Goal: Task Accomplishment & Management: Manage account settings

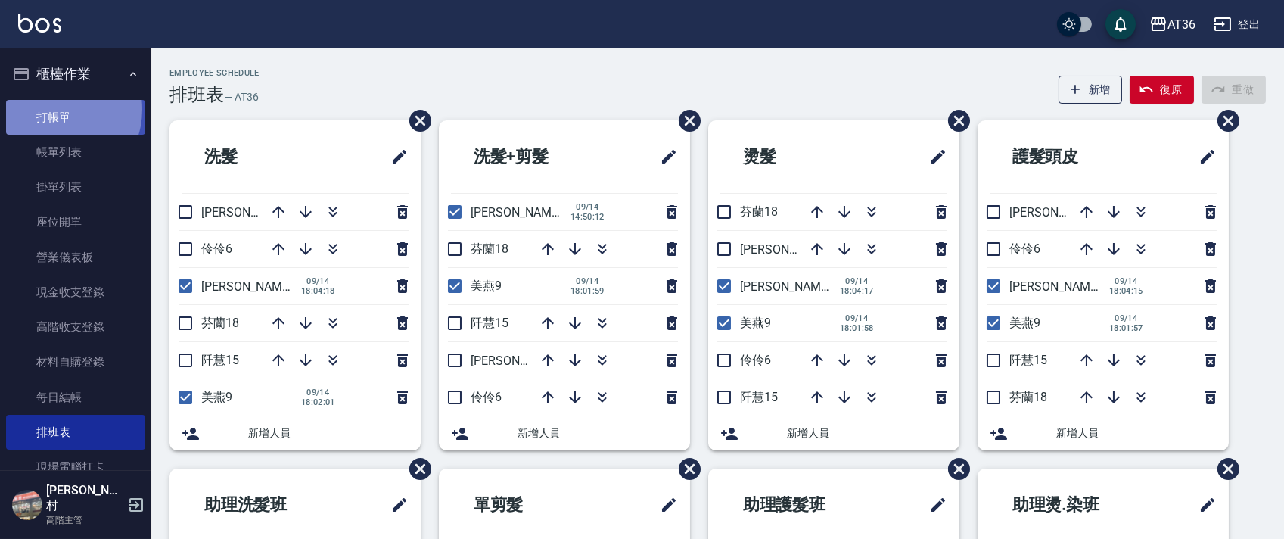
click at [55, 109] on link "打帳單" at bounding box center [75, 117] width 139 height 35
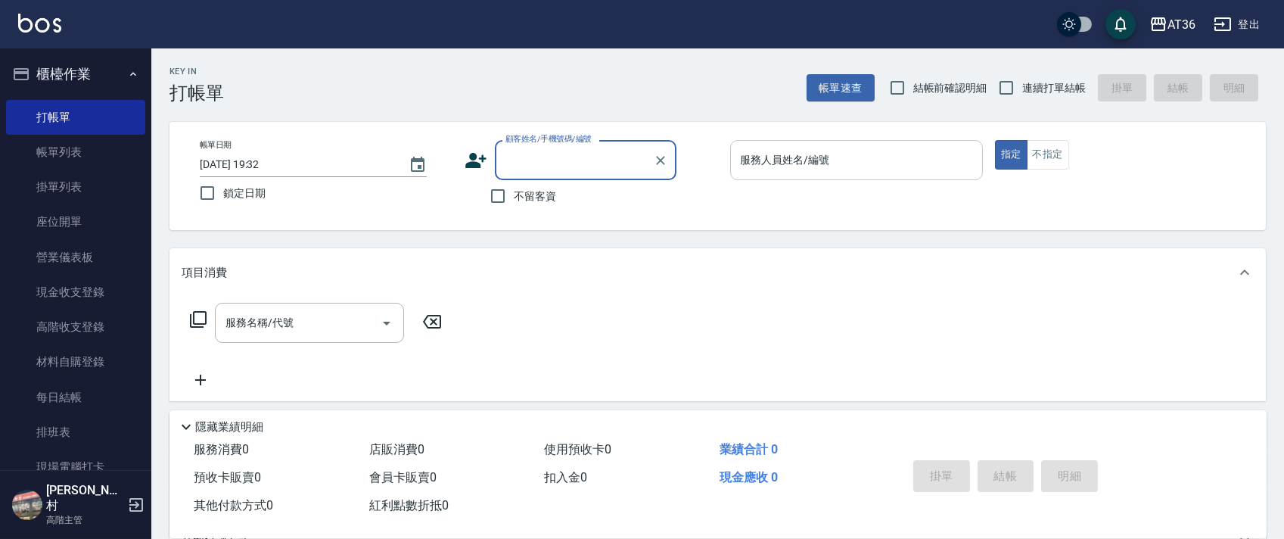
click at [748, 171] on input "服務人員姓名/編號" at bounding box center [856, 160] width 239 height 26
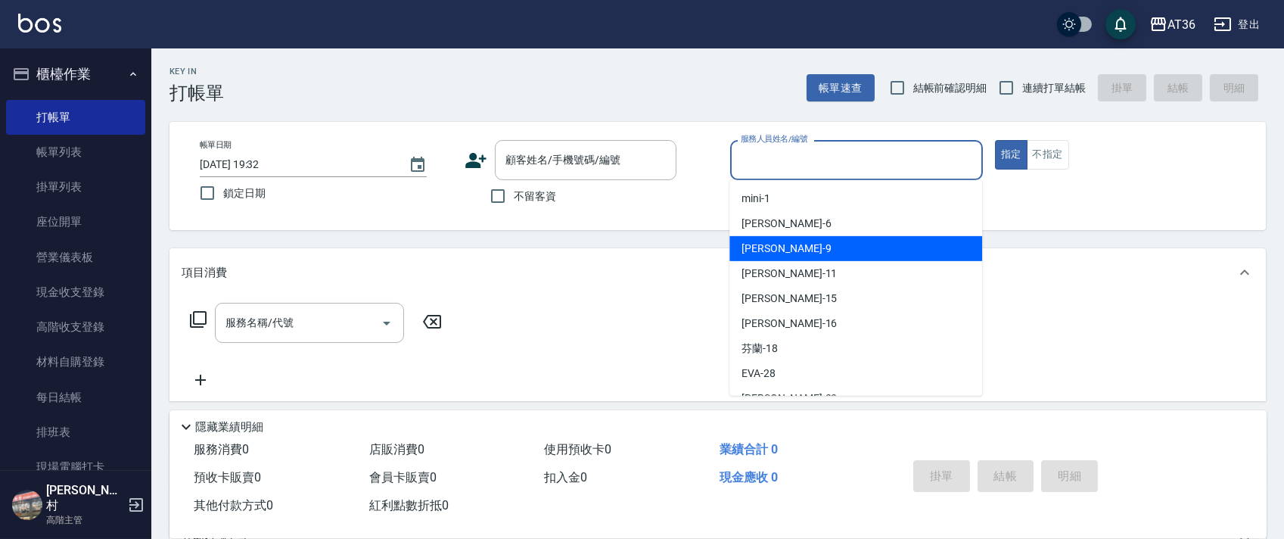
click at [766, 251] on span "美燕 -9" at bounding box center [785, 249] width 89 height 16
type input "美燕-9"
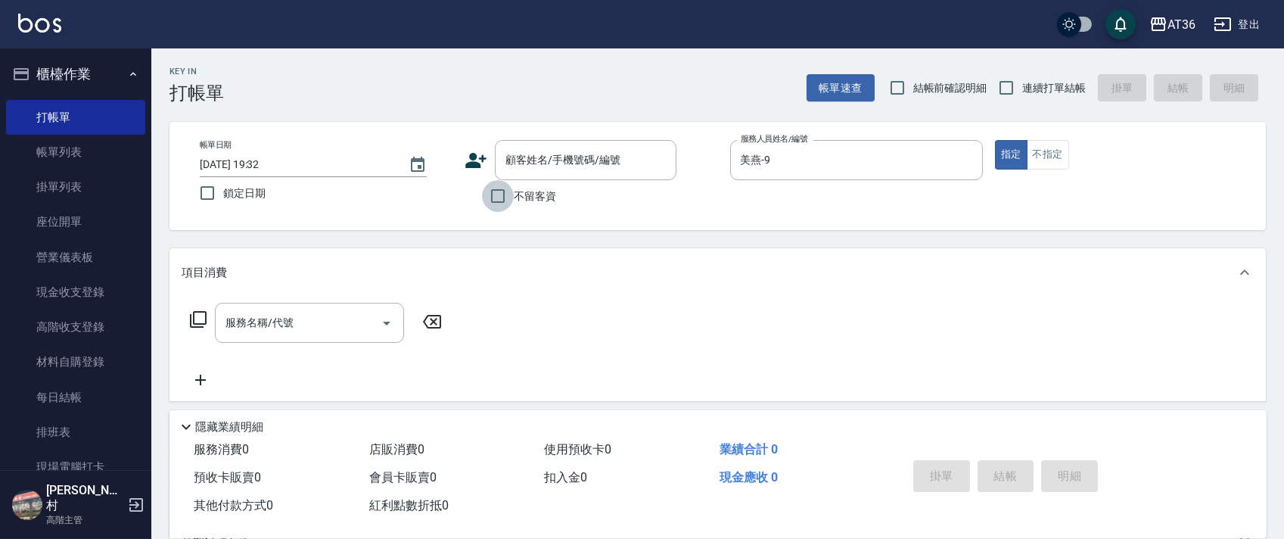
drag, startPoint x: 505, startPoint y: 194, endPoint x: 968, endPoint y: 172, distance: 463.5
click at [505, 195] on input "不留客資" at bounding box center [498, 196] width 32 height 32
checkbox input "true"
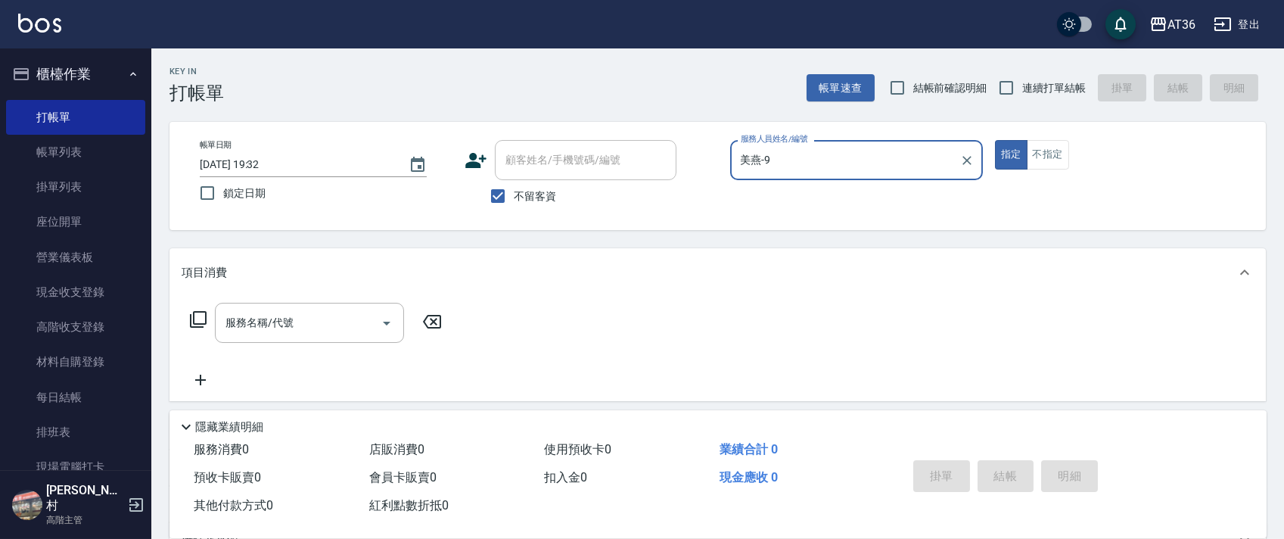
click at [1000, 86] on input "連續打單結帳" at bounding box center [1006, 88] width 32 height 32
checkbox input "true"
click at [196, 319] on icon at bounding box center [198, 319] width 18 height 18
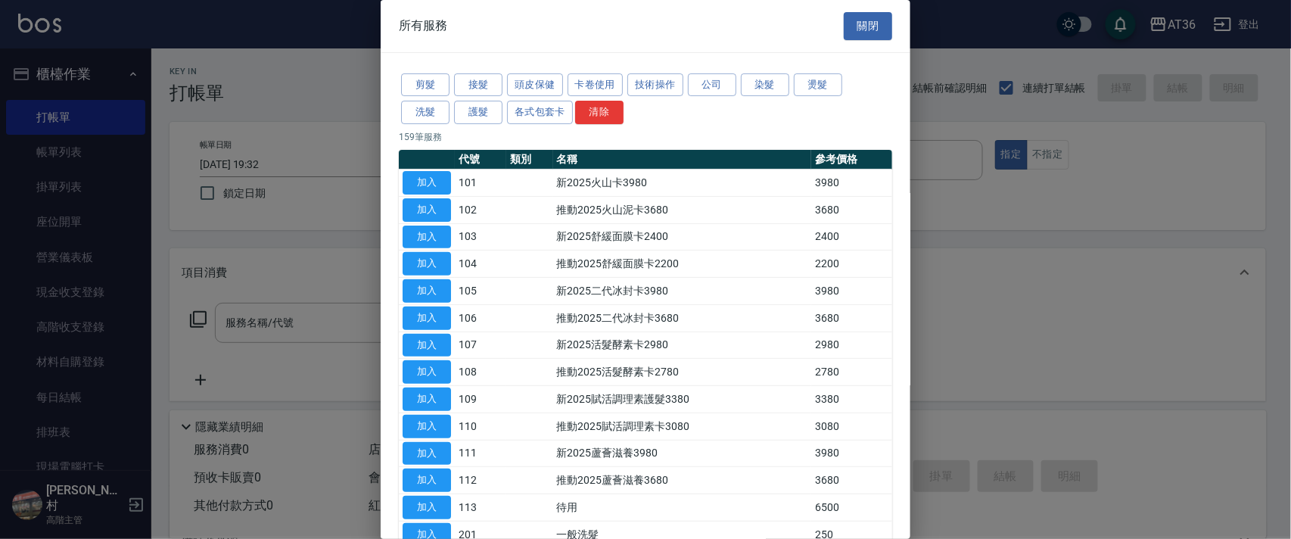
click at [430, 82] on button "剪髮" at bounding box center [425, 84] width 48 height 23
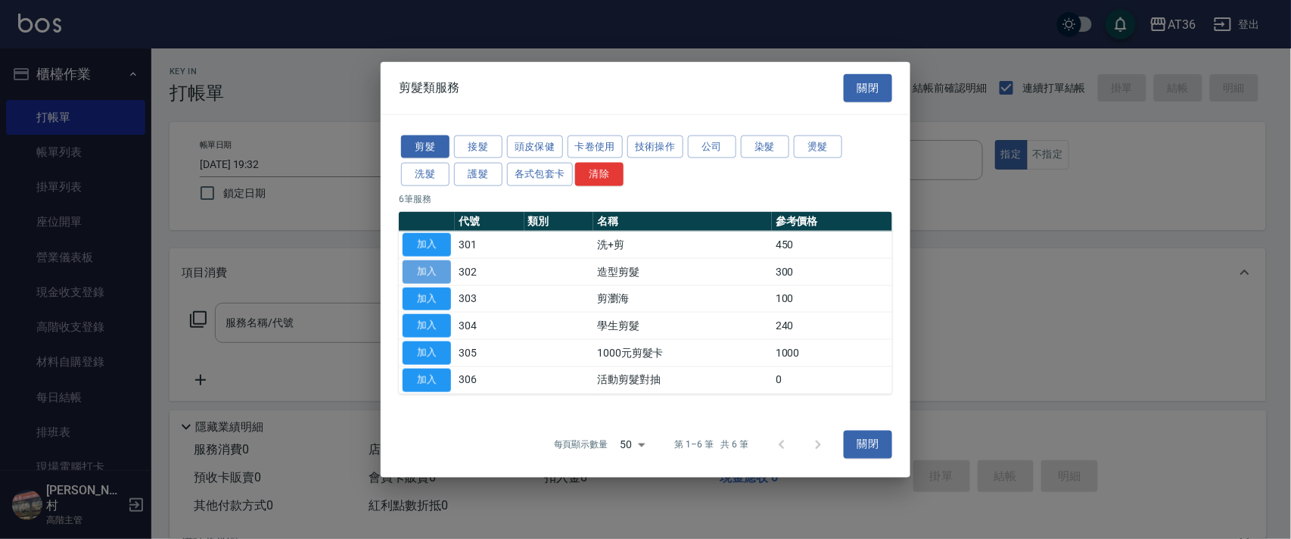
click at [428, 267] on button "加入" at bounding box center [426, 270] width 48 height 23
type input "造型剪髮(302)"
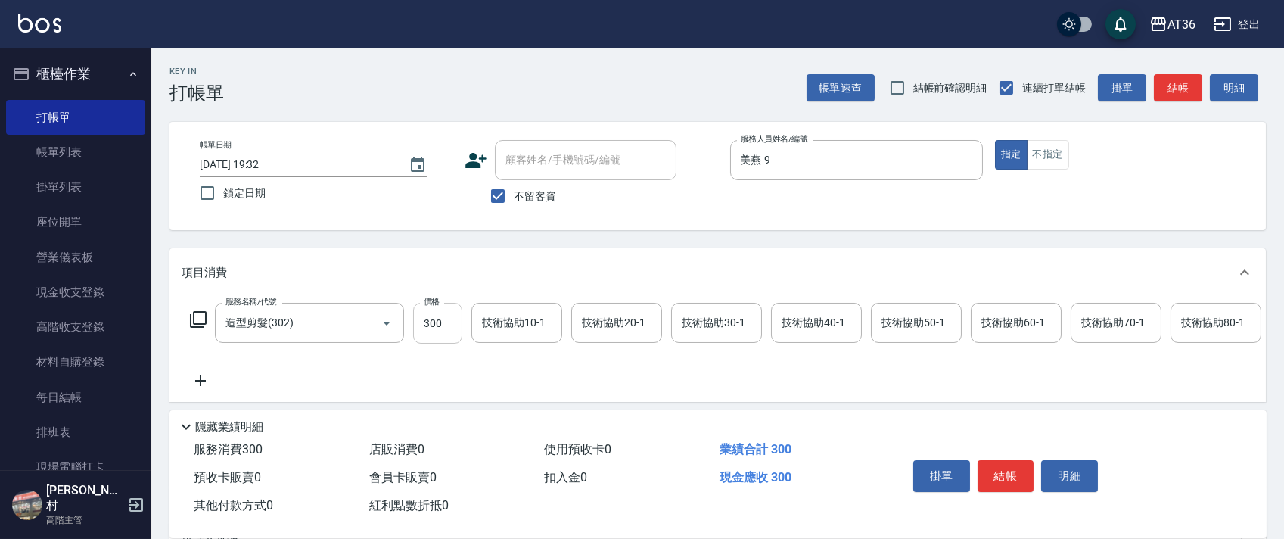
click at [432, 321] on input "300" at bounding box center [437, 323] width 49 height 41
type input "200"
click at [1008, 467] on button "結帳" at bounding box center [1005, 476] width 57 height 32
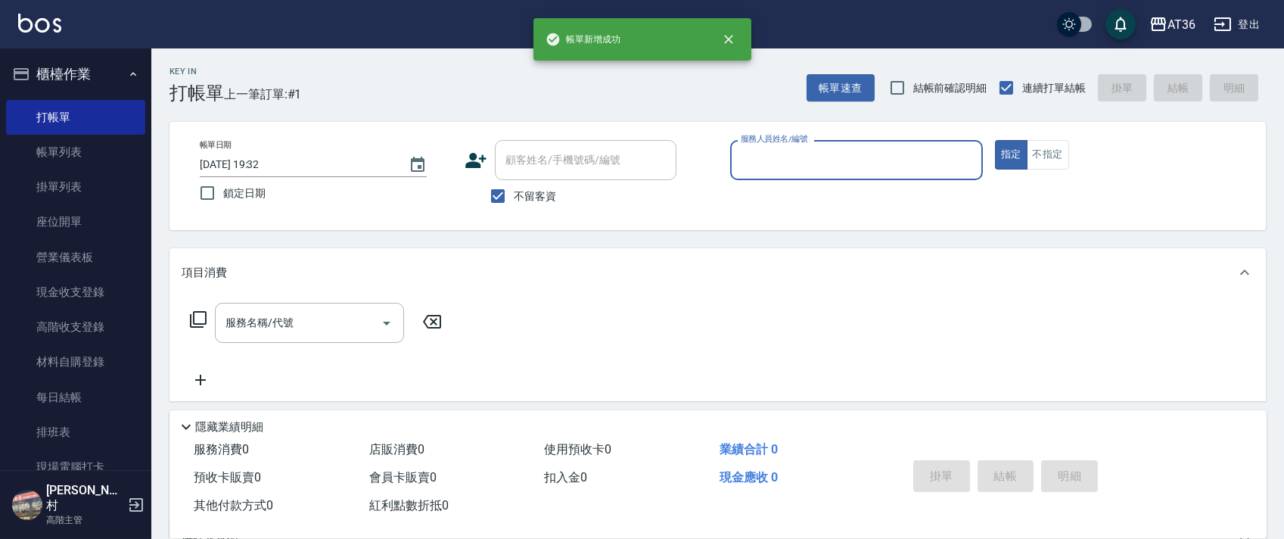
click at [759, 164] on input "服務人員姓名/編號" at bounding box center [856, 160] width 239 height 26
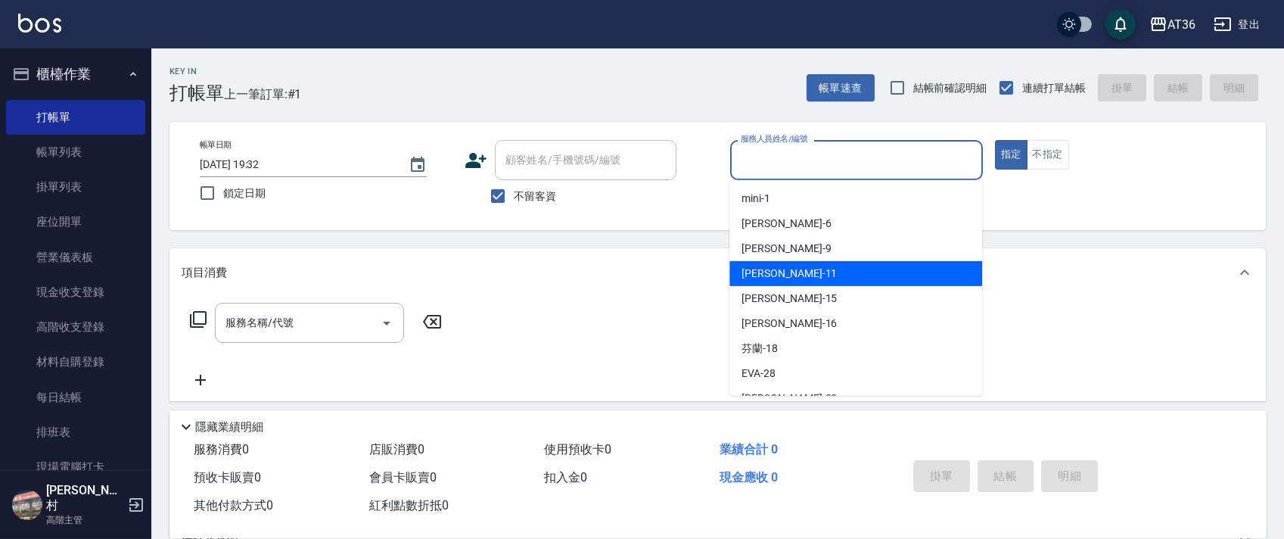
click at [789, 264] on div "[PERSON_NAME] -11" at bounding box center [855, 273] width 253 height 25
type input "[PERSON_NAME]-11"
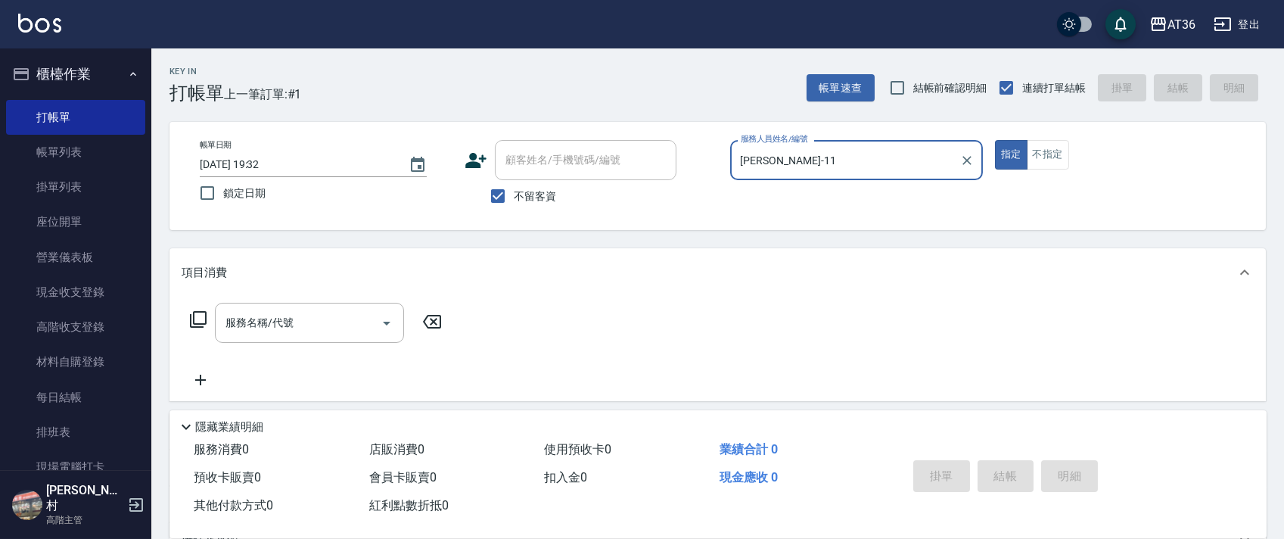
click at [204, 320] on icon at bounding box center [198, 319] width 18 height 18
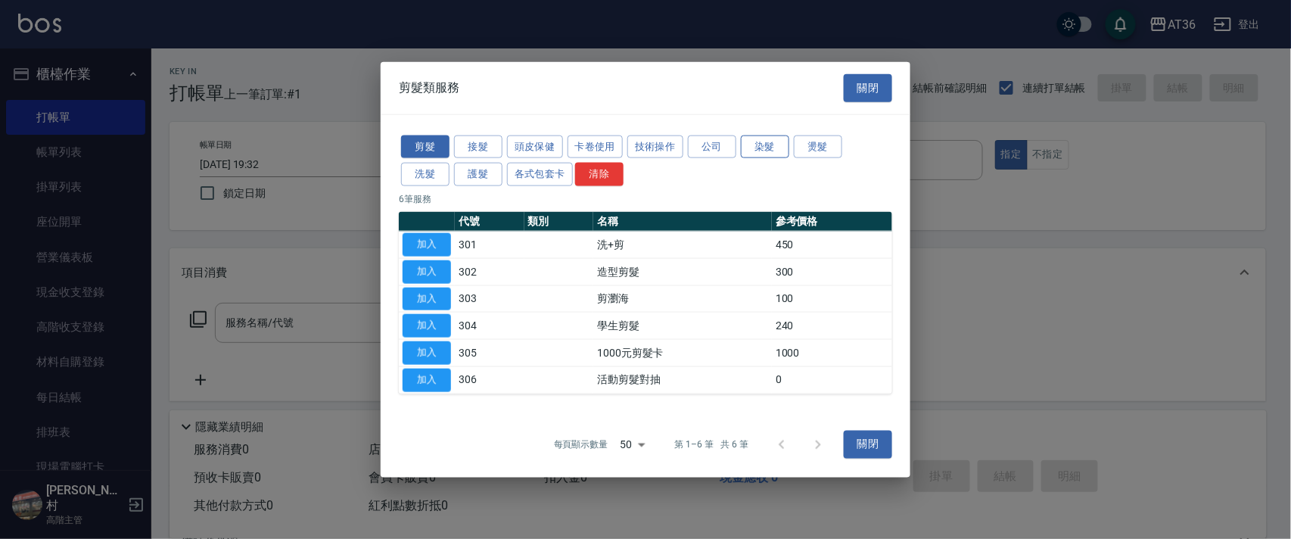
drag, startPoint x: 776, startPoint y: 150, endPoint x: 784, endPoint y: 157, distance: 10.8
click at [775, 152] on button "染髮" at bounding box center [765, 146] width 48 height 23
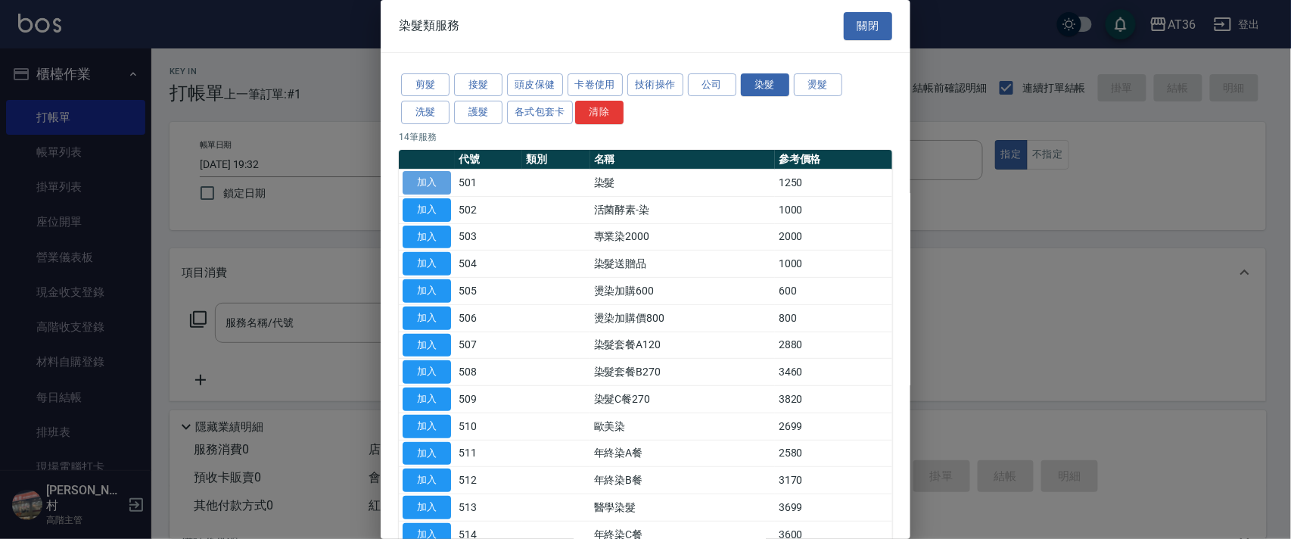
click at [418, 185] on button "加入" at bounding box center [426, 182] width 48 height 23
type input "染髮(501)"
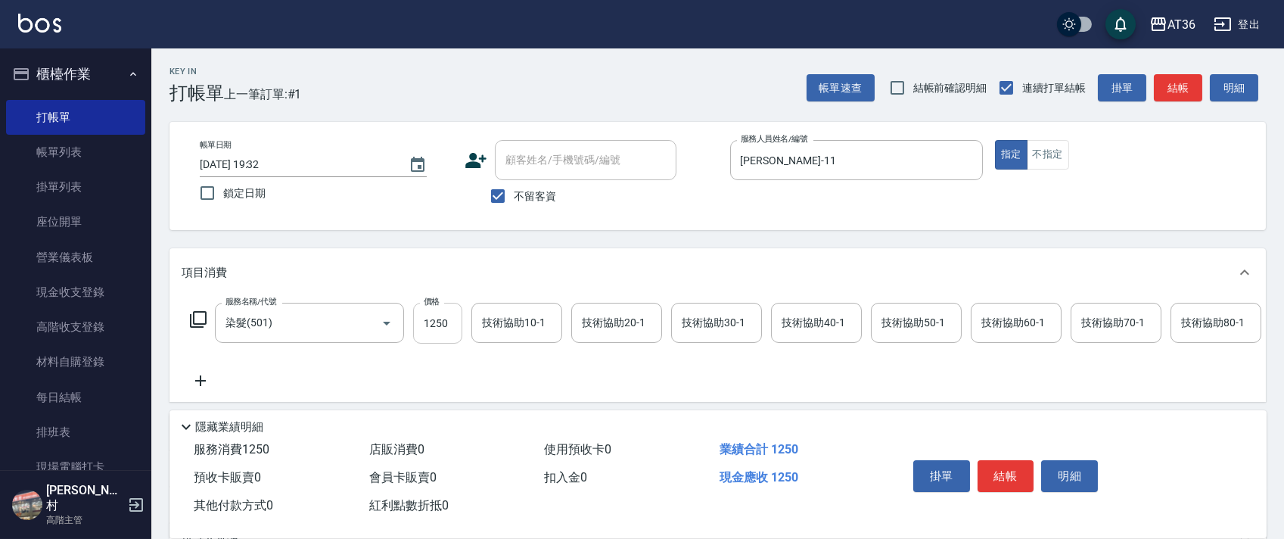
drag, startPoint x: 440, startPoint y: 325, endPoint x: 449, endPoint y: 325, distance: 9.8
click at [440, 325] on input "1250" at bounding box center [437, 323] width 49 height 41
type input "2690"
click at [894, 325] on div "技術協助50-1 技術協助50-1" at bounding box center [916, 323] width 91 height 40
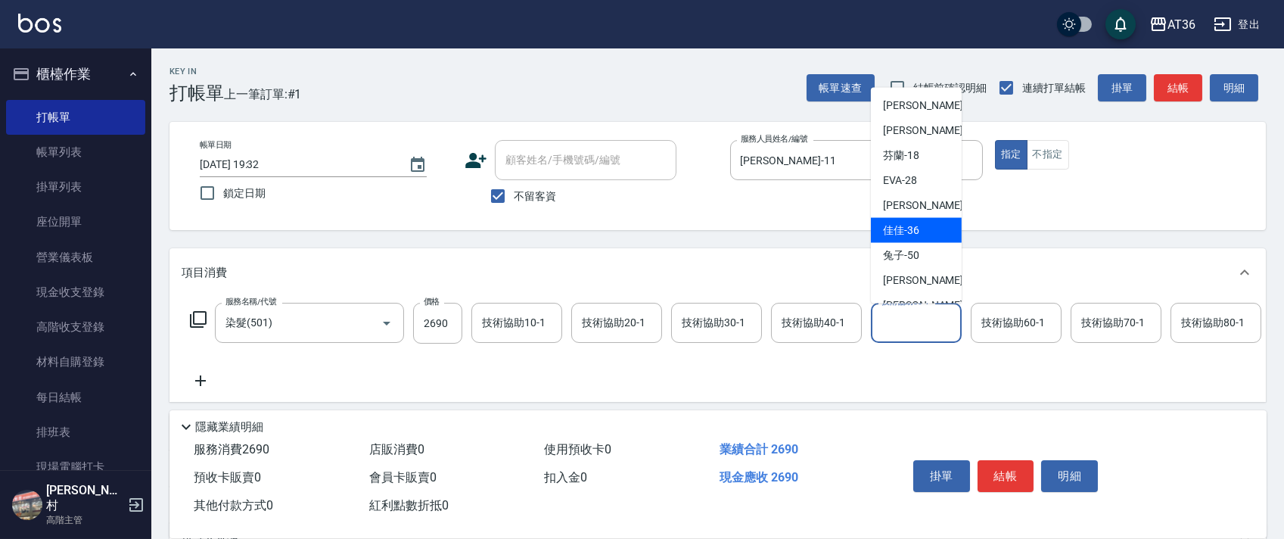
scroll to position [201, 0]
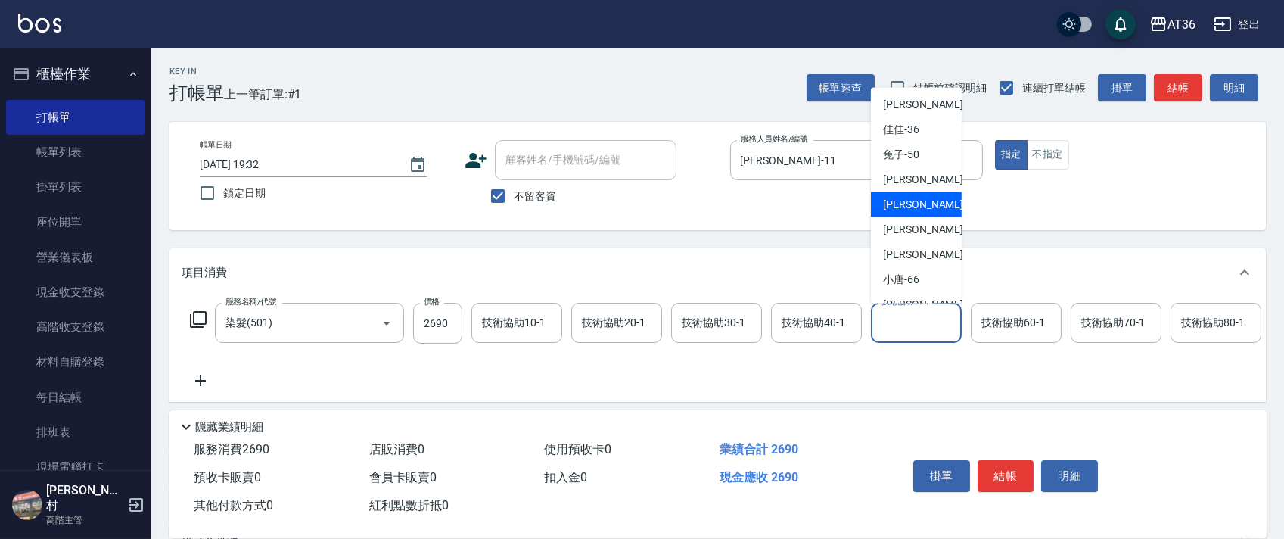
click at [936, 206] on div "[PERSON_NAME] -56" at bounding box center [916, 204] width 91 height 25
type input "[PERSON_NAME]-56"
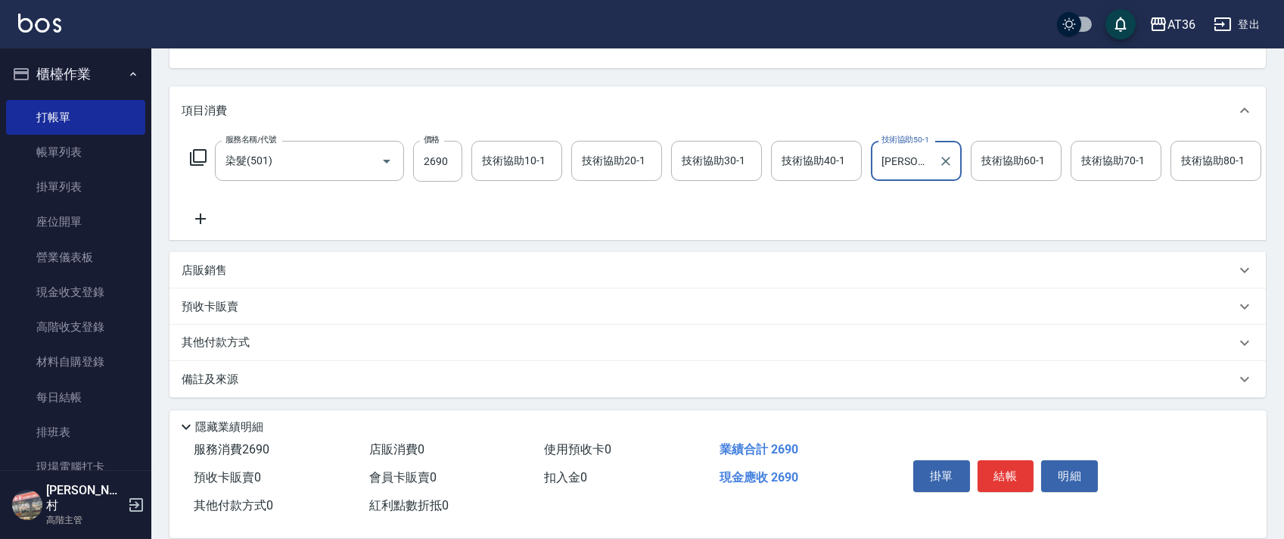
scroll to position [178, 0]
click at [243, 341] on p "其他付款方式" at bounding box center [220, 342] width 76 height 17
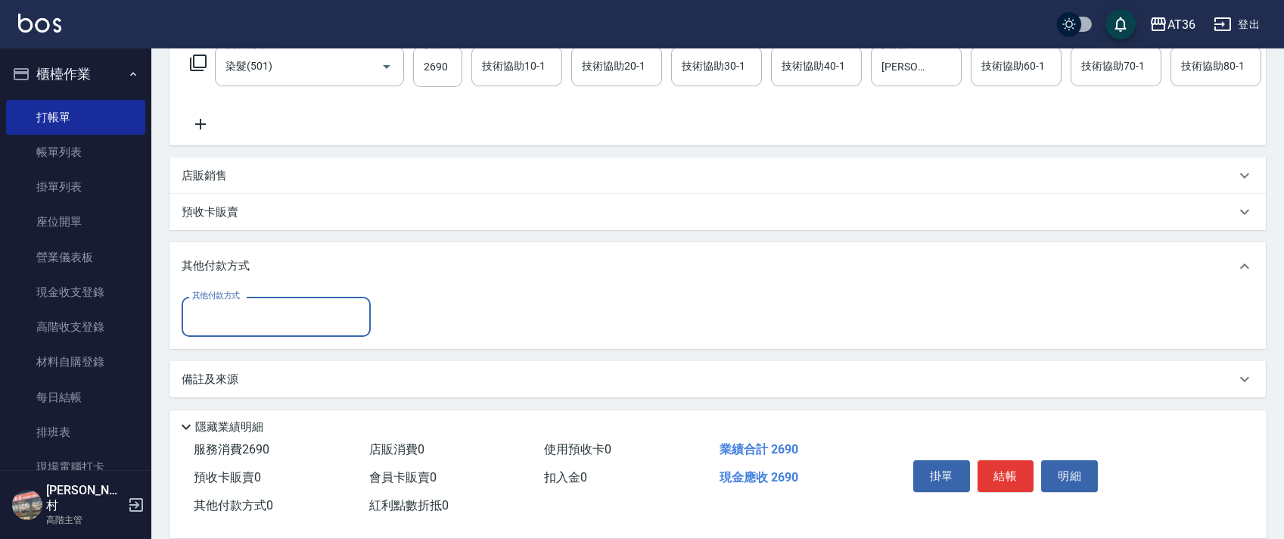
scroll to position [272, 0]
click at [271, 314] on input "其他付款方式" at bounding box center [276, 316] width 176 height 26
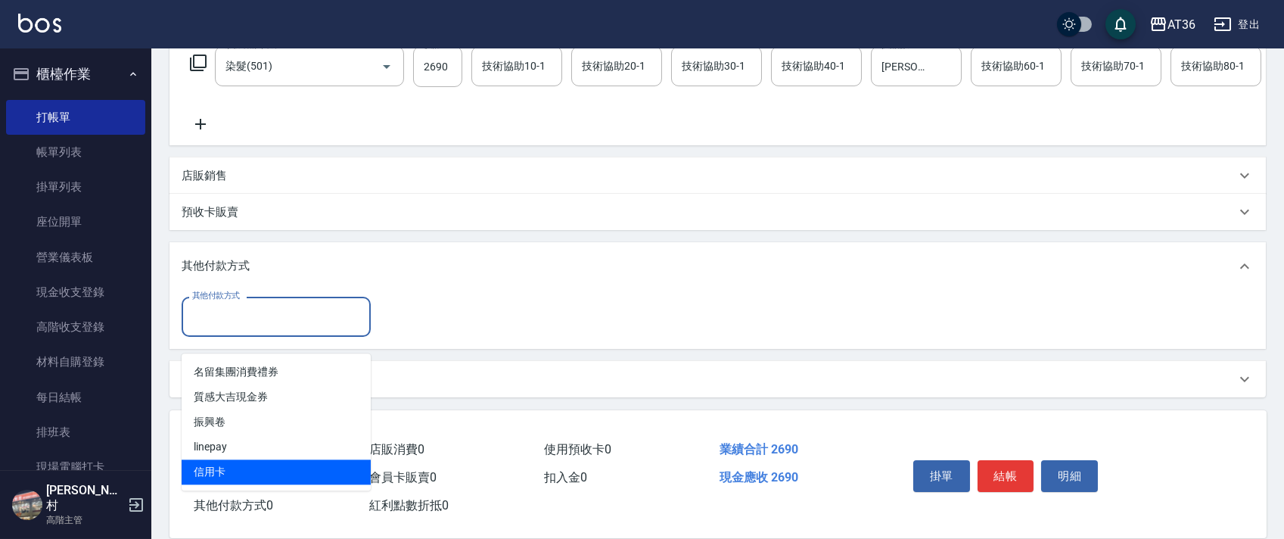
click at [237, 459] on span "信用卡" at bounding box center [276, 471] width 189 height 25
type input "信用卡"
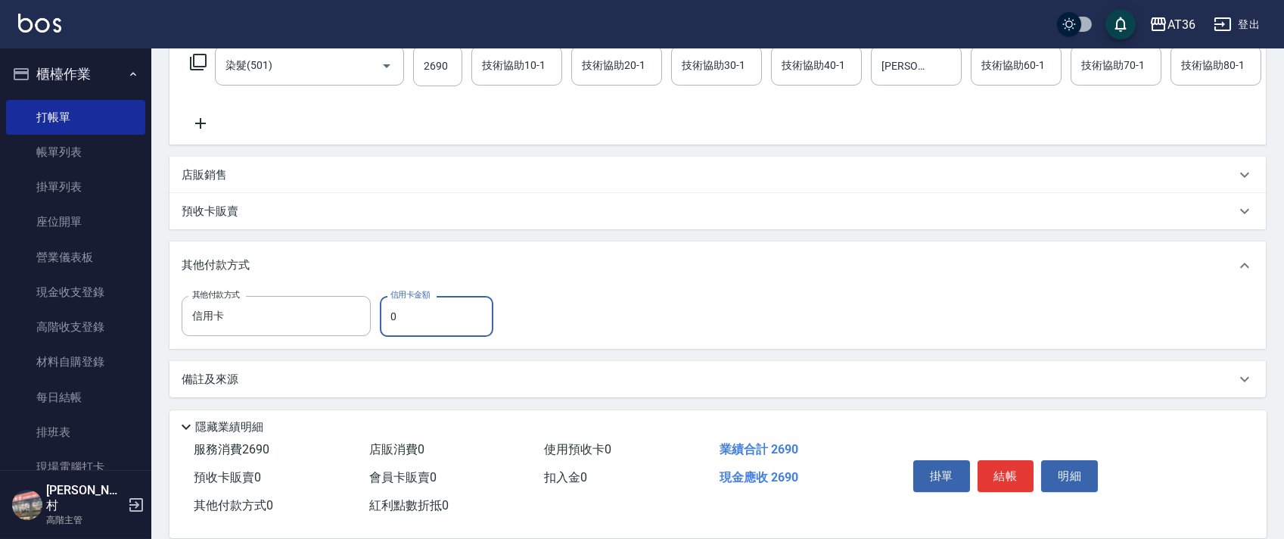
click at [388, 316] on input "0" at bounding box center [436, 316] width 113 height 41
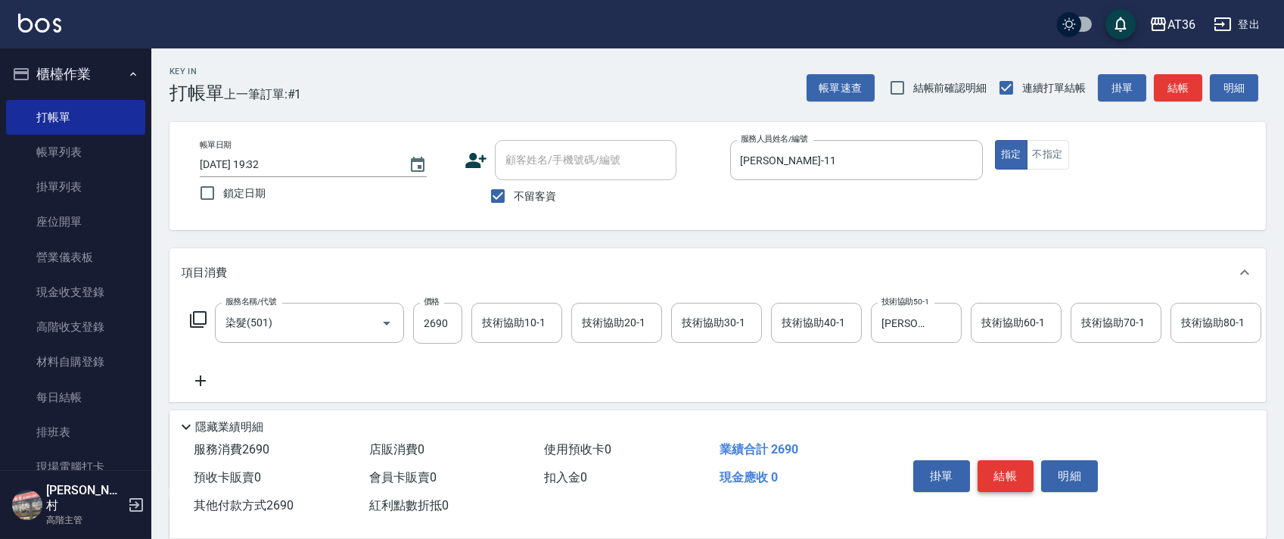
type input "2690"
click at [989, 465] on button "結帳" at bounding box center [1005, 476] width 57 height 32
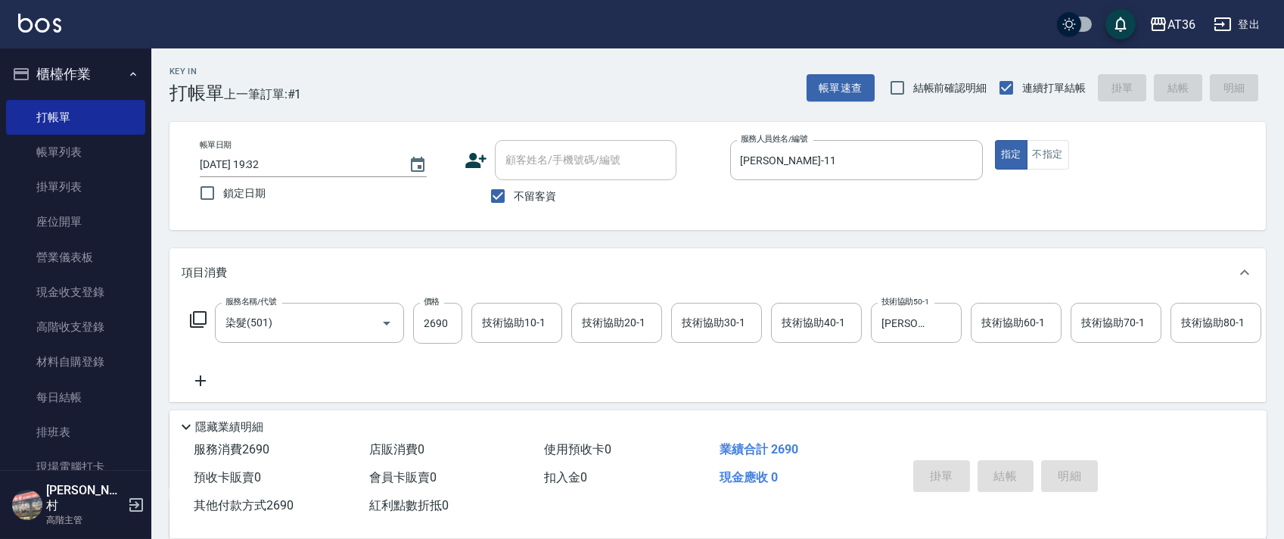
type input "[DATE] 19:33"
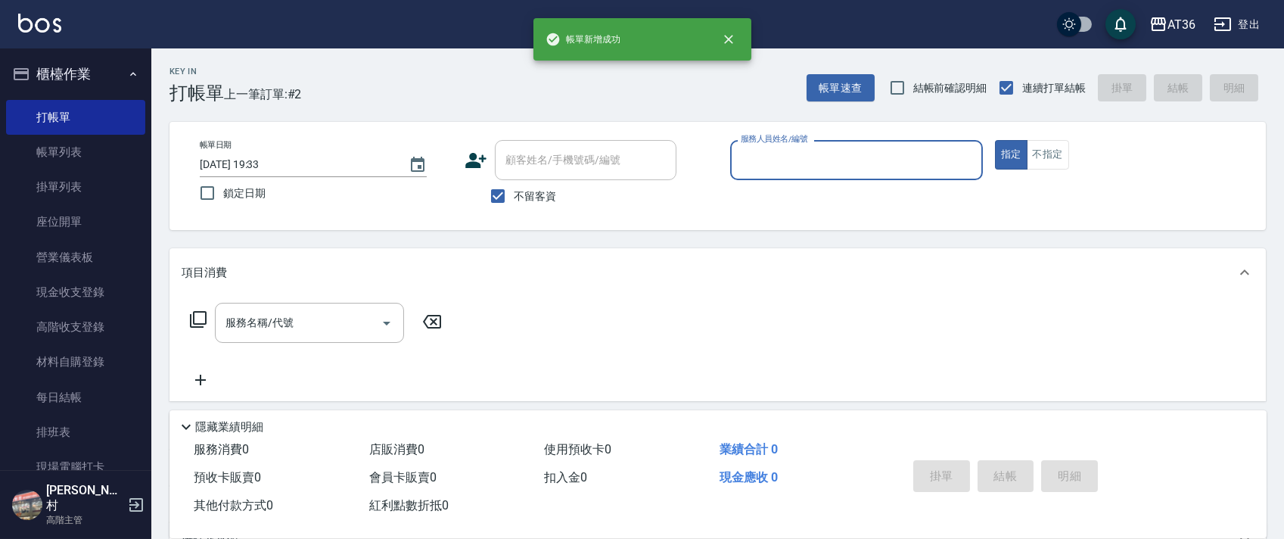
drag, startPoint x: 753, startPoint y: 146, endPoint x: 769, endPoint y: 170, distance: 29.0
click at [753, 149] on input "服務人員姓名/編號" at bounding box center [856, 160] width 239 height 26
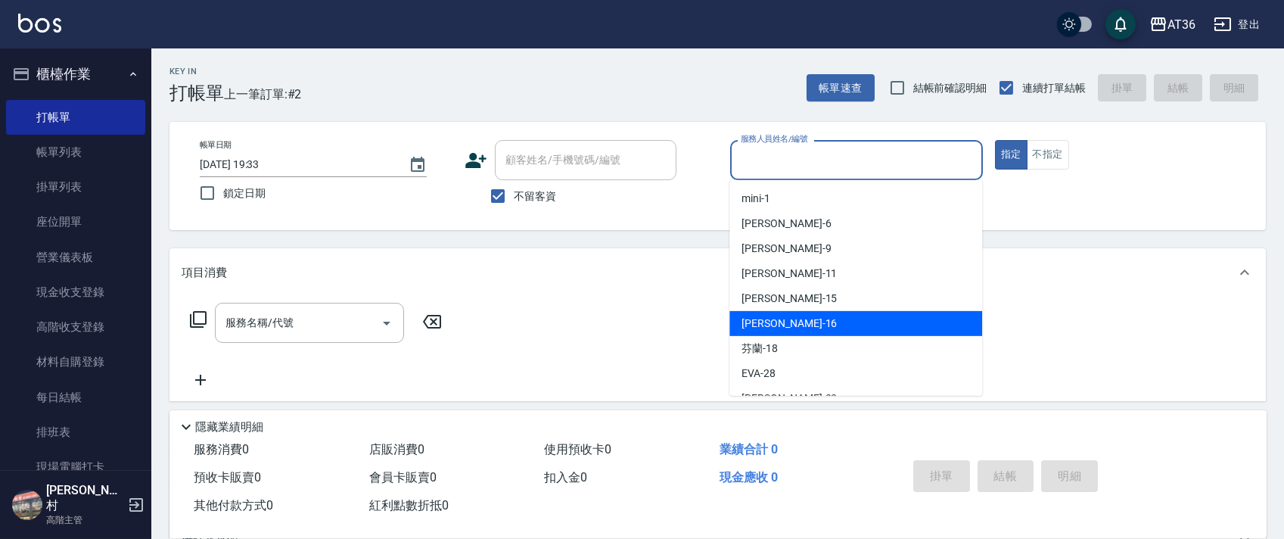
click at [773, 317] on span "[PERSON_NAME] -16" at bounding box center [788, 323] width 95 height 16
type input "小鳳-16"
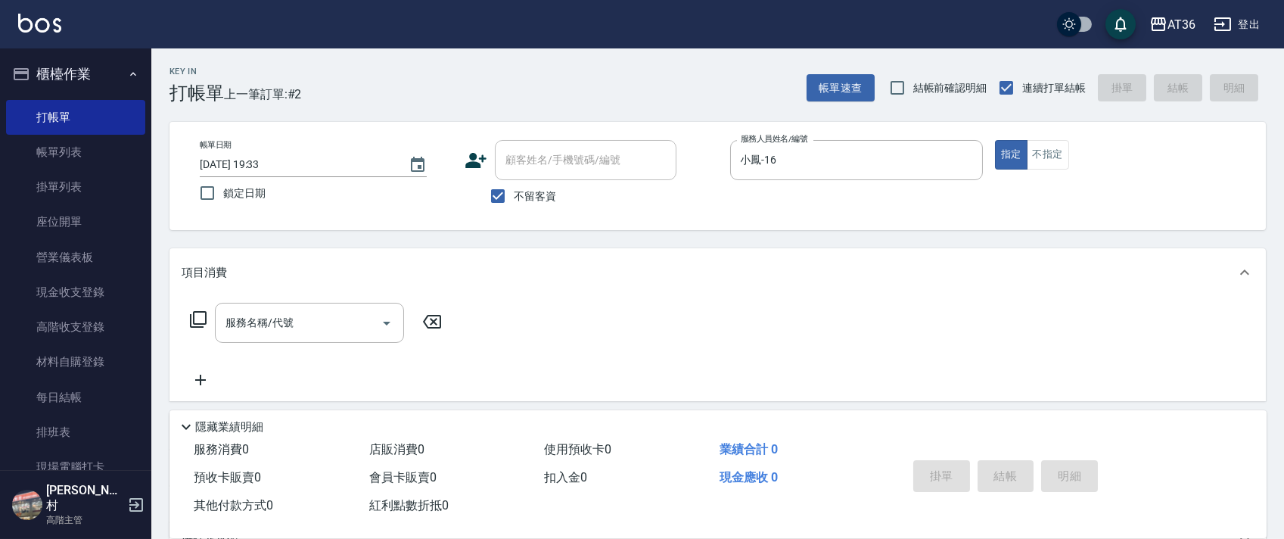
click at [197, 322] on icon at bounding box center [198, 319] width 18 height 18
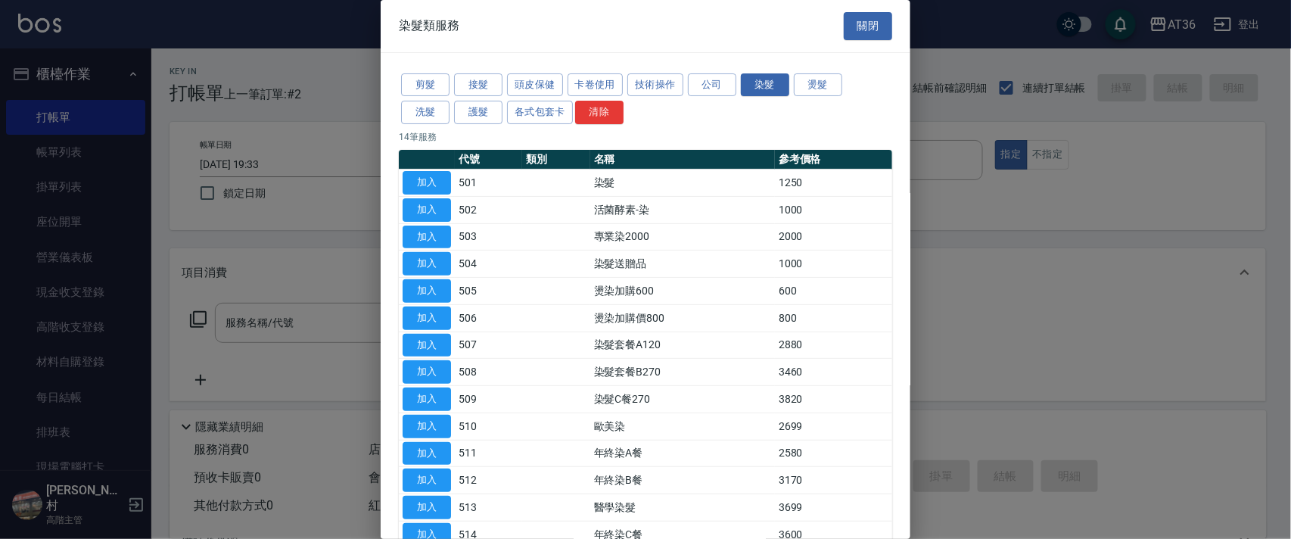
click at [393, 82] on div "剪髮 接髮 頭皮保健 卡卷使用 技術操作 公司 染髮 燙髮 洗髮 護髮 各式包套卡 清除 14 筆服務 代號 類別 名稱 參考價格 加入 501 染髮 125…" at bounding box center [646, 310] width 530 height 514
click at [425, 79] on button "剪髮" at bounding box center [425, 84] width 48 height 23
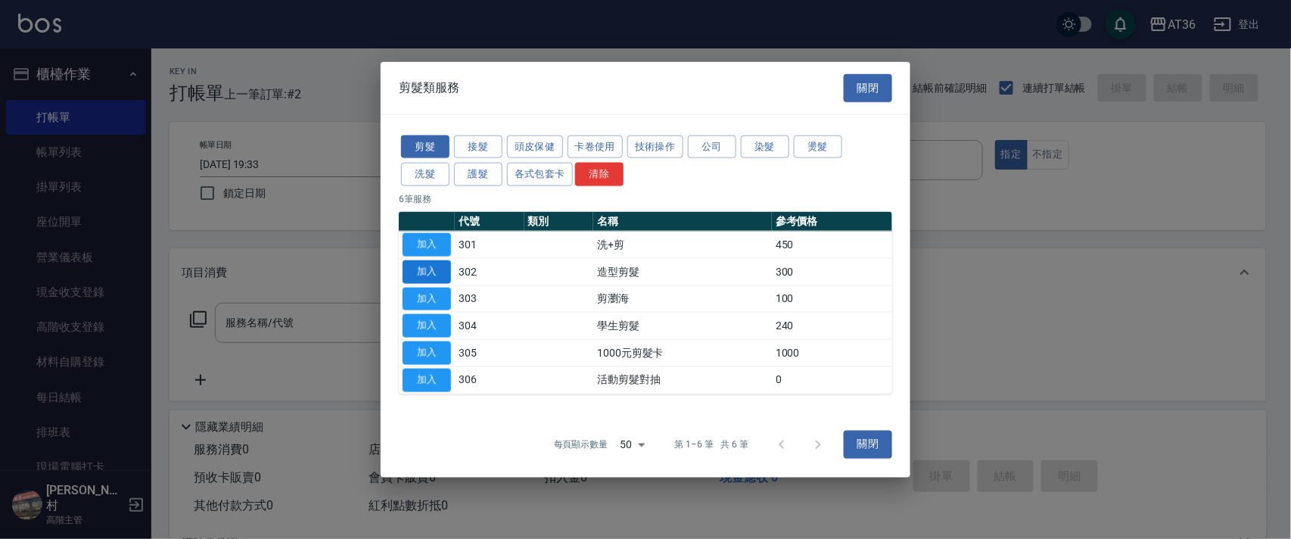
drag, startPoint x: 425, startPoint y: 259, endPoint x: 426, endPoint y: 269, distance: 9.9
click at [424, 265] on td "加入" at bounding box center [427, 271] width 56 height 27
click at [430, 272] on button "加入" at bounding box center [426, 270] width 48 height 23
type input "造型剪髮(302)"
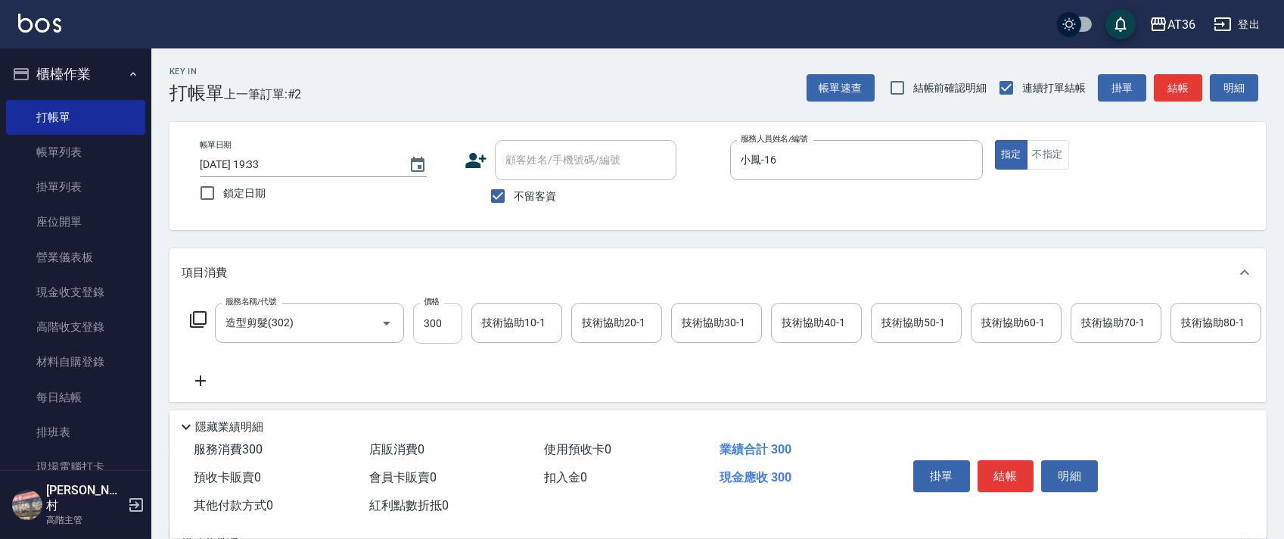
click at [433, 313] on input "300" at bounding box center [437, 323] width 49 height 41
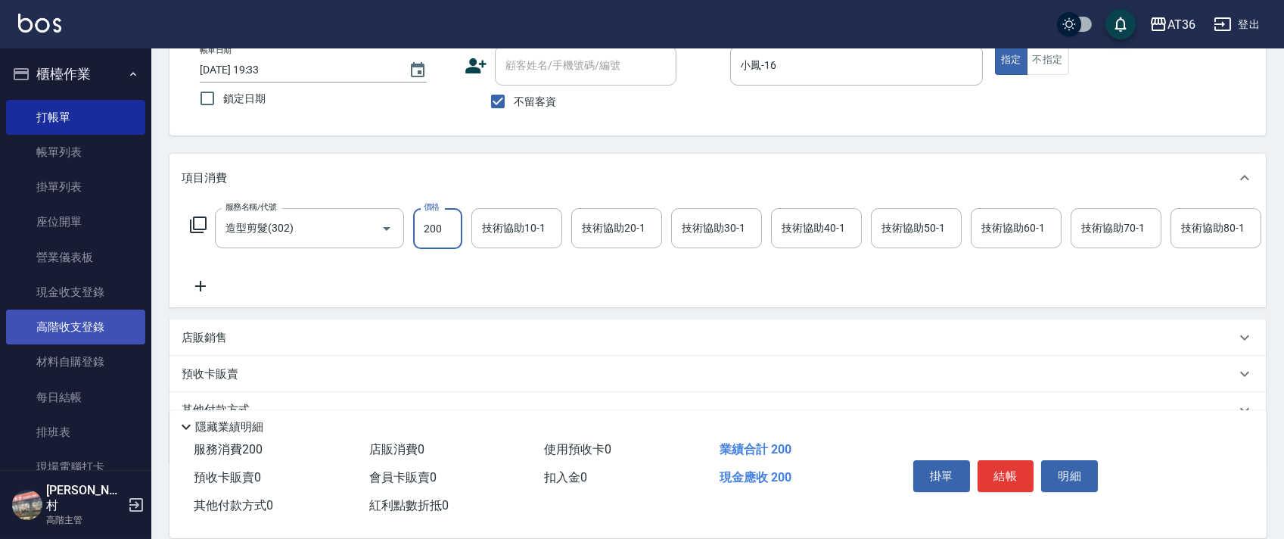
scroll to position [178, 0]
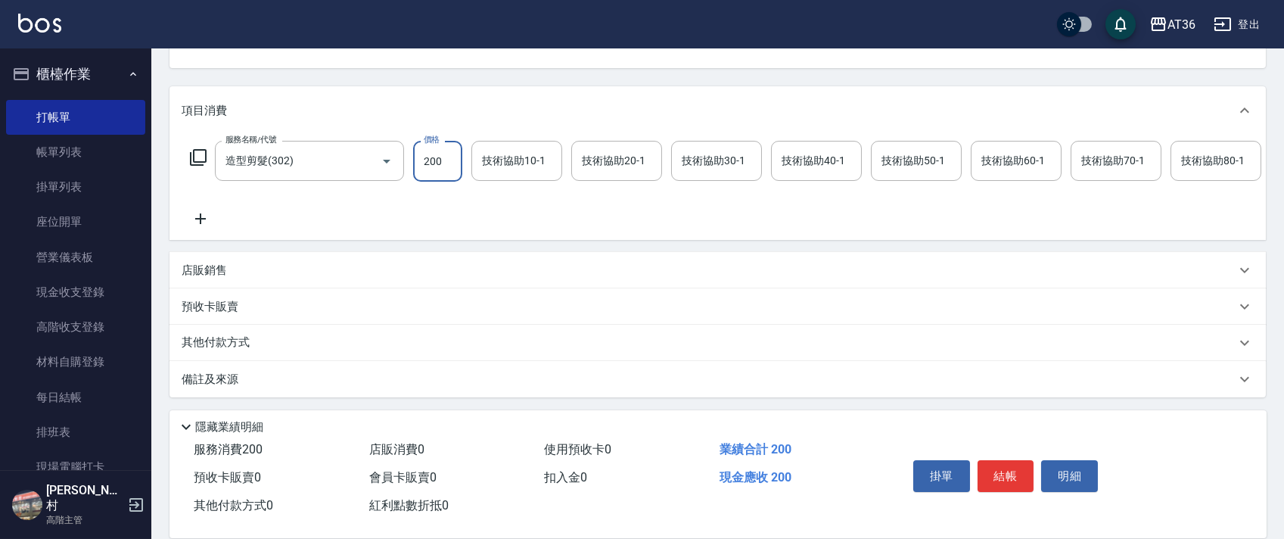
type input "200"
drag, startPoint x: 244, startPoint y: 349, endPoint x: 246, endPoint y: 325, distance: 24.3
click at [244, 348] on p "其他付款方式" at bounding box center [220, 342] width 76 height 17
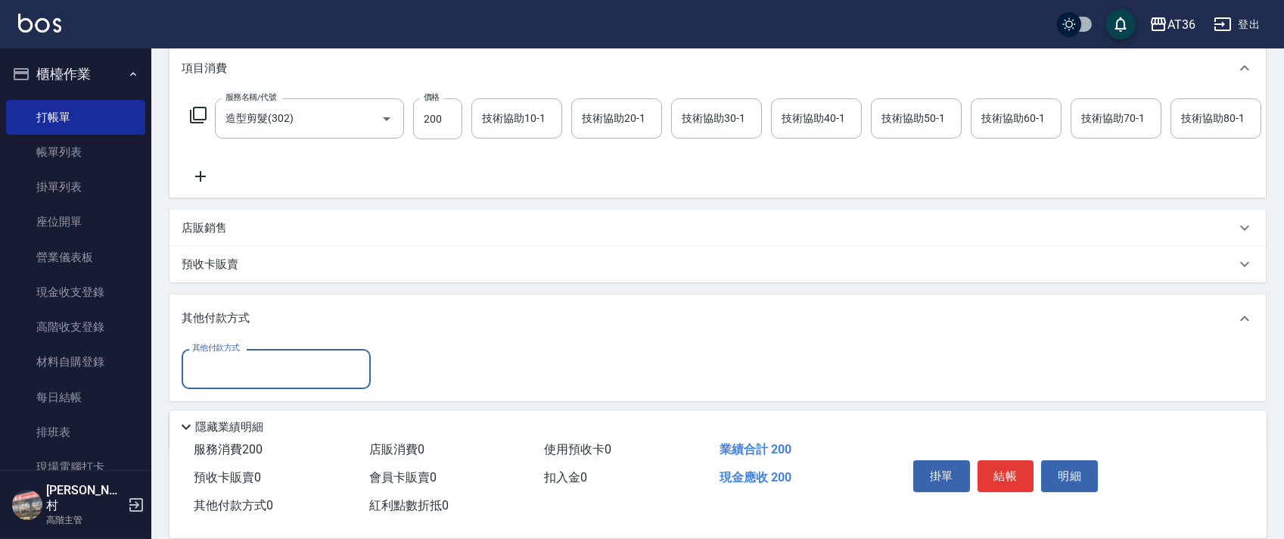
scroll to position [273, 0]
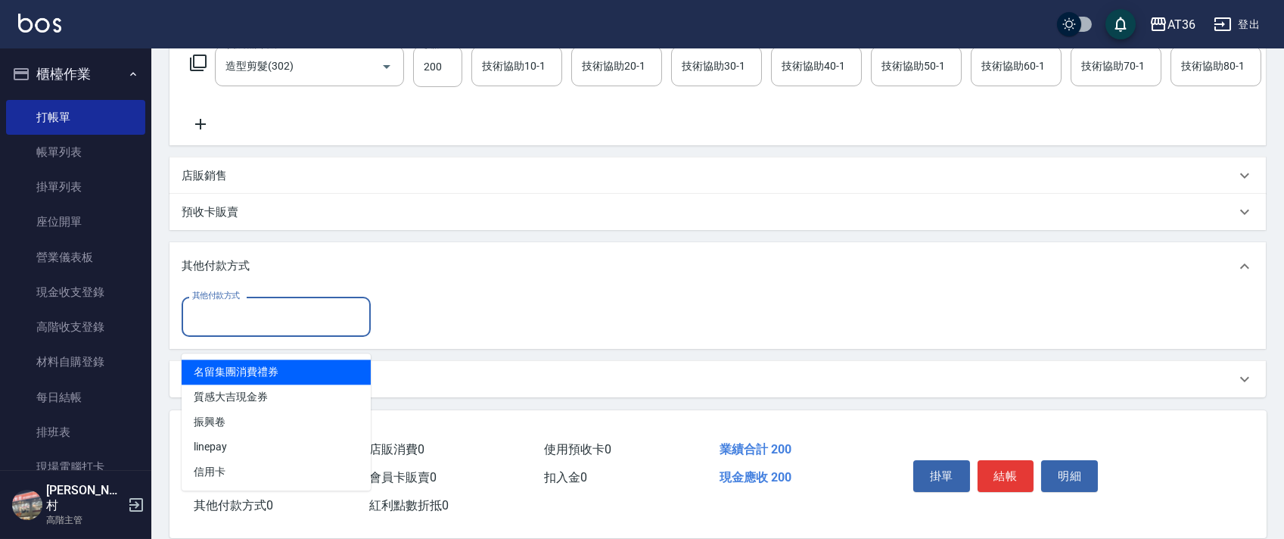
drag, startPoint x: 246, startPoint y: 319, endPoint x: 349, endPoint y: 350, distance: 107.2
click at [247, 322] on input "其他付款方式" at bounding box center [276, 316] width 176 height 26
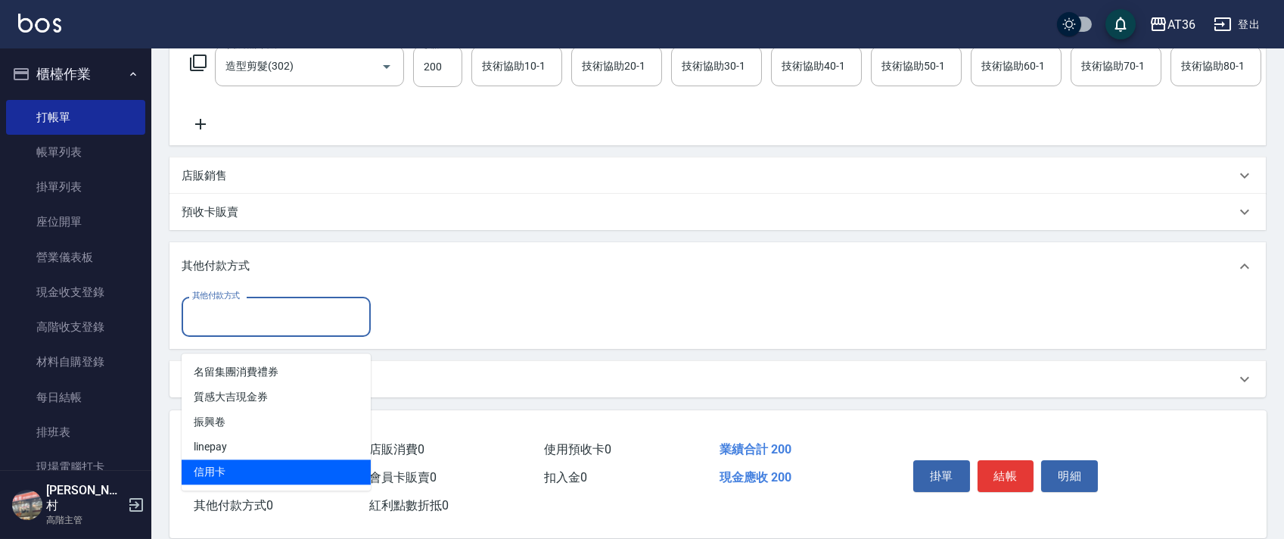
click at [236, 460] on span "信用卡" at bounding box center [276, 471] width 189 height 25
type input "信用卡"
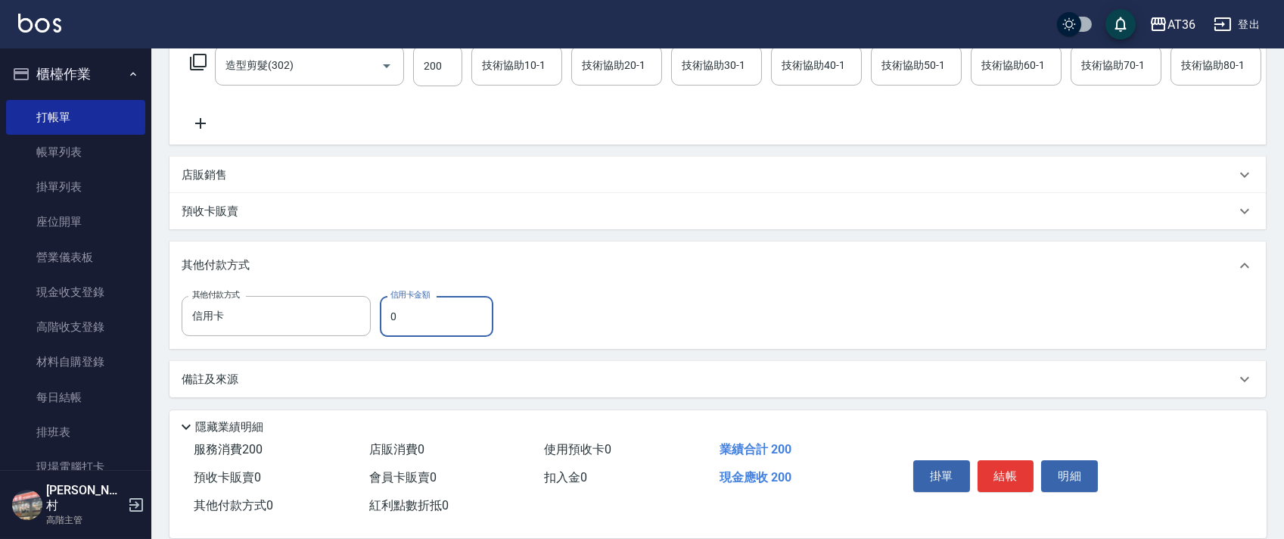
drag, startPoint x: 384, startPoint y: 315, endPoint x: 473, endPoint y: 315, distance: 88.5
click at [384, 320] on input "0" at bounding box center [436, 316] width 113 height 41
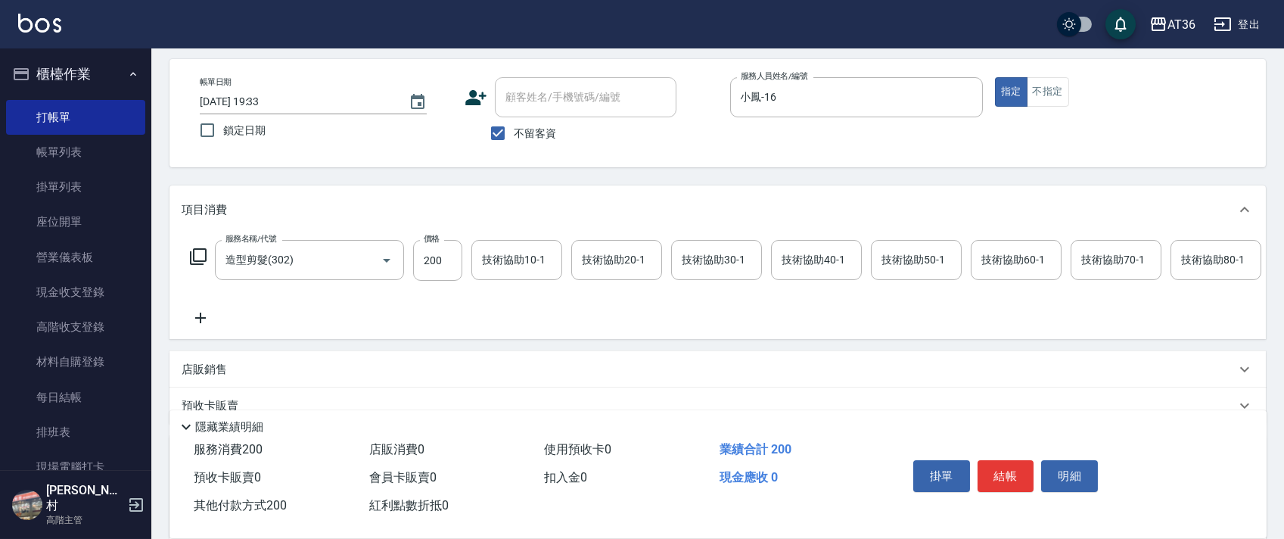
scroll to position [0, 0]
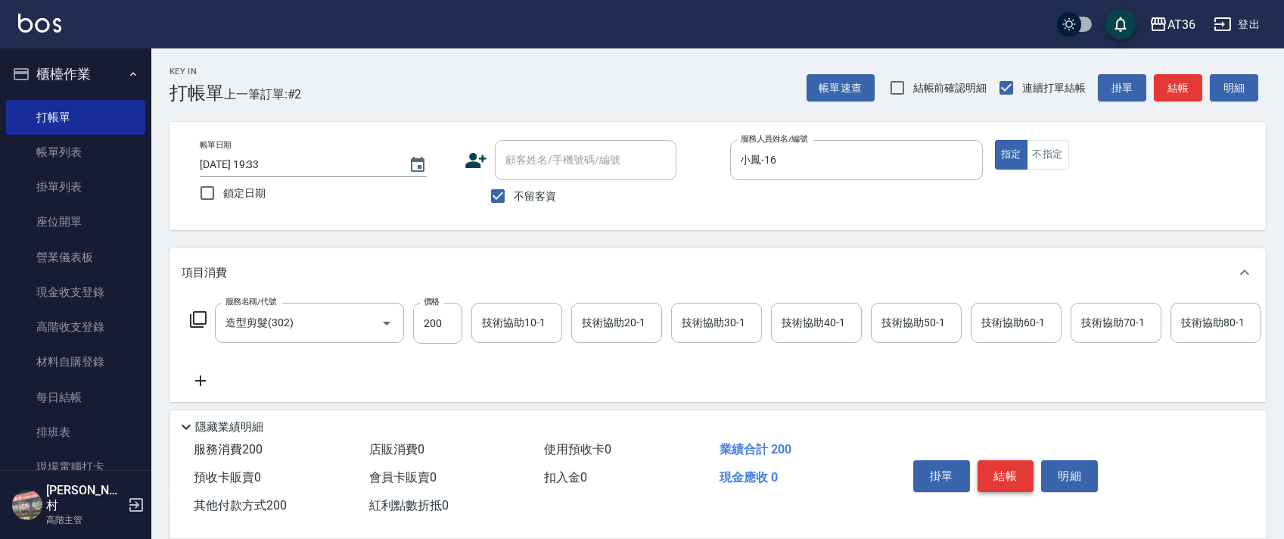
type input "200"
click at [1013, 467] on button "結帳" at bounding box center [1005, 476] width 57 height 32
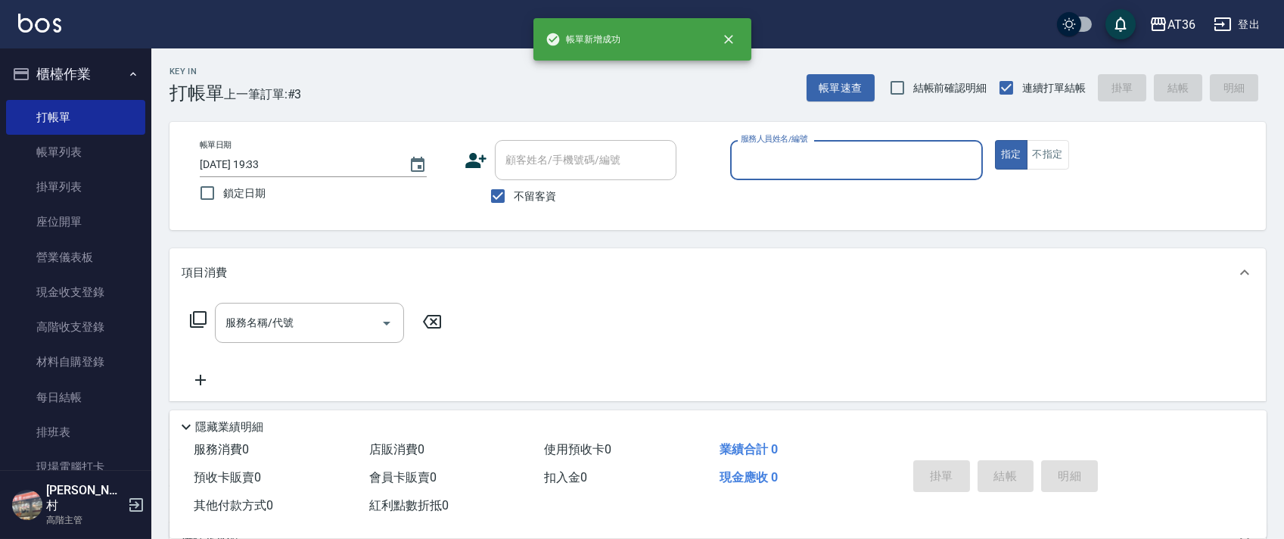
drag, startPoint x: 753, startPoint y: 157, endPoint x: 773, endPoint y: 175, distance: 26.8
click at [757, 163] on input "服務人員姓名/編號" at bounding box center [856, 160] width 239 height 26
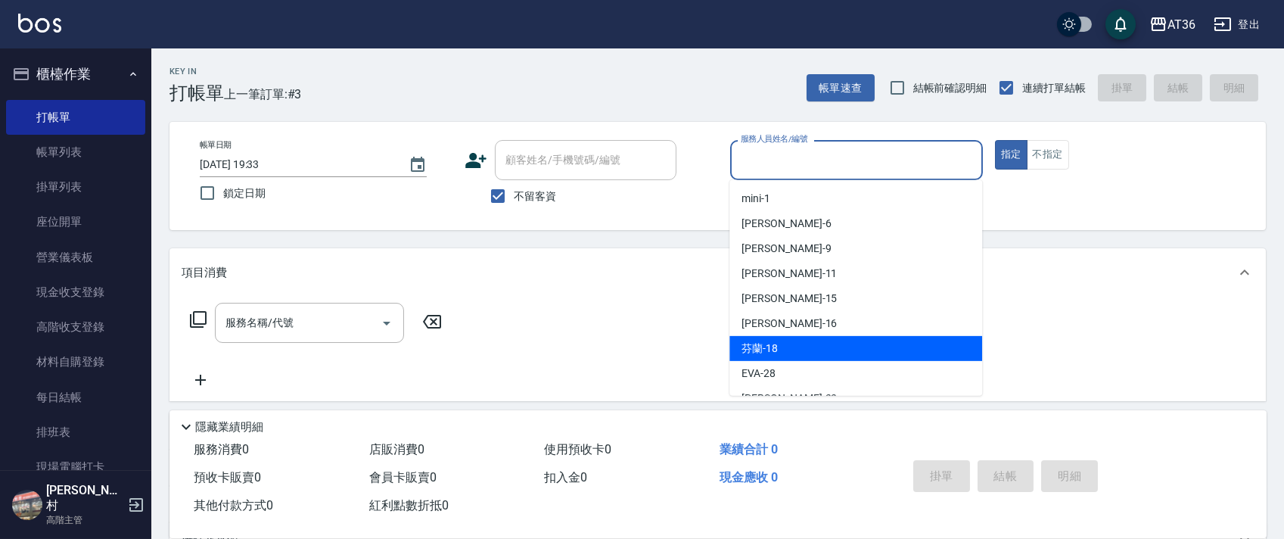
click at [783, 340] on div "芬蘭 -18" at bounding box center [855, 348] width 253 height 25
type input "芬蘭-18"
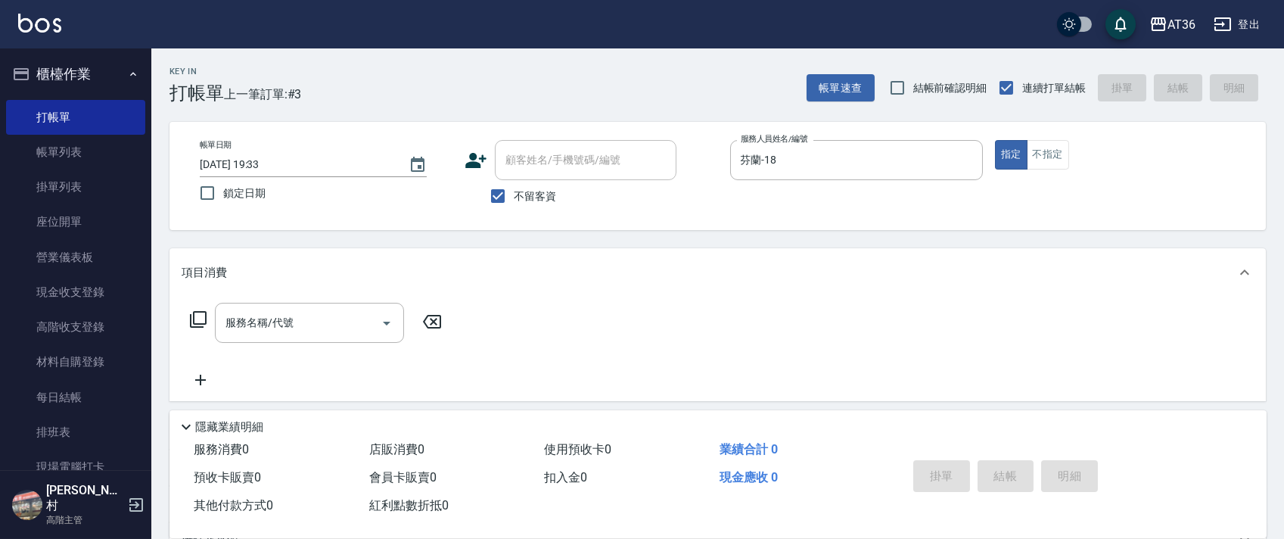
click at [207, 322] on div "服務名稱/代號 服務名稱/代號" at bounding box center [316, 323] width 269 height 40
click at [199, 319] on icon at bounding box center [198, 319] width 18 height 18
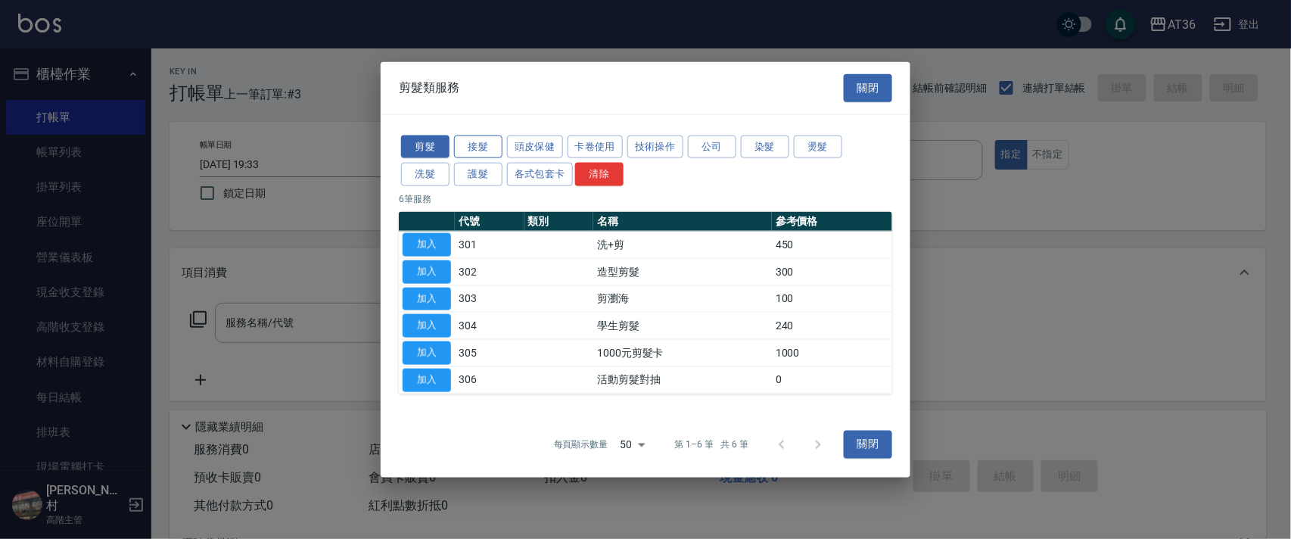
drag, startPoint x: 425, startPoint y: 181, endPoint x: 467, endPoint y: 143, distance: 56.2
click at [425, 182] on button "洗髮" at bounding box center [425, 174] width 48 height 23
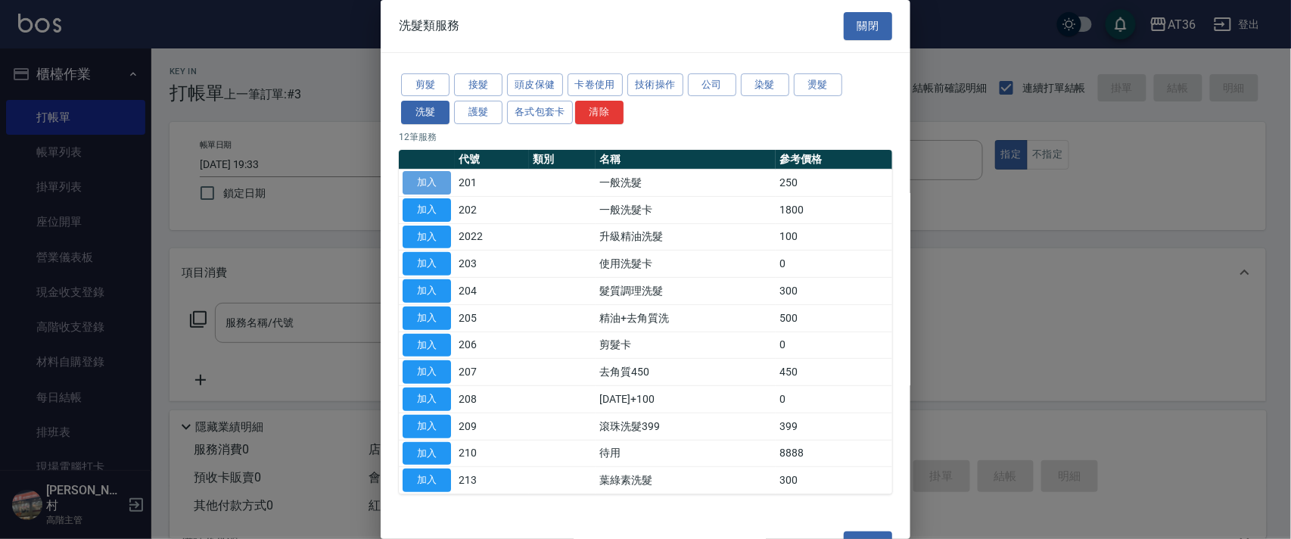
click at [433, 176] on button "加入" at bounding box center [426, 182] width 48 height 23
type input "一般洗髮(201)"
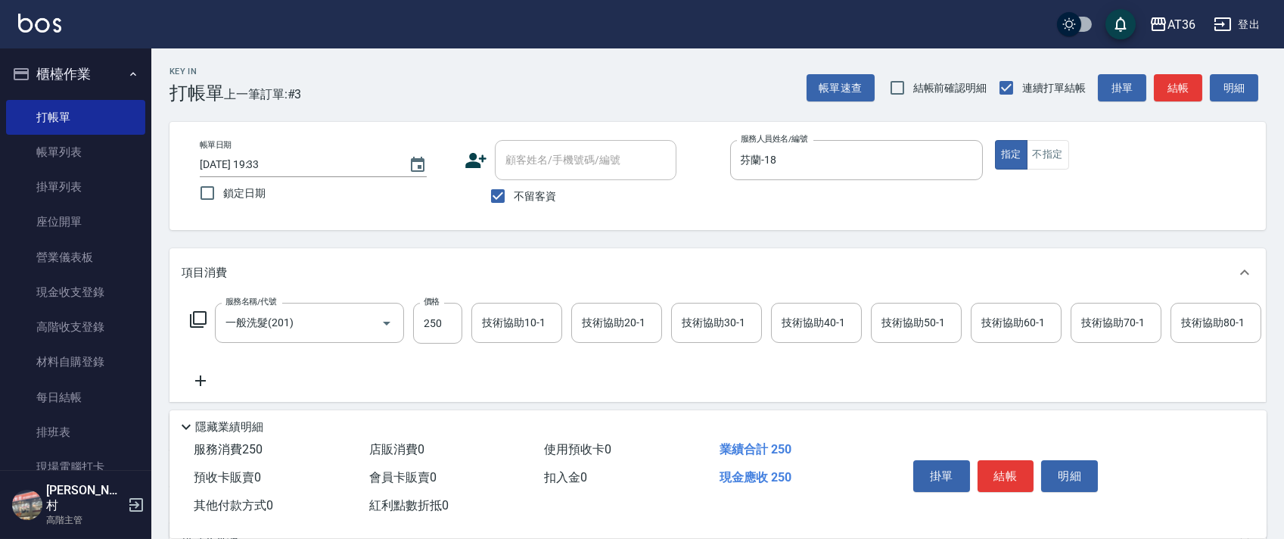
click at [812, 322] on div "技術協助40-1 技術協助40-1" at bounding box center [816, 323] width 91 height 40
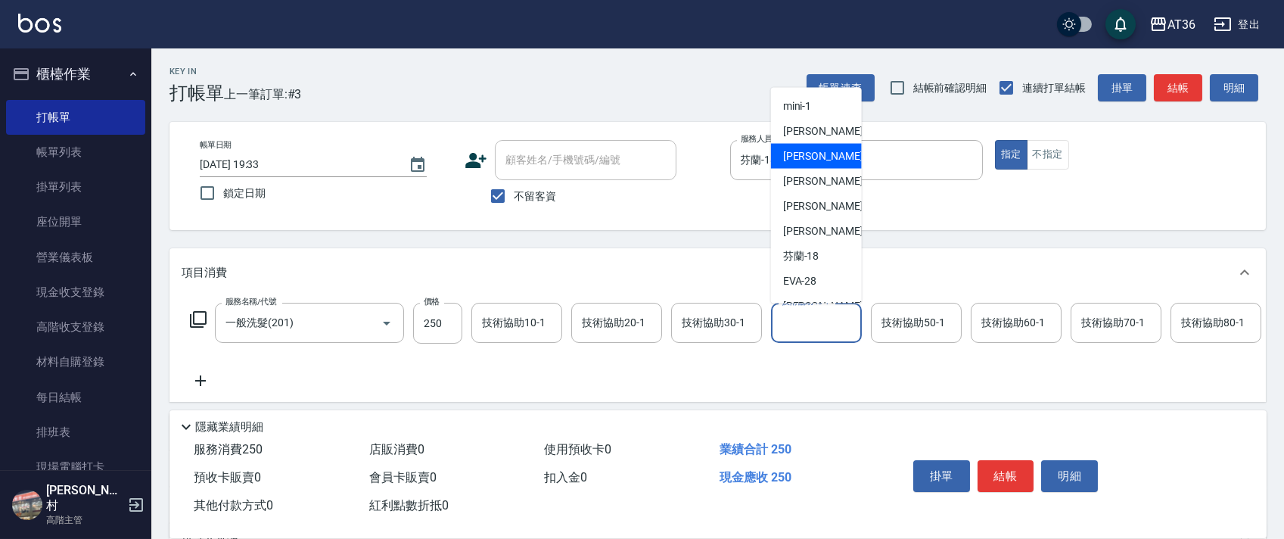
scroll to position [221, 0]
click at [828, 158] on div "[PERSON_NAME] -55" at bounding box center [816, 160] width 91 height 25
type input "[PERSON_NAME]-55"
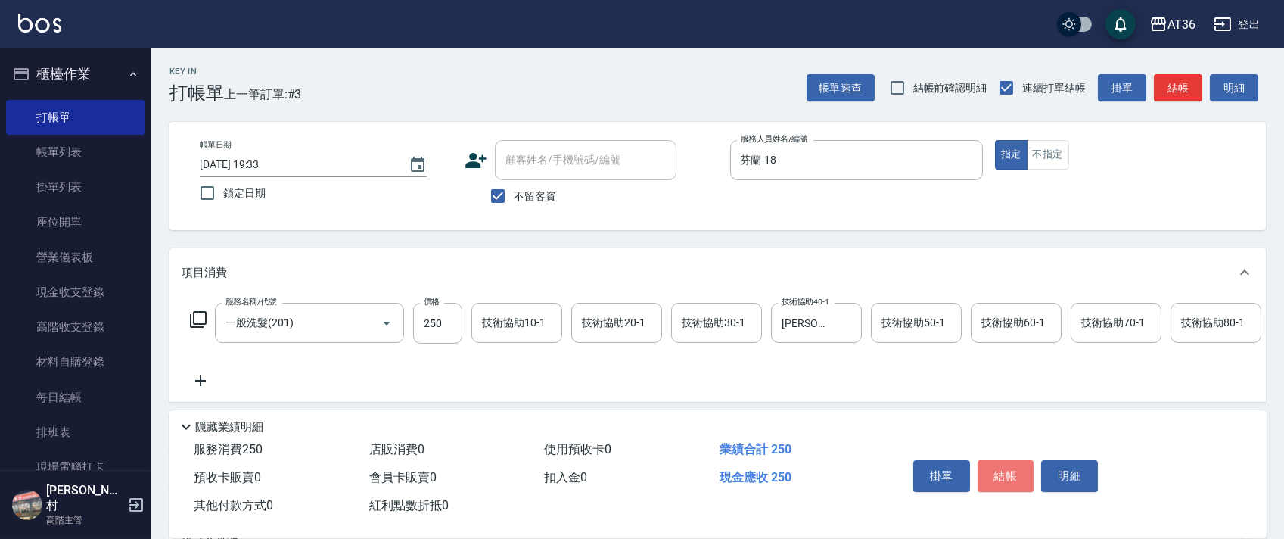
click at [1002, 471] on button "結帳" at bounding box center [1005, 476] width 57 height 32
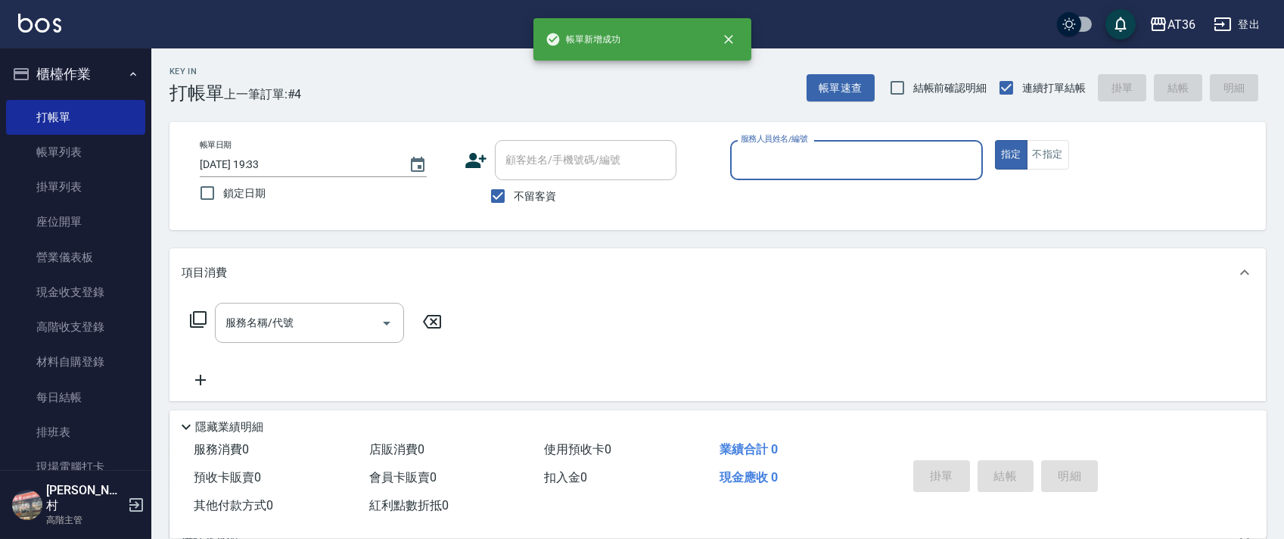
drag, startPoint x: 737, startPoint y: 156, endPoint x: 754, endPoint y: 169, distance: 21.6
click at [738, 157] on input "服務人員姓名/編號" at bounding box center [856, 160] width 239 height 26
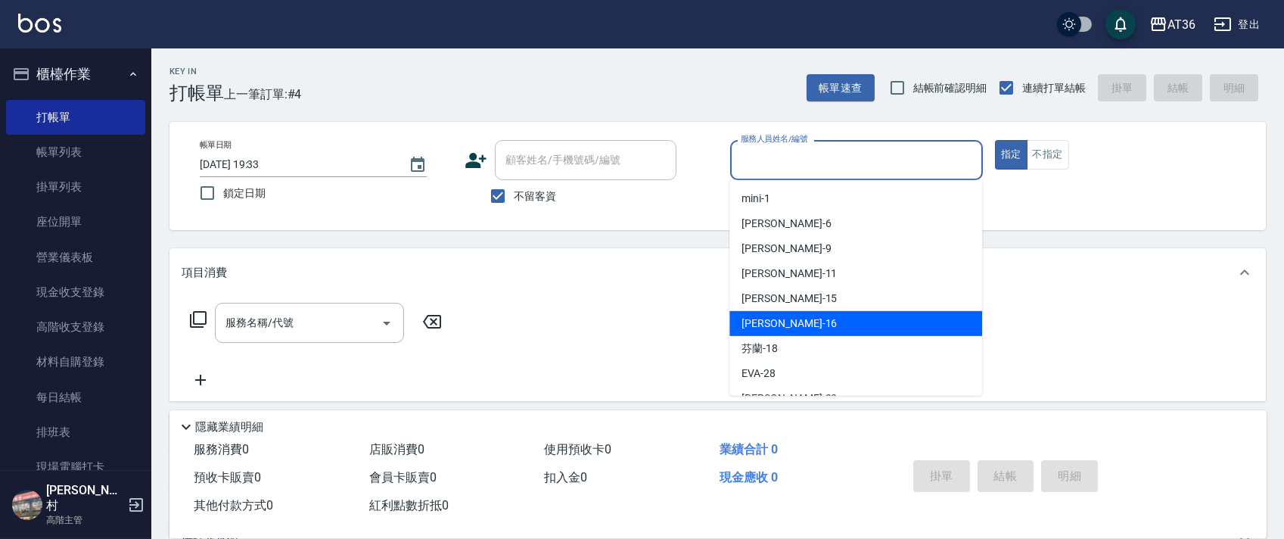
click at [795, 315] on div "[PERSON_NAME] -16" at bounding box center [855, 323] width 253 height 25
type input "小鳳-16"
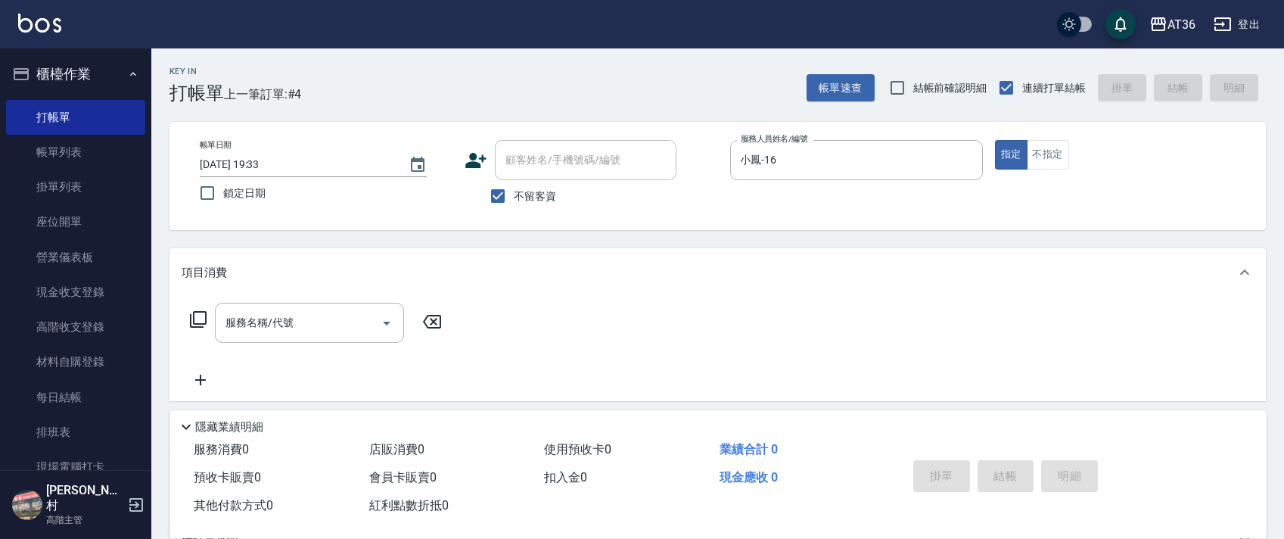
click at [198, 318] on icon at bounding box center [198, 319] width 18 height 18
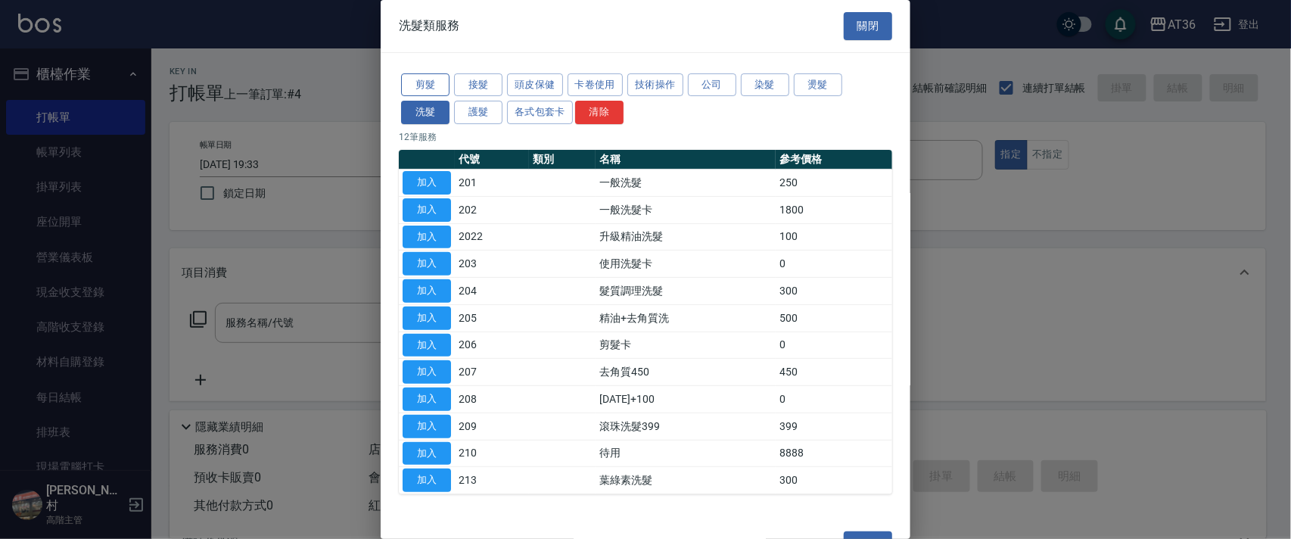
click at [433, 85] on button "剪髮" at bounding box center [425, 84] width 48 height 23
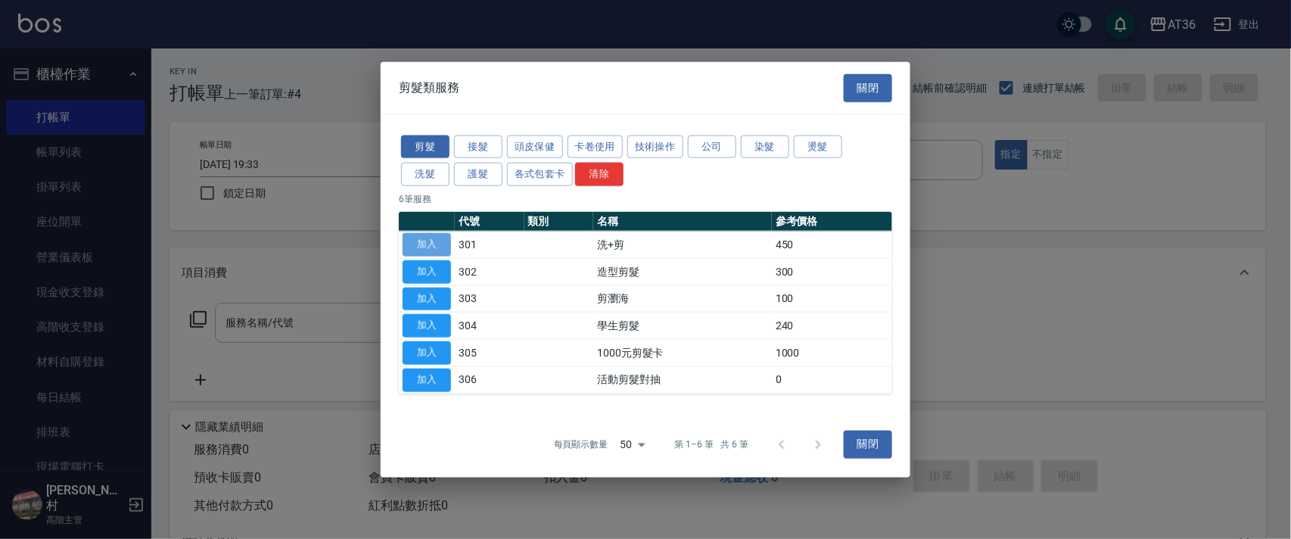
click at [437, 240] on button "加入" at bounding box center [426, 244] width 48 height 23
type input "洗+剪(301)"
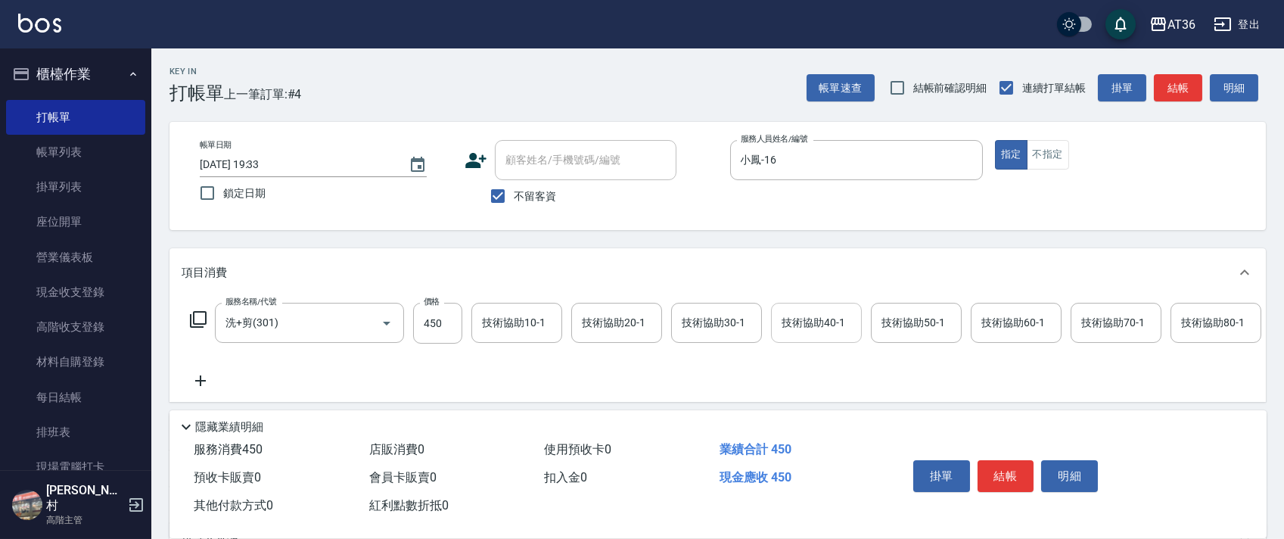
click at [806, 328] on div "技術協助40-1 技術協助40-1" at bounding box center [816, 323] width 91 height 40
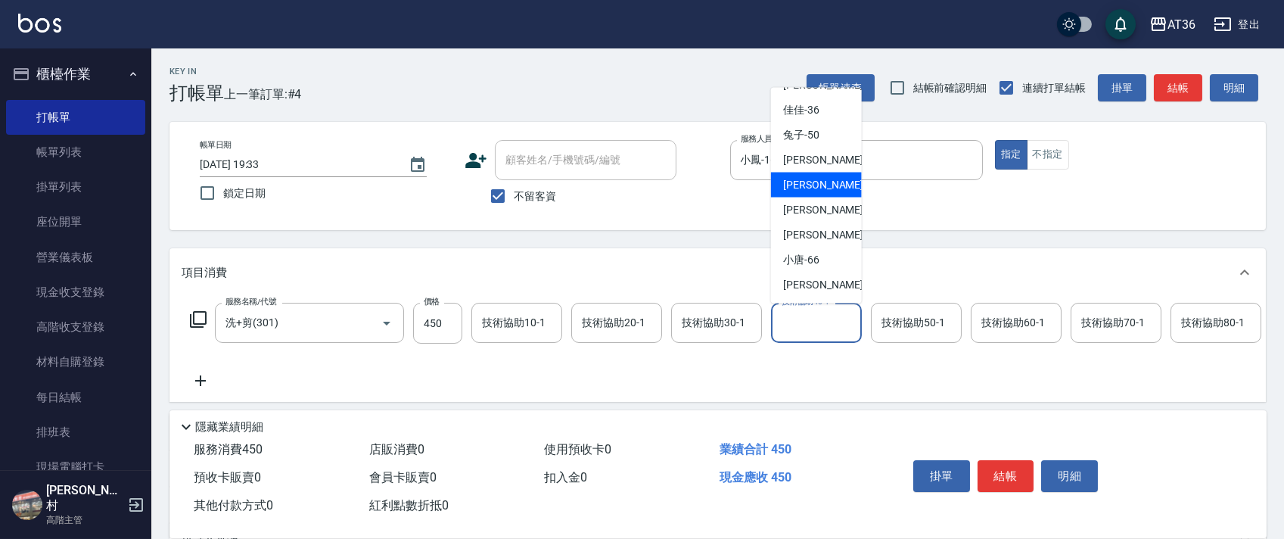
click at [823, 183] on div "[PERSON_NAME] -56" at bounding box center [816, 184] width 91 height 25
type input "[PERSON_NAME]-56"
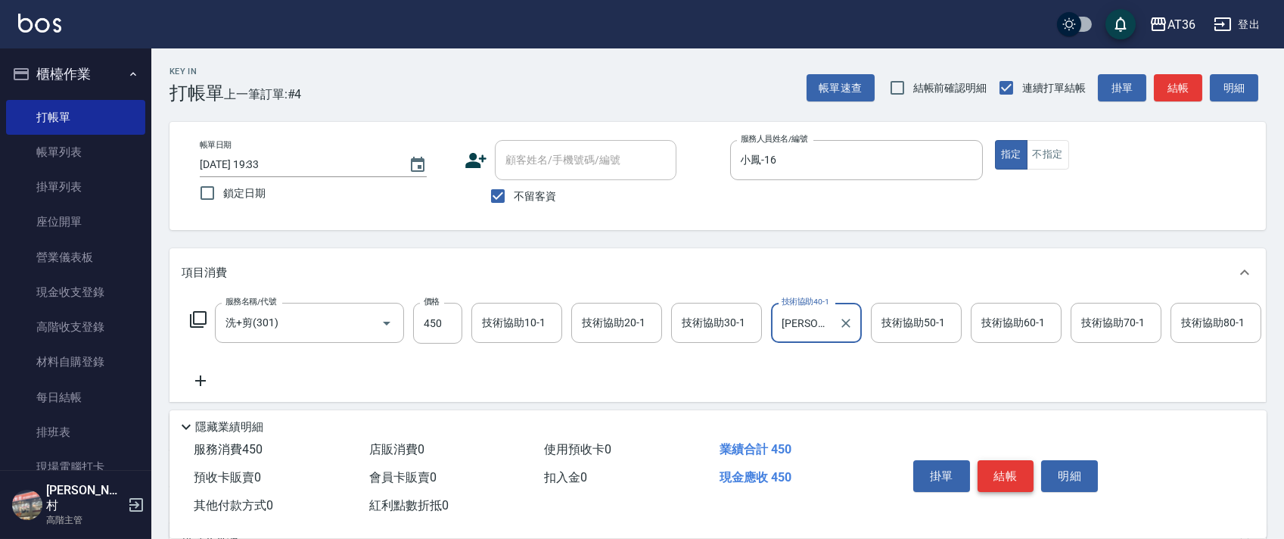
click at [1009, 479] on button "結帳" at bounding box center [1005, 476] width 57 height 32
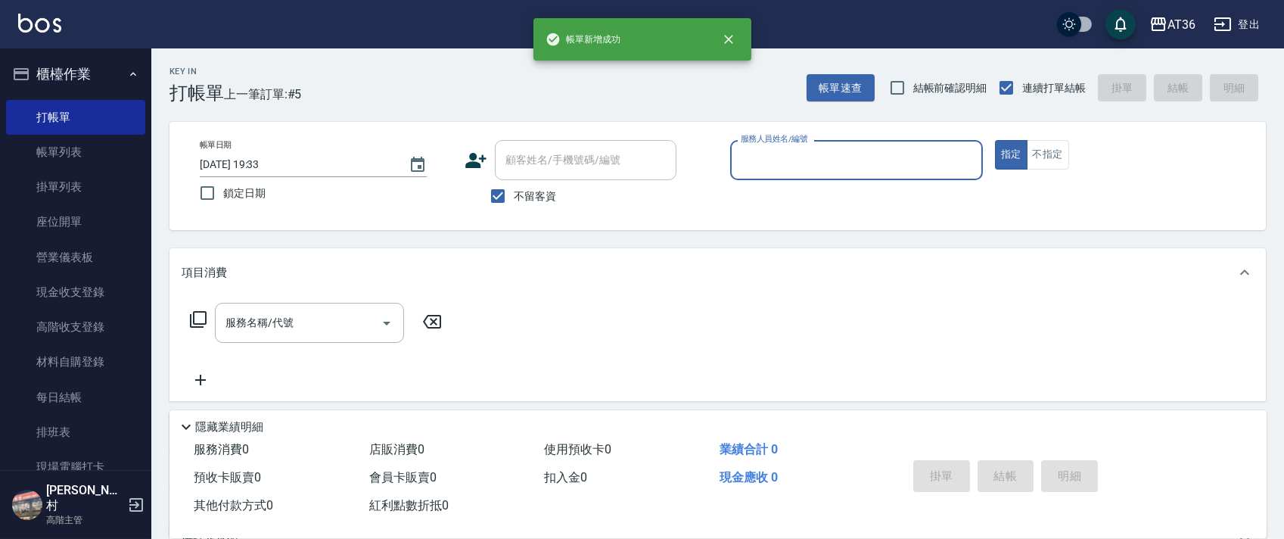
click at [773, 163] on input "服務人員姓名/編號" at bounding box center [856, 160] width 239 height 26
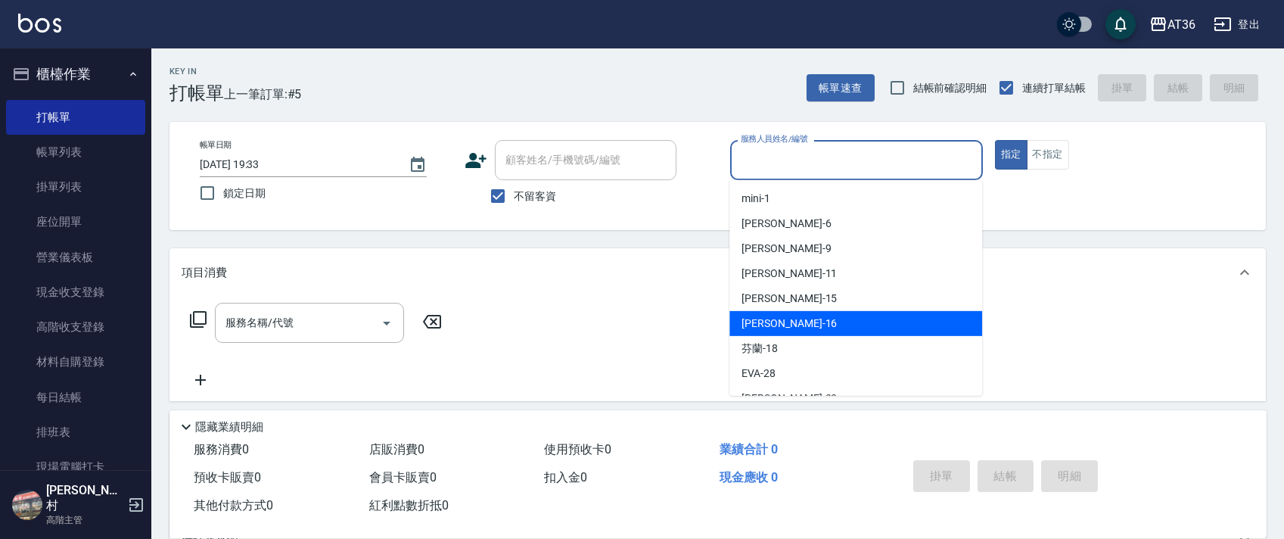
drag, startPoint x: 833, startPoint y: 315, endPoint x: 701, endPoint y: 233, distance: 155.6
click at [833, 315] on div "[PERSON_NAME] -16" at bounding box center [855, 323] width 253 height 25
type input "小鳳-16"
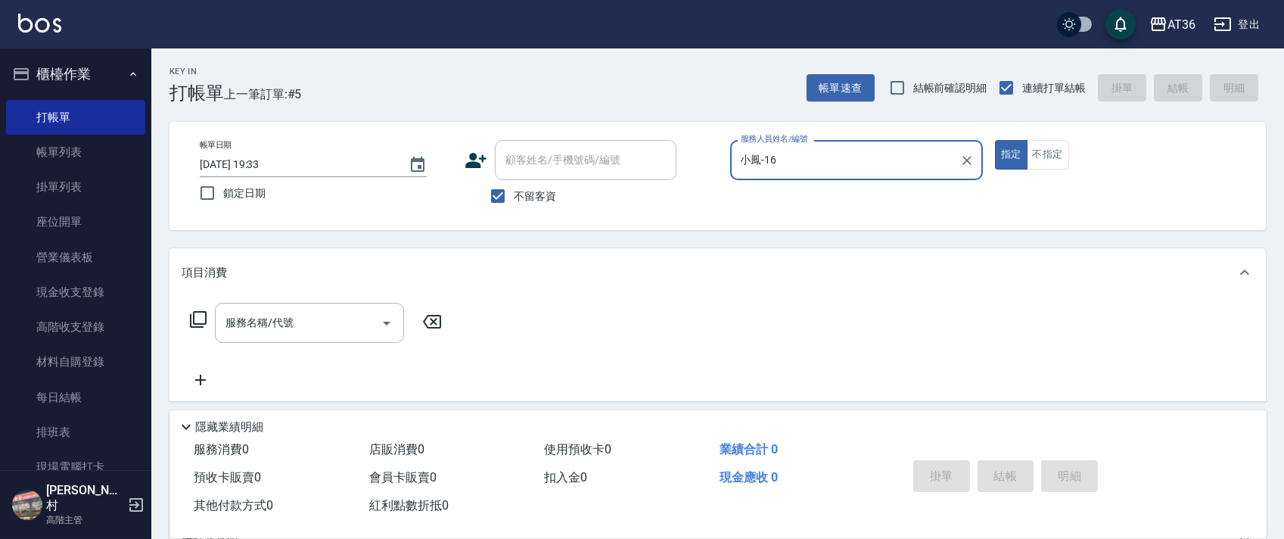
click at [195, 322] on icon at bounding box center [198, 319] width 18 height 18
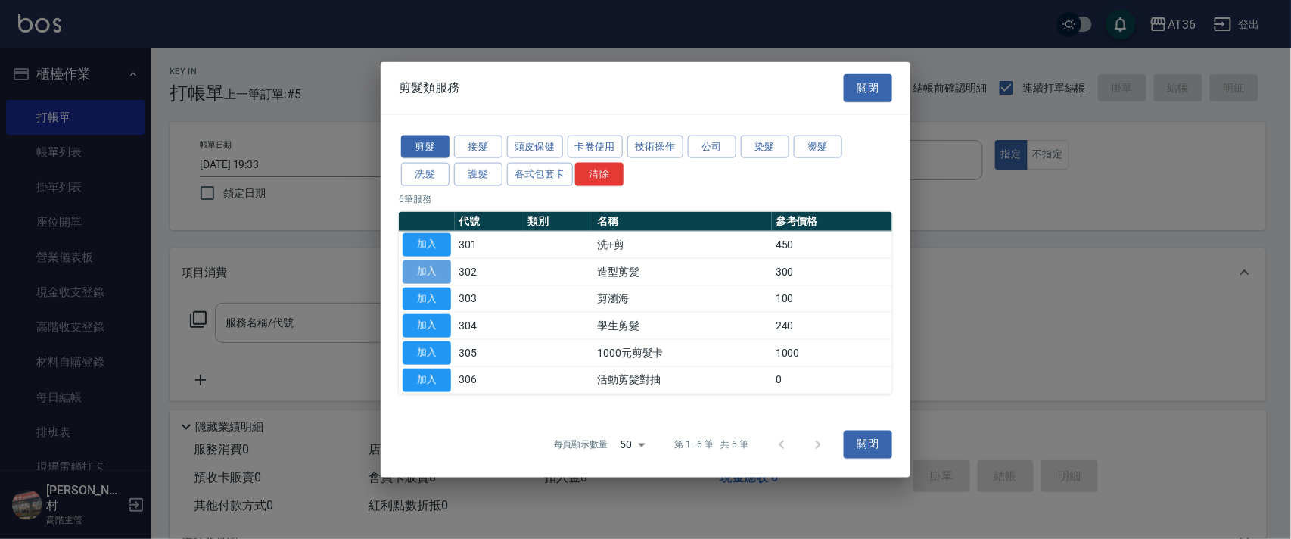
click at [430, 277] on button "加入" at bounding box center [426, 270] width 48 height 23
type input "造型剪髮(302)"
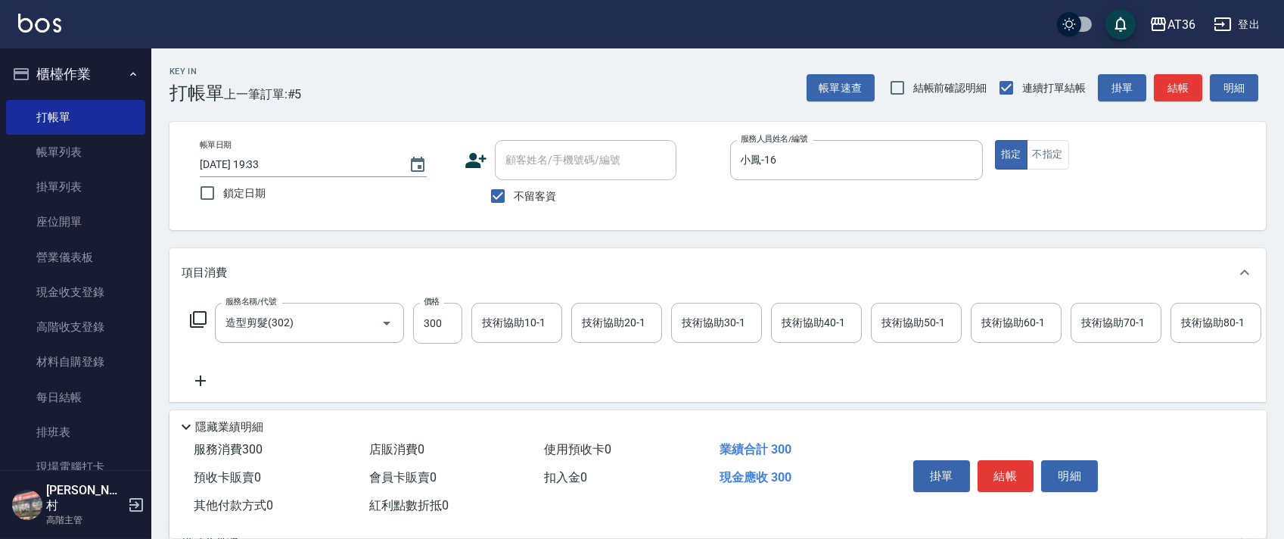
drag, startPoint x: 427, startPoint y: 319, endPoint x: 464, endPoint y: 321, distance: 37.1
click at [427, 319] on input "300" at bounding box center [437, 323] width 49 height 41
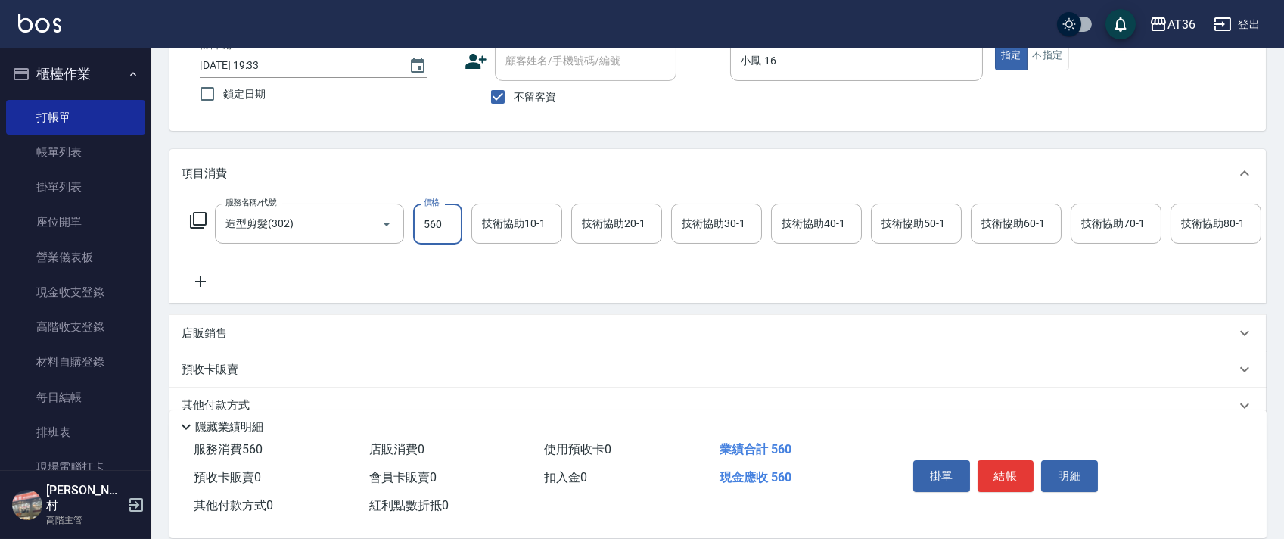
scroll to position [178, 0]
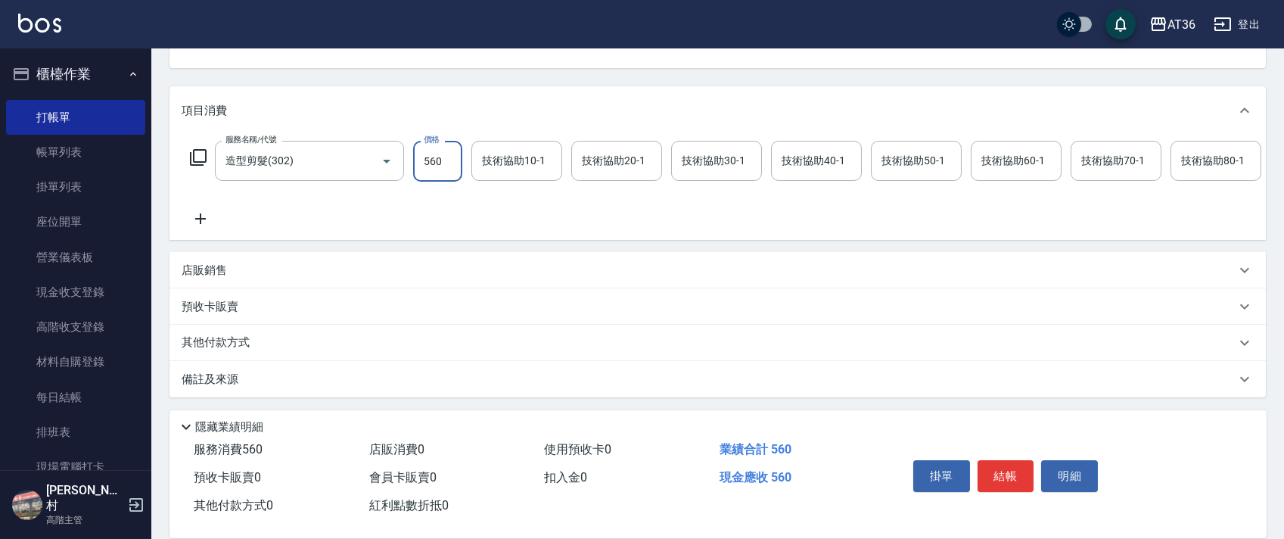
type input "560"
click at [244, 340] on p "其他付款方式" at bounding box center [220, 342] width 76 height 17
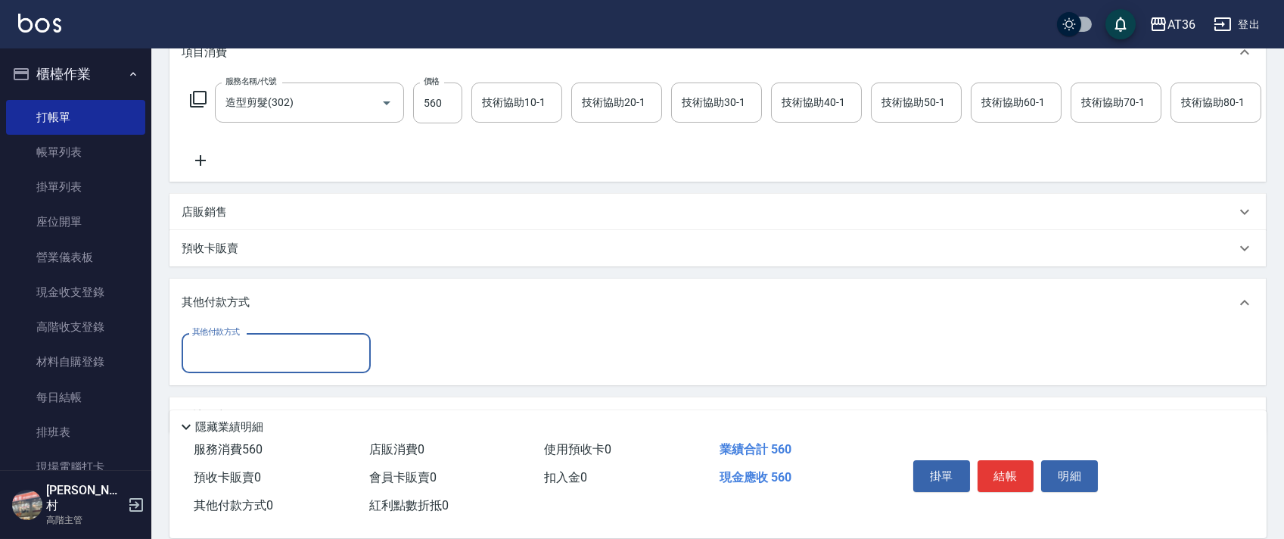
scroll to position [269, 0]
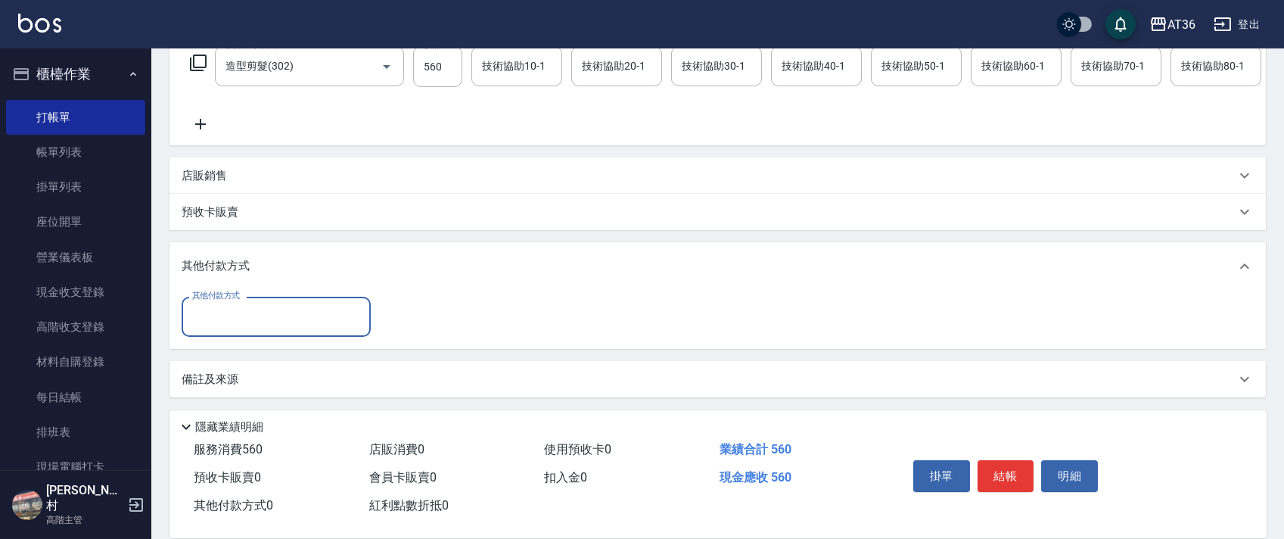
drag, startPoint x: 278, startPoint y: 320, endPoint x: 290, endPoint y: 331, distance: 16.6
click at [281, 326] on input "其他付款方式" at bounding box center [276, 316] width 176 height 26
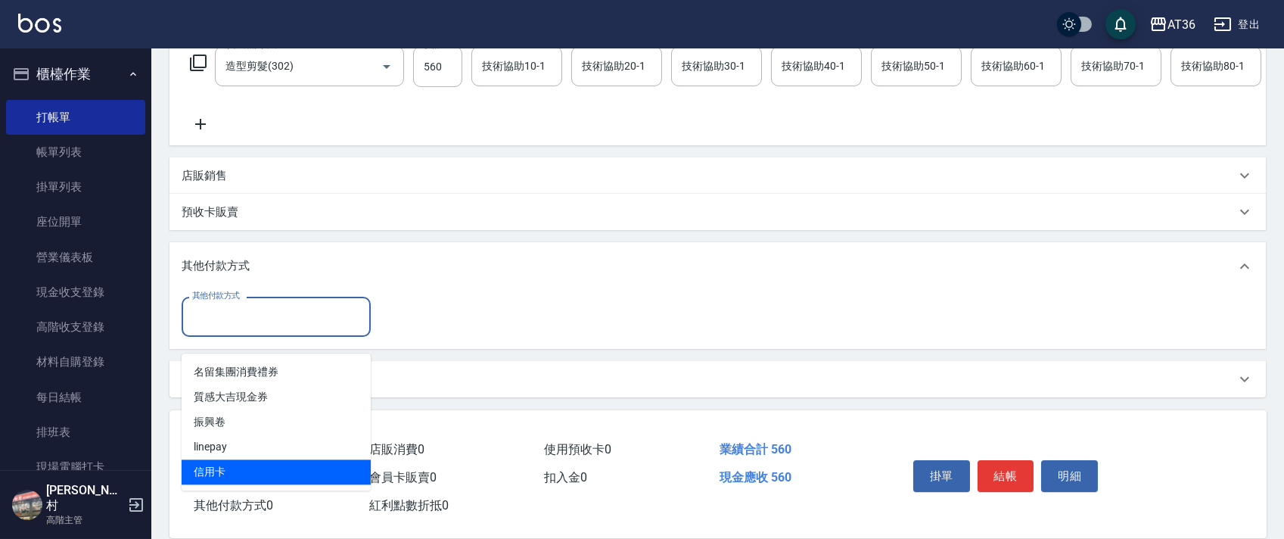
click at [281, 459] on span "信用卡" at bounding box center [276, 471] width 189 height 25
type input "信用卡"
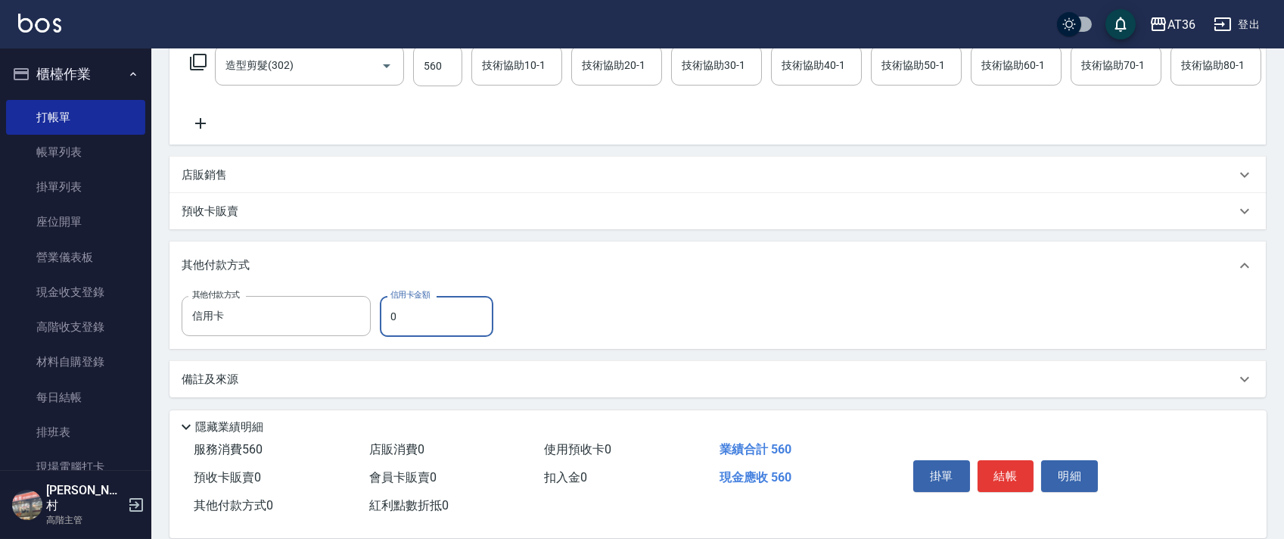
click at [388, 331] on input "0" at bounding box center [436, 316] width 113 height 41
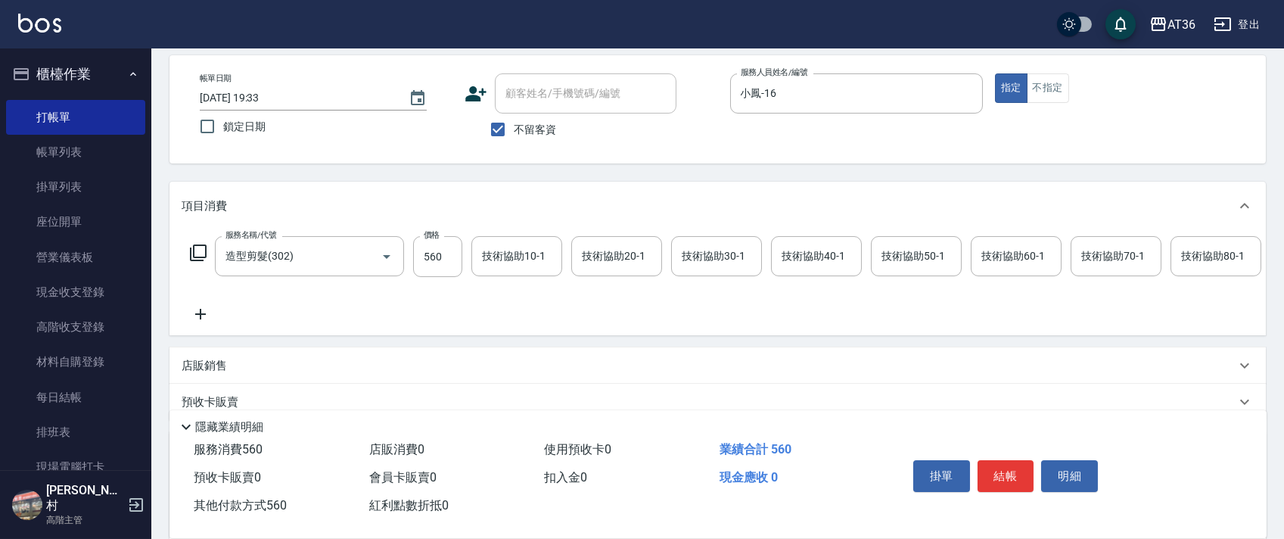
scroll to position [0, 0]
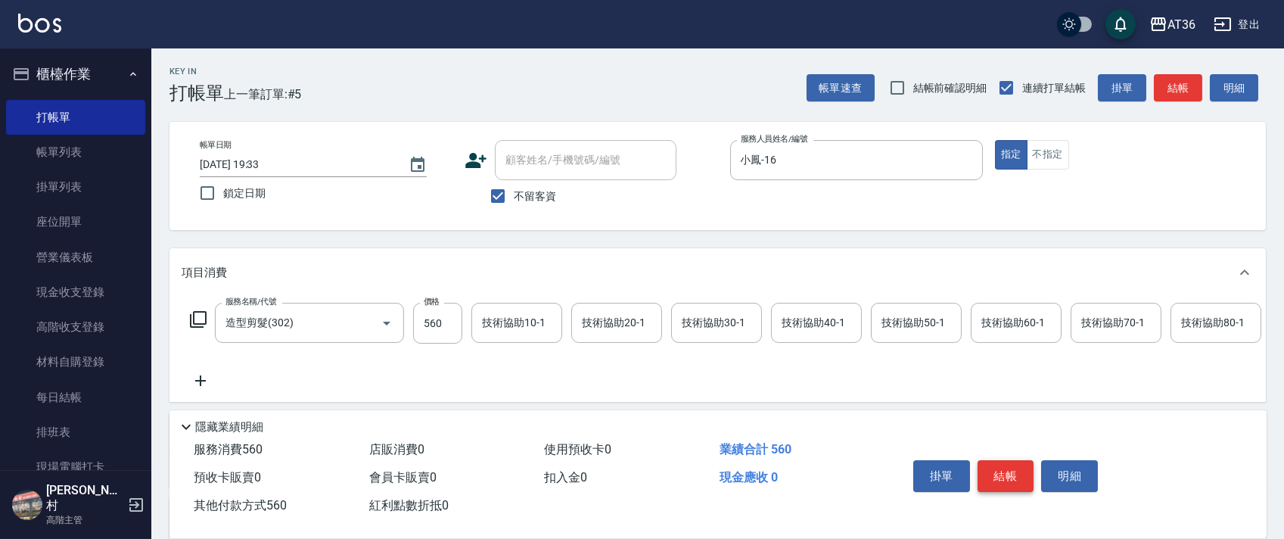
type input "560"
click at [999, 485] on button "結帳" at bounding box center [1005, 476] width 57 height 32
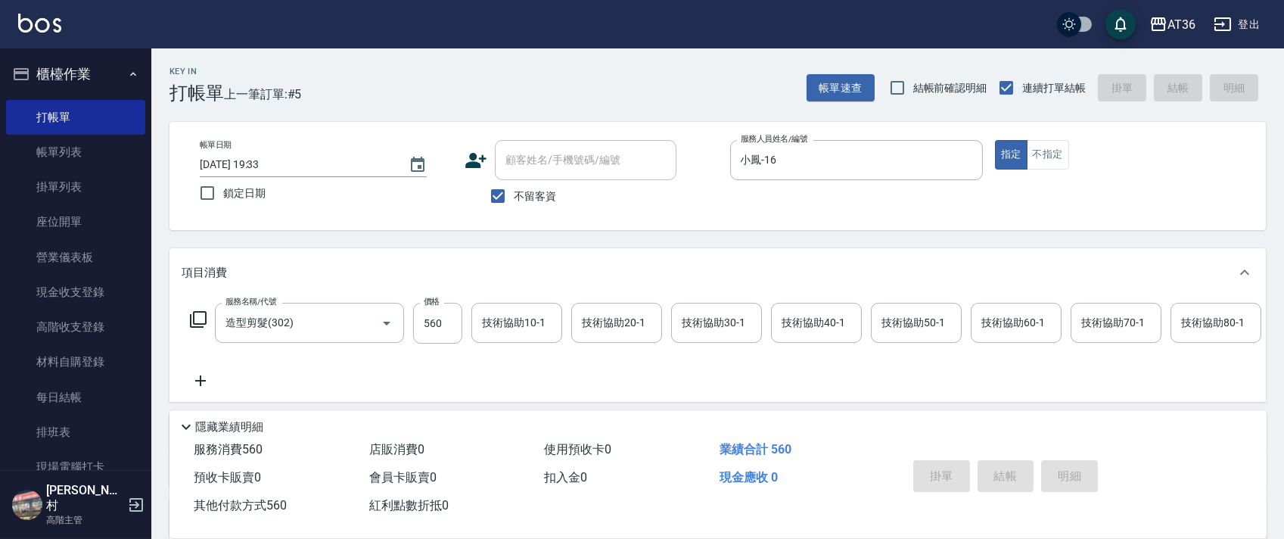
type input "[DATE] 19:34"
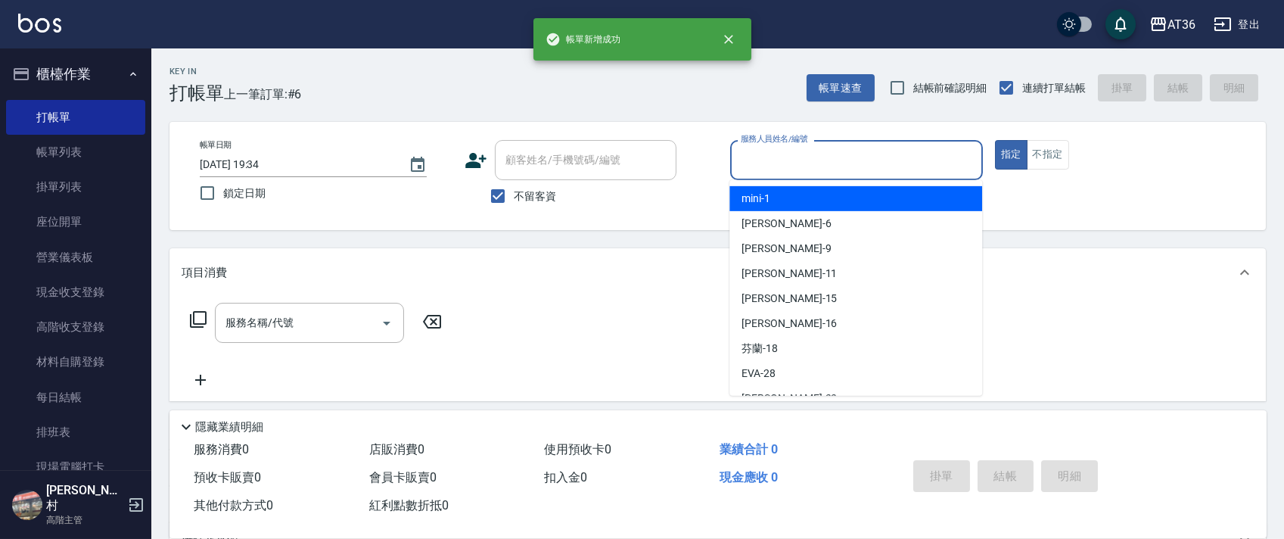
drag, startPoint x: 743, startPoint y: 159, endPoint x: 828, endPoint y: 222, distance: 106.5
click at [742, 176] on div "服務人員姓名/編號" at bounding box center [856, 160] width 253 height 40
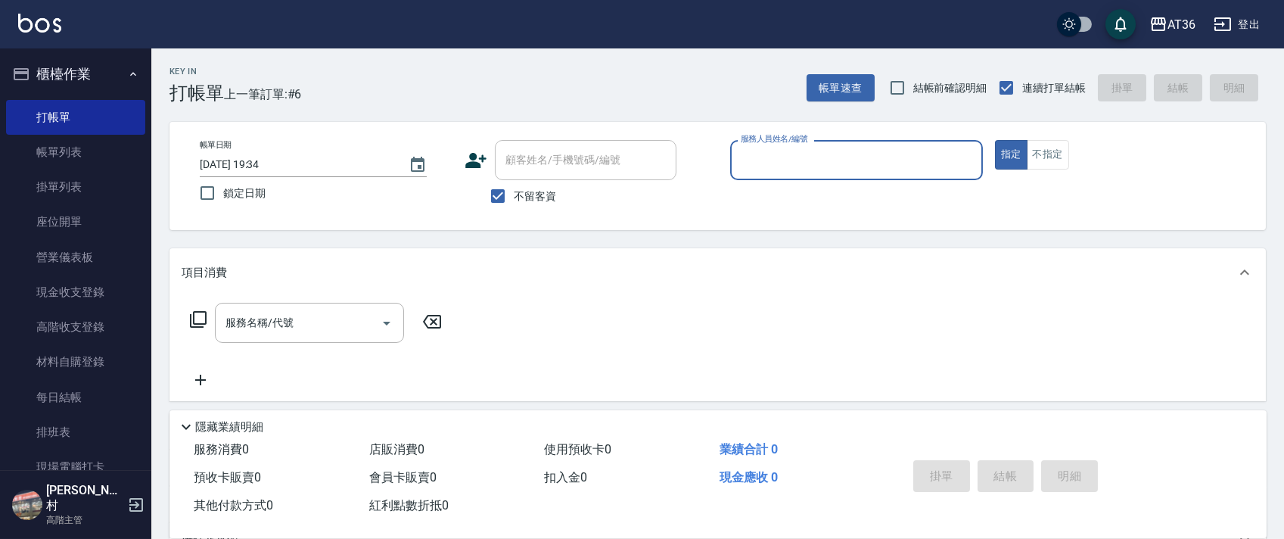
drag, startPoint x: 746, startPoint y: 157, endPoint x: 751, endPoint y: 163, distance: 8.6
click at [746, 158] on input "服務人員姓名/編號" at bounding box center [856, 160] width 239 height 26
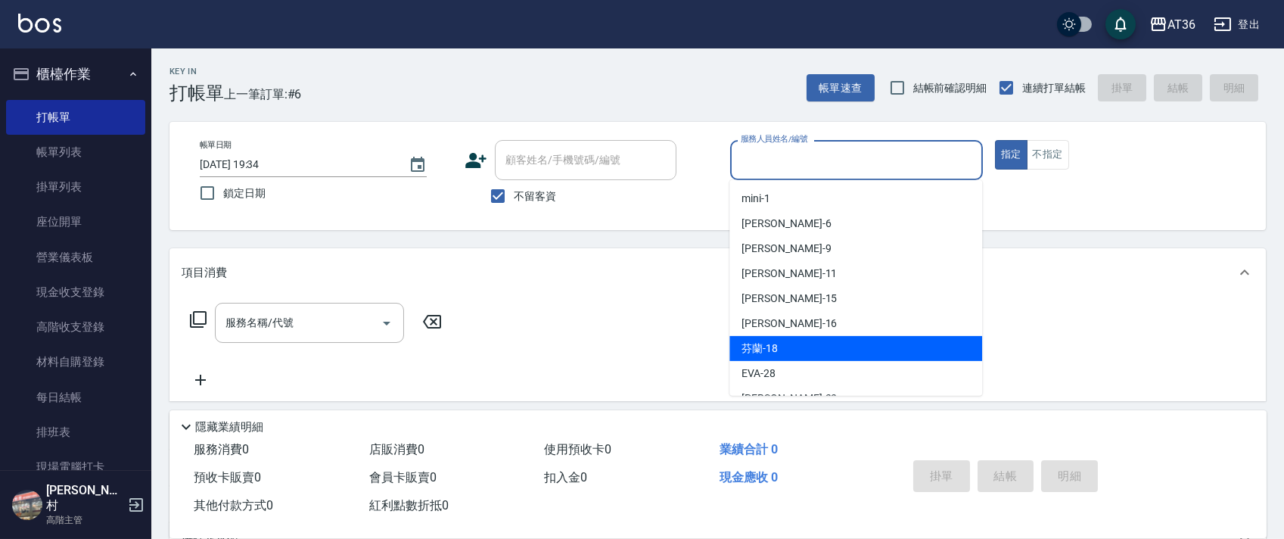
click at [779, 348] on div "芬蘭 -18" at bounding box center [855, 348] width 253 height 25
type input "芬蘭-18"
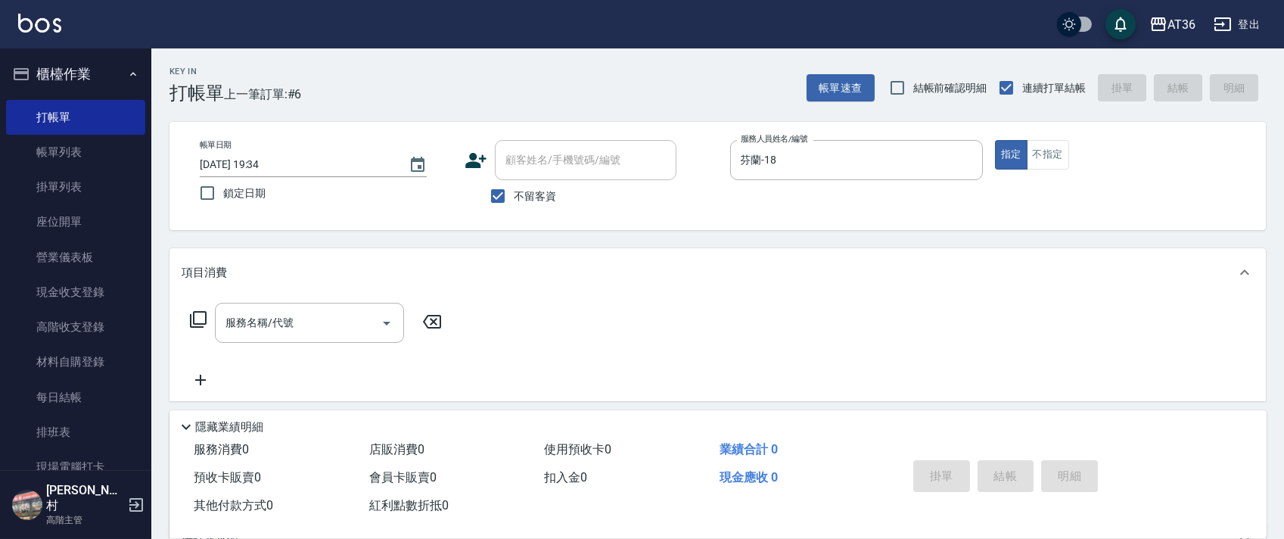
click at [202, 325] on icon at bounding box center [198, 319] width 17 height 17
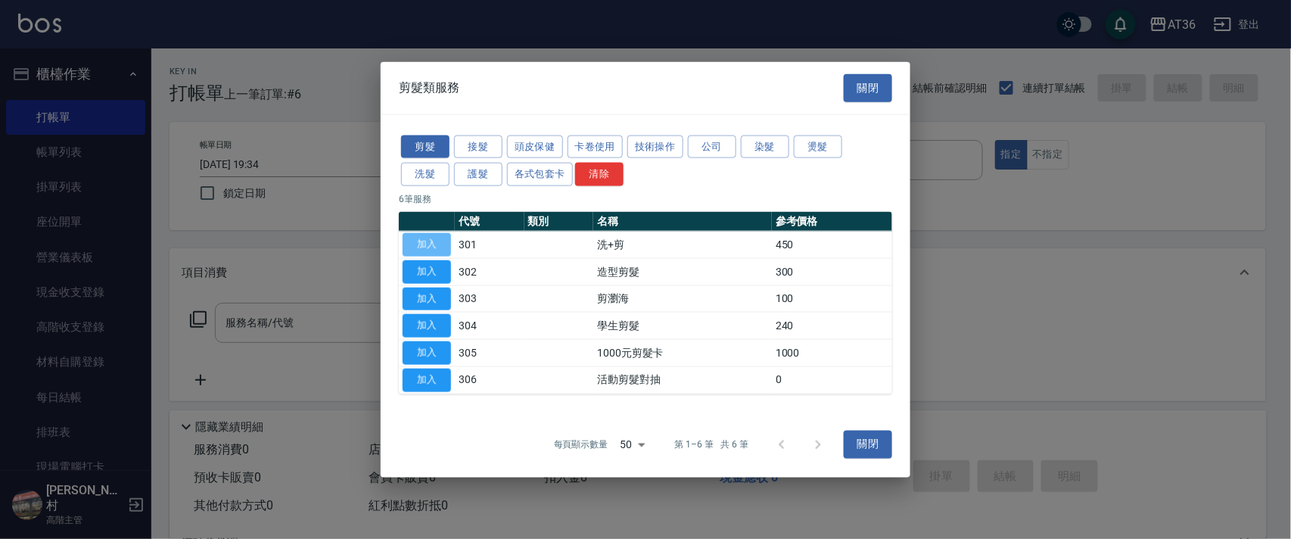
drag, startPoint x: 424, startPoint y: 235, endPoint x: 542, endPoint y: 373, distance: 181.3
click at [424, 238] on button "加入" at bounding box center [426, 244] width 48 height 23
type input "洗+剪(301)"
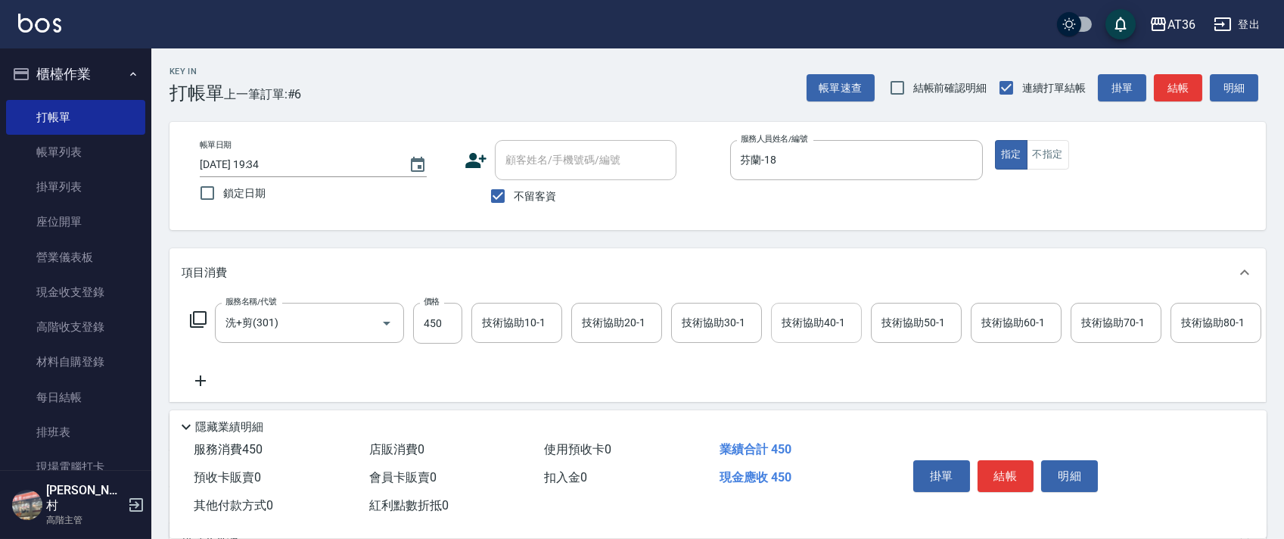
click at [794, 312] on input "技術協助40-1" at bounding box center [816, 322] width 77 height 26
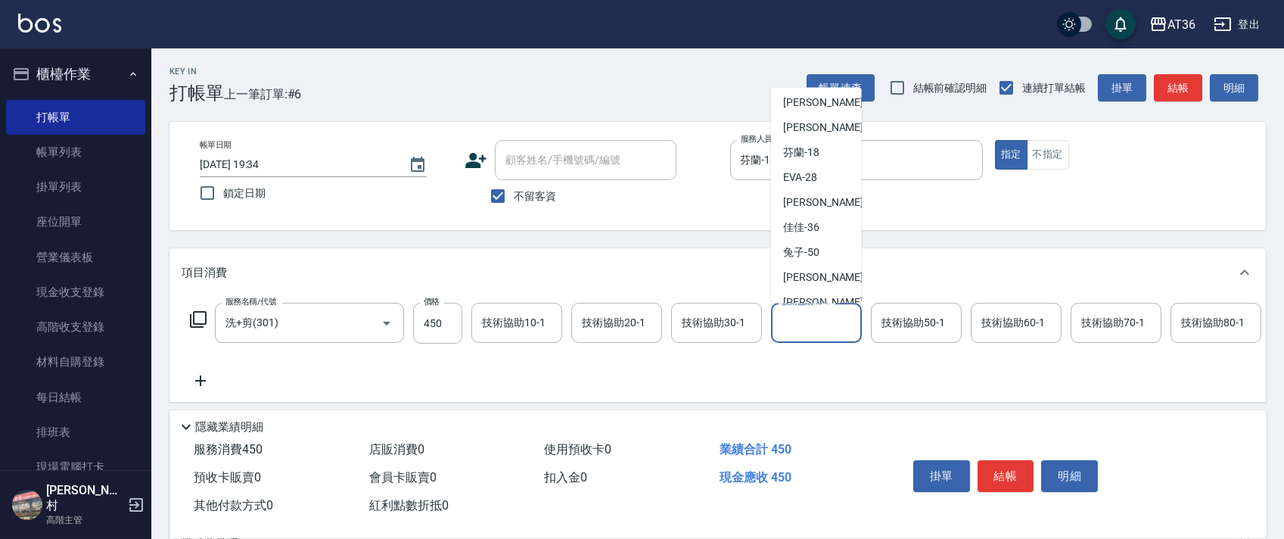
scroll to position [221, 0]
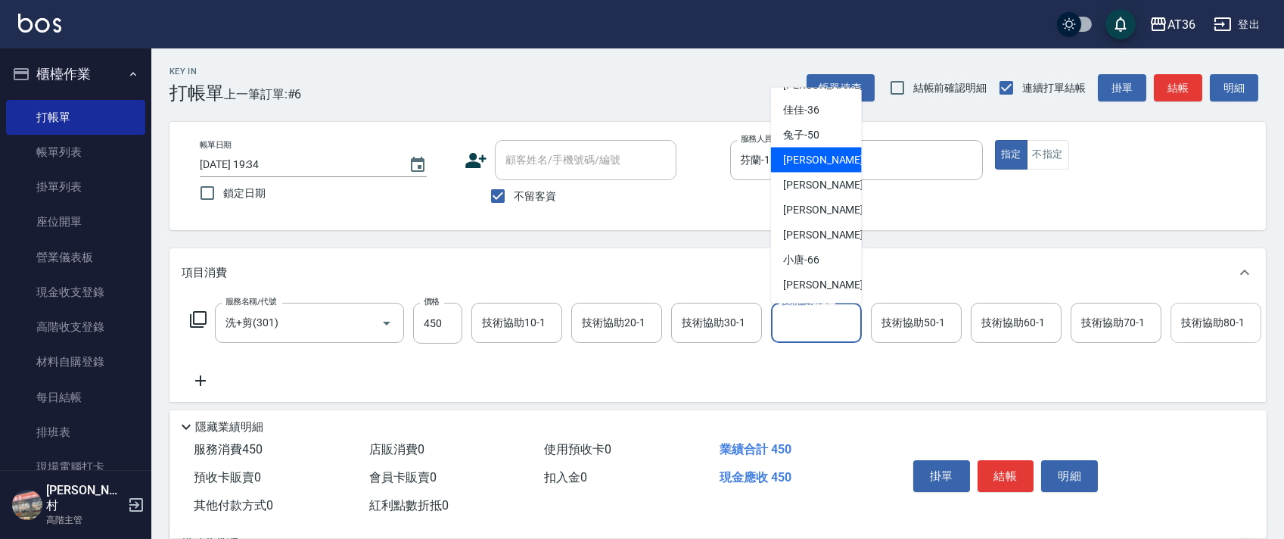
drag, startPoint x: 830, startPoint y: 168, endPoint x: 1235, endPoint y: 310, distance: 429.0
click at [837, 179] on ul "mini -1 [PERSON_NAME] -6 [PERSON_NAME] -9 [PERSON_NAME] -11 [PERSON_NAME] -15 […" at bounding box center [816, 196] width 91 height 216
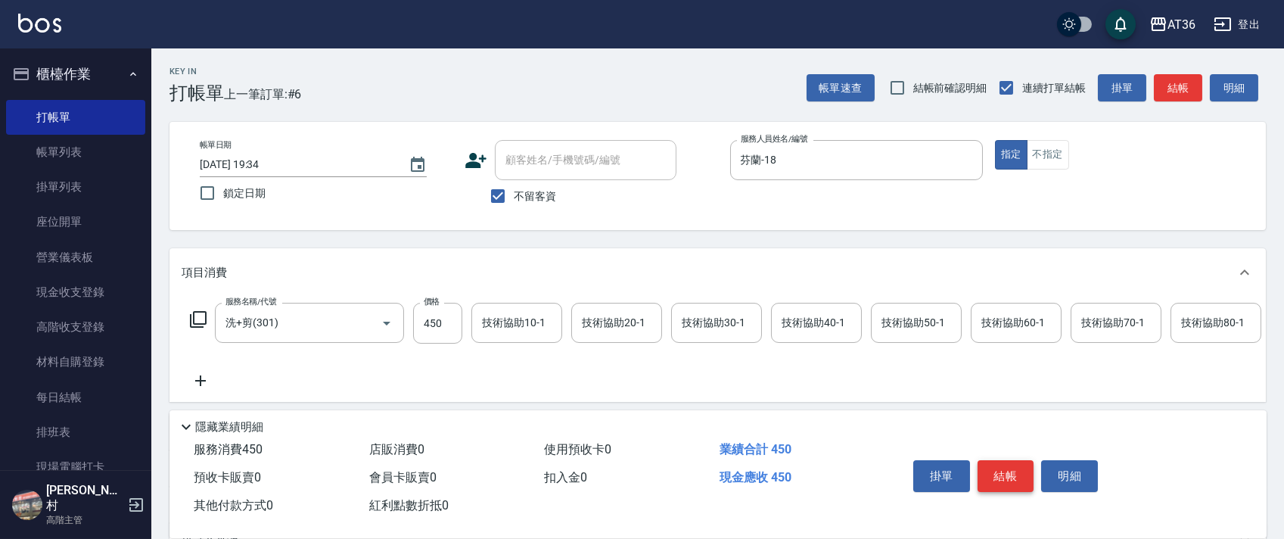
click at [1000, 462] on div "掛單 結帳 明細" at bounding box center [1005, 478] width 197 height 48
click at [1005, 468] on button "結帳" at bounding box center [1005, 476] width 57 height 32
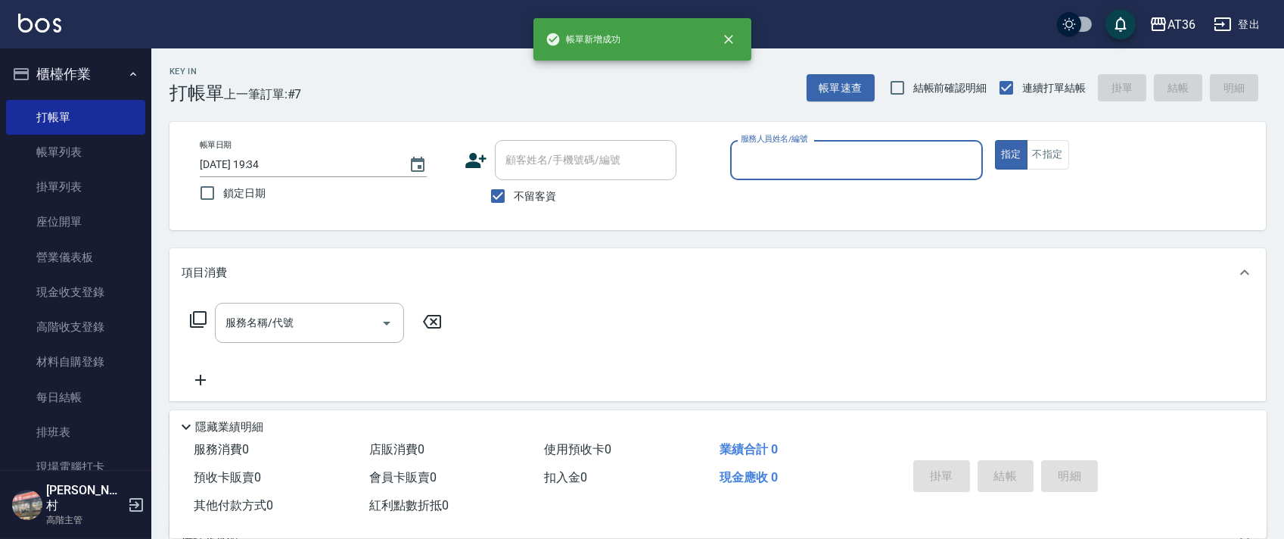
click at [770, 170] on input "服務人員姓名/編號" at bounding box center [856, 160] width 239 height 26
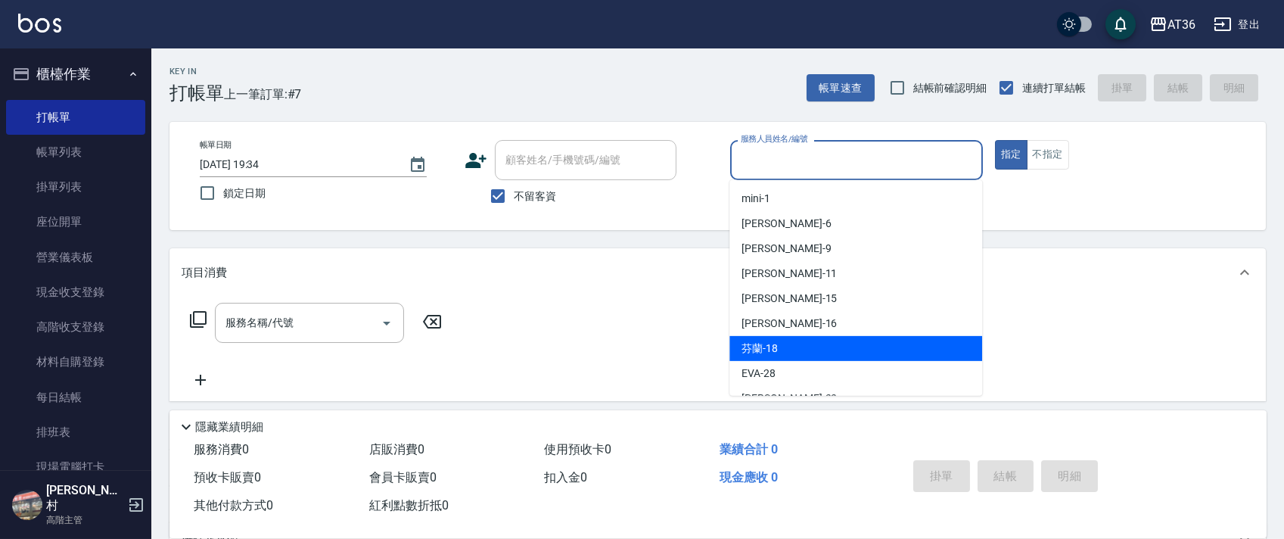
click at [809, 340] on div "芬蘭 -18" at bounding box center [855, 348] width 253 height 25
type input "芬蘭-18"
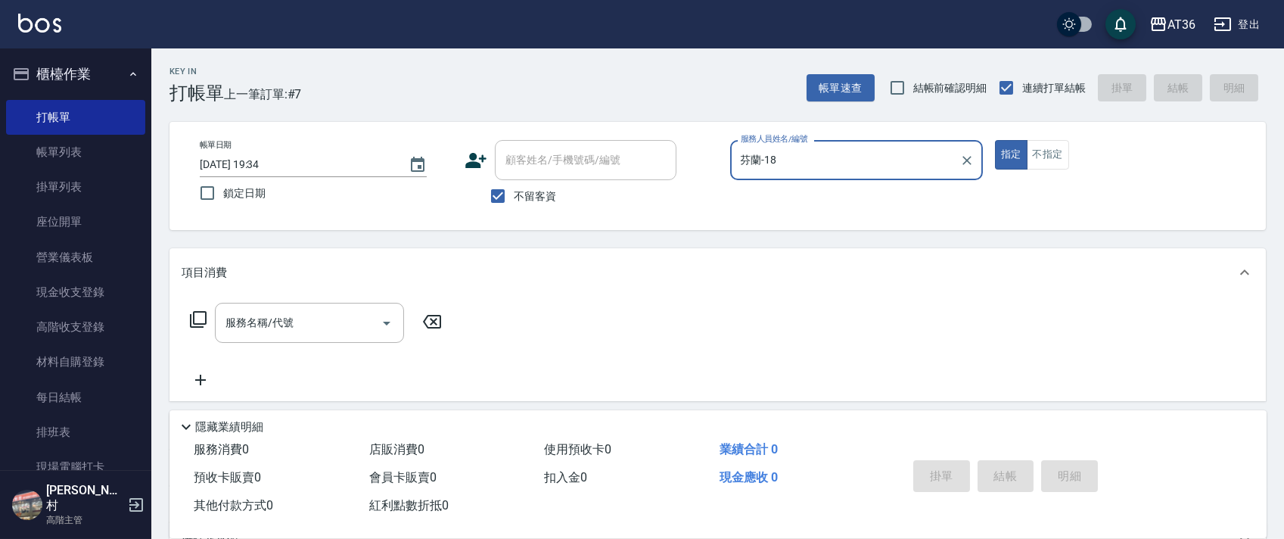
click at [198, 315] on icon at bounding box center [198, 319] width 18 height 18
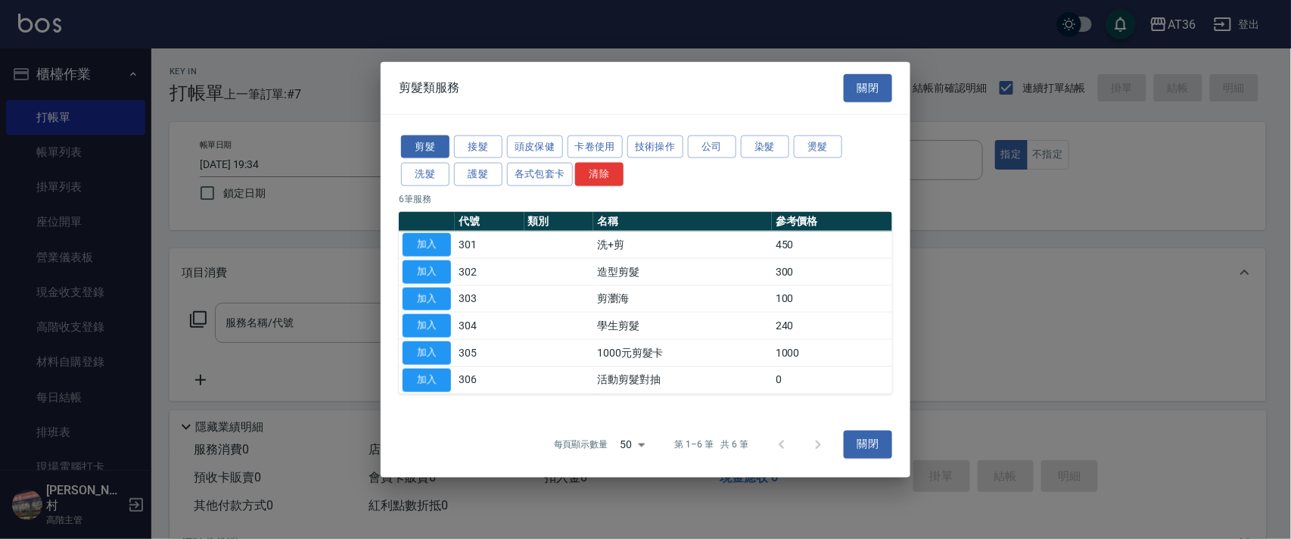
drag, startPoint x: 424, startPoint y: 243, endPoint x: 473, endPoint y: 346, distance: 113.7
click at [424, 244] on button "加入" at bounding box center [426, 244] width 48 height 23
type input "洗+剪(301)"
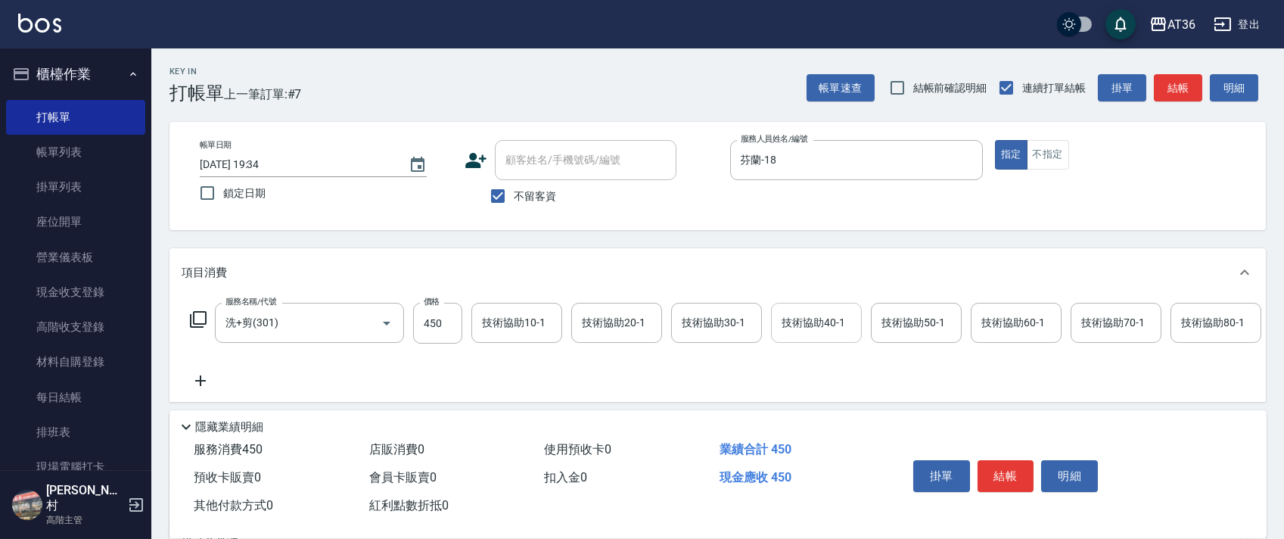
click at [806, 321] on div "技術協助40-1 技術協助40-1" at bounding box center [816, 323] width 91 height 40
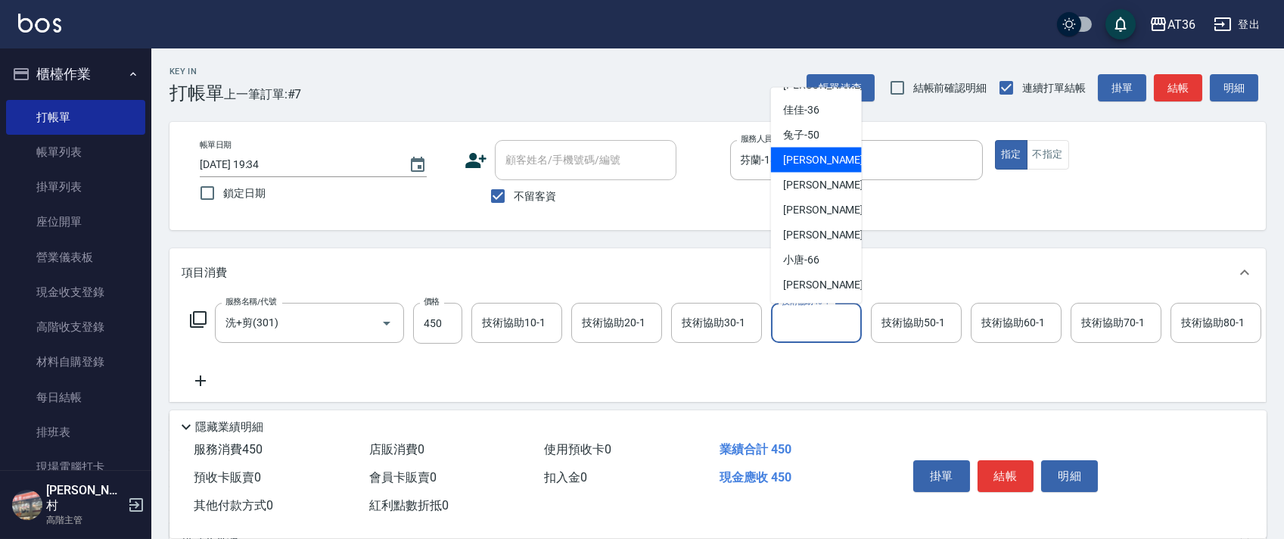
drag, startPoint x: 831, startPoint y: 163, endPoint x: 1066, endPoint y: 291, distance: 267.8
click at [831, 167] on div "[PERSON_NAME] -55" at bounding box center [816, 160] width 91 height 25
type input "[PERSON_NAME]-55"
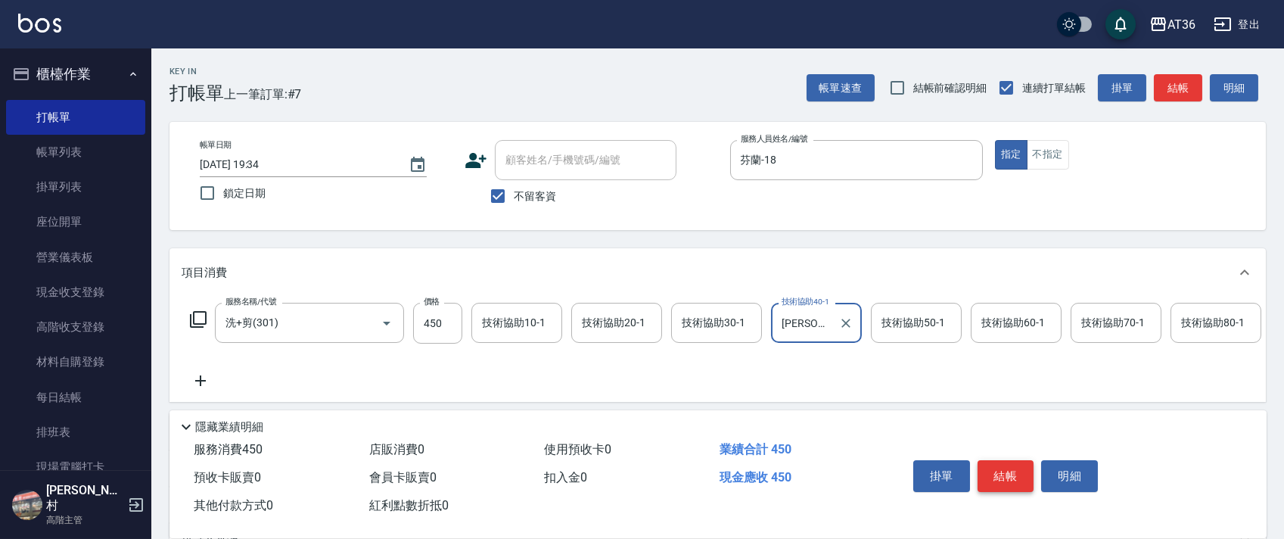
click at [993, 474] on button "結帳" at bounding box center [1005, 476] width 57 height 32
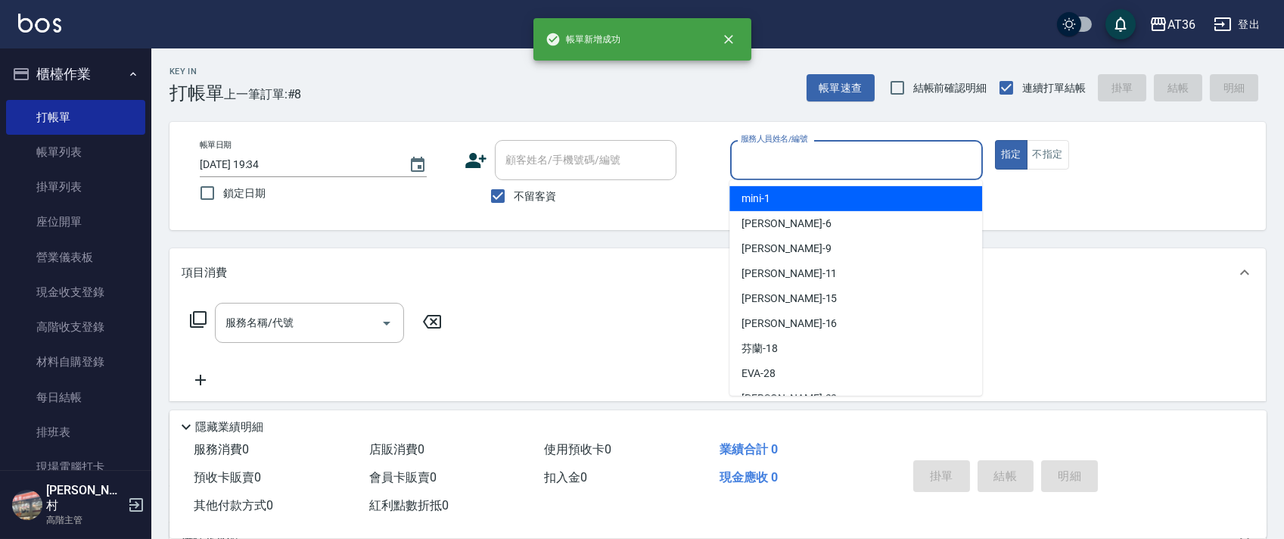
drag, startPoint x: 776, startPoint y: 164, endPoint x: 844, endPoint y: 209, distance: 80.8
click at [775, 170] on input "服務人員姓名/編號" at bounding box center [856, 160] width 239 height 26
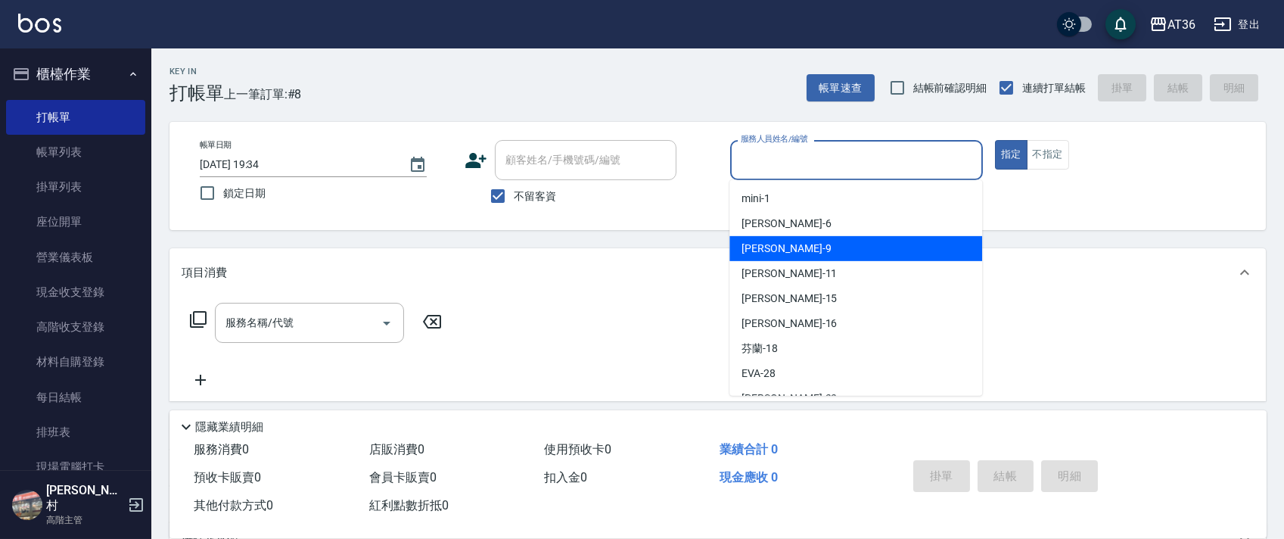
click at [793, 238] on div "美燕 -9" at bounding box center [855, 248] width 253 height 25
type input "美燕-9"
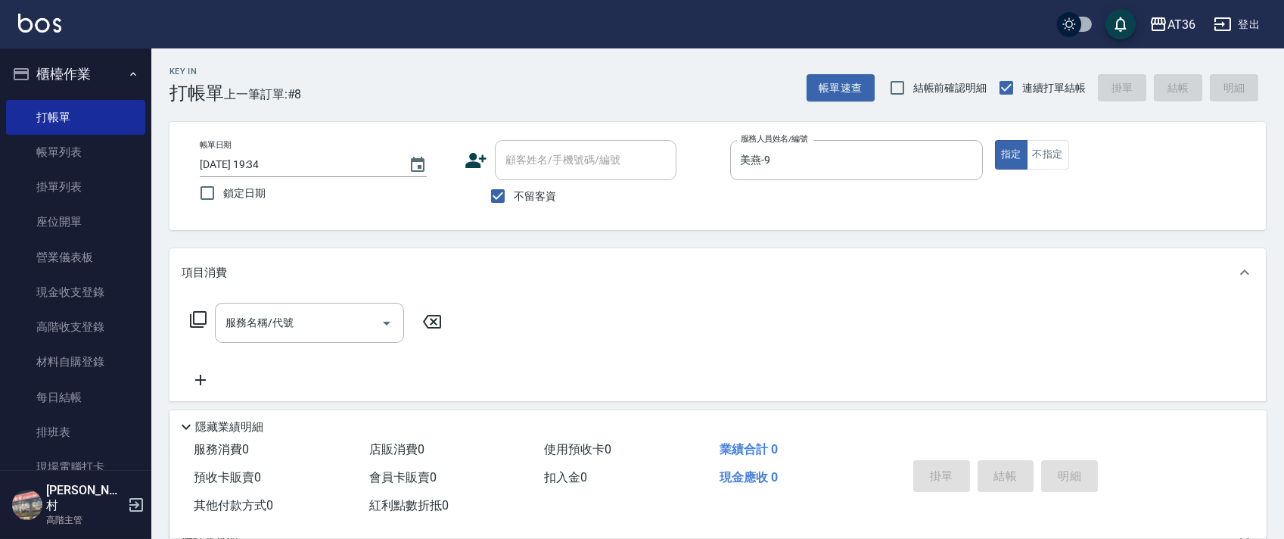
click at [192, 313] on icon at bounding box center [198, 319] width 18 height 18
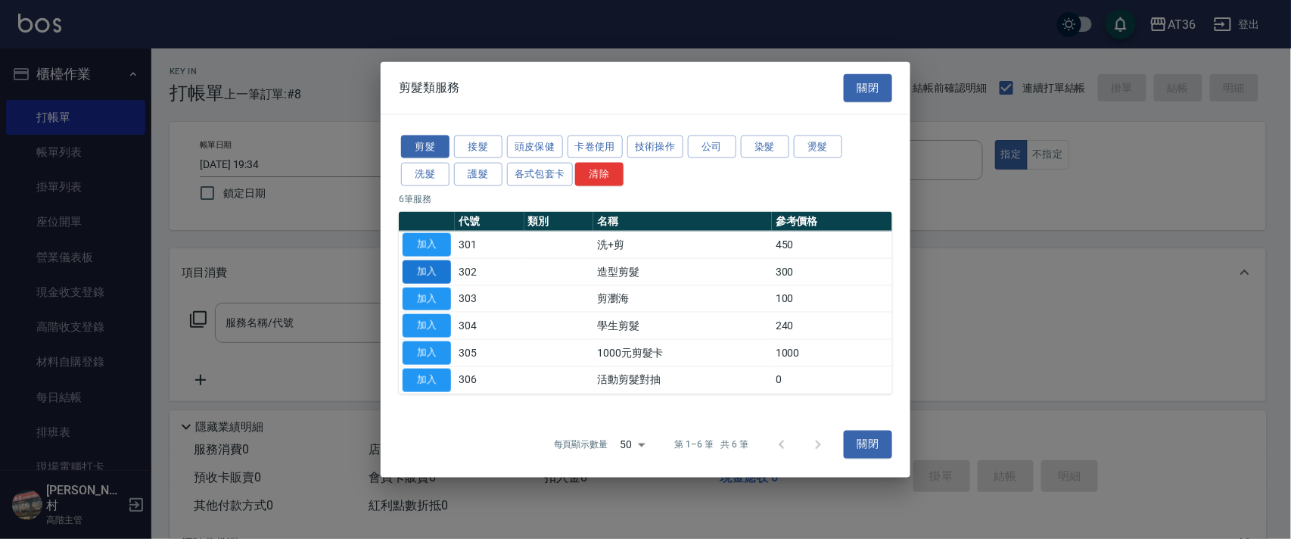
click at [432, 266] on button "加入" at bounding box center [426, 270] width 48 height 23
type input "造型剪髮(302)"
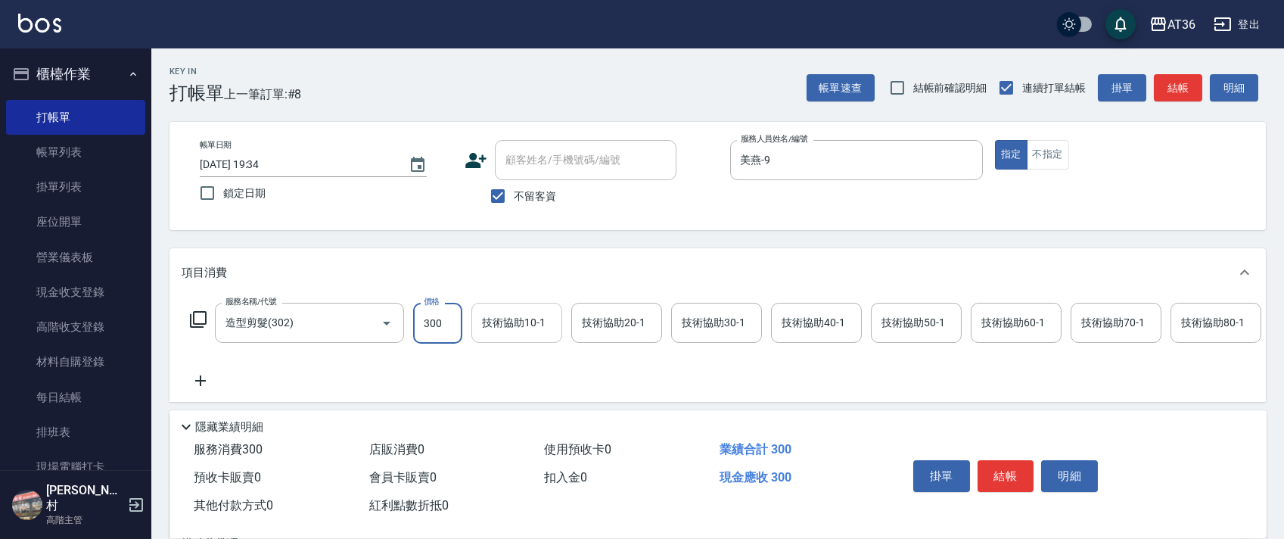
drag, startPoint x: 433, startPoint y: 310, endPoint x: 484, endPoint y: 303, distance: 51.2
click at [433, 312] on input "300" at bounding box center [437, 323] width 49 height 41
type input "280"
drag, startPoint x: 999, startPoint y: 469, endPoint x: 1033, endPoint y: 407, distance: 70.8
click at [1001, 470] on button "結帳" at bounding box center [1005, 476] width 57 height 32
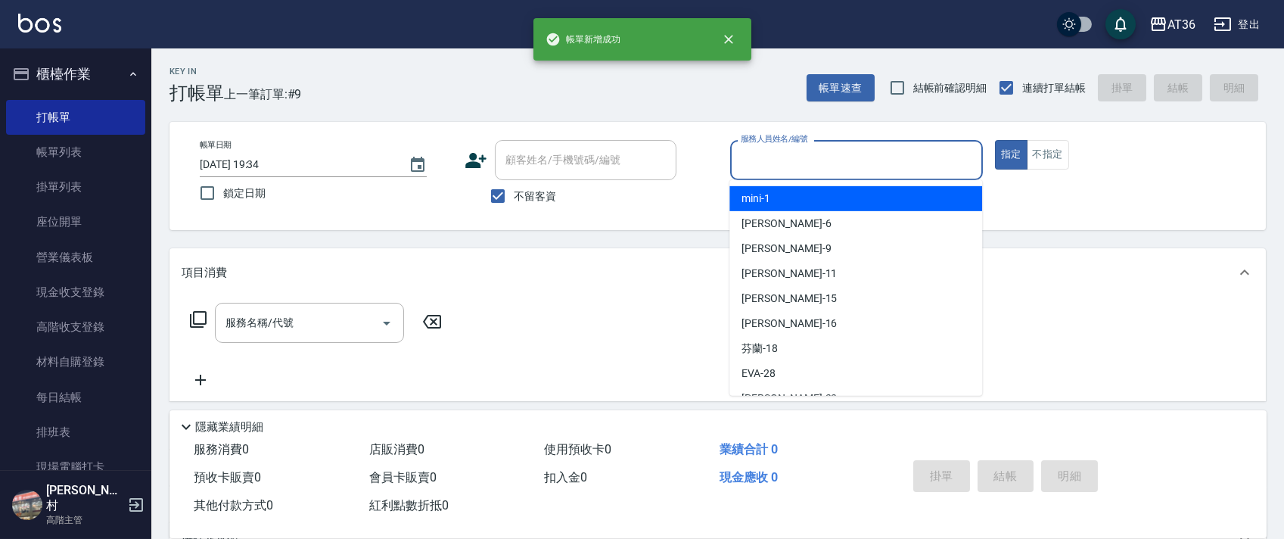
click at [781, 165] on input "服務人員姓名/編號" at bounding box center [856, 160] width 239 height 26
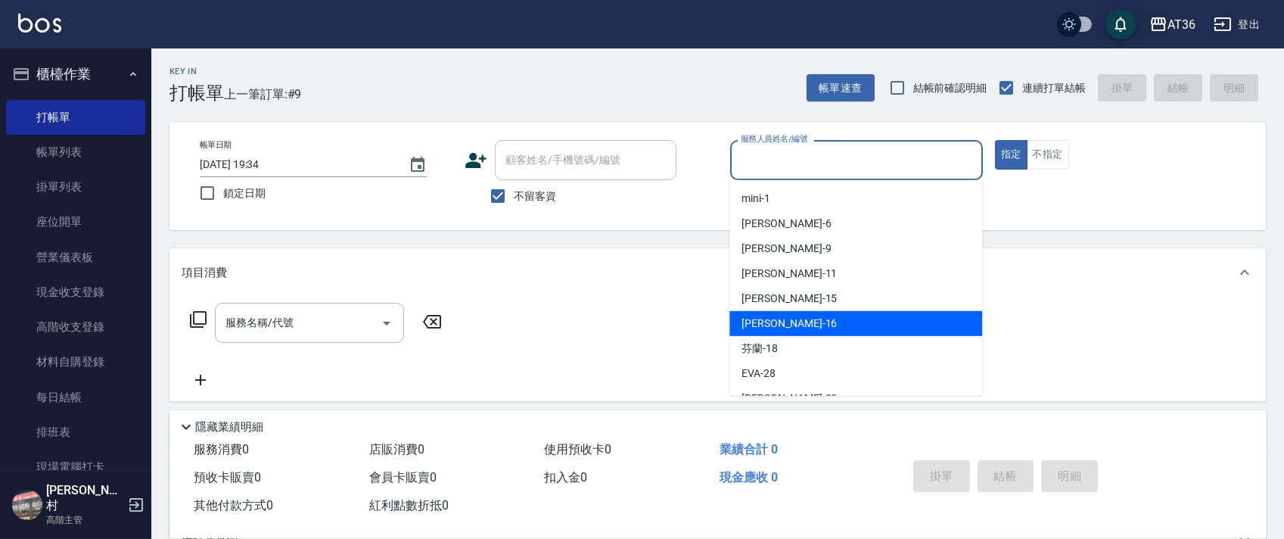
drag, startPoint x: 822, startPoint y: 315, endPoint x: 800, endPoint y: 286, distance: 36.2
click at [822, 316] on div "[PERSON_NAME] -16" at bounding box center [855, 323] width 253 height 25
type input "小鳳-16"
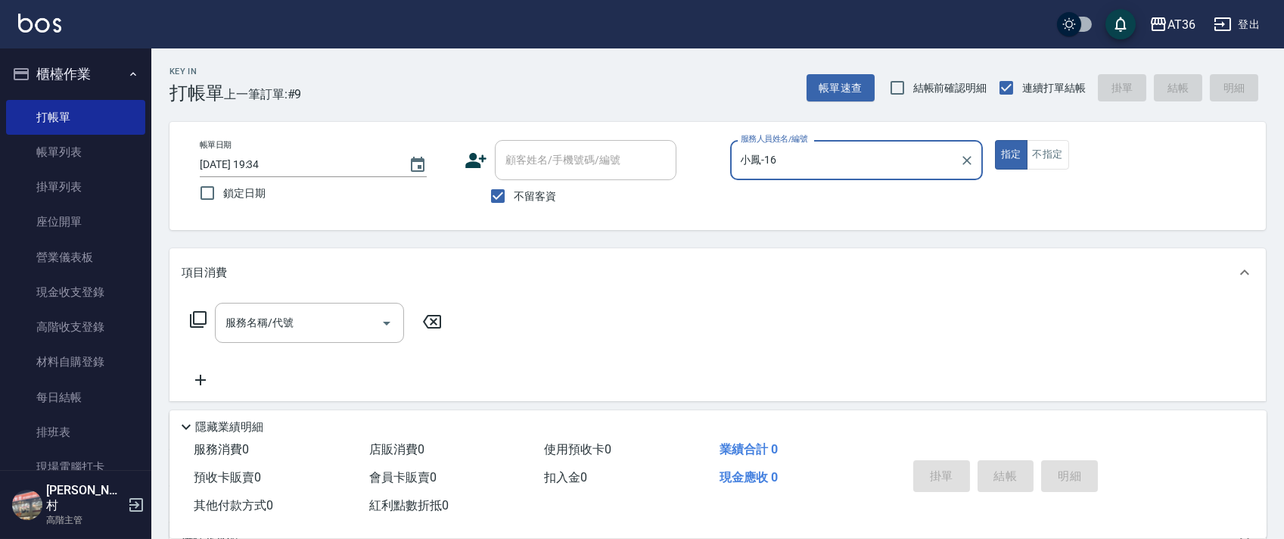
click at [202, 320] on icon at bounding box center [198, 319] width 18 height 18
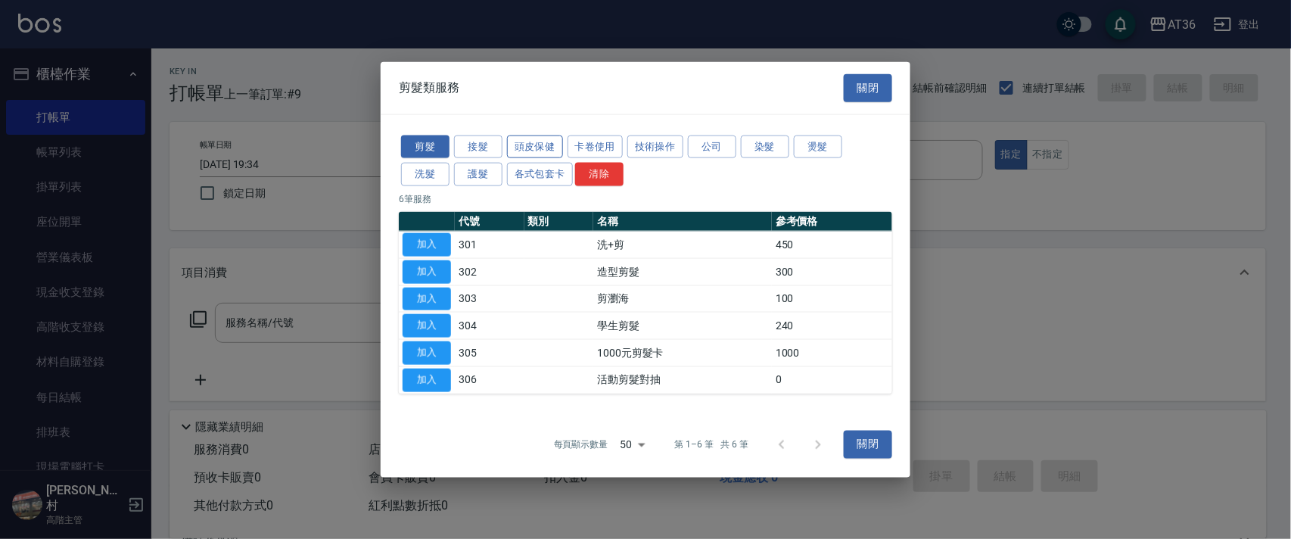
click at [541, 144] on button "頭皮保健" at bounding box center [535, 146] width 56 height 23
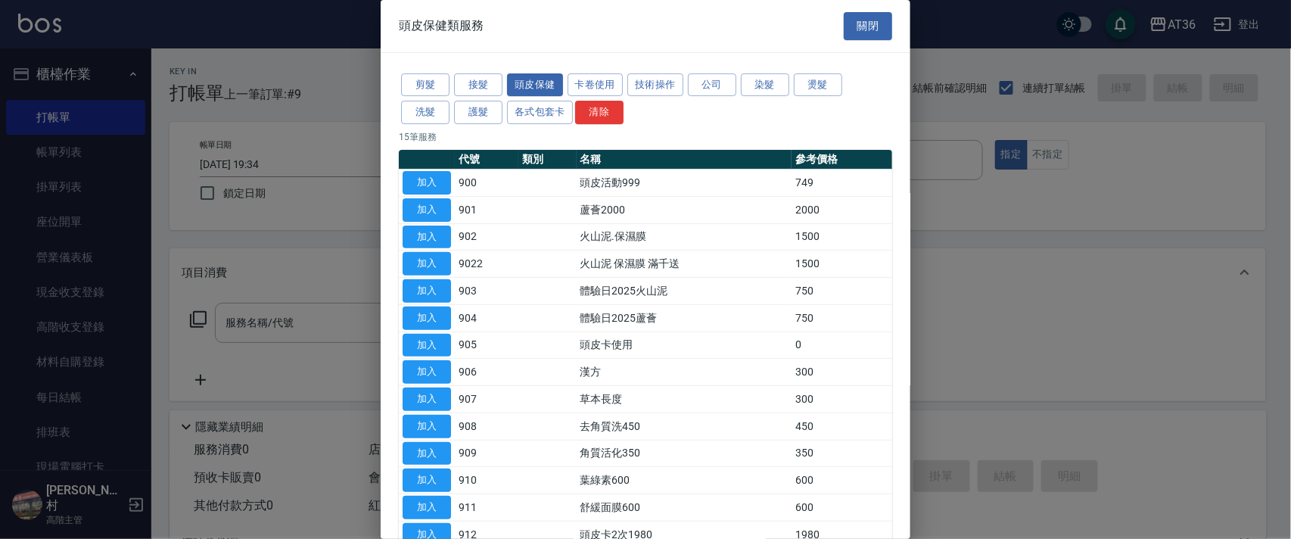
click at [416, 179] on button "加入" at bounding box center [426, 182] width 48 height 23
type input "頭皮活動999(900)"
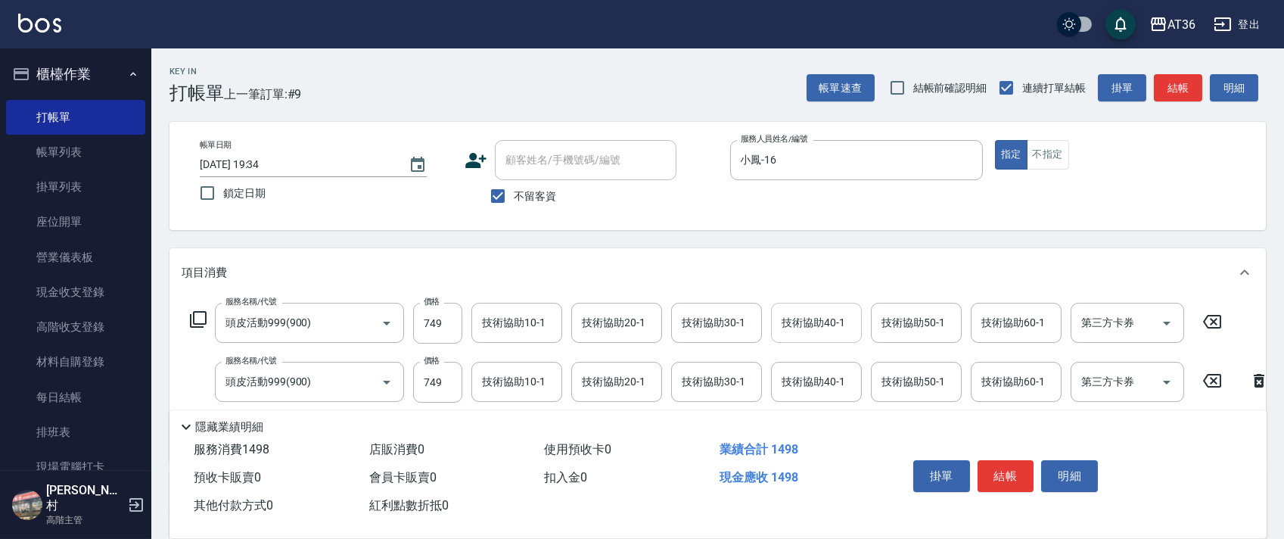
click at [788, 310] on input "技術協助40-1" at bounding box center [816, 322] width 77 height 26
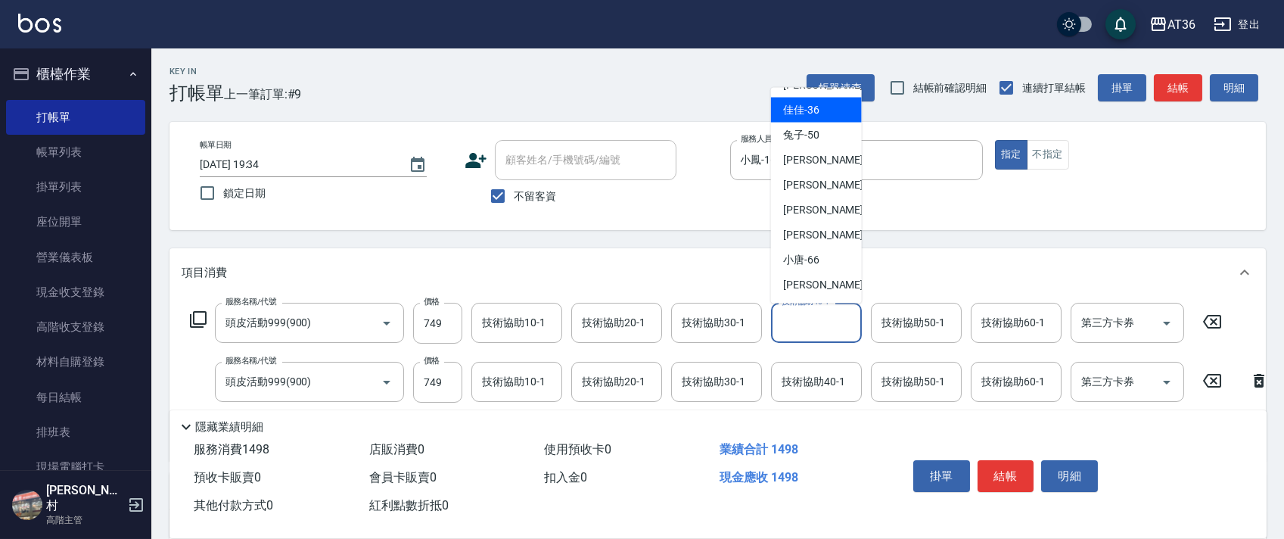
click at [825, 120] on div "佳佳 -36" at bounding box center [816, 110] width 91 height 25
type input "佳佳-36"
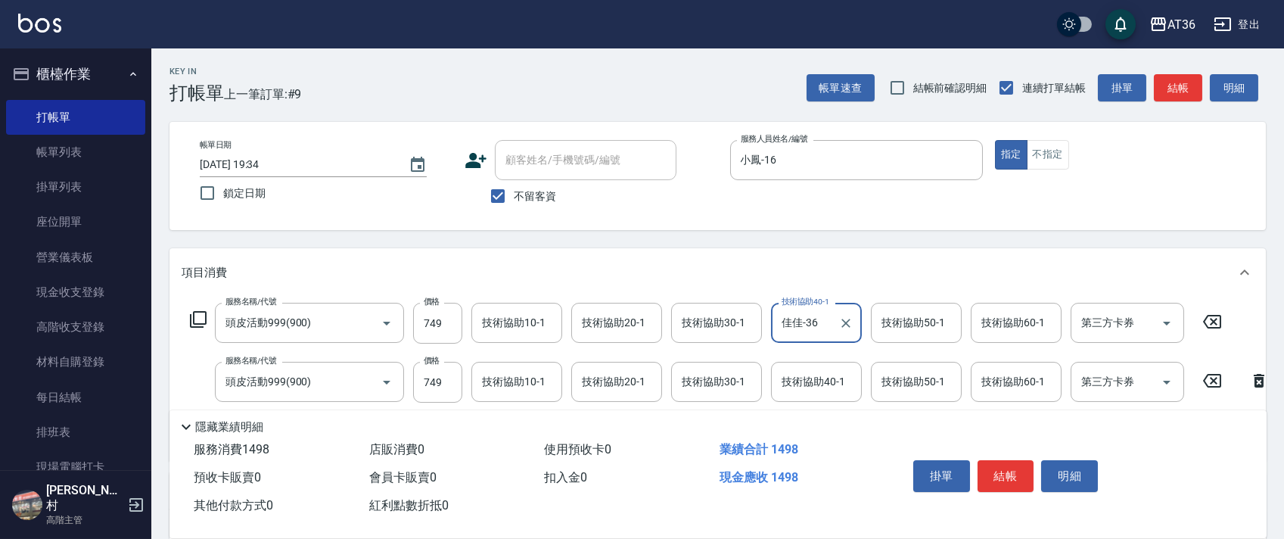
click at [591, 316] on div "技術協助20-1 技術協助20-1" at bounding box center [616, 323] width 91 height 40
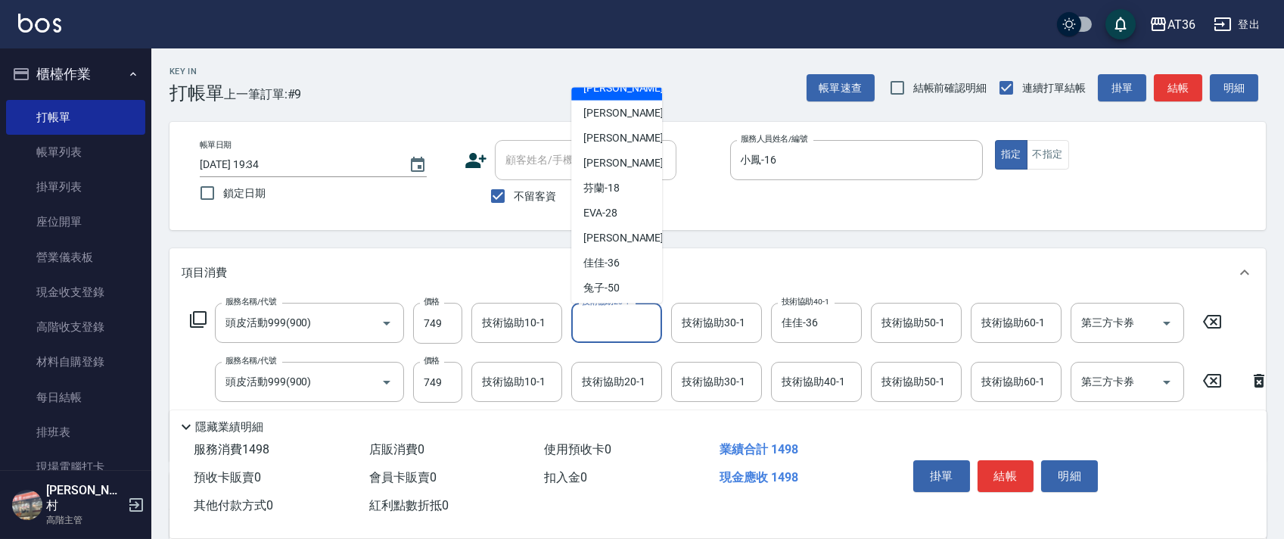
scroll to position [201, 0]
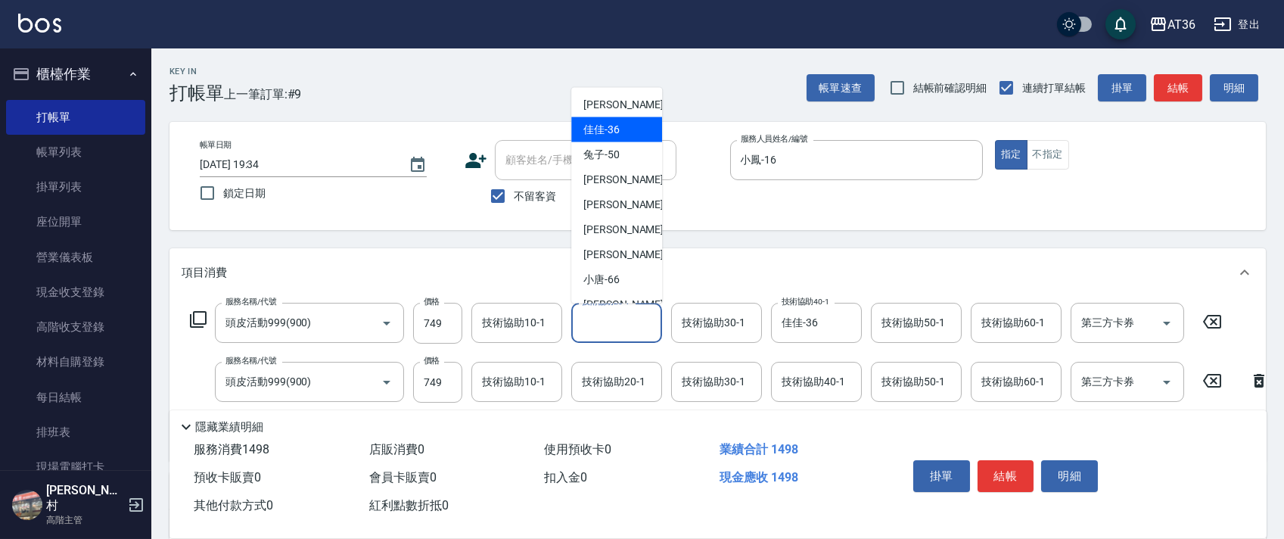
click at [629, 126] on div "佳佳 -36" at bounding box center [616, 129] width 91 height 25
type input "佳佳-36"
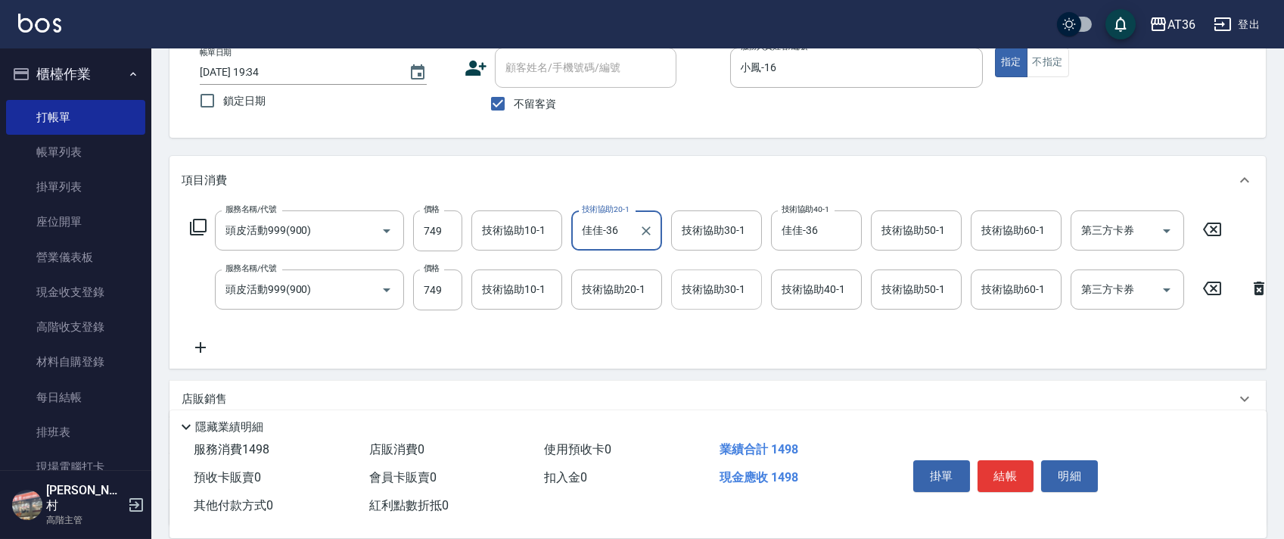
scroll to position [238, 0]
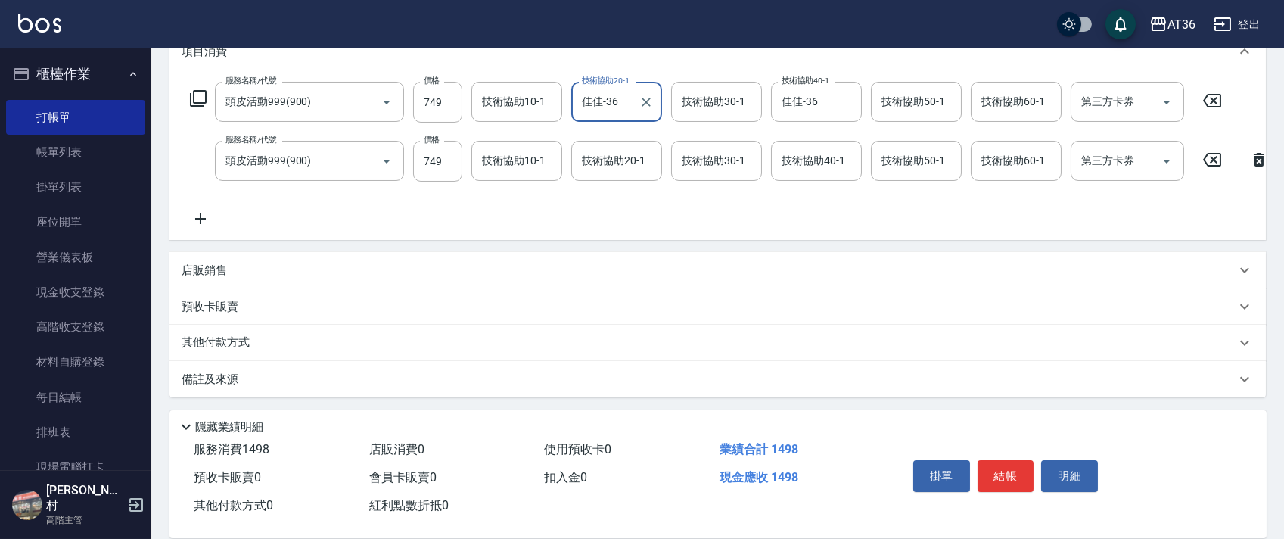
drag, startPoint x: 243, startPoint y: 339, endPoint x: 277, endPoint y: 274, distance: 73.4
click at [243, 340] on p "其他付款方式" at bounding box center [220, 342] width 76 height 17
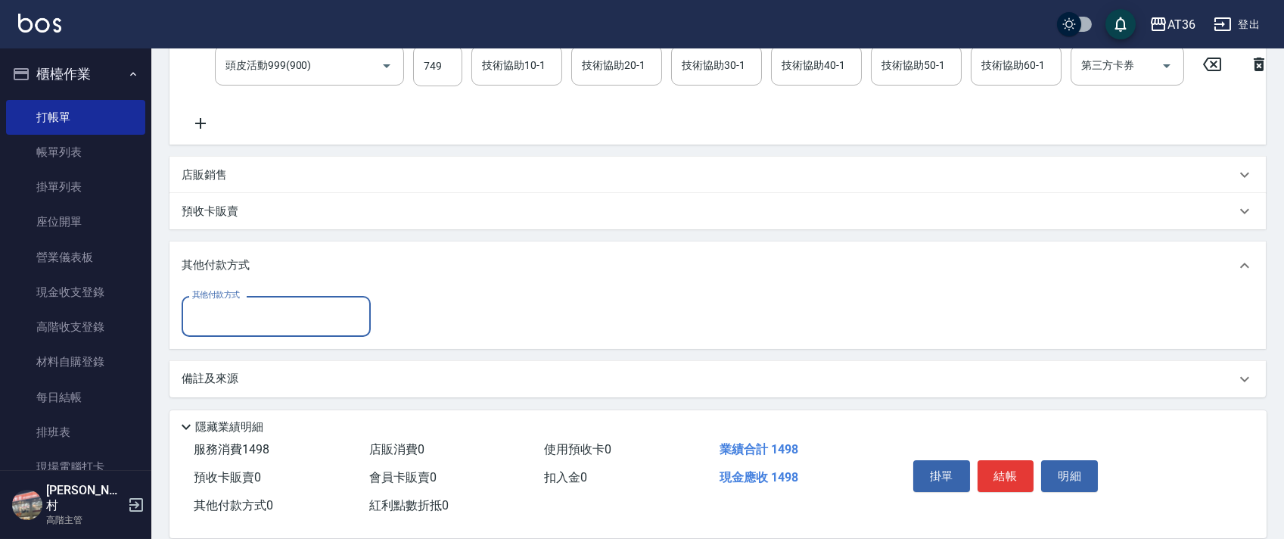
scroll to position [331, 0]
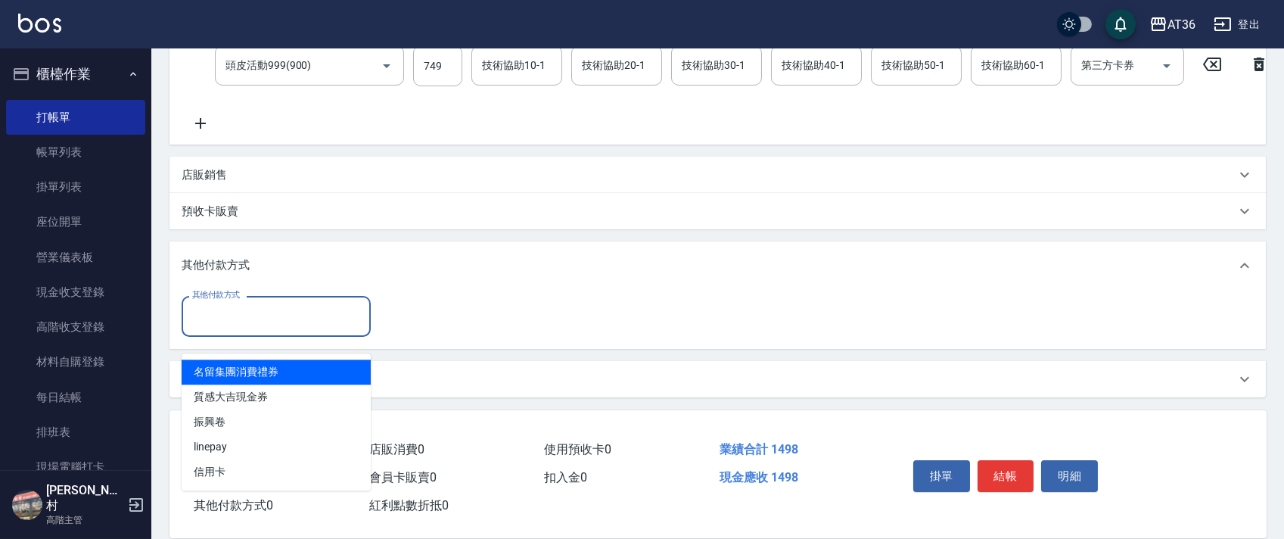
drag, startPoint x: 266, startPoint y: 320, endPoint x: 353, endPoint y: 341, distance: 88.8
click at [266, 322] on input "其他付款方式" at bounding box center [276, 316] width 176 height 26
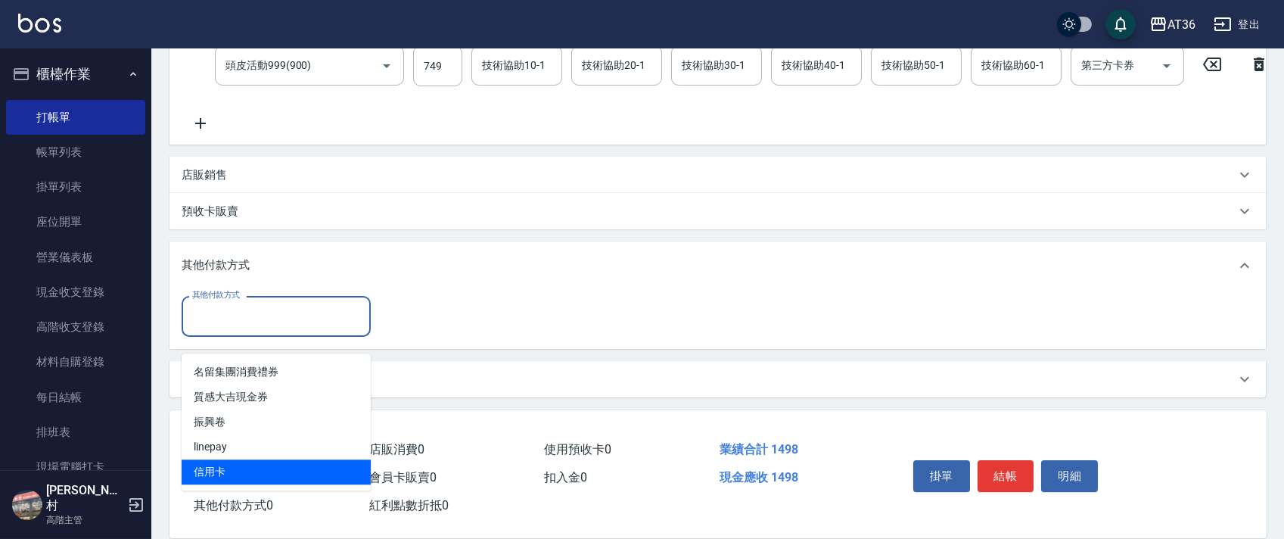
click at [235, 464] on span "信用卡" at bounding box center [276, 471] width 189 height 25
type input "信用卡"
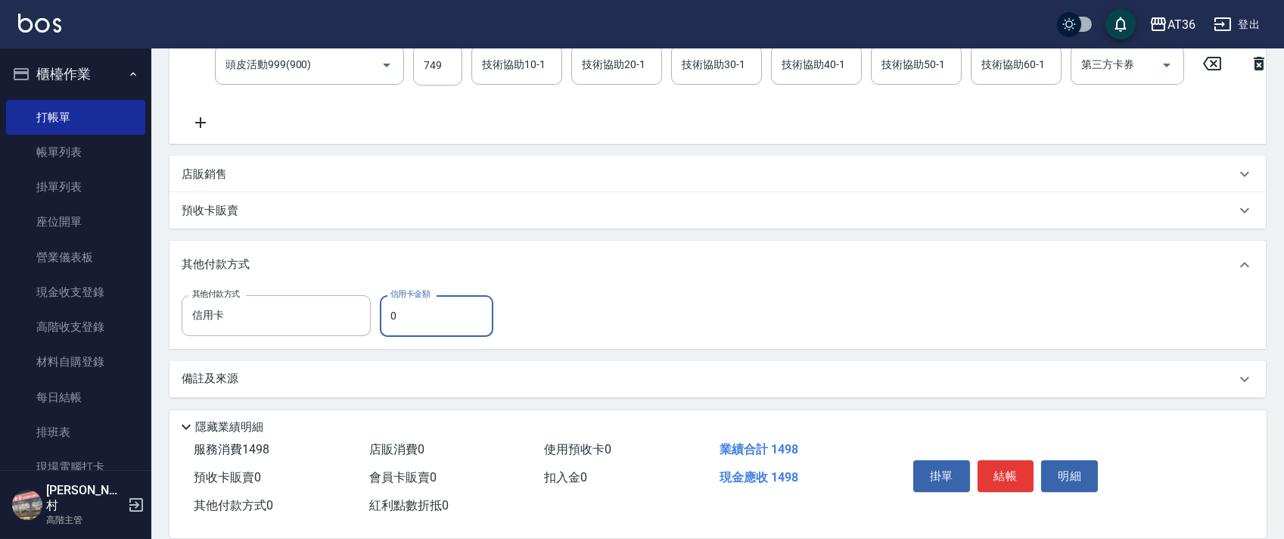
drag, startPoint x: 390, startPoint y: 322, endPoint x: 460, endPoint y: 294, distance: 75.3
click at [393, 322] on input "0" at bounding box center [436, 315] width 113 height 41
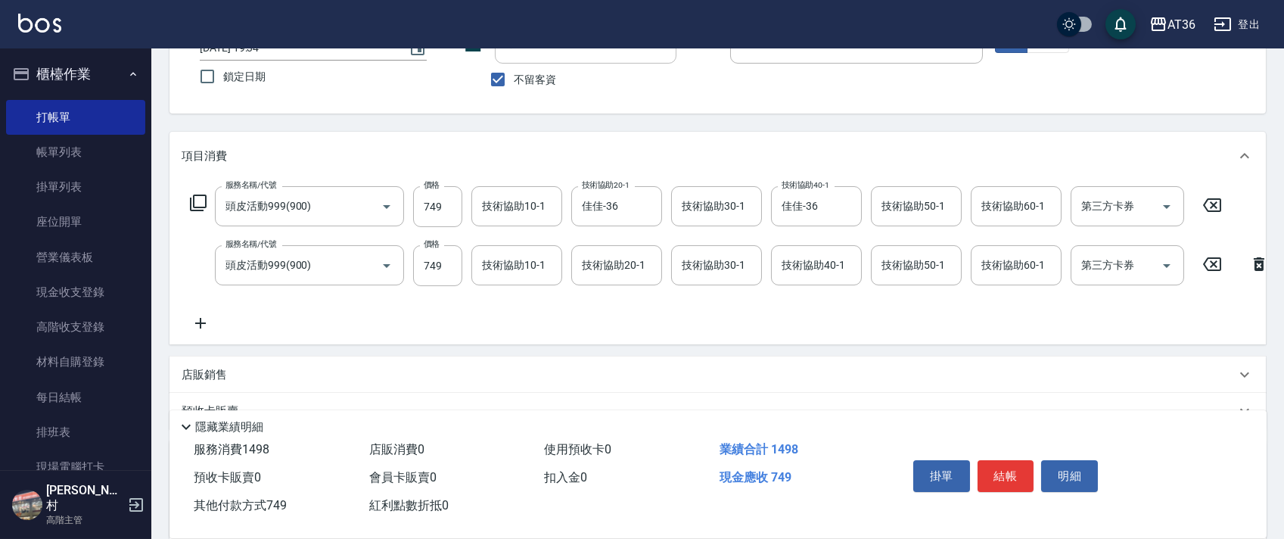
scroll to position [0, 0]
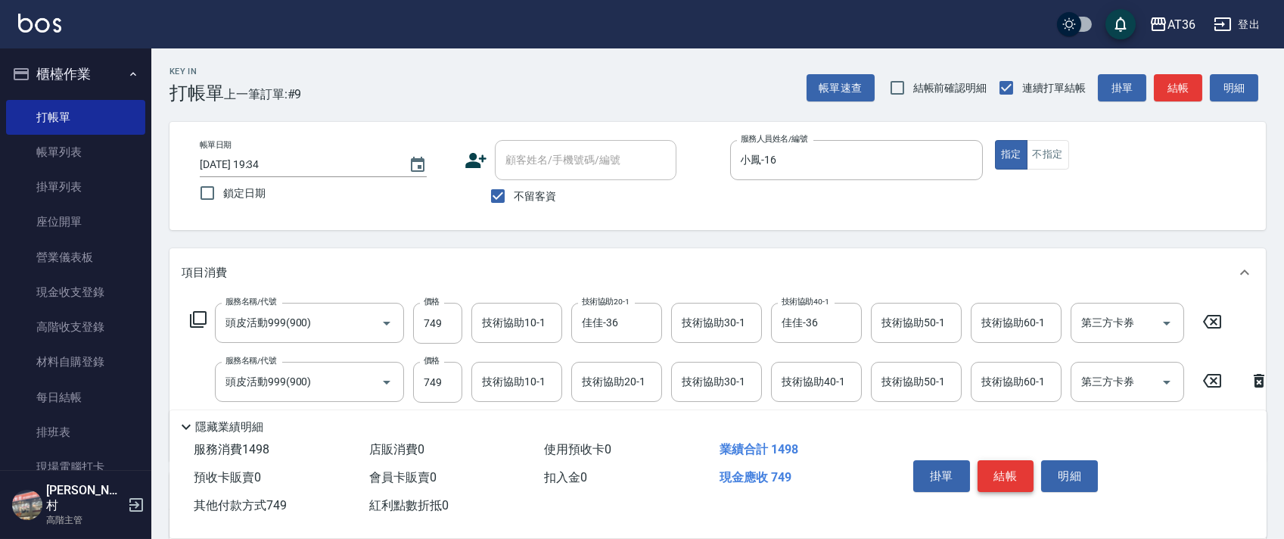
type input "749"
click at [1002, 473] on button "結帳" at bounding box center [1005, 476] width 57 height 32
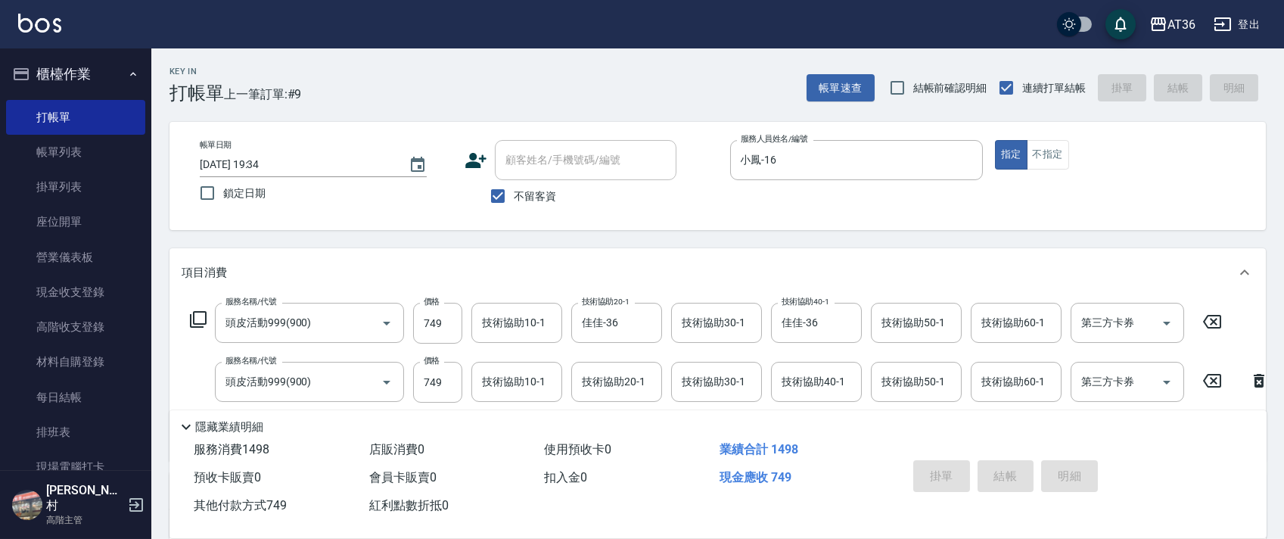
type input "[DATE] 19:35"
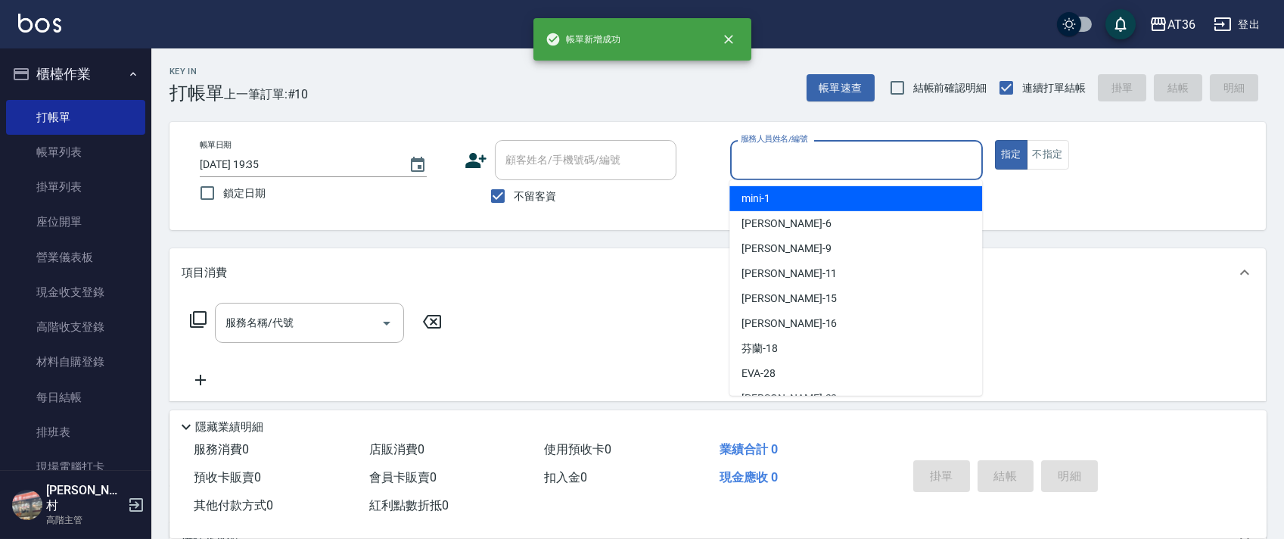
click at [750, 165] on input "服務人員姓名/編號" at bounding box center [856, 160] width 239 height 26
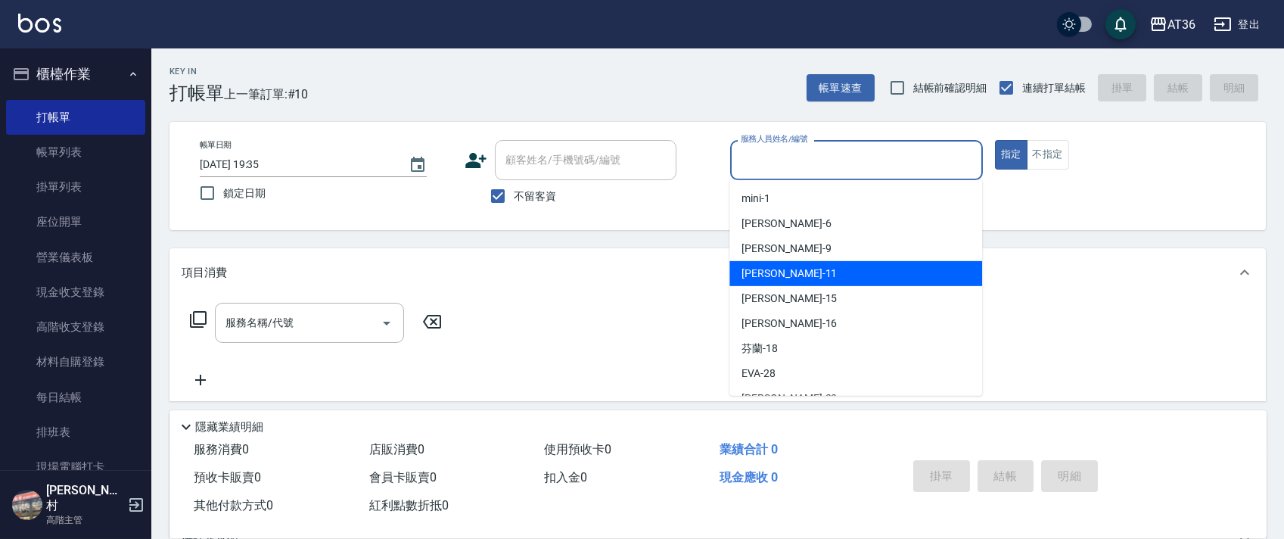
click at [766, 272] on span "[PERSON_NAME] -11" at bounding box center [788, 274] width 95 height 16
type input "[PERSON_NAME]-11"
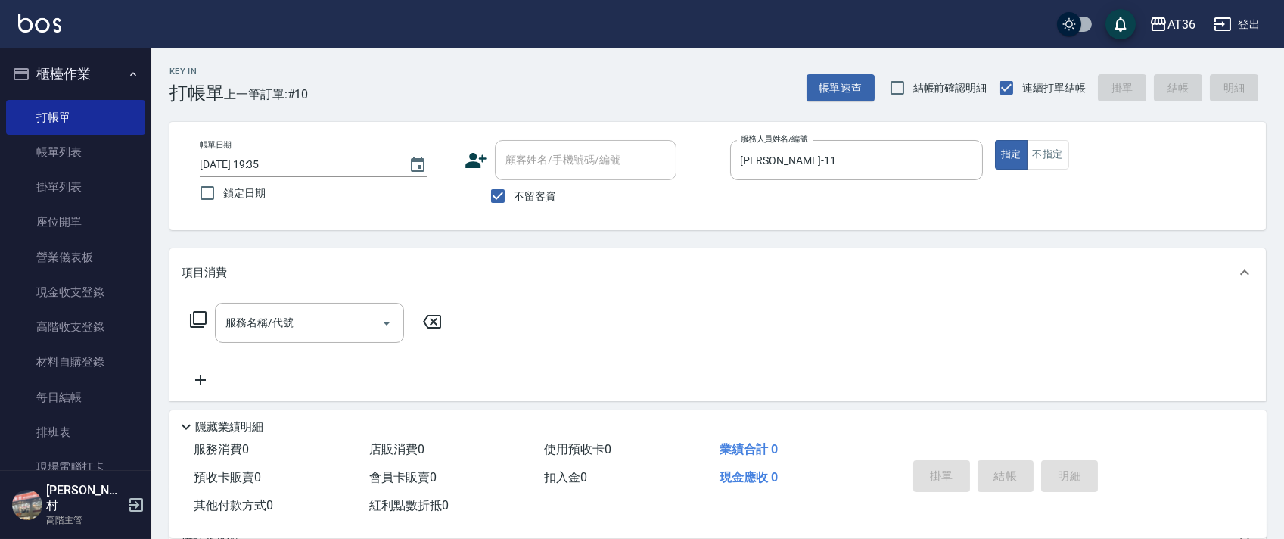
click at [197, 316] on icon at bounding box center [198, 319] width 18 height 18
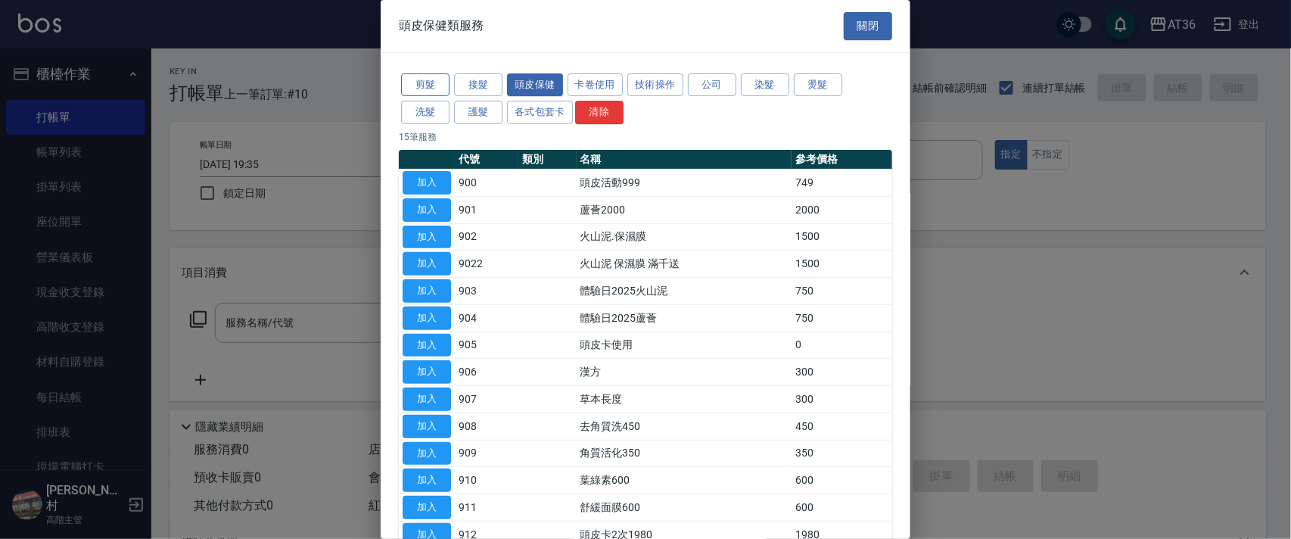
click at [424, 90] on button "剪髮" at bounding box center [425, 84] width 48 height 23
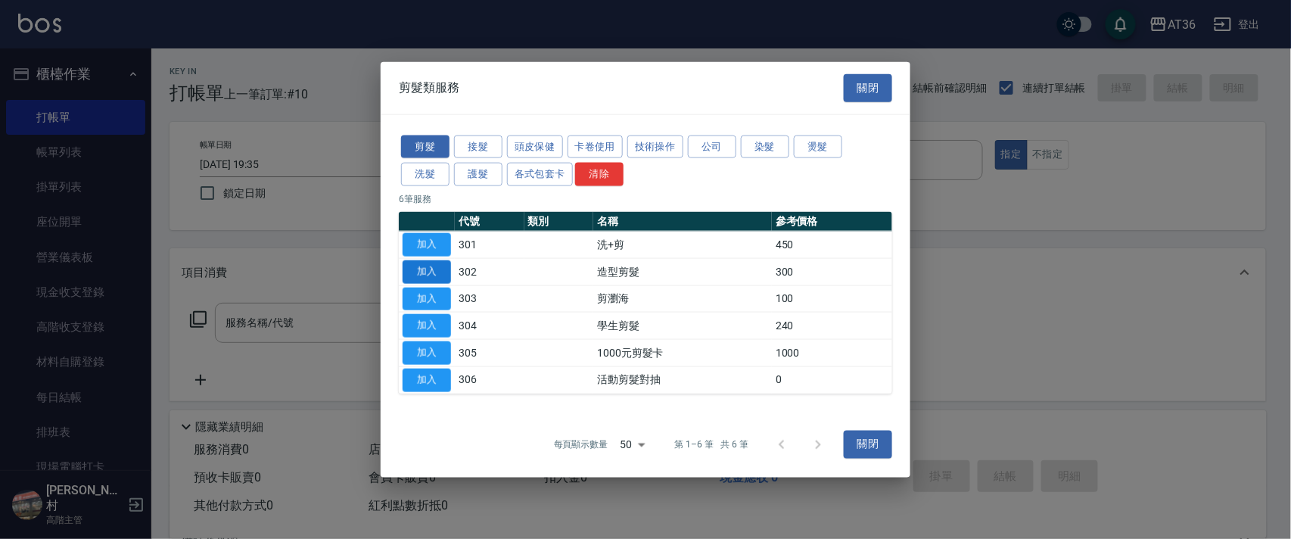
click at [424, 267] on button "加入" at bounding box center [426, 270] width 48 height 23
type input "造型剪髮(302)"
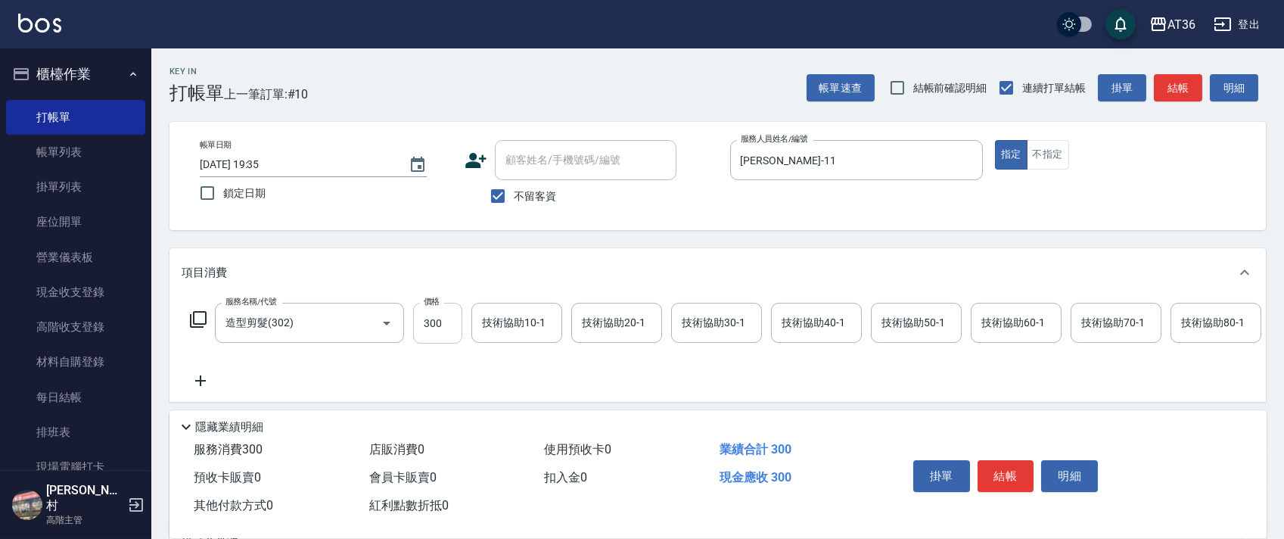
click at [432, 315] on input "300" at bounding box center [437, 323] width 49 height 41
type input "280"
click at [1010, 470] on button "結帳" at bounding box center [1005, 476] width 57 height 32
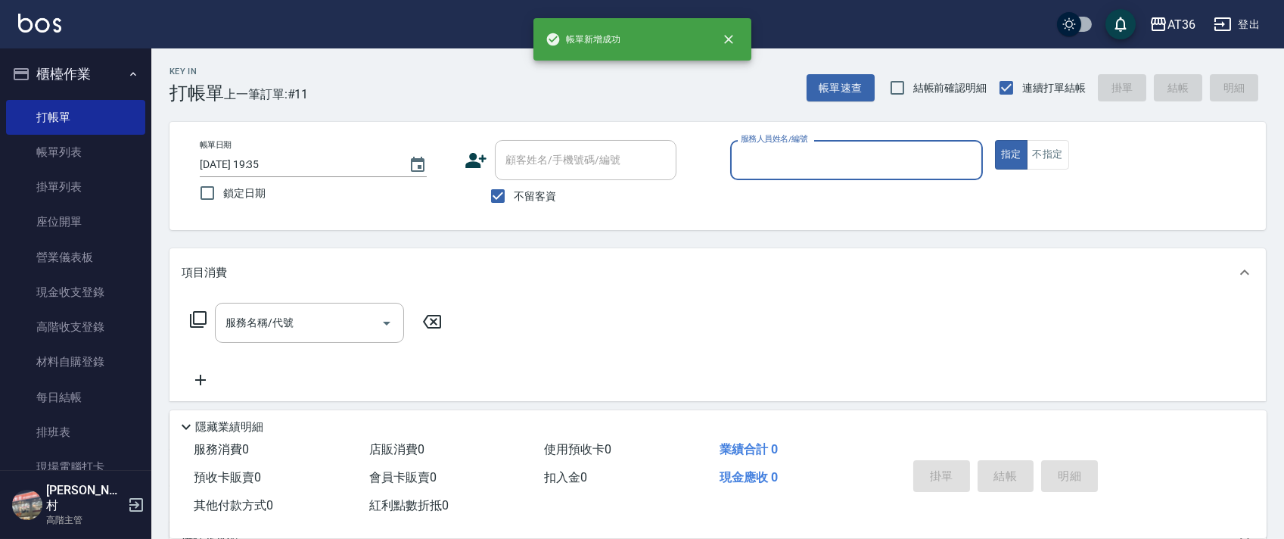
drag, startPoint x: 738, startPoint y: 163, endPoint x: 749, endPoint y: 179, distance: 19.1
click at [738, 165] on input "服務人員姓名/編號" at bounding box center [856, 160] width 239 height 26
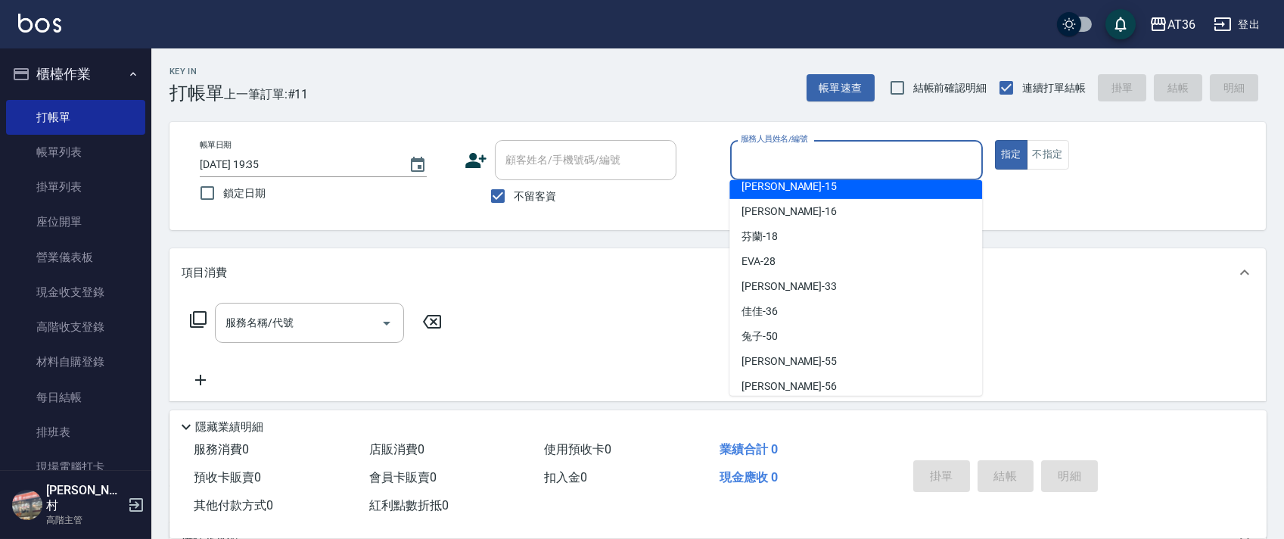
scroll to position [221, 0]
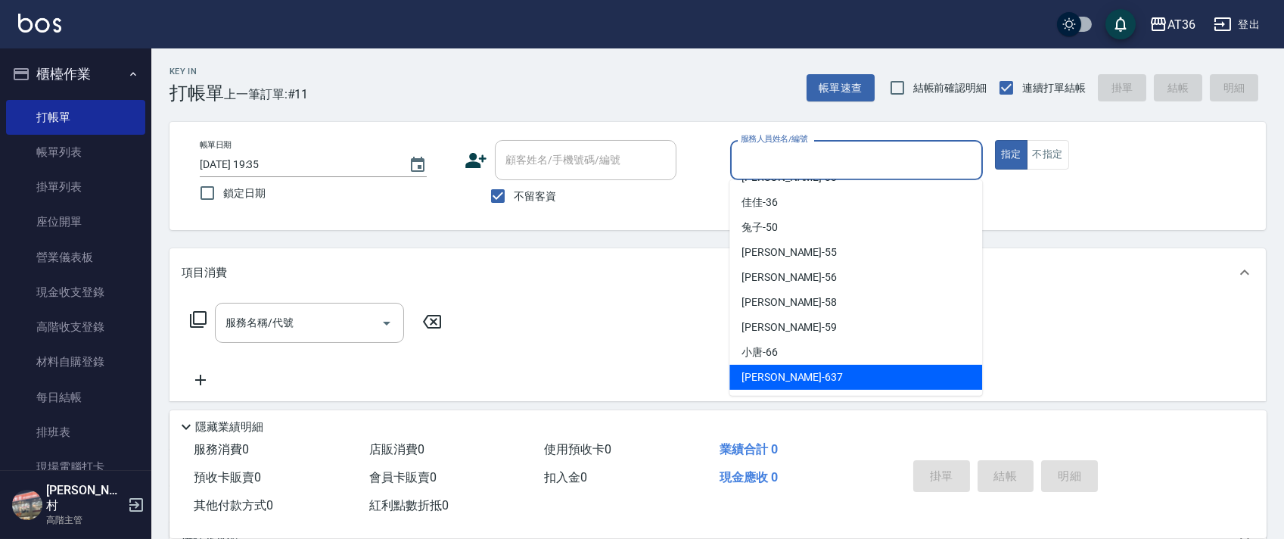
drag, startPoint x: 778, startPoint y: 380, endPoint x: 279, endPoint y: 271, distance: 510.3
click at [781, 369] on span "憶琳 -637" at bounding box center [791, 377] width 101 height 16
type input "憶琳-637"
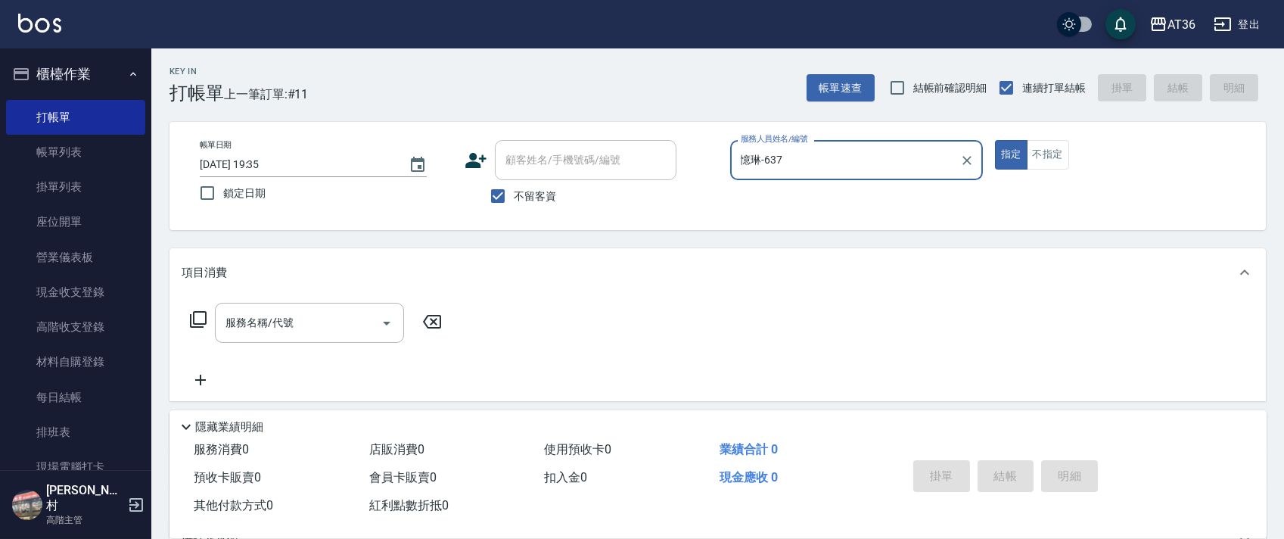
click at [200, 327] on icon at bounding box center [198, 319] width 17 height 17
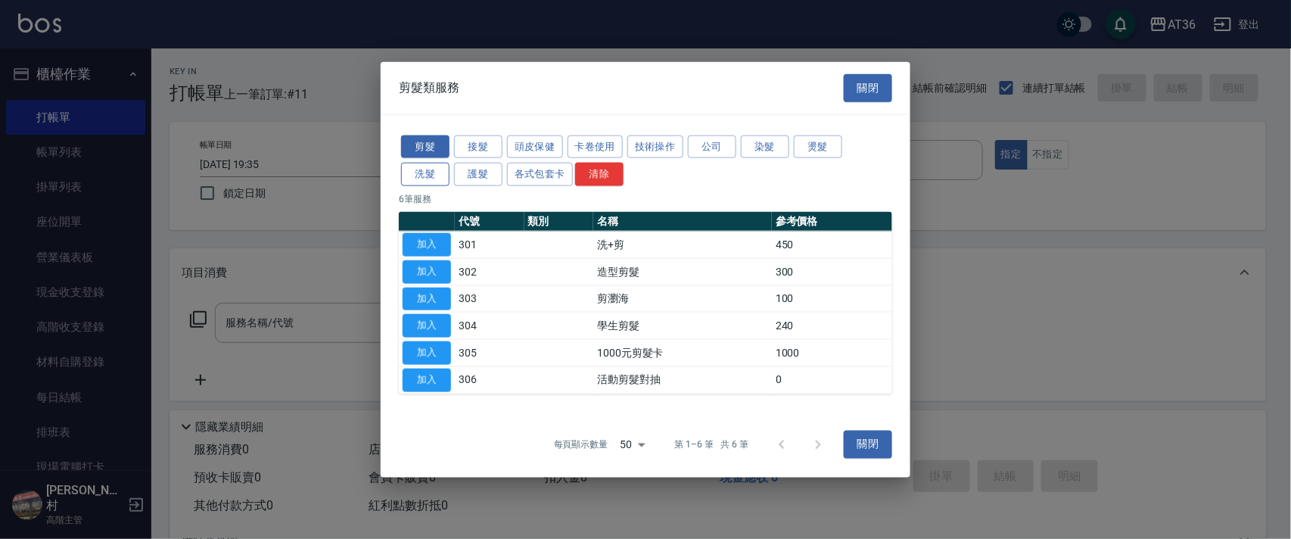
click at [426, 175] on button "洗髮" at bounding box center [425, 174] width 48 height 23
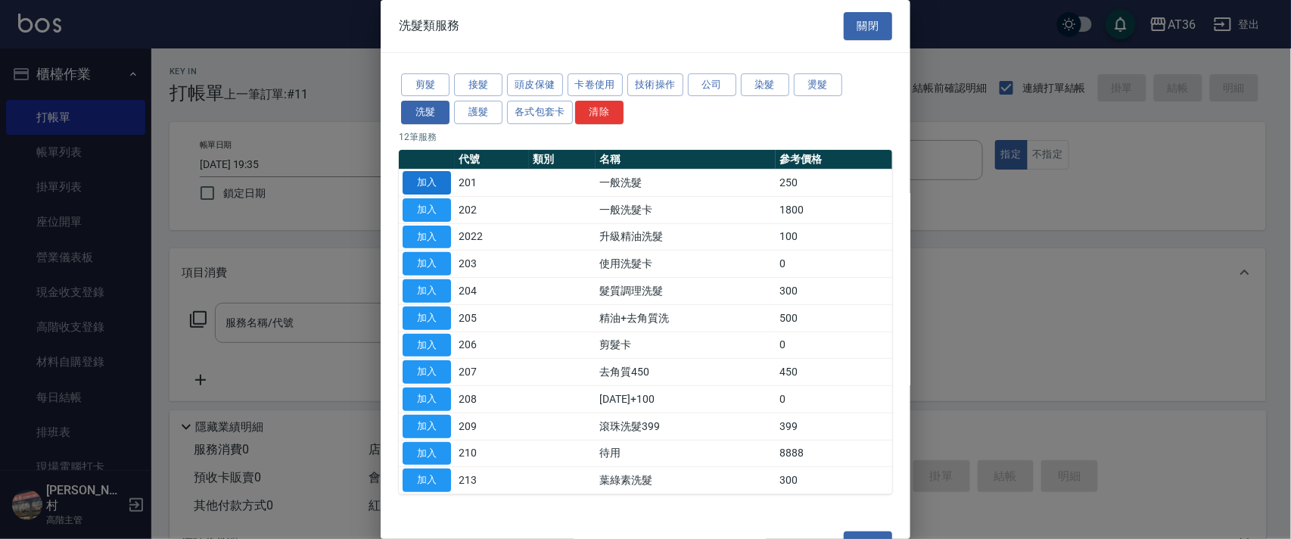
click at [434, 182] on button "加入" at bounding box center [426, 182] width 48 height 23
type input "一般洗髮(201)"
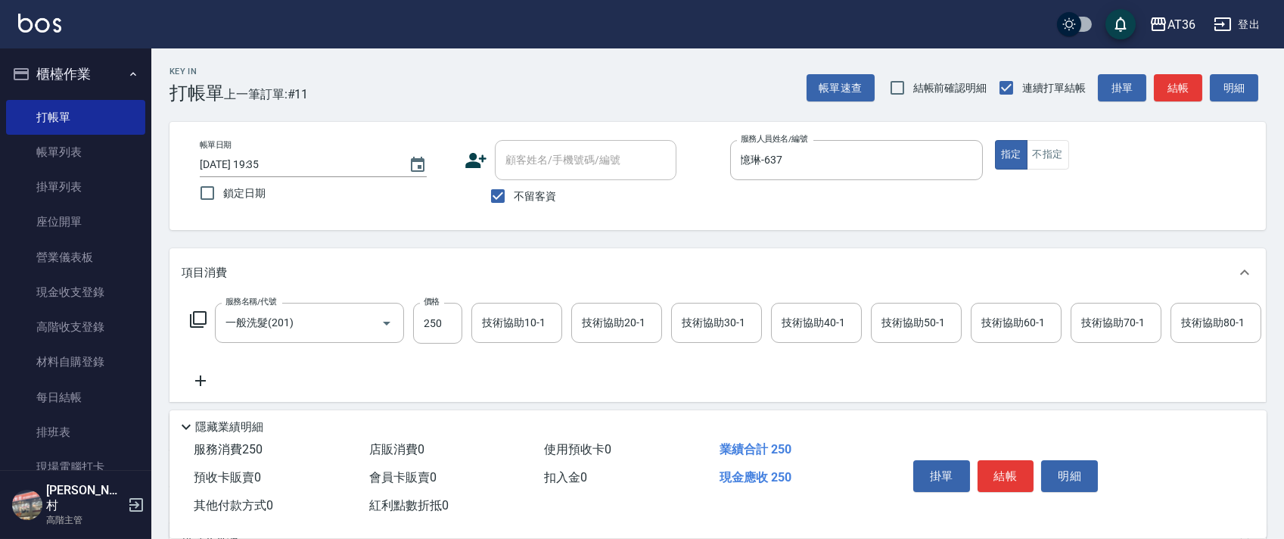
click at [990, 477] on button "結帳" at bounding box center [1005, 476] width 57 height 32
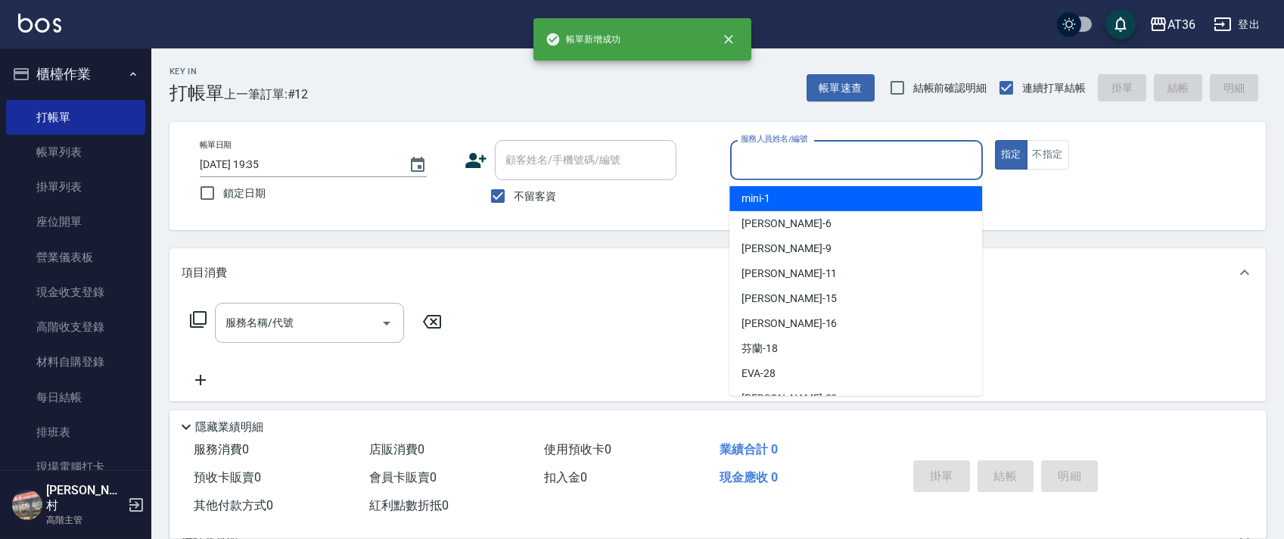
click at [741, 165] on input "服務人員姓名/編號" at bounding box center [856, 160] width 239 height 26
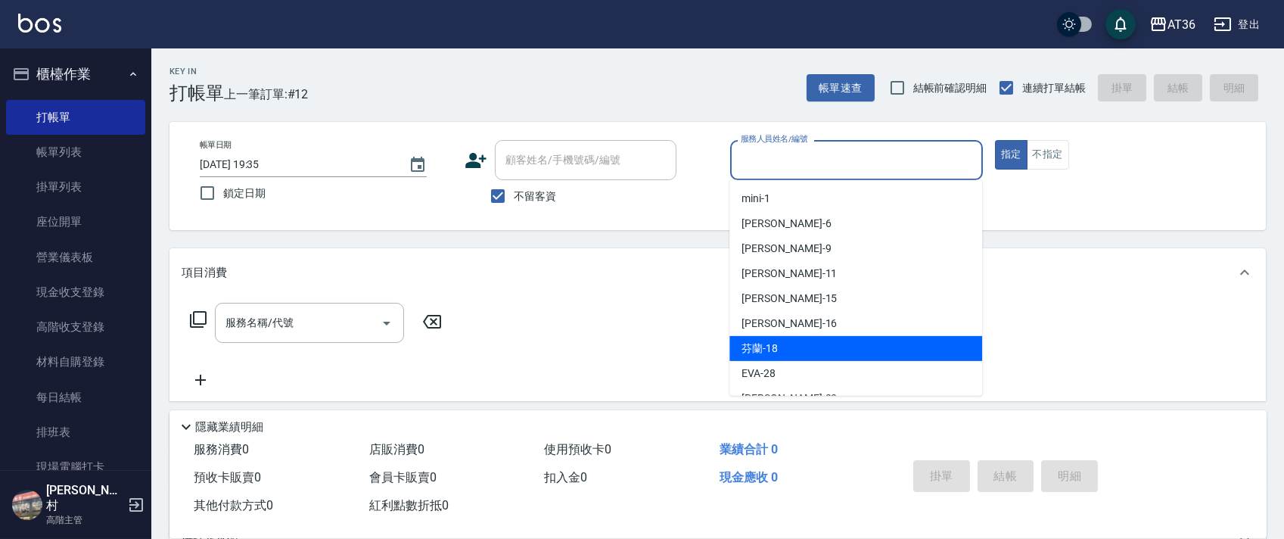
click at [766, 350] on span "芬蘭 -18" at bounding box center [759, 348] width 36 height 16
type input "芬蘭-18"
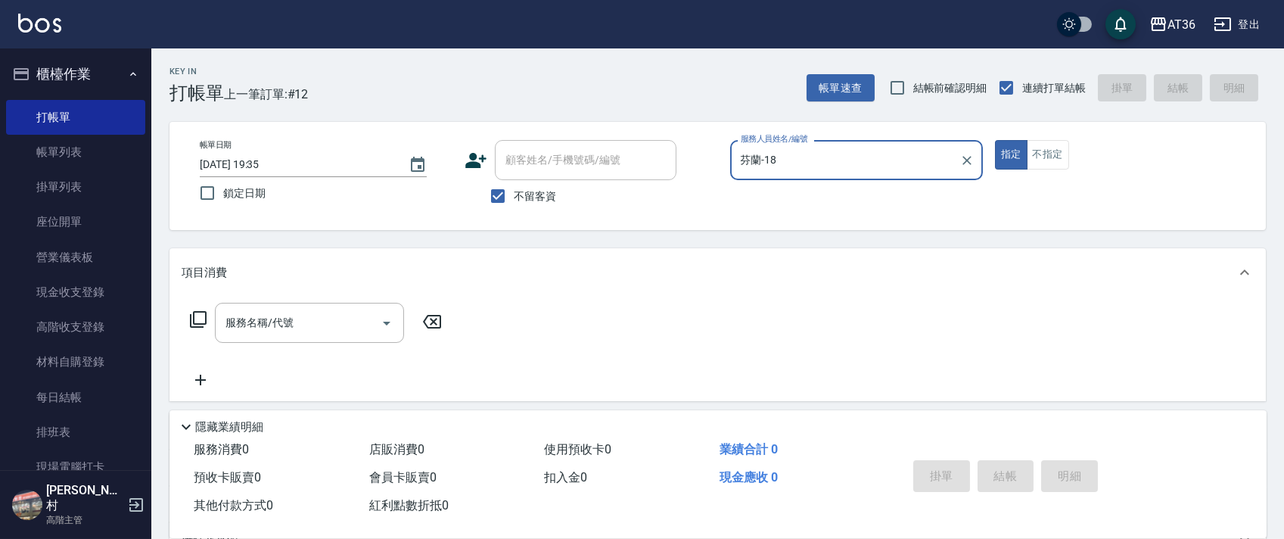
click at [195, 319] on icon at bounding box center [198, 319] width 18 height 18
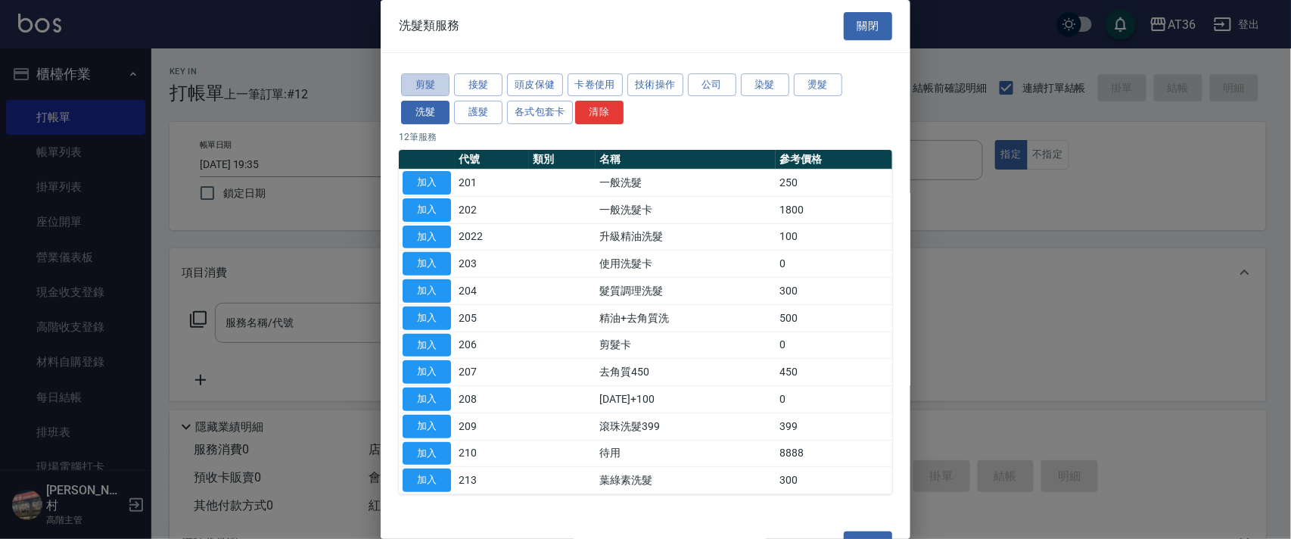
drag, startPoint x: 427, startPoint y: 83, endPoint x: 586, endPoint y: 144, distance: 171.0
click at [426, 83] on button "剪髮" at bounding box center [425, 84] width 48 height 23
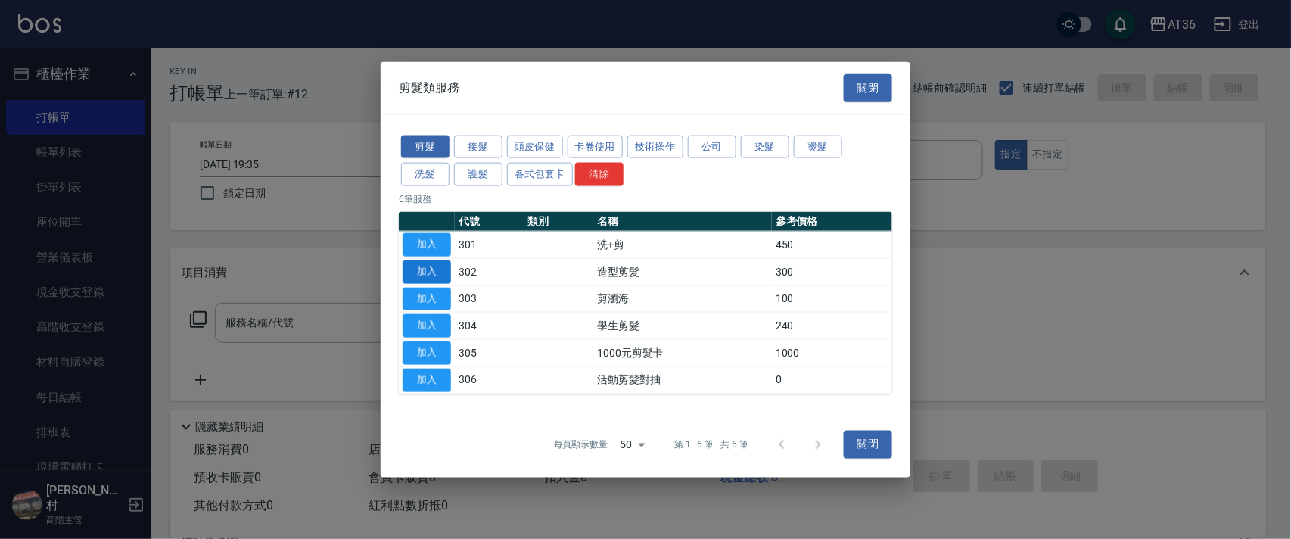
click at [424, 265] on button "加入" at bounding box center [426, 270] width 48 height 23
type input "造型剪髮(302)"
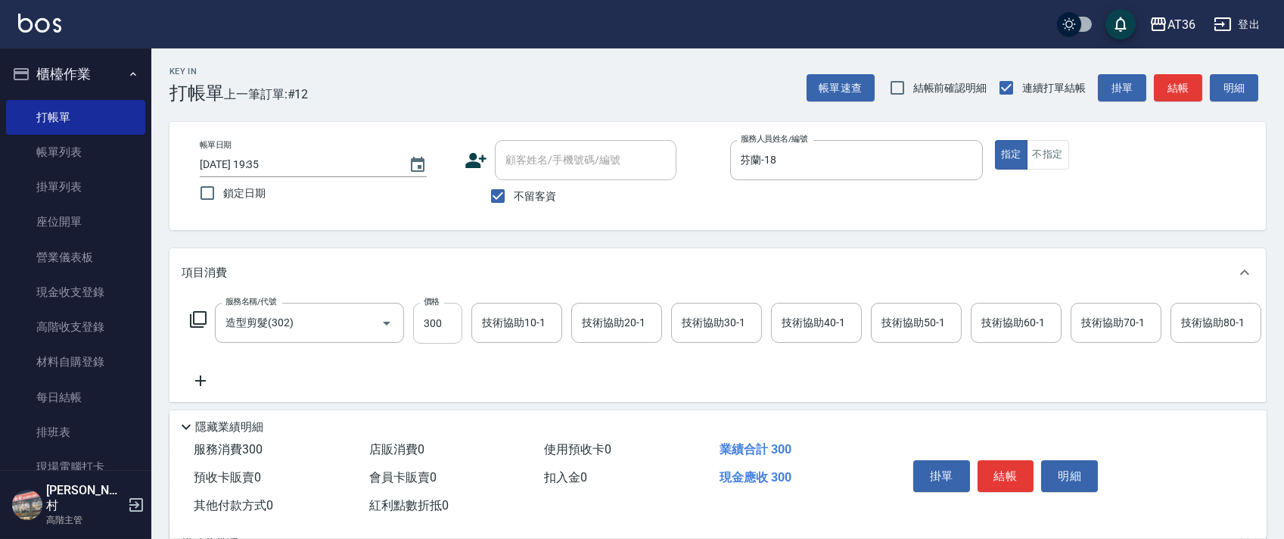
drag, startPoint x: 428, startPoint y: 321, endPoint x: 442, endPoint y: 315, distance: 14.6
click at [430, 322] on input "300" at bounding box center [437, 323] width 49 height 41
type input "200"
click at [994, 471] on button "結帳" at bounding box center [1005, 476] width 57 height 32
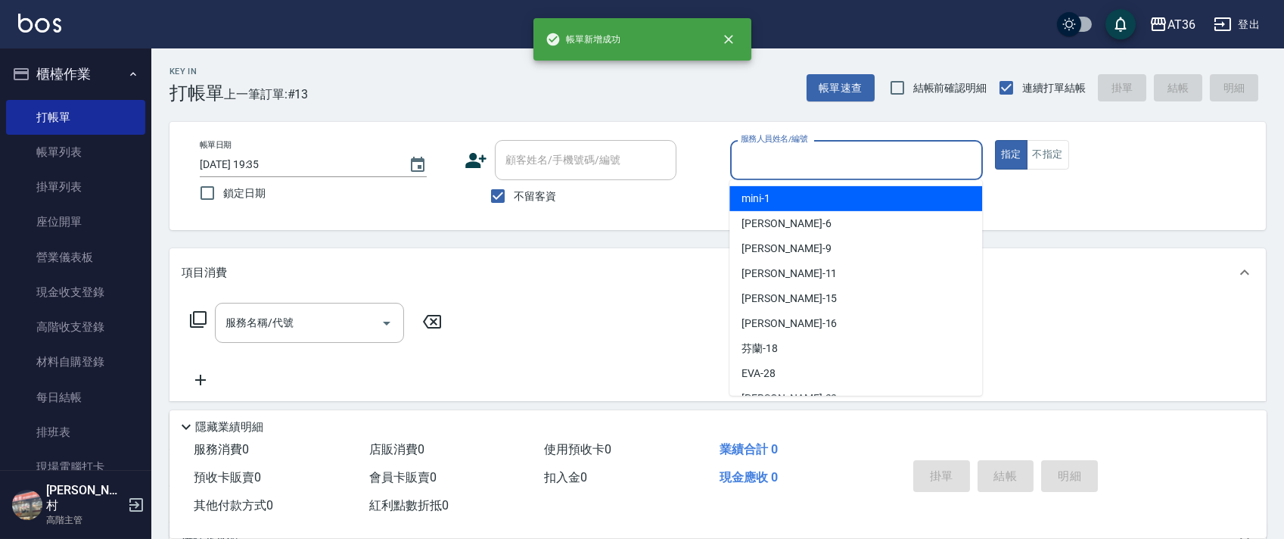
click at [764, 160] on input "服務人員姓名/編號" at bounding box center [856, 160] width 239 height 26
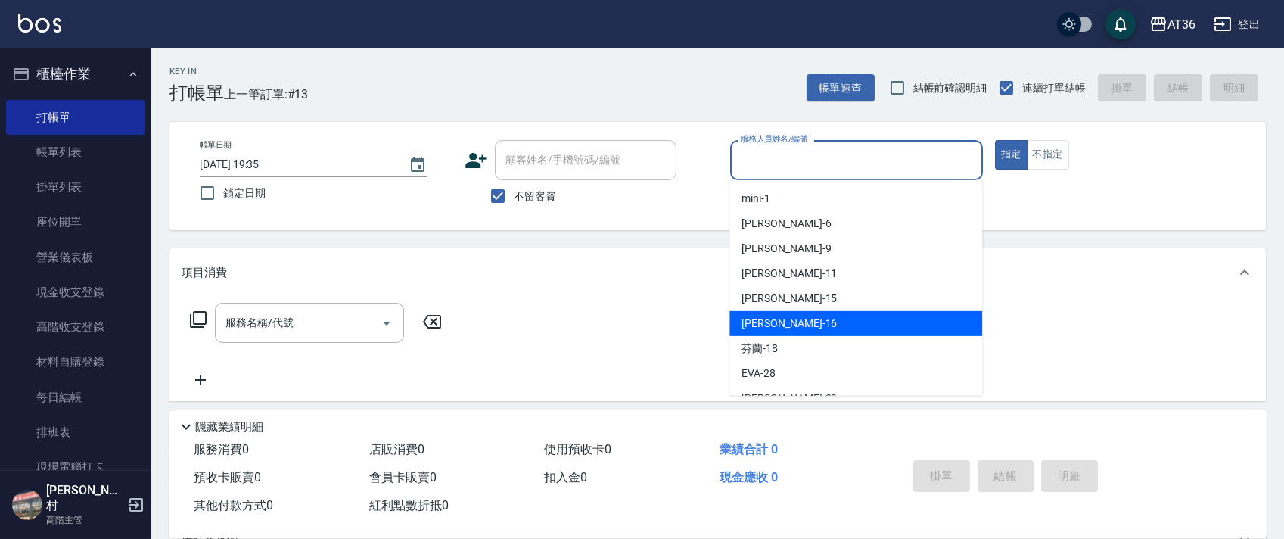
click at [808, 320] on div "[PERSON_NAME] -16" at bounding box center [855, 323] width 253 height 25
type input "小鳳-16"
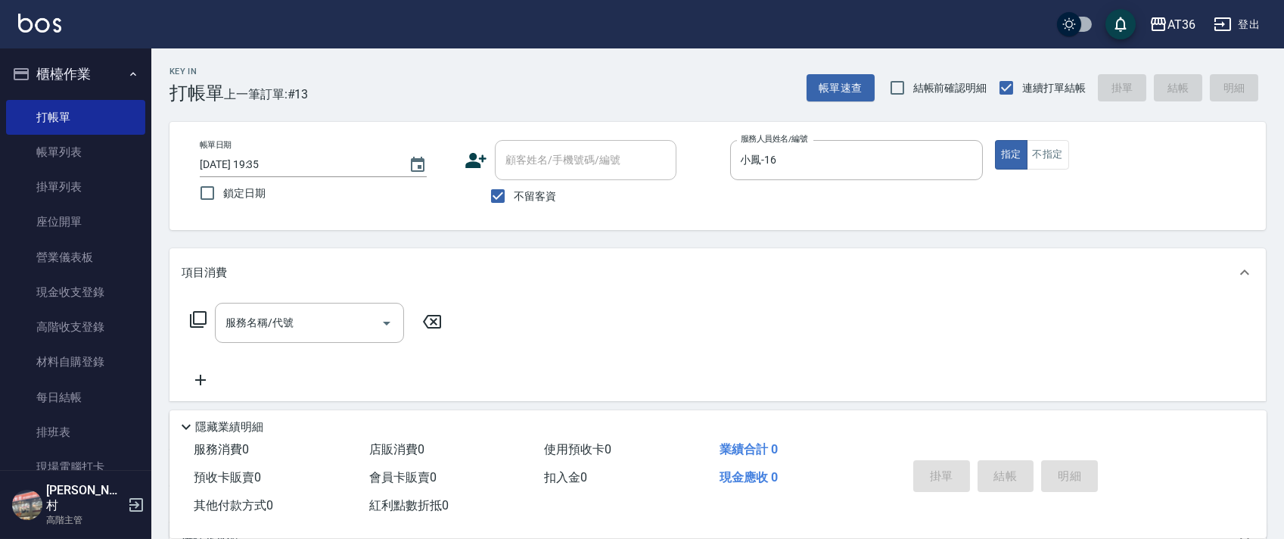
click at [198, 328] on icon at bounding box center [198, 319] width 18 height 18
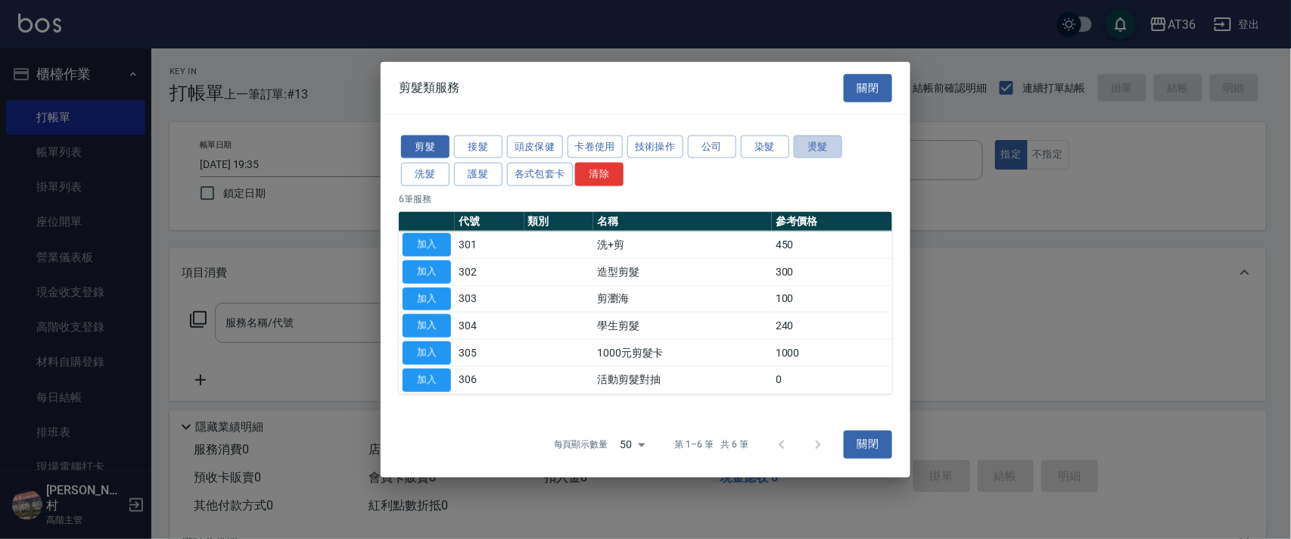
drag, startPoint x: 819, startPoint y: 148, endPoint x: 651, endPoint y: 124, distance: 169.7
click at [821, 150] on button "燙髮" at bounding box center [818, 146] width 48 height 23
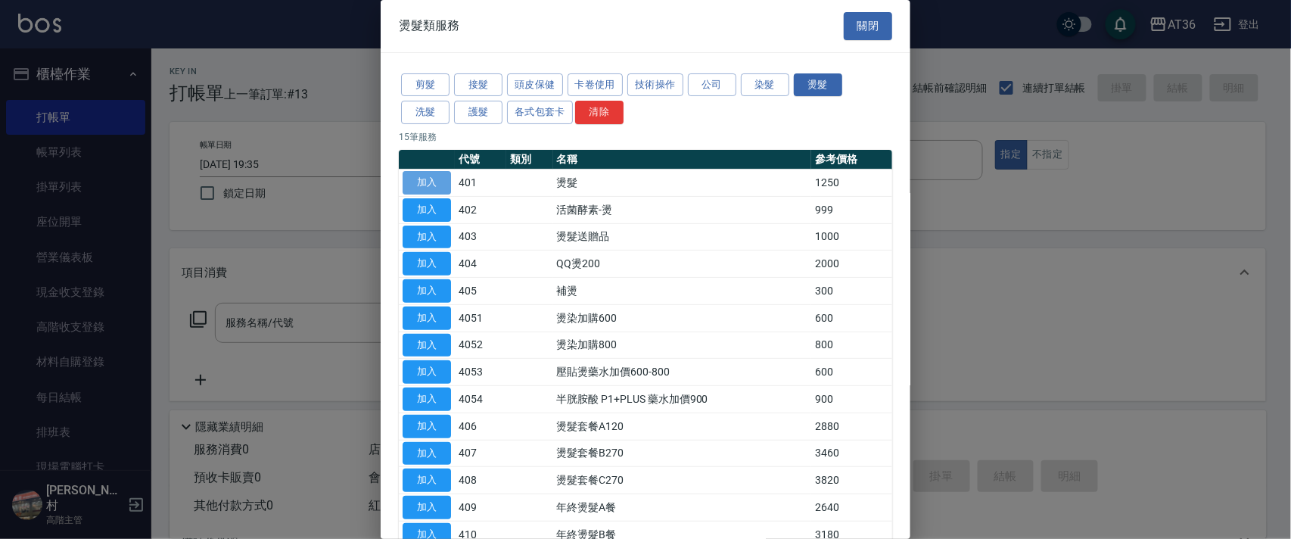
click at [427, 177] on button "加入" at bounding box center [426, 182] width 48 height 23
type input "燙髮(401)"
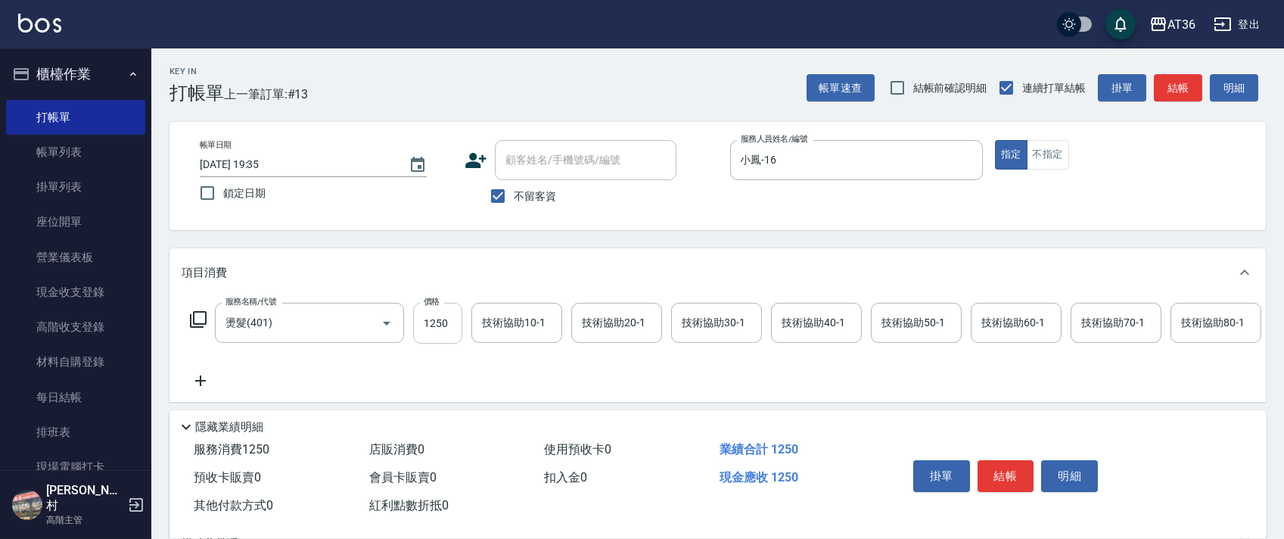
click at [432, 321] on input "1250" at bounding box center [437, 323] width 49 height 41
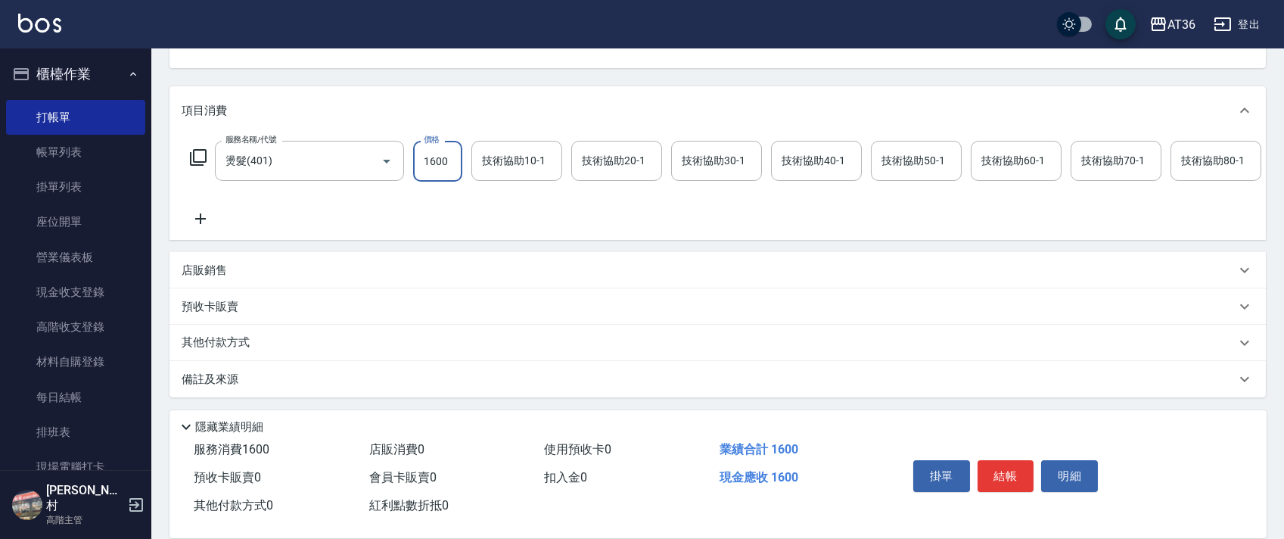
type input "1600"
click at [241, 346] on p "其他付款方式" at bounding box center [220, 342] width 76 height 17
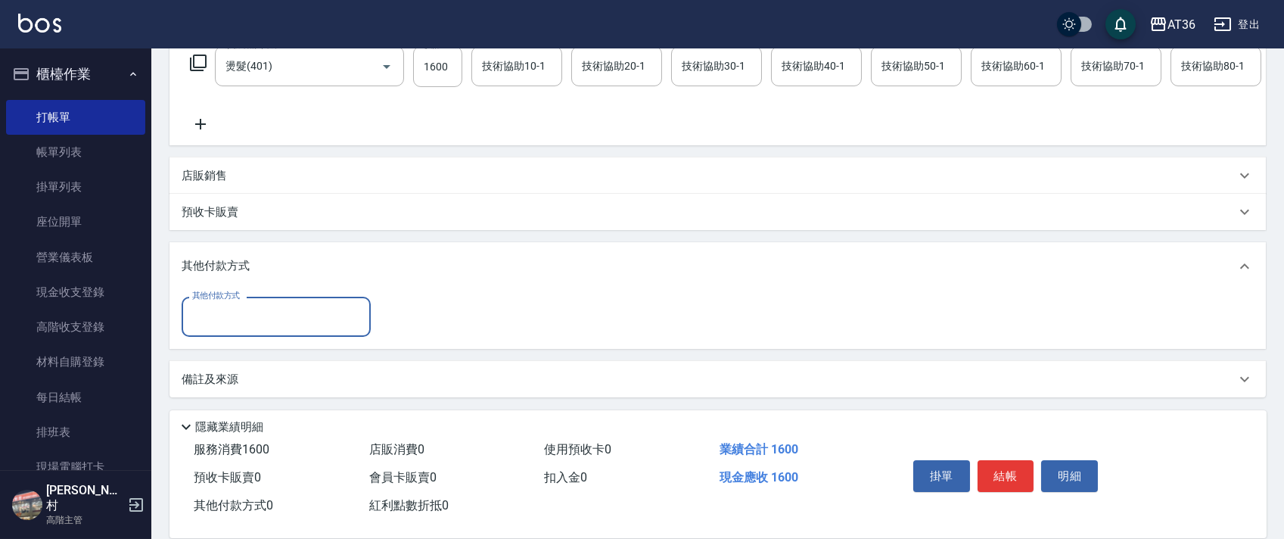
scroll to position [273, 0]
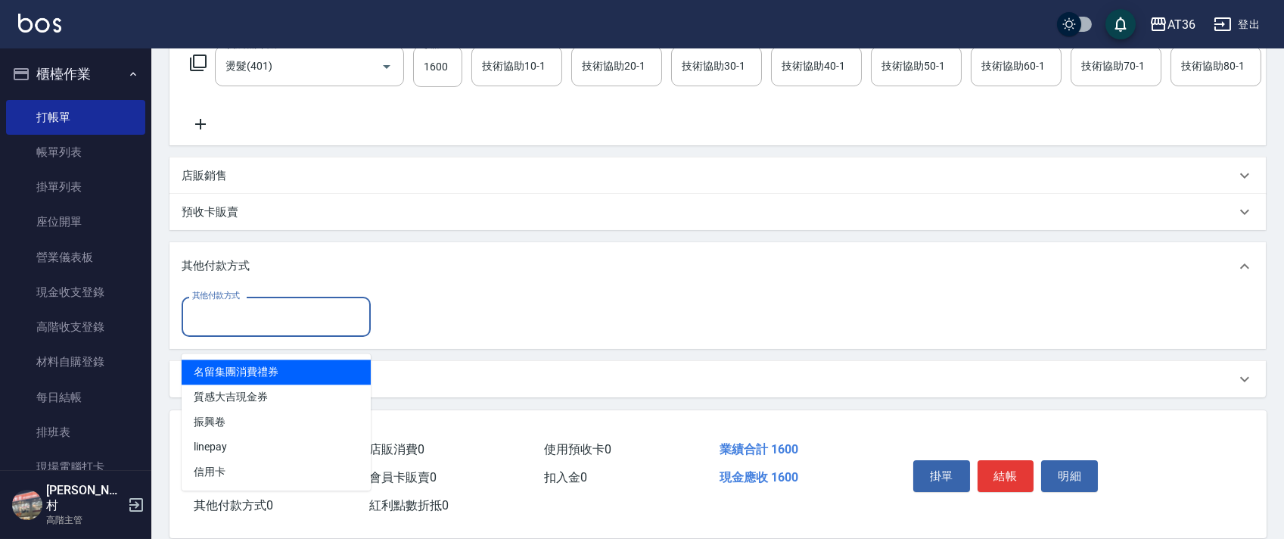
click at [270, 313] on input "其他付款方式" at bounding box center [276, 316] width 176 height 26
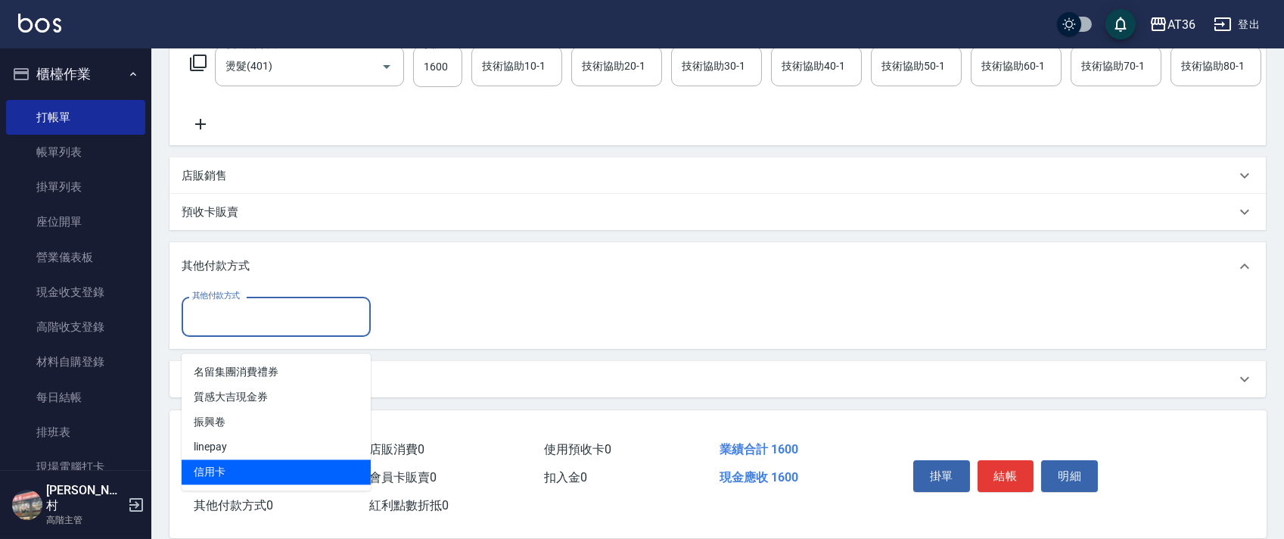
drag, startPoint x: 190, startPoint y: 450, endPoint x: 437, endPoint y: 280, distance: 299.7
click at [196, 459] on span "信用卡" at bounding box center [276, 471] width 189 height 25
type input "信用卡"
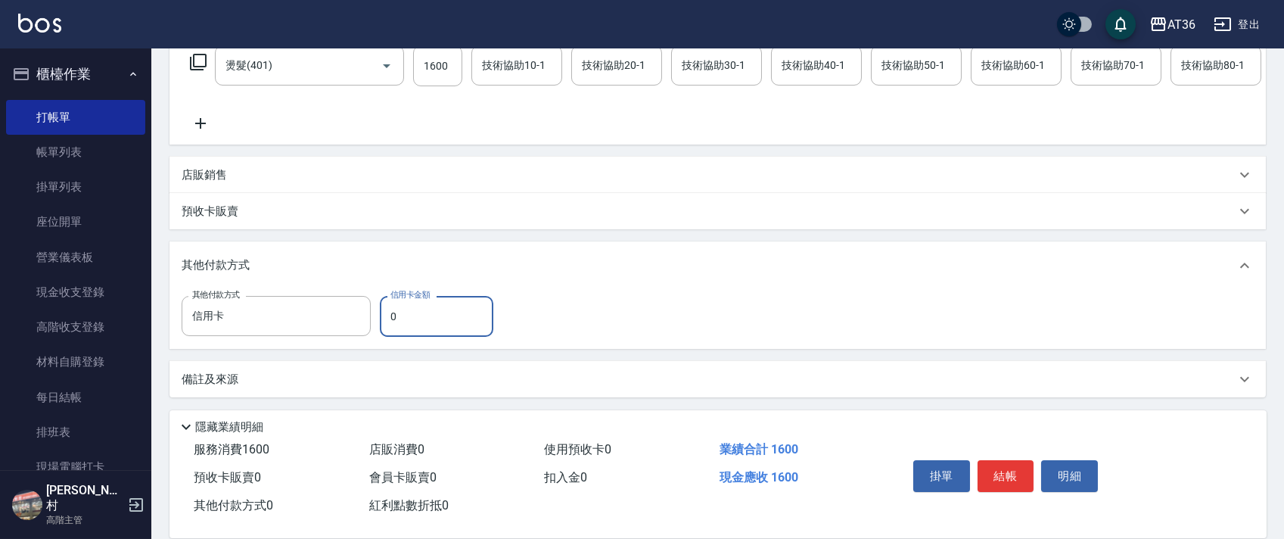
drag, startPoint x: 386, startPoint y: 312, endPoint x: 429, endPoint y: 304, distance: 43.8
click at [388, 313] on input "0" at bounding box center [436, 316] width 113 height 41
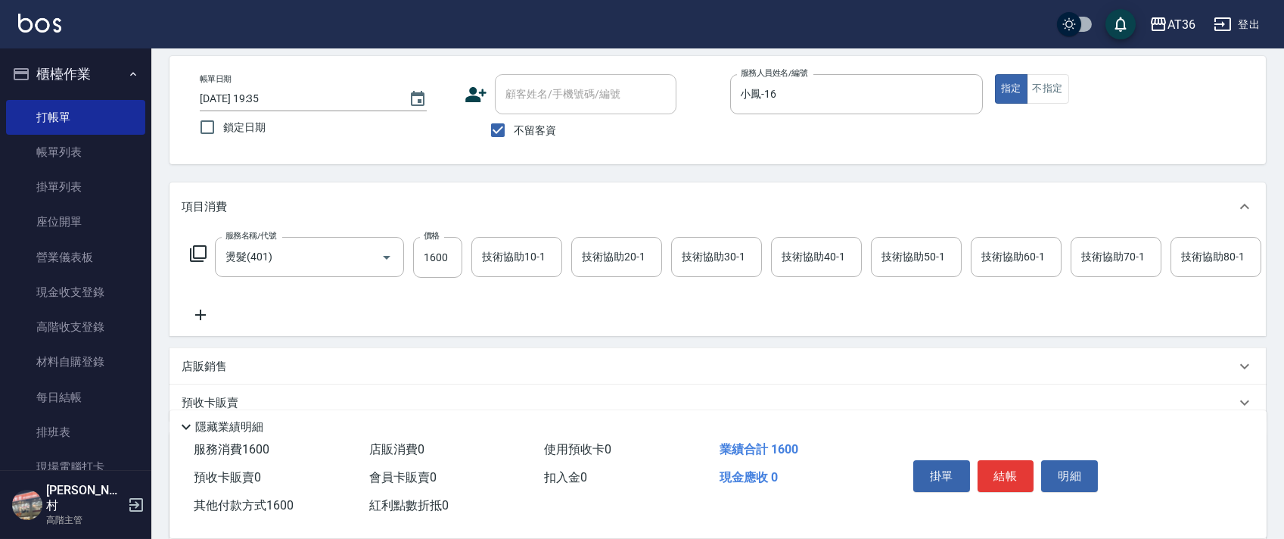
scroll to position [0, 0]
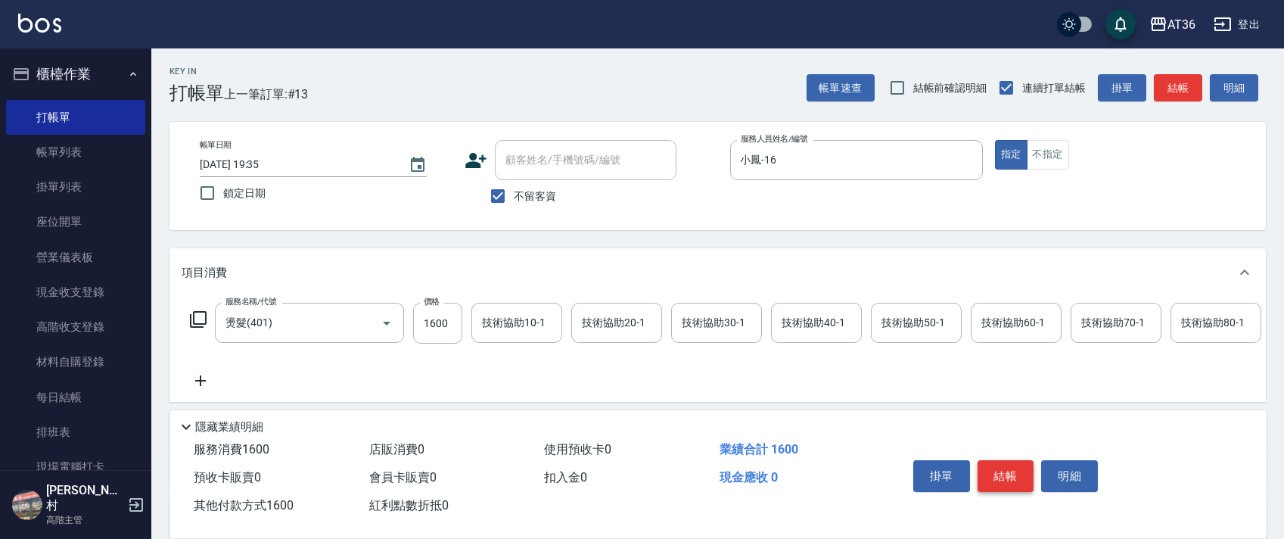
type input "1600"
click at [996, 467] on button "結帳" at bounding box center [1005, 476] width 57 height 32
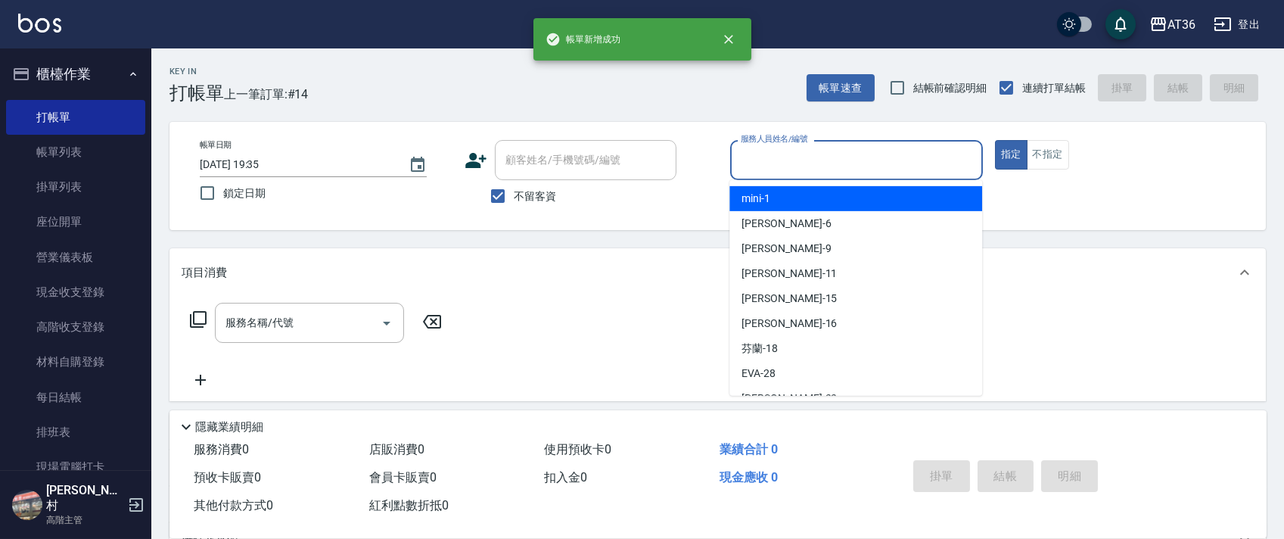
click at [772, 152] on input "服務人員姓名/編號" at bounding box center [856, 160] width 239 height 26
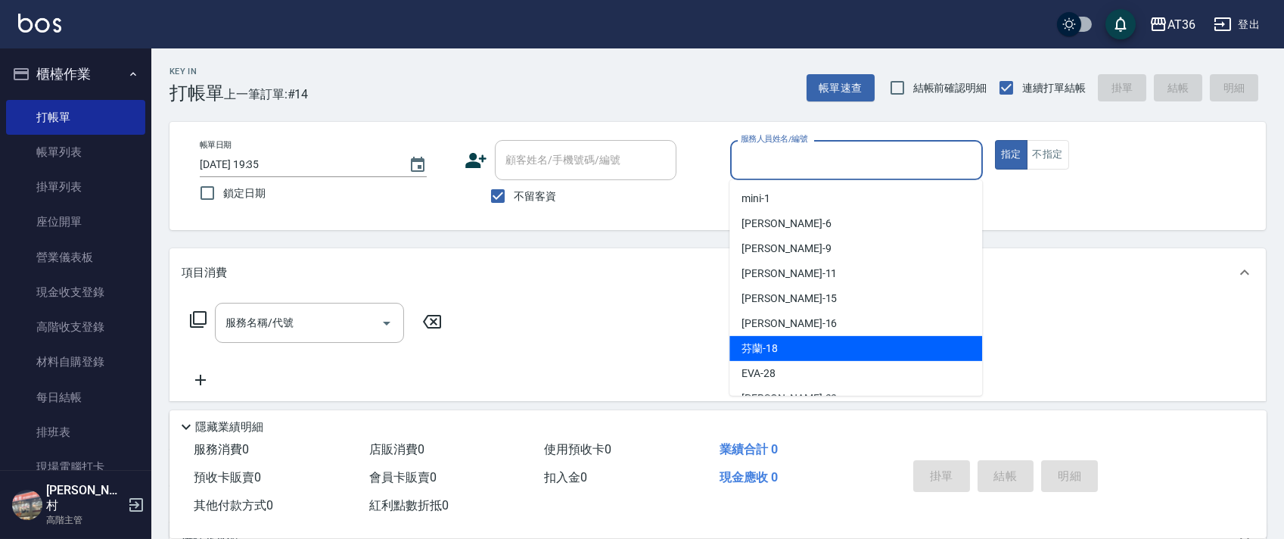
click at [803, 336] on div "芬蘭 -18" at bounding box center [855, 348] width 253 height 25
type input "芬蘭-18"
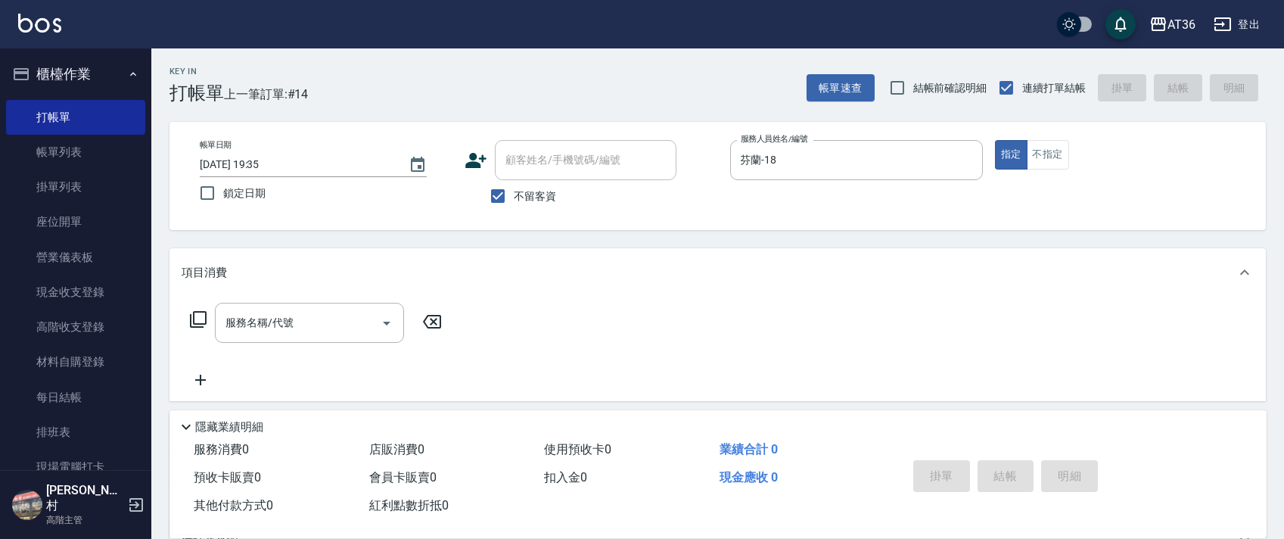
click at [200, 325] on icon at bounding box center [198, 319] width 17 height 17
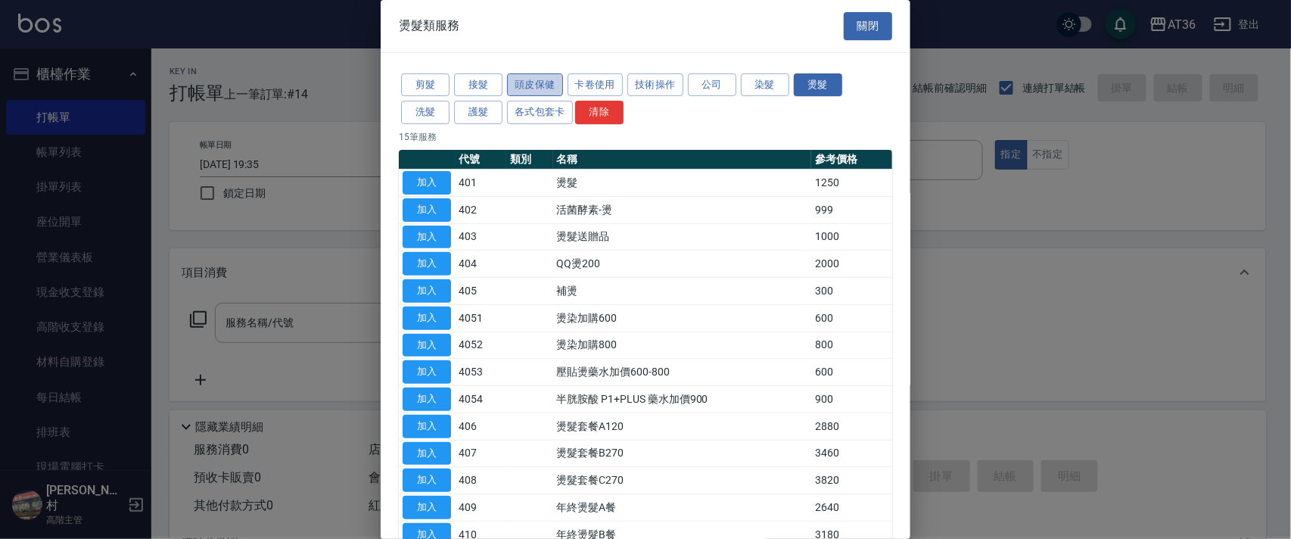
click at [546, 92] on button "頭皮保健" at bounding box center [535, 84] width 56 height 23
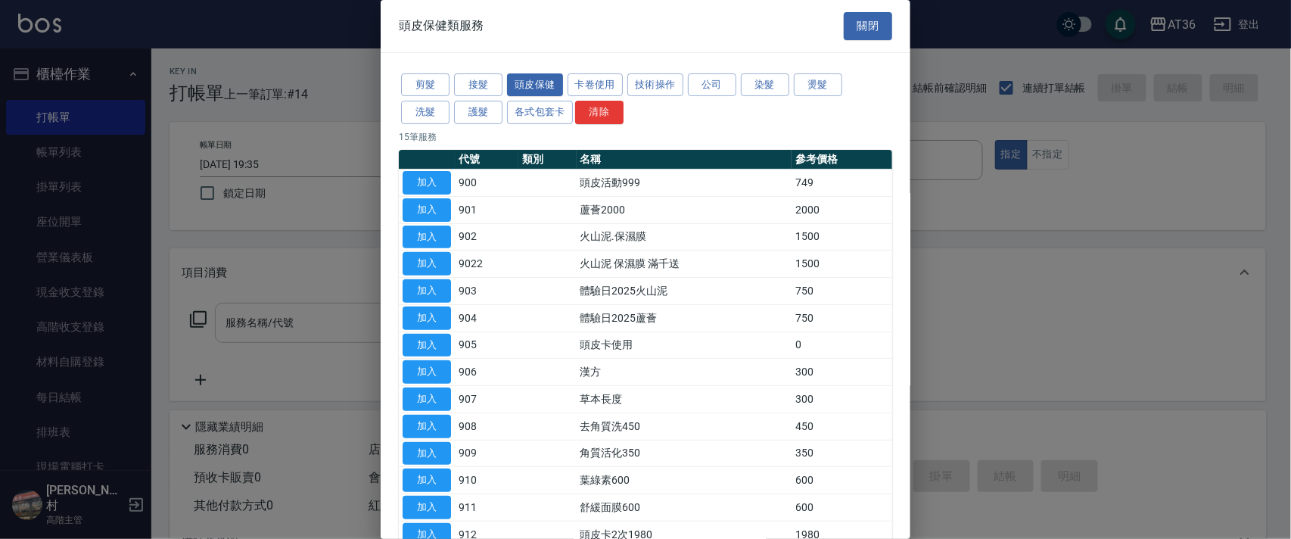
click at [433, 185] on button "加入" at bounding box center [426, 182] width 48 height 23
type input "頭皮活動999(900)"
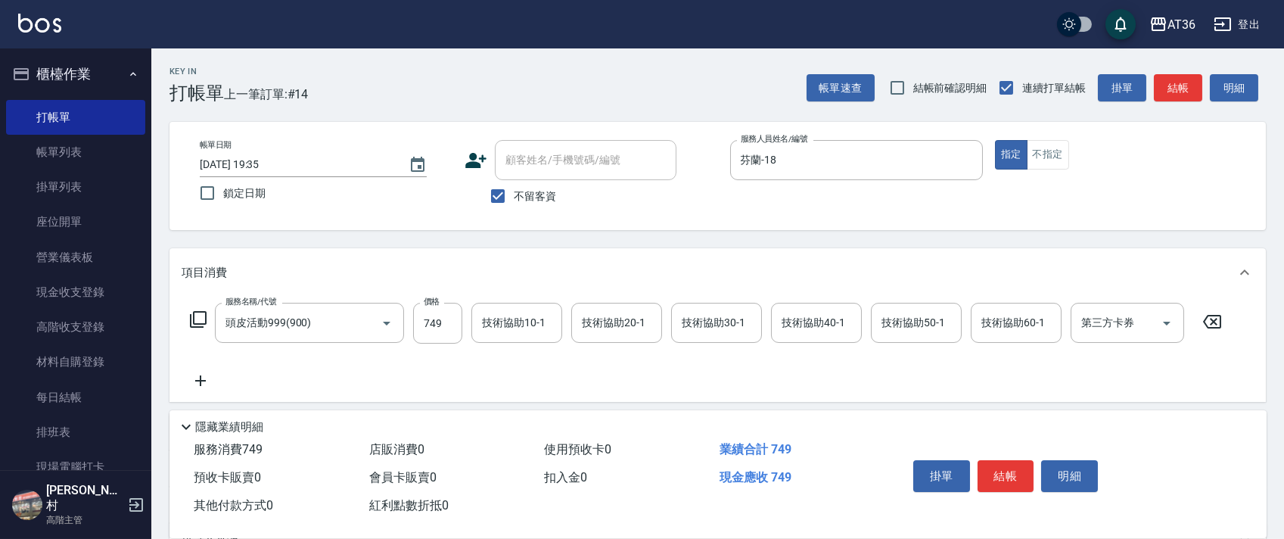
click at [197, 322] on icon at bounding box center [198, 319] width 18 height 18
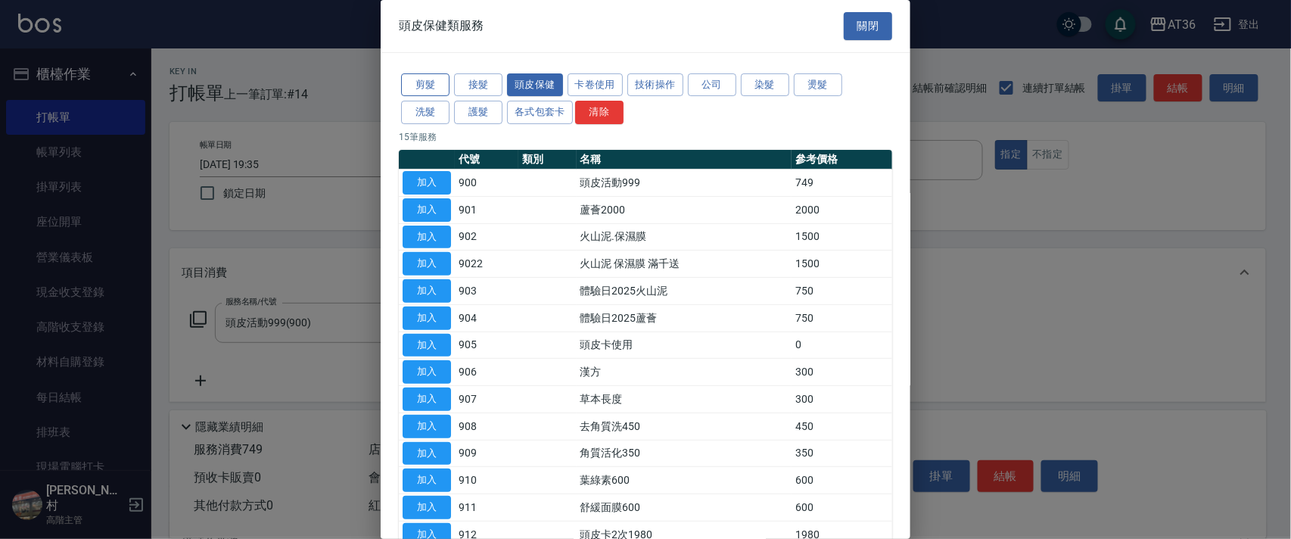
click at [430, 89] on button "剪髮" at bounding box center [425, 84] width 48 height 23
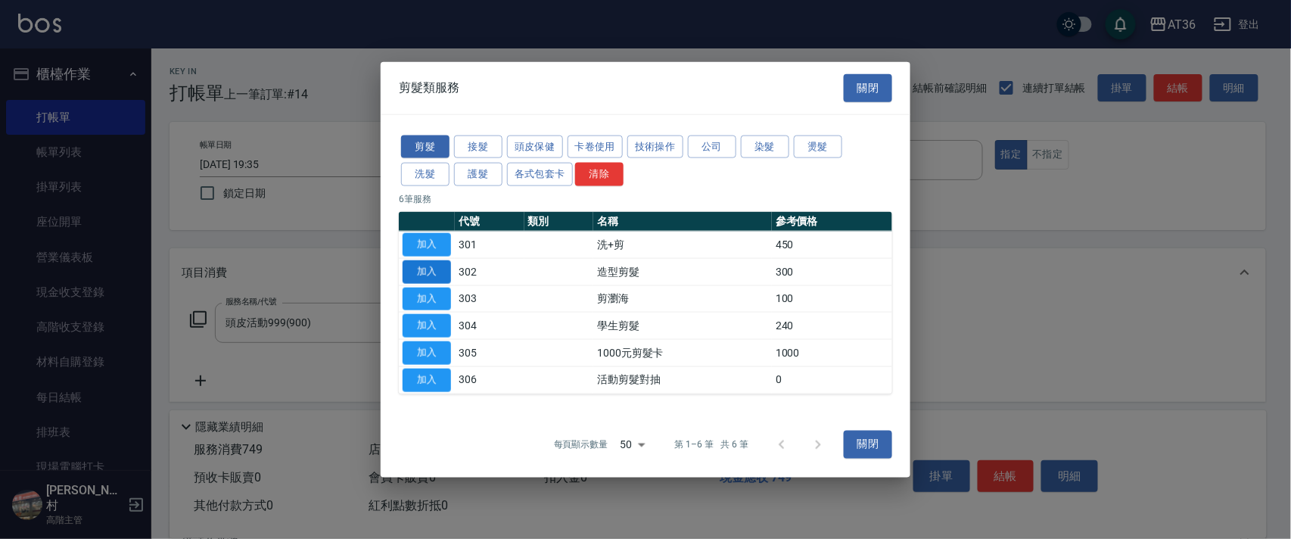
click at [433, 273] on button "加入" at bounding box center [426, 270] width 48 height 23
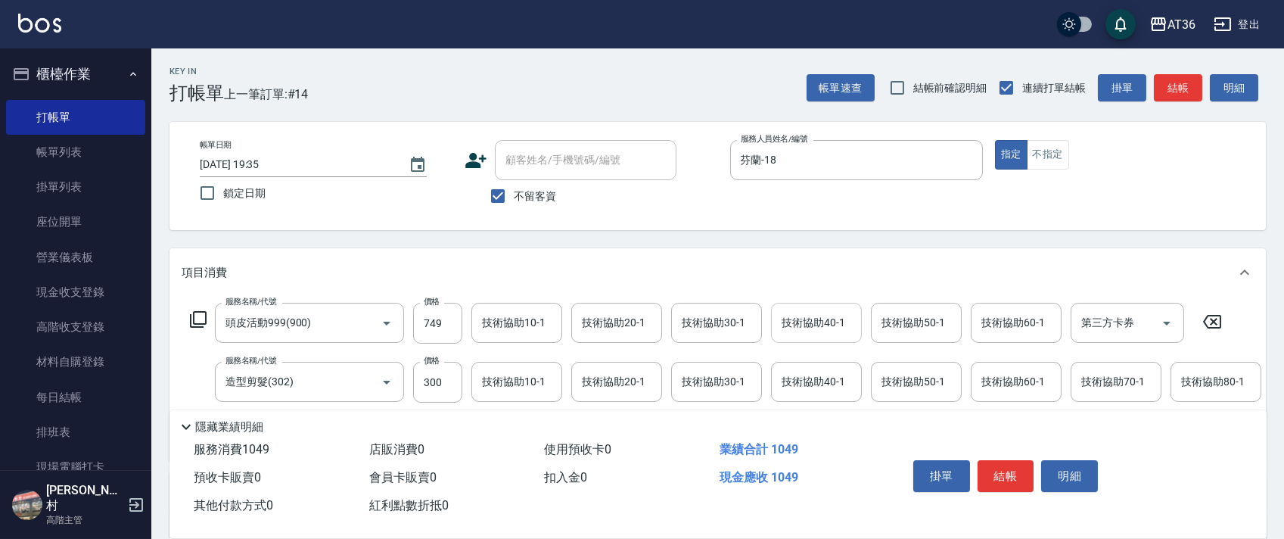
click at [801, 325] on div "技術協助40-1 技術協助40-1" at bounding box center [816, 323] width 91 height 40
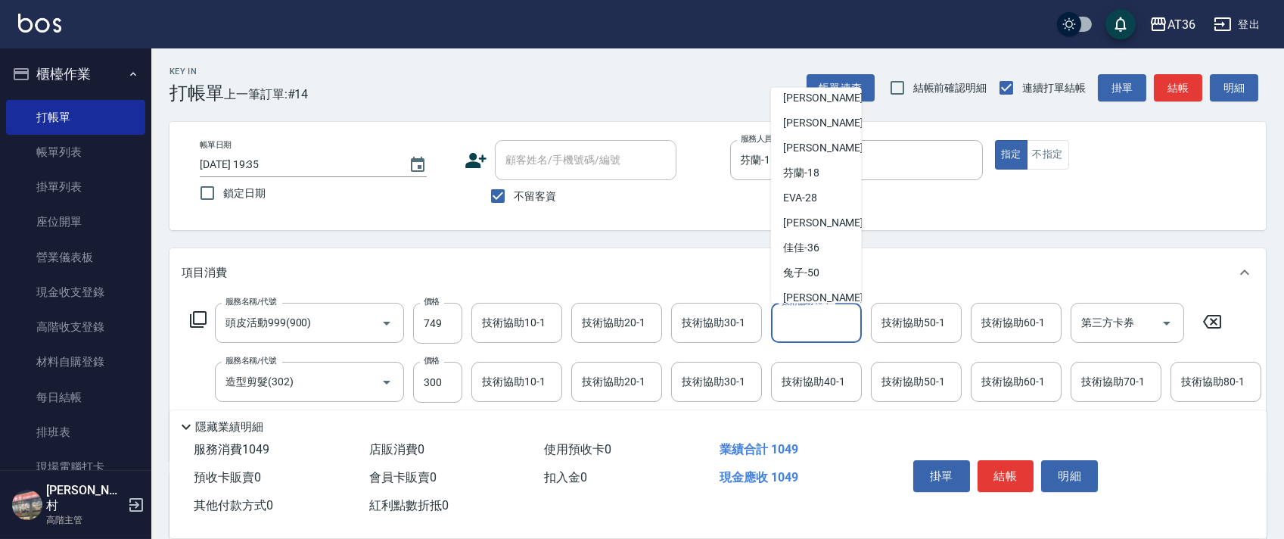
scroll to position [201, 0]
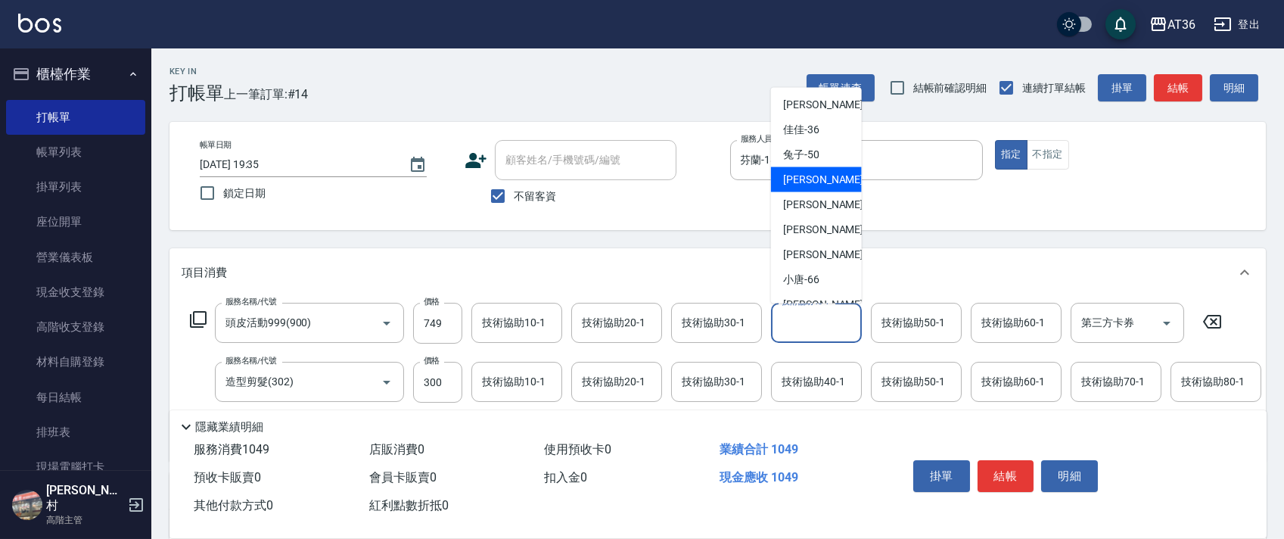
click at [825, 169] on div "[PERSON_NAME] -55" at bounding box center [816, 179] width 91 height 25
type input "[PERSON_NAME]-55"
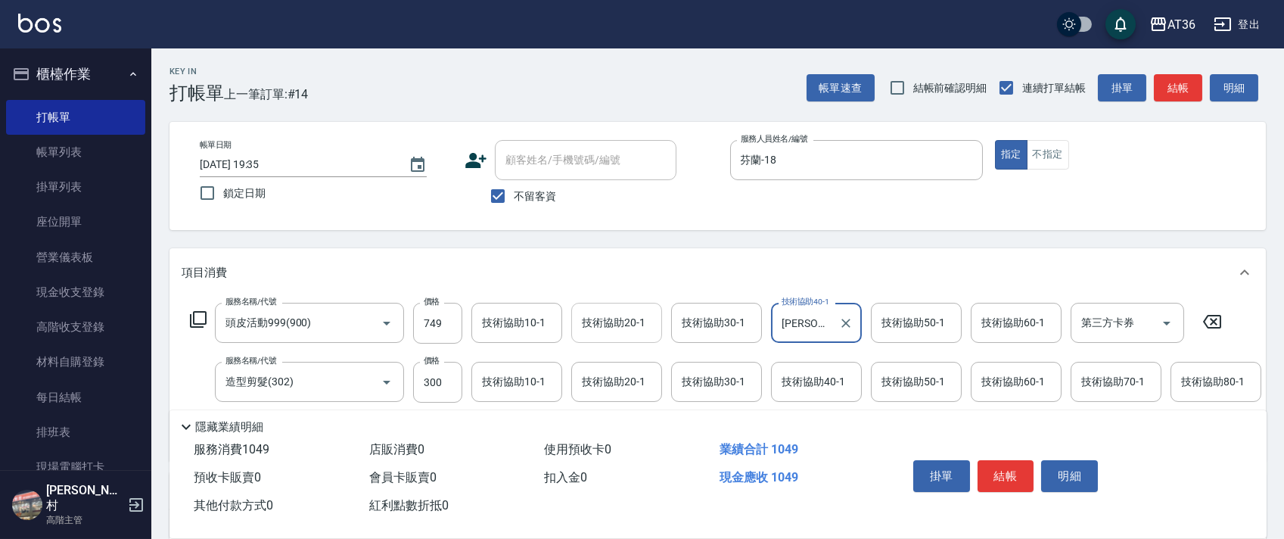
click at [603, 315] on div "技術協助20-1 技術協助20-1" at bounding box center [616, 323] width 91 height 40
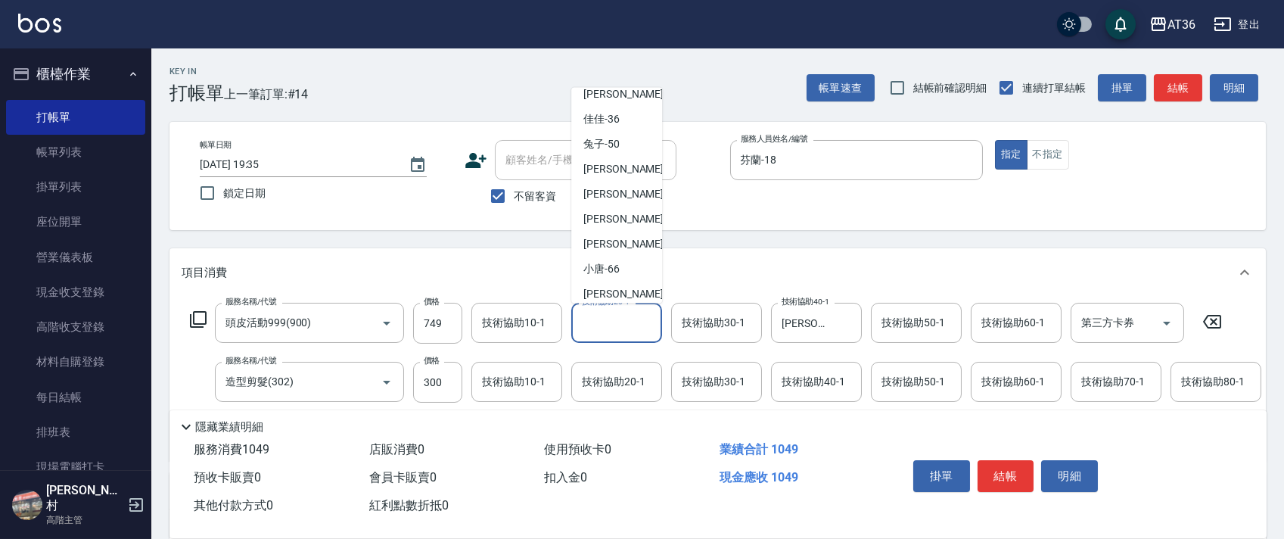
scroll to position [221, 0]
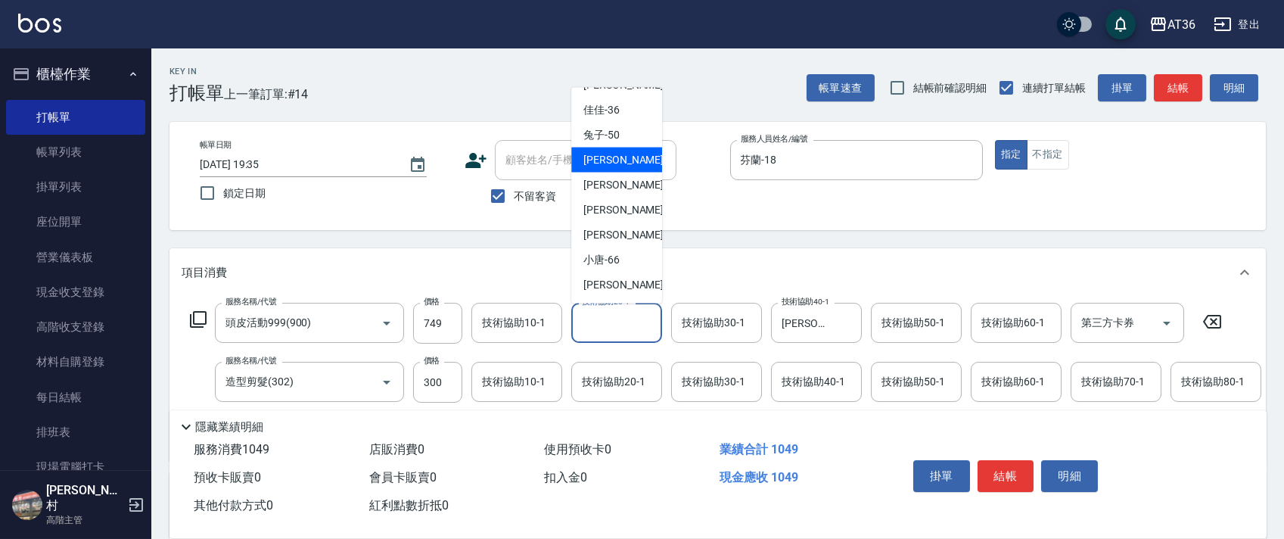
click at [622, 160] on div "[PERSON_NAME] -55" at bounding box center [616, 160] width 91 height 25
type input "[PERSON_NAME]-55"
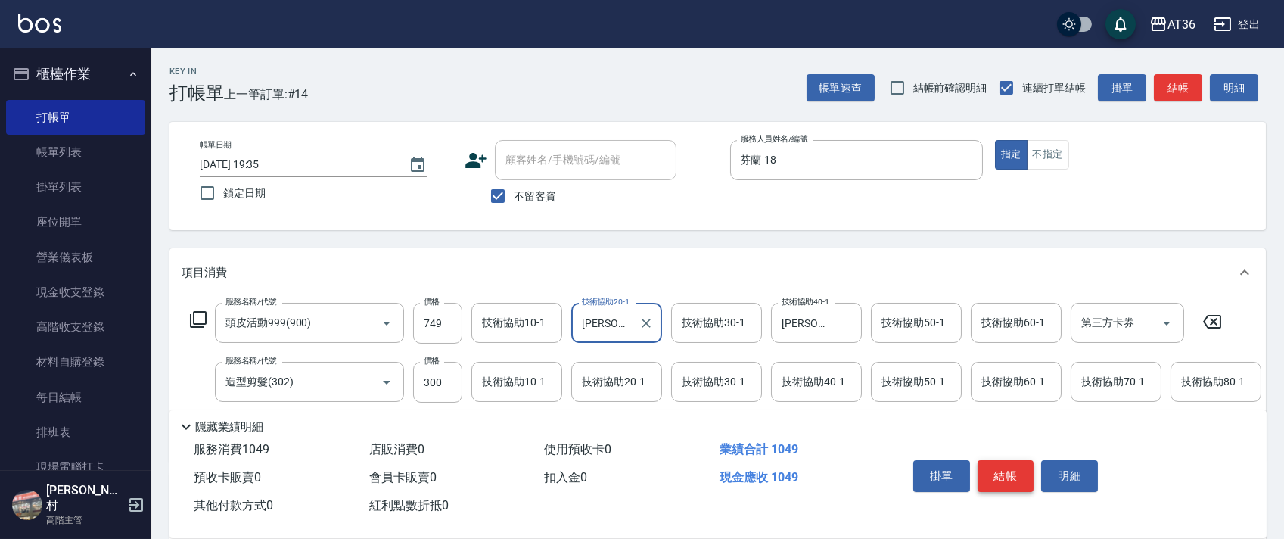
click at [1019, 474] on button "結帳" at bounding box center [1005, 476] width 57 height 32
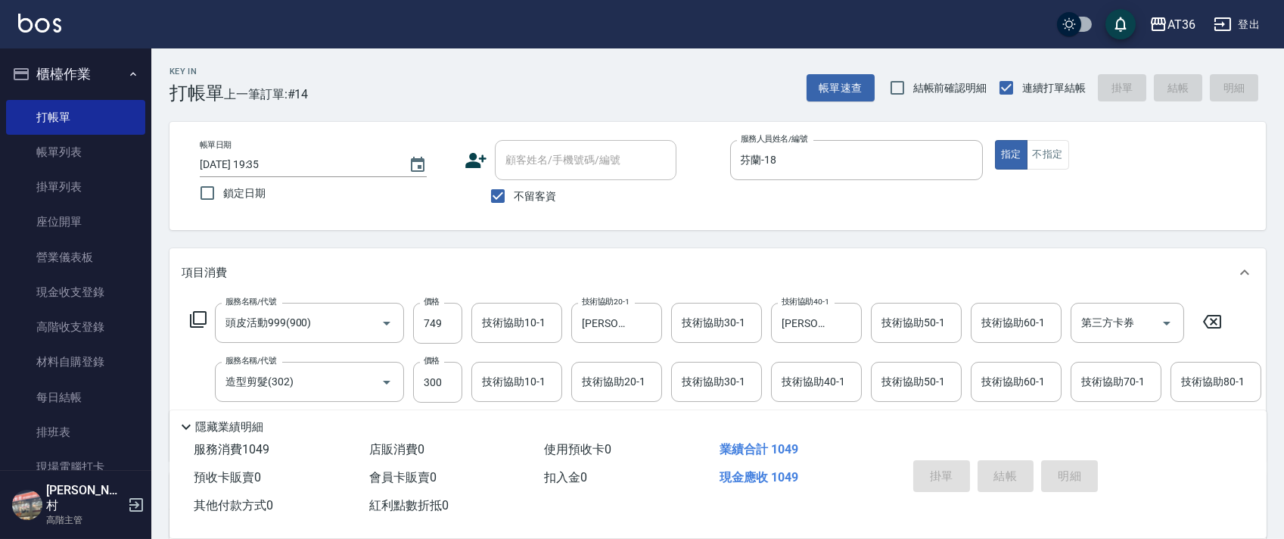
type input "[DATE] 19:36"
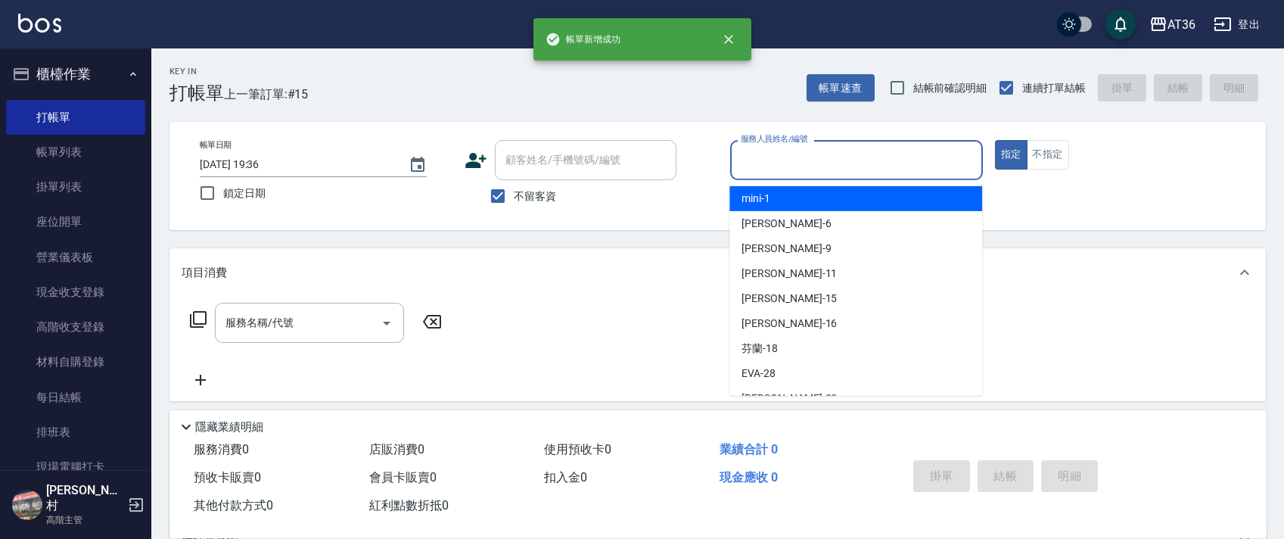
drag, startPoint x: 767, startPoint y: 169, endPoint x: 915, endPoint y: 206, distance: 152.1
click at [766, 172] on input "服務人員姓名/編號" at bounding box center [856, 160] width 239 height 26
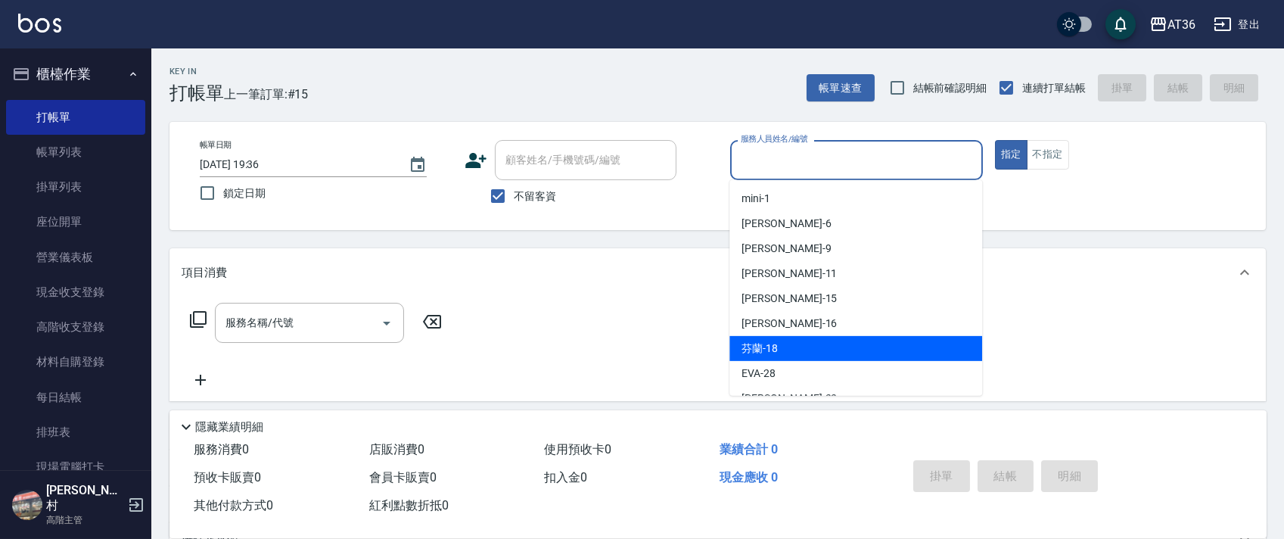
click at [823, 346] on div "芬蘭 -18" at bounding box center [855, 348] width 253 height 25
type input "芬蘭-18"
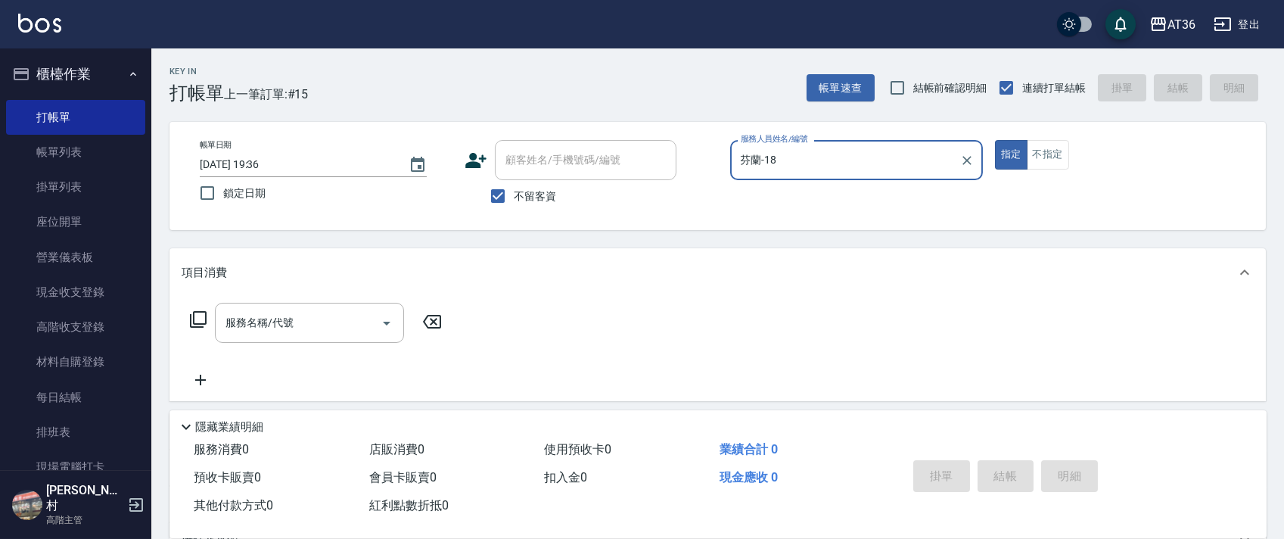
click at [195, 317] on icon at bounding box center [198, 319] width 18 height 18
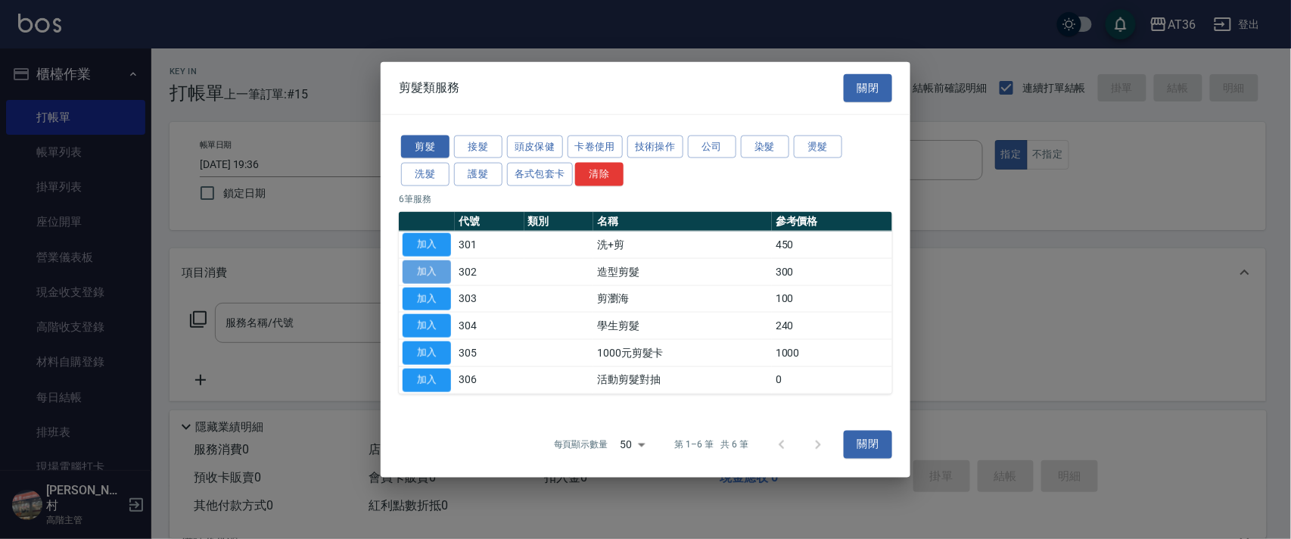
click at [427, 266] on button "加入" at bounding box center [426, 270] width 48 height 23
type input "造型剪髮(302)"
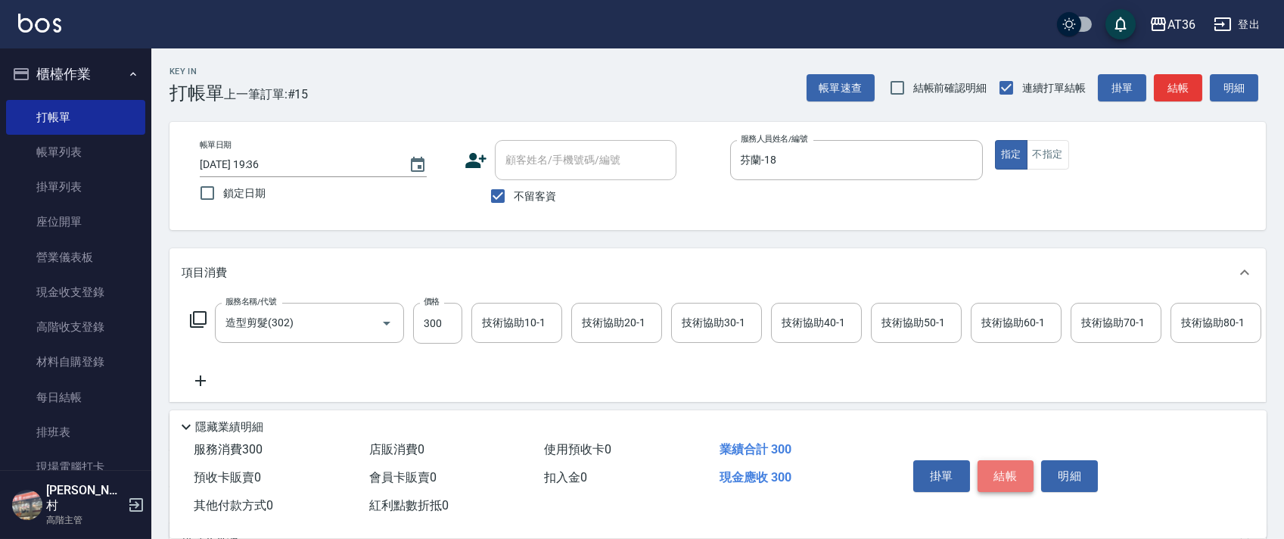
click at [1005, 472] on button "結帳" at bounding box center [1005, 476] width 57 height 32
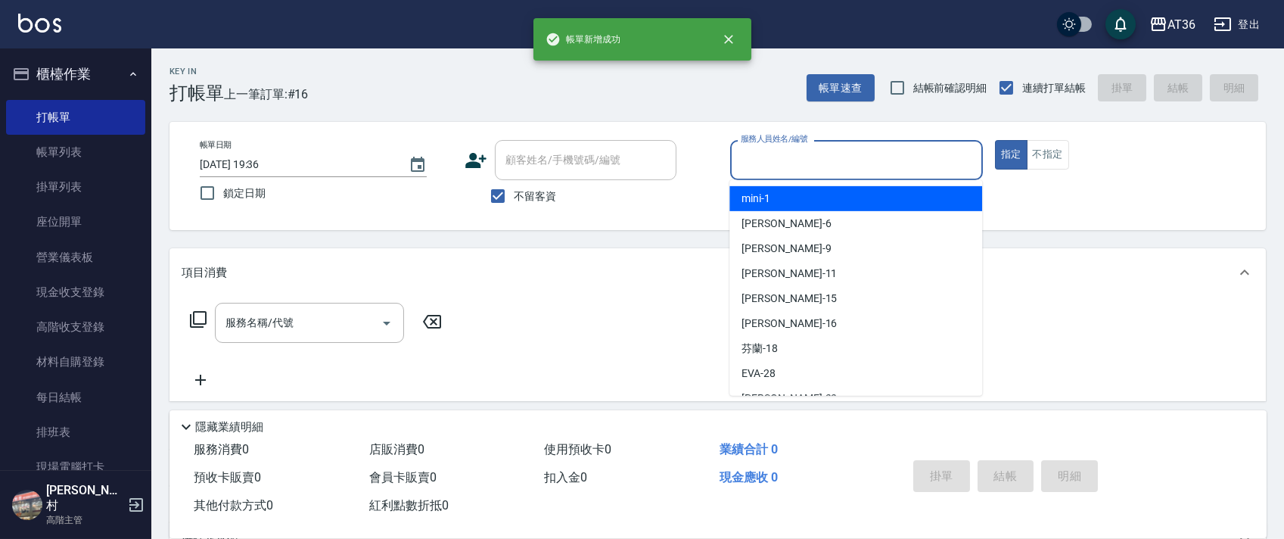
click at [744, 158] on input "服務人員姓名/編號" at bounding box center [856, 160] width 239 height 26
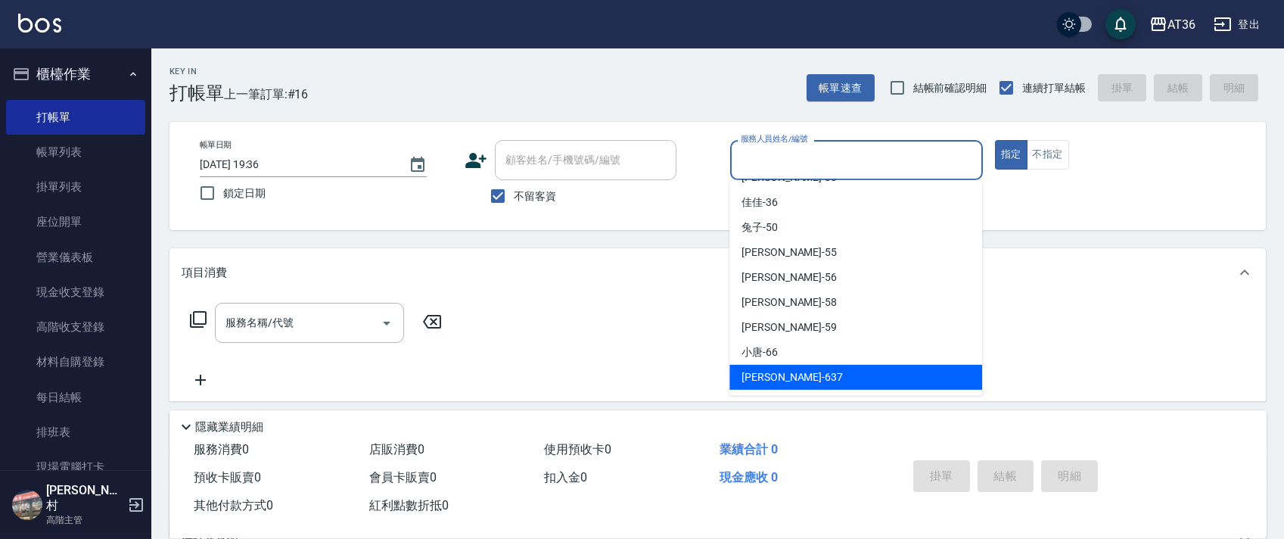
click at [763, 374] on span "憶琳 -637" at bounding box center [791, 377] width 101 height 16
type input "憶琳-637"
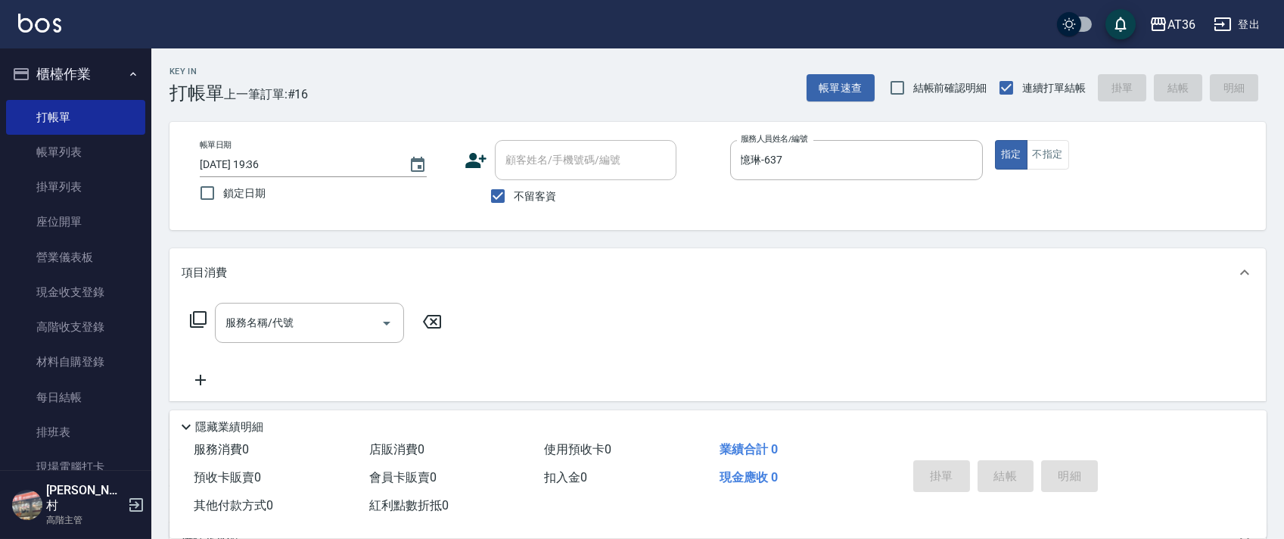
click at [198, 315] on icon at bounding box center [198, 319] width 18 height 18
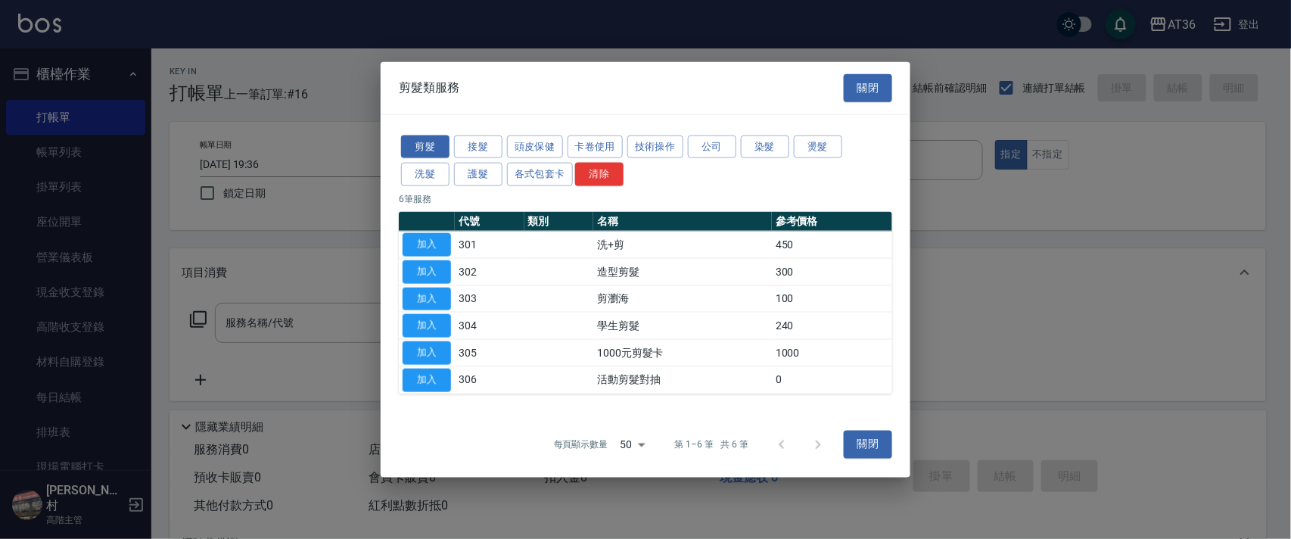
click at [426, 169] on button "洗髮" at bounding box center [425, 174] width 48 height 23
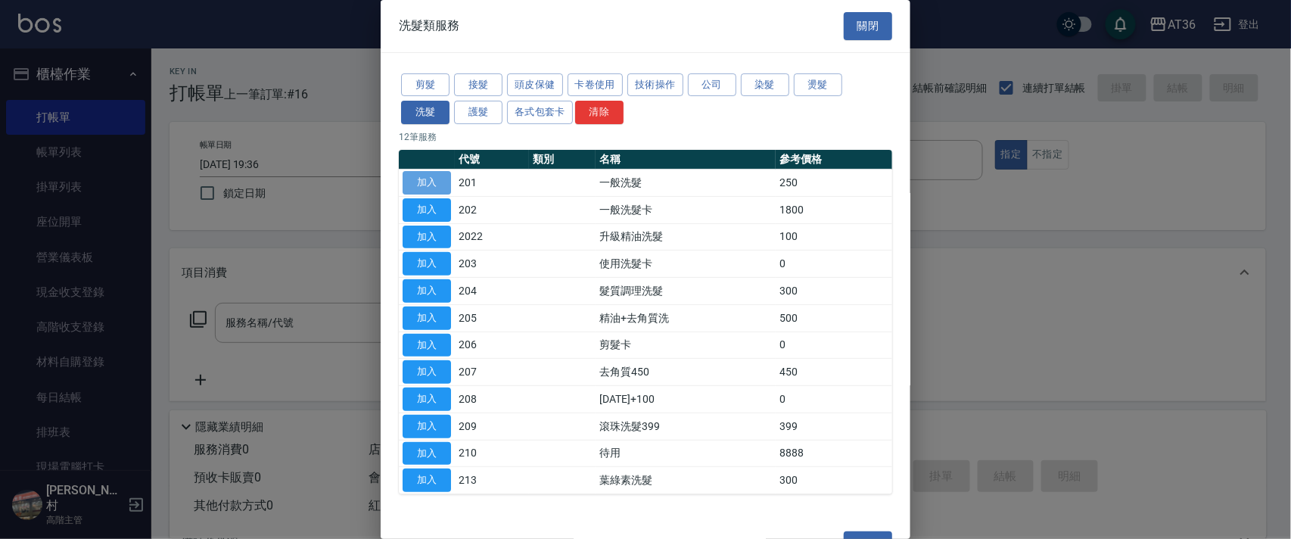
click at [417, 181] on button "加入" at bounding box center [426, 182] width 48 height 23
type input "一般洗髮(201)"
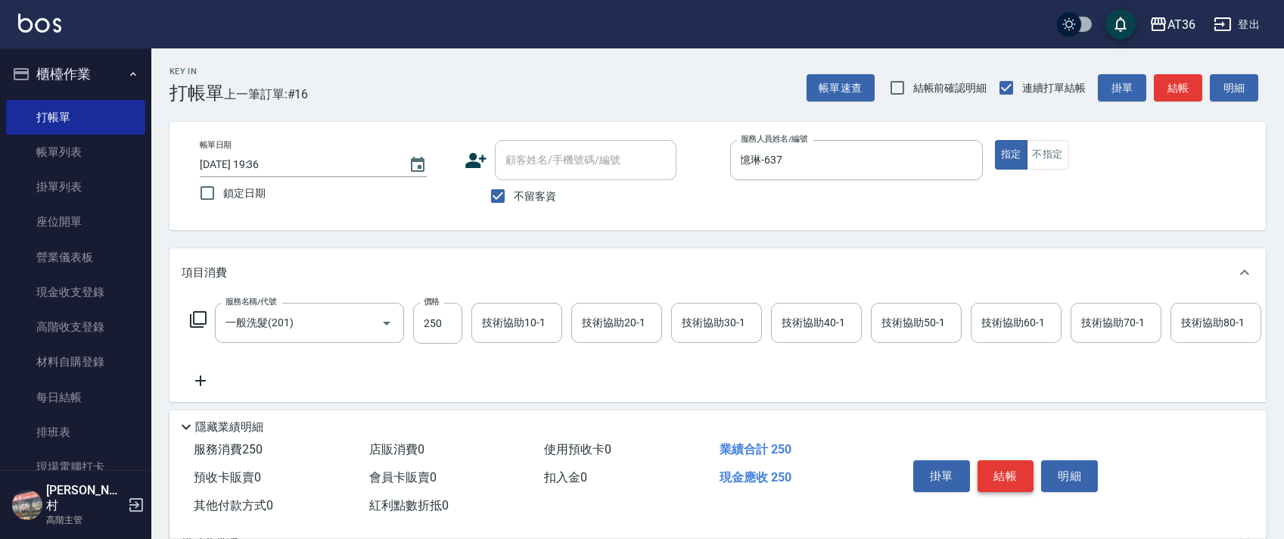
click at [1000, 468] on button "結帳" at bounding box center [1005, 476] width 57 height 32
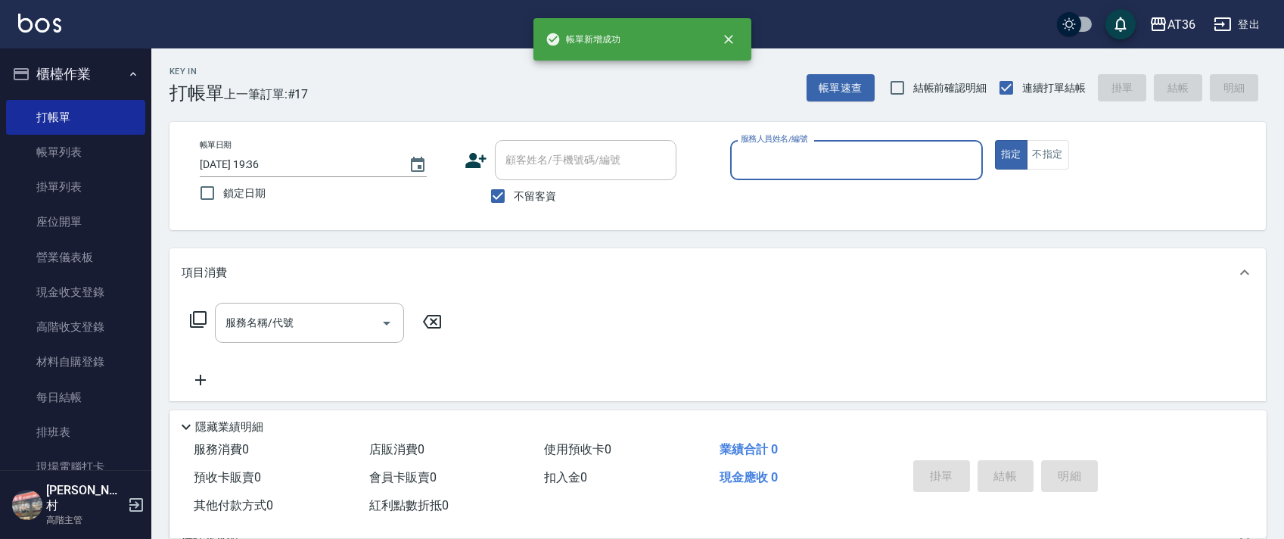
click at [746, 165] on input "服務人員姓名/編號" at bounding box center [856, 160] width 239 height 26
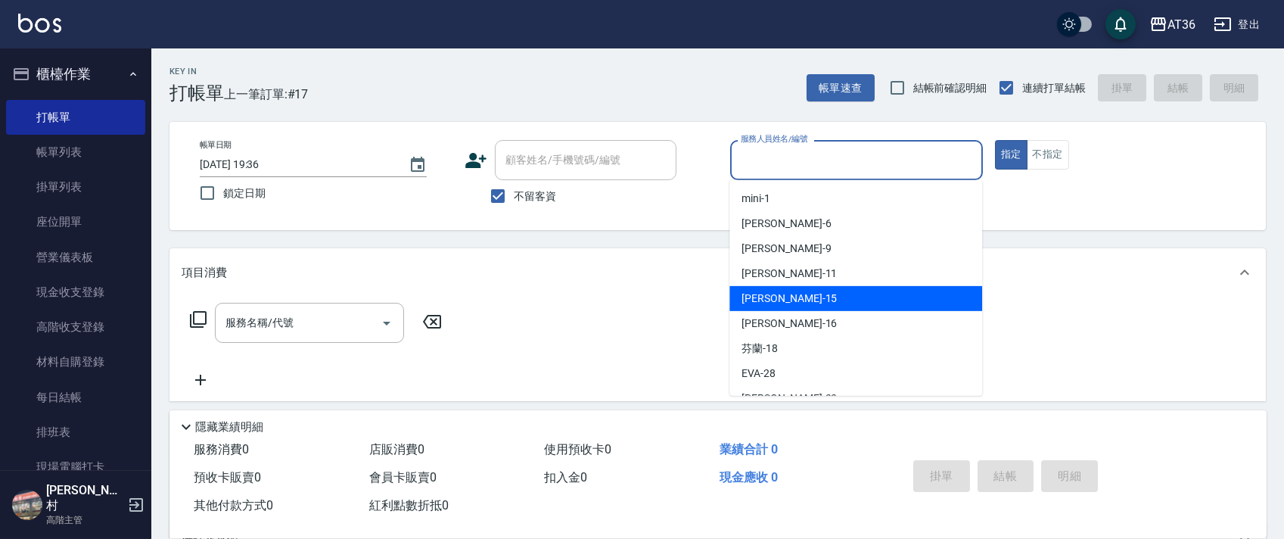
click at [770, 297] on span "[PERSON_NAME] -15" at bounding box center [788, 298] width 95 height 16
type input "阡慧-15"
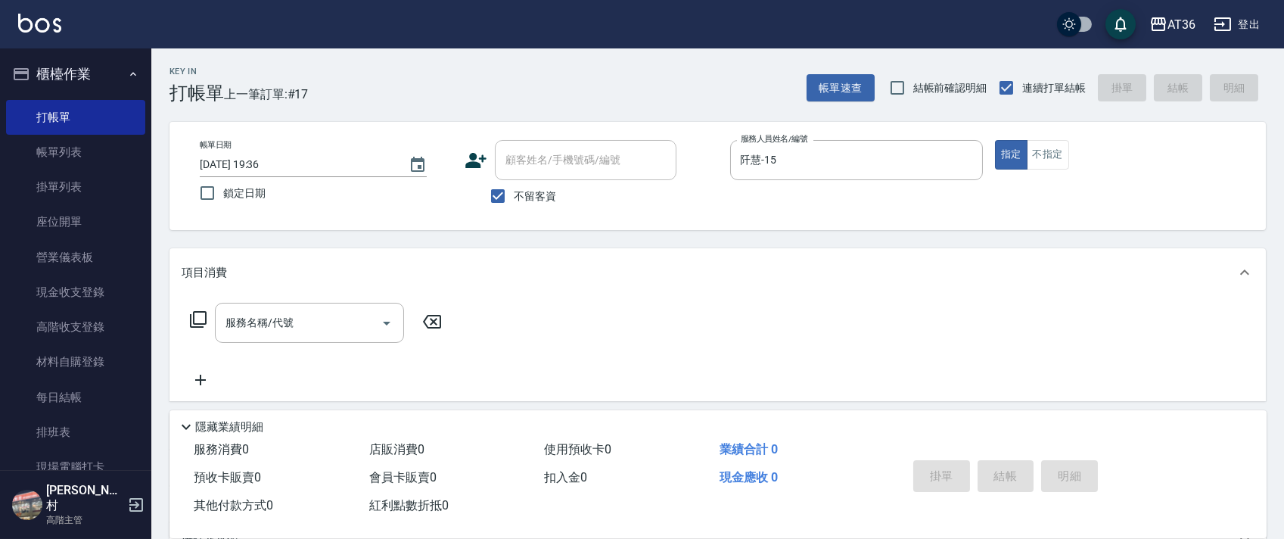
click at [195, 320] on icon at bounding box center [198, 319] width 18 height 18
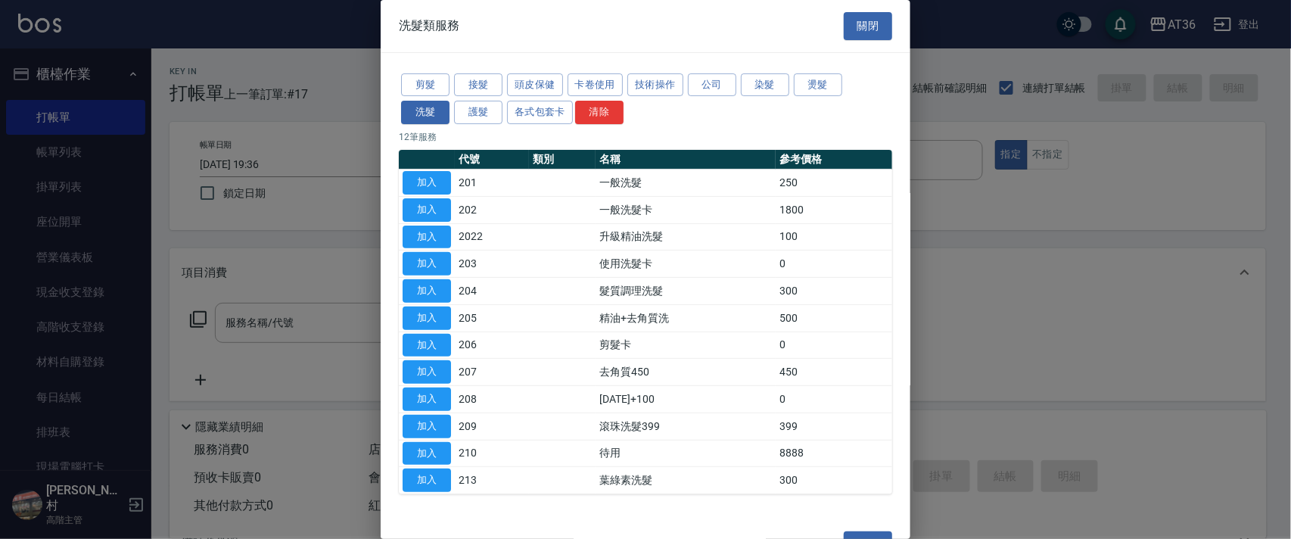
drag, startPoint x: 747, startPoint y: 88, endPoint x: 756, endPoint y: 107, distance: 21.7
click at [745, 91] on button "染髮" at bounding box center [765, 84] width 48 height 23
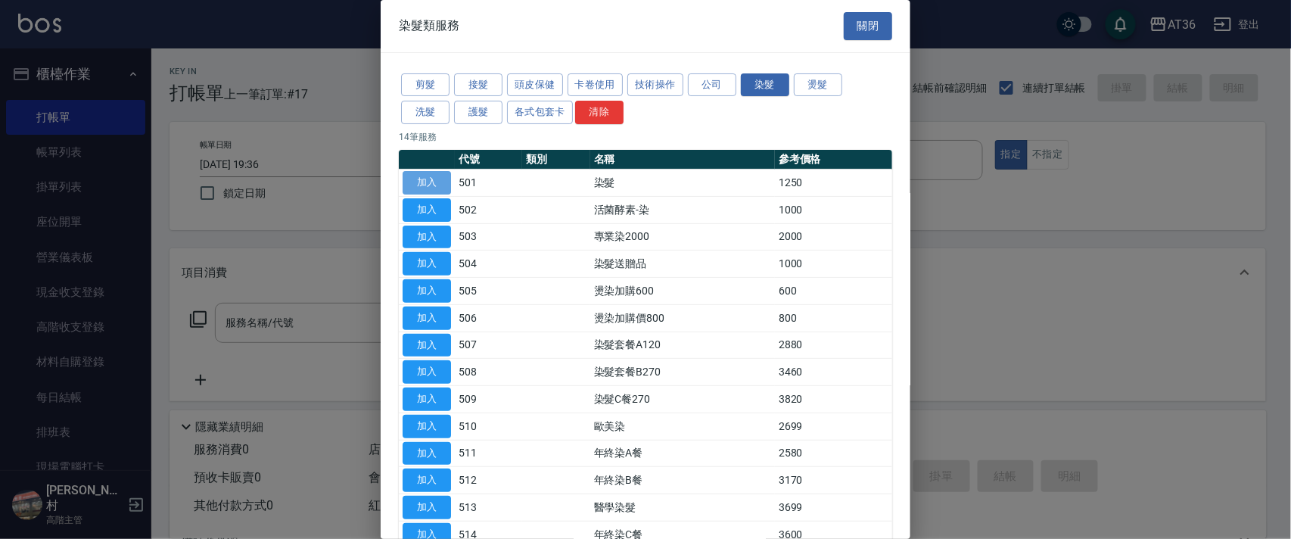
click at [437, 185] on button "加入" at bounding box center [426, 182] width 48 height 23
type input "染髮(501)"
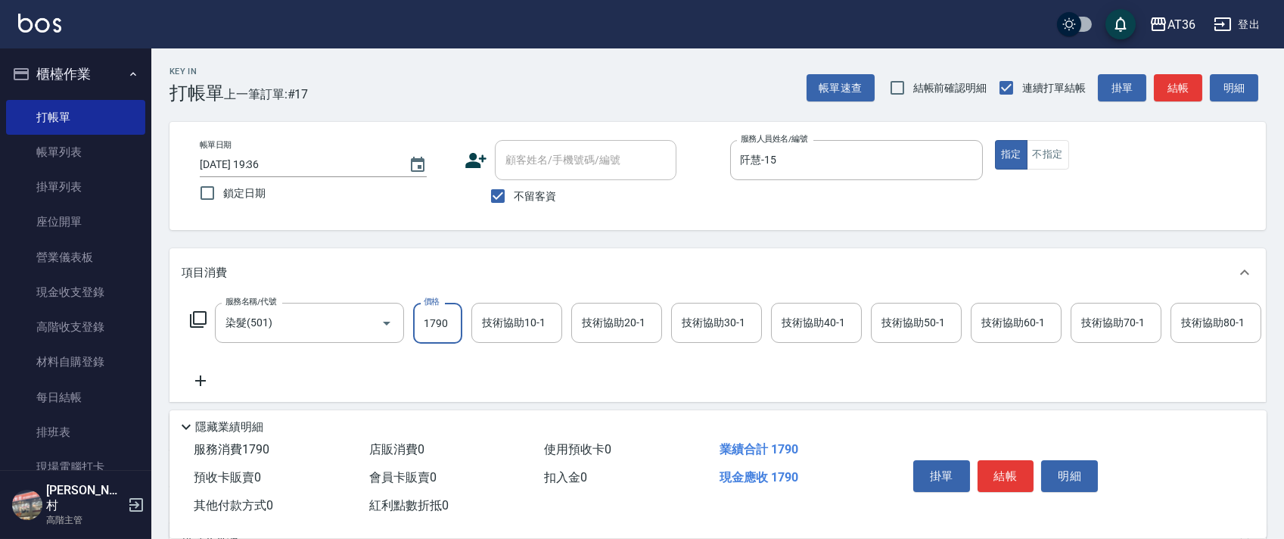
type input "1790"
click at [794, 315] on div "技術協助40-1 技術協助40-1" at bounding box center [816, 323] width 91 height 40
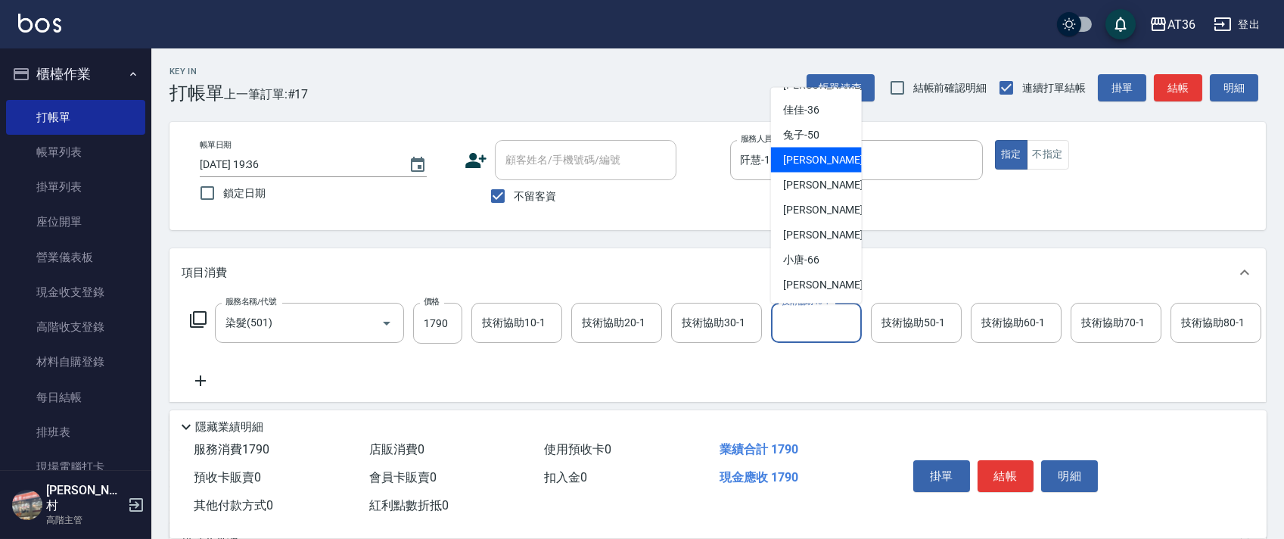
click at [824, 164] on div "[PERSON_NAME] -55" at bounding box center [816, 160] width 91 height 25
type input "[PERSON_NAME]-55"
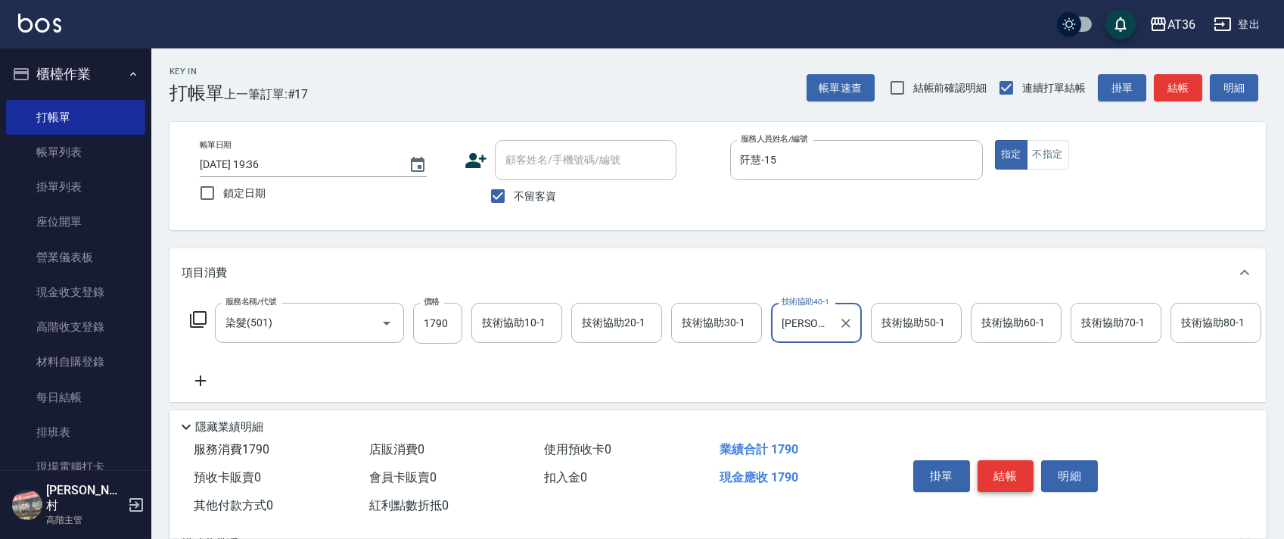
click at [1009, 474] on button "結帳" at bounding box center [1005, 476] width 57 height 32
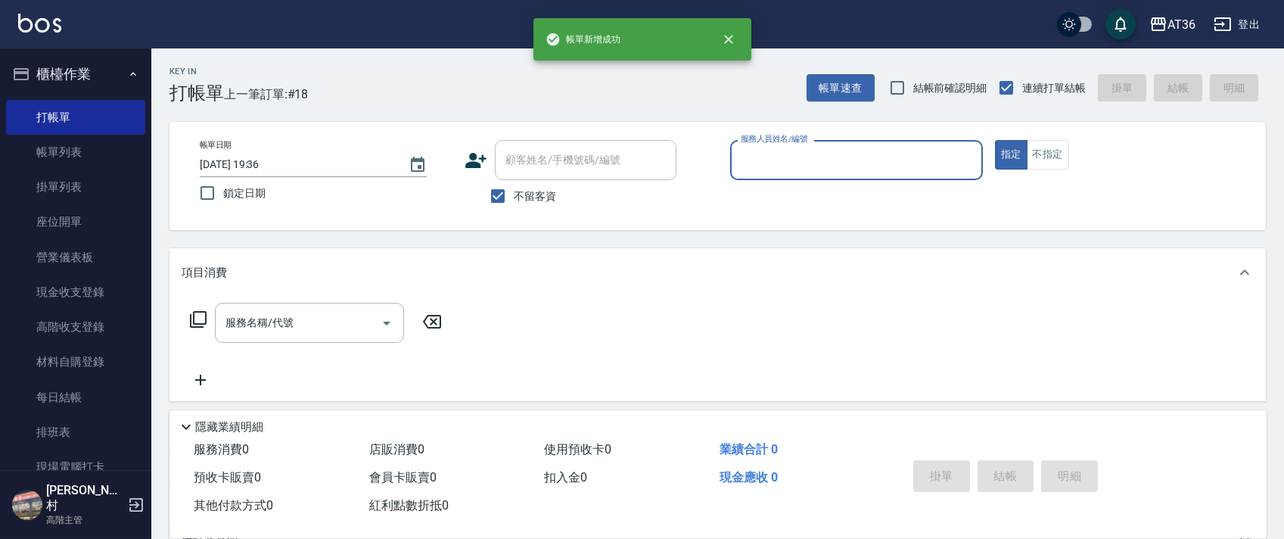
drag, startPoint x: 760, startPoint y: 158, endPoint x: 760, endPoint y: 167, distance: 9.1
click at [760, 160] on input "服務人員姓名/編號" at bounding box center [856, 160] width 239 height 26
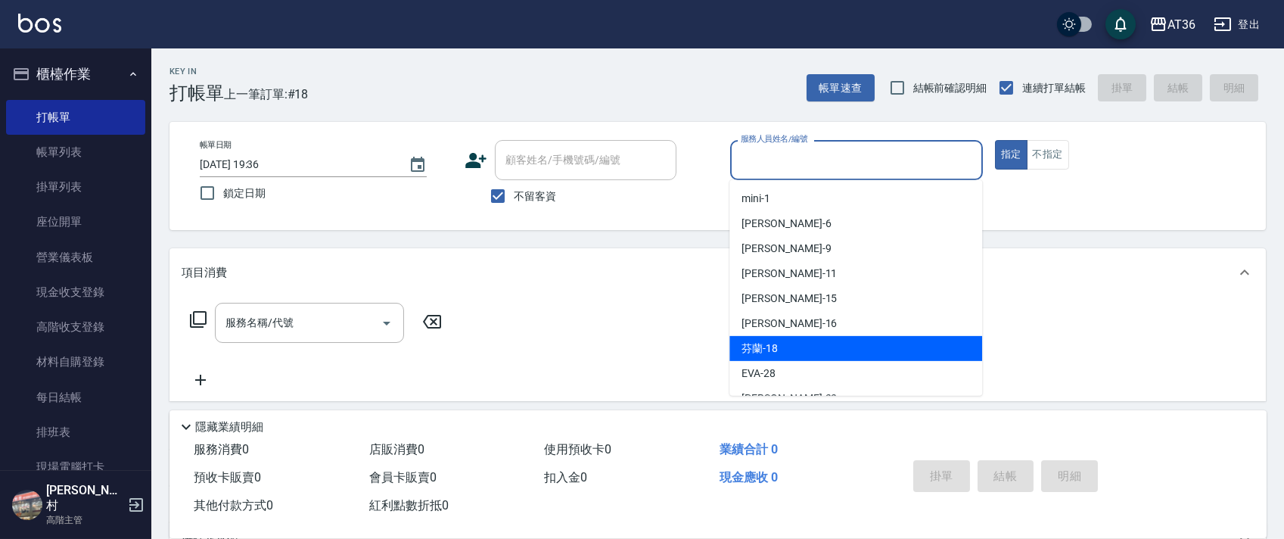
click at [766, 340] on span "芬蘭 -18" at bounding box center [759, 348] width 36 height 16
type input "芬蘭-18"
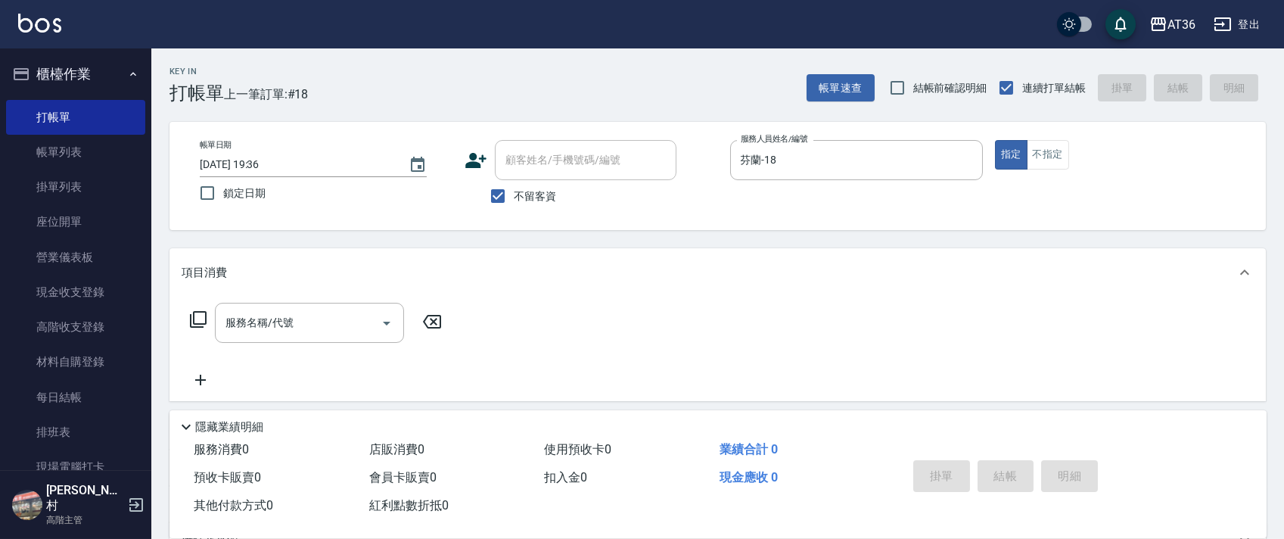
click at [191, 319] on icon at bounding box center [198, 319] width 18 height 18
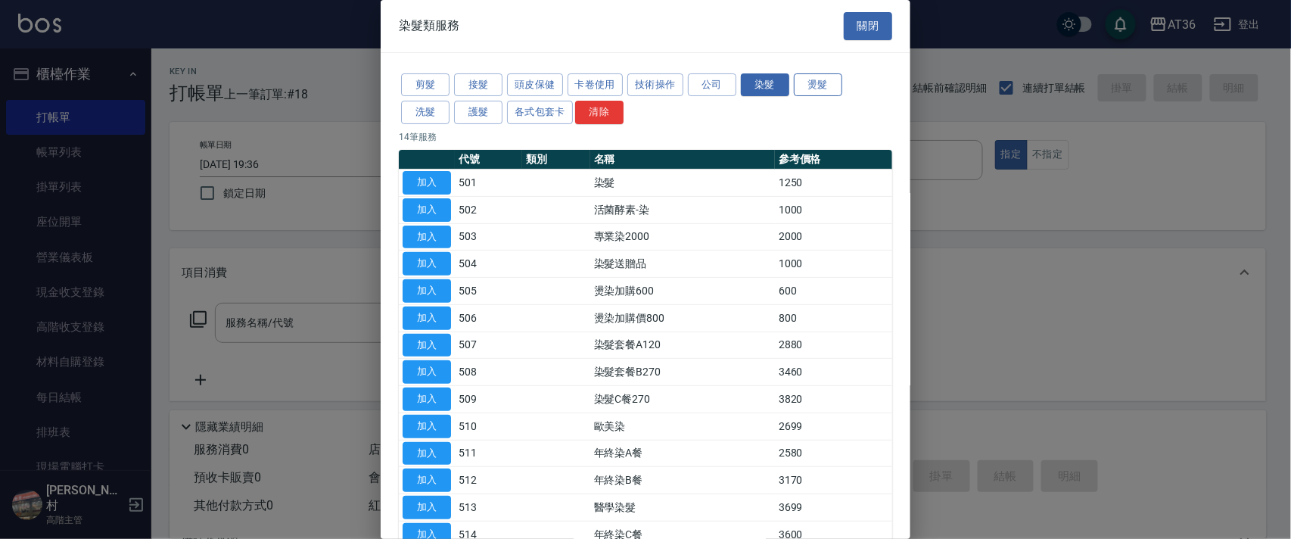
click at [811, 76] on button "燙髮" at bounding box center [818, 84] width 48 height 23
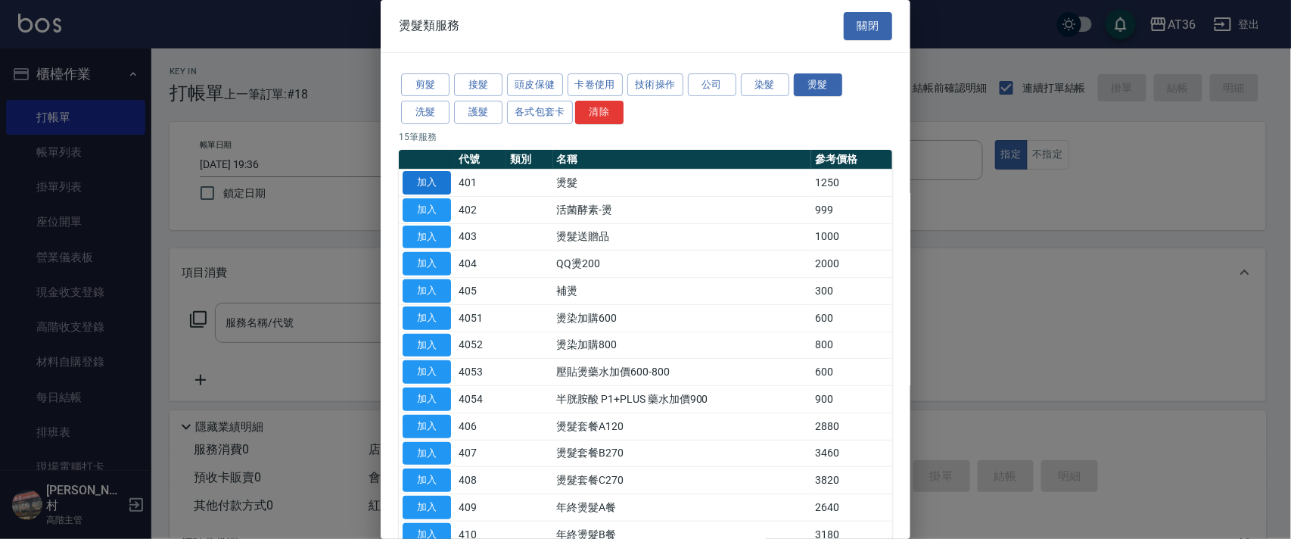
click at [421, 176] on button "加入" at bounding box center [426, 182] width 48 height 23
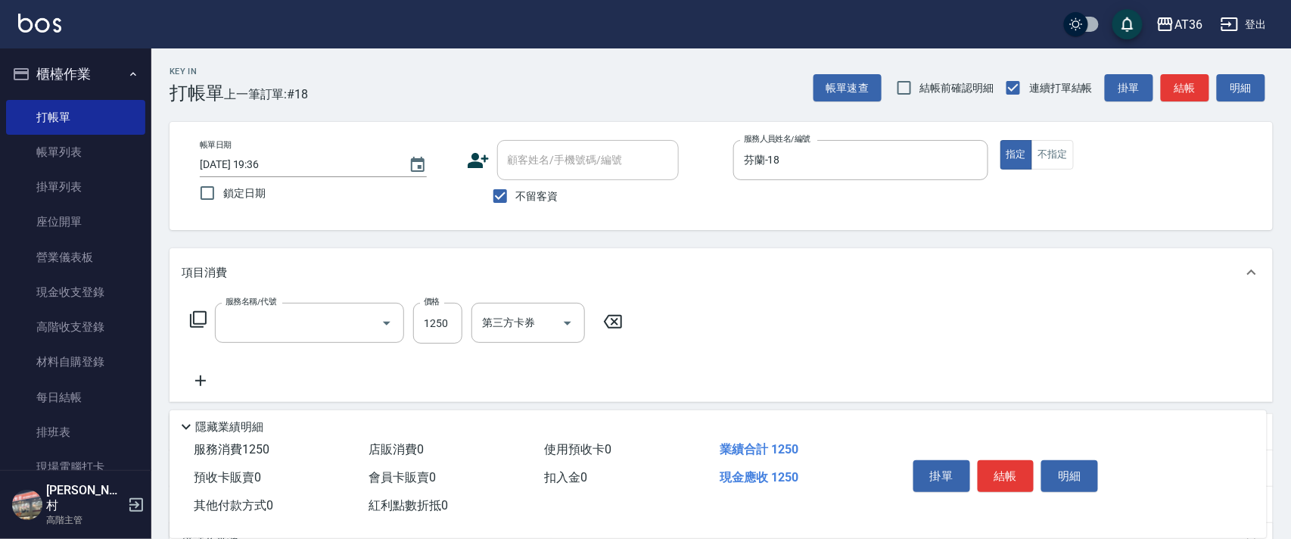
type input "燙髮(401)"
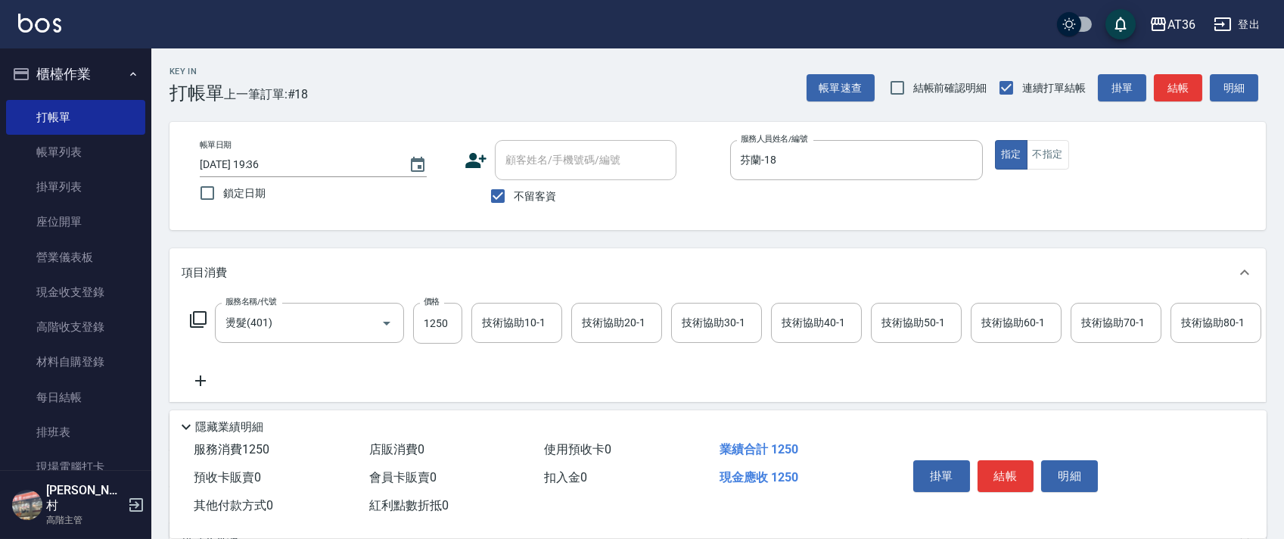
click at [194, 320] on icon at bounding box center [198, 319] width 18 height 18
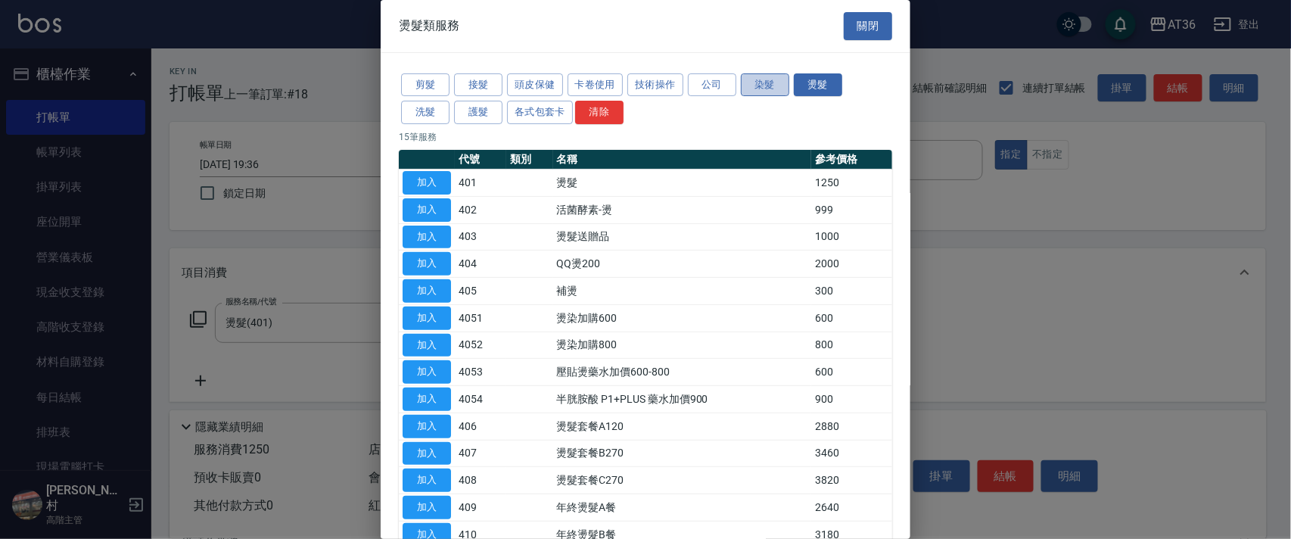
click at [757, 83] on button "染髮" at bounding box center [765, 84] width 48 height 23
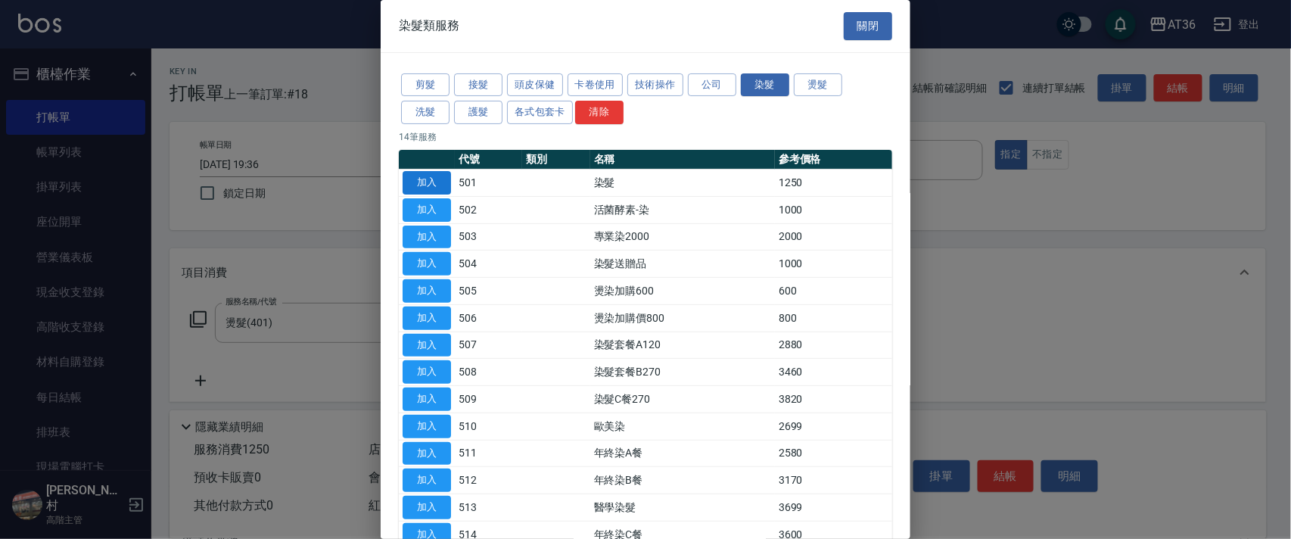
click at [434, 175] on button "加入" at bounding box center [426, 182] width 48 height 23
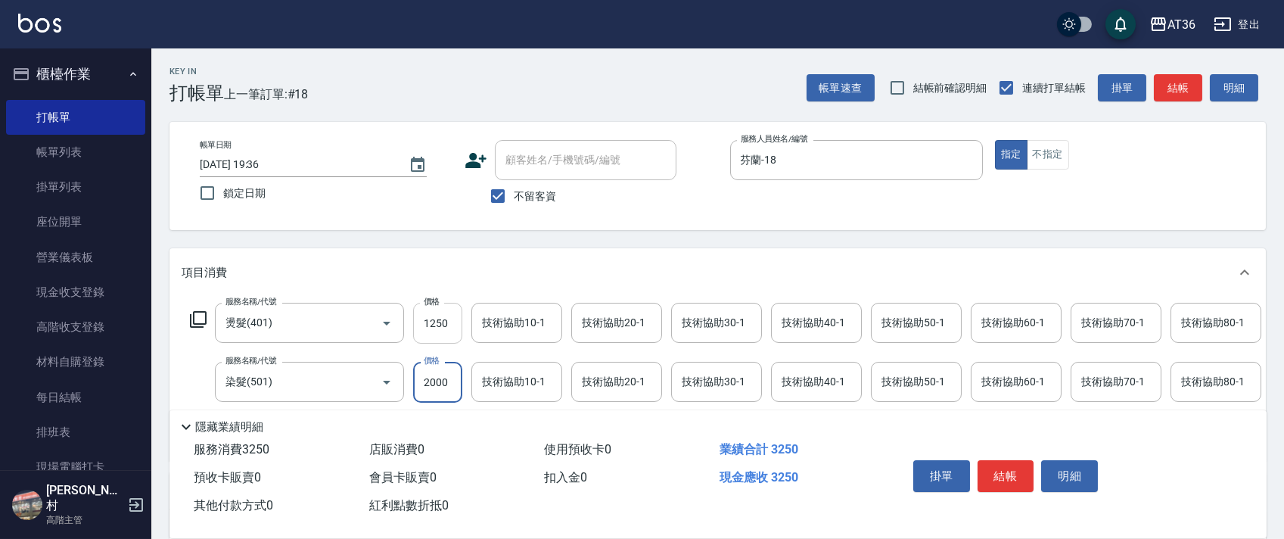
type input "2000"
click at [441, 328] on input "1250" at bounding box center [437, 323] width 49 height 41
type input "2500"
click at [793, 315] on div "技術協助40-1 技術協助40-1" at bounding box center [816, 323] width 91 height 40
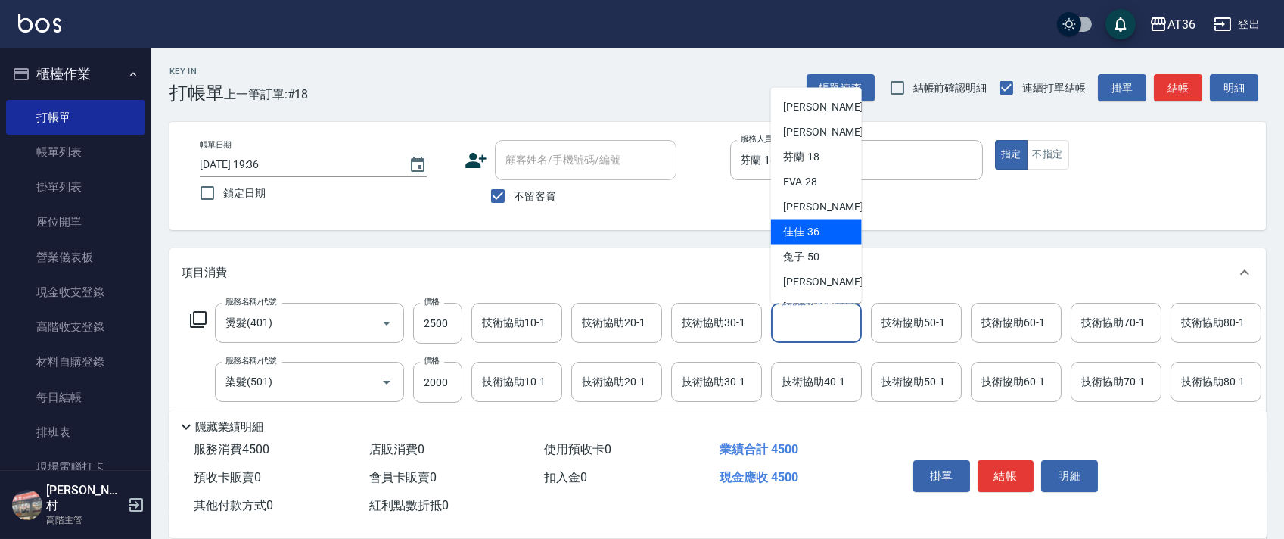
scroll to position [201, 0]
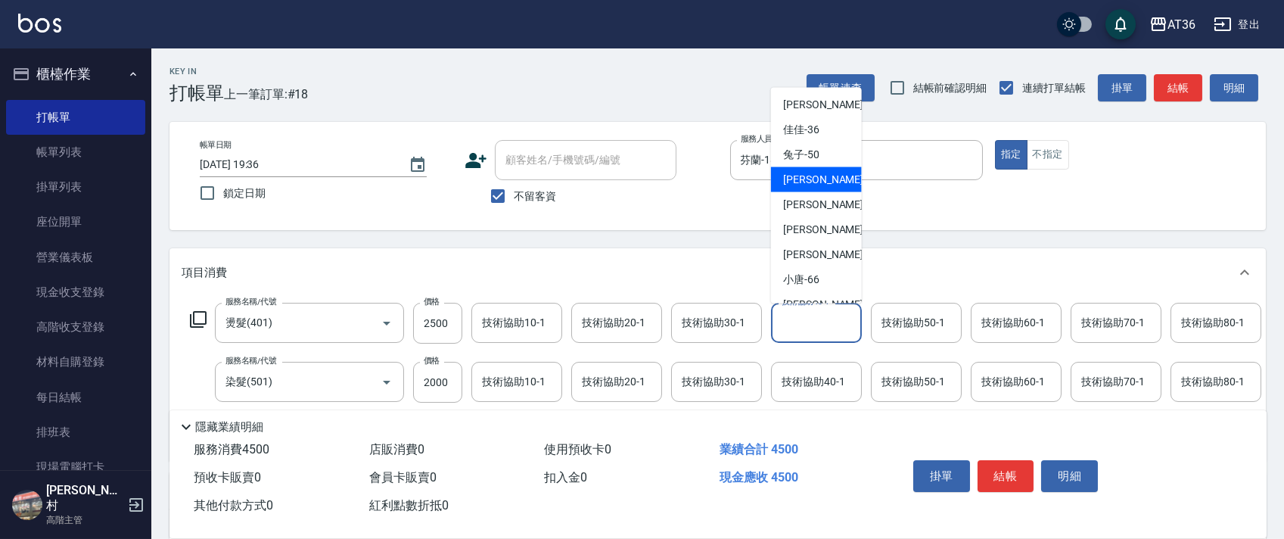
click at [825, 180] on div "[PERSON_NAME] -55" at bounding box center [816, 179] width 91 height 25
type input "[PERSON_NAME]-55"
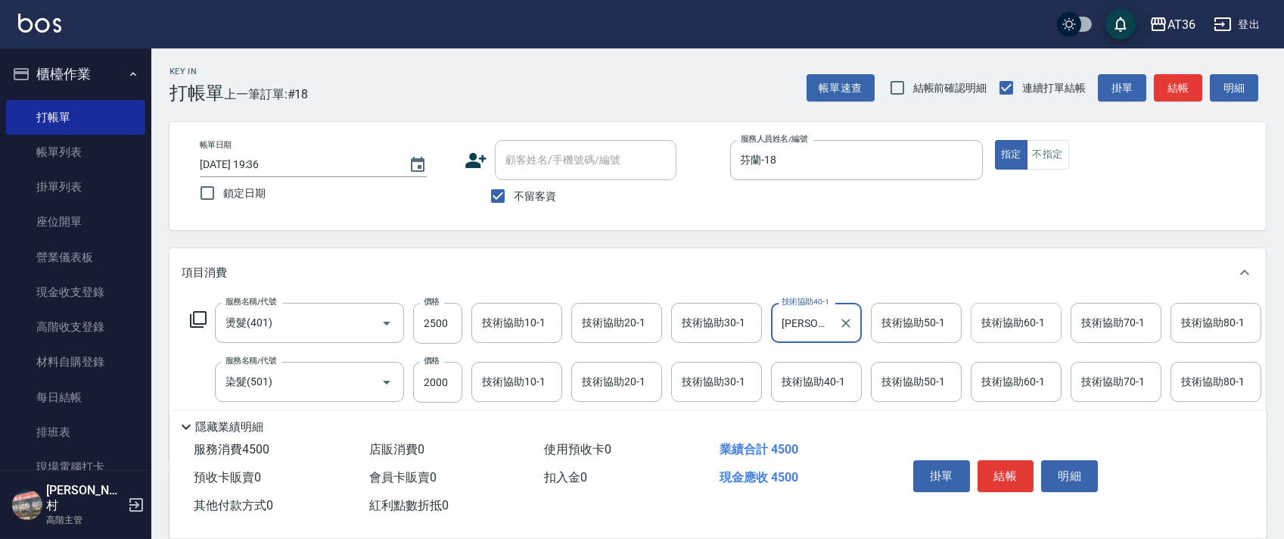
click at [1008, 325] on div "技術協助60-1 技術協助60-1" at bounding box center [1016, 323] width 91 height 40
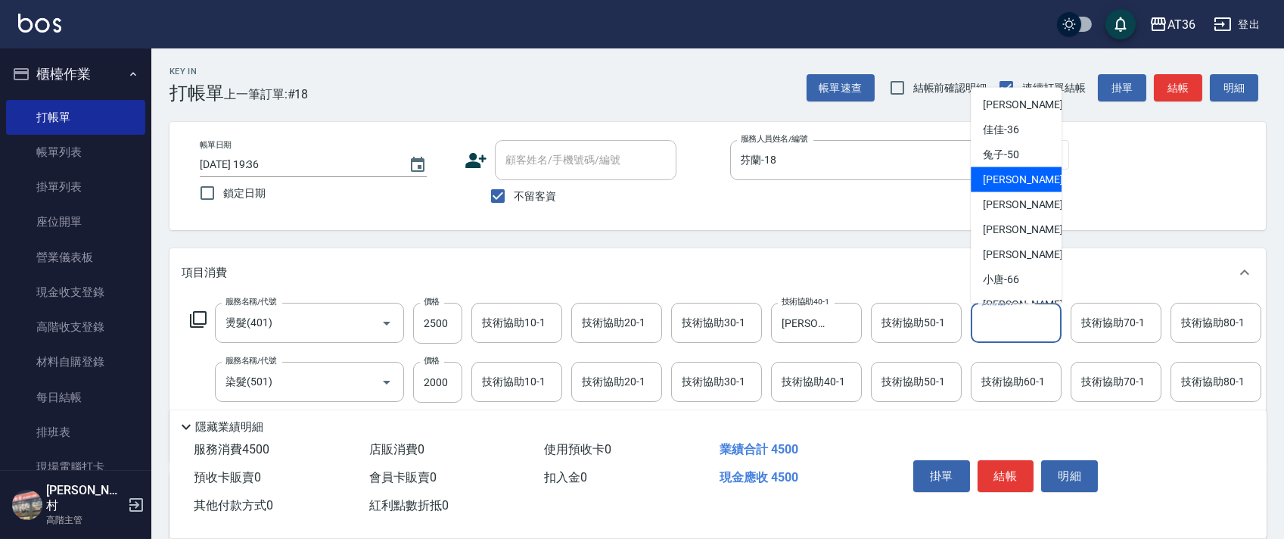
click at [1030, 173] on div "[PERSON_NAME] -55" at bounding box center [1016, 179] width 91 height 25
type input "[PERSON_NAME]-55"
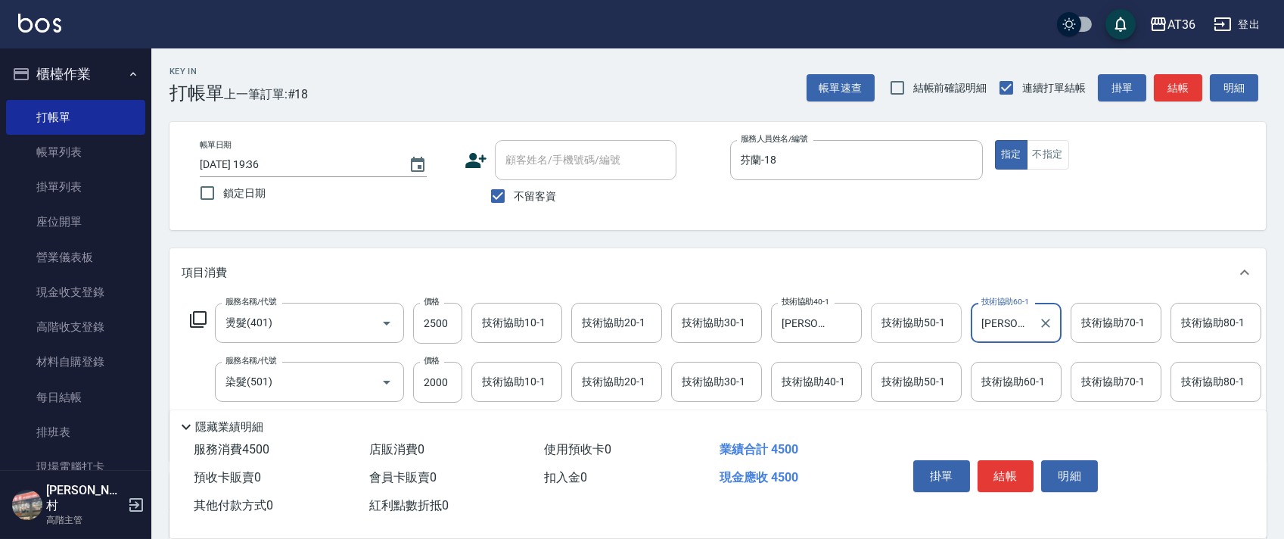
click at [889, 321] on div "技術協助50-1 技術協助50-1" at bounding box center [916, 323] width 91 height 40
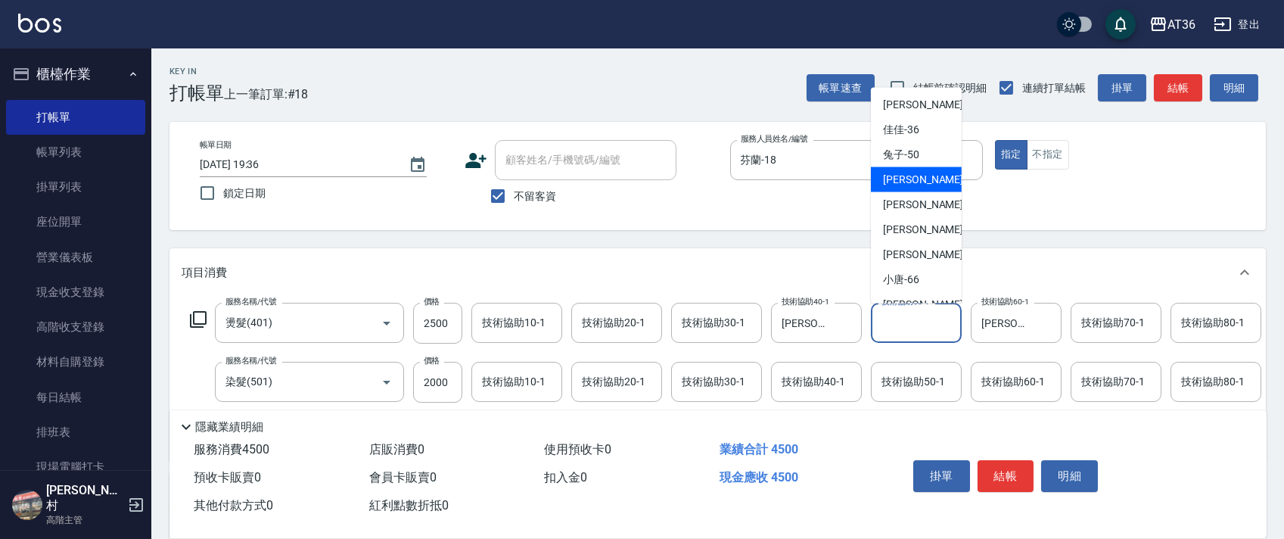
click at [915, 183] on span "[PERSON_NAME] -55" at bounding box center [930, 180] width 95 height 16
type input "[PERSON_NAME]-55"
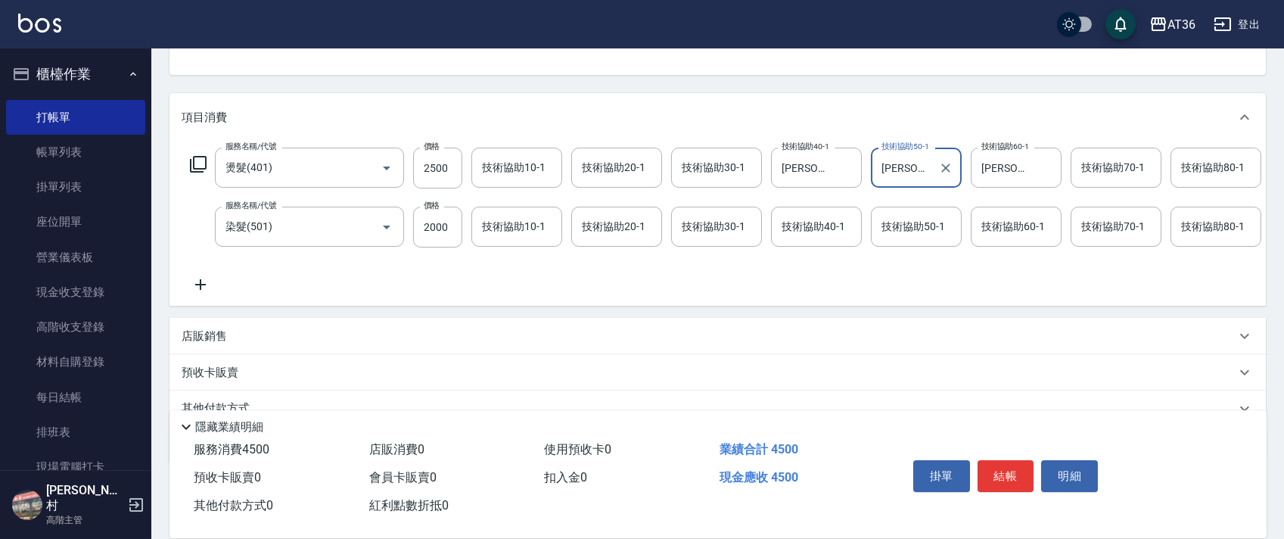
scroll to position [238, 0]
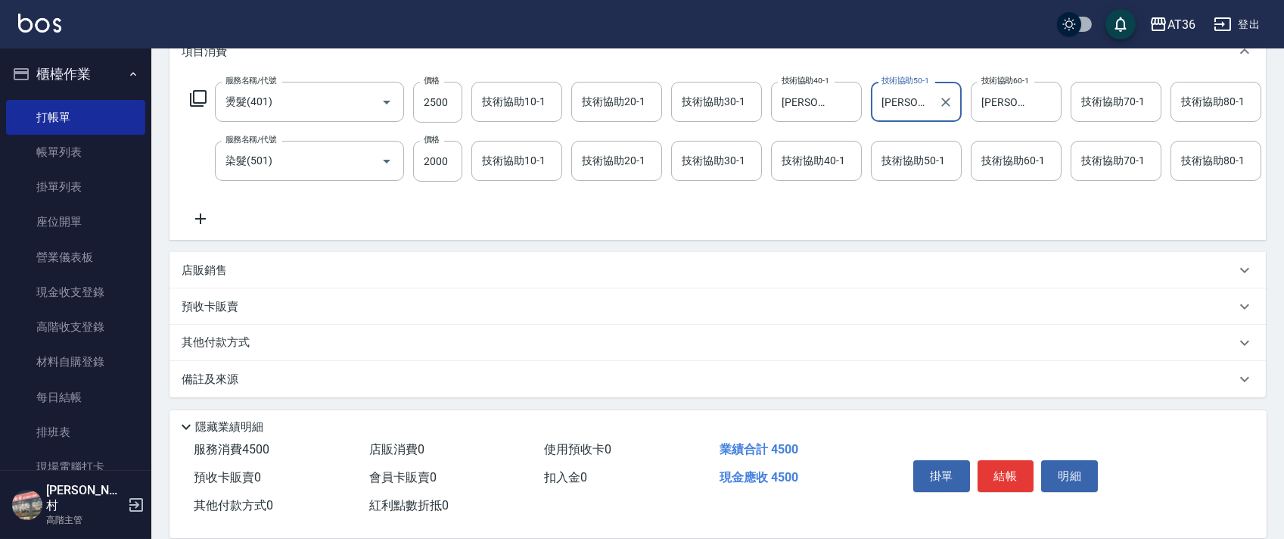
click at [246, 334] on p "其他付款方式" at bounding box center [220, 342] width 76 height 17
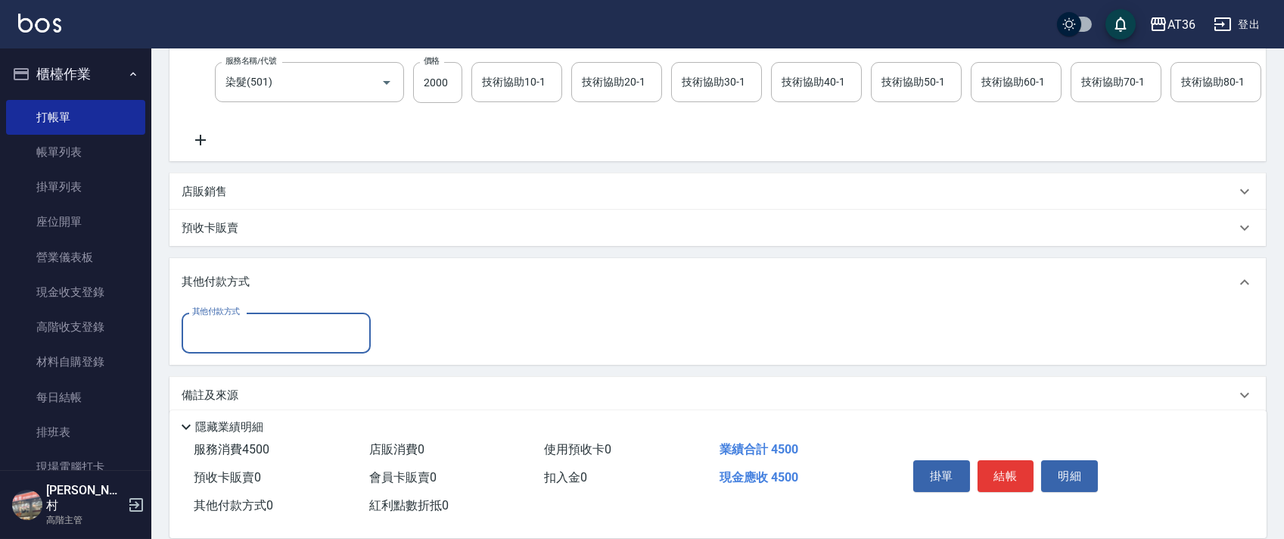
scroll to position [0, 0]
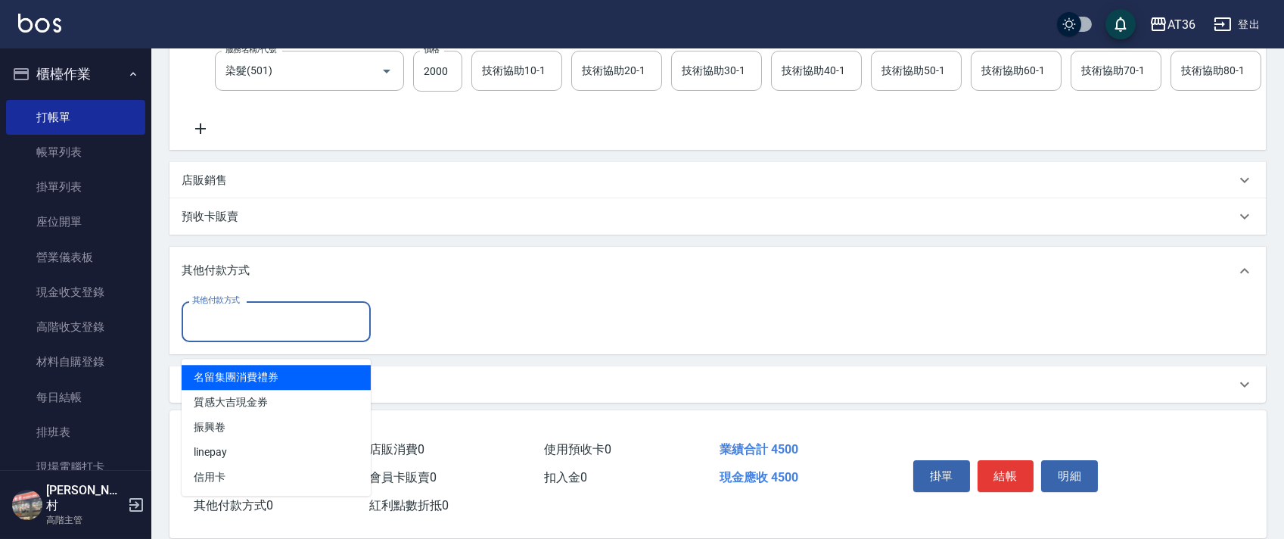
click at [248, 334] on input "其他付款方式" at bounding box center [276, 321] width 176 height 26
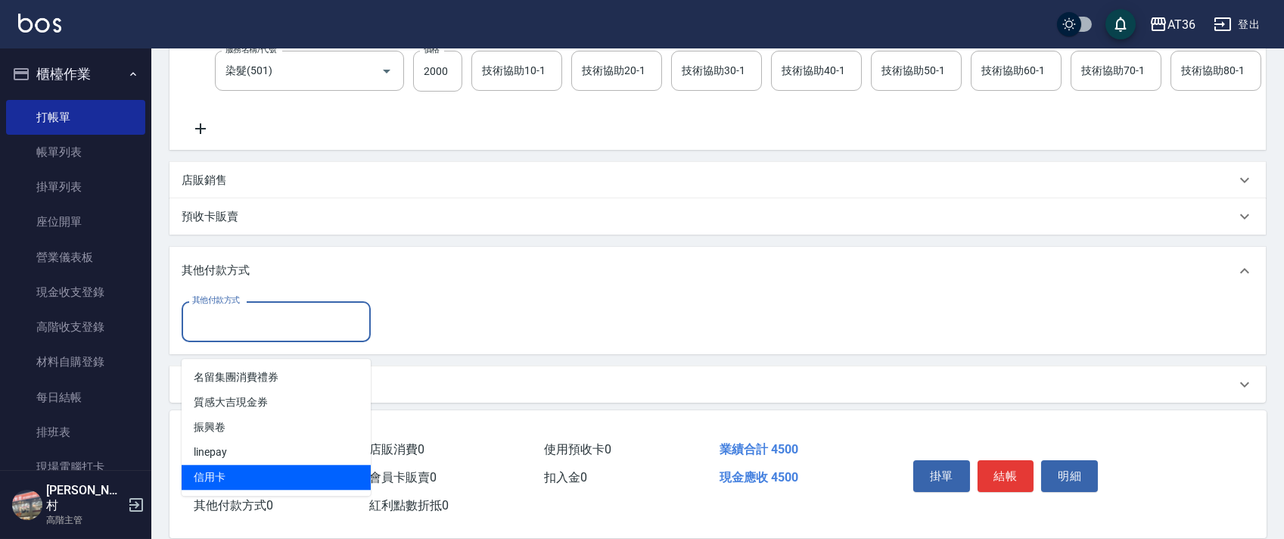
click at [213, 473] on span "信用卡" at bounding box center [276, 476] width 189 height 25
type input "信用卡"
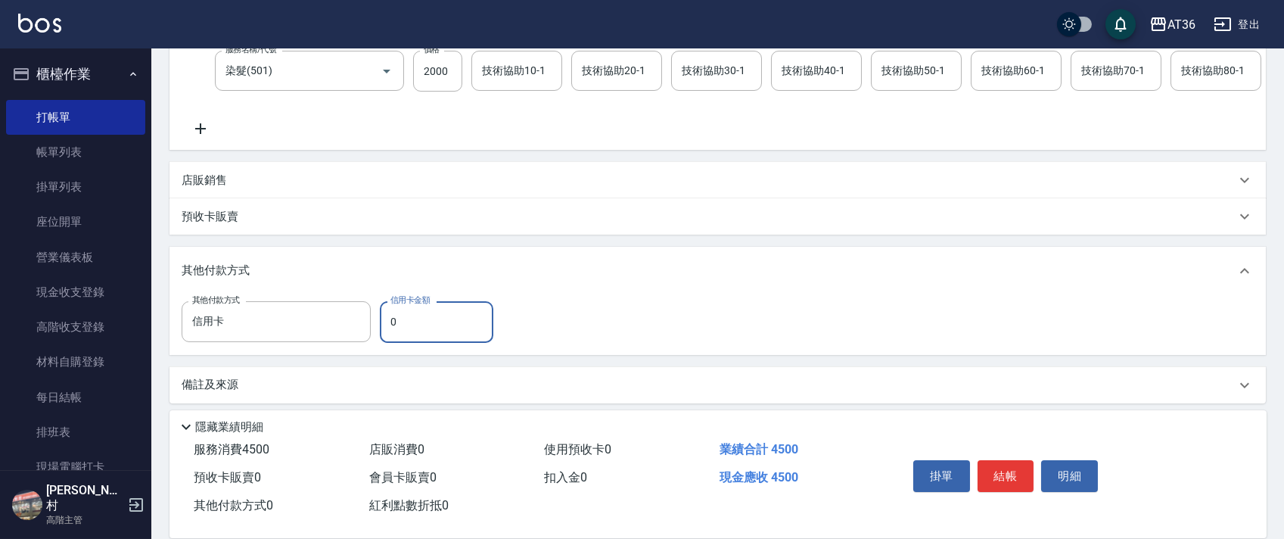
click at [382, 340] on input "0" at bounding box center [436, 321] width 113 height 41
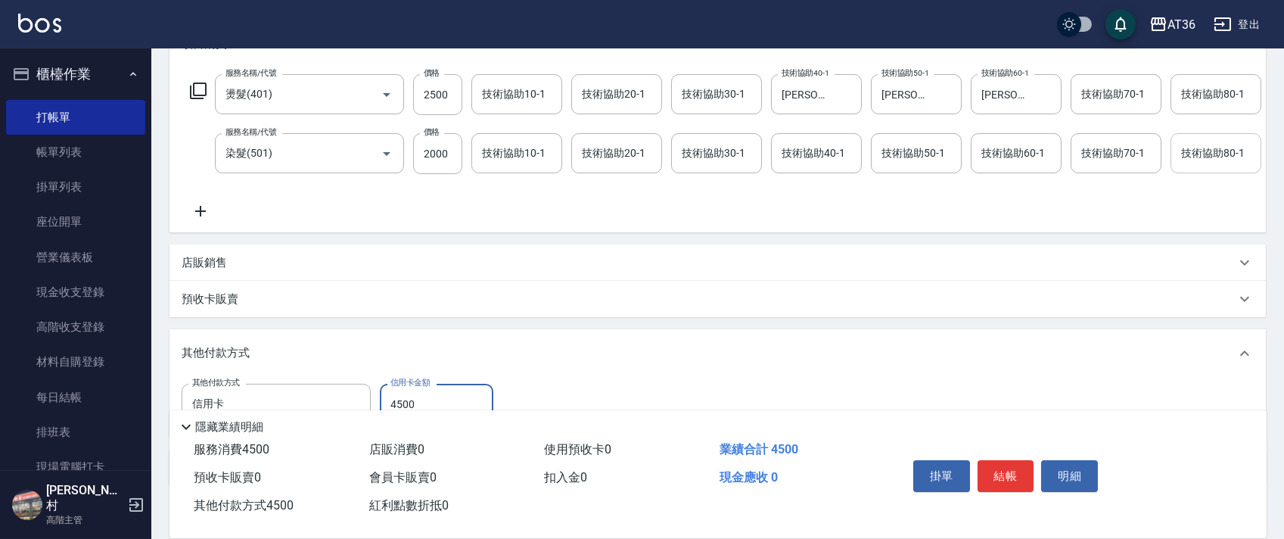
scroll to position [8, 0]
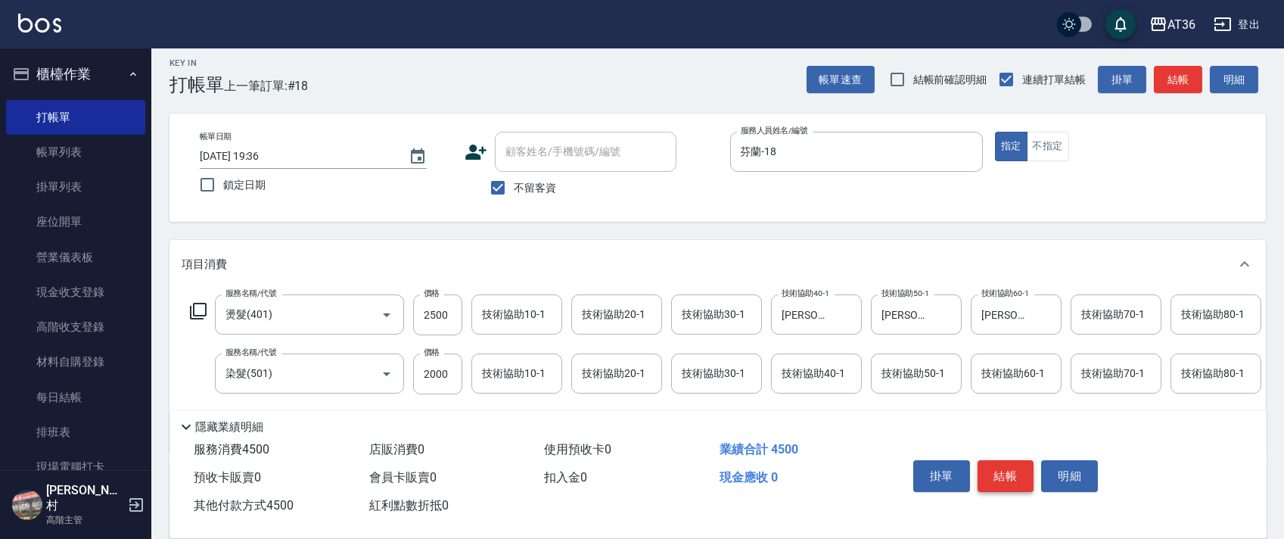
type input "4500"
click at [1011, 474] on button "結帳" at bounding box center [1005, 476] width 57 height 32
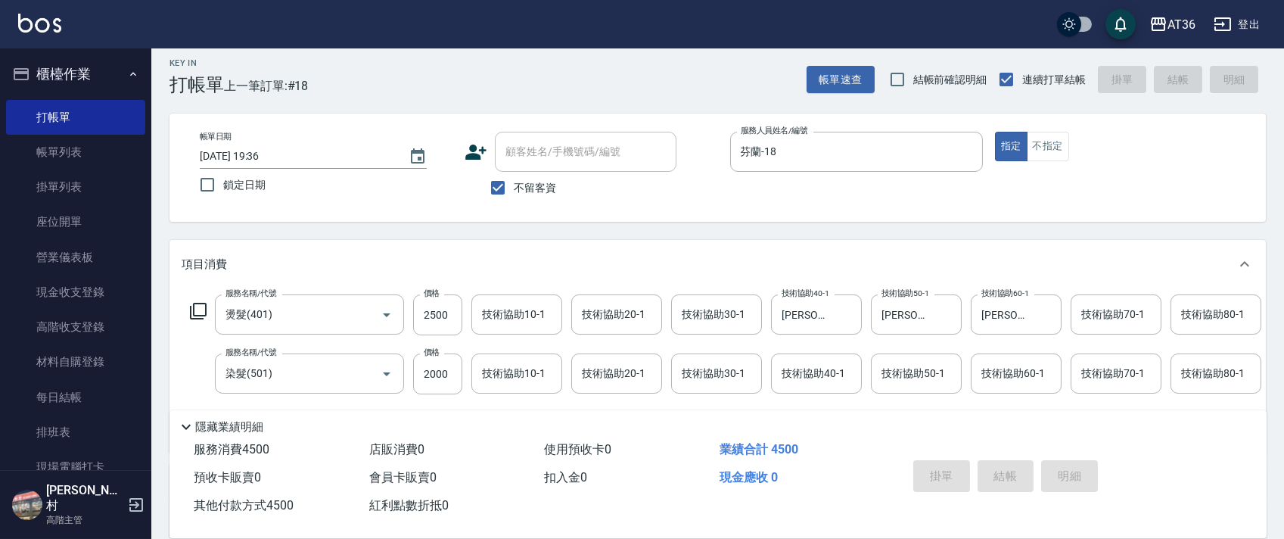
type input "[DATE] 19:37"
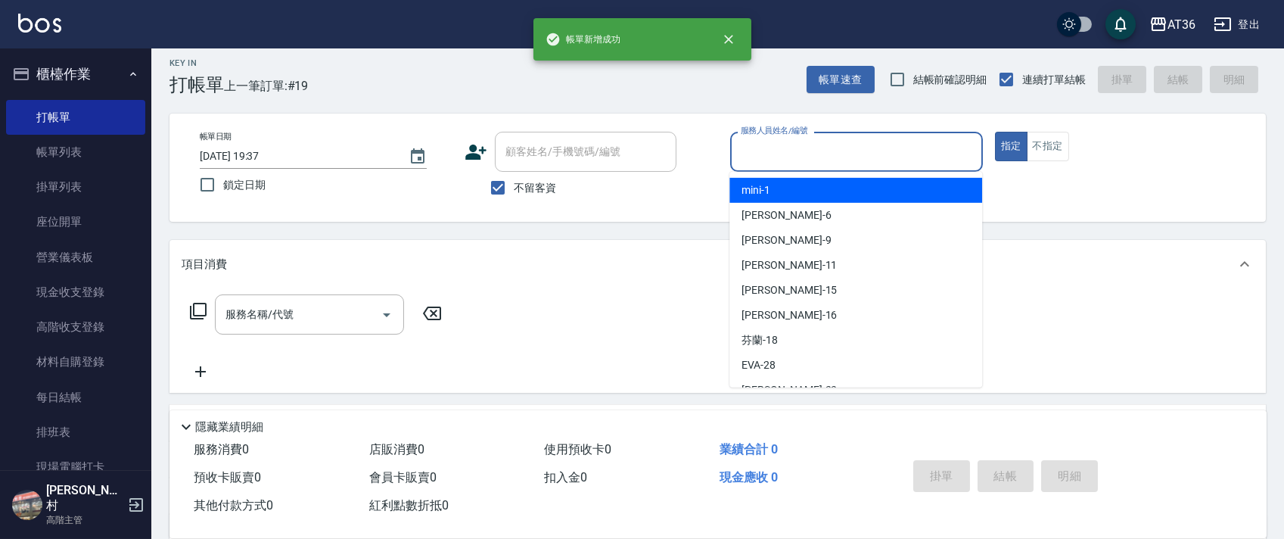
click at [742, 143] on input "服務人員姓名/編號" at bounding box center [856, 151] width 239 height 26
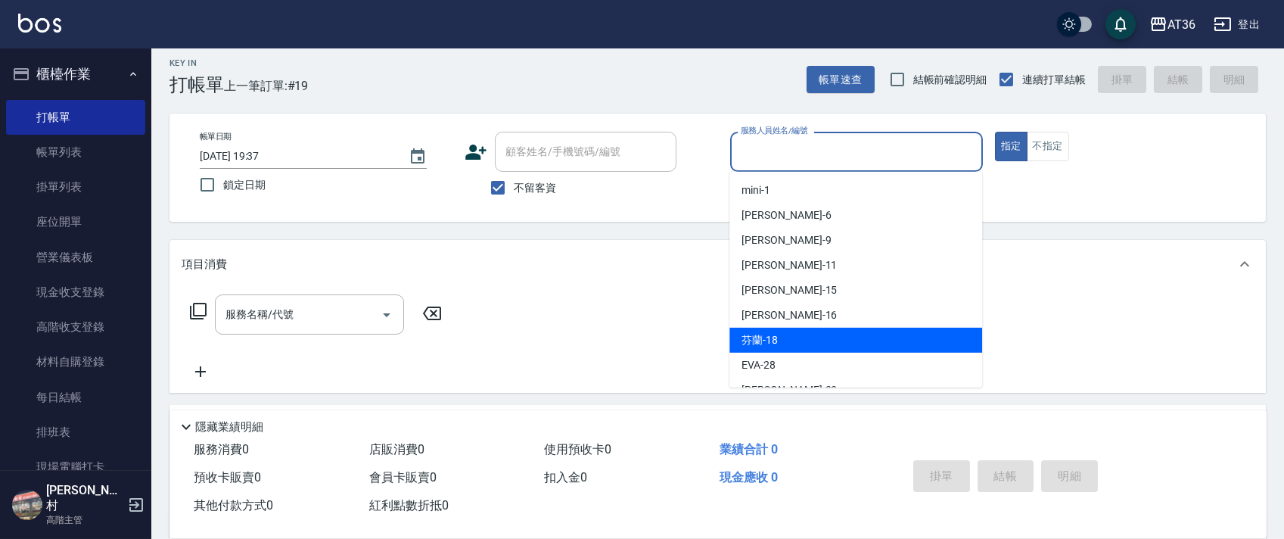
click at [778, 337] on div "芬蘭 -18" at bounding box center [855, 340] width 253 height 25
type input "芬蘭-18"
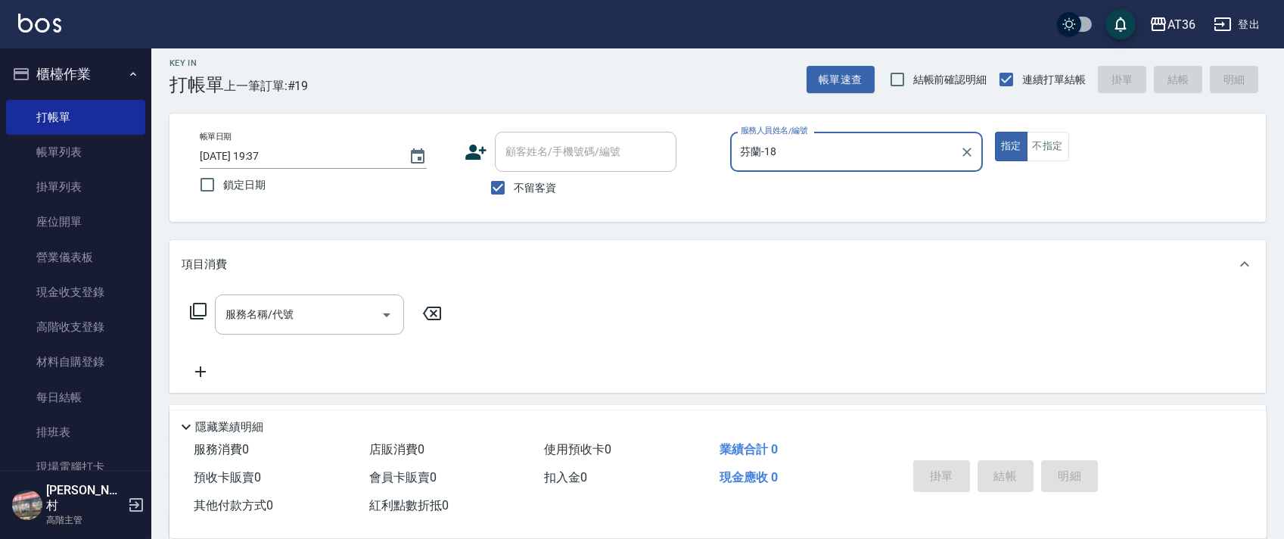
click at [196, 308] on icon at bounding box center [198, 311] width 18 height 18
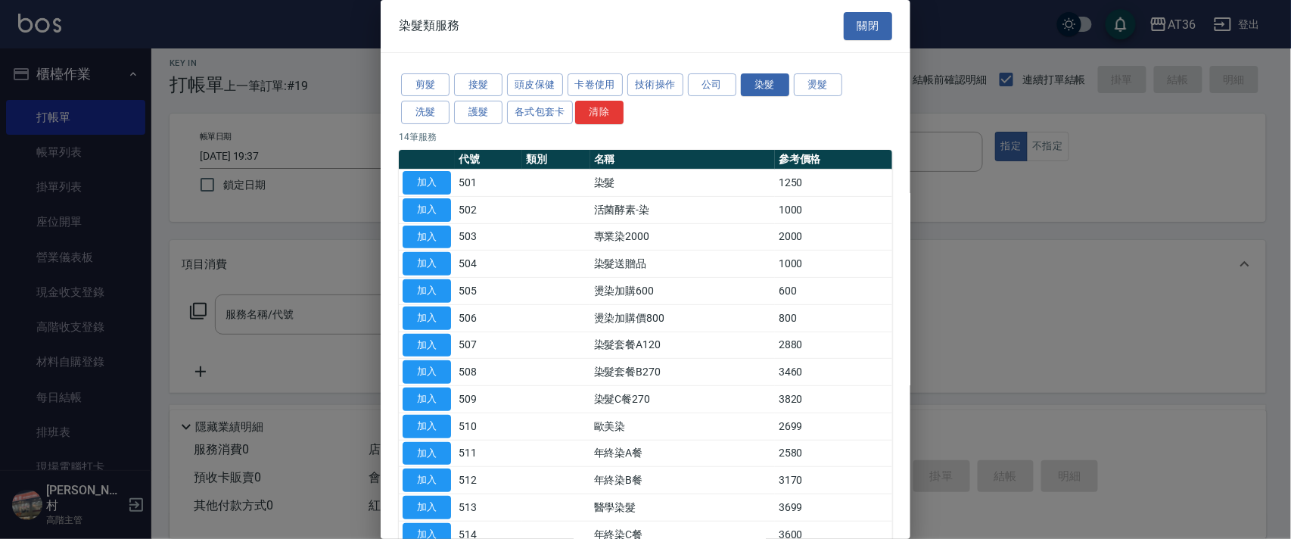
click at [468, 125] on div "剪髮 接髮 頭皮保健 卡卷使用 技術操作 公司 染髮 燙髮 洗髮 護髮 各式包套卡 清除" at bounding box center [645, 99] width 493 height 56
click at [479, 109] on button "護髮" at bounding box center [478, 112] width 48 height 23
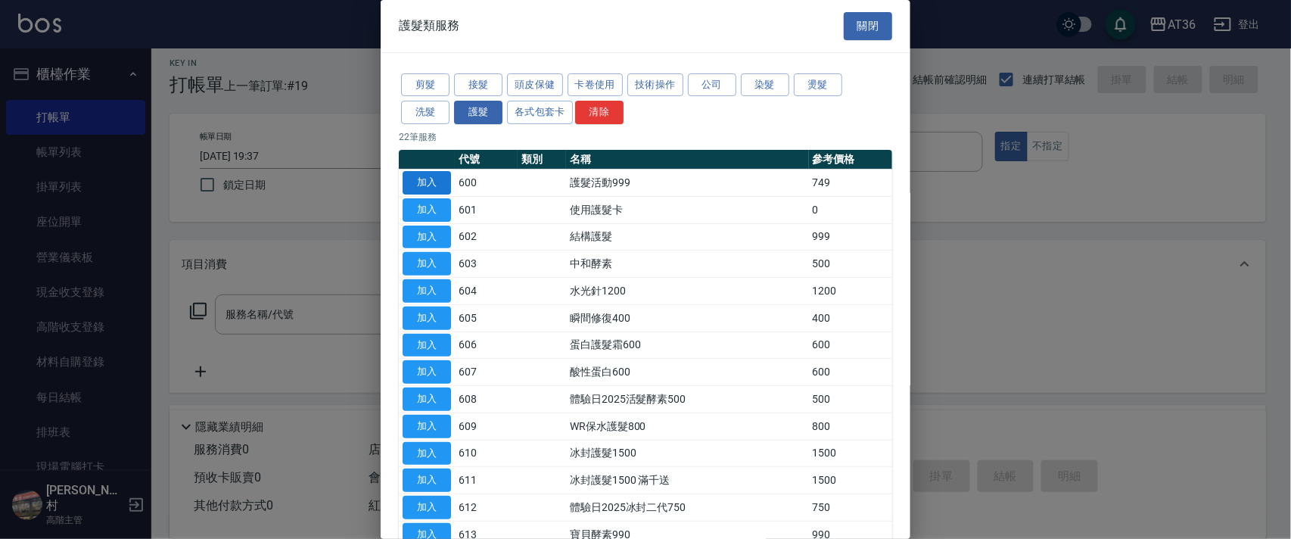
click at [433, 185] on button "加入" at bounding box center [426, 182] width 48 height 23
type input "護髮活動999(600)"
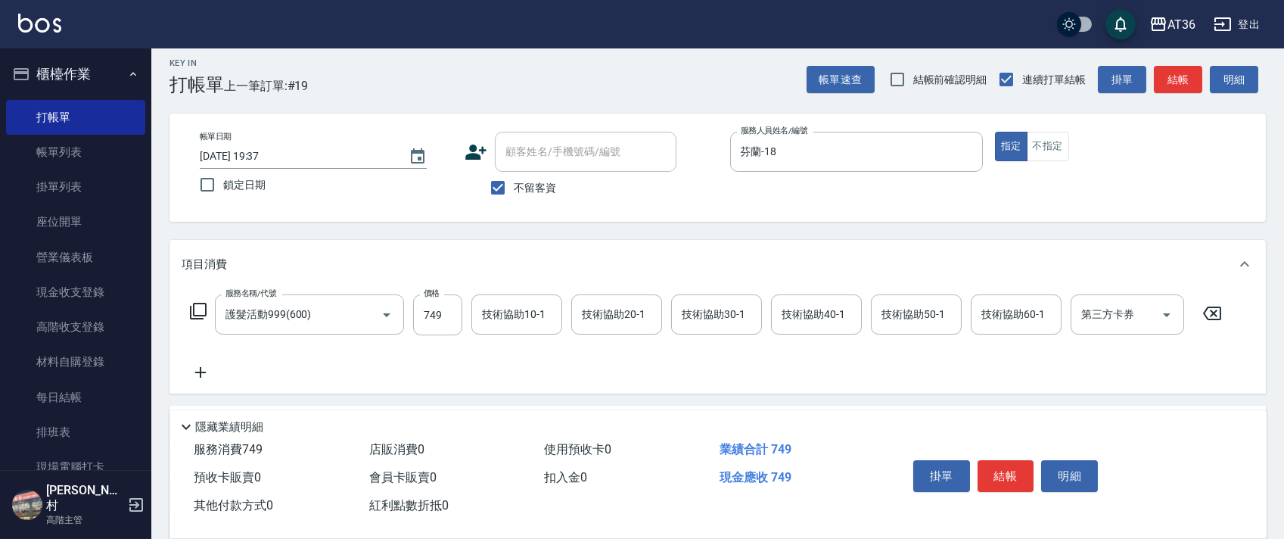
click at [196, 303] on icon at bounding box center [198, 311] width 17 height 17
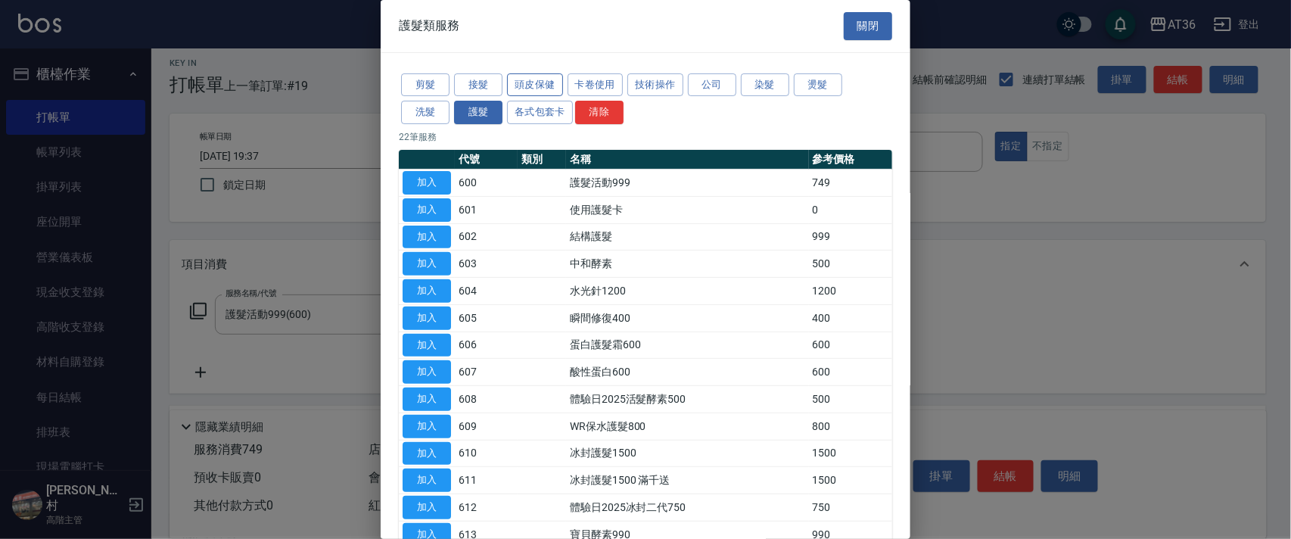
click at [538, 82] on button "頭皮保健" at bounding box center [535, 84] width 56 height 23
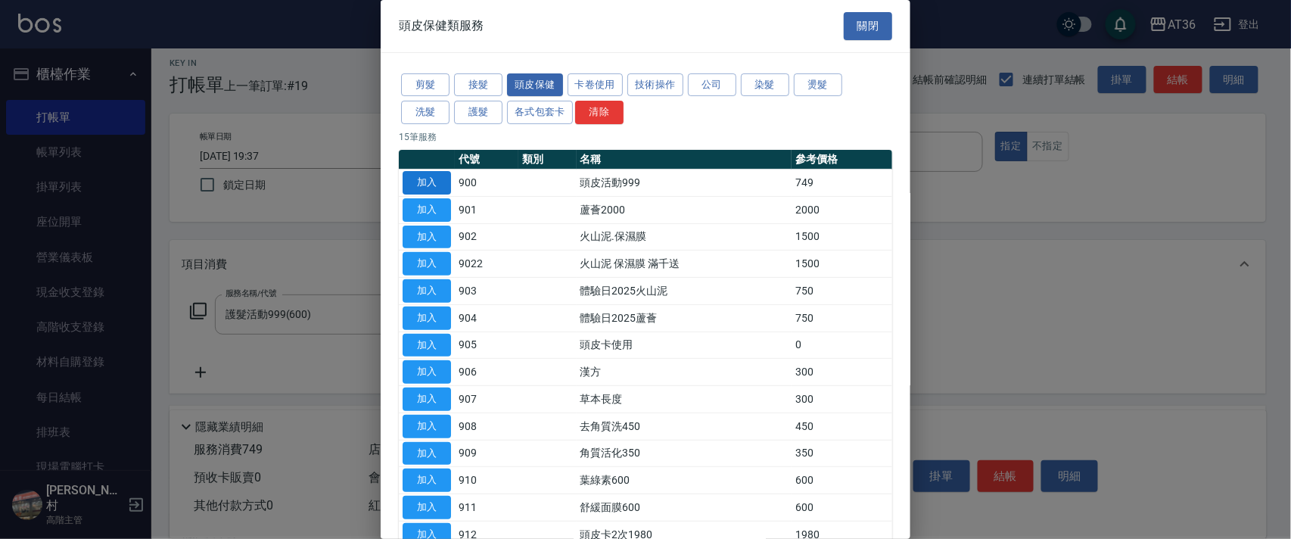
click at [432, 182] on button "加入" at bounding box center [426, 182] width 48 height 23
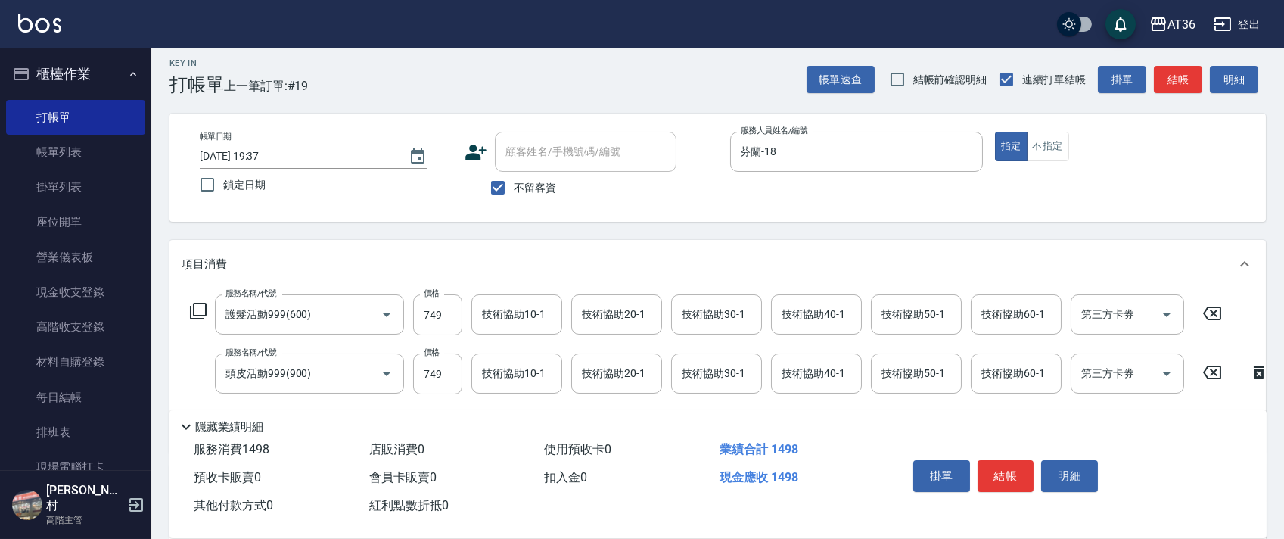
click at [206, 309] on icon at bounding box center [198, 311] width 17 height 17
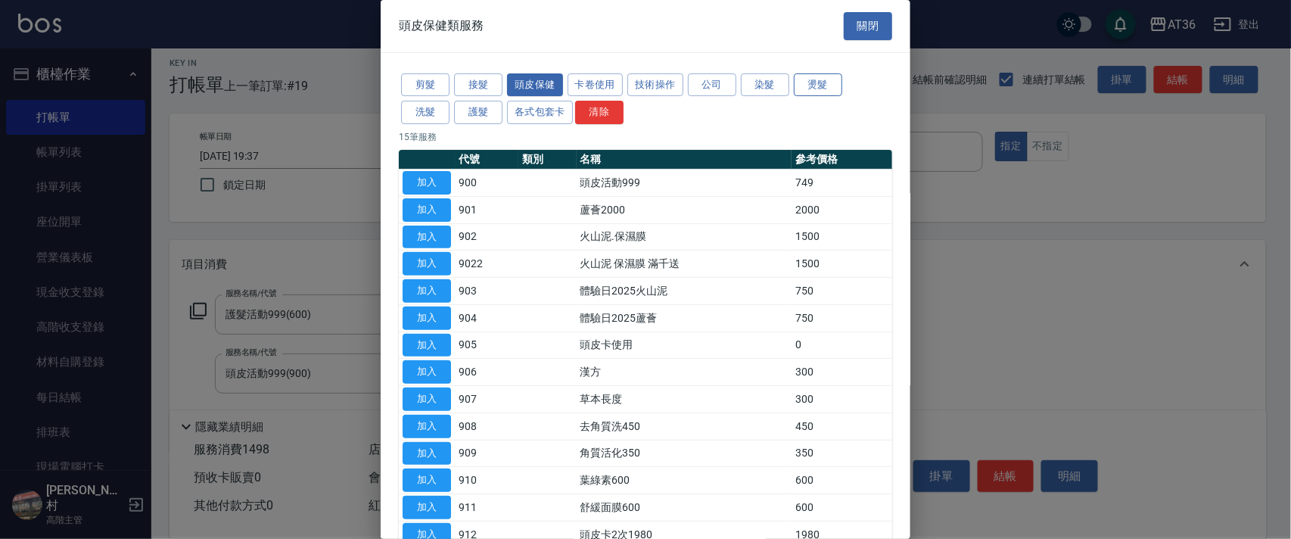
click at [807, 84] on button "燙髮" at bounding box center [818, 84] width 48 height 23
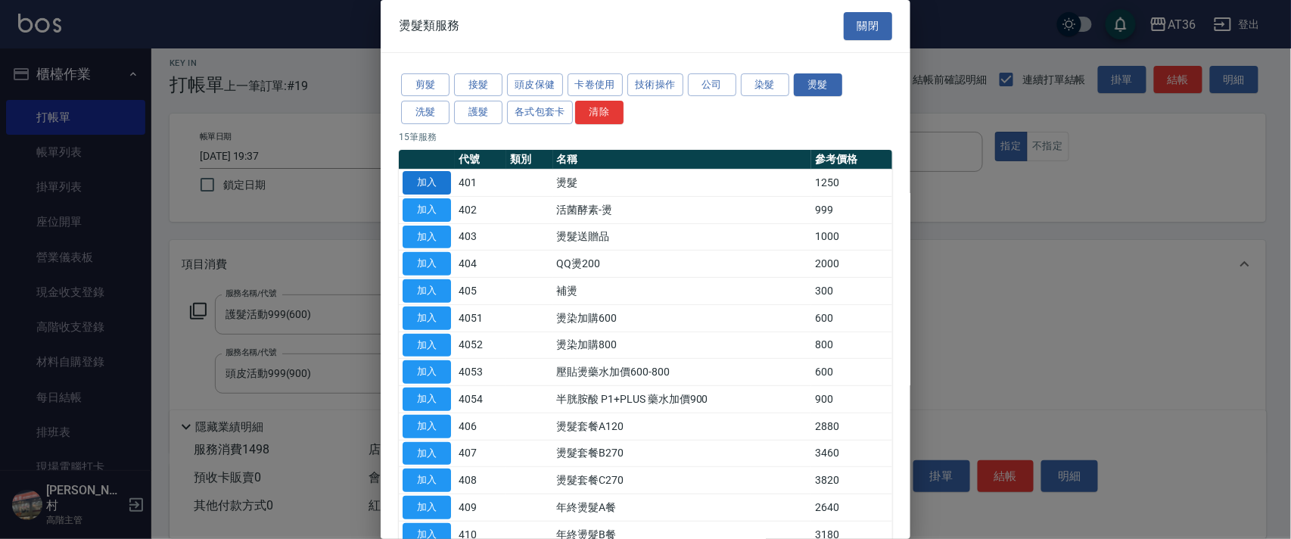
click at [436, 179] on button "加入" at bounding box center [426, 182] width 48 height 23
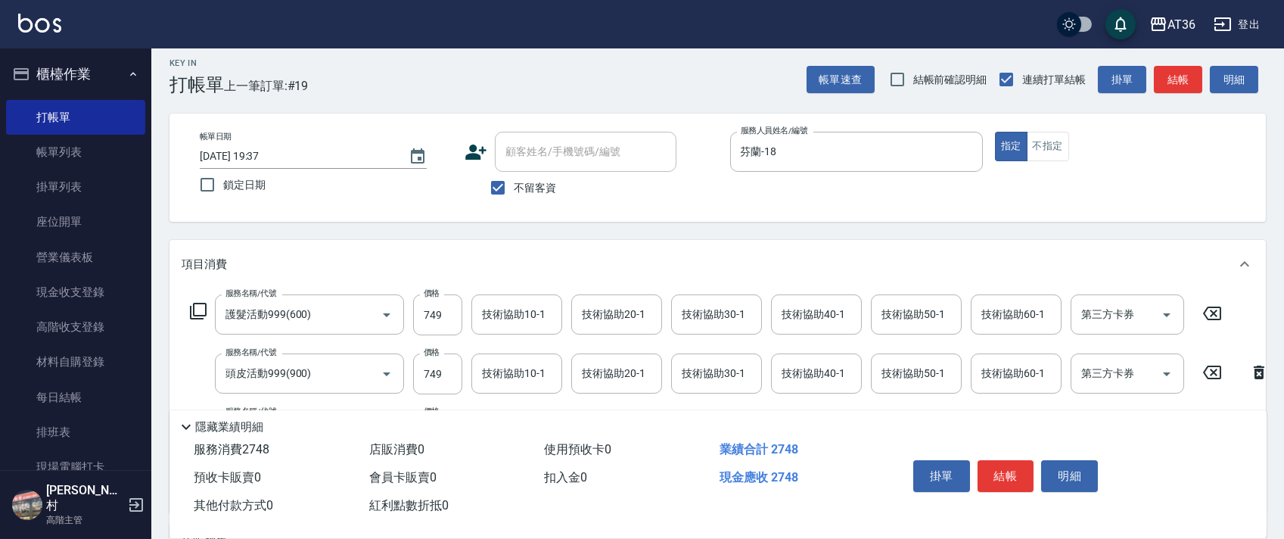
scroll to position [110, 0]
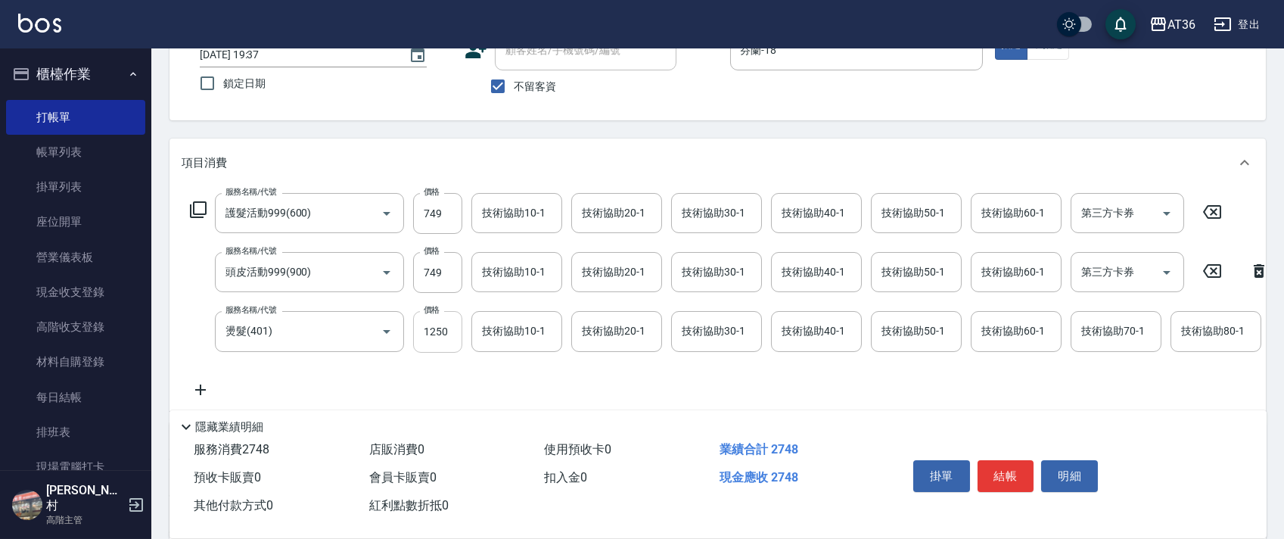
click at [437, 334] on input "1250" at bounding box center [437, 331] width 49 height 41
type input "2500"
click at [816, 270] on div "技術協助40-1 技術協助40-1" at bounding box center [816, 272] width 91 height 40
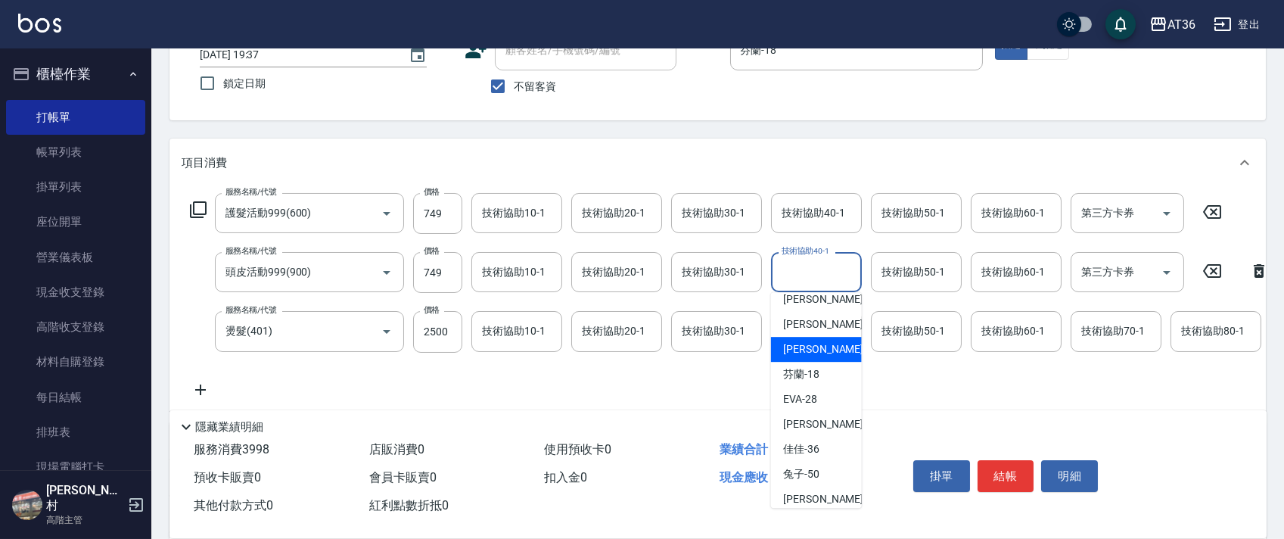
scroll to position [221, 0]
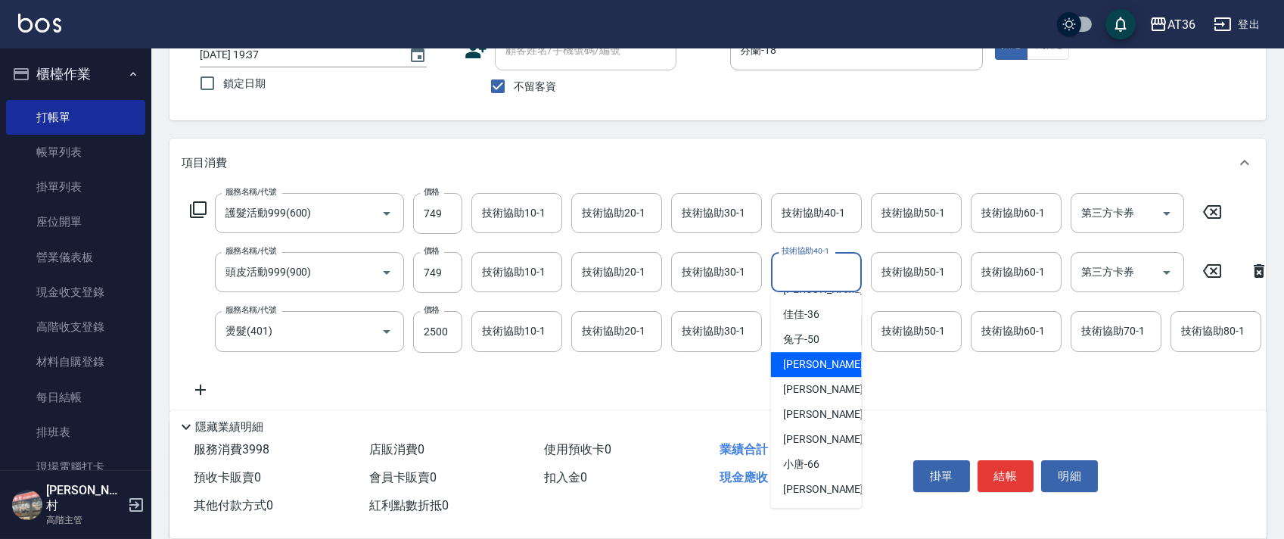
click at [821, 368] on div "[PERSON_NAME] -55" at bounding box center [816, 364] width 91 height 25
type input "[PERSON_NAME]-55"
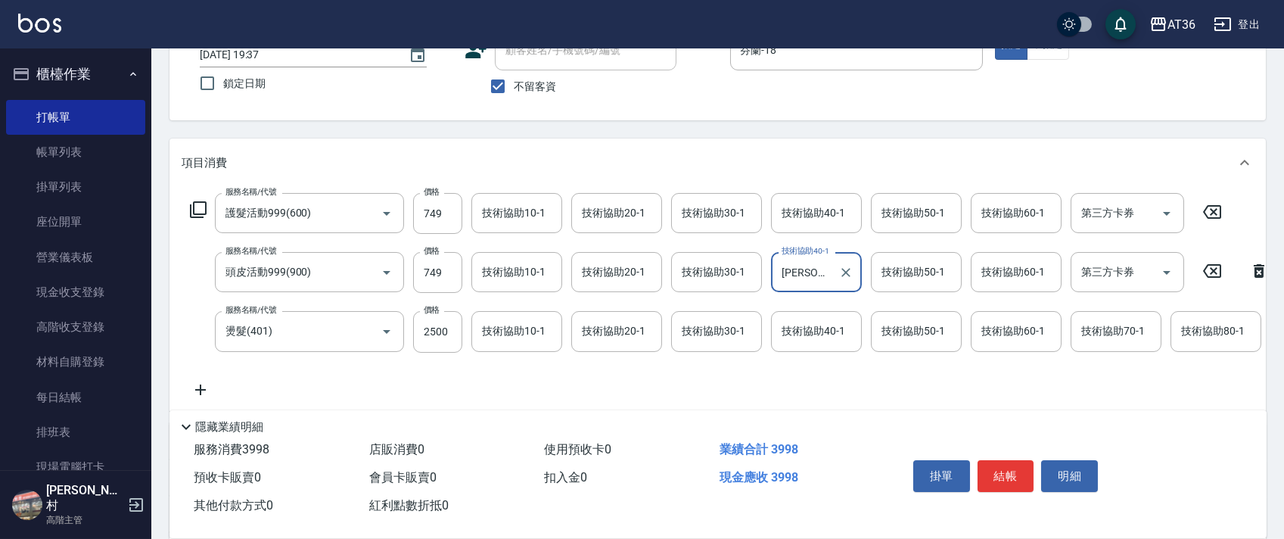
click at [1084, 328] on div "技術協助70-1 技術協助70-1" at bounding box center [1115, 331] width 91 height 40
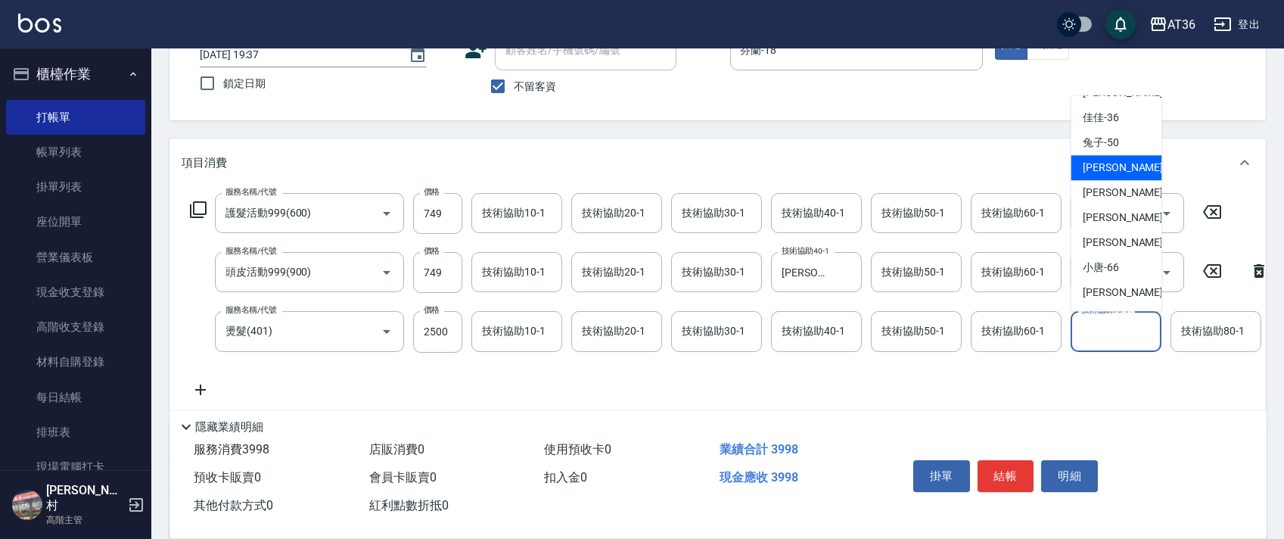
click at [1122, 161] on div "[PERSON_NAME] -55" at bounding box center [1115, 167] width 91 height 25
type input "[PERSON_NAME]-55"
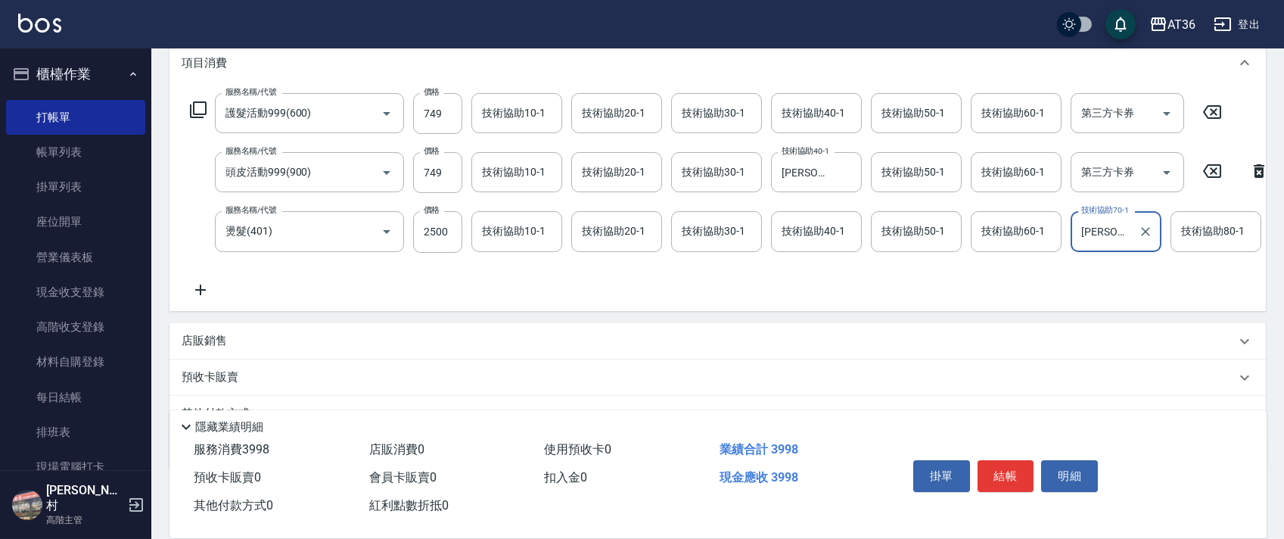
scroll to position [297, 0]
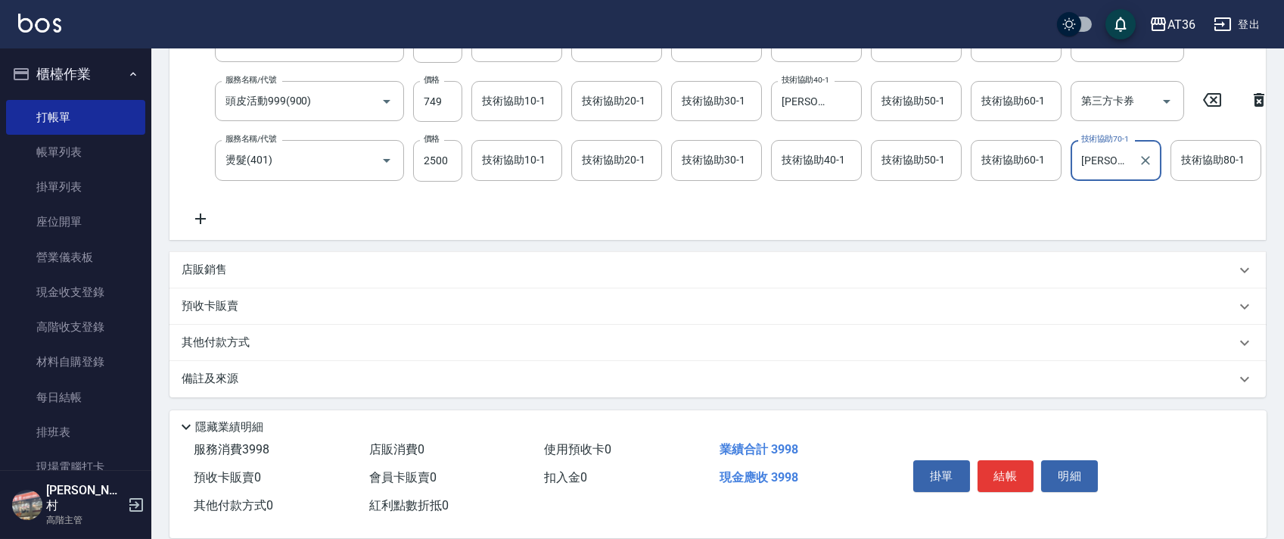
click at [247, 348] on p "其他付款方式" at bounding box center [220, 342] width 76 height 17
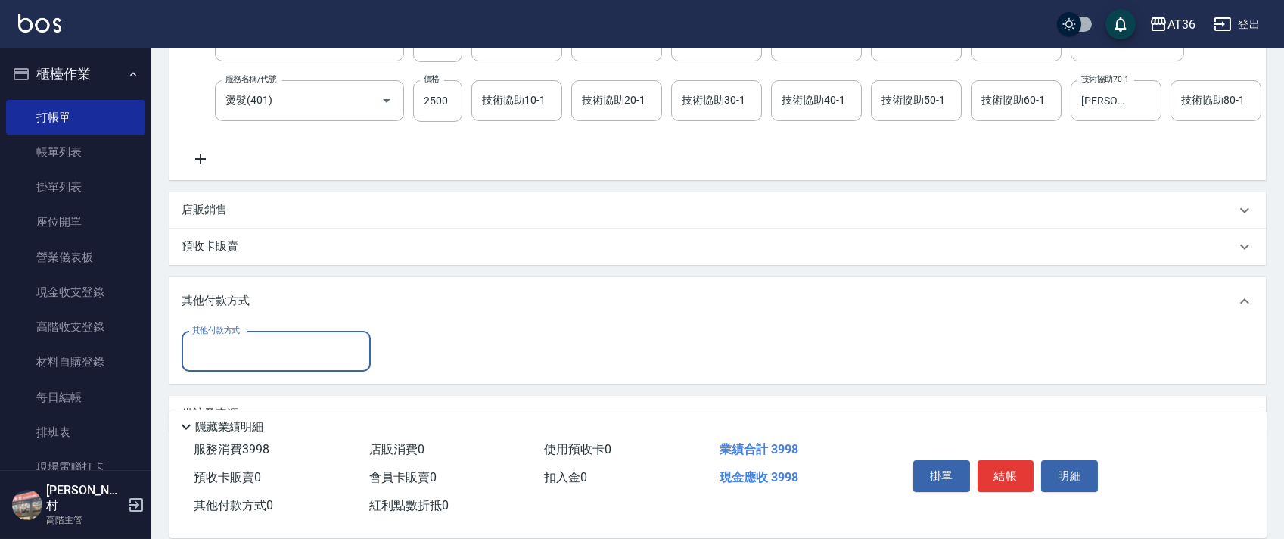
scroll to position [383, 0]
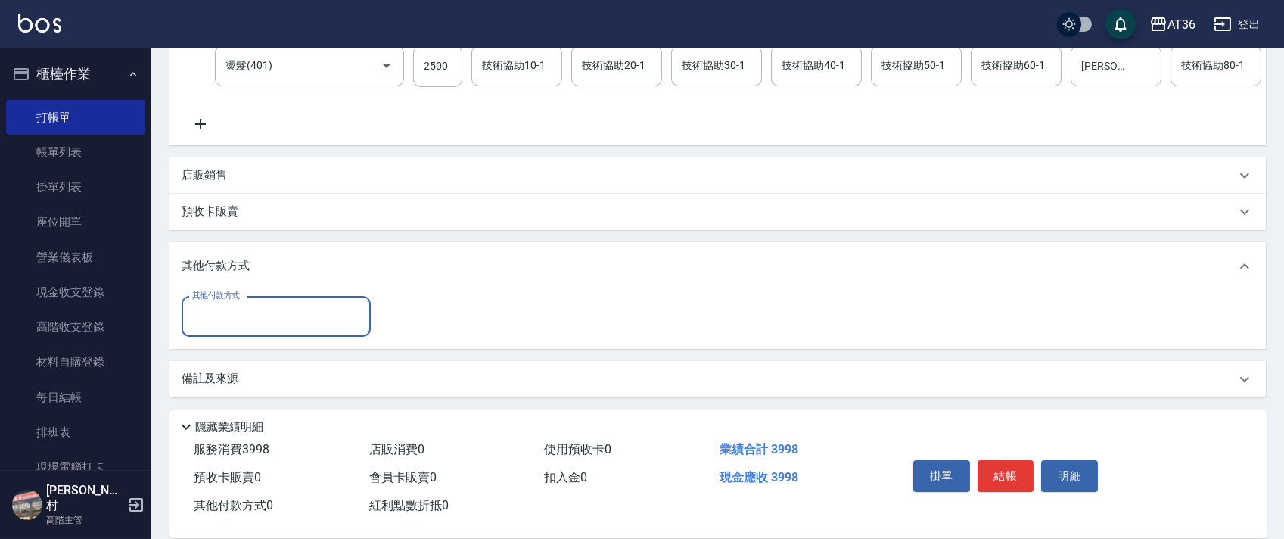
drag, startPoint x: 253, startPoint y: 334, endPoint x: 276, endPoint y: 341, distance: 24.4
click at [254, 330] on input "其他付款方式" at bounding box center [276, 316] width 176 height 26
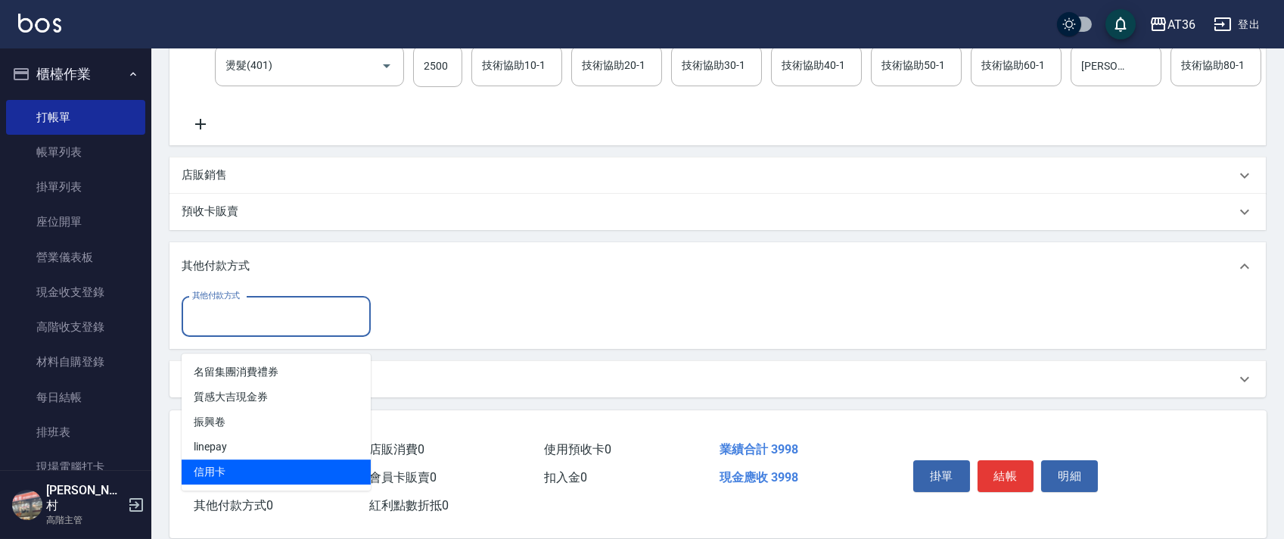
click at [228, 459] on span "信用卡" at bounding box center [276, 471] width 189 height 25
type input "信用卡"
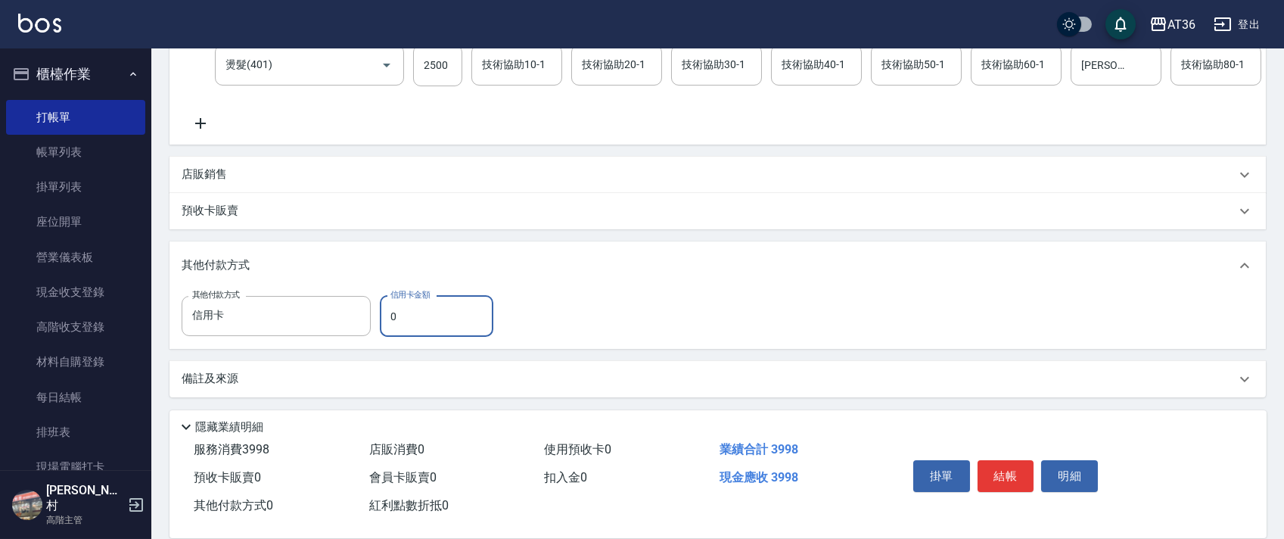
click at [382, 332] on input "0" at bounding box center [436, 316] width 113 height 41
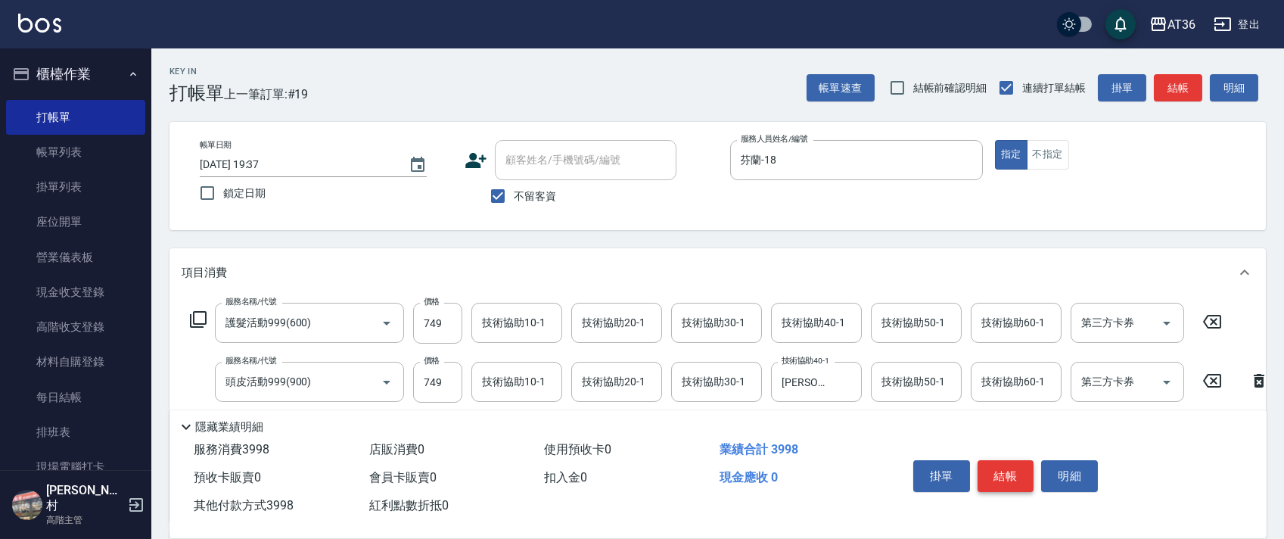
type input "3998"
click at [1002, 474] on button "結帳" at bounding box center [1005, 476] width 57 height 32
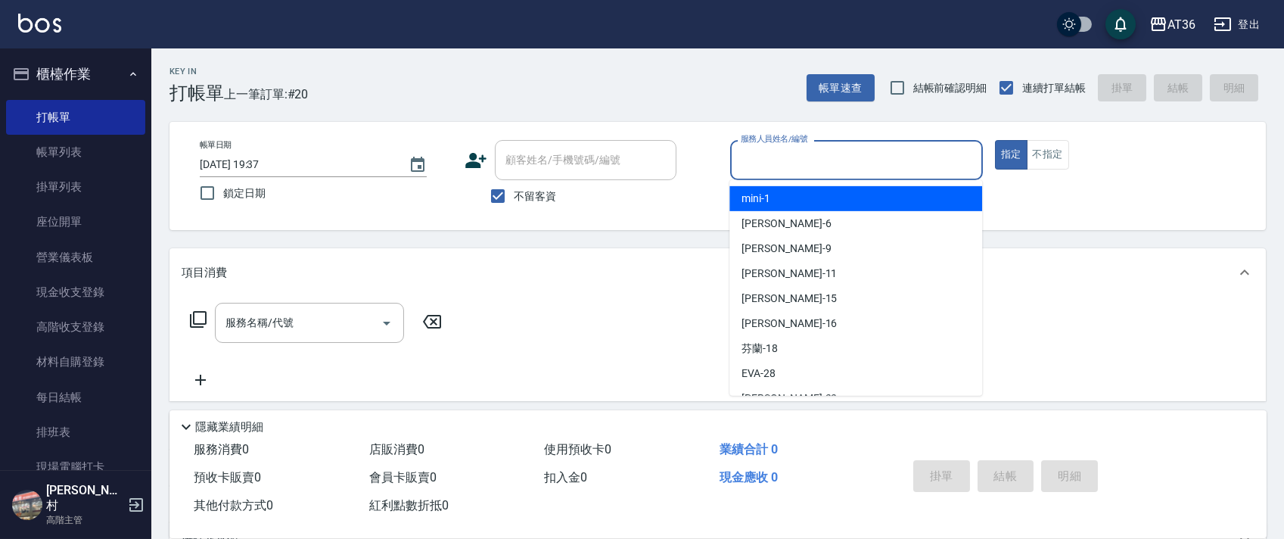
drag, startPoint x: 756, startPoint y: 157, endPoint x: 834, endPoint y: 230, distance: 107.0
click at [756, 162] on input "服務人員姓名/編號" at bounding box center [856, 160] width 239 height 26
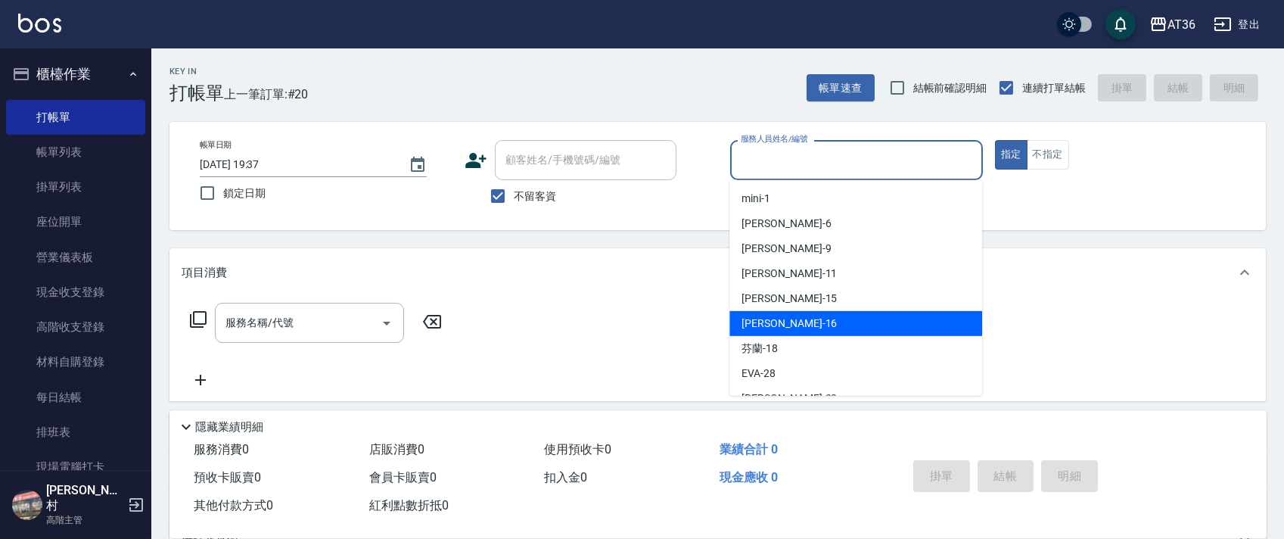
click at [783, 315] on div "[PERSON_NAME] -16" at bounding box center [855, 323] width 253 height 25
type input "小鳳-16"
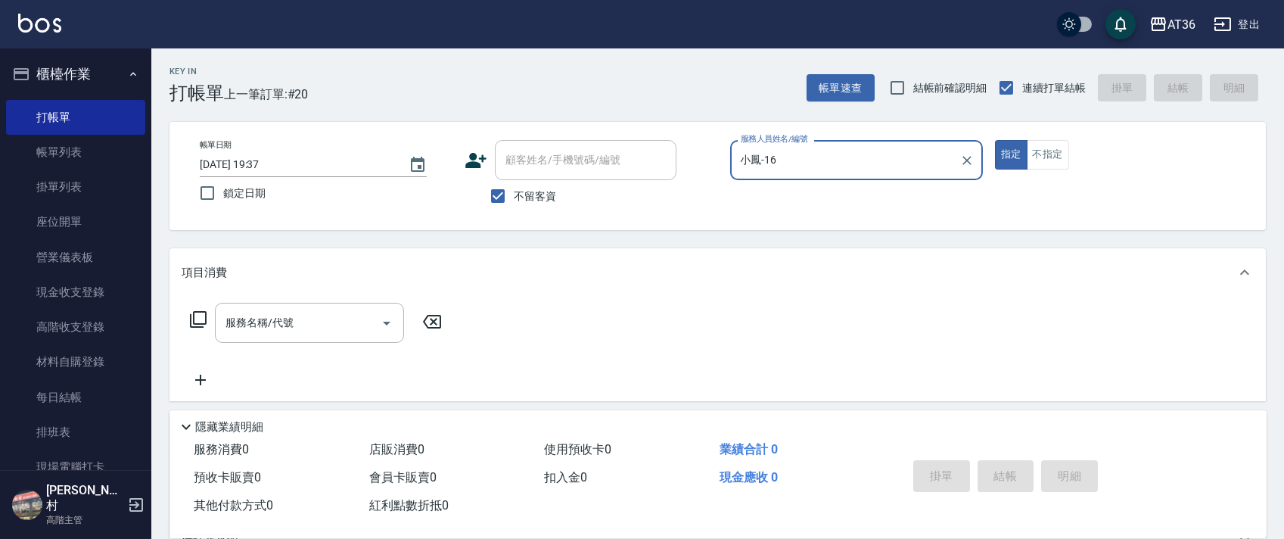
click at [192, 321] on icon at bounding box center [198, 319] width 18 height 18
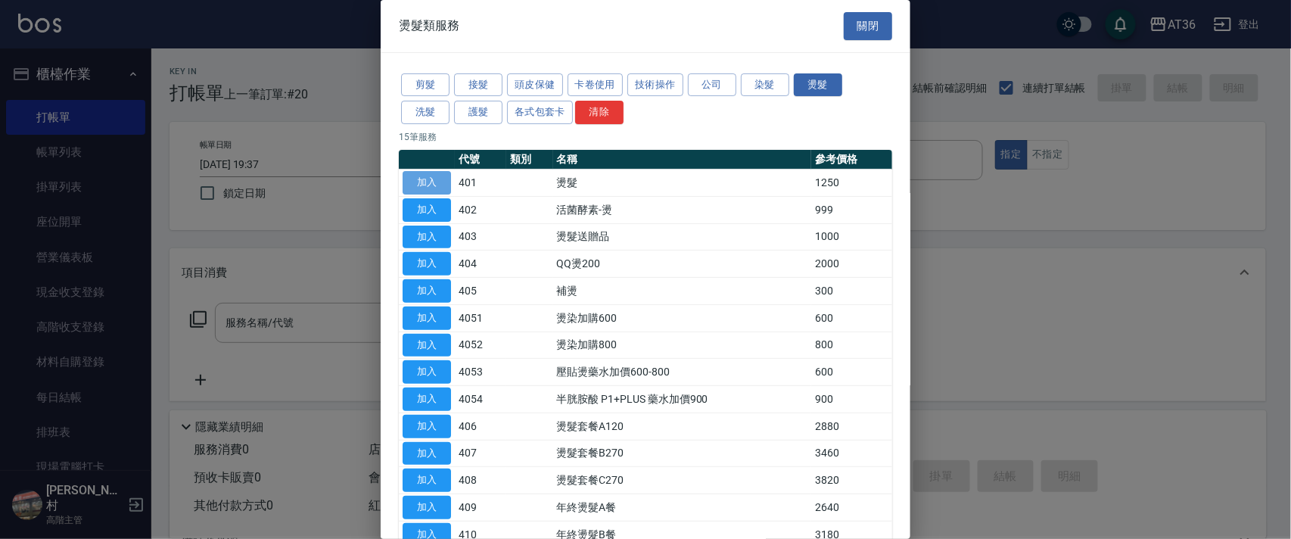
click at [433, 179] on button "加入" at bounding box center [426, 182] width 48 height 23
type input "燙髮(401)"
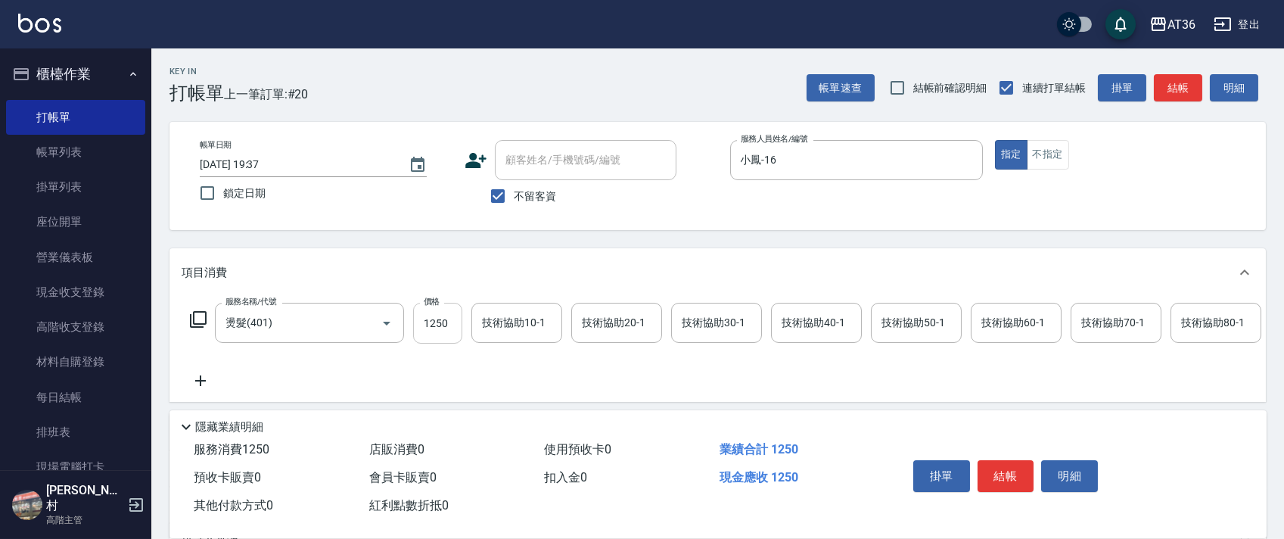
click at [433, 321] on input "1250" at bounding box center [437, 323] width 49 height 41
type input "580"
click at [800, 320] on div "技術協助40-1 技術協助40-1" at bounding box center [816, 323] width 91 height 40
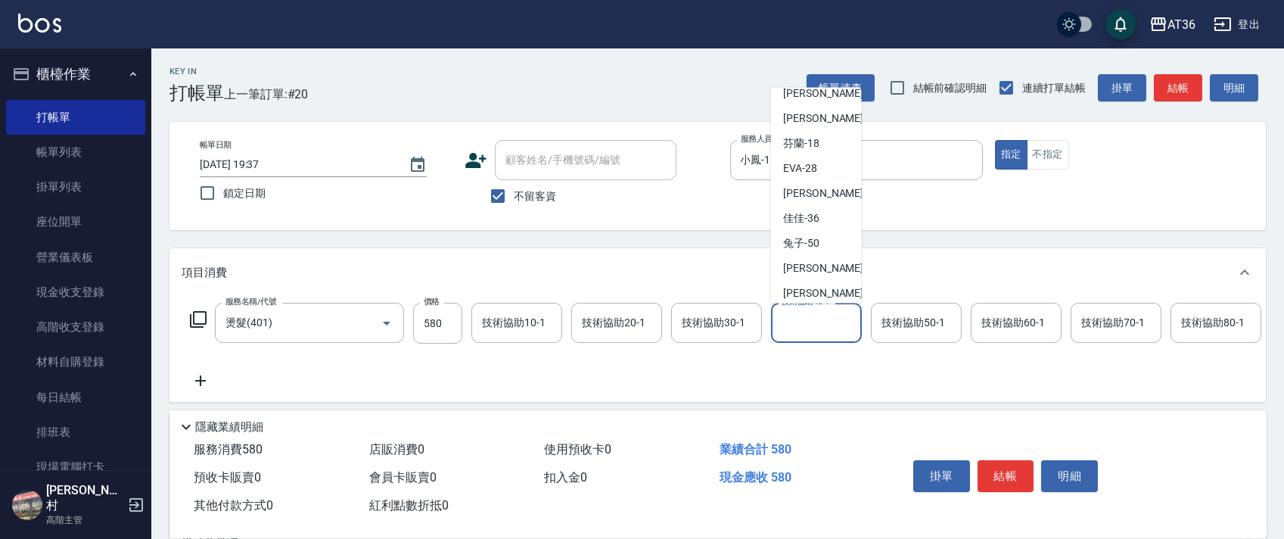
scroll to position [221, 0]
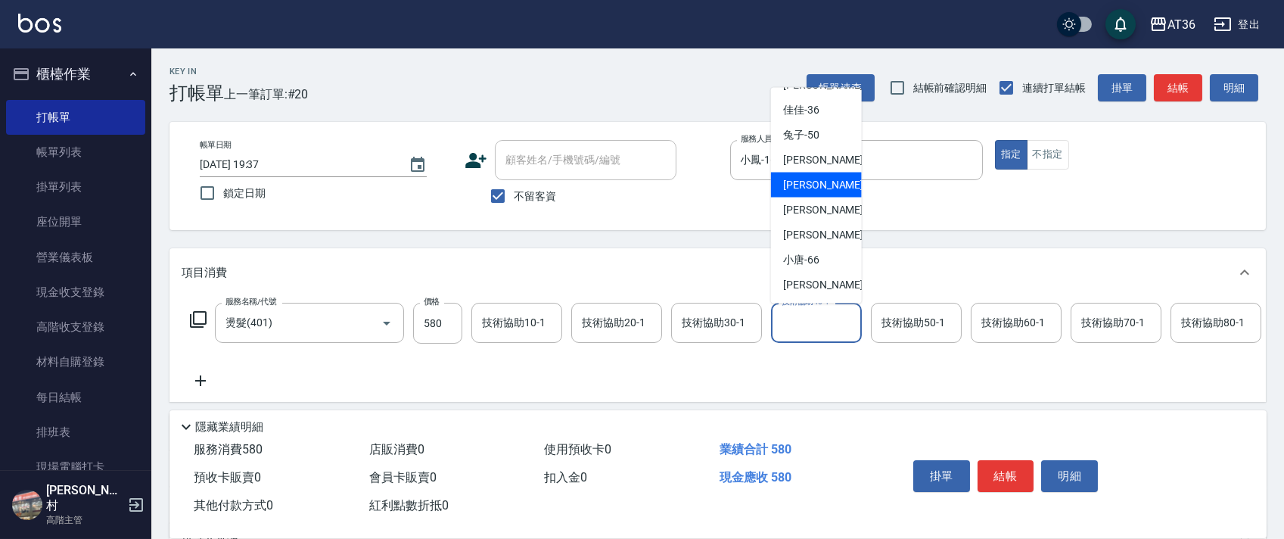
click at [819, 180] on div "[PERSON_NAME] -56" at bounding box center [816, 184] width 91 height 25
type input "[PERSON_NAME]-56"
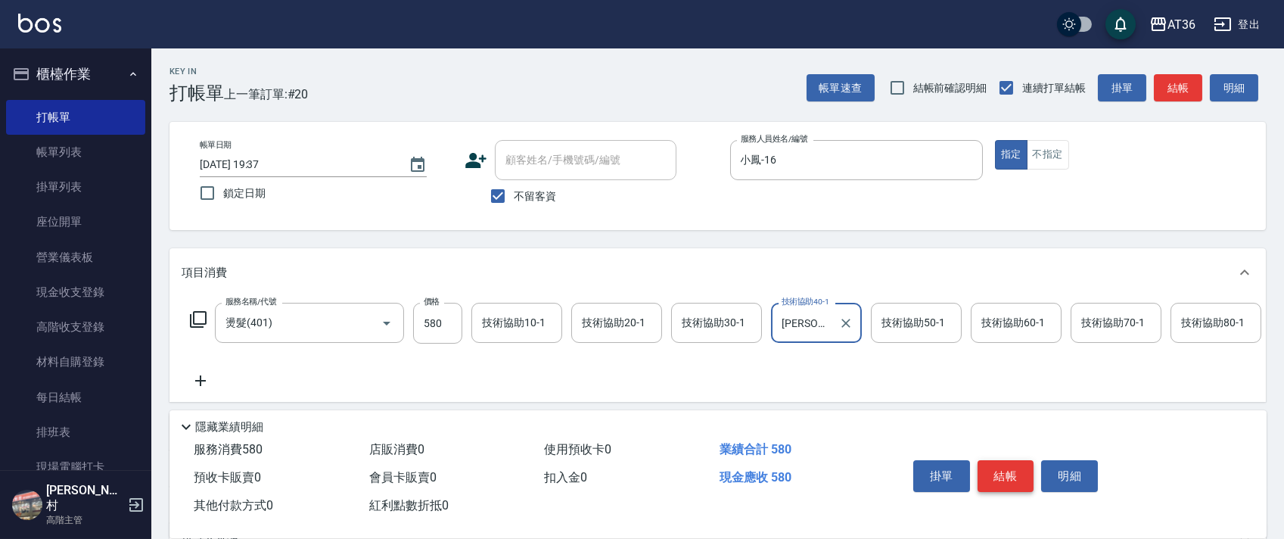
click at [1005, 481] on button "結帳" at bounding box center [1005, 476] width 57 height 32
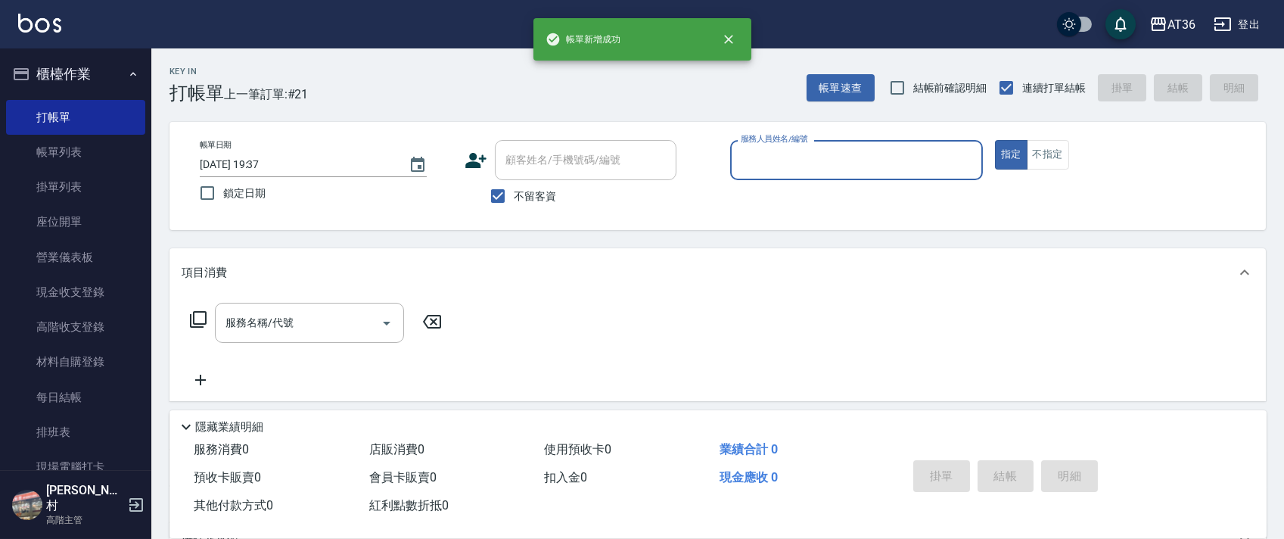
click at [756, 160] on input "服務人員姓名/編號" at bounding box center [856, 160] width 239 height 26
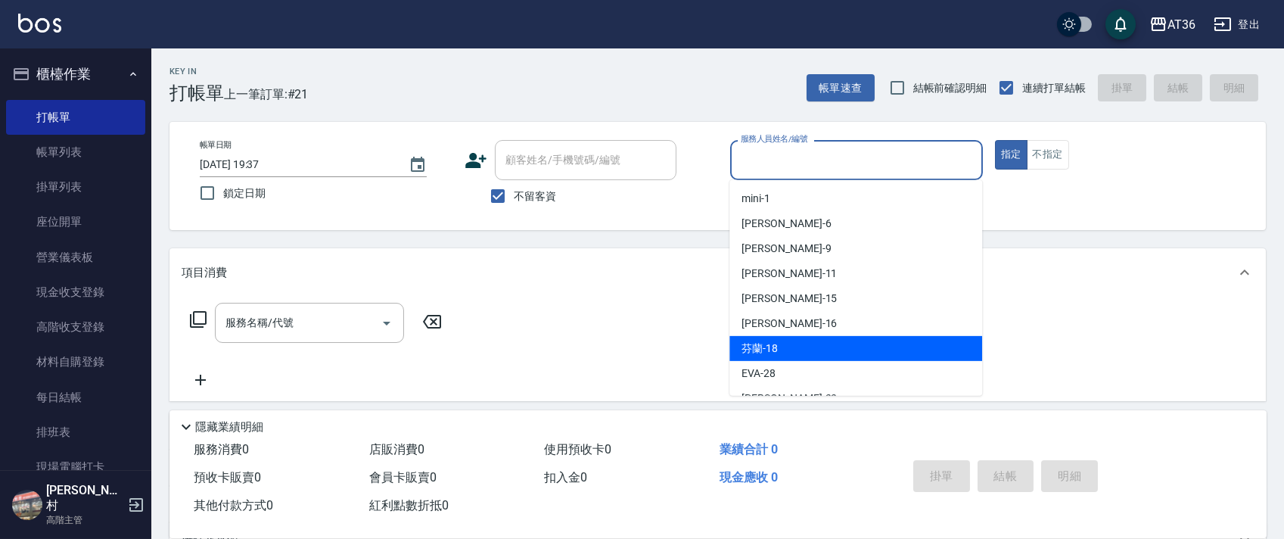
click at [778, 351] on div "芬蘭 -18" at bounding box center [855, 348] width 253 height 25
type input "芬蘭-18"
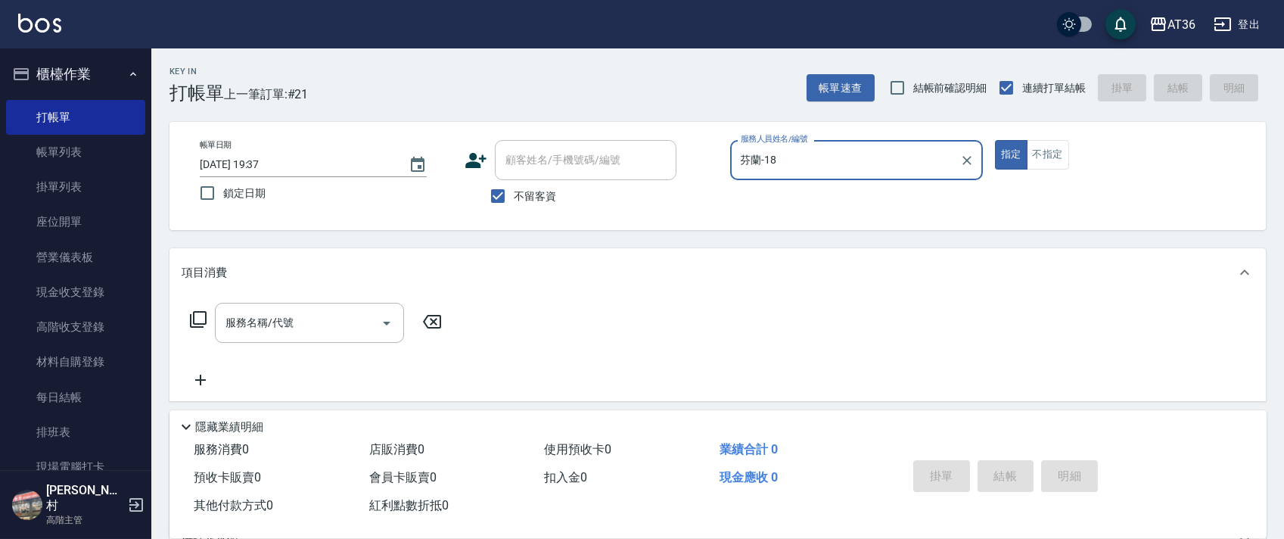
click at [197, 325] on icon at bounding box center [198, 319] width 18 height 18
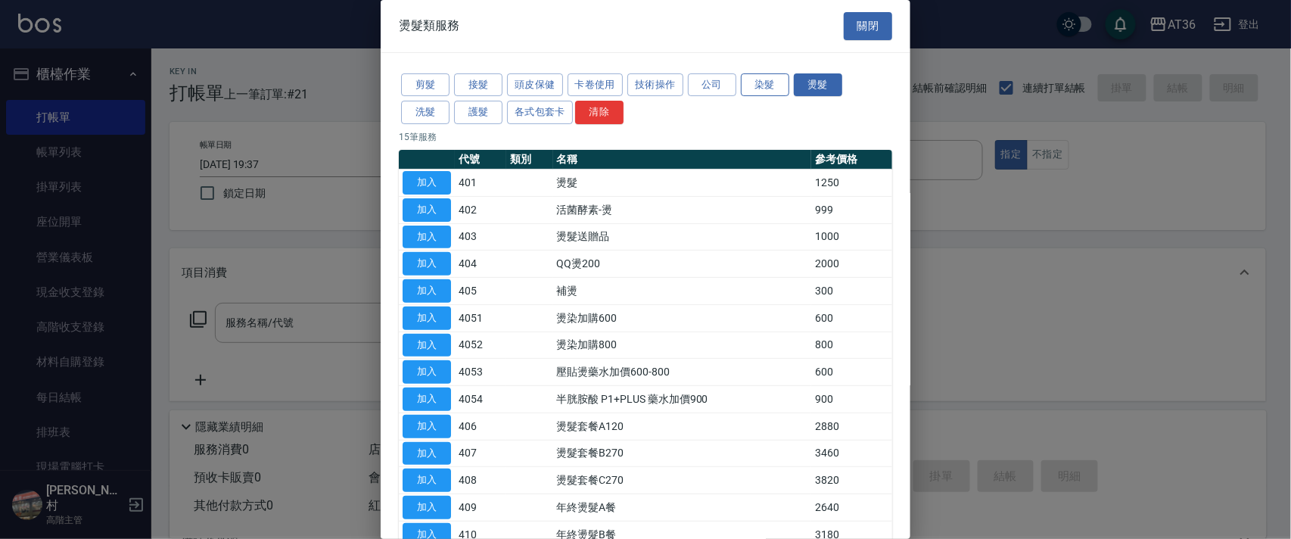
click at [749, 85] on button "染髮" at bounding box center [765, 84] width 48 height 23
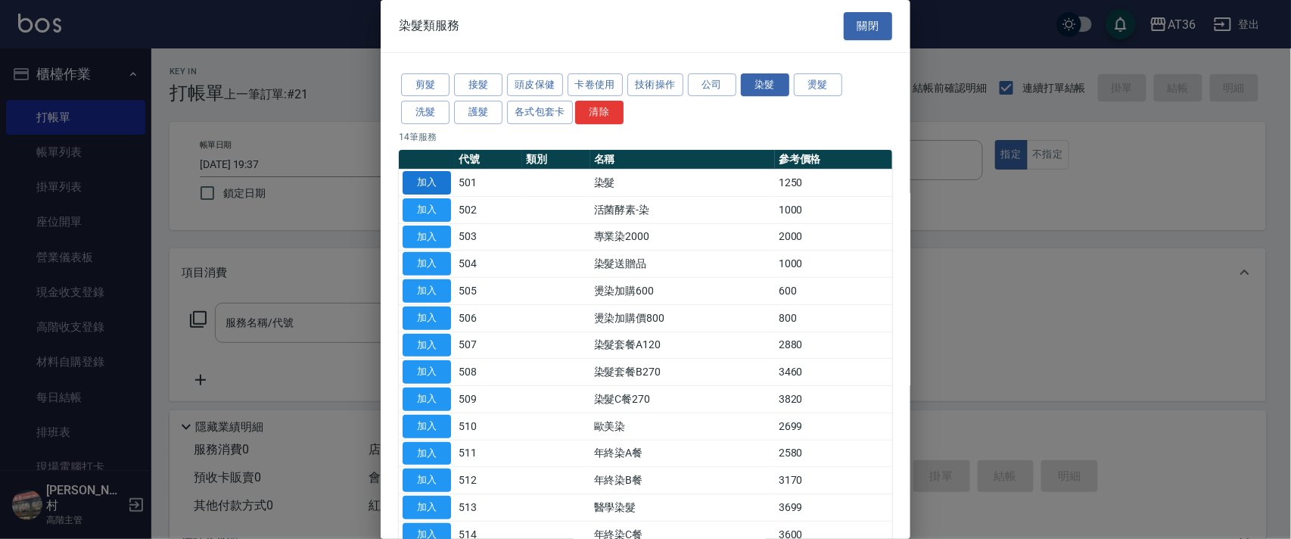
click at [418, 184] on button "加入" at bounding box center [426, 182] width 48 height 23
type input "染髮(501)"
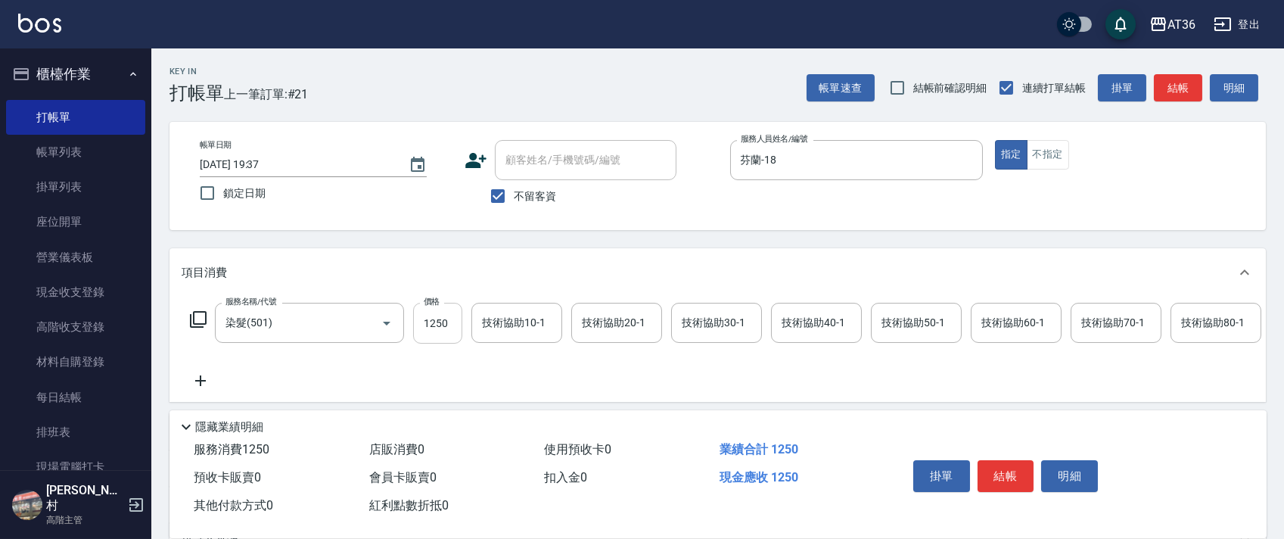
drag, startPoint x: 424, startPoint y: 325, endPoint x: 472, endPoint y: 322, distance: 48.5
click at [424, 326] on input "1250" at bounding box center [437, 323] width 49 height 41
type input "2090"
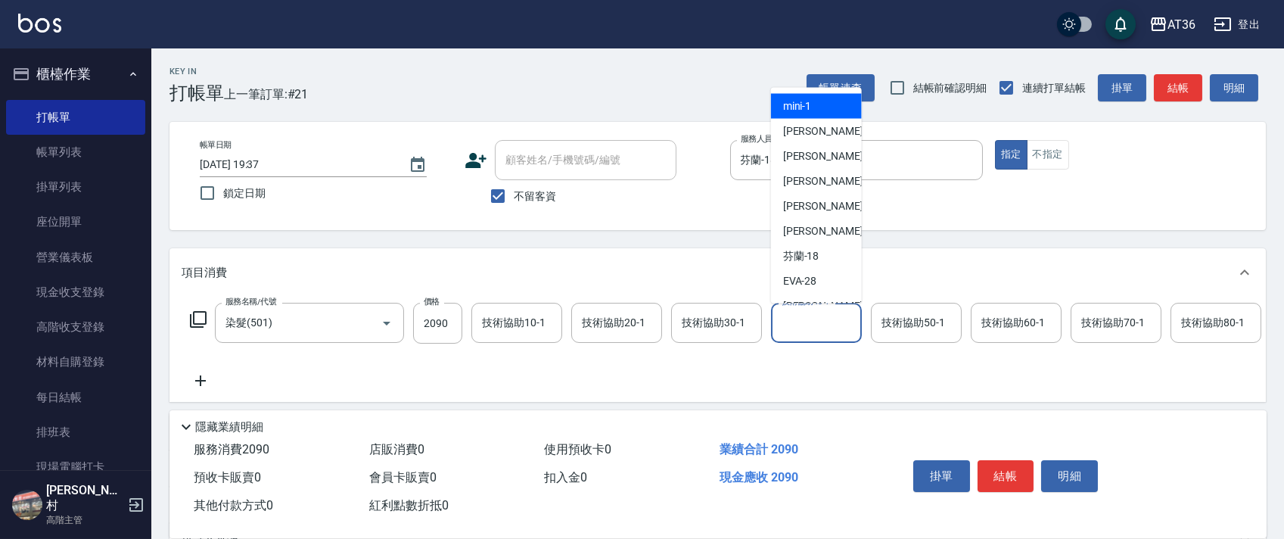
click at [788, 319] on div "技術協助40-1 技術協助40-1" at bounding box center [816, 323] width 91 height 40
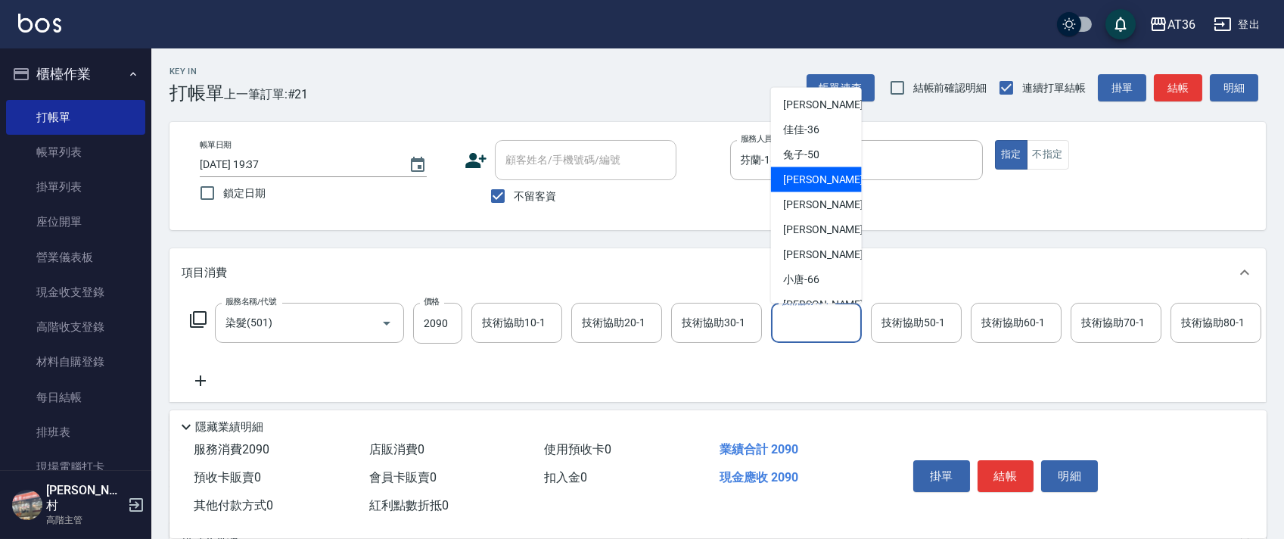
click at [827, 173] on div "[PERSON_NAME] -55" at bounding box center [816, 179] width 91 height 25
type input "[PERSON_NAME]-55"
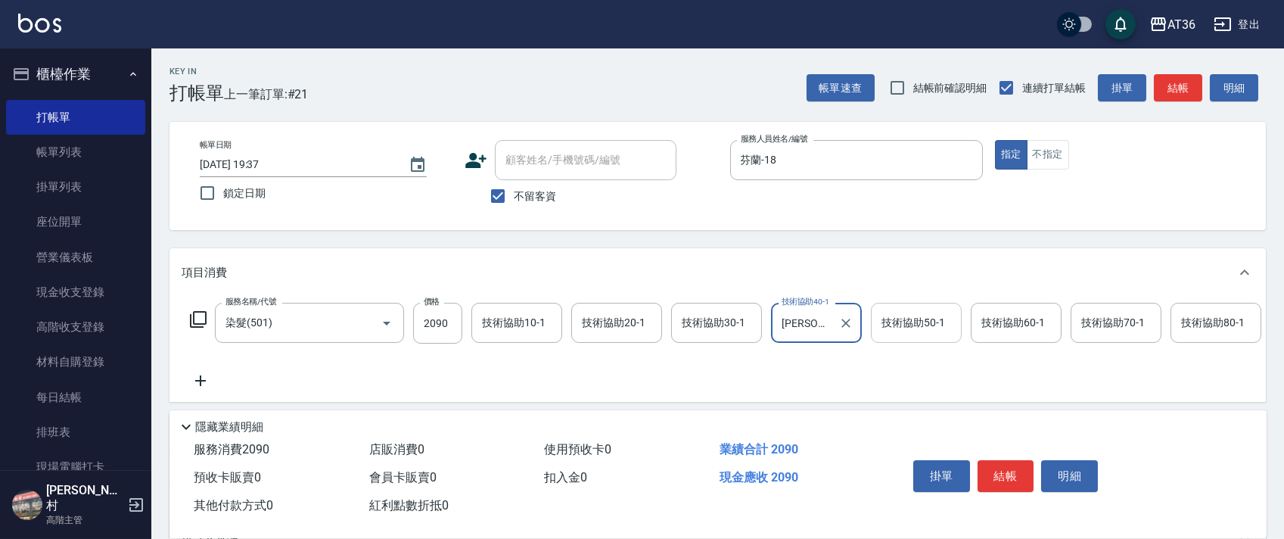
click at [905, 326] on div "技術協助50-1 技術協助50-1" at bounding box center [916, 323] width 91 height 40
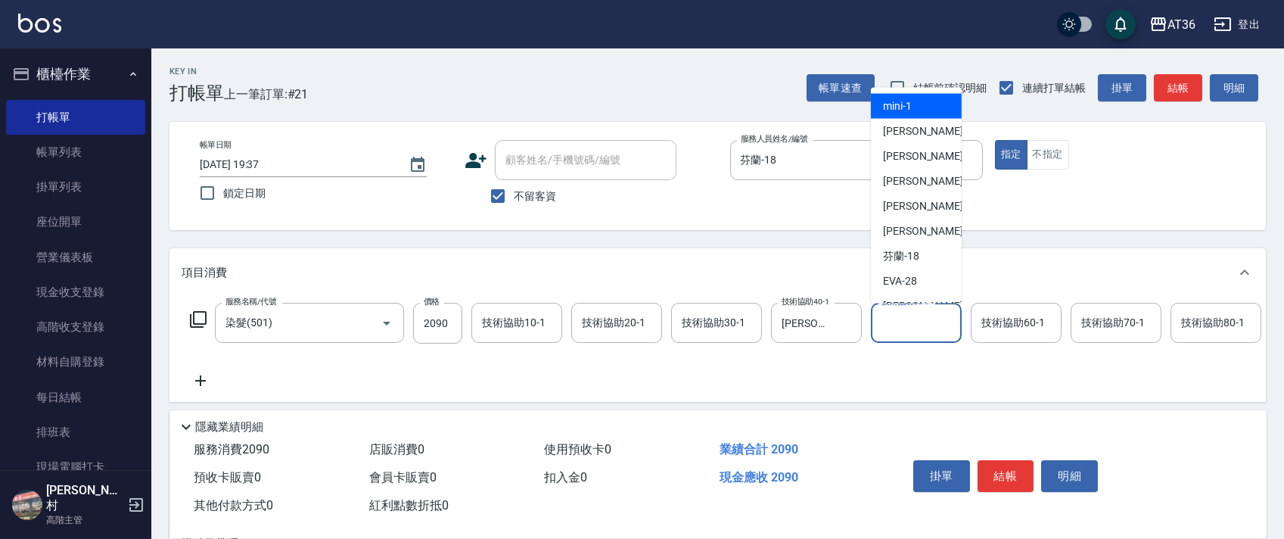
click at [996, 319] on div "技術協助60-1 技術協助60-1" at bounding box center [1016, 323] width 91 height 40
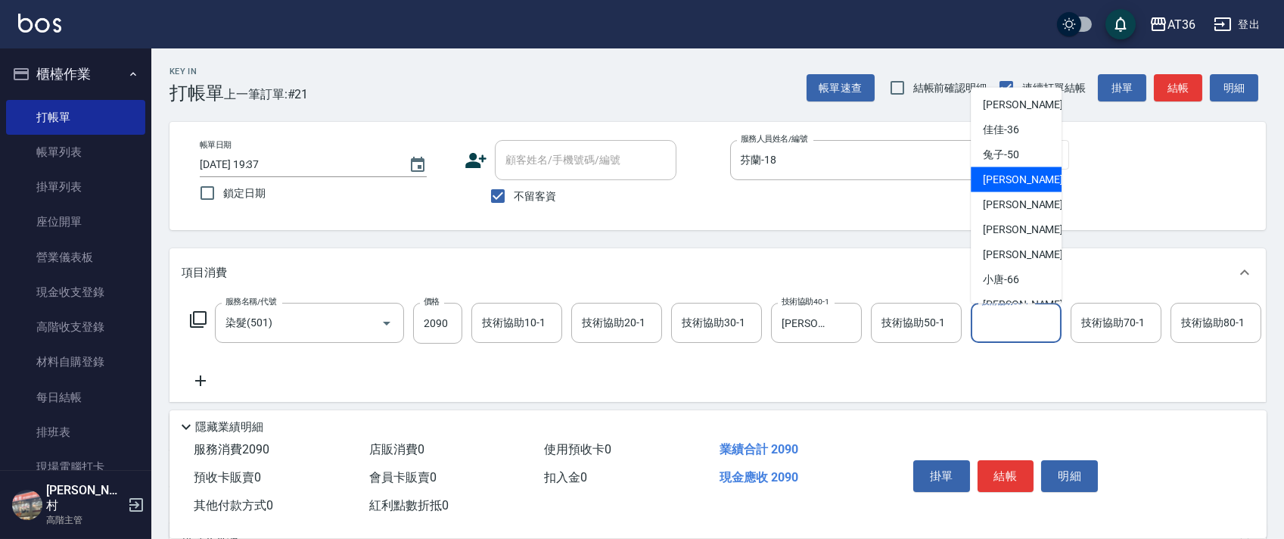
click at [1014, 174] on span "[PERSON_NAME] -55" at bounding box center [1030, 180] width 95 height 16
type input "[PERSON_NAME]-55"
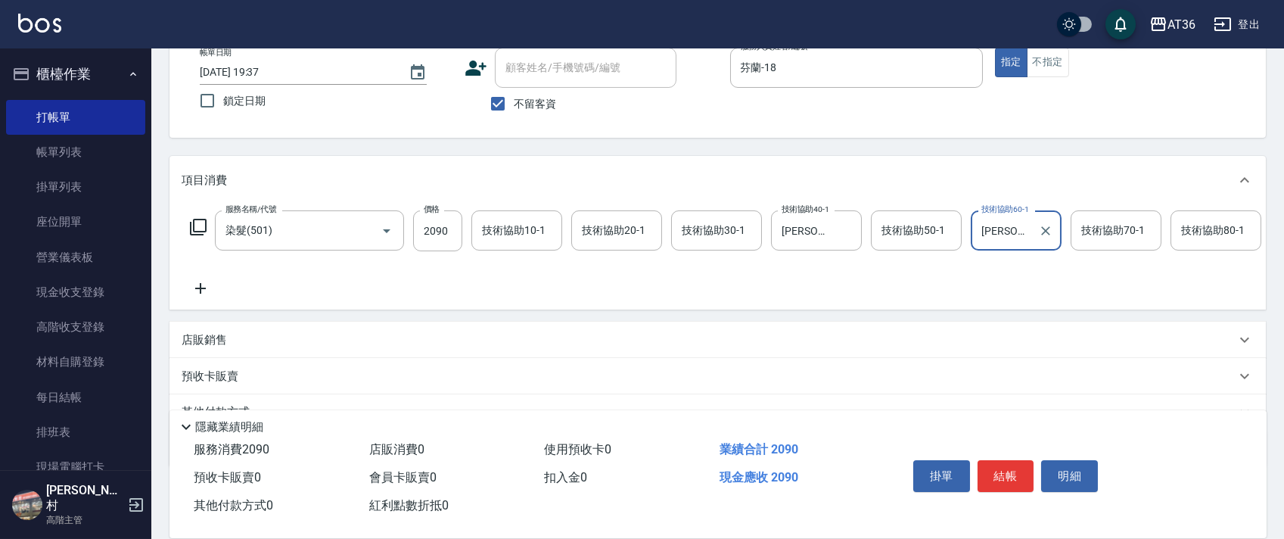
scroll to position [178, 0]
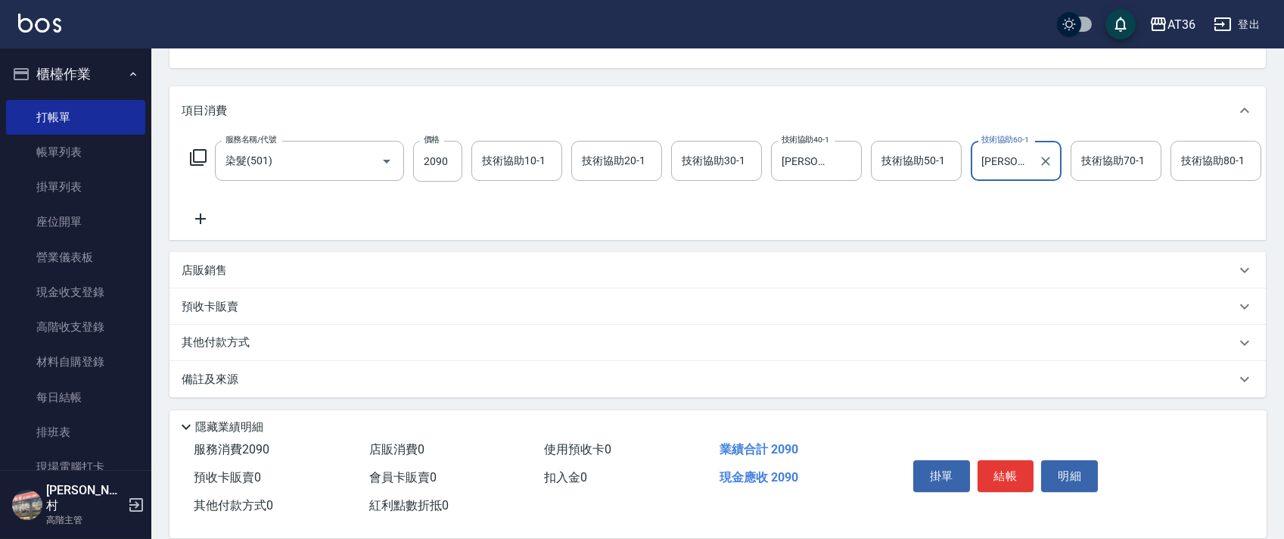
click at [244, 353] on div "其他付款方式" at bounding box center [717, 343] width 1096 height 36
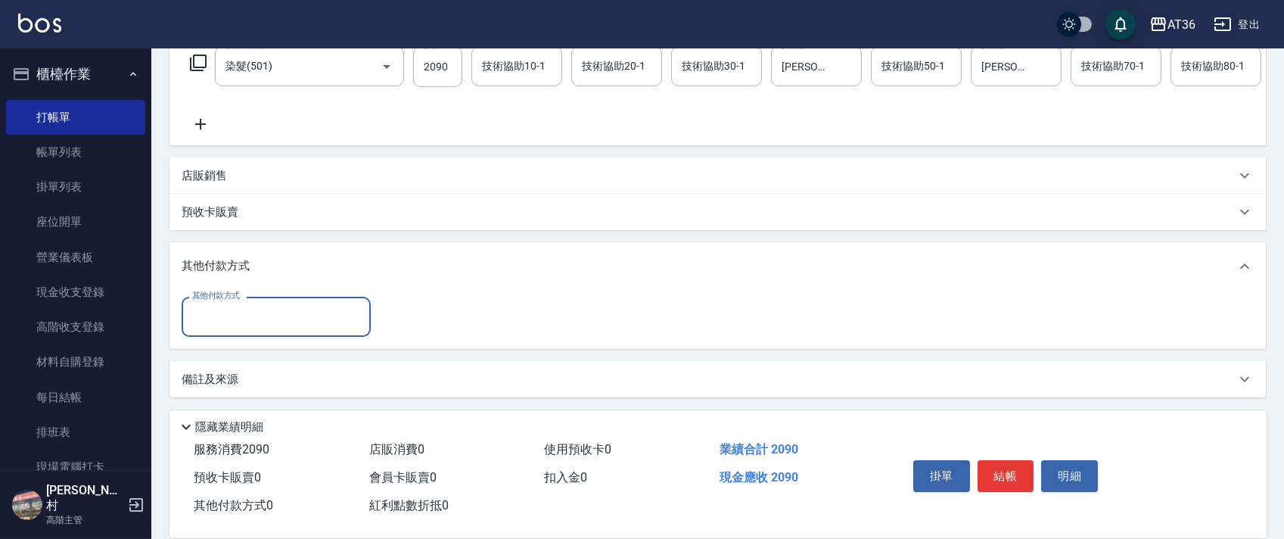
scroll to position [273, 0]
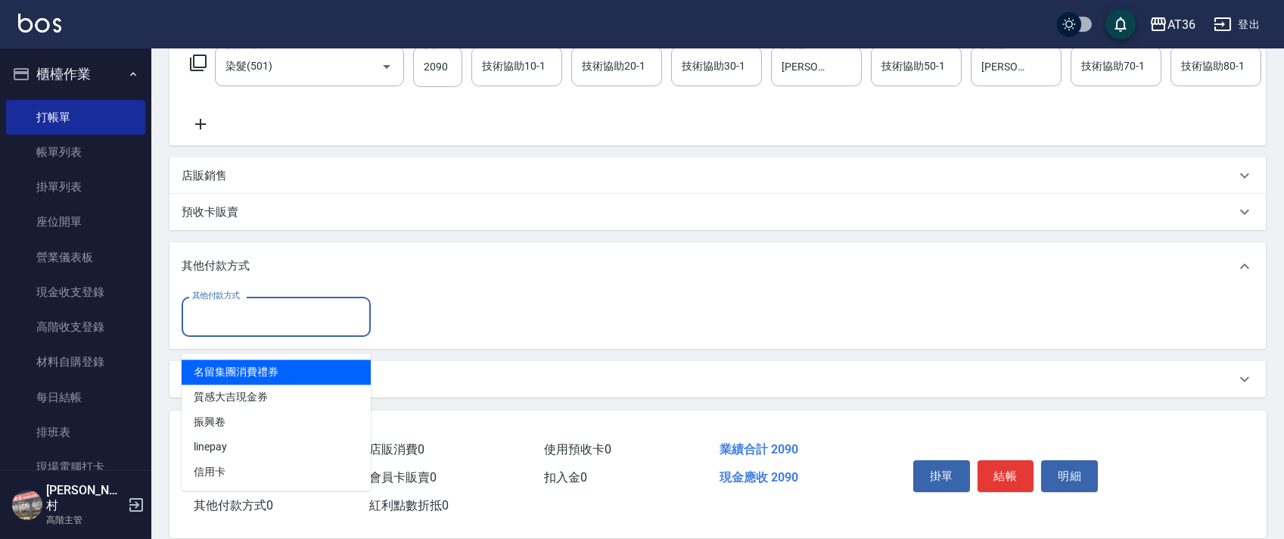
click at [262, 308] on input "其他付款方式" at bounding box center [276, 316] width 176 height 26
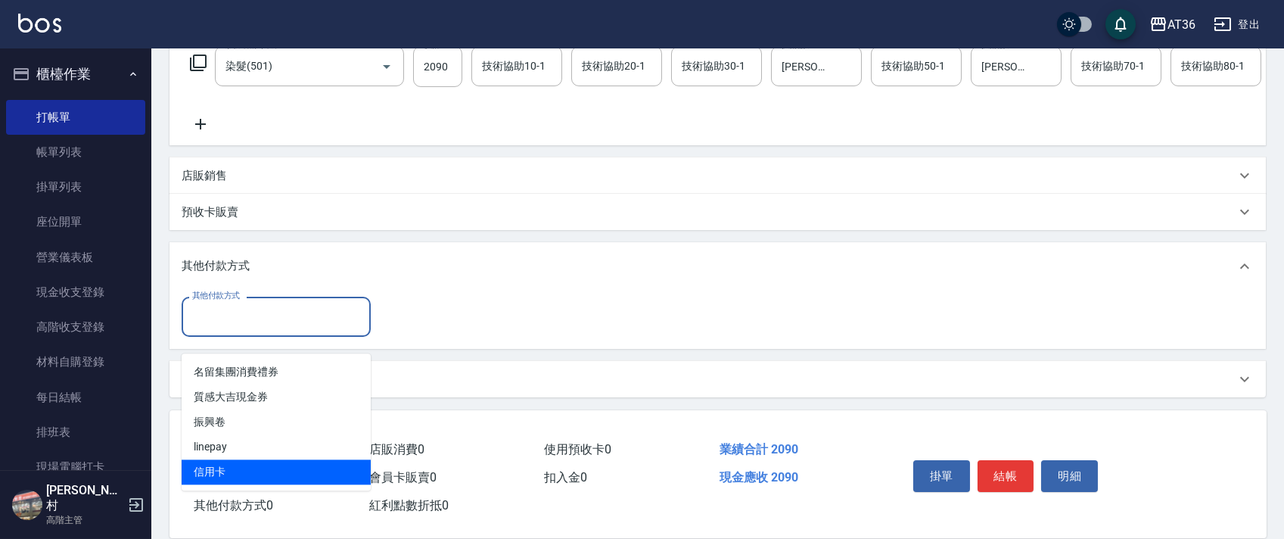
click at [226, 459] on span "信用卡" at bounding box center [276, 471] width 189 height 25
type input "信用卡"
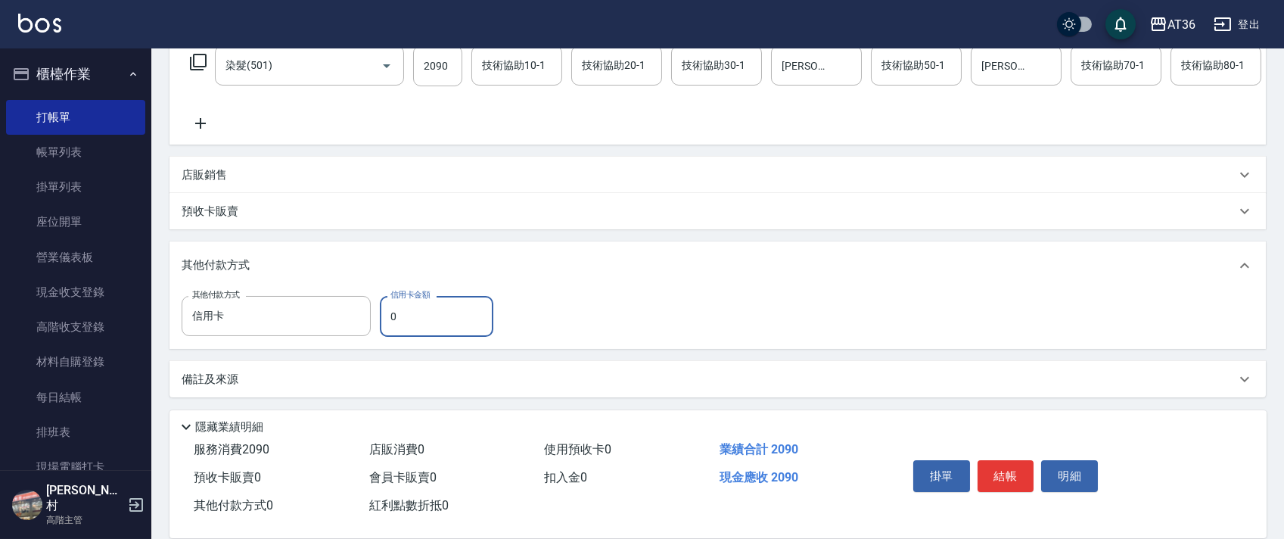
click at [389, 314] on input "0" at bounding box center [436, 316] width 113 height 41
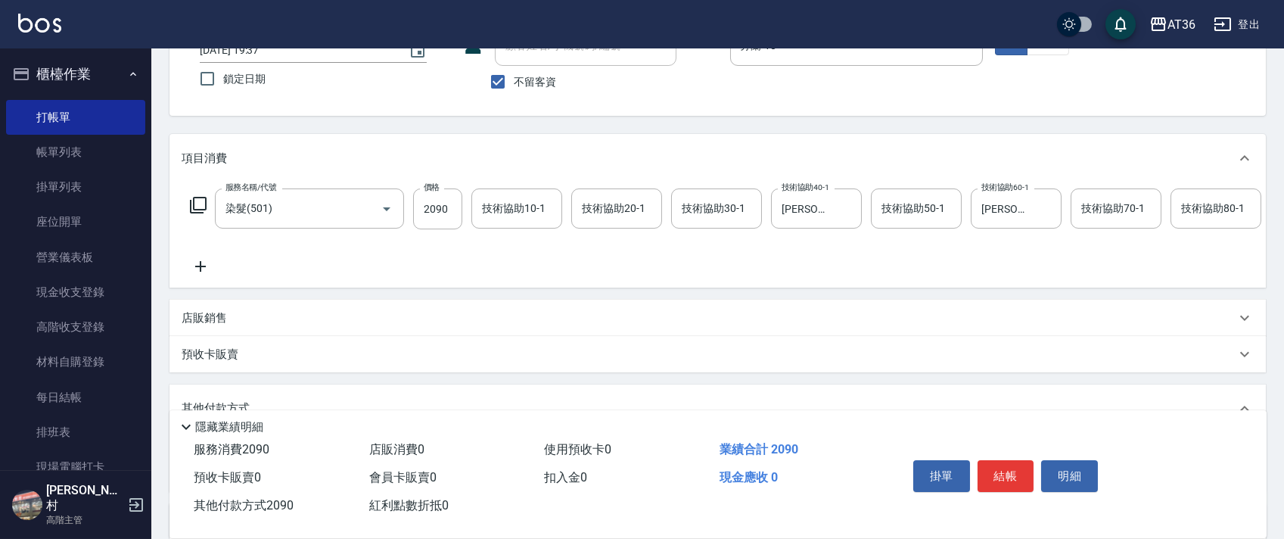
scroll to position [0, 0]
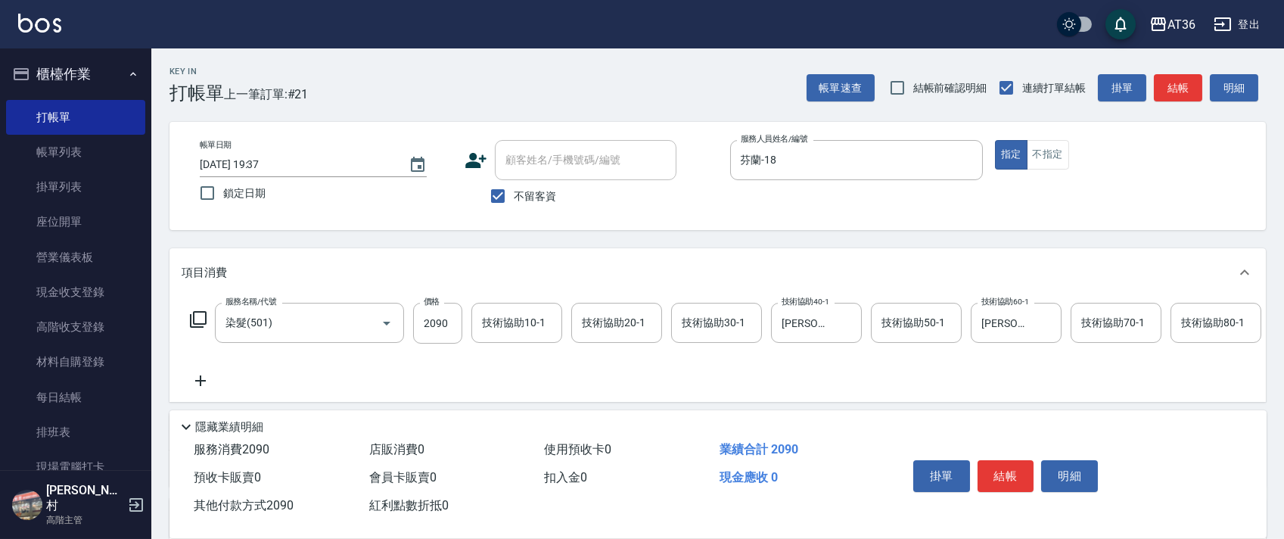
type input "2090"
click at [993, 477] on button "結帳" at bounding box center [1005, 476] width 57 height 32
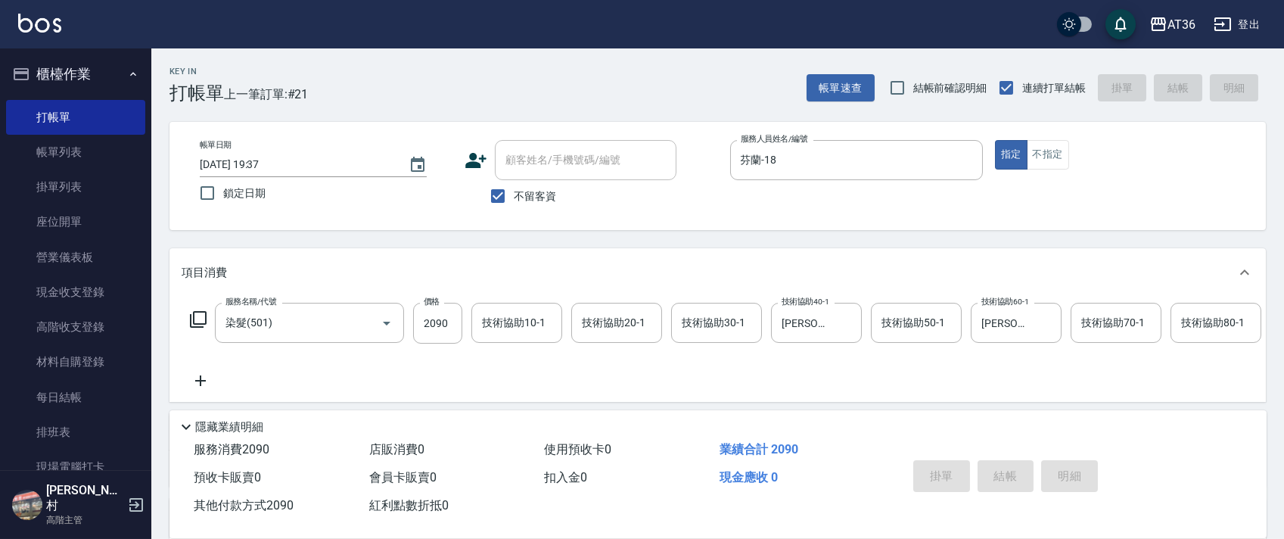
type input "[DATE] 19:38"
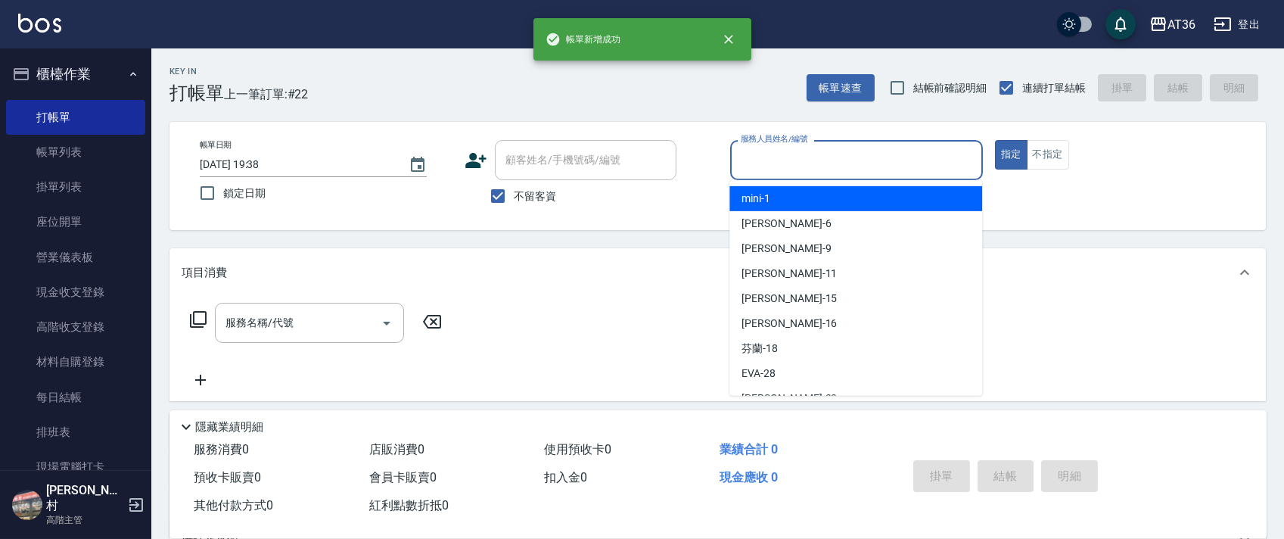
click at [767, 155] on input "服務人員姓名/編號" at bounding box center [856, 160] width 239 height 26
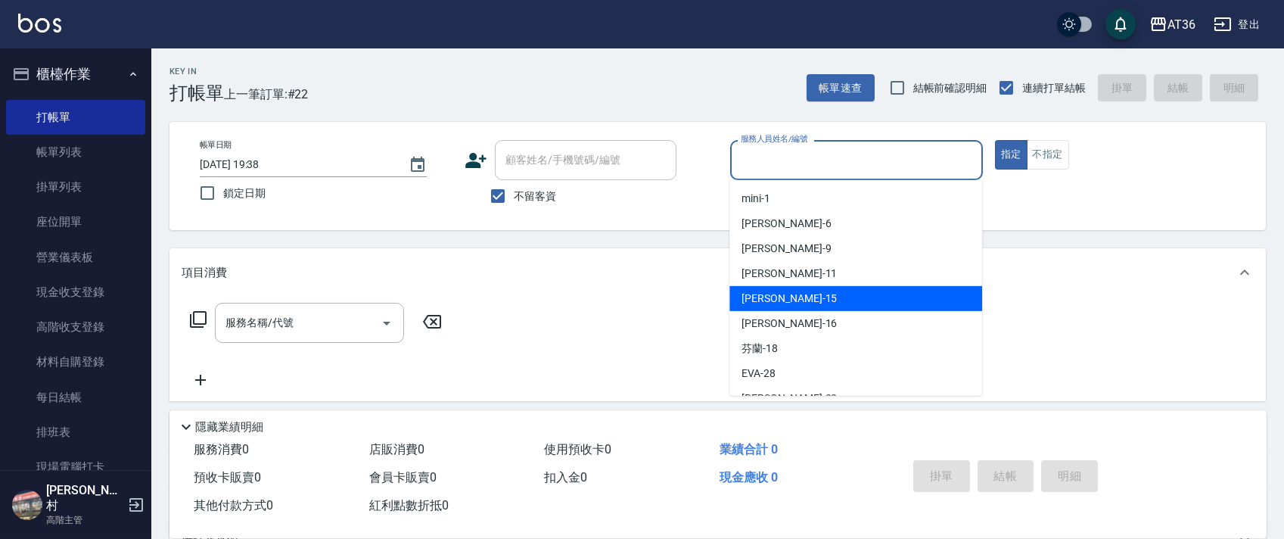
click at [797, 292] on div "[PERSON_NAME] -15" at bounding box center [855, 298] width 253 height 25
type input "阡慧-15"
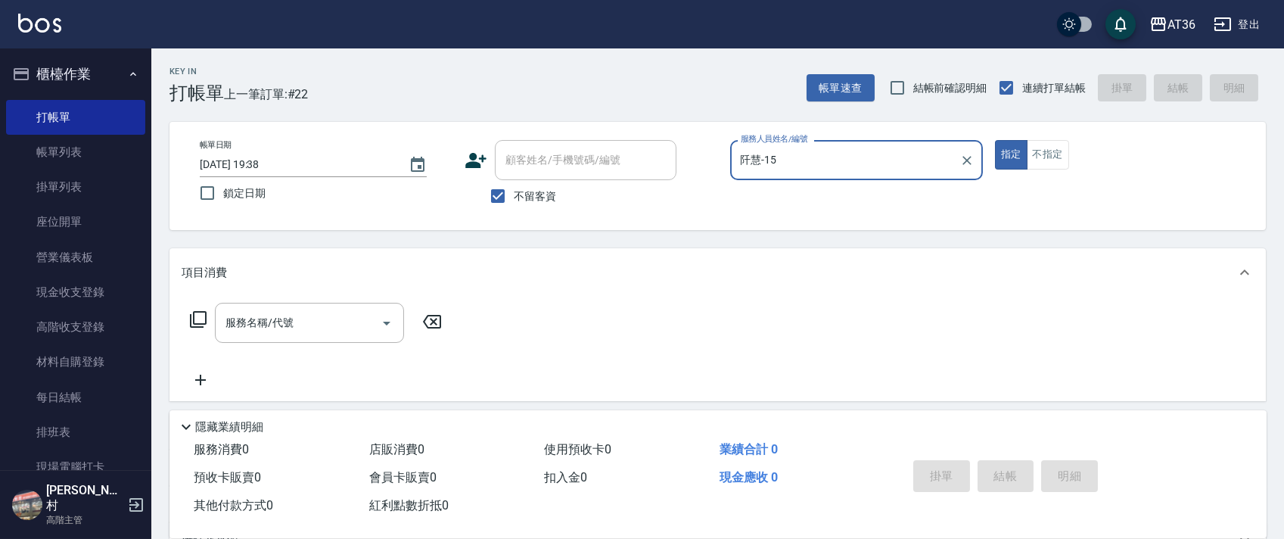
click at [198, 324] on icon at bounding box center [198, 319] width 17 height 17
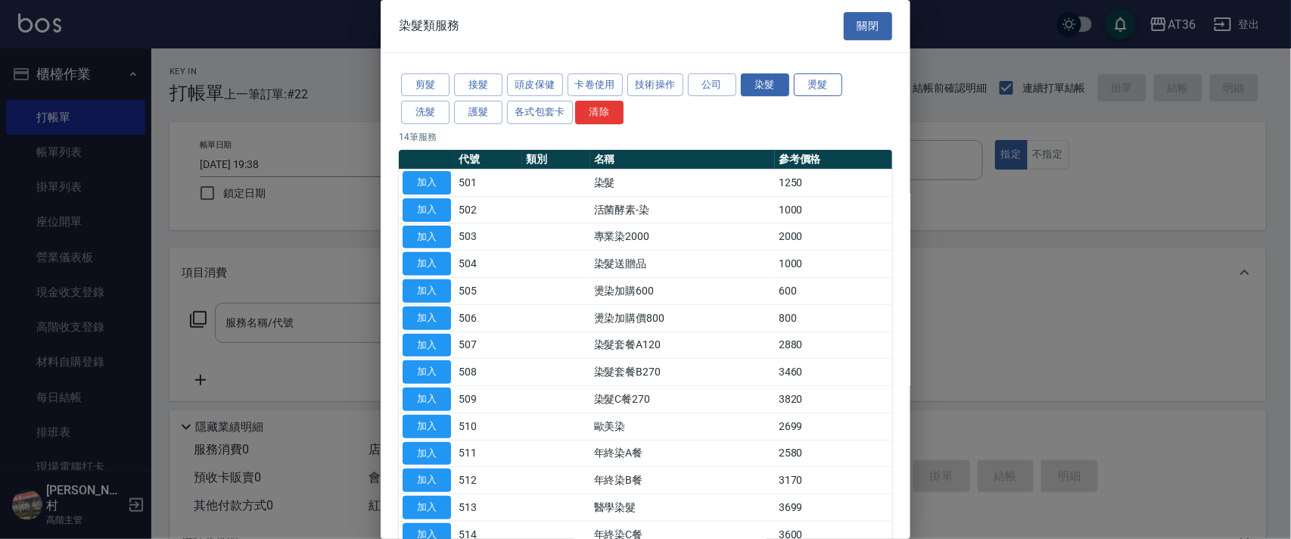
click at [833, 87] on button "燙髮" at bounding box center [818, 84] width 48 height 23
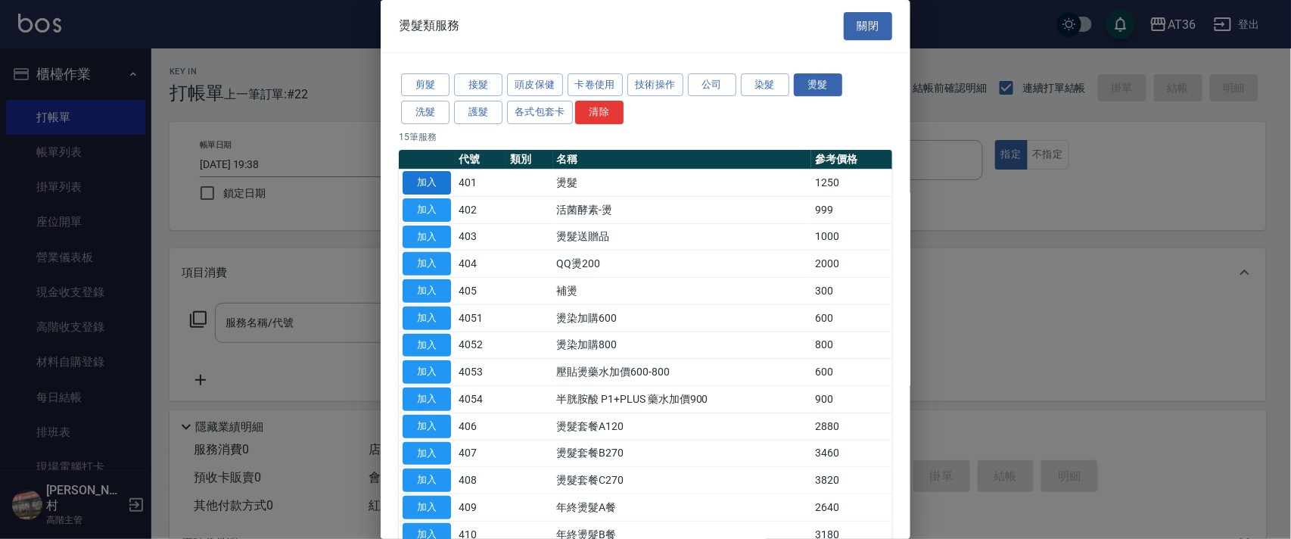
click at [427, 185] on button "加入" at bounding box center [426, 182] width 48 height 23
type input "燙髮(401)"
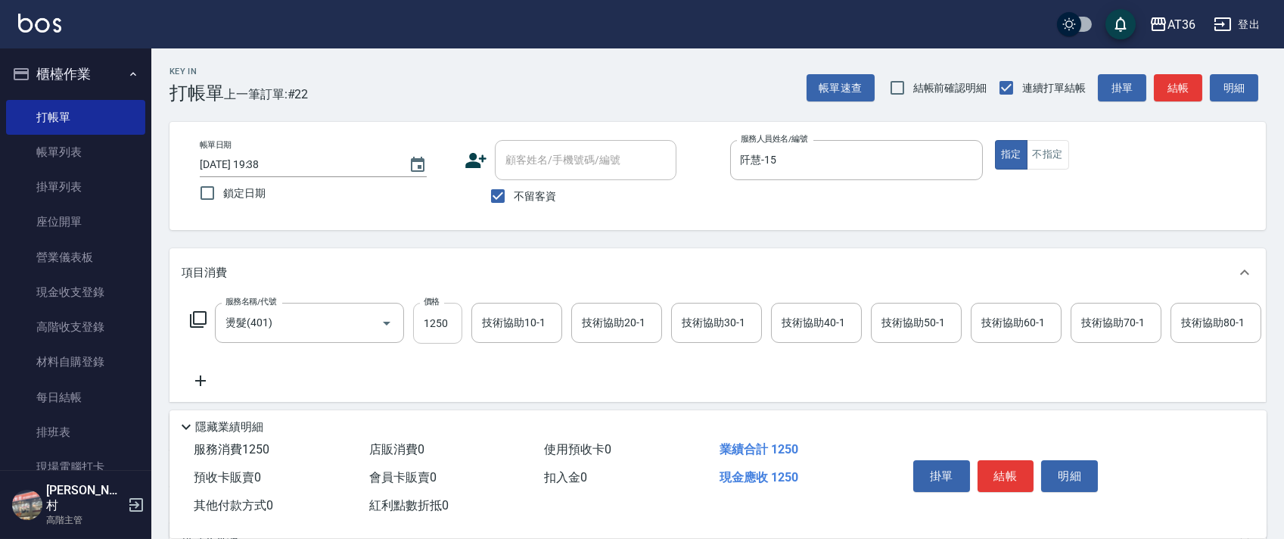
click at [440, 322] on input "1250" at bounding box center [437, 323] width 49 height 41
type input "1490"
click at [796, 327] on div "技術協助40-1 技術協助40-1" at bounding box center [816, 323] width 91 height 40
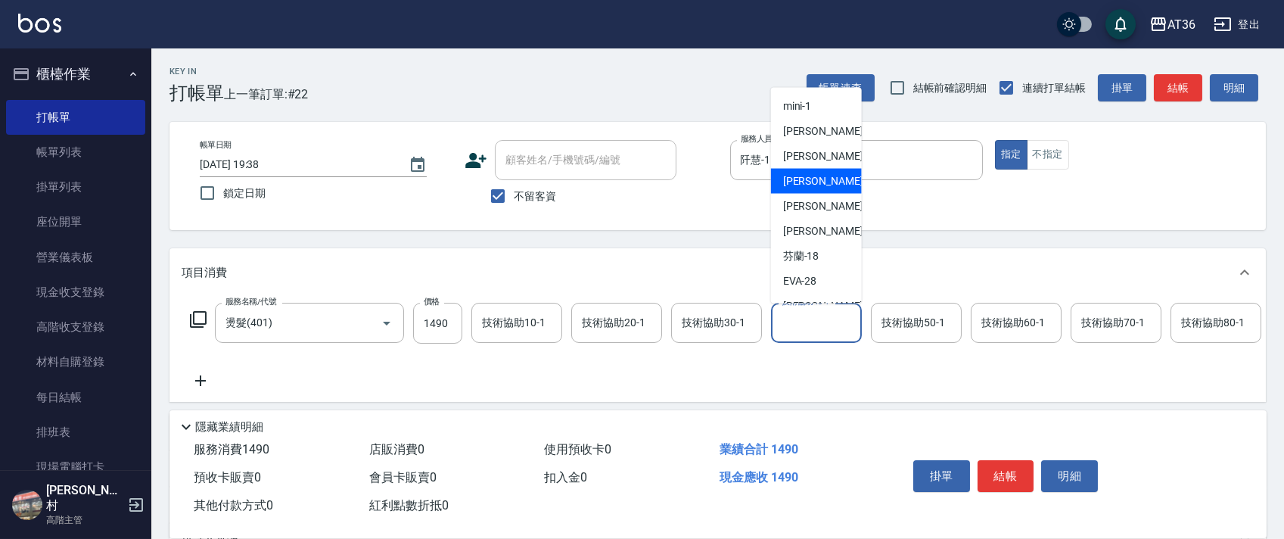
scroll to position [201, 0]
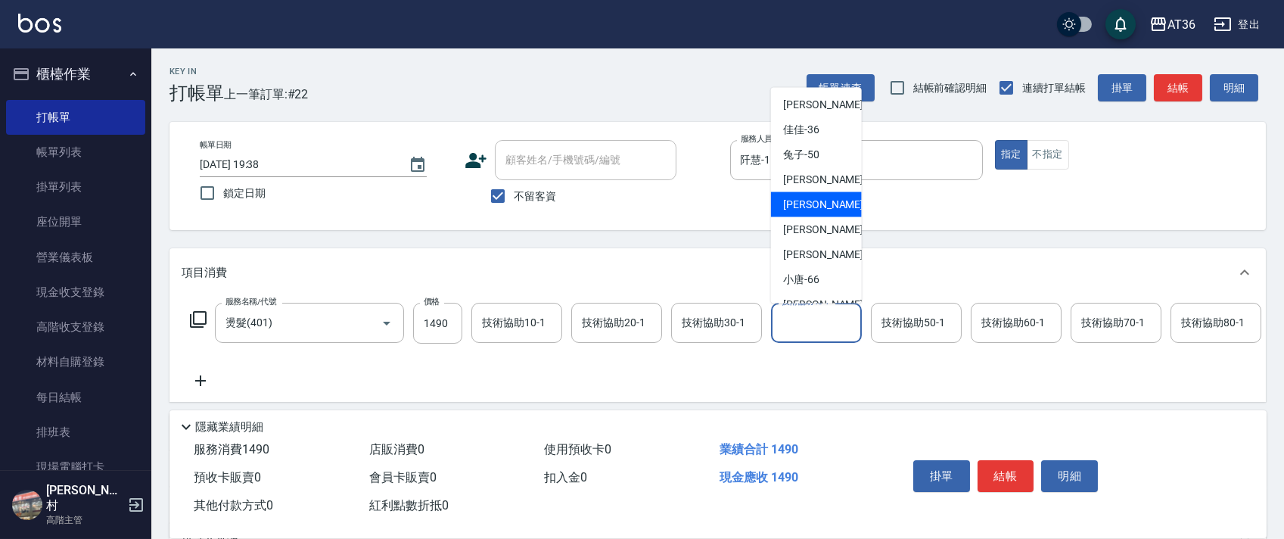
click at [821, 213] on div "[PERSON_NAME] -56" at bounding box center [816, 204] width 91 height 25
type input "[PERSON_NAME]-56"
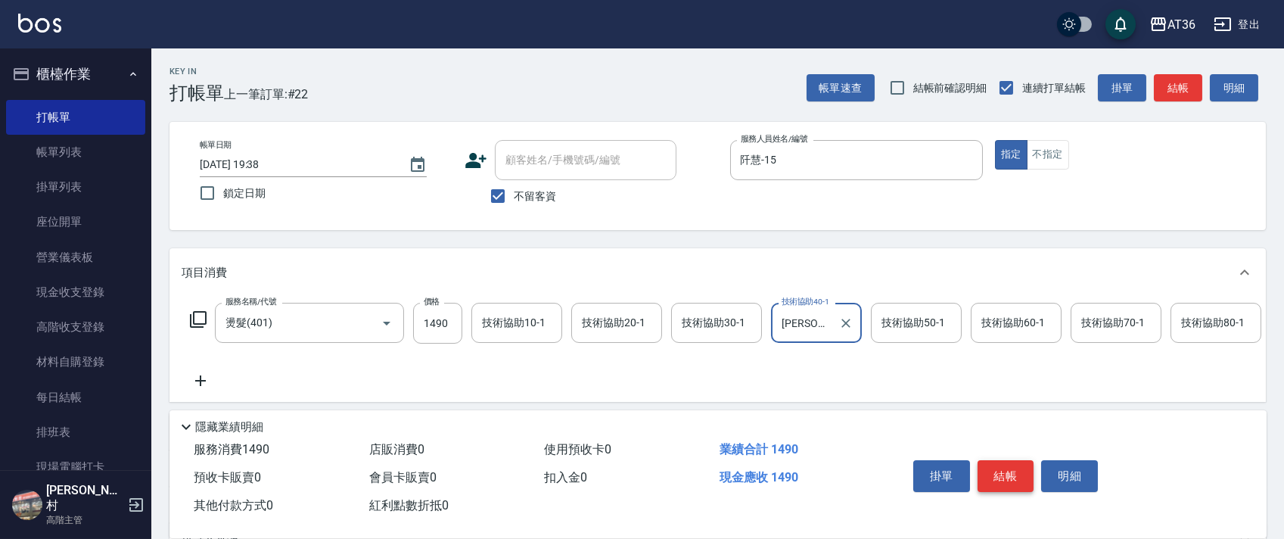
click at [996, 471] on button "結帳" at bounding box center [1005, 476] width 57 height 32
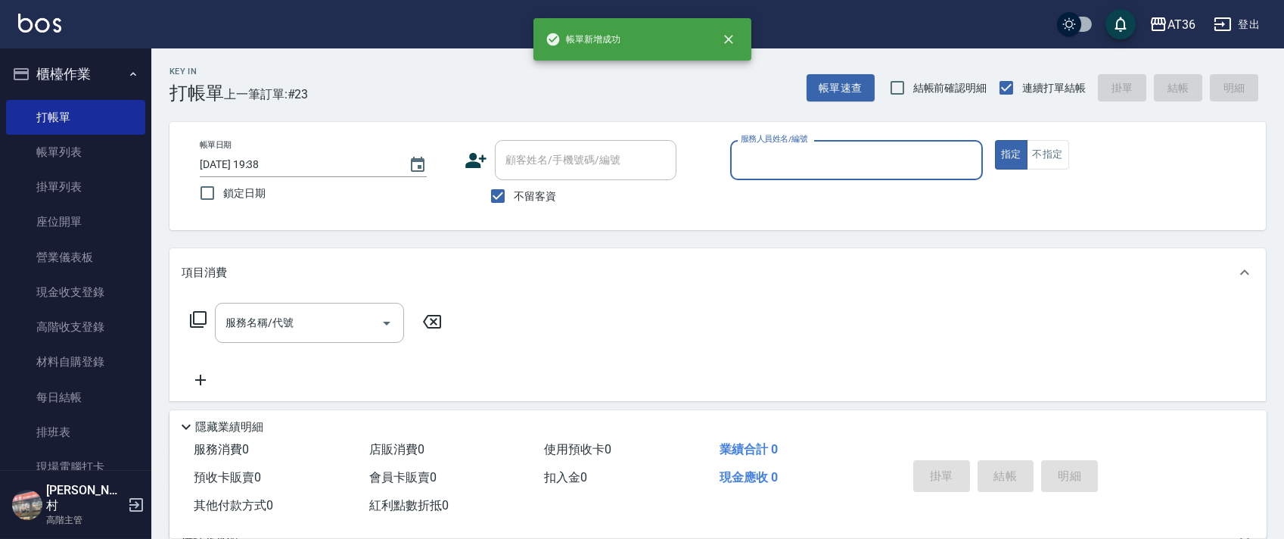
click at [757, 163] on input "服務人員姓名/編號" at bounding box center [856, 160] width 239 height 26
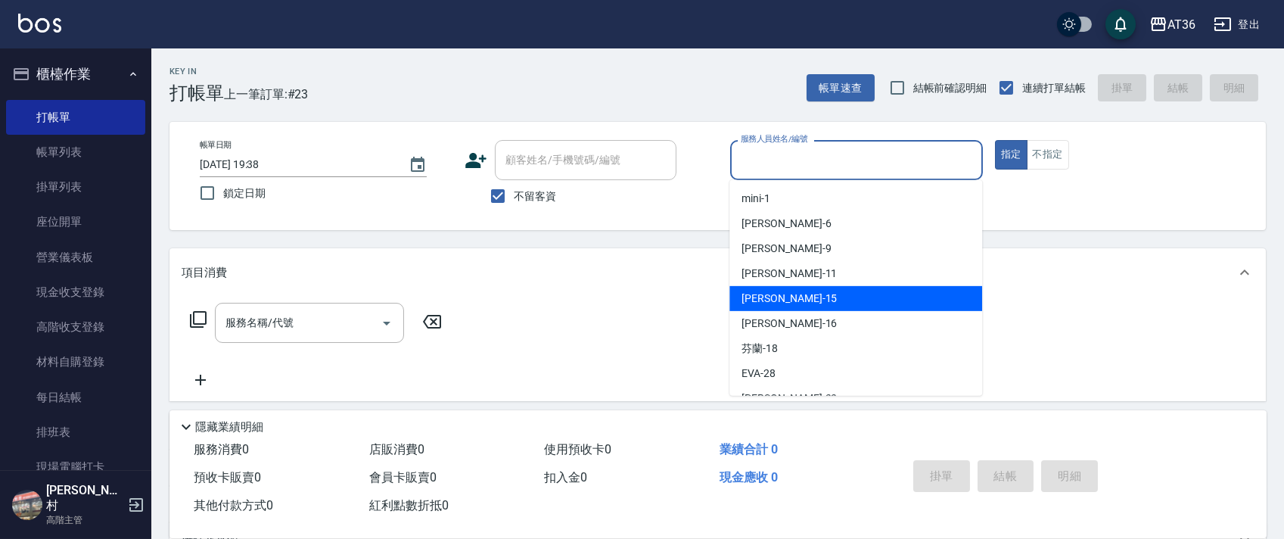
click at [779, 298] on div "[PERSON_NAME] -15" at bounding box center [855, 298] width 253 height 25
type input "阡慧-15"
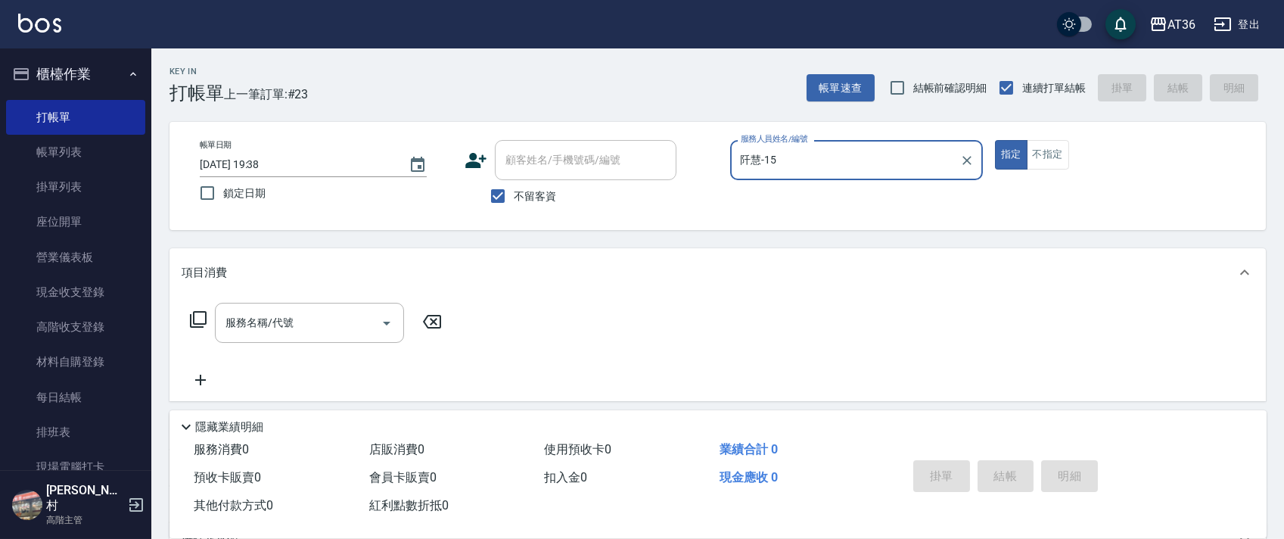
click at [195, 327] on icon at bounding box center [198, 319] width 17 height 17
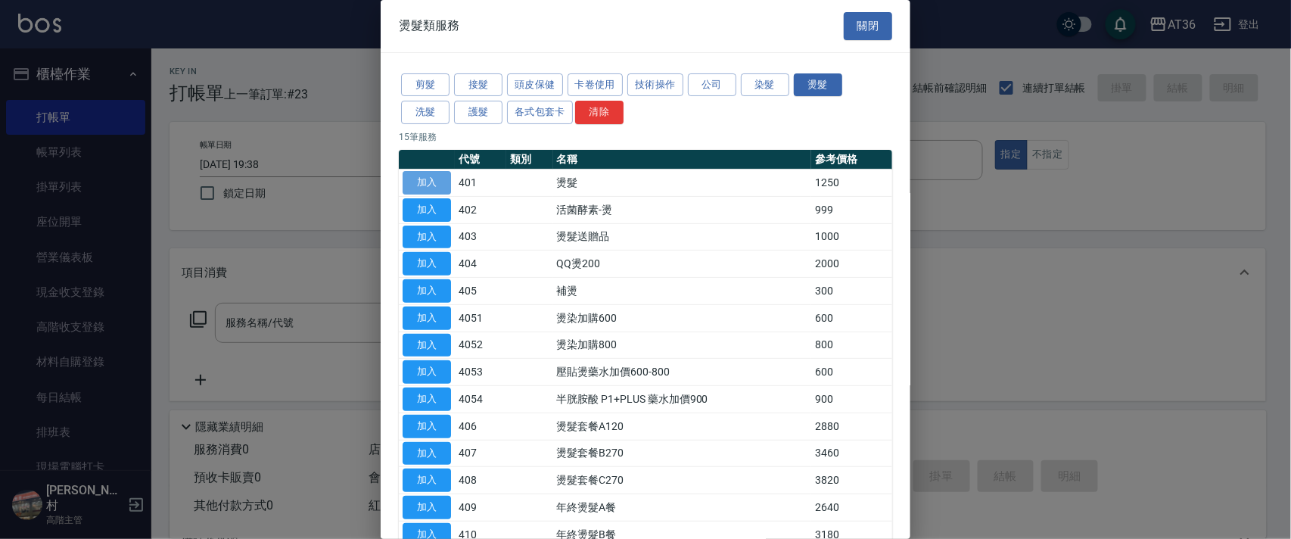
click at [444, 185] on button "加入" at bounding box center [426, 182] width 48 height 23
type input "燙髮(401)"
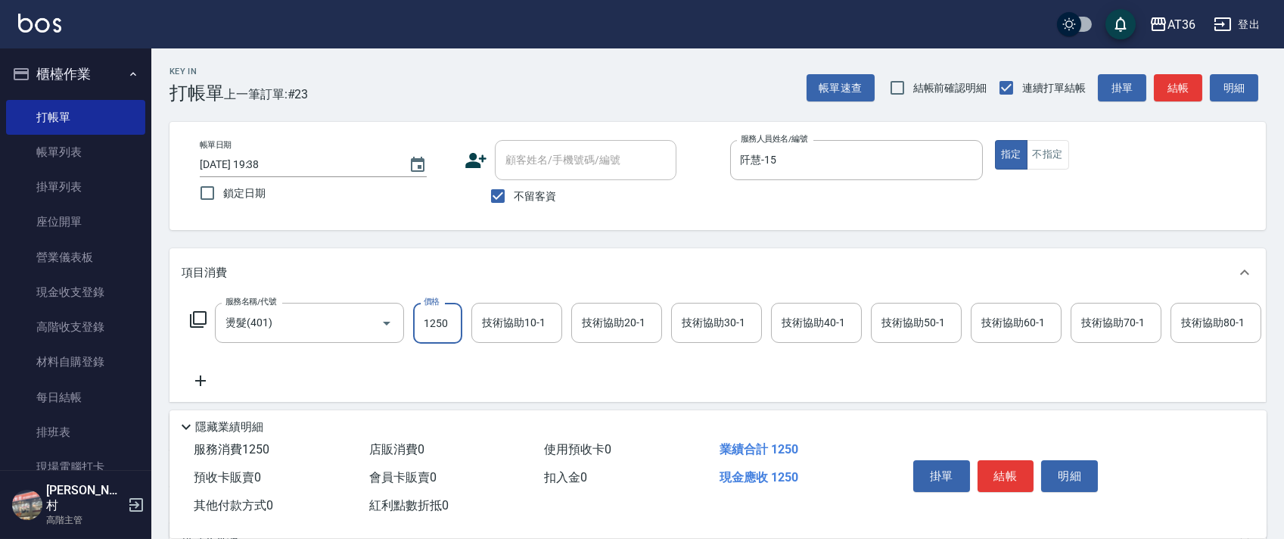
click at [434, 319] on input "1250" at bounding box center [437, 323] width 49 height 41
type input "1490"
click at [1003, 463] on button "結帳" at bounding box center [1005, 476] width 57 height 32
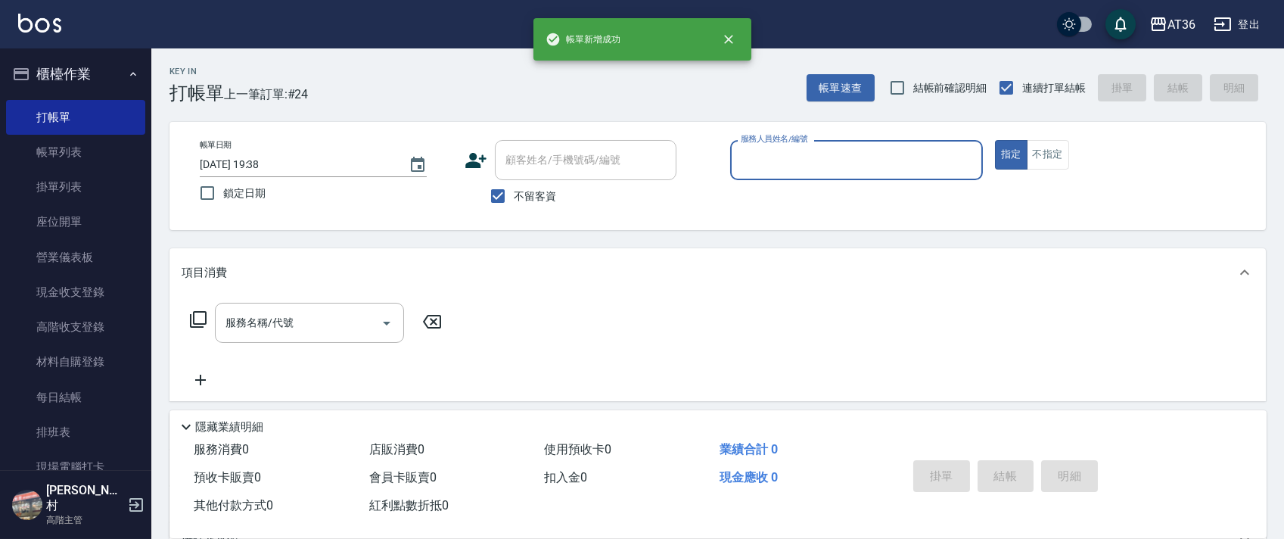
drag, startPoint x: 766, startPoint y: 159, endPoint x: 764, endPoint y: 169, distance: 10.7
click at [764, 166] on input "服務人員姓名/編號" at bounding box center [856, 160] width 239 height 26
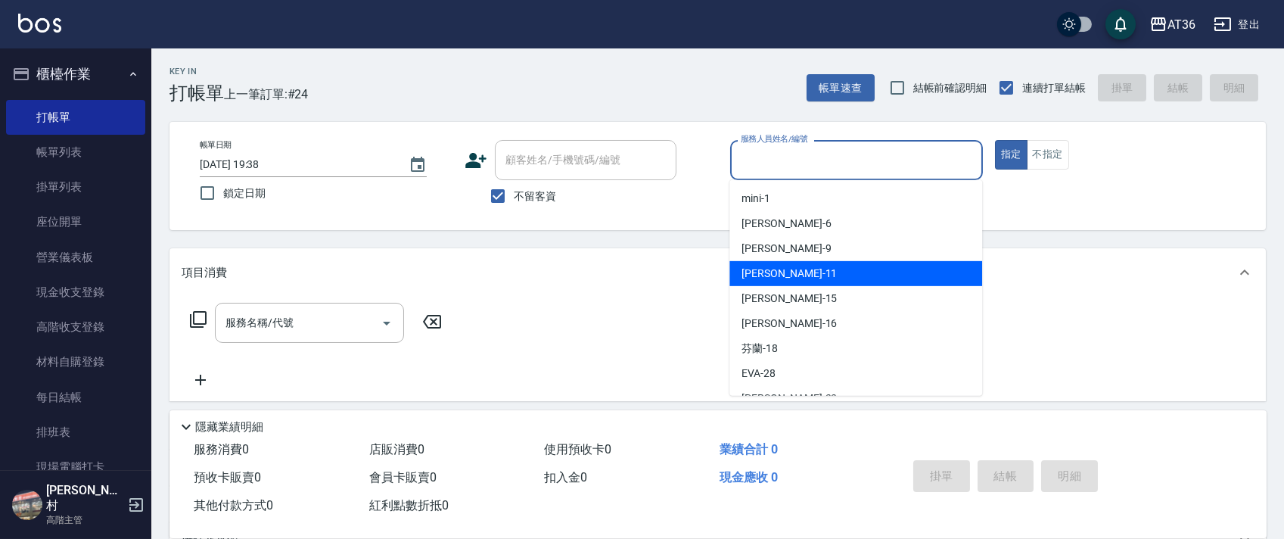
drag, startPoint x: 778, startPoint y: 266, endPoint x: 256, endPoint y: 308, distance: 523.7
click at [777, 266] on div "[PERSON_NAME] -11" at bounding box center [855, 273] width 253 height 25
type input "[PERSON_NAME]-11"
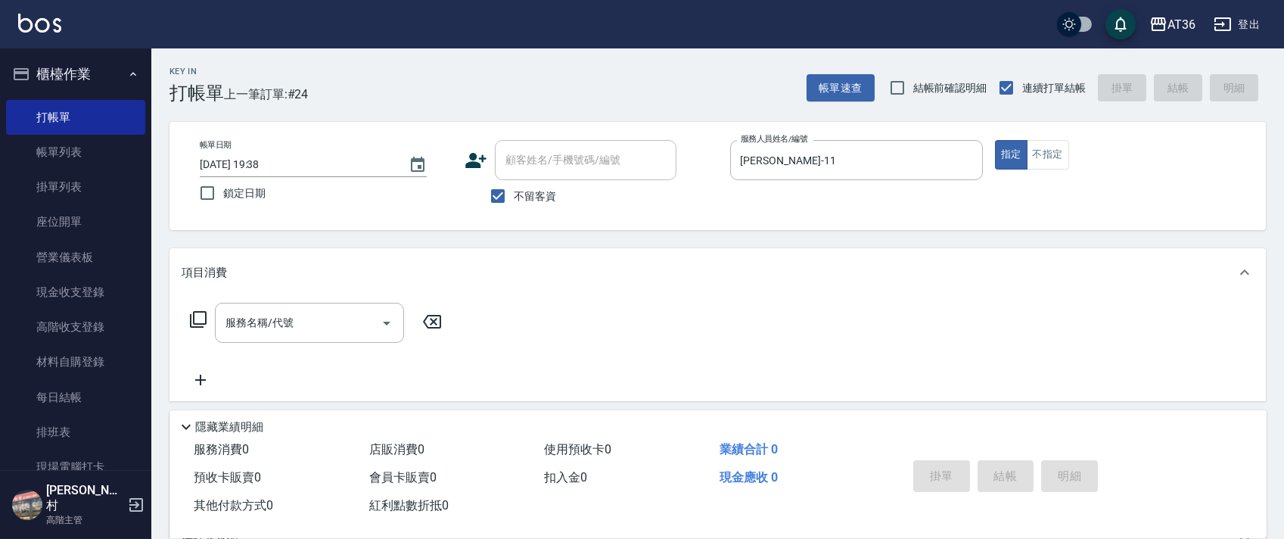
click at [197, 314] on icon at bounding box center [198, 319] width 18 height 18
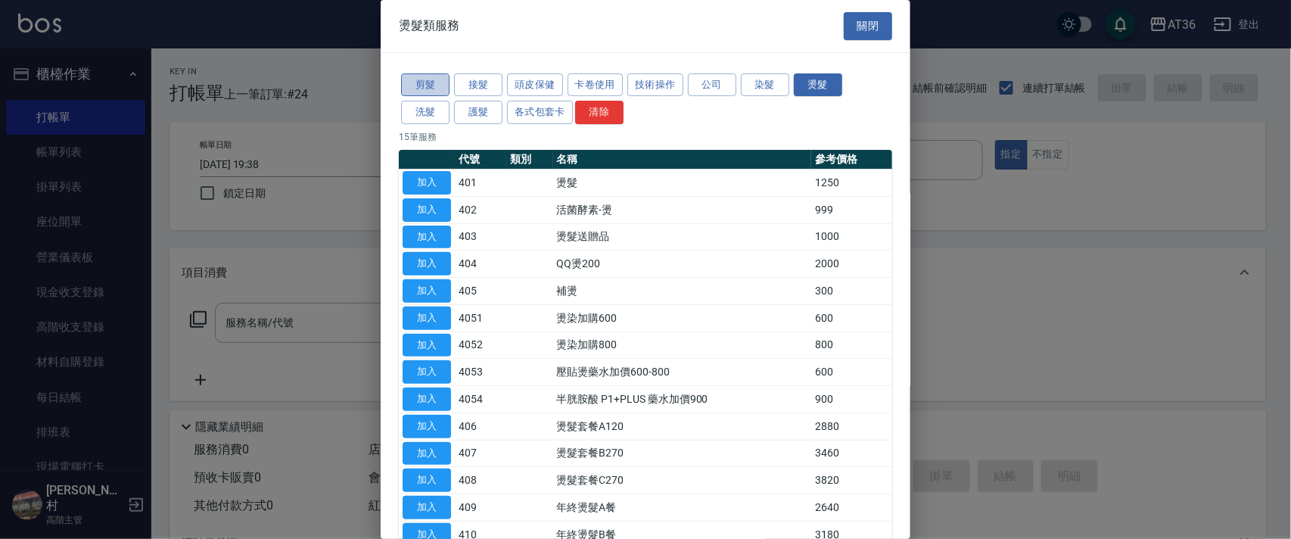
click at [403, 85] on button "剪髮" at bounding box center [425, 84] width 48 height 23
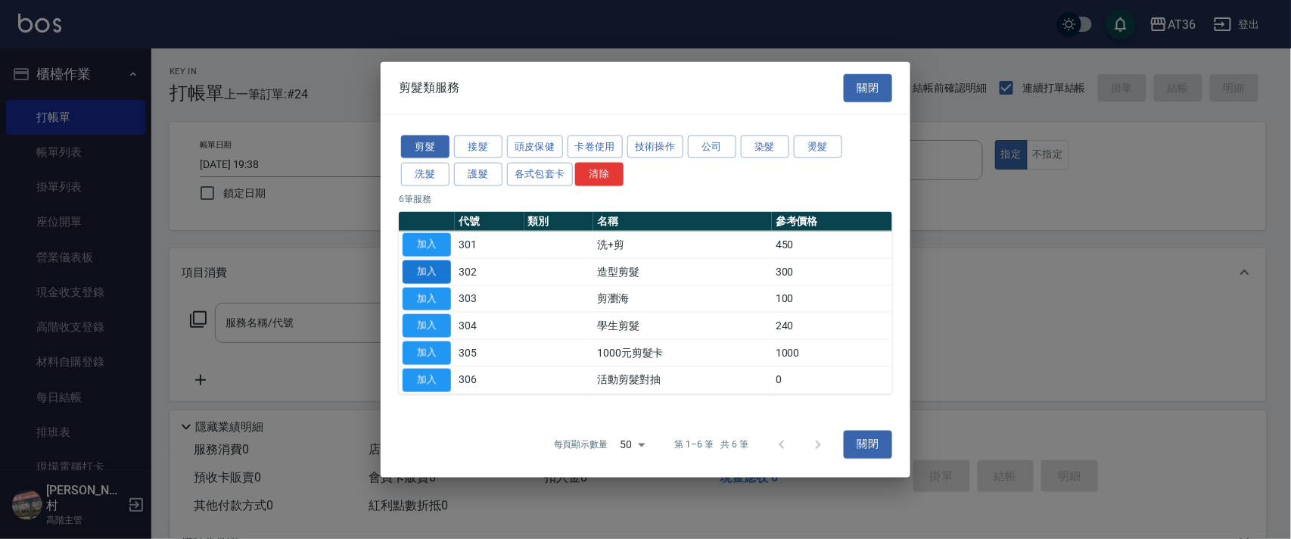
click at [427, 266] on button "加入" at bounding box center [426, 270] width 48 height 23
type input "造型剪髮(302)"
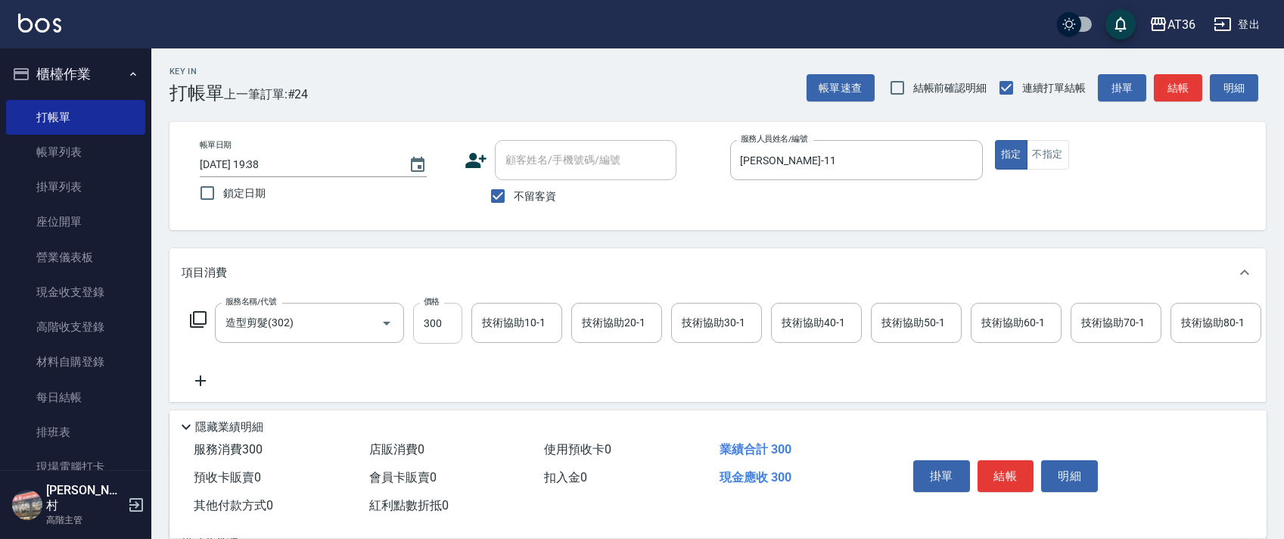
click at [443, 331] on input "300" at bounding box center [437, 323] width 49 height 41
type input "250"
click at [1027, 471] on button "結帳" at bounding box center [1005, 476] width 57 height 32
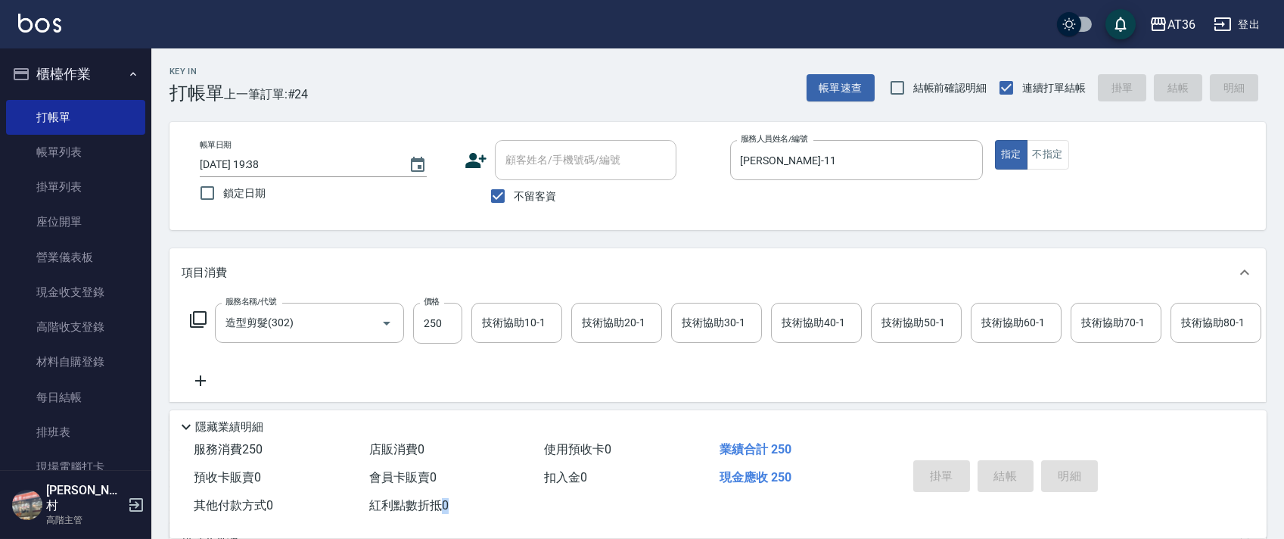
click at [1027, 471] on div "掛單 結帳 明細" at bounding box center [1005, 478] width 197 height 48
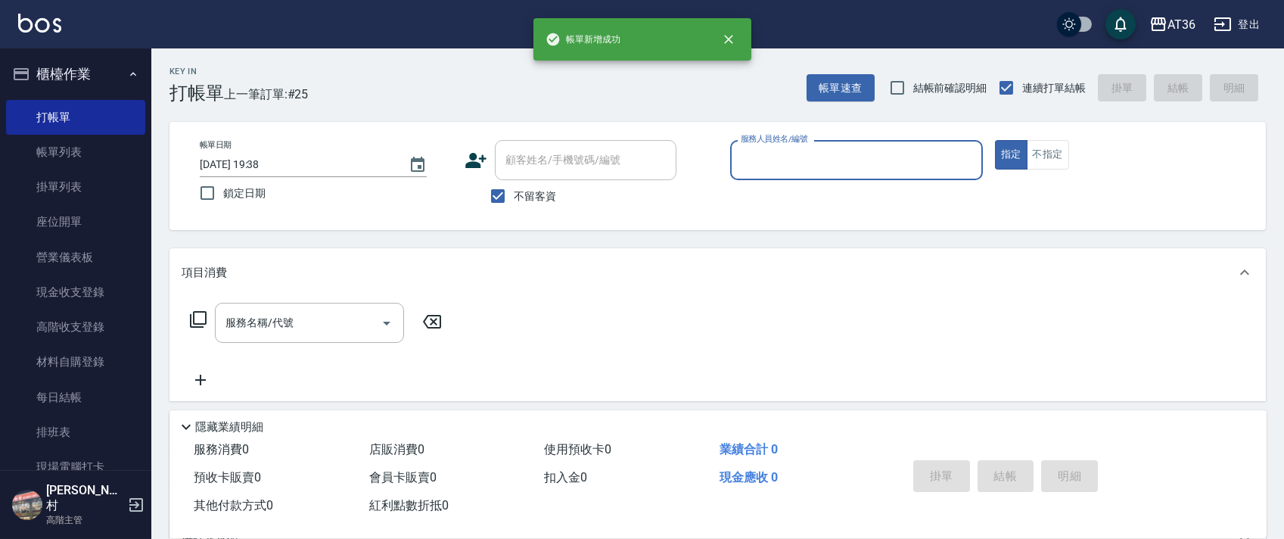
click at [760, 163] on input "服務人員姓名/編號" at bounding box center [856, 160] width 239 height 26
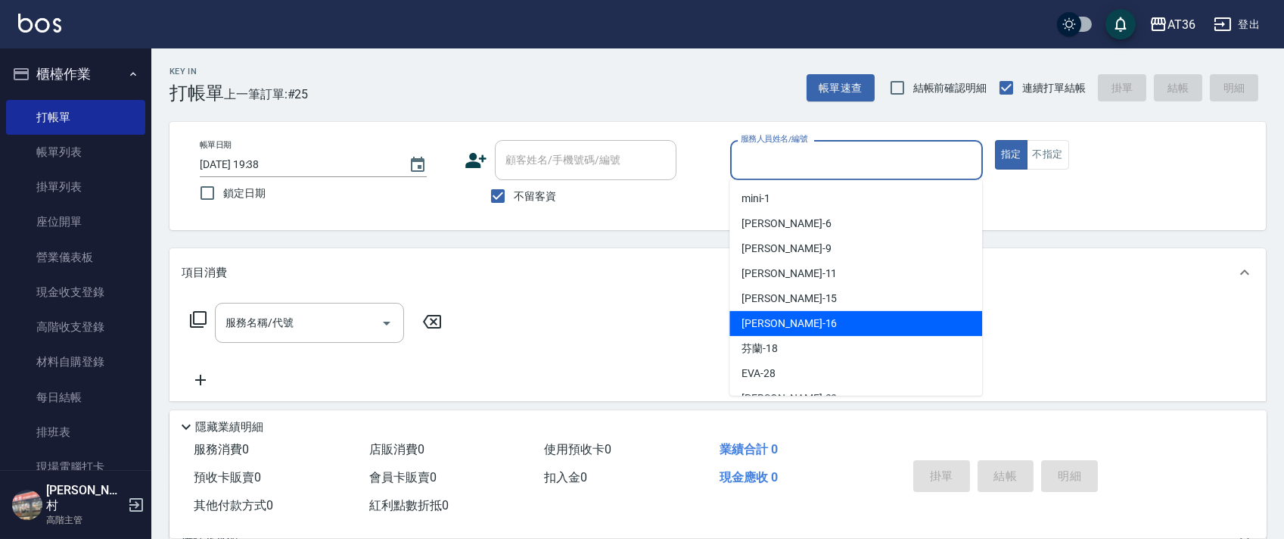
drag, startPoint x: 790, startPoint y: 322, endPoint x: 486, endPoint y: 247, distance: 312.5
click at [788, 320] on div "[PERSON_NAME] -16" at bounding box center [855, 323] width 253 height 25
type input "小鳳-16"
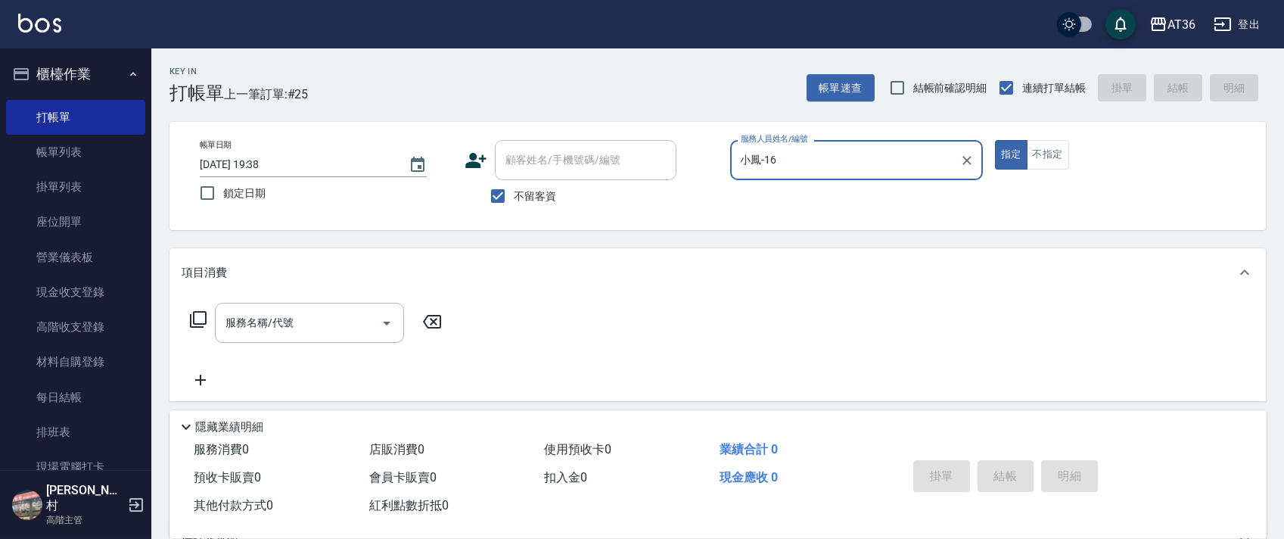
click at [196, 322] on icon at bounding box center [198, 319] width 18 height 18
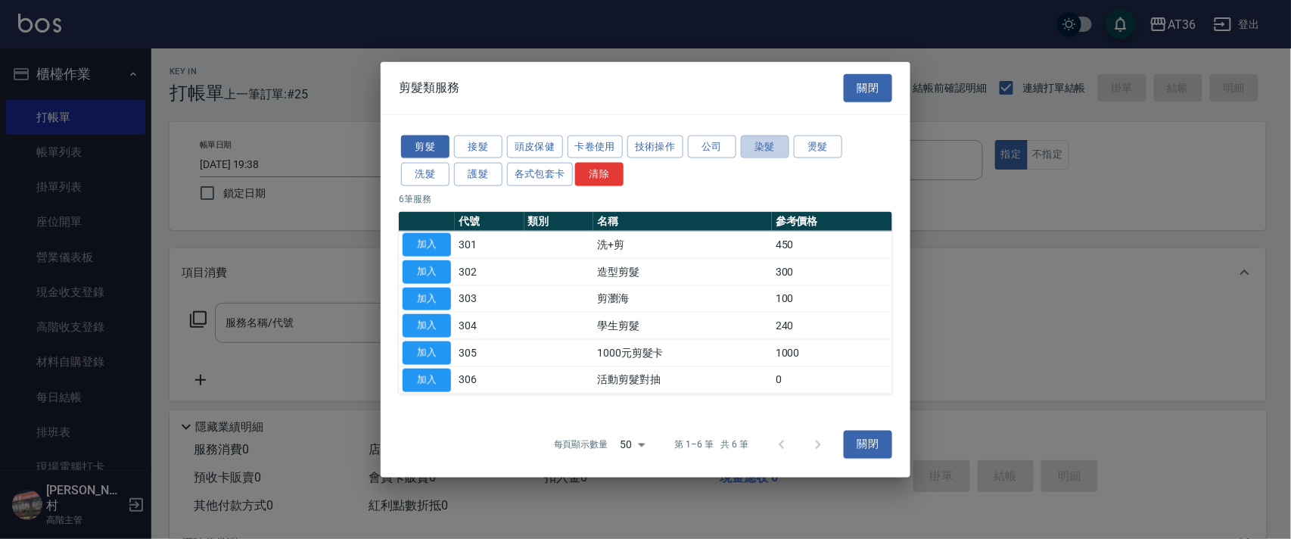
drag, startPoint x: 750, startPoint y: 144, endPoint x: 902, endPoint y: 185, distance: 156.7
click at [752, 145] on button "染髮" at bounding box center [765, 146] width 48 height 23
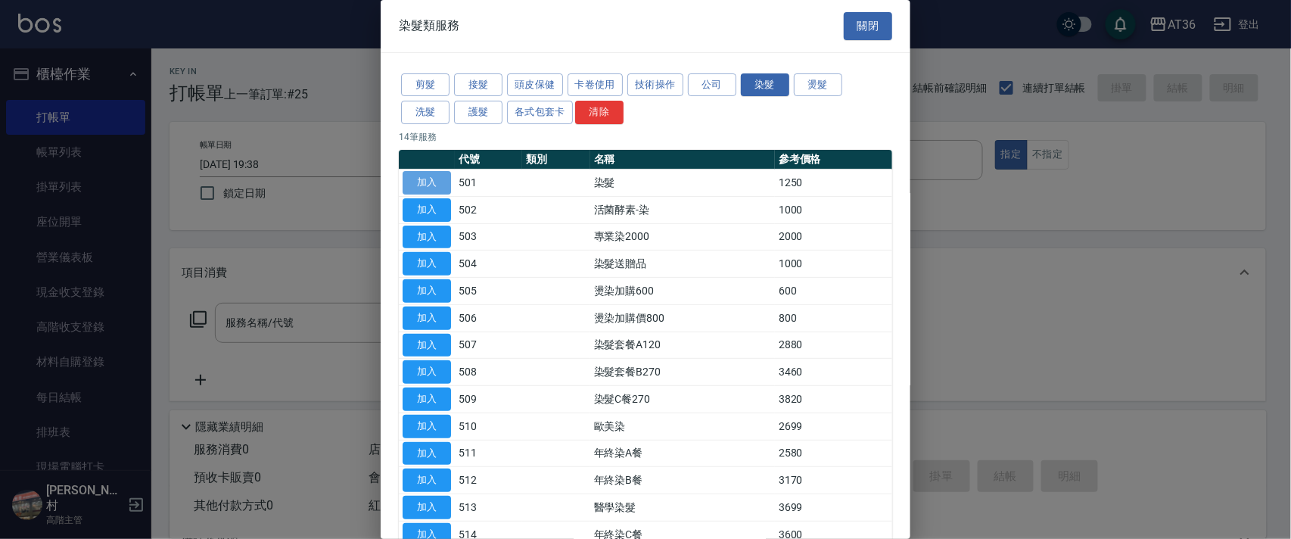
click at [431, 182] on button "加入" at bounding box center [426, 182] width 48 height 23
type input "染髮(501)"
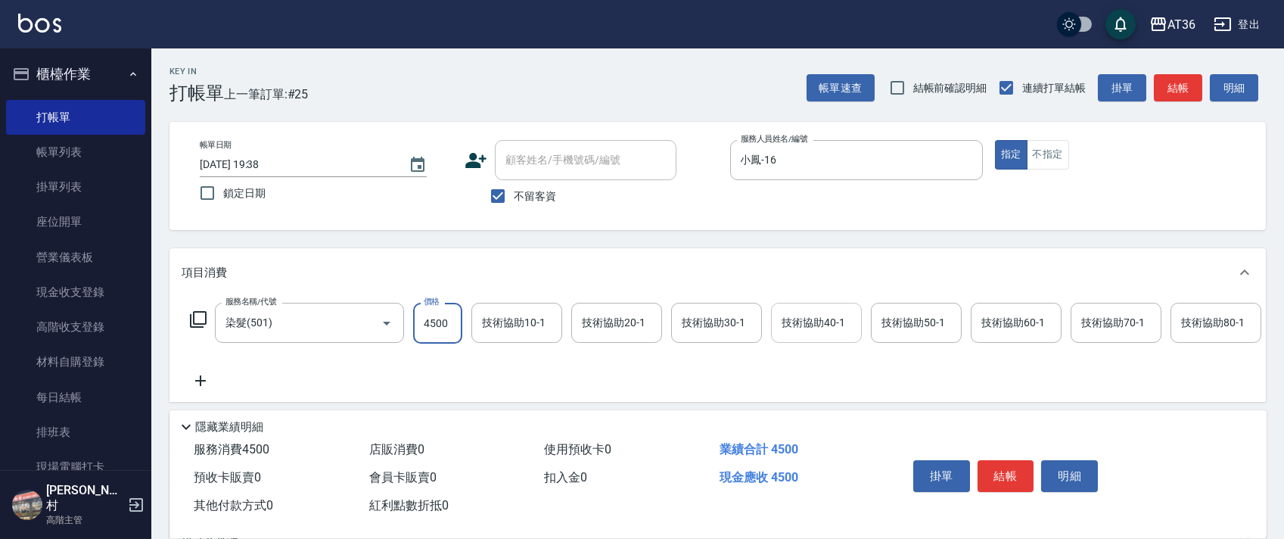
type input "4500"
click at [809, 322] on div "技術協助40-1 技術協助40-1" at bounding box center [816, 323] width 91 height 40
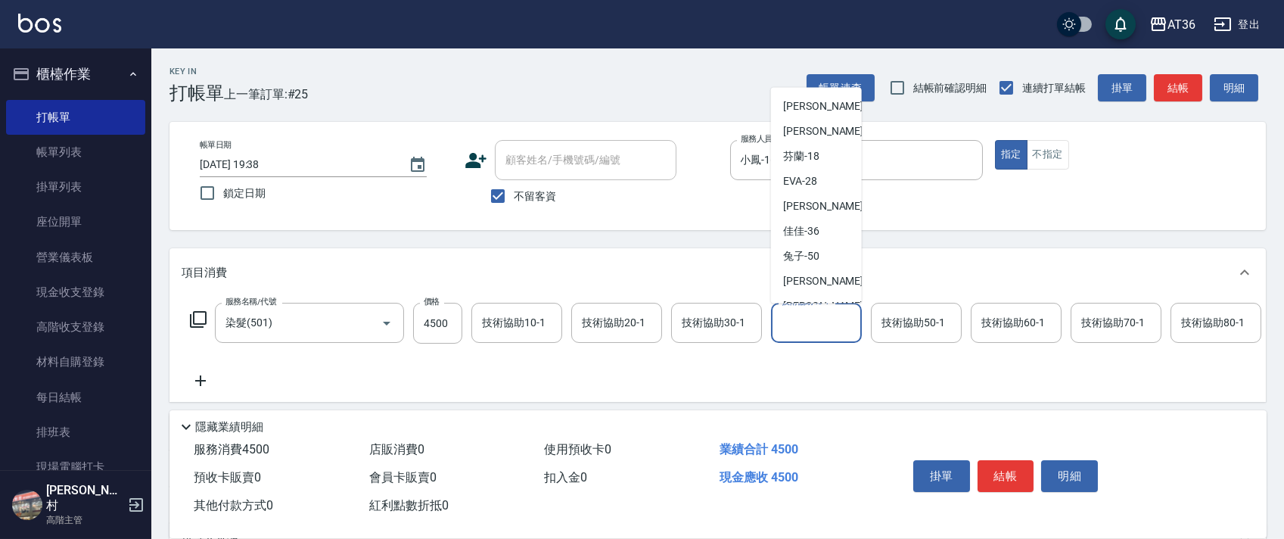
scroll to position [221, 0]
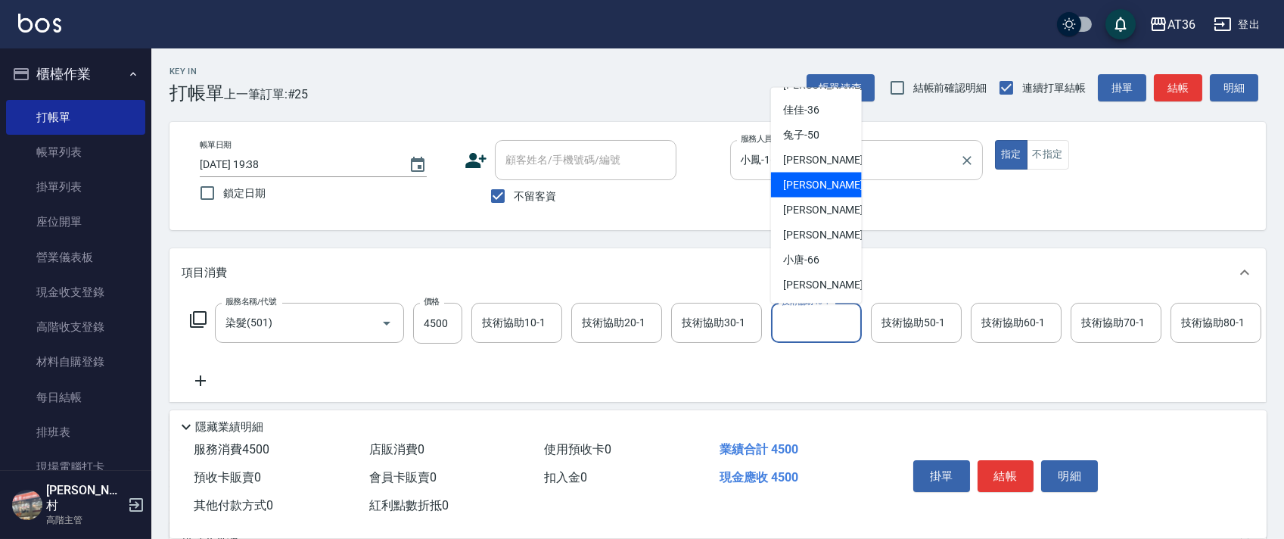
click at [821, 176] on div "[PERSON_NAME] -56" at bounding box center [816, 184] width 91 height 25
type input "[PERSON_NAME]-56"
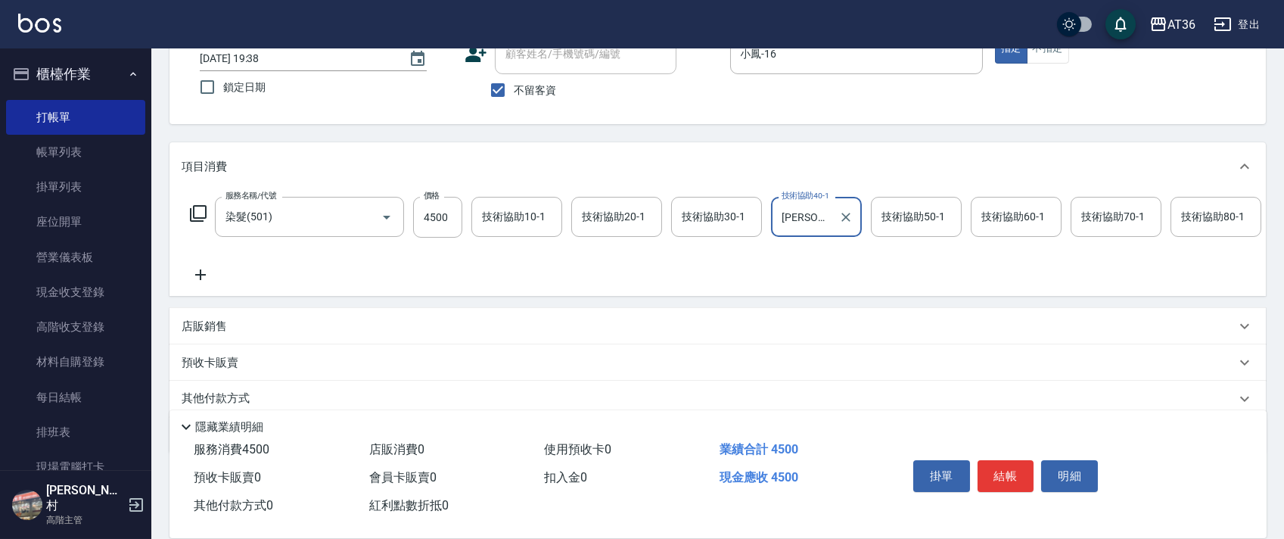
scroll to position [178, 0]
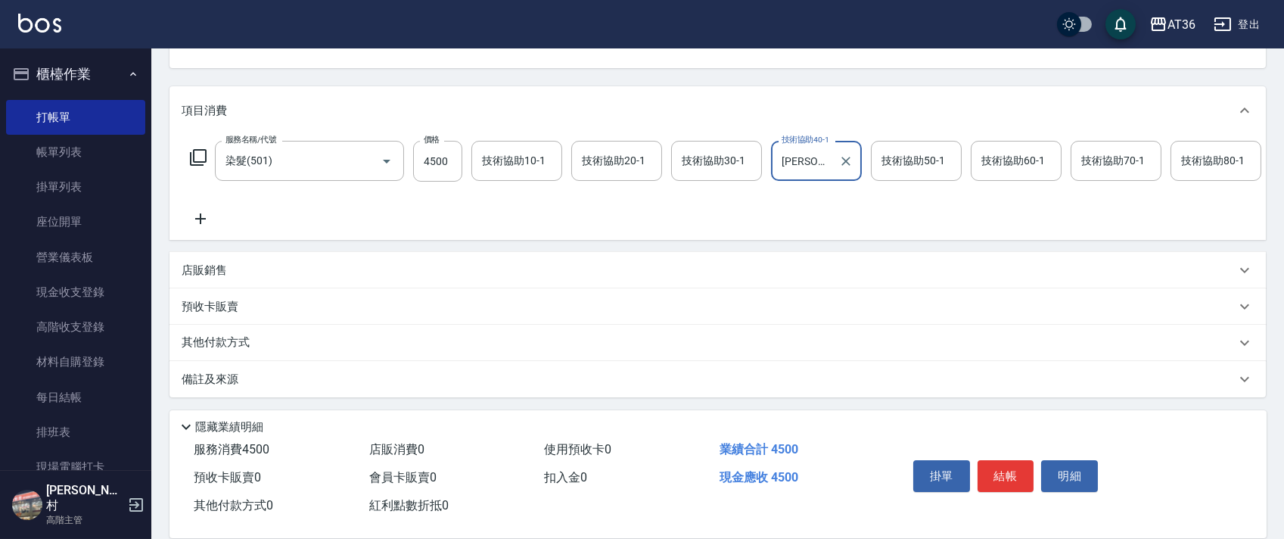
click at [239, 273] on div "店販銷售" at bounding box center [709, 271] width 1054 height 16
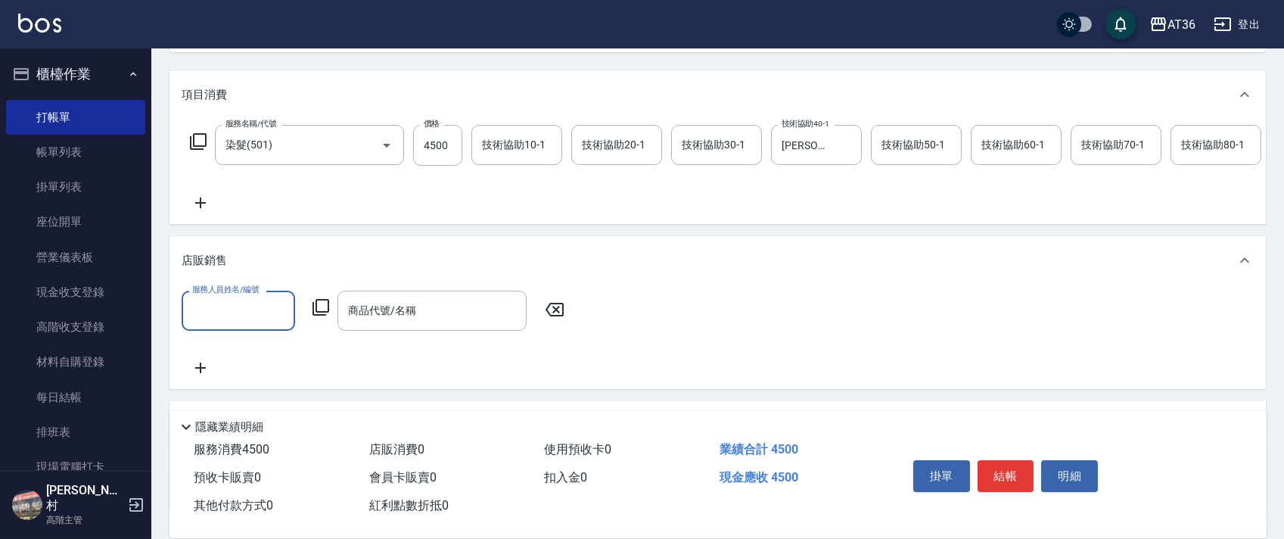
scroll to position [0, 0]
drag, startPoint x: 225, startPoint y: 319, endPoint x: 230, endPoint y: 313, distance: 8.0
click at [224, 319] on input "服務人員姓名/編號" at bounding box center [238, 310] width 100 height 26
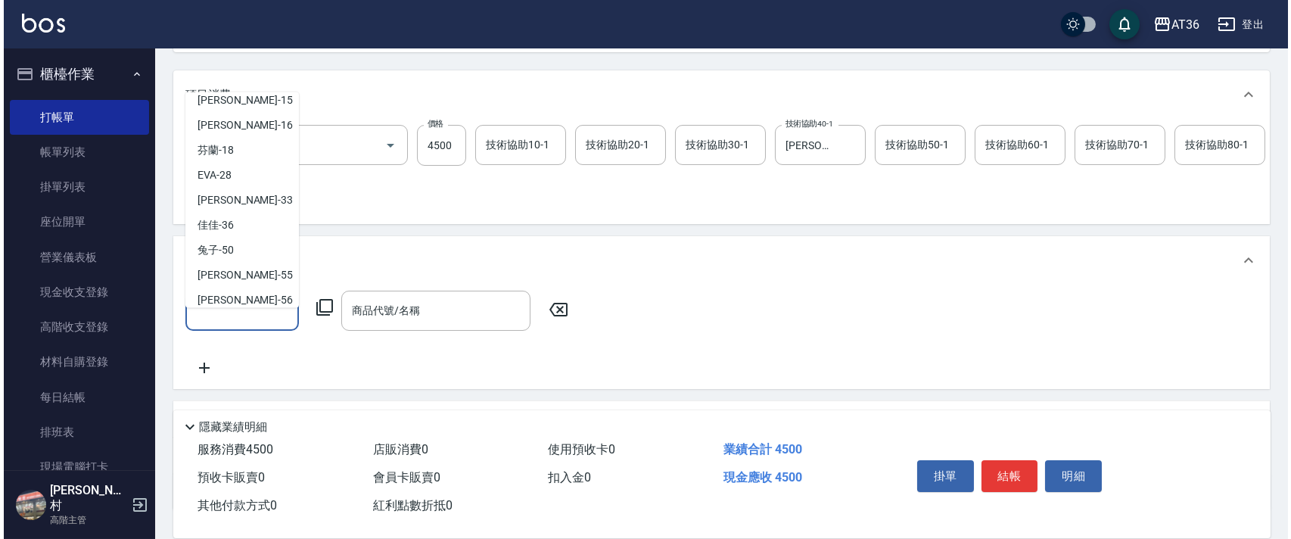
scroll to position [221, 0]
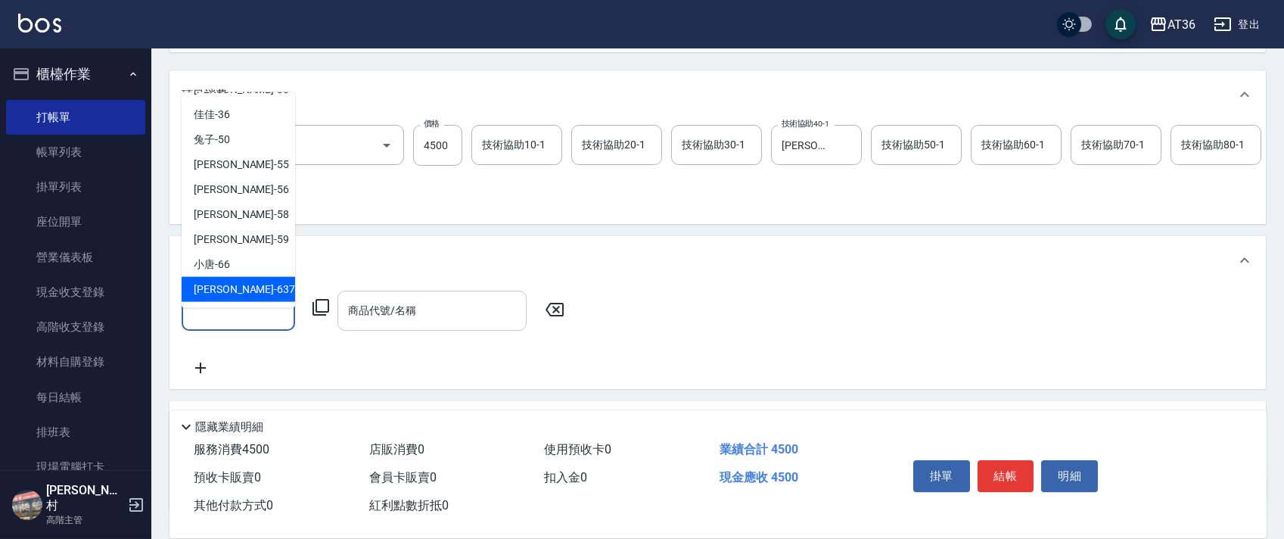
drag, startPoint x: 227, startPoint y: 281, endPoint x: 353, endPoint y: 307, distance: 128.3
click at [233, 281] on span "憶琳 -637" at bounding box center [244, 289] width 101 height 16
type input "憶琳-637"
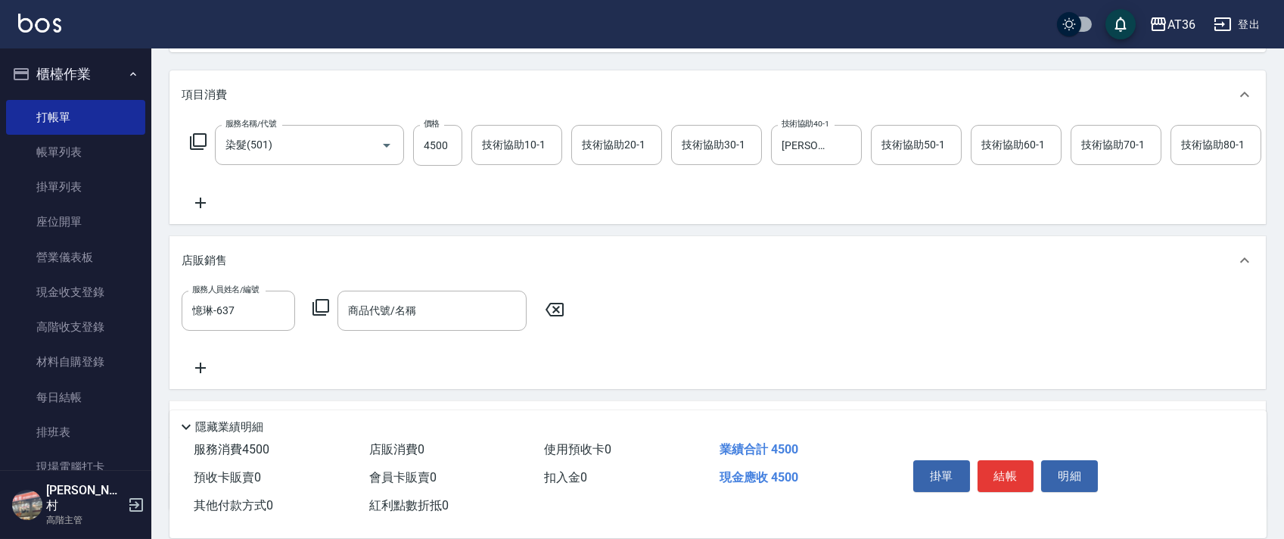
click at [322, 316] on icon at bounding box center [321, 307] width 18 height 18
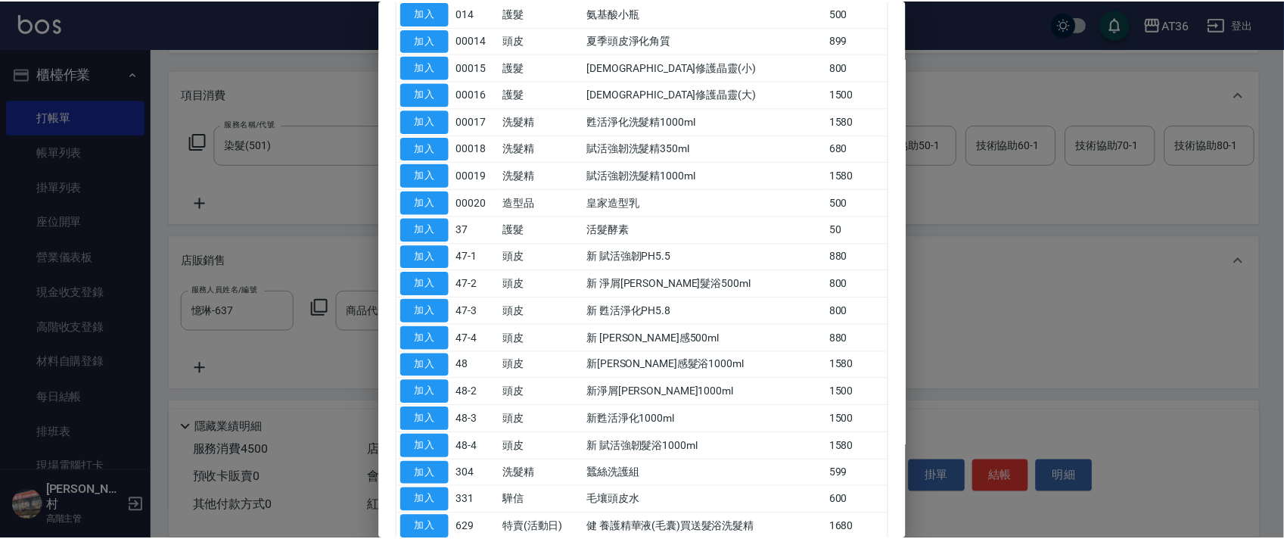
scroll to position [908, 0]
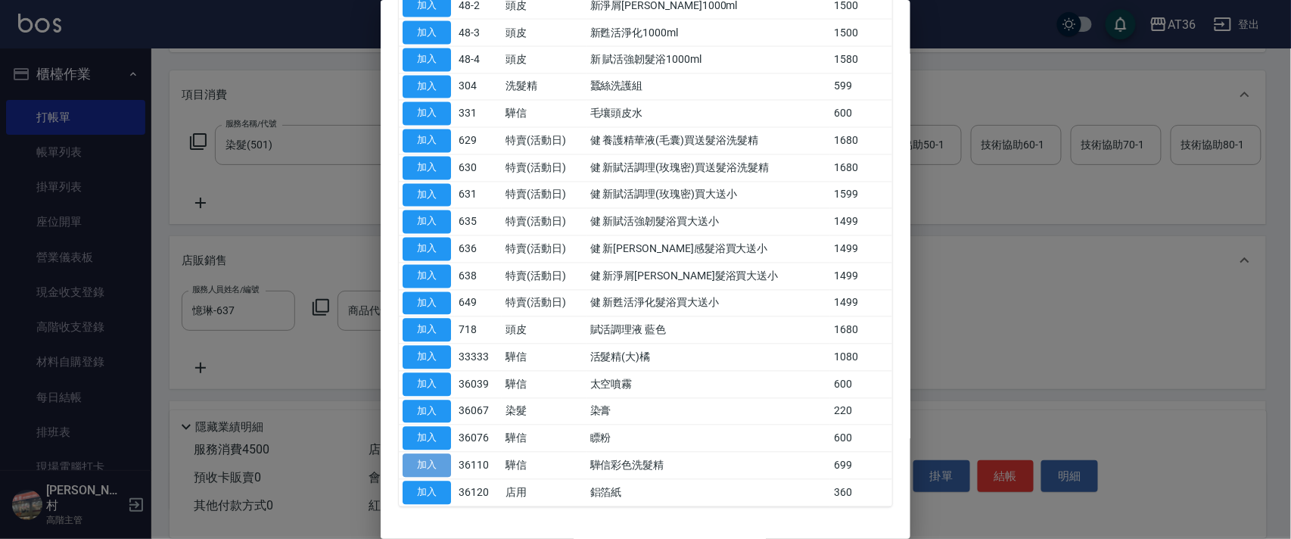
click at [433, 464] on button "加入" at bounding box center [426, 465] width 48 height 23
type input "驊信彩色洗髮精"
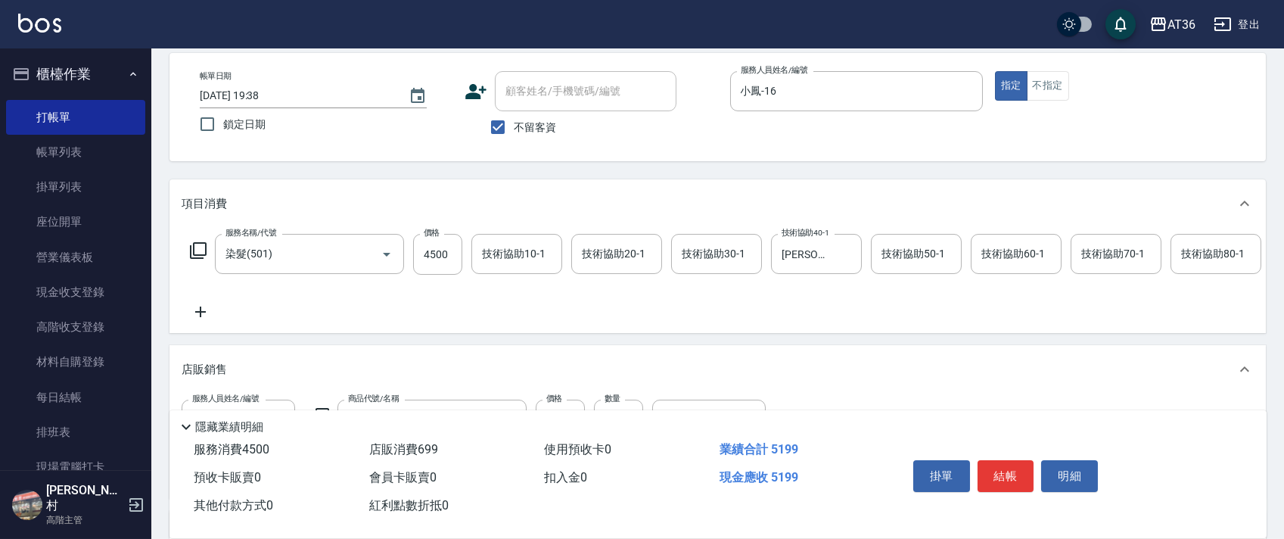
scroll to position [0, 0]
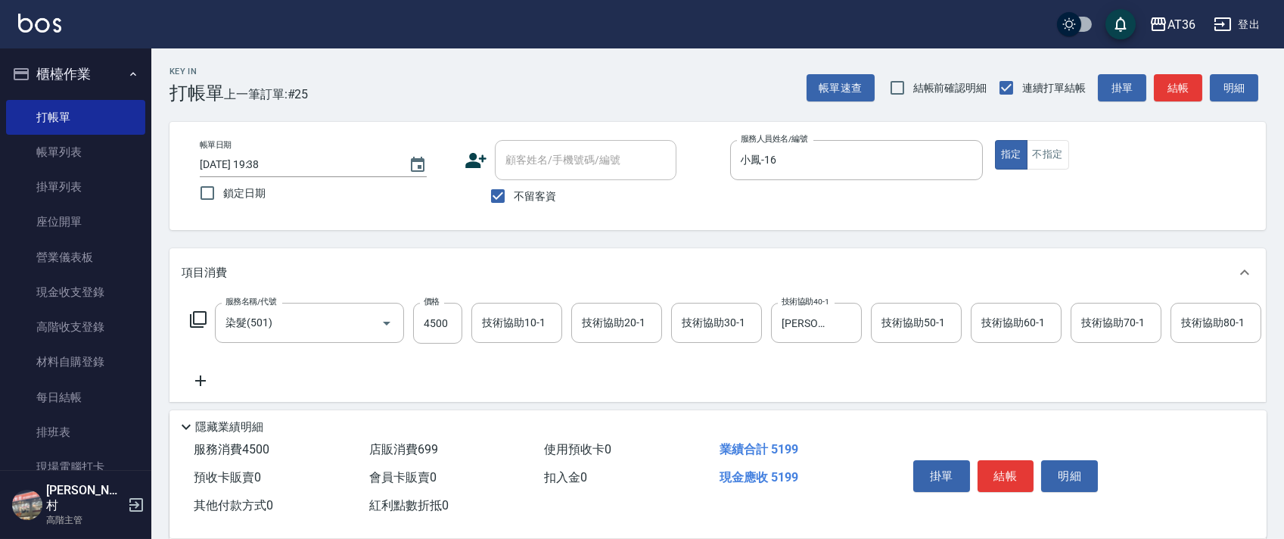
drag, startPoint x: 1007, startPoint y: 484, endPoint x: 1014, endPoint y: 449, distance: 36.4
click at [1006, 483] on button "結帳" at bounding box center [1005, 476] width 57 height 32
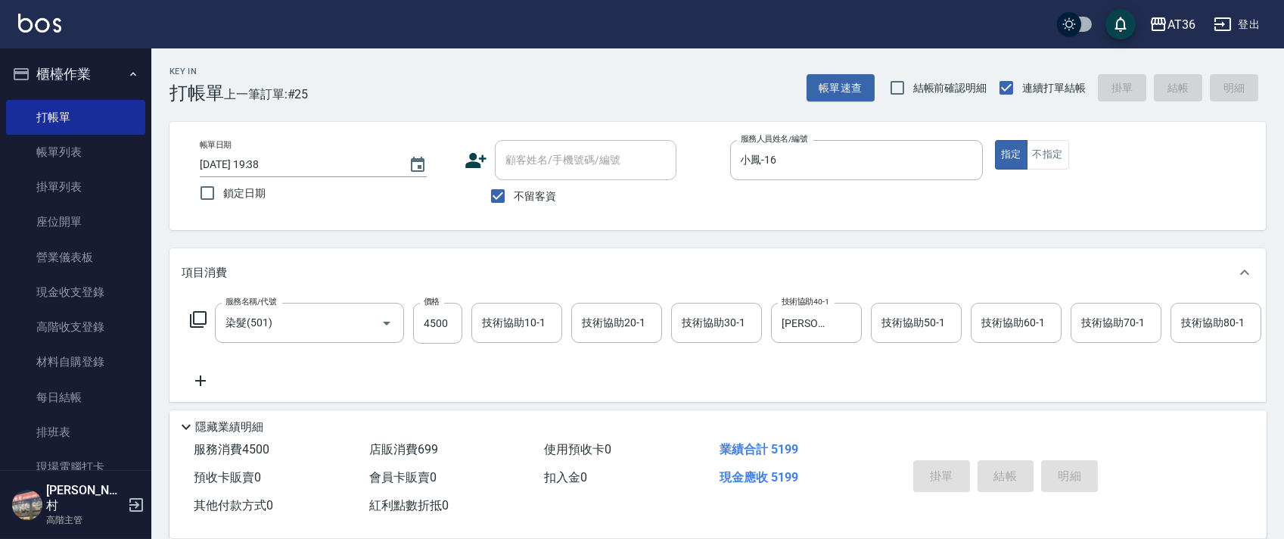
type input "[DATE] 19:39"
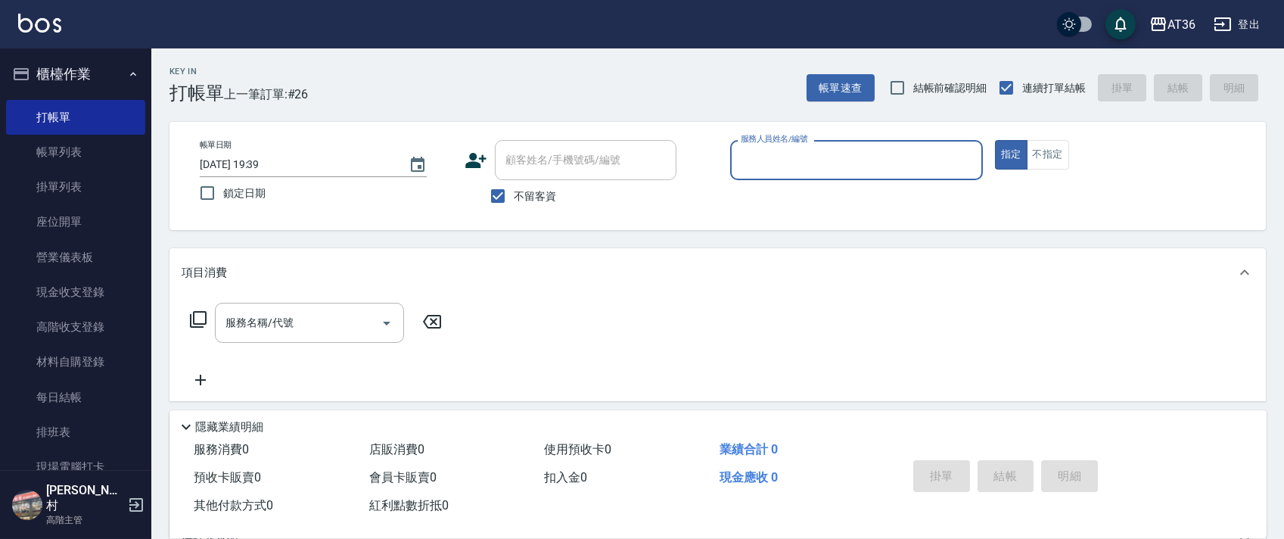
click at [772, 160] on input "服務人員姓名/編號" at bounding box center [856, 160] width 239 height 26
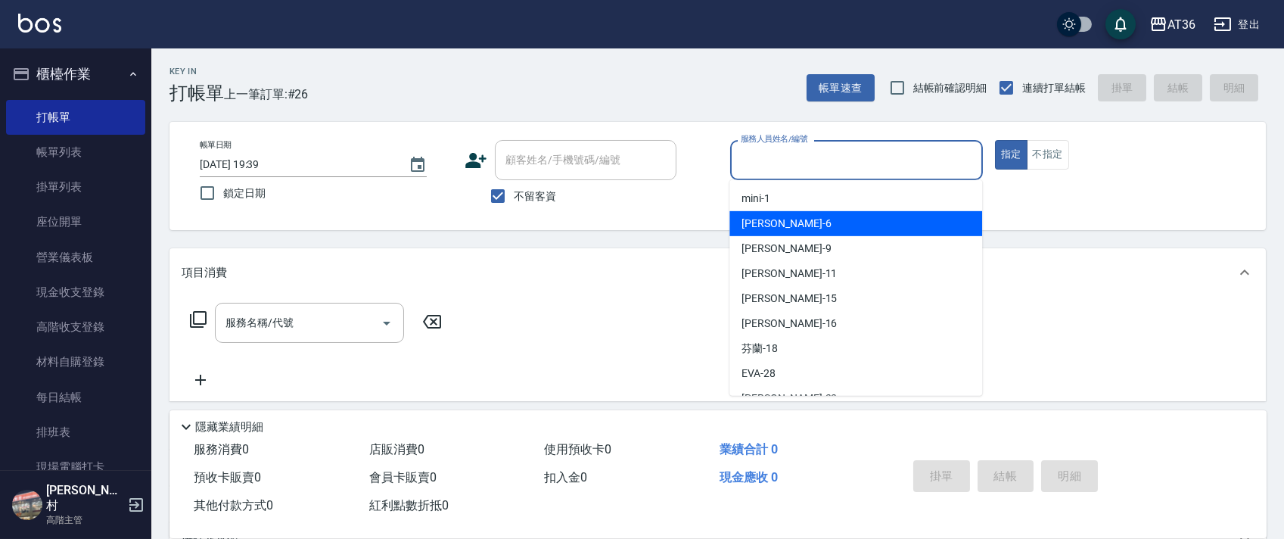
click at [795, 238] on div "美燕 -9" at bounding box center [855, 248] width 253 height 25
type input "美燕-9"
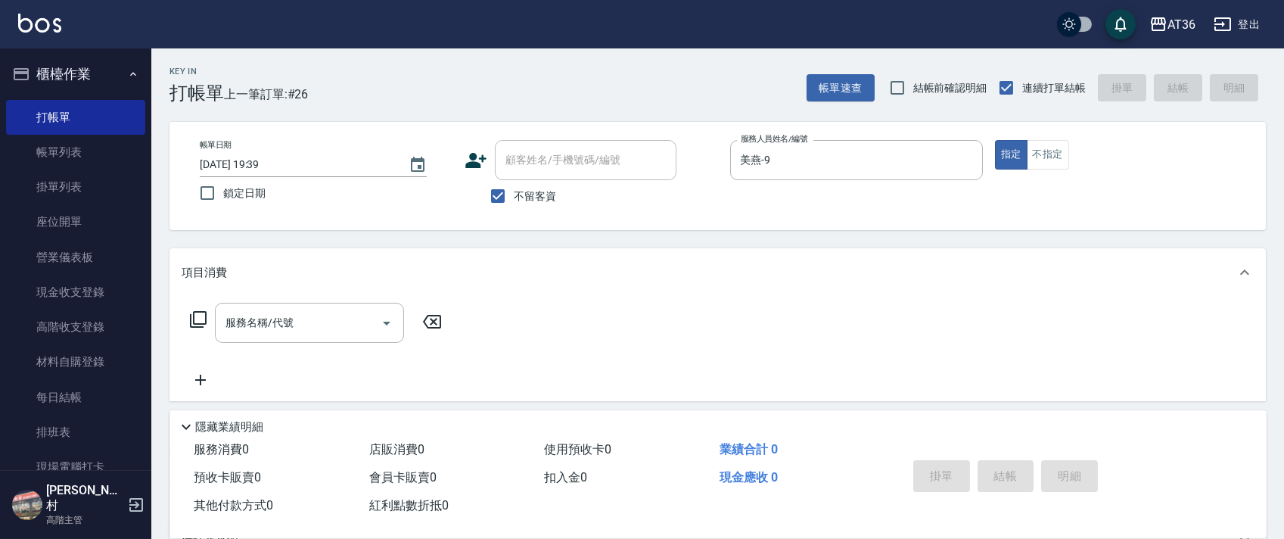
click at [200, 313] on icon at bounding box center [198, 319] width 18 height 18
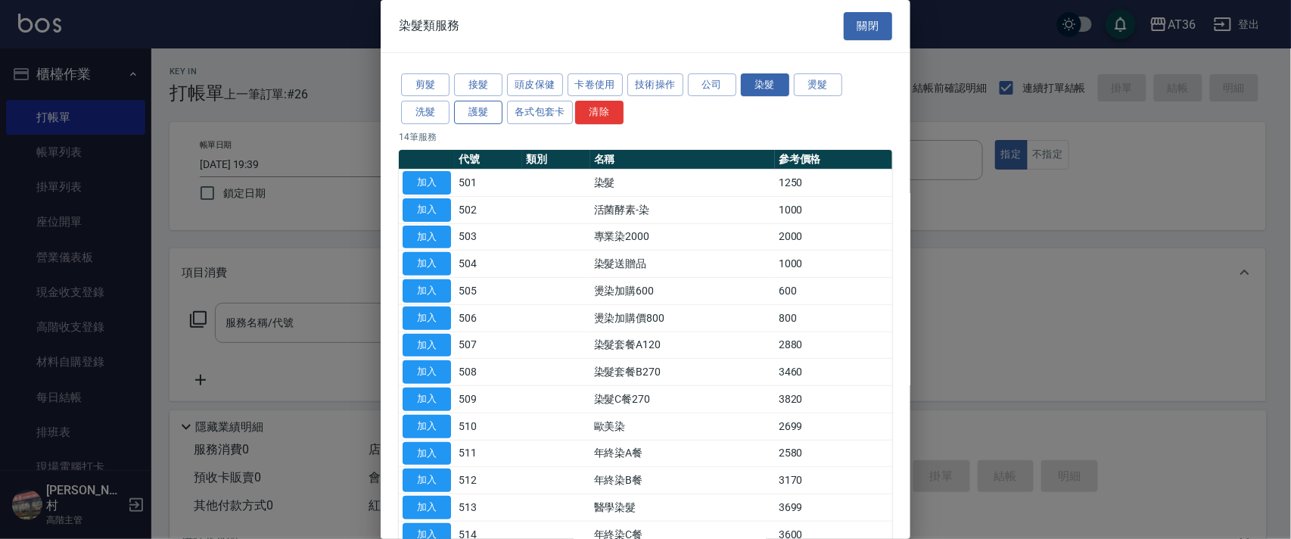
click at [430, 87] on button "剪髮" at bounding box center [425, 84] width 48 height 23
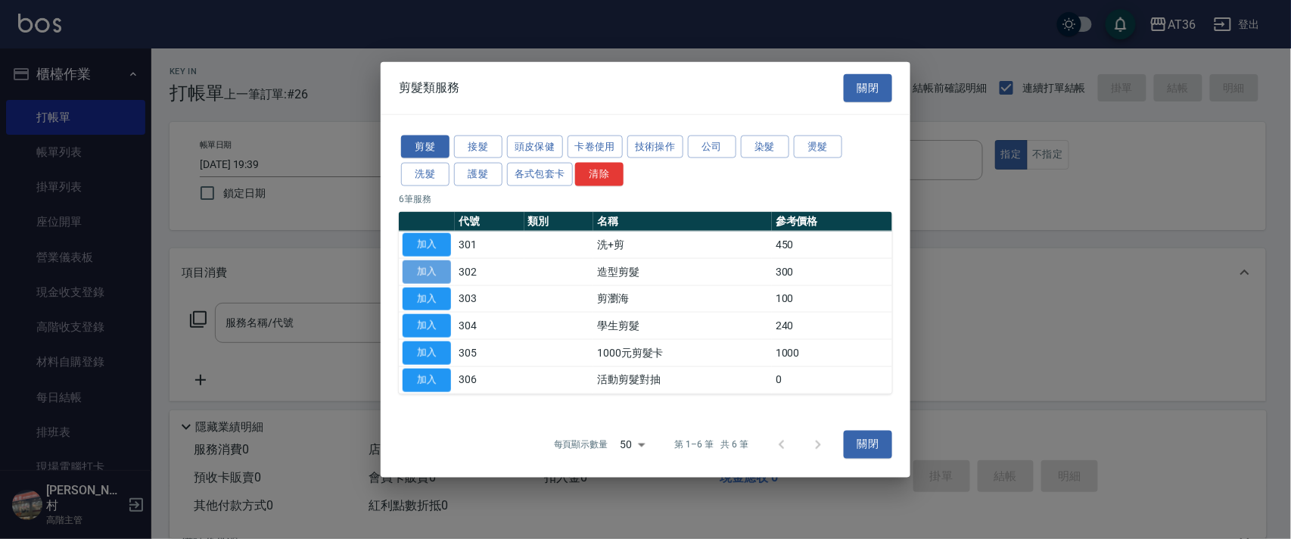
click at [430, 266] on button "加入" at bounding box center [426, 270] width 48 height 23
type input "造型剪髮(302)"
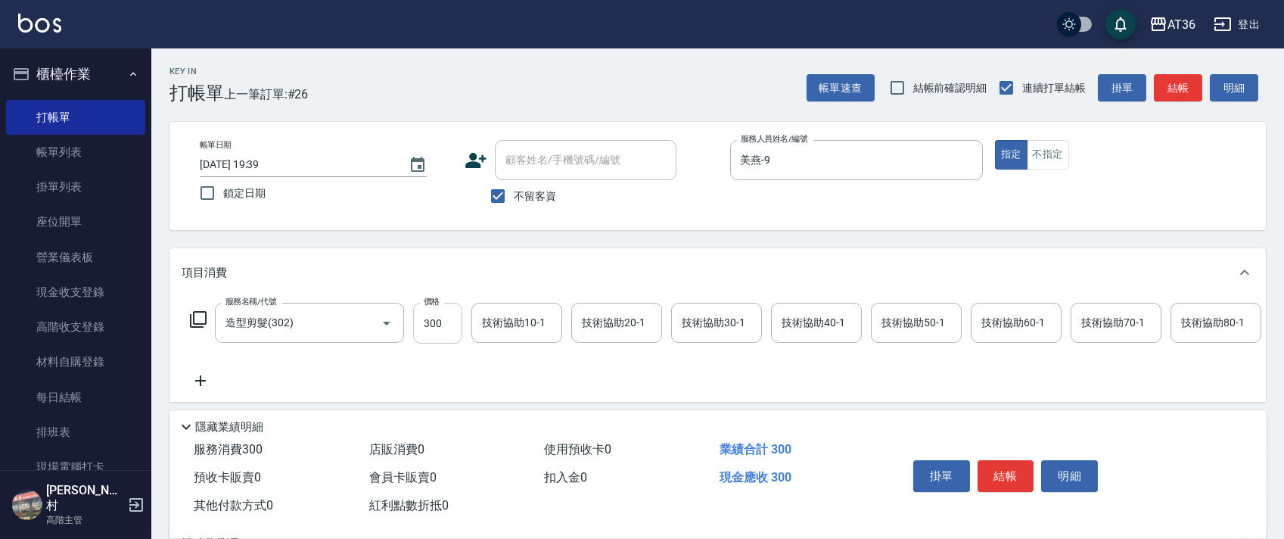
click at [429, 331] on input "300" at bounding box center [437, 323] width 49 height 41
type input "200"
click at [1001, 469] on button "結帳" at bounding box center [1005, 476] width 57 height 32
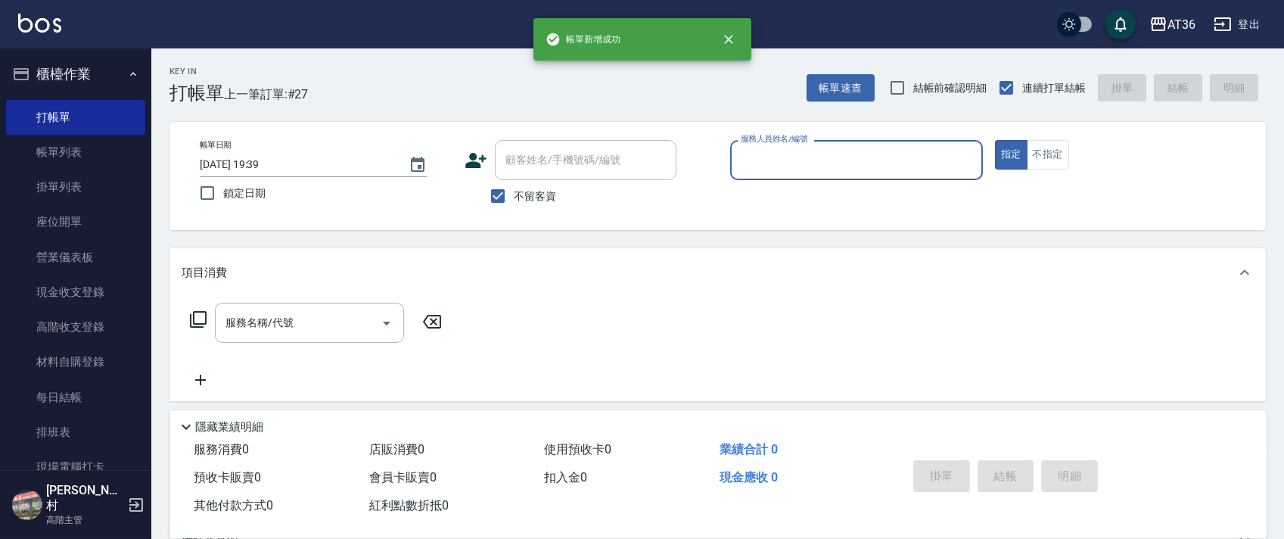
click at [743, 157] on input "服務人員姓名/編號" at bounding box center [856, 160] width 239 height 26
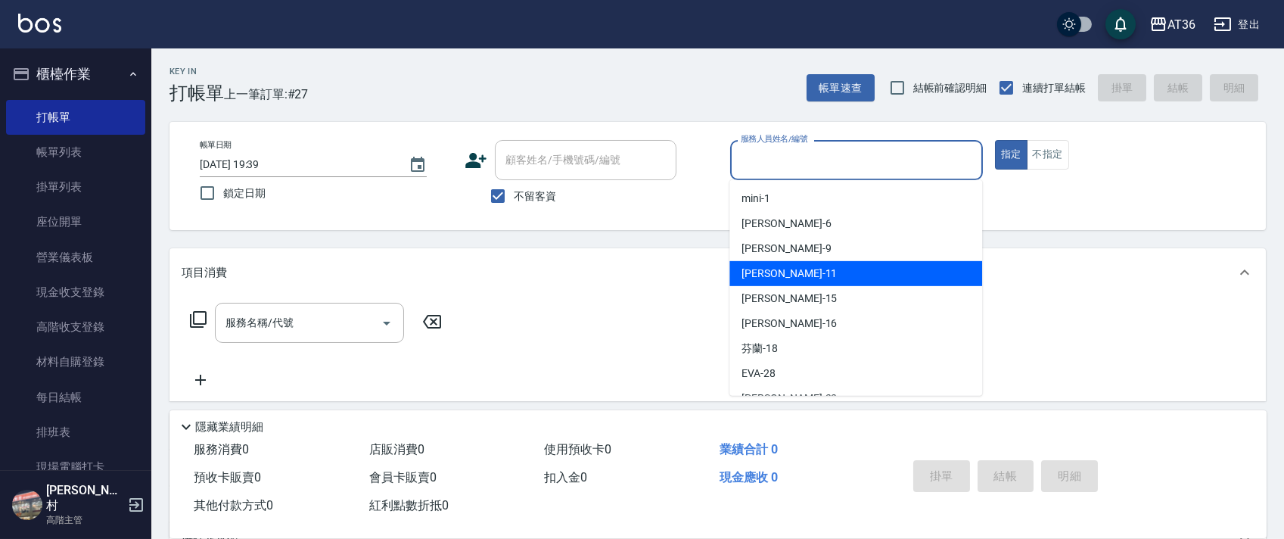
click at [778, 274] on div "[PERSON_NAME] -11" at bounding box center [855, 273] width 253 height 25
type input "[PERSON_NAME]-11"
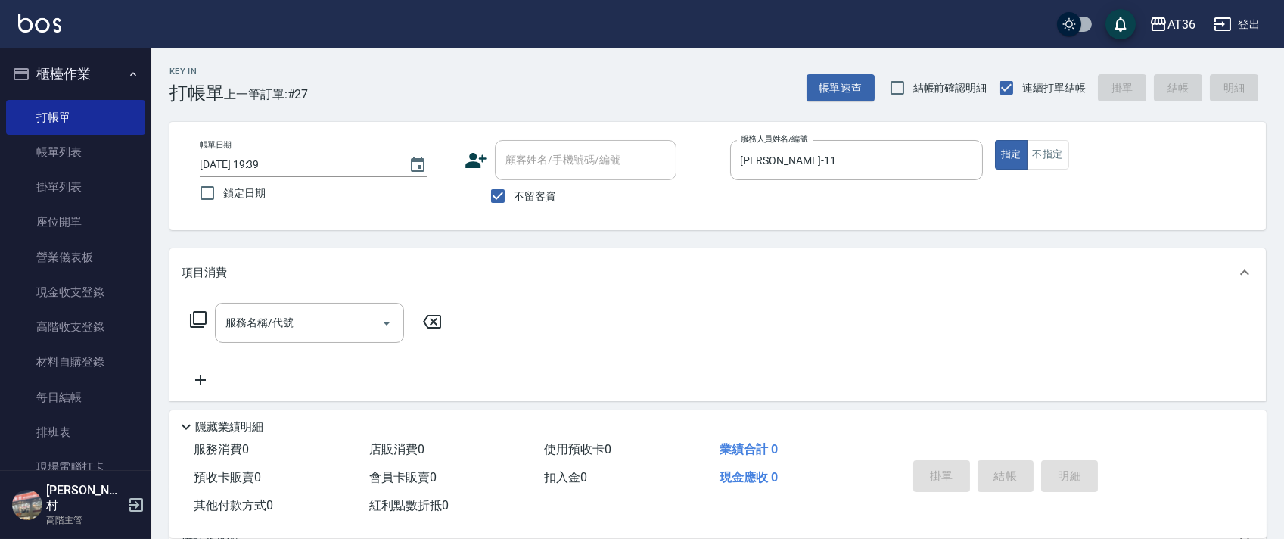
click at [200, 320] on icon at bounding box center [198, 319] width 18 height 18
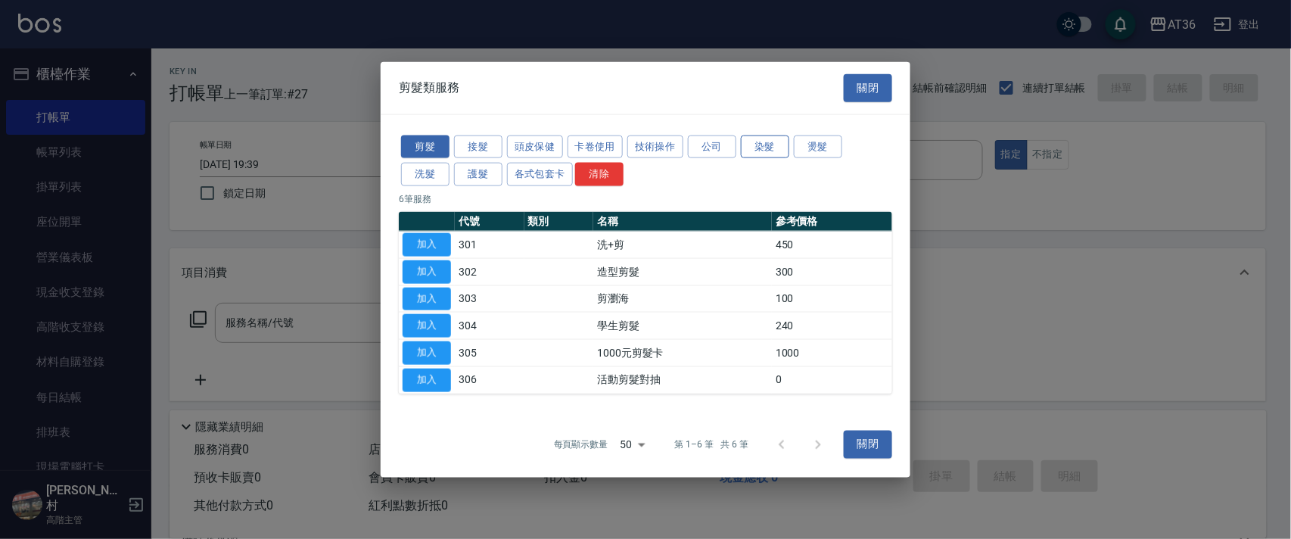
click at [756, 144] on button "染髮" at bounding box center [765, 146] width 48 height 23
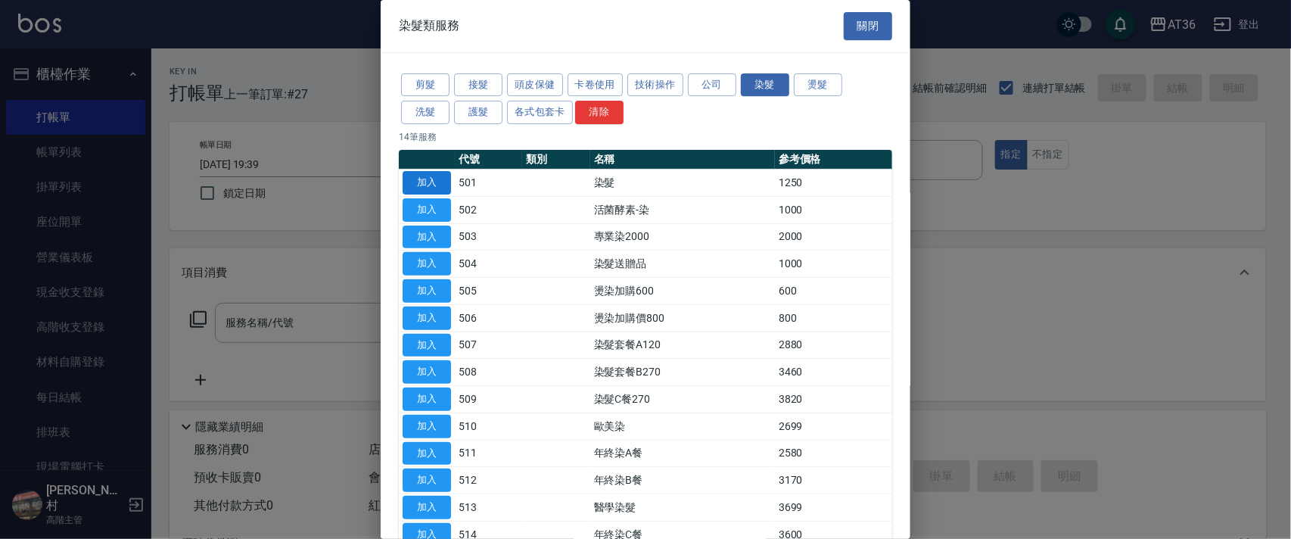
click at [430, 179] on button "加入" at bounding box center [426, 182] width 48 height 23
type input "染髮(501)"
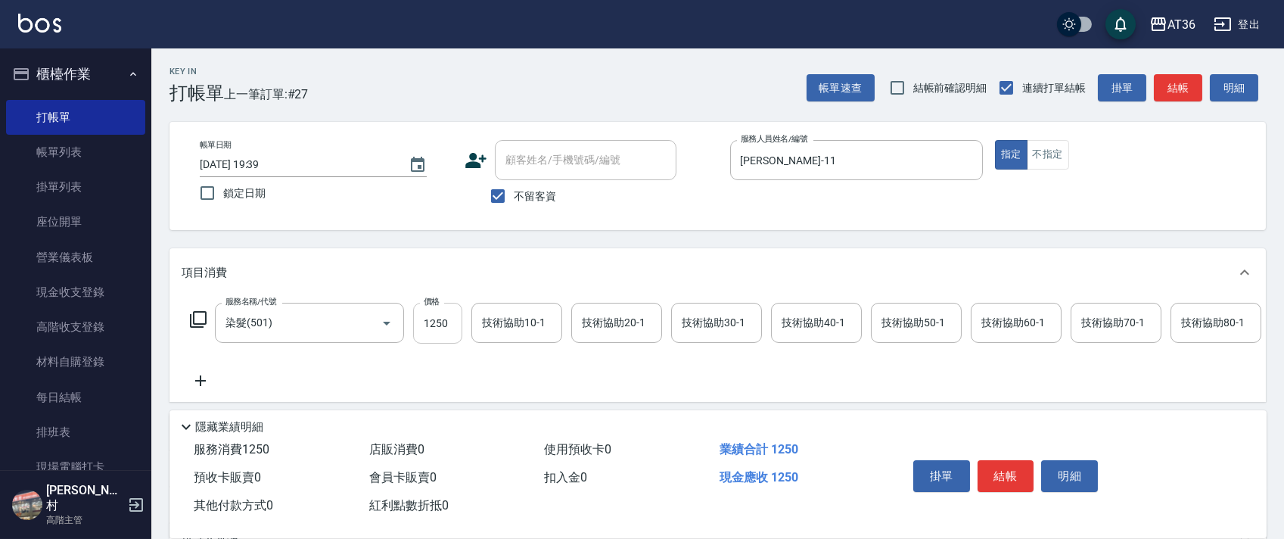
click at [438, 332] on input "1250" at bounding box center [437, 323] width 49 height 41
type input "3000"
click at [788, 318] on div "技術協助40-1 技術協助40-1" at bounding box center [816, 323] width 91 height 40
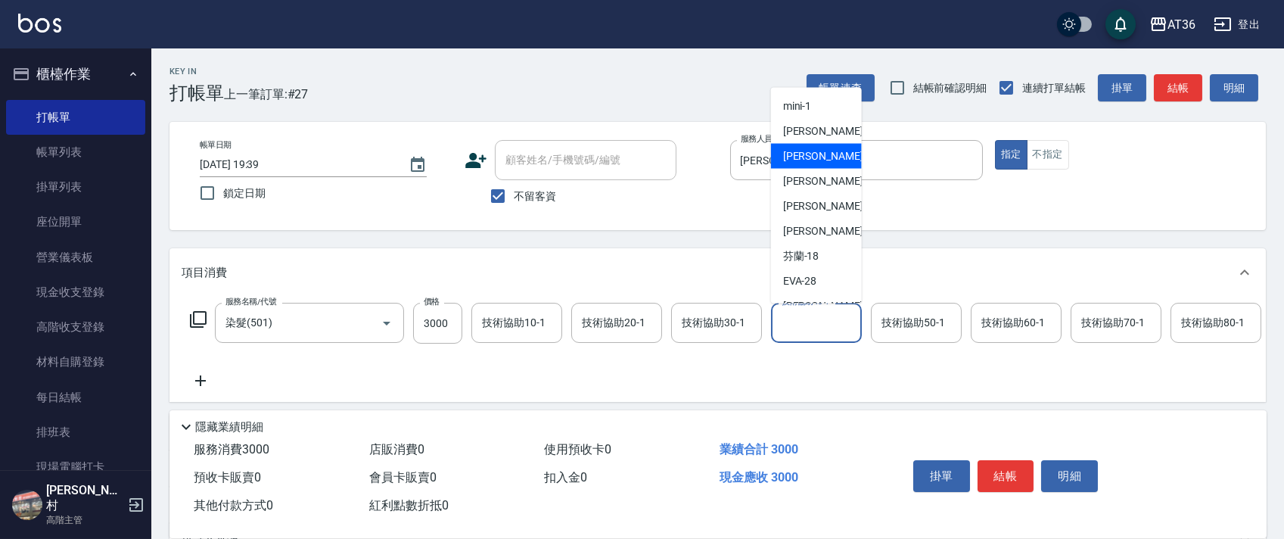
scroll to position [201, 0]
click at [820, 134] on div "佳佳 -36" at bounding box center [816, 129] width 91 height 25
type input "佳佳-36"
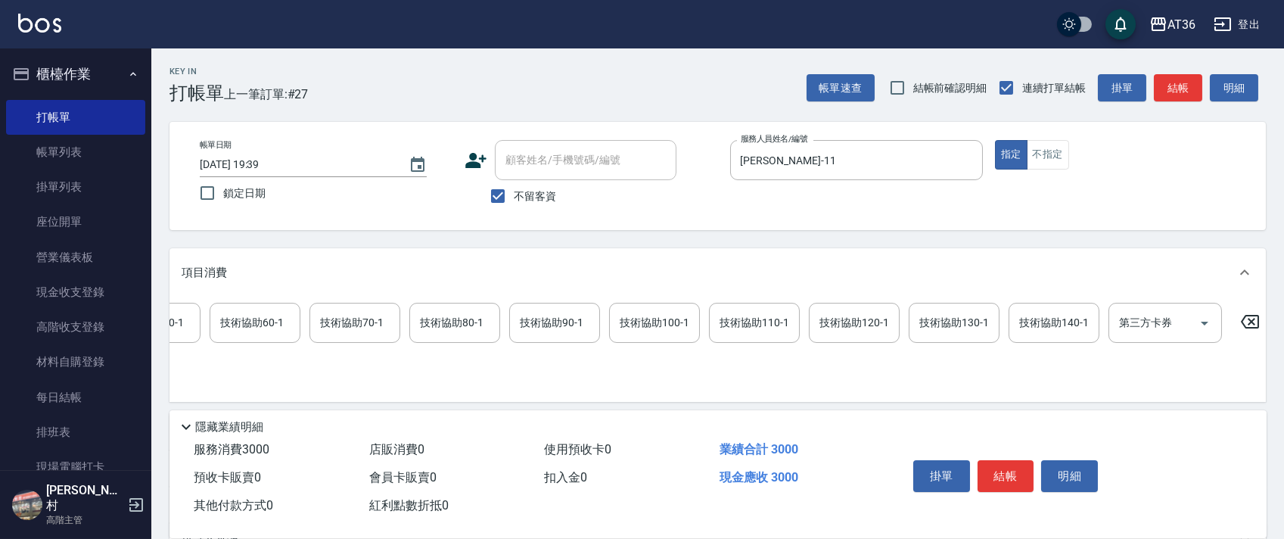
scroll to position [0, 766]
click at [1030, 328] on div "技術協助140-1 技術協助140-1" at bounding box center [1049, 323] width 91 height 40
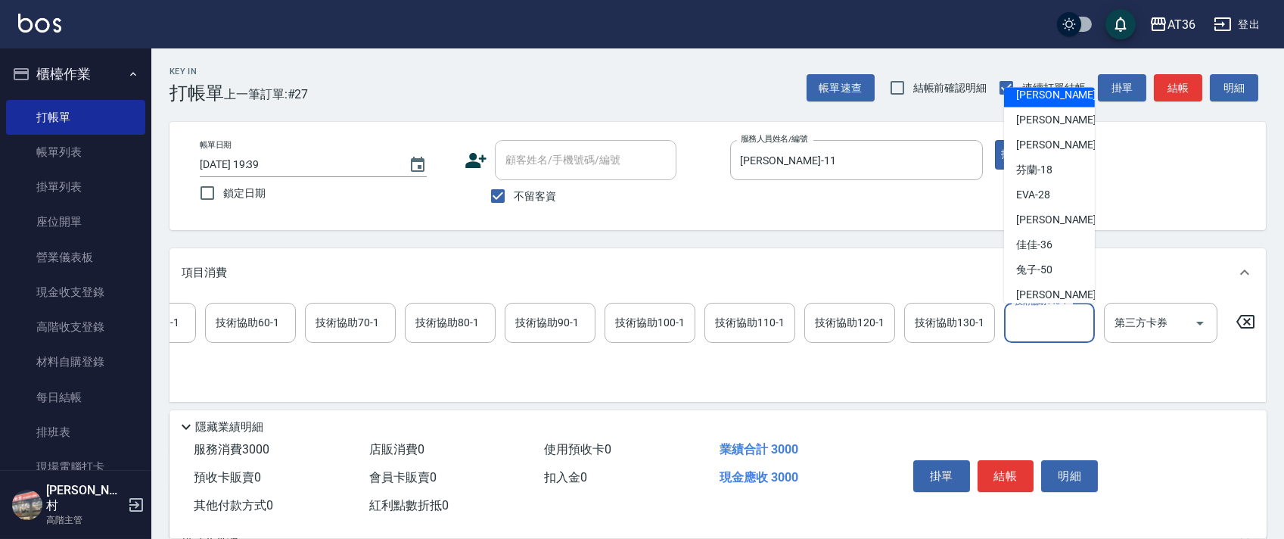
scroll to position [201, 0]
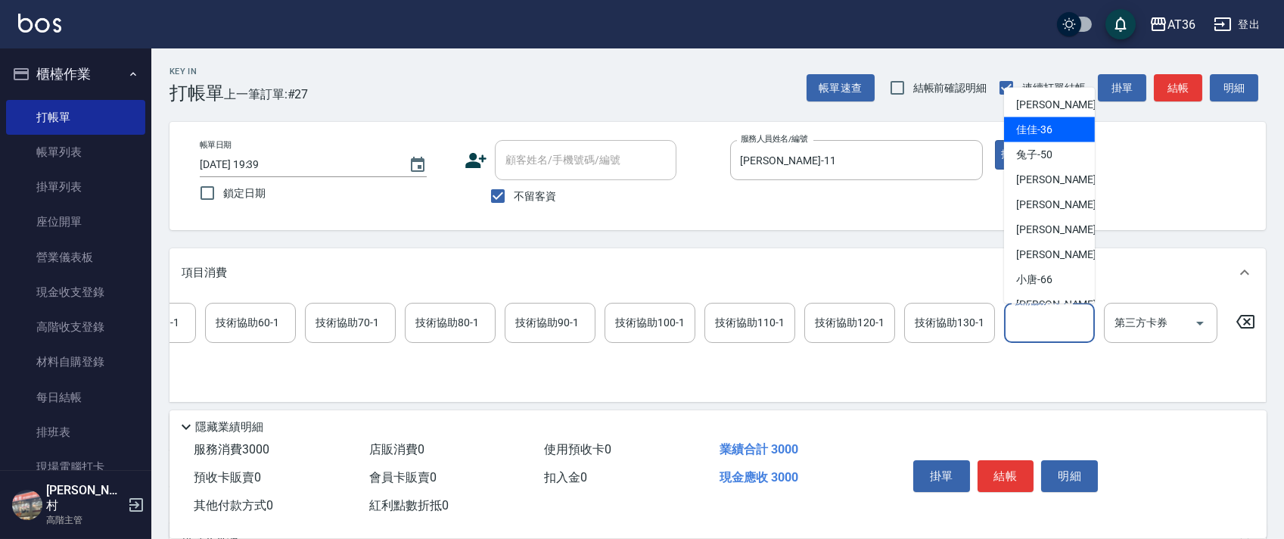
click at [1058, 133] on div "佳佳 -36" at bounding box center [1049, 129] width 91 height 25
type input "佳佳-36"
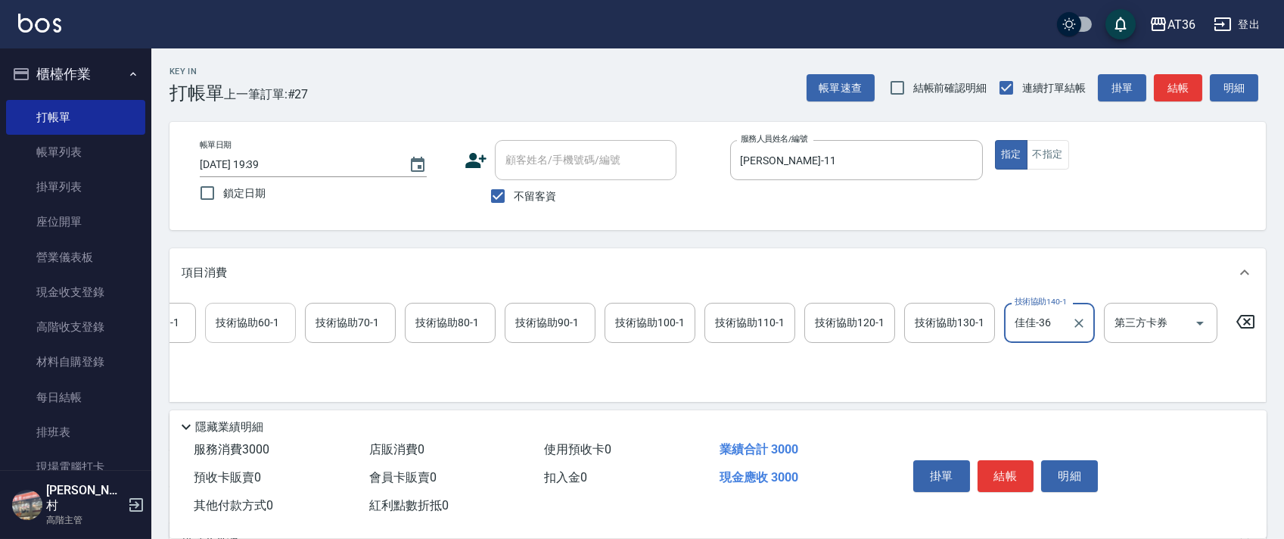
drag, startPoint x: 228, startPoint y: 325, endPoint x: 243, endPoint y: 306, distance: 23.6
click at [230, 324] on div "技術協助60-1 技術協助60-1" at bounding box center [250, 323] width 91 height 40
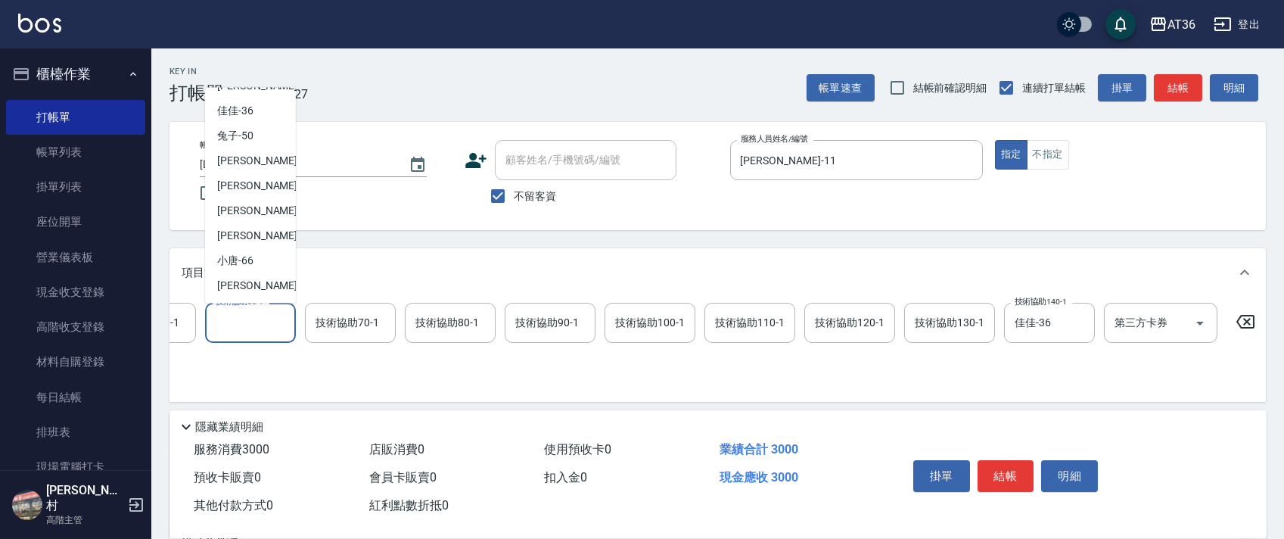
scroll to position [221, 0]
click at [250, 113] on span "佳佳 -36" at bounding box center [235, 110] width 36 height 16
type input "佳佳-36"
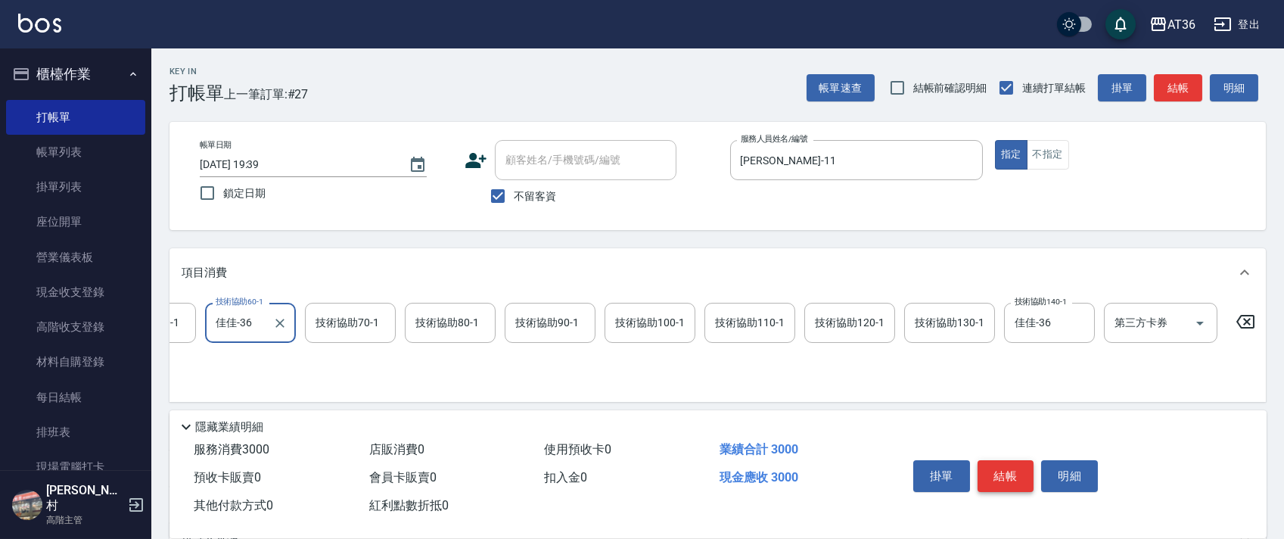
click at [1002, 477] on button "結帳" at bounding box center [1005, 476] width 57 height 32
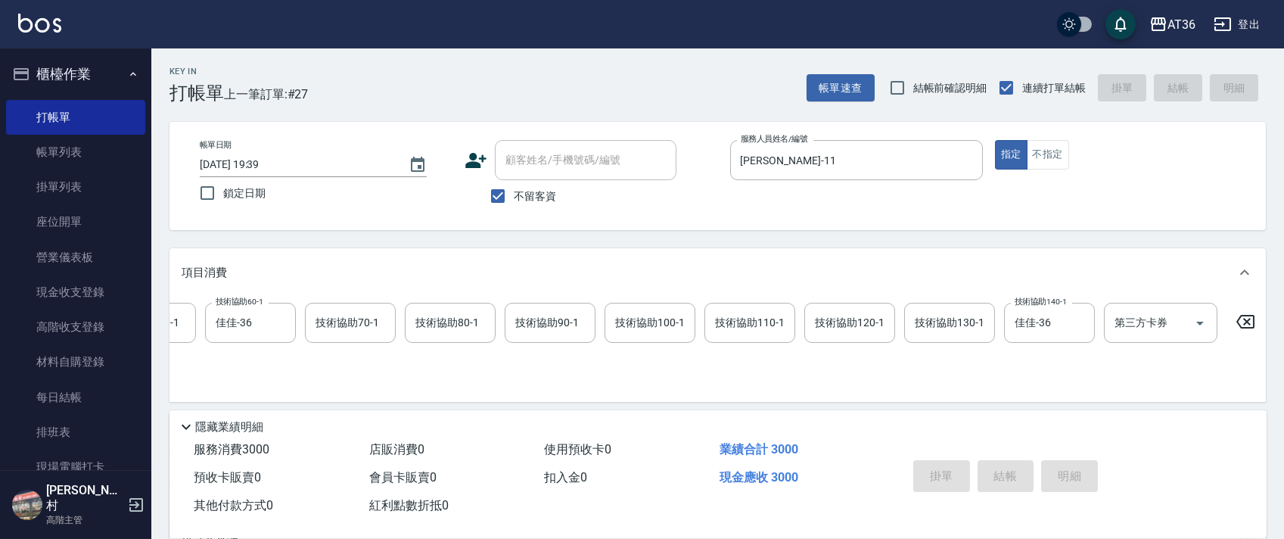
type input "[DATE] 19:40"
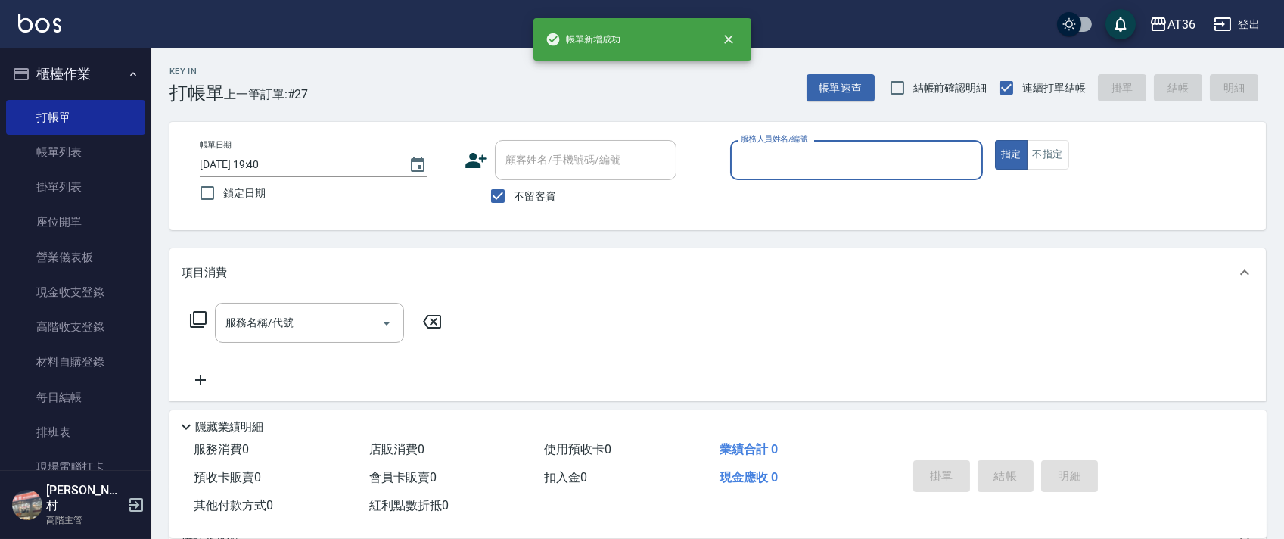
scroll to position [0, 0]
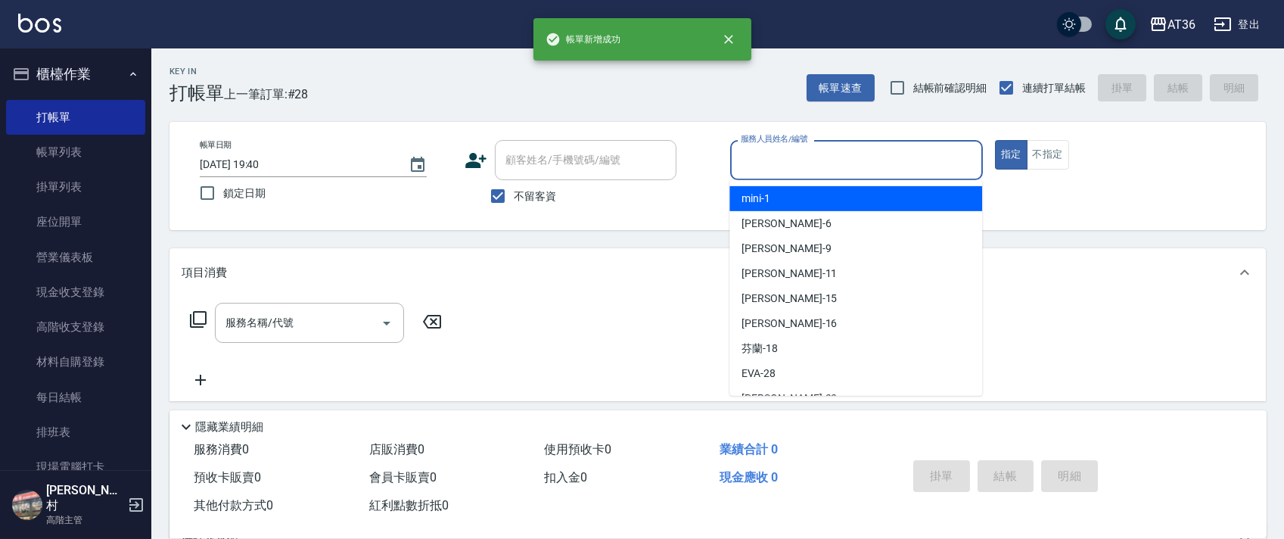
drag, startPoint x: 757, startPoint y: 163, endPoint x: 807, endPoint y: 201, distance: 63.2
click at [756, 170] on input "服務人員姓名/編號" at bounding box center [856, 160] width 239 height 26
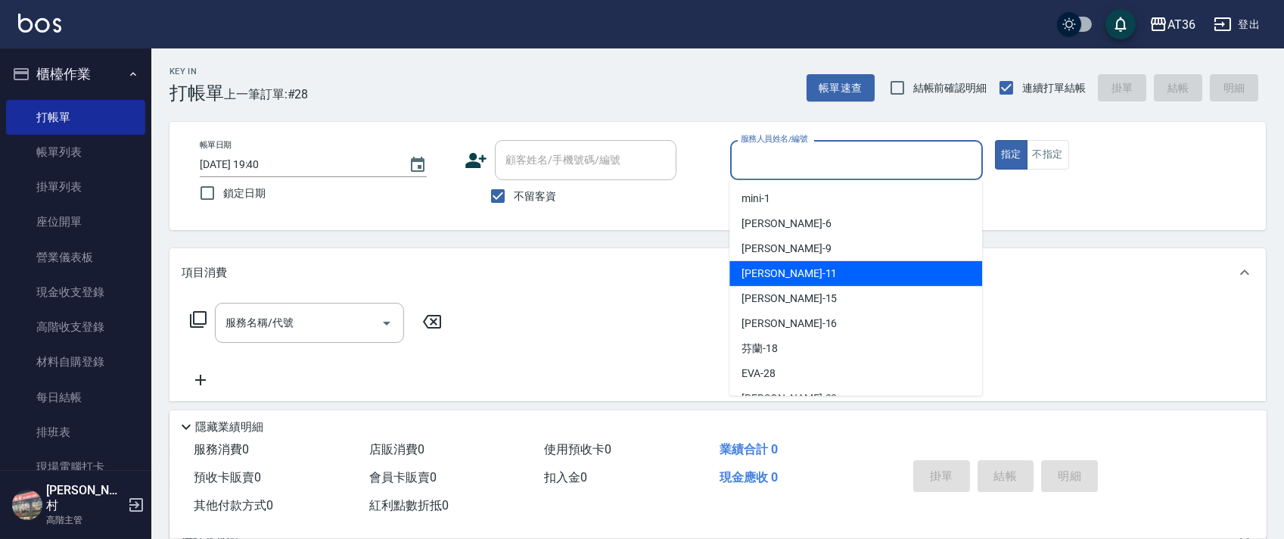
click at [785, 276] on div "[PERSON_NAME] -11" at bounding box center [855, 273] width 253 height 25
type input "[PERSON_NAME]-11"
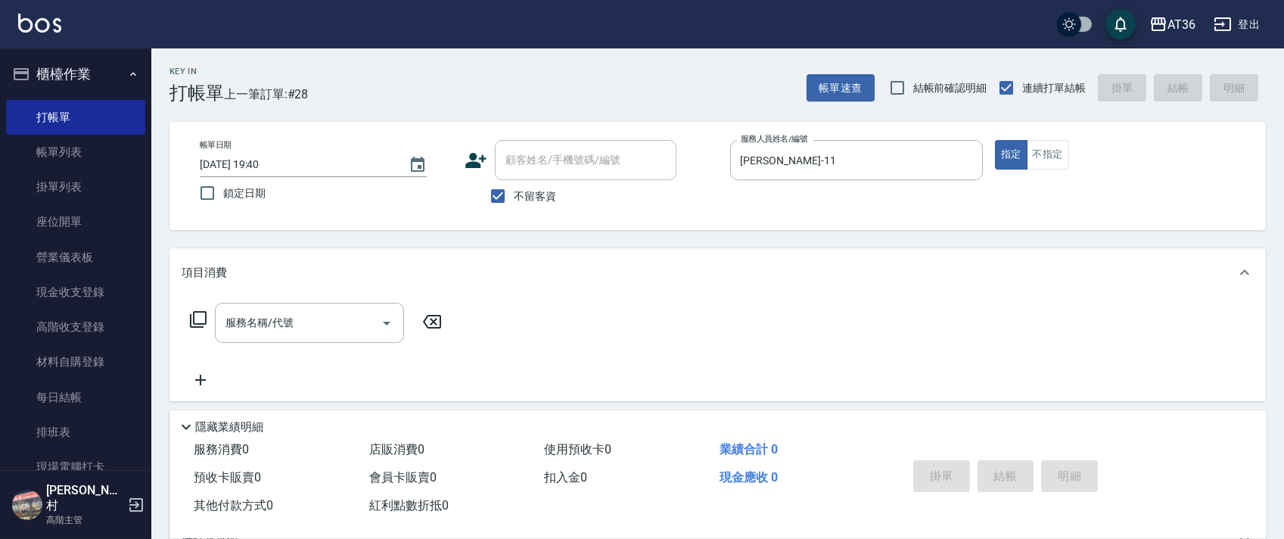
click at [189, 324] on icon at bounding box center [198, 319] width 18 height 18
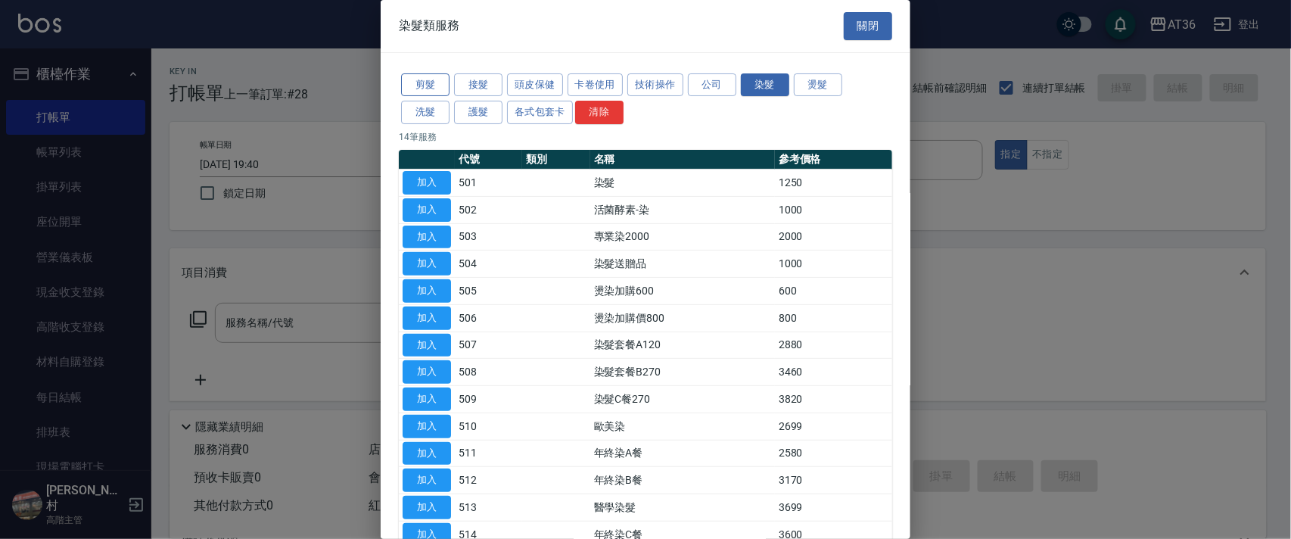
click at [426, 87] on button "剪髮" at bounding box center [425, 84] width 48 height 23
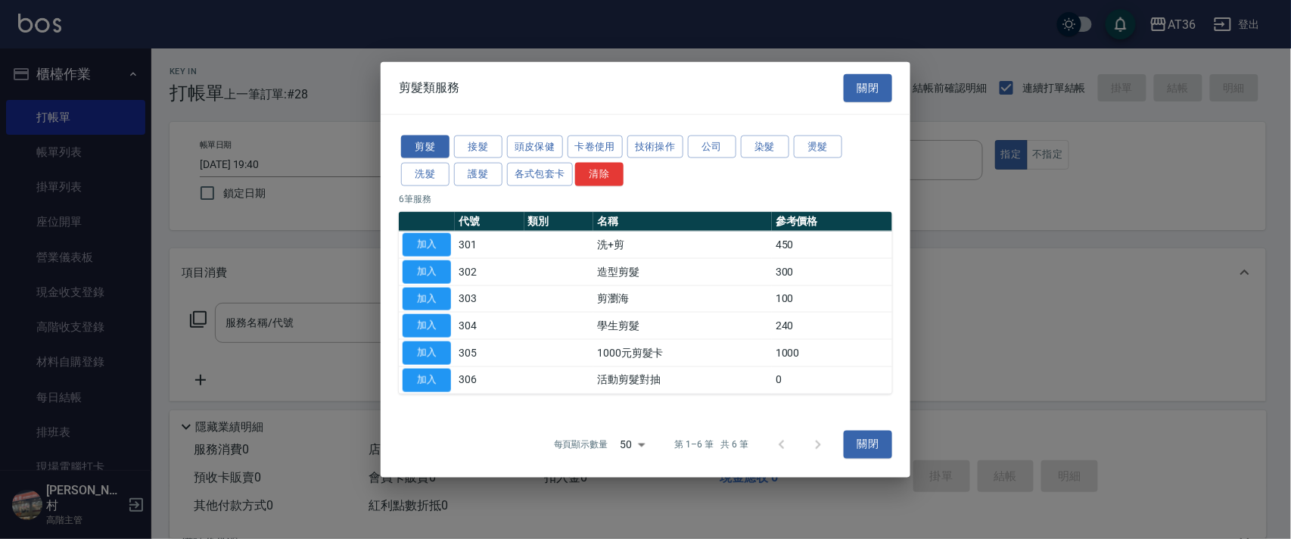
drag, startPoint x: 418, startPoint y: 241, endPoint x: 494, endPoint y: 277, distance: 83.6
click at [425, 248] on button "加入" at bounding box center [426, 244] width 48 height 23
type input "洗+剪(301)"
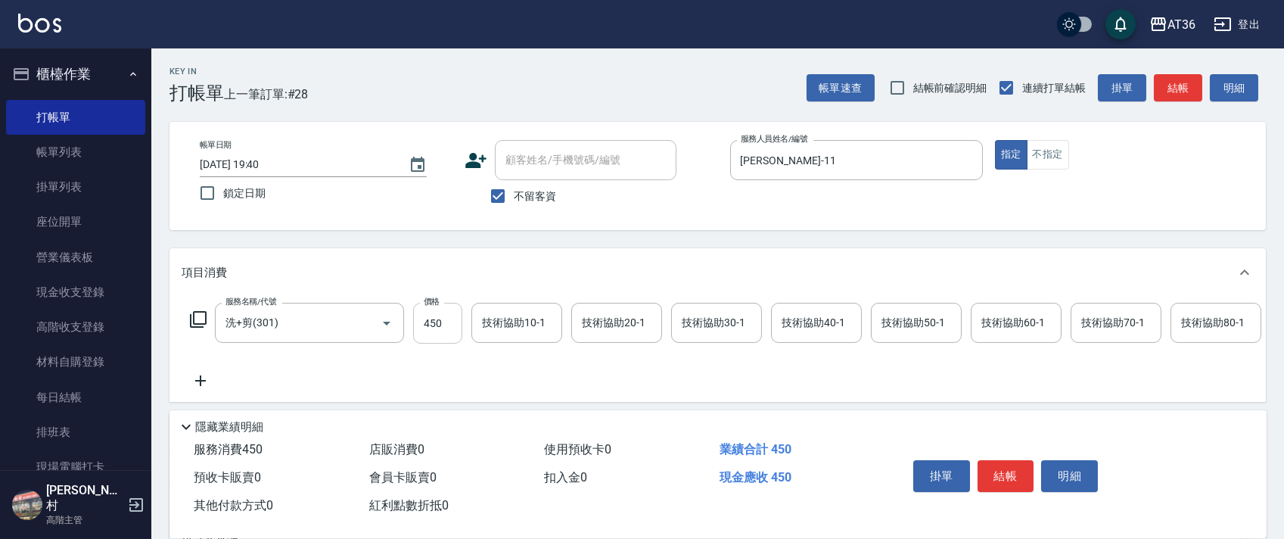
click at [429, 325] on input "450" at bounding box center [437, 323] width 49 height 41
click at [994, 460] on button "結帳" at bounding box center [1005, 476] width 57 height 32
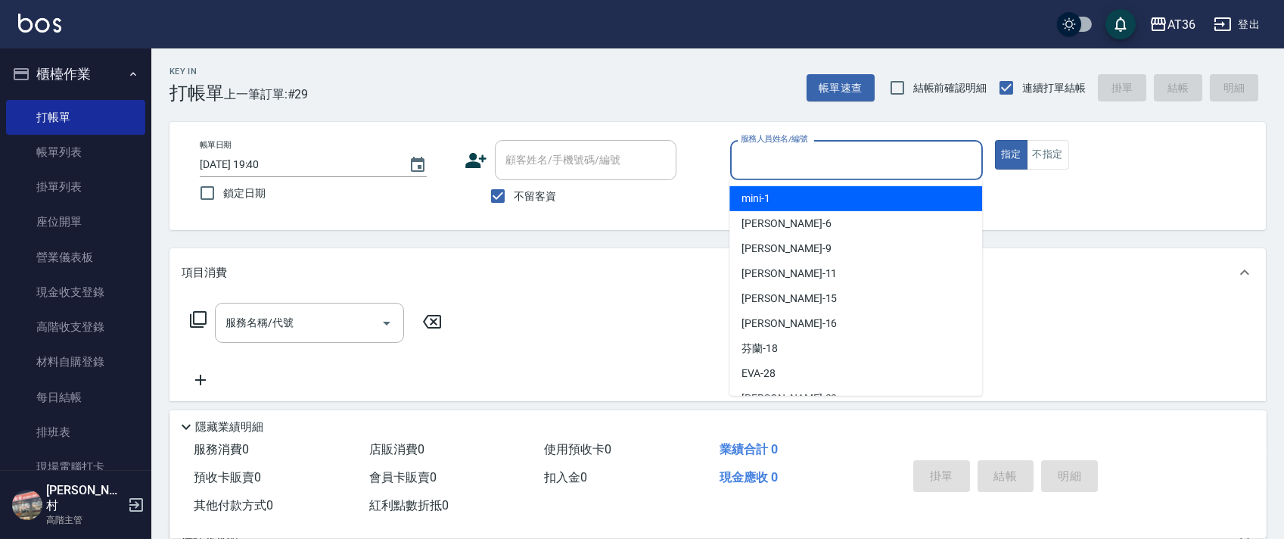
click at [744, 161] on input "服務人員姓名/編號" at bounding box center [856, 160] width 239 height 26
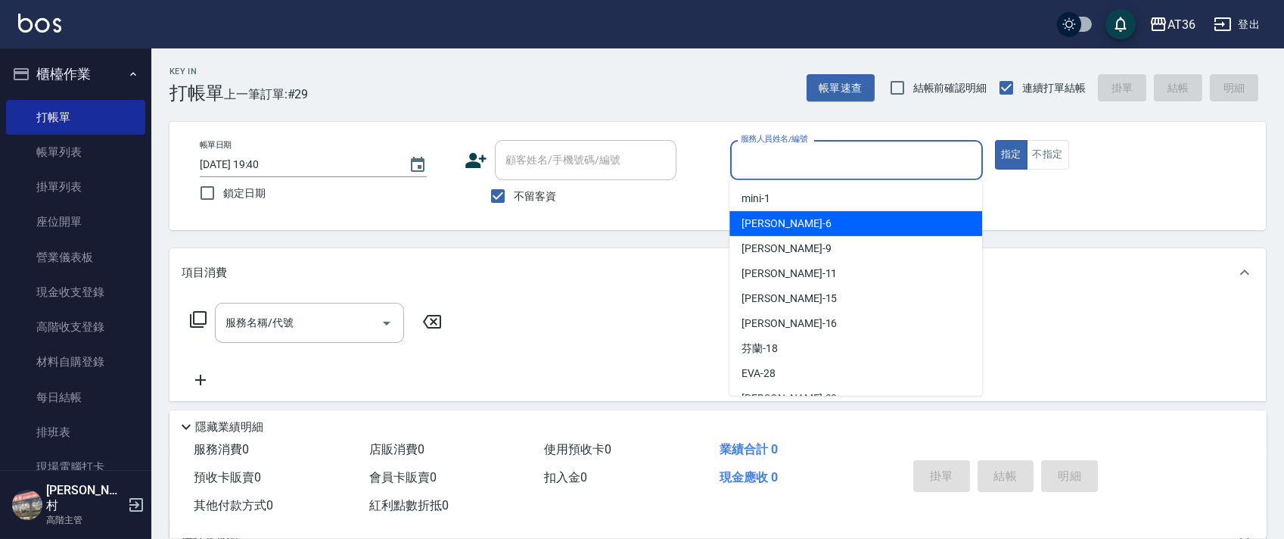
click at [785, 220] on div "[PERSON_NAME] -6" at bounding box center [855, 223] width 253 height 25
type input "[PERSON_NAME]-6"
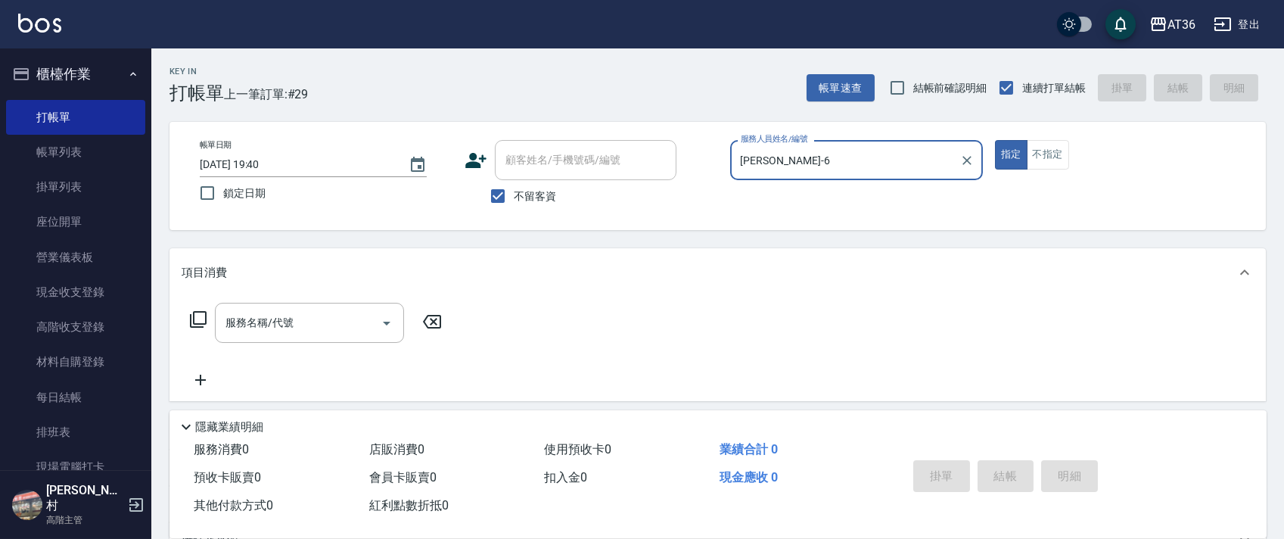
click at [1033, 152] on button "不指定" at bounding box center [1048, 155] width 42 height 30
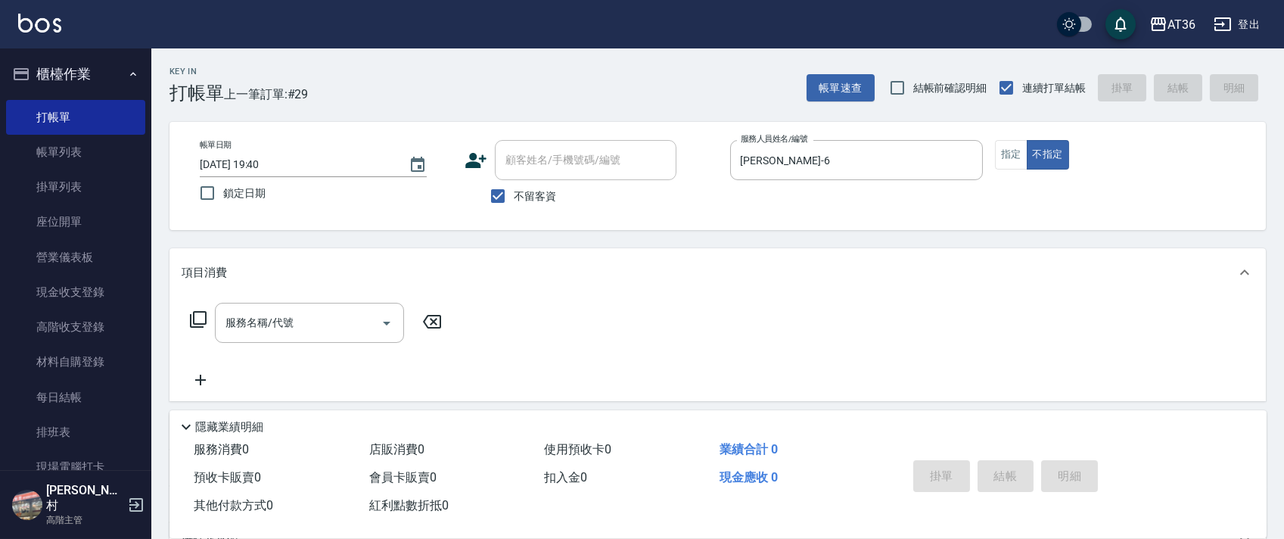
click at [195, 315] on icon at bounding box center [198, 319] width 18 height 18
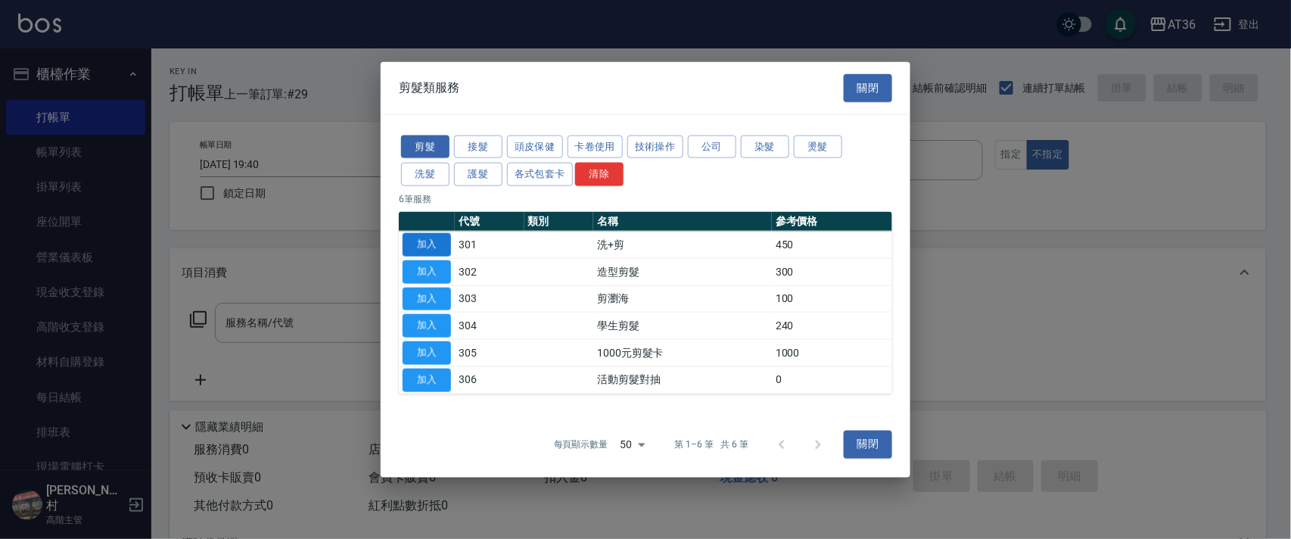
click at [417, 241] on button "加入" at bounding box center [426, 244] width 48 height 23
type input "洗+剪(301)"
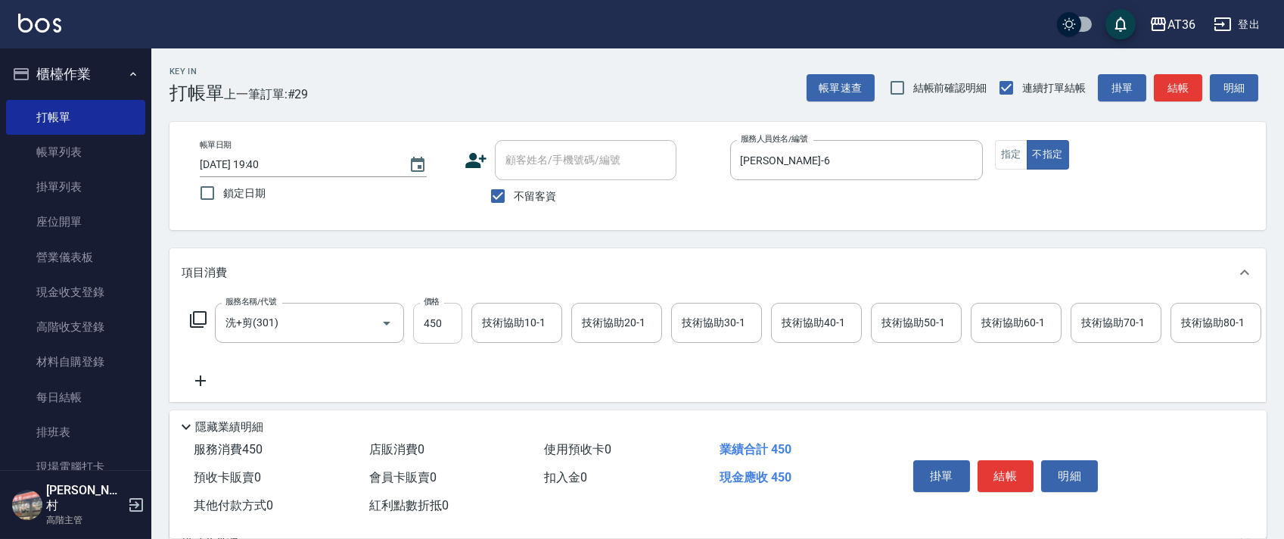
click at [428, 316] on input "450" at bounding box center [437, 323] width 49 height 41
type input "449"
click at [1005, 474] on button "結帳" at bounding box center [1005, 476] width 57 height 32
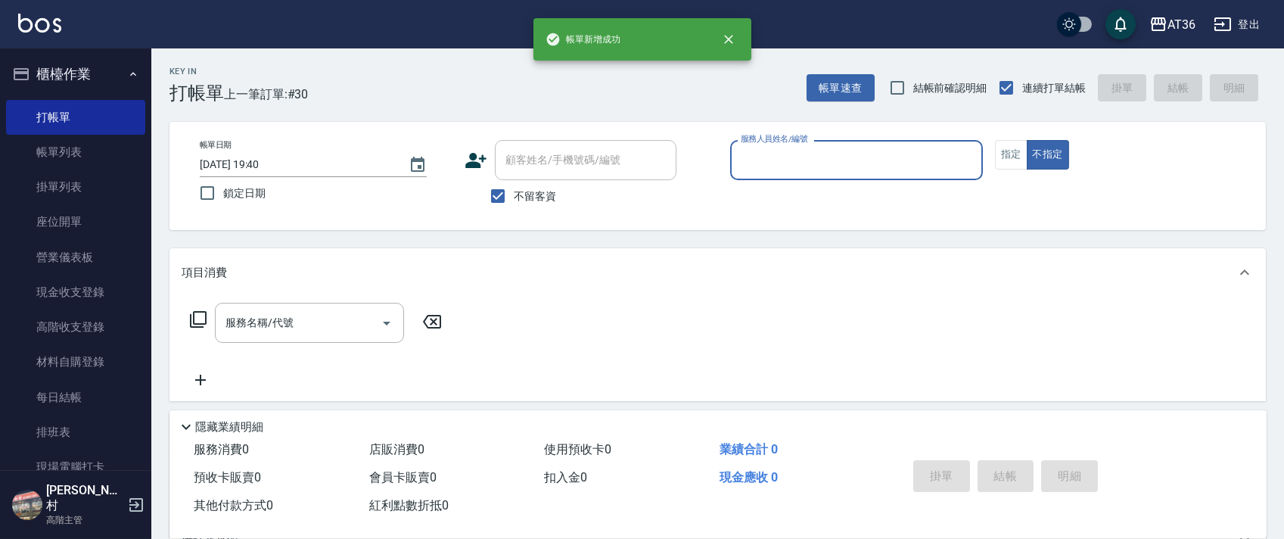
drag, startPoint x: 763, startPoint y: 172, endPoint x: 784, endPoint y: 179, distance: 22.2
click at [761, 173] on div "服務人員姓名/編號" at bounding box center [856, 160] width 253 height 40
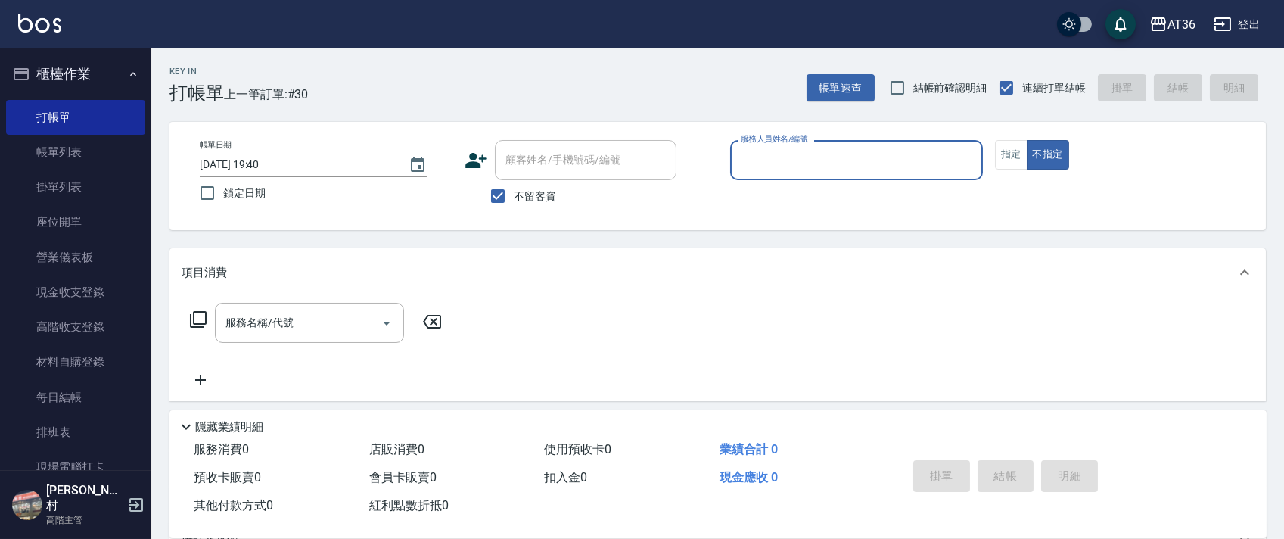
click at [752, 160] on input "服務人員姓名/編號" at bounding box center [856, 160] width 239 height 26
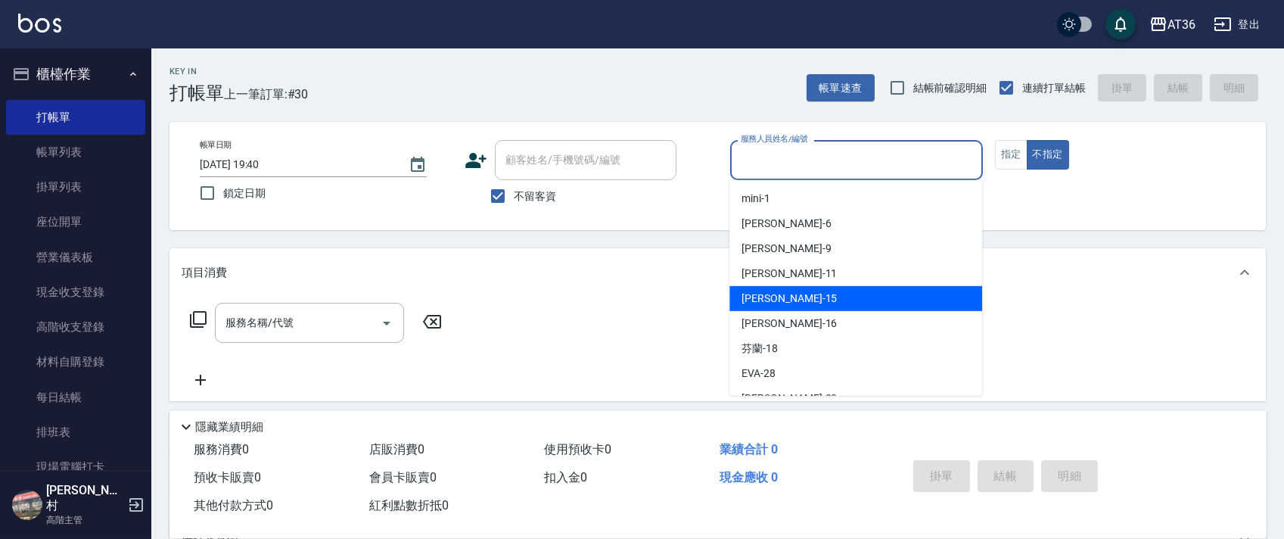
drag, startPoint x: 788, startPoint y: 294, endPoint x: 997, endPoint y: 115, distance: 275.2
click at [791, 290] on div "[PERSON_NAME] -15" at bounding box center [855, 298] width 253 height 25
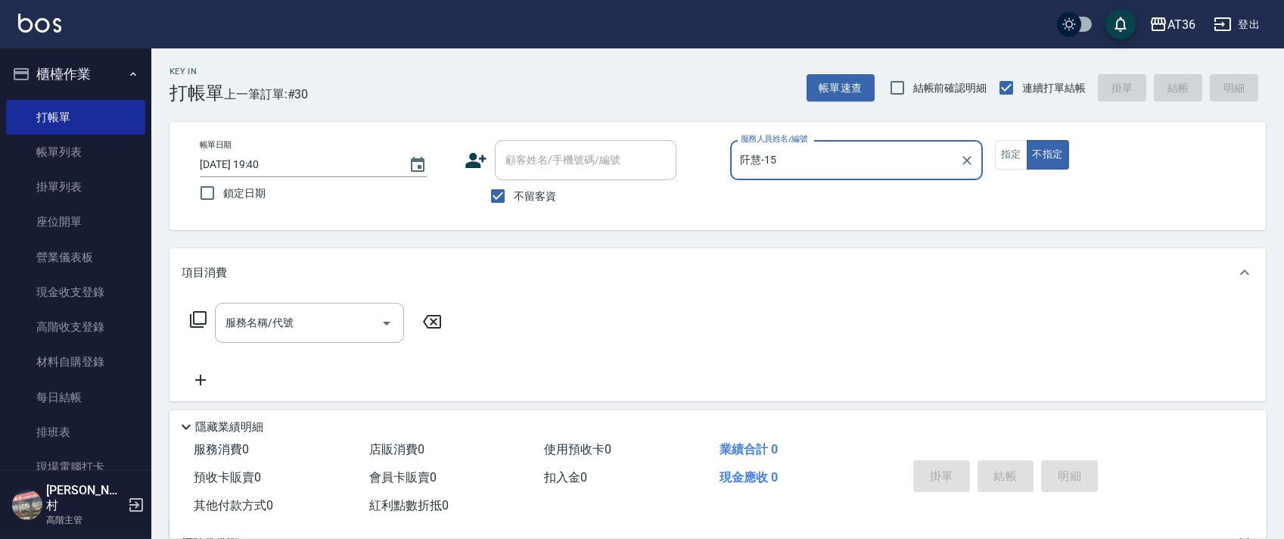
click at [202, 317] on icon at bounding box center [198, 319] width 18 height 18
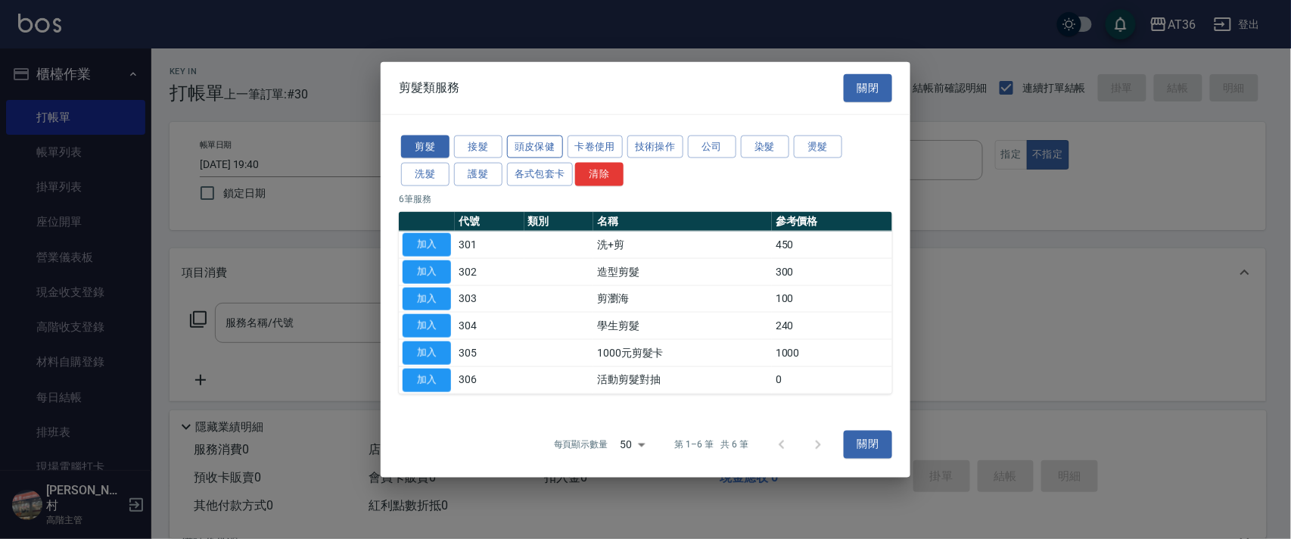
click at [545, 146] on button "頭皮保健" at bounding box center [535, 146] width 56 height 23
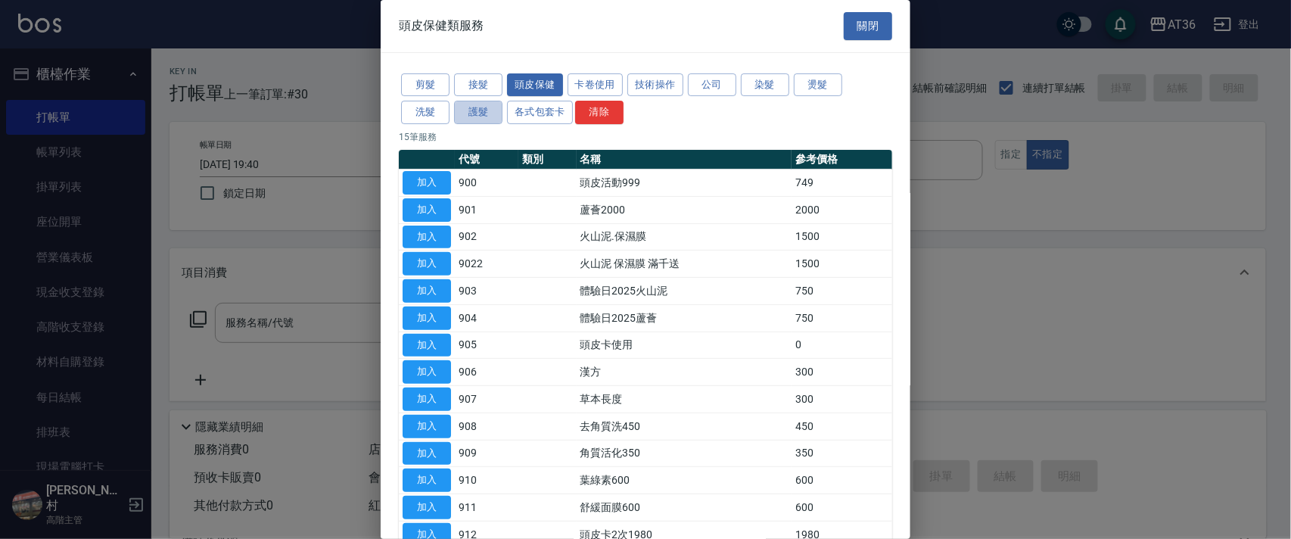
drag, startPoint x: 474, startPoint y: 111, endPoint x: 669, endPoint y: 140, distance: 197.3
click at [474, 112] on button "護髮" at bounding box center [478, 112] width 48 height 23
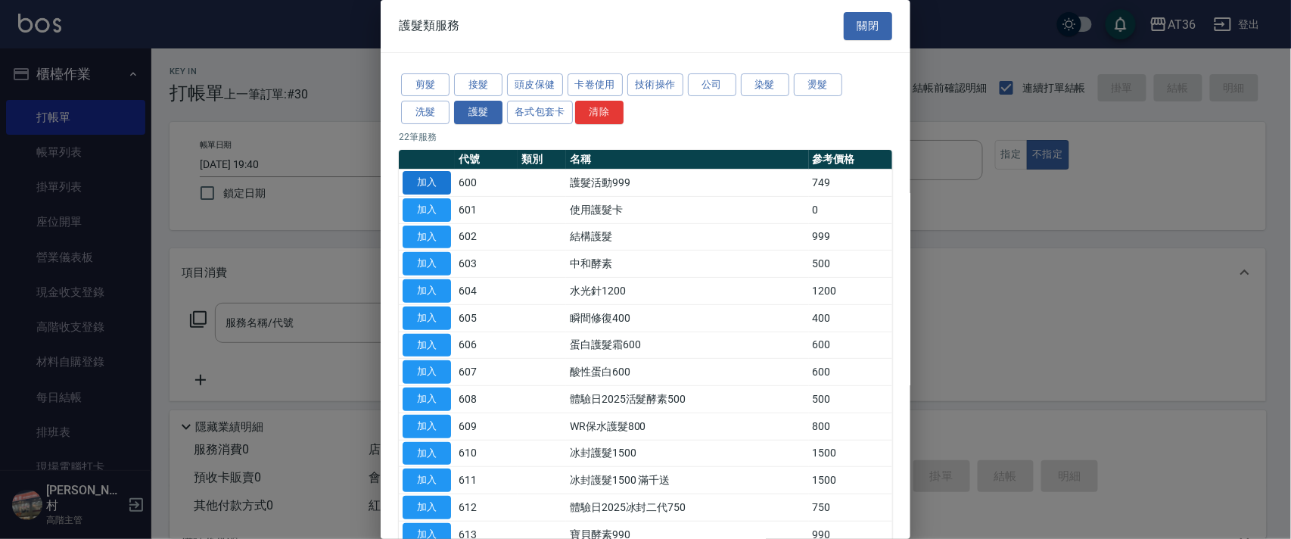
click at [417, 187] on button "加入" at bounding box center [426, 182] width 48 height 23
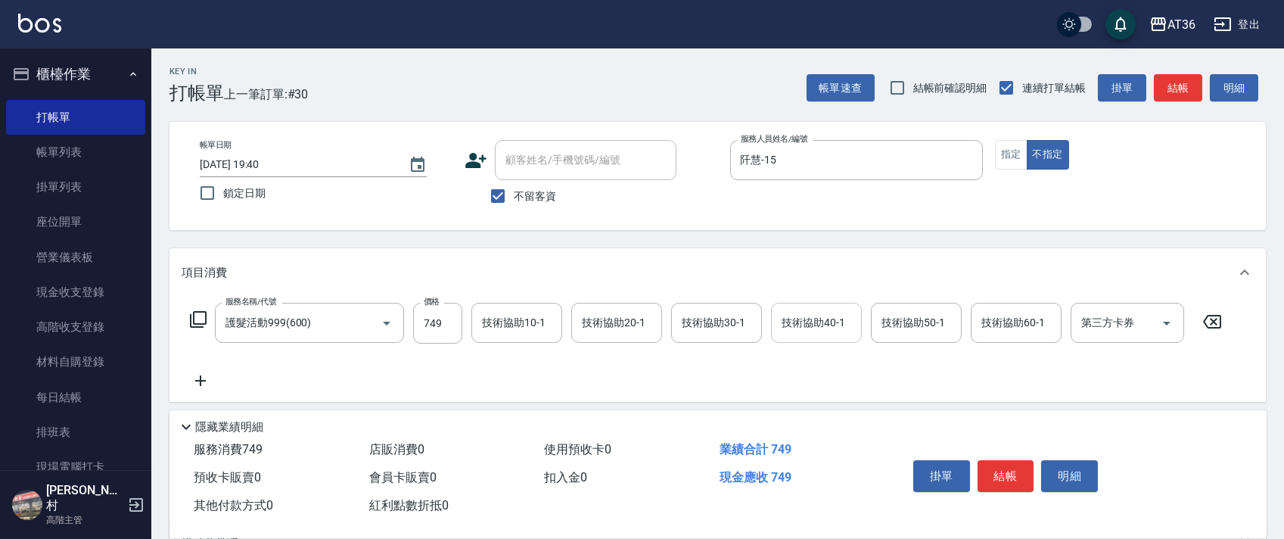
click at [800, 332] on input "技術協助40-1" at bounding box center [816, 322] width 77 height 26
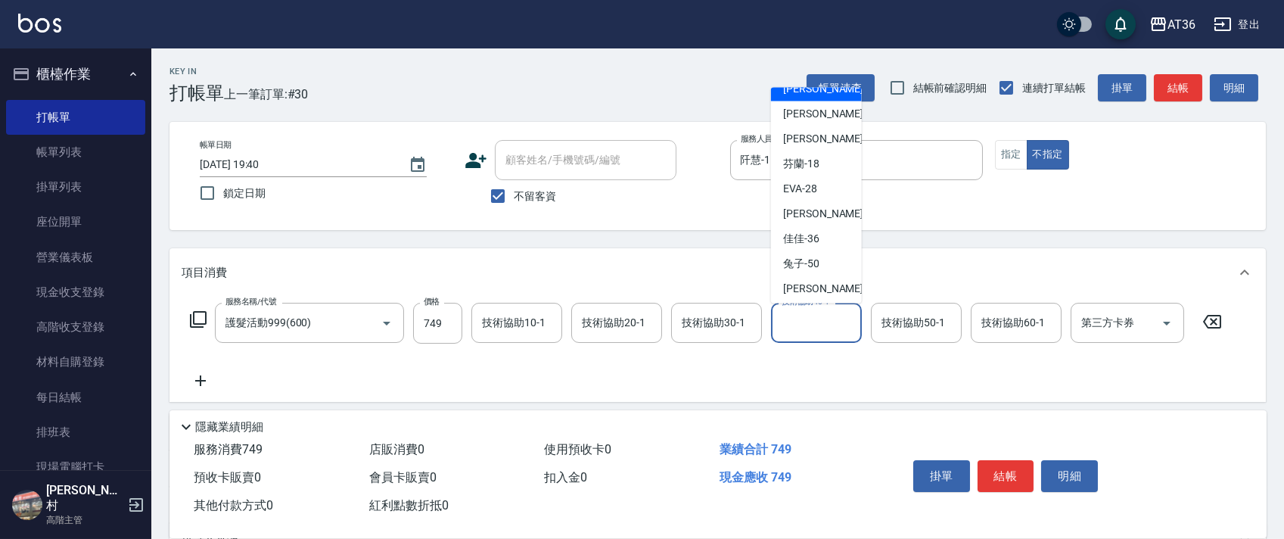
scroll to position [201, 0]
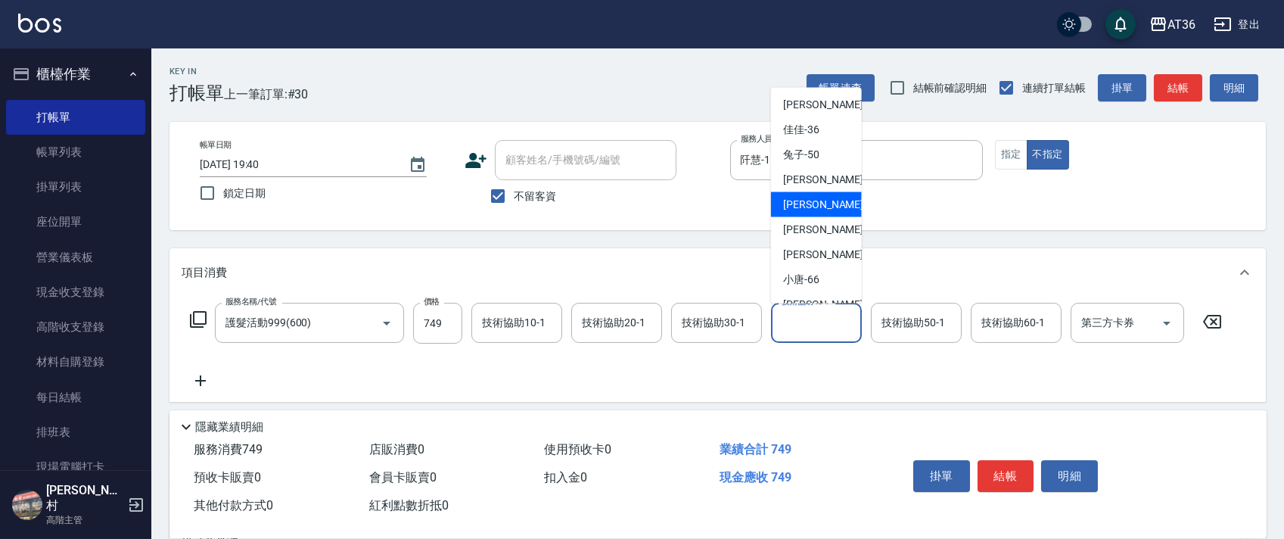
click at [820, 209] on div "[PERSON_NAME] -56" at bounding box center [816, 204] width 91 height 25
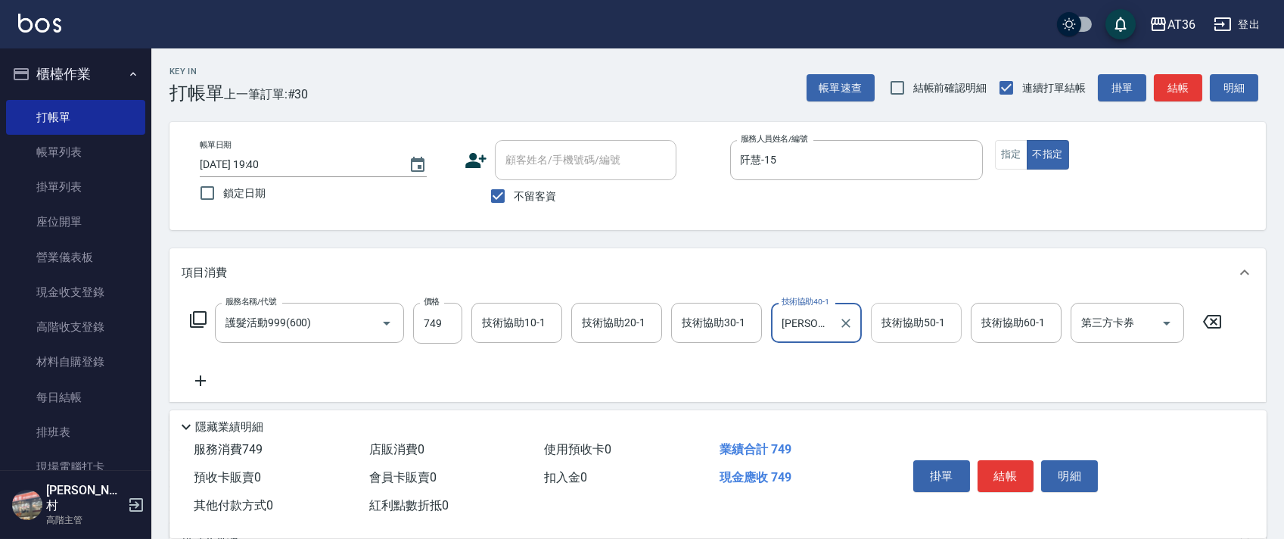
click at [896, 319] on div "技術協助50-1 技術協助50-1" at bounding box center [916, 323] width 91 height 40
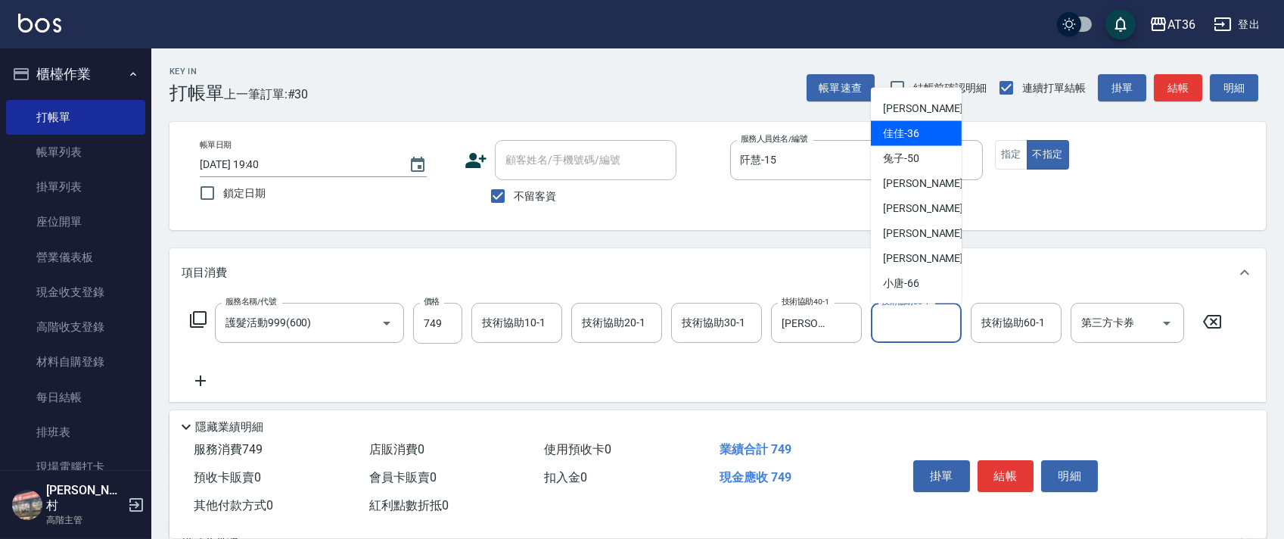
scroll to position [221, 0]
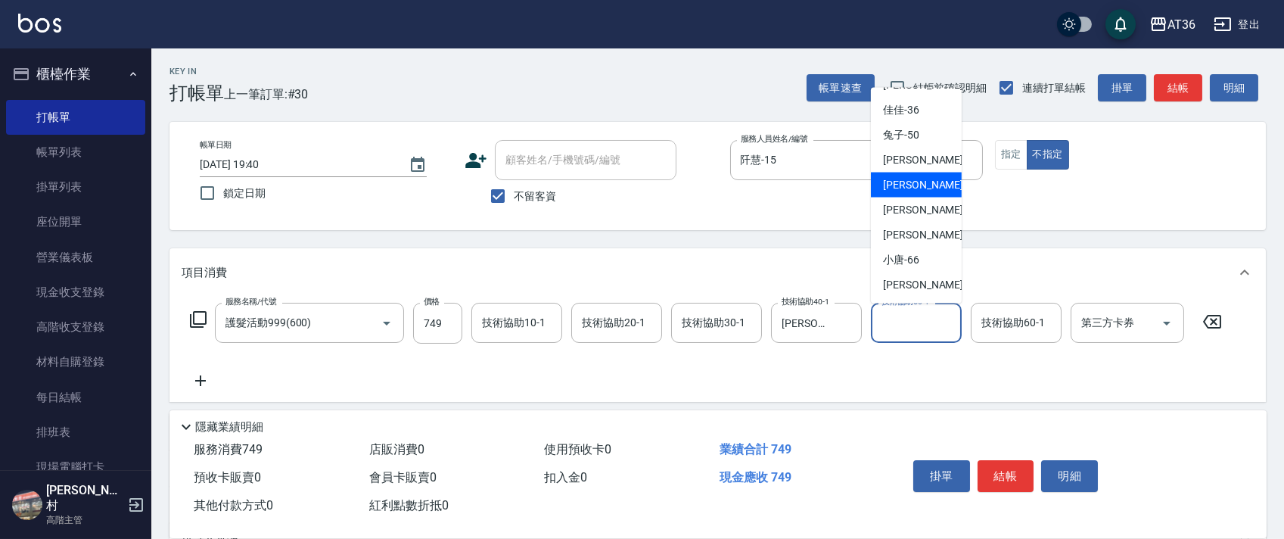
click at [910, 182] on span "[PERSON_NAME] -56" at bounding box center [930, 185] width 95 height 16
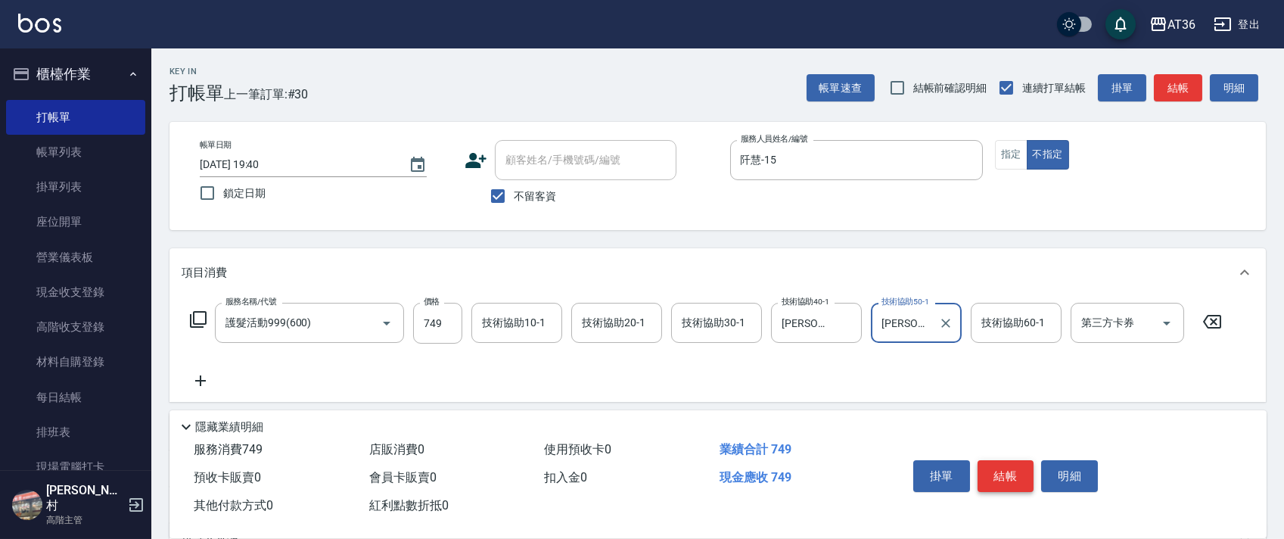
click at [1007, 476] on button "結帳" at bounding box center [1005, 476] width 57 height 32
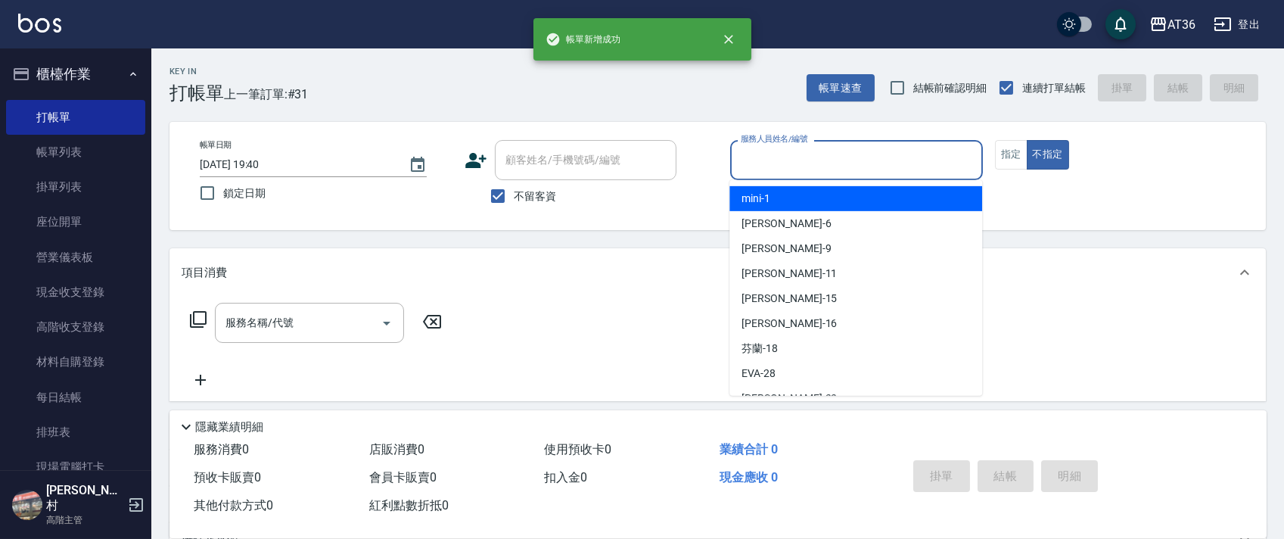
drag, startPoint x: 760, startPoint y: 159, endPoint x: 821, endPoint y: 193, distance: 69.4
click at [760, 163] on input "服務人員姓名/編號" at bounding box center [856, 160] width 239 height 26
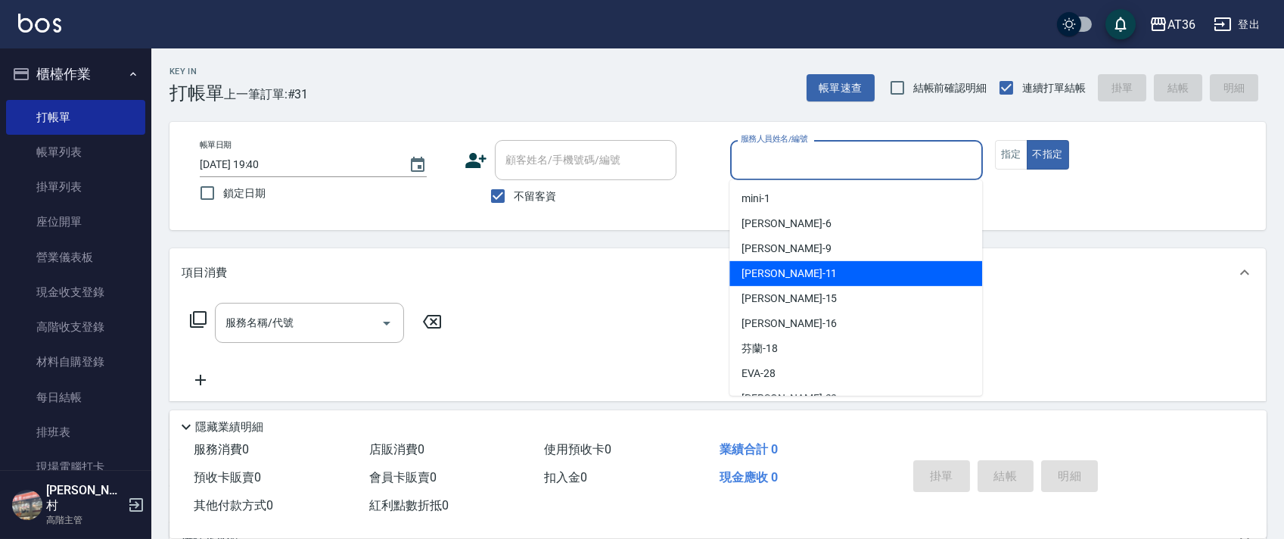
click at [814, 267] on div "[PERSON_NAME] -11" at bounding box center [855, 273] width 253 height 25
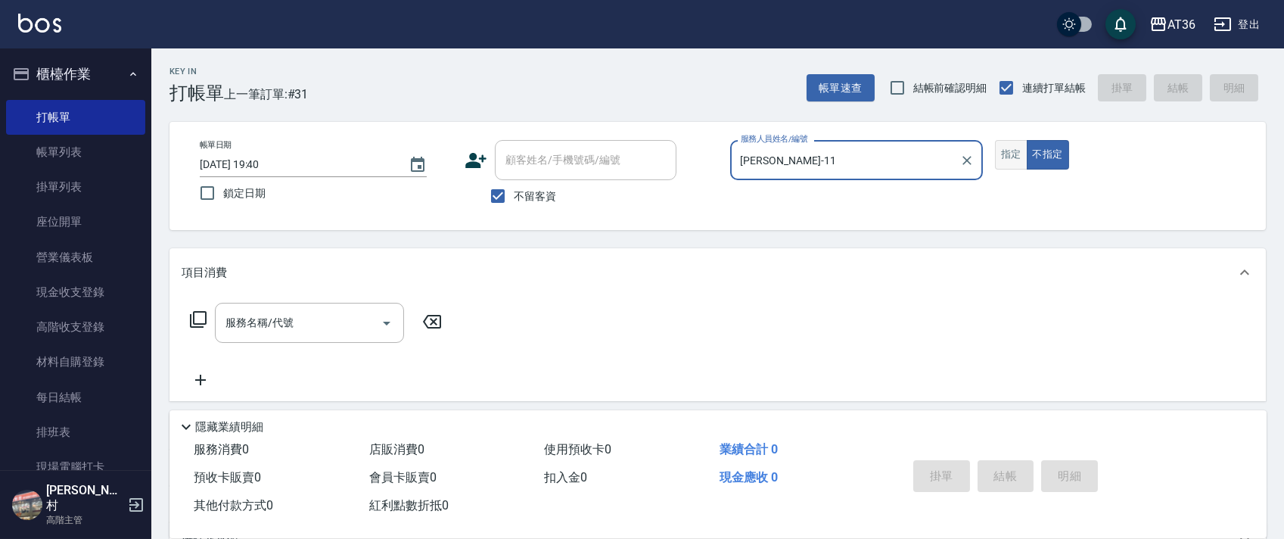
click at [1007, 148] on button "指定" at bounding box center [1011, 155] width 33 height 30
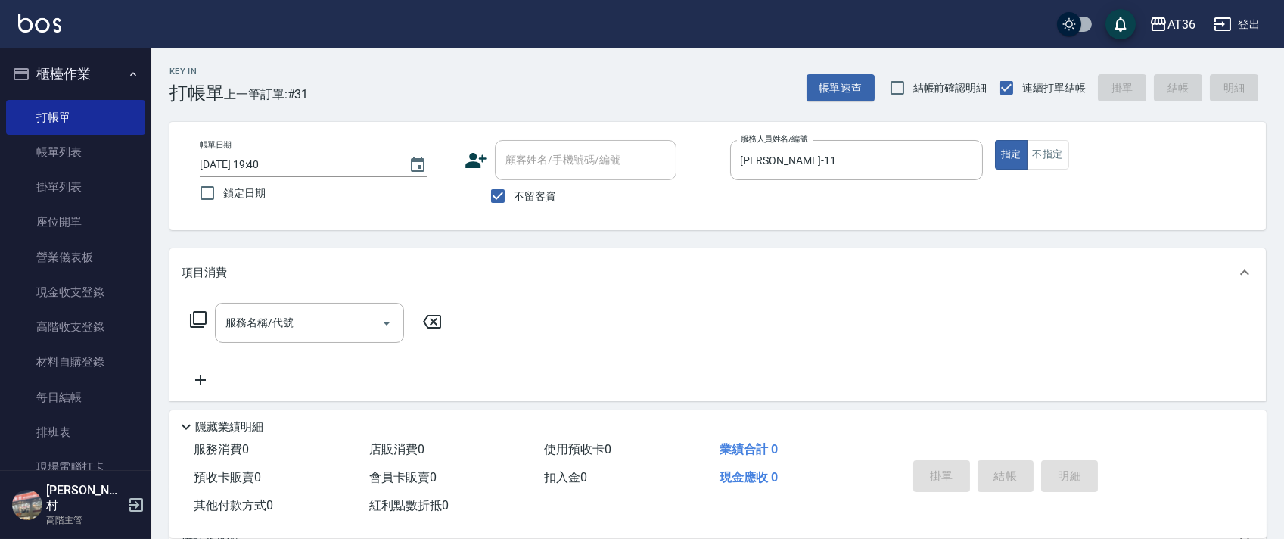
click at [198, 317] on icon at bounding box center [198, 319] width 18 height 18
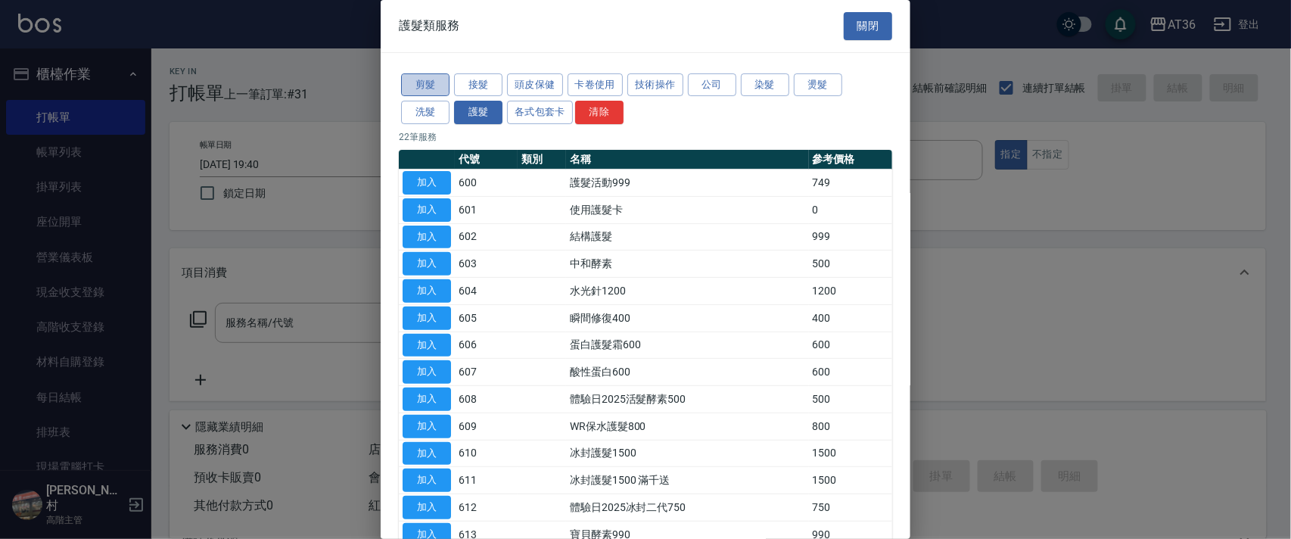
click at [414, 87] on button "剪髮" at bounding box center [425, 84] width 48 height 23
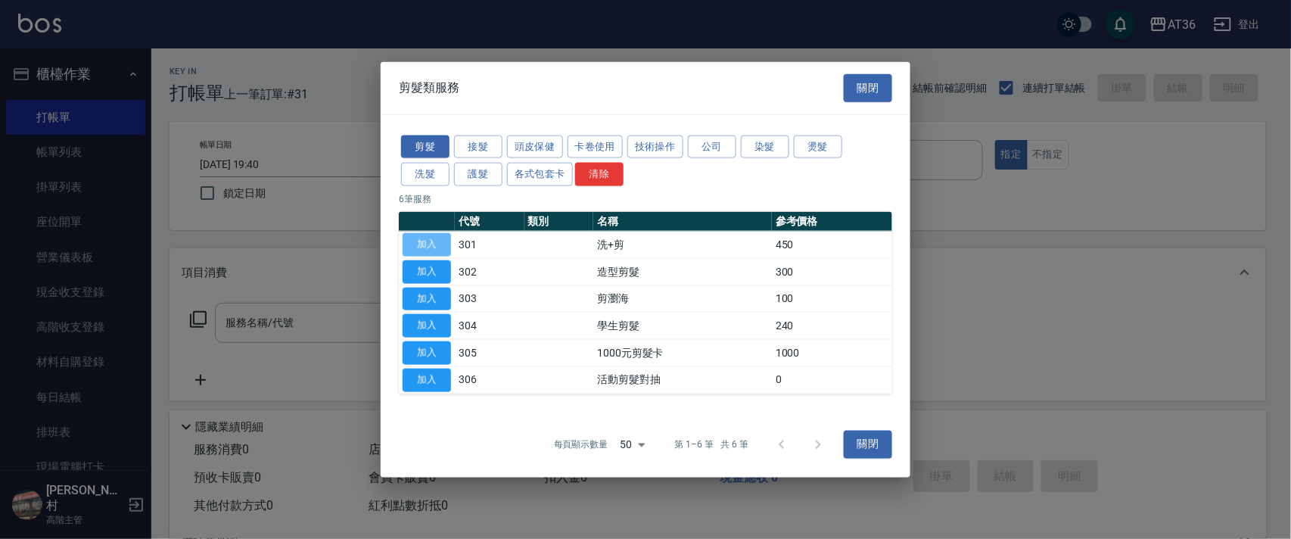
drag, startPoint x: 433, startPoint y: 238, endPoint x: 450, endPoint y: 298, distance: 63.0
click at [433, 239] on button "加入" at bounding box center [426, 244] width 48 height 23
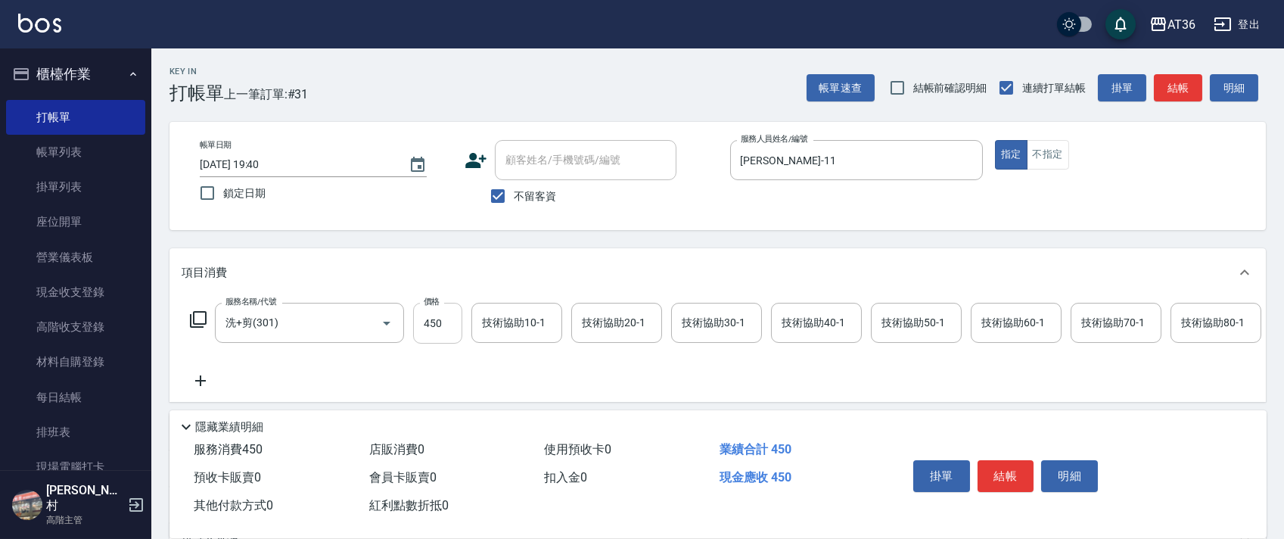
click at [433, 328] on input "450" at bounding box center [437, 323] width 49 height 41
click at [993, 478] on button "結帳" at bounding box center [1005, 476] width 57 height 32
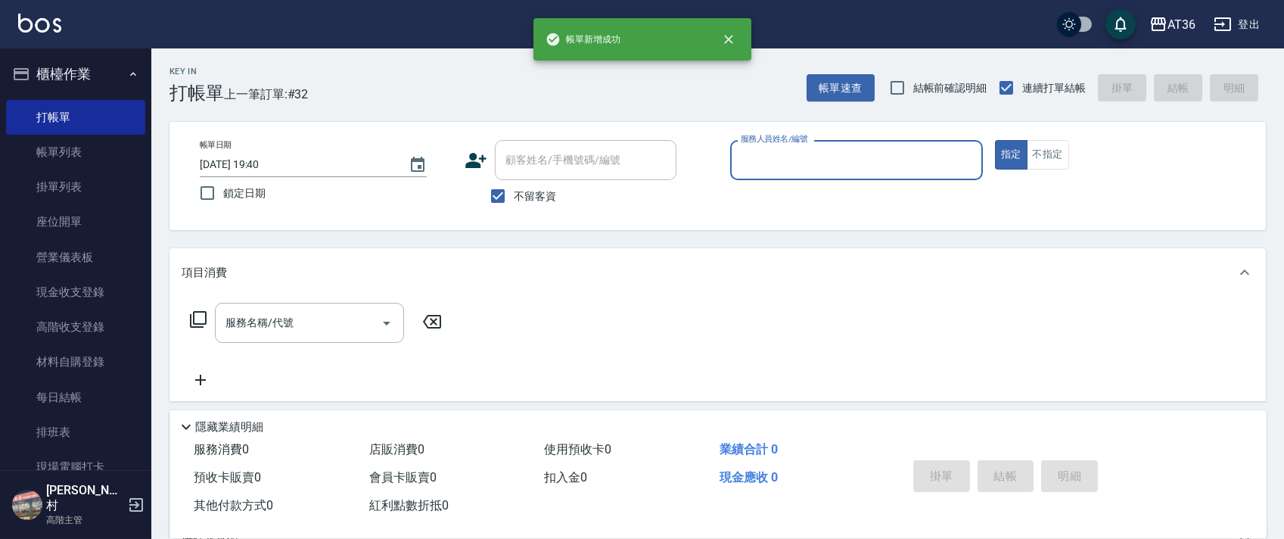
click at [752, 155] on input "服務人員姓名/編號" at bounding box center [856, 160] width 239 height 26
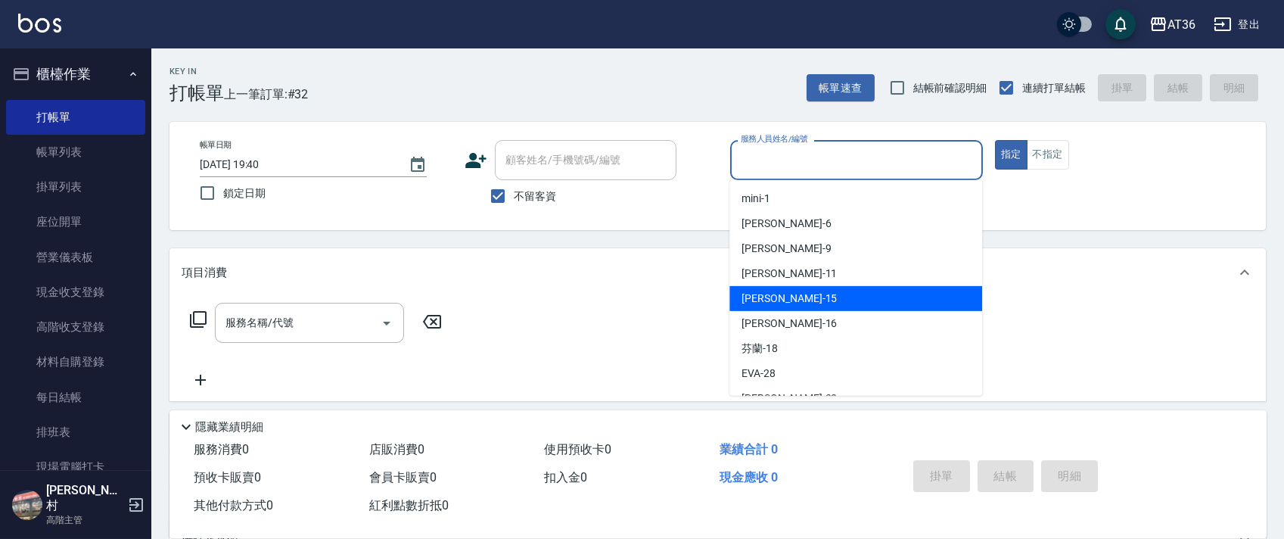
drag, startPoint x: 792, startPoint y: 294, endPoint x: 940, endPoint y: 197, distance: 177.1
click at [794, 294] on div "[PERSON_NAME] -15" at bounding box center [855, 298] width 253 height 25
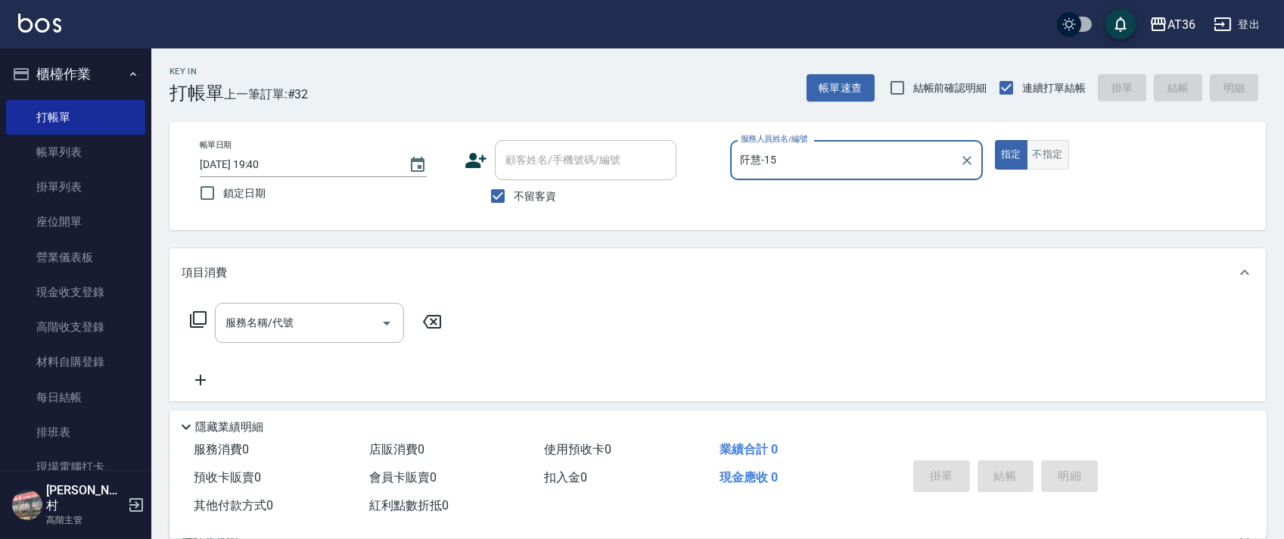
click at [1054, 151] on button "不指定" at bounding box center [1048, 155] width 42 height 30
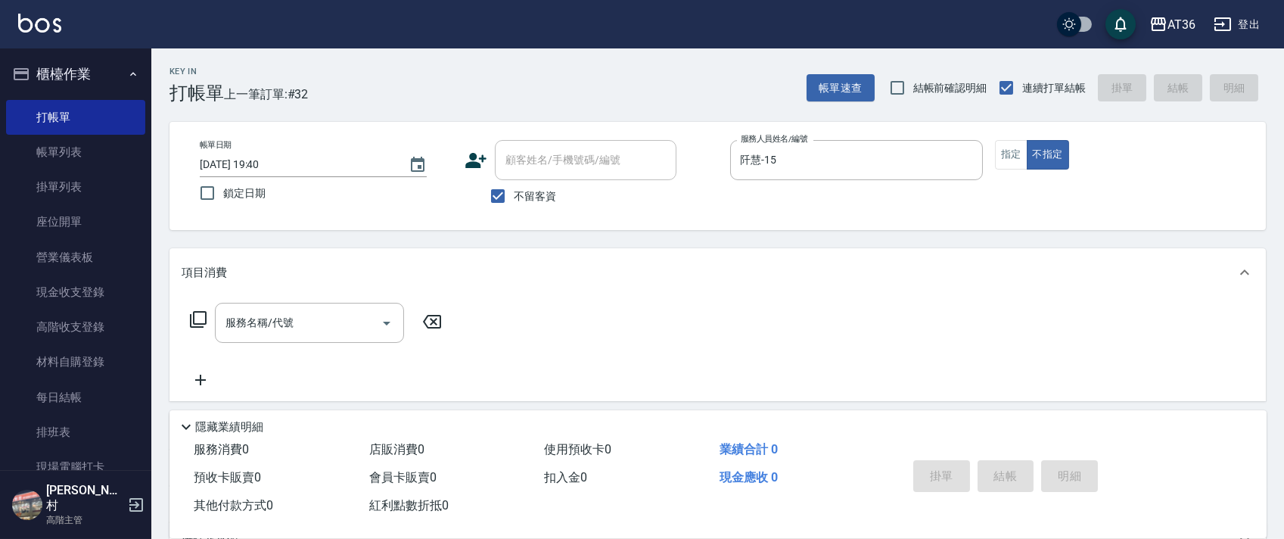
click at [192, 322] on icon at bounding box center [198, 319] width 18 height 18
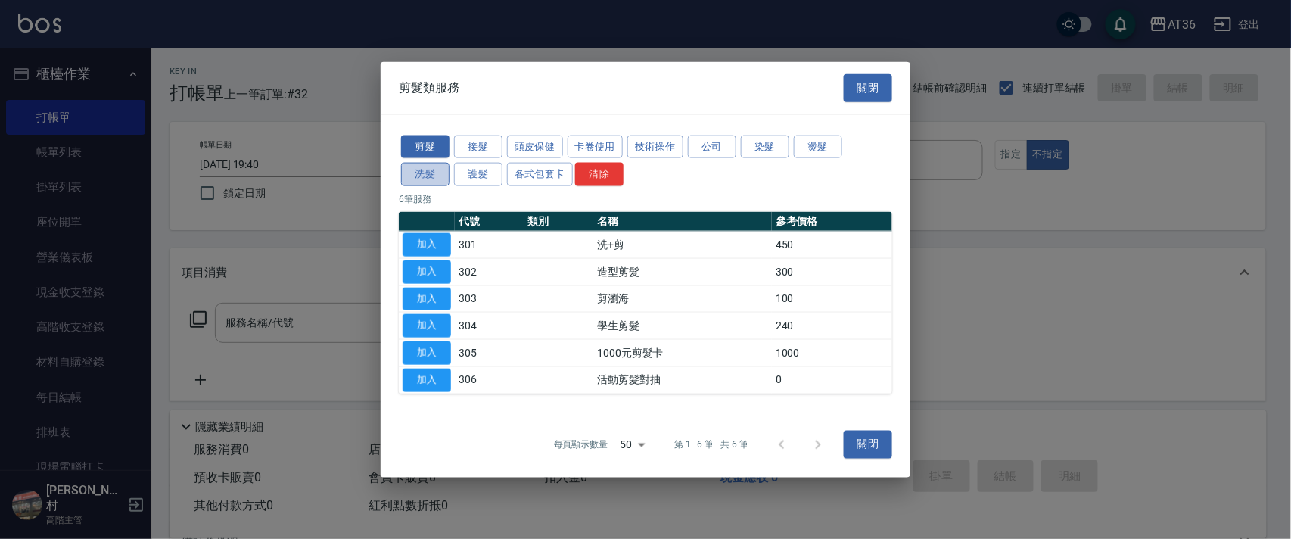
click at [426, 174] on button "洗髮" at bounding box center [425, 174] width 48 height 23
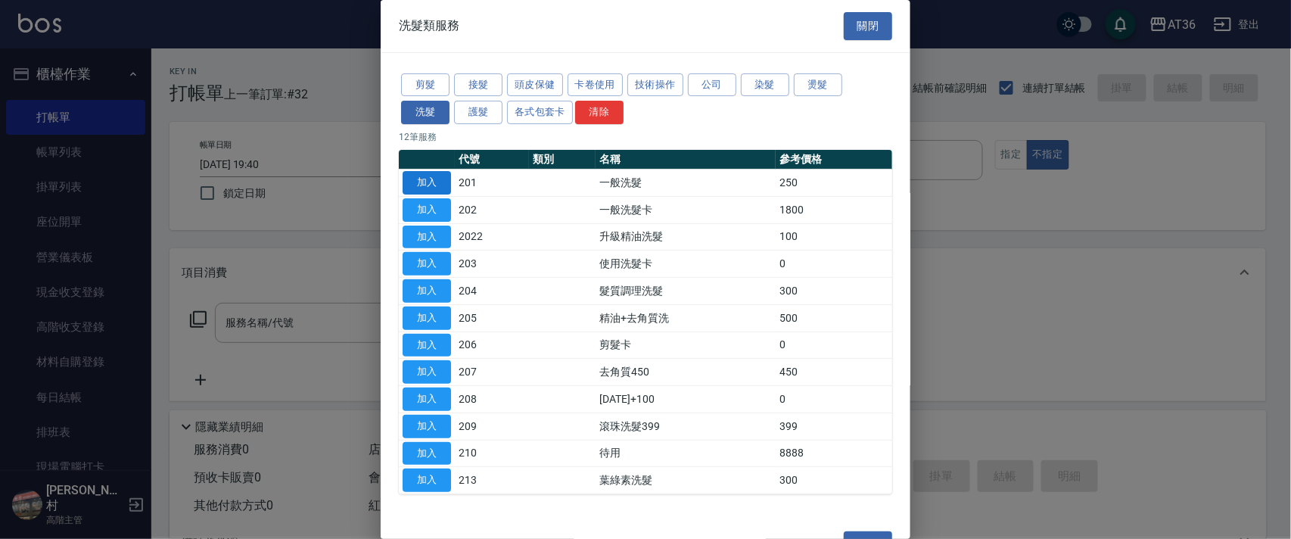
click at [426, 181] on button "加入" at bounding box center [426, 182] width 48 height 23
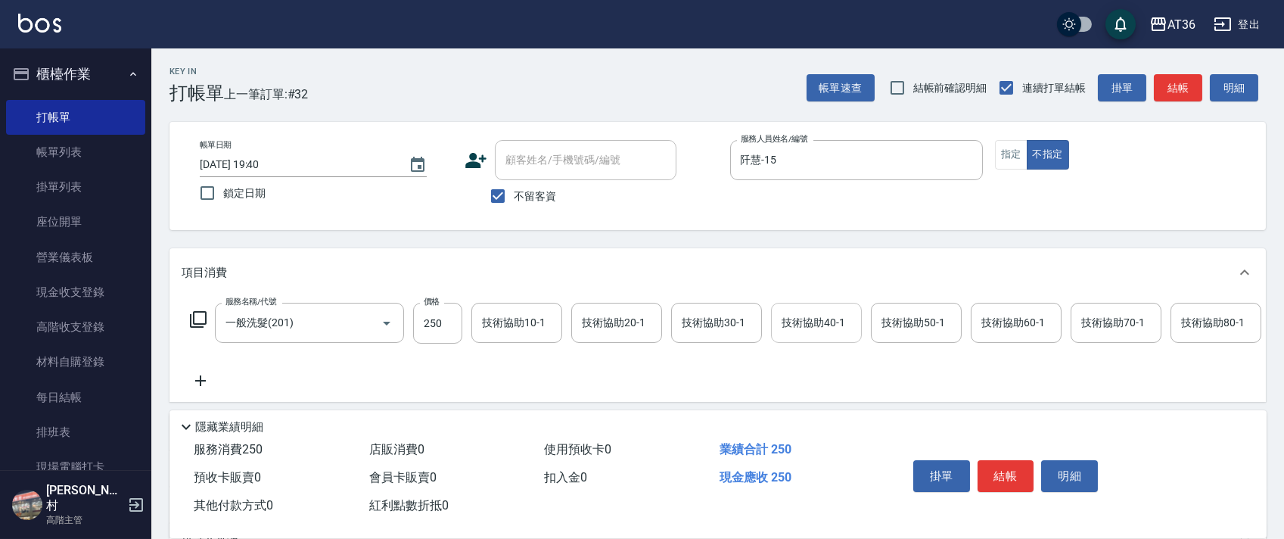
click at [797, 317] on div "技術協助40-1 技術協助40-1" at bounding box center [816, 323] width 91 height 40
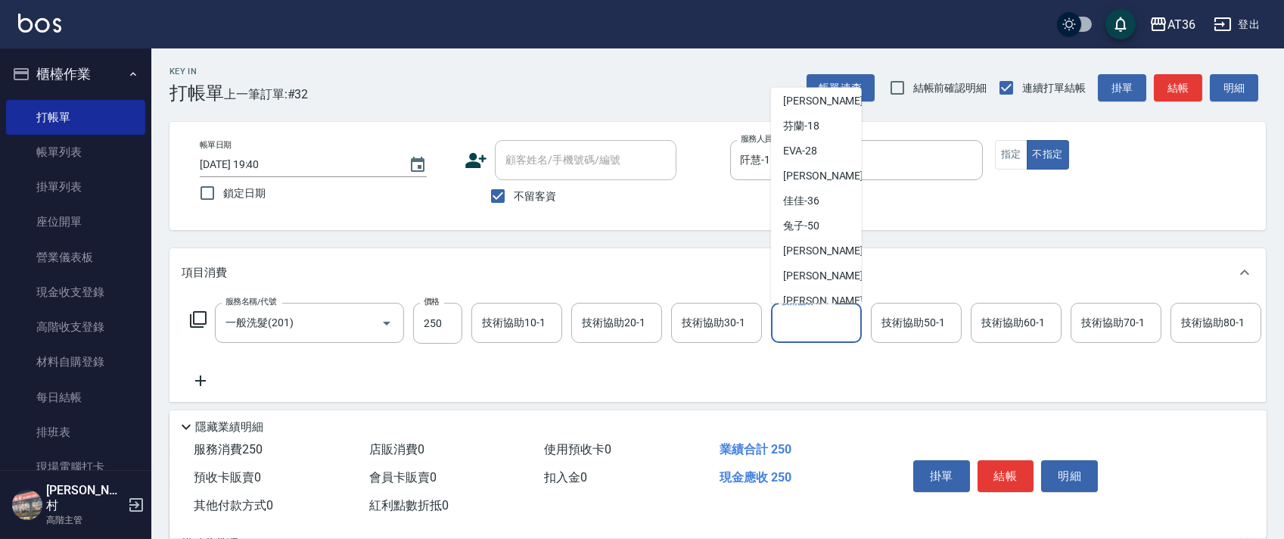
scroll to position [201, 0]
drag, startPoint x: 816, startPoint y: 210, endPoint x: 1098, endPoint y: 348, distance: 314.3
click at [816, 210] on span "[PERSON_NAME] -56" at bounding box center [830, 205] width 95 height 16
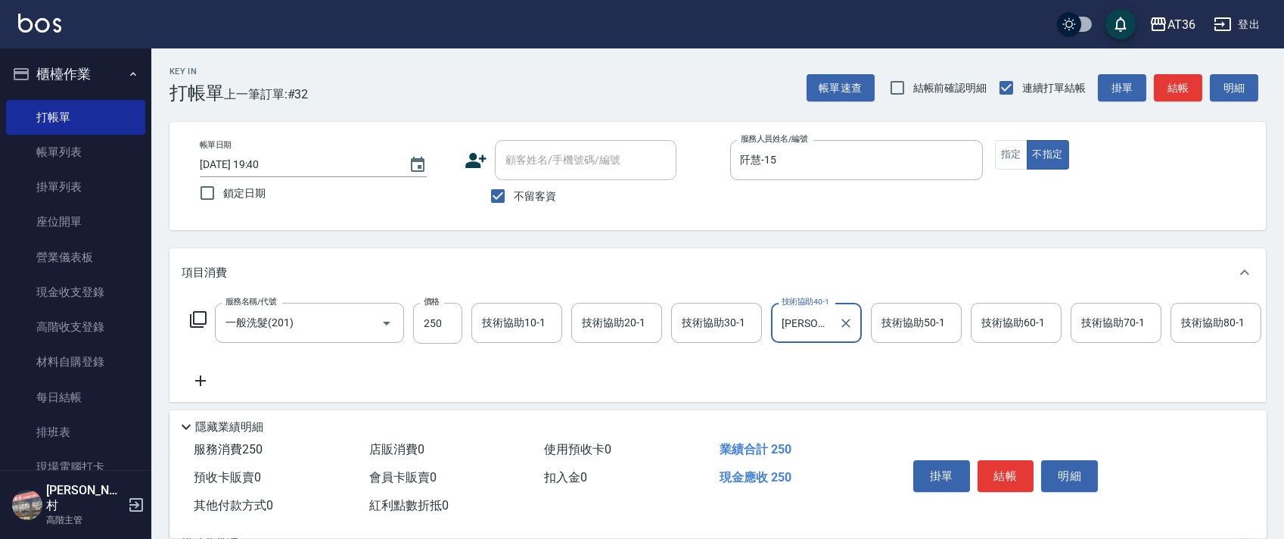
click at [1000, 472] on button "結帳" at bounding box center [1005, 476] width 57 height 32
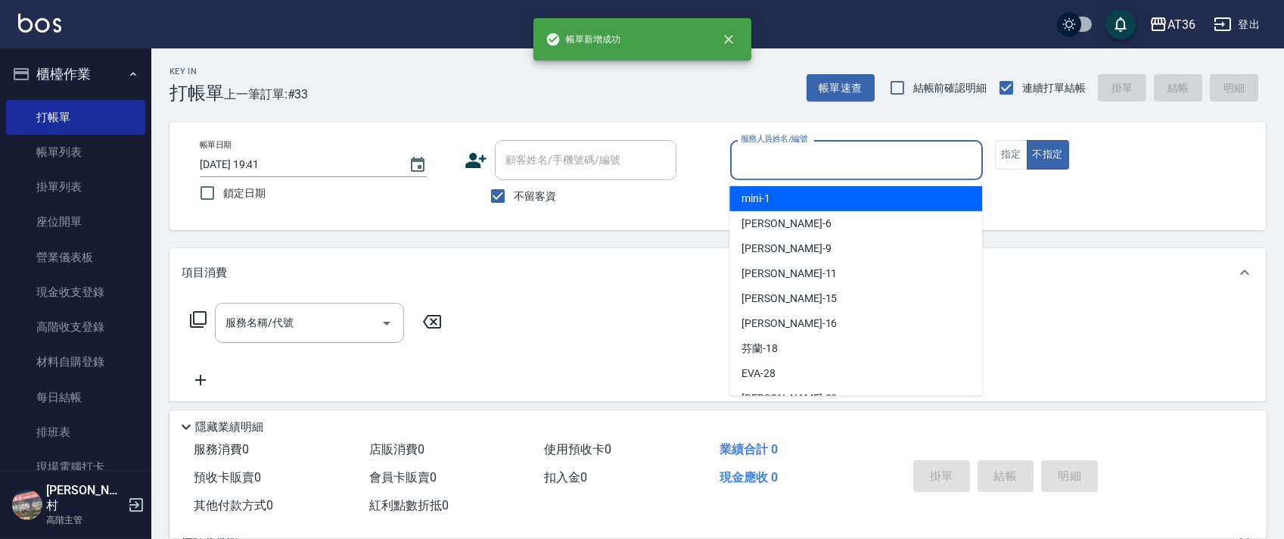
click at [777, 165] on input "服務人員姓名/編號" at bounding box center [856, 160] width 239 height 26
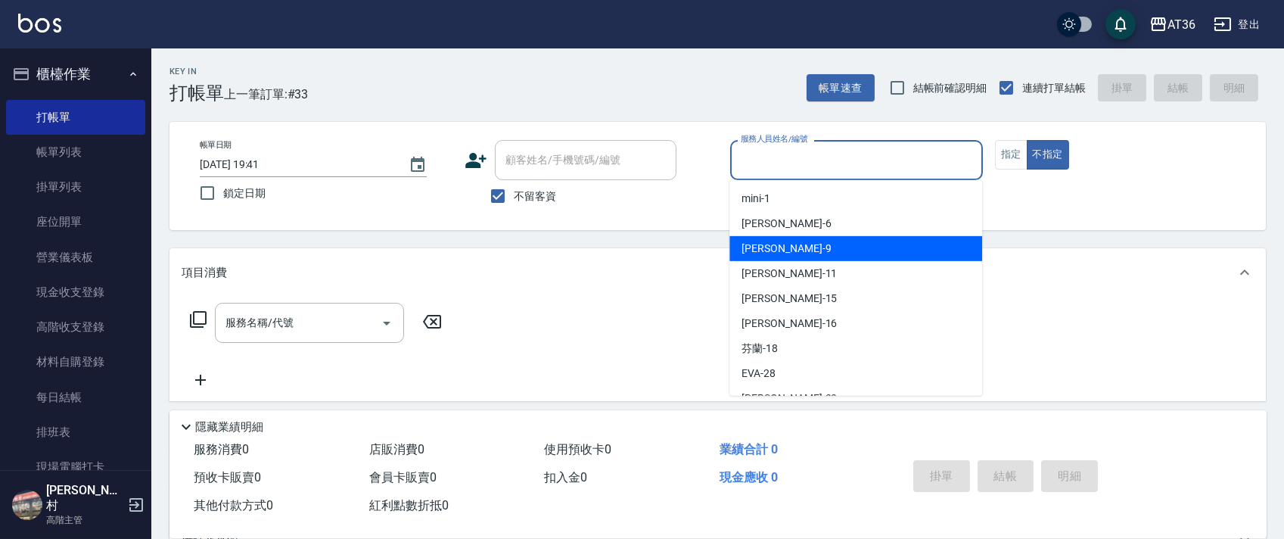
click at [812, 244] on div "美燕 -9" at bounding box center [855, 248] width 253 height 25
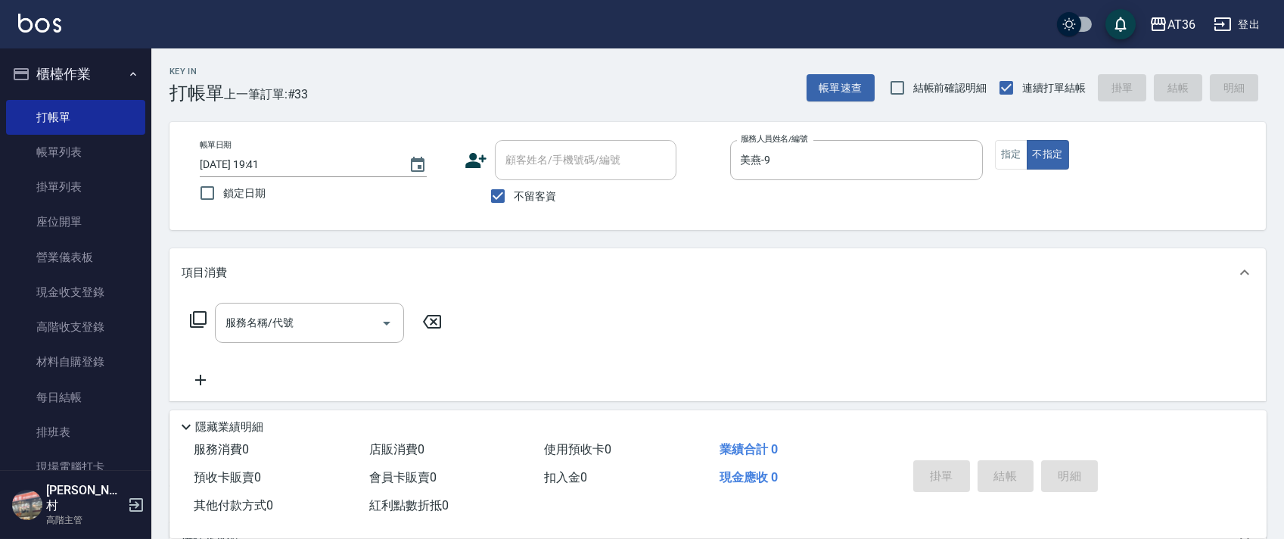
click at [198, 322] on icon at bounding box center [198, 319] width 18 height 18
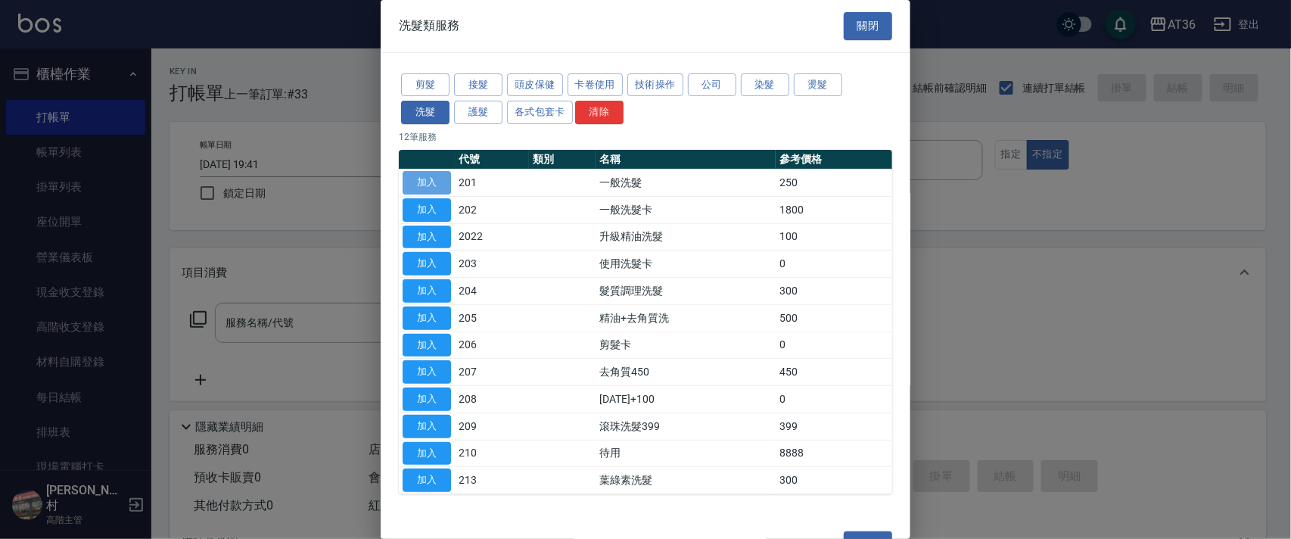
click at [422, 181] on button "加入" at bounding box center [426, 182] width 48 height 23
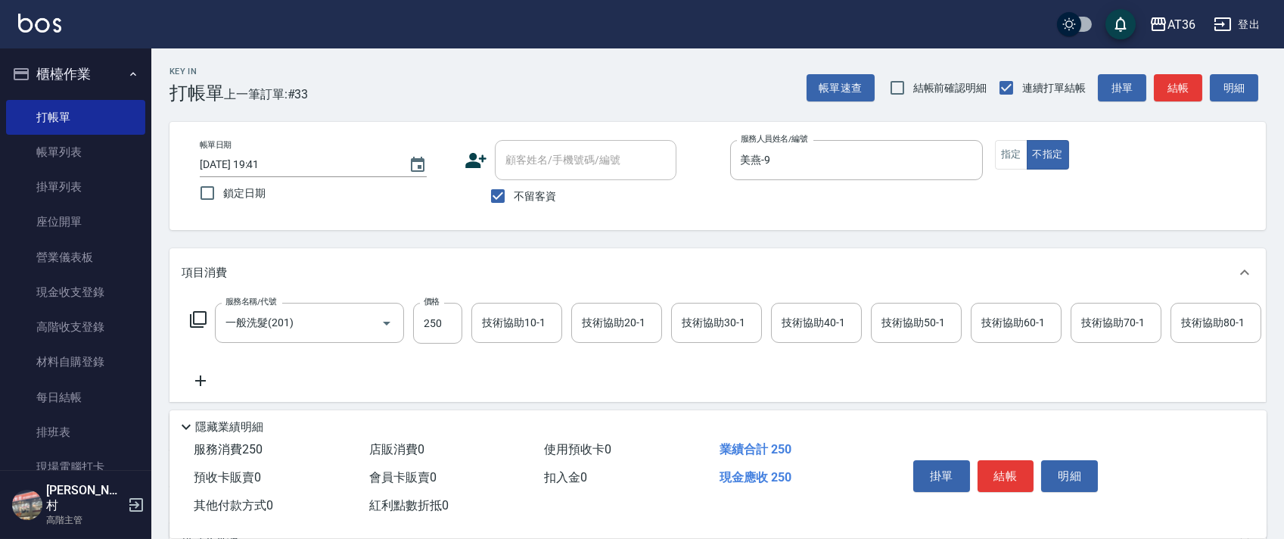
drag, startPoint x: 990, startPoint y: 467, endPoint x: 990, endPoint y: 446, distance: 20.4
click at [990, 468] on button "結帳" at bounding box center [1005, 476] width 57 height 32
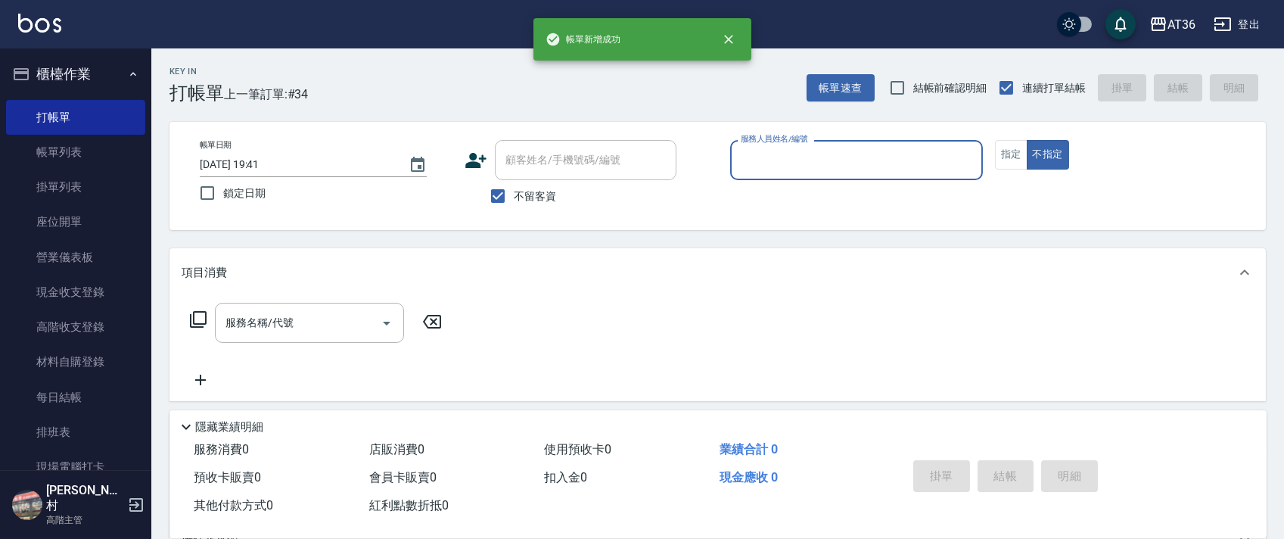
click at [772, 167] on input "服務人員姓名/編號" at bounding box center [856, 160] width 239 height 26
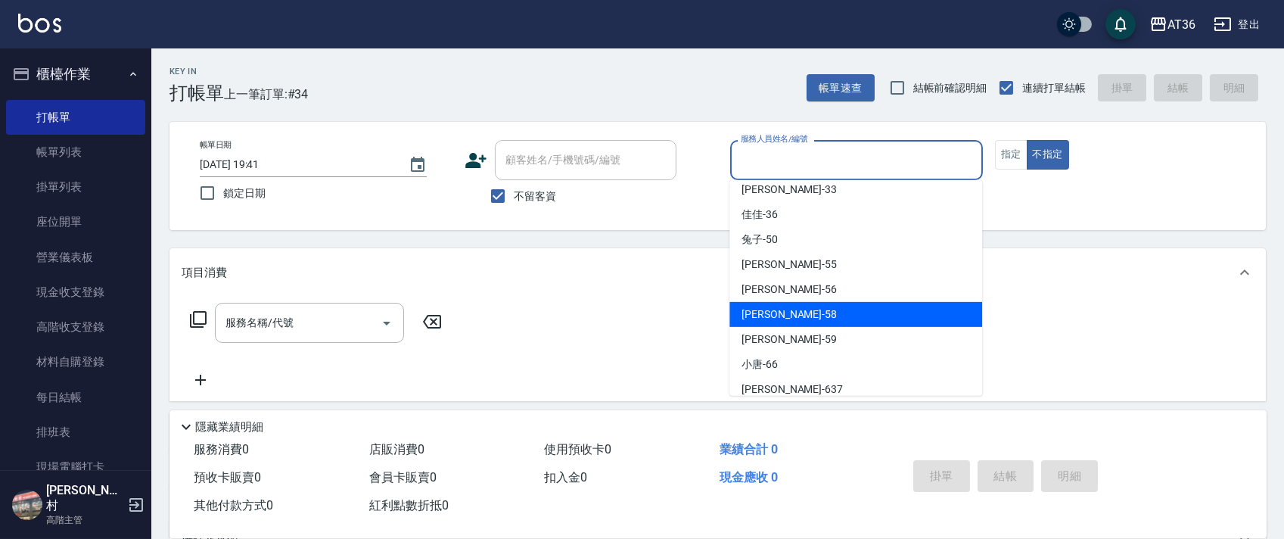
scroll to position [221, 0]
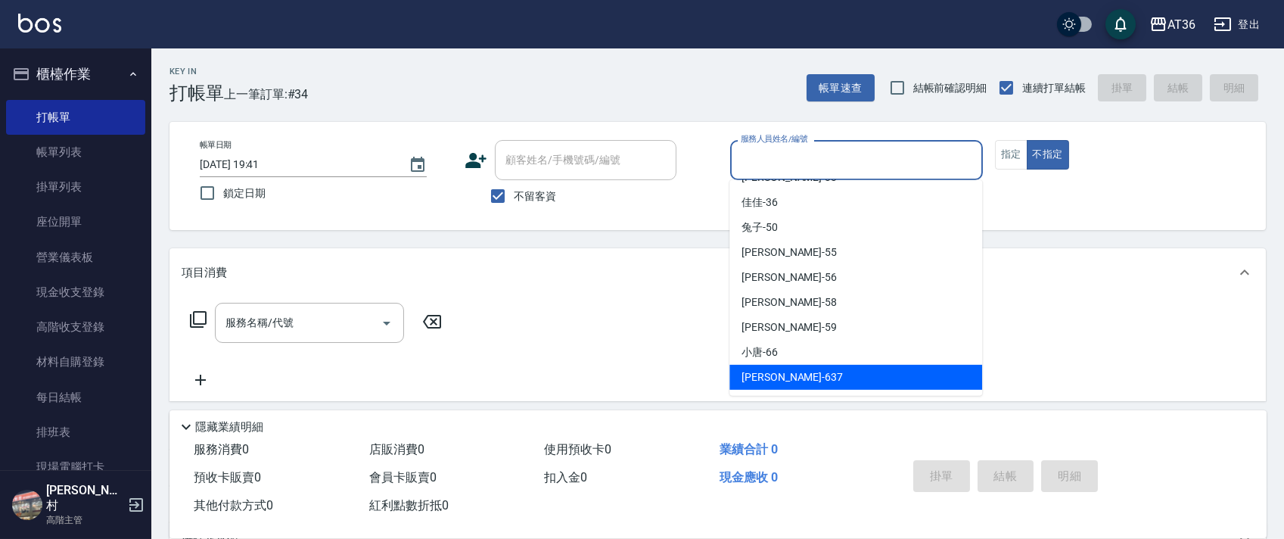
click at [768, 370] on span "憶琳 -637" at bounding box center [791, 377] width 101 height 16
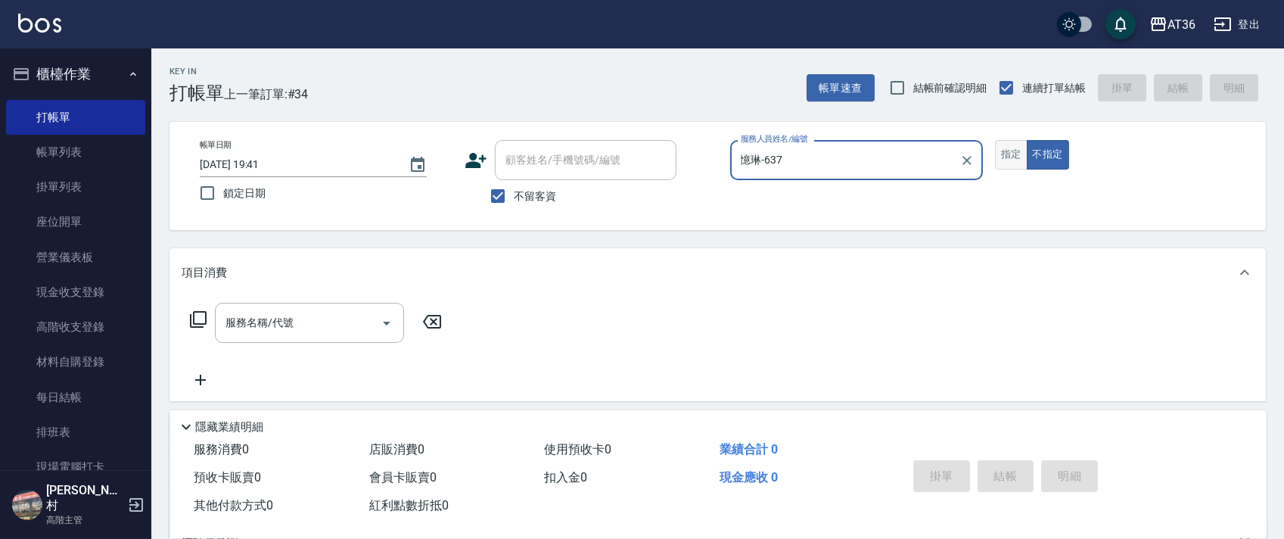
click at [1011, 148] on button "指定" at bounding box center [1011, 155] width 33 height 30
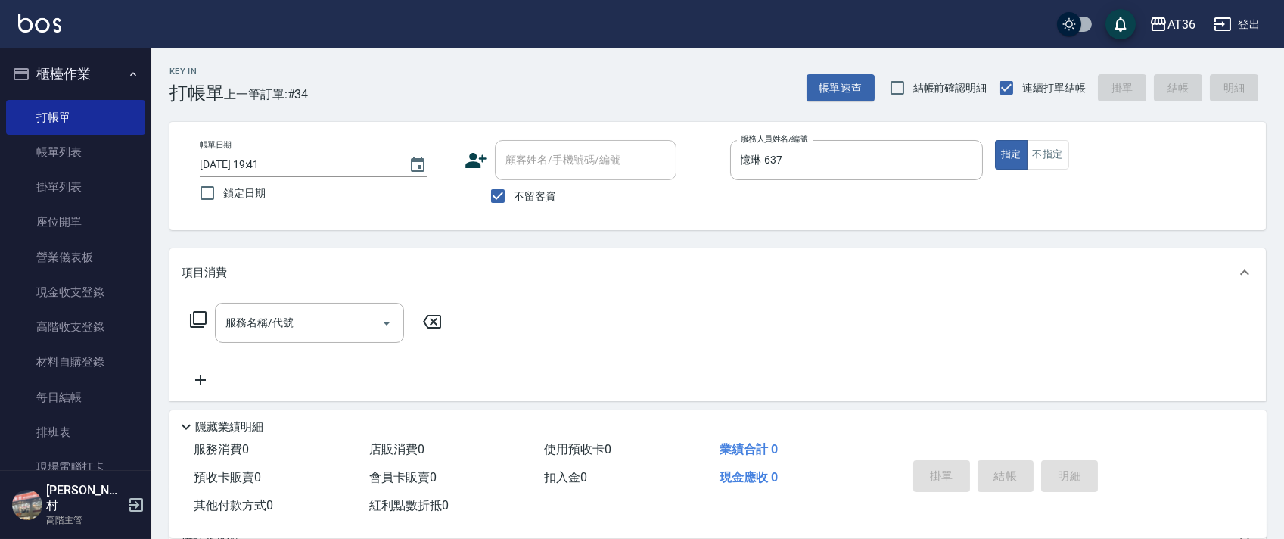
click at [198, 322] on icon at bounding box center [198, 319] width 18 height 18
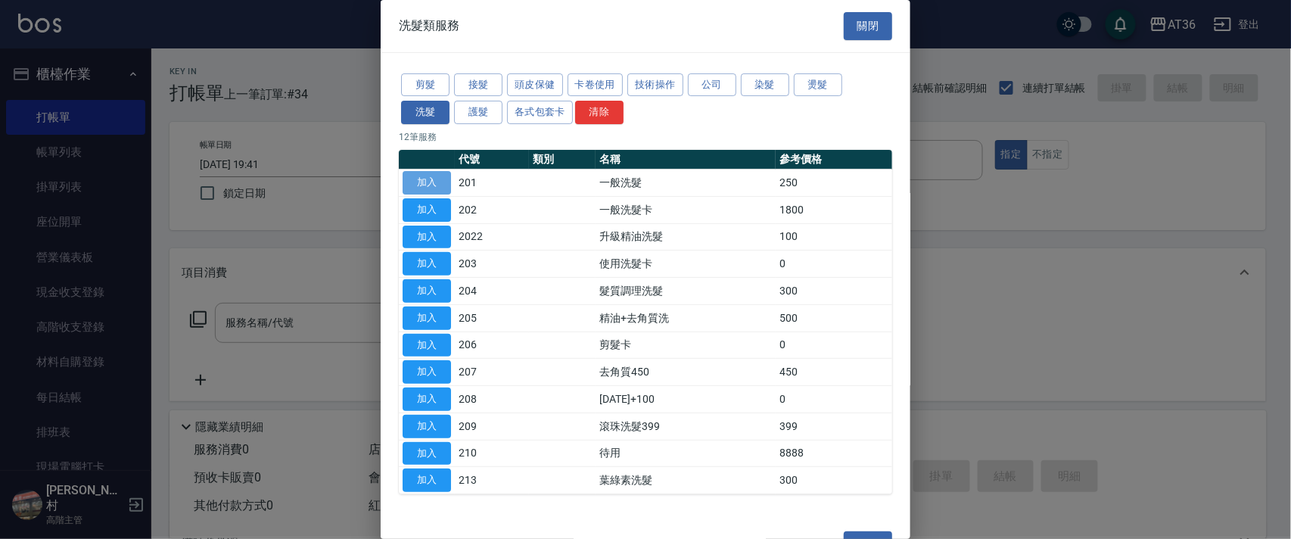
click at [432, 185] on button "加入" at bounding box center [426, 182] width 48 height 23
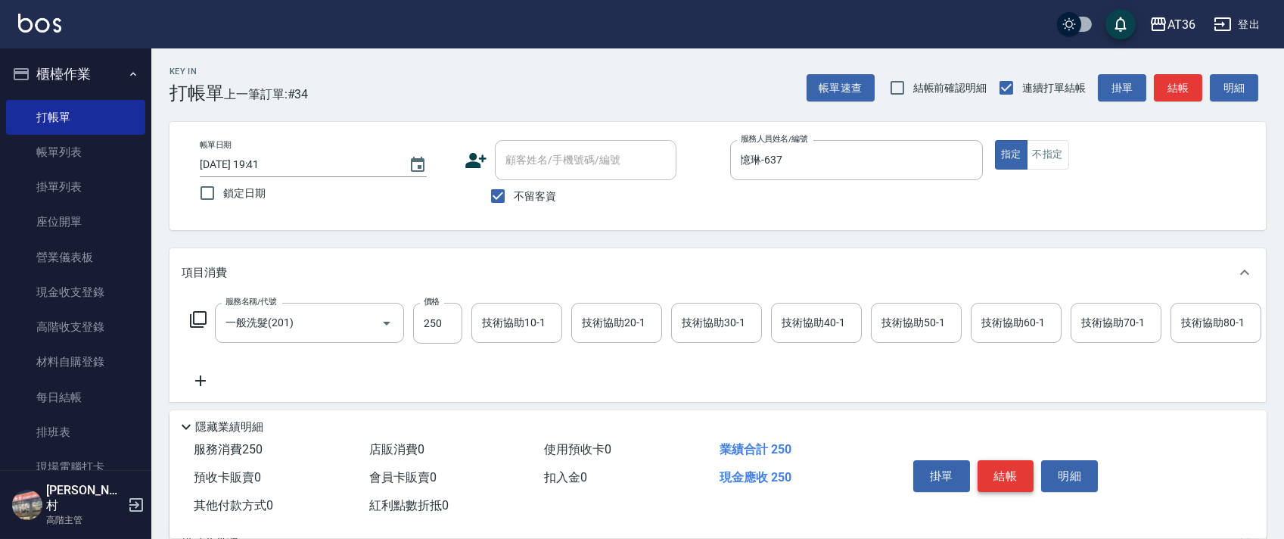
click at [1002, 468] on button "結帳" at bounding box center [1005, 476] width 57 height 32
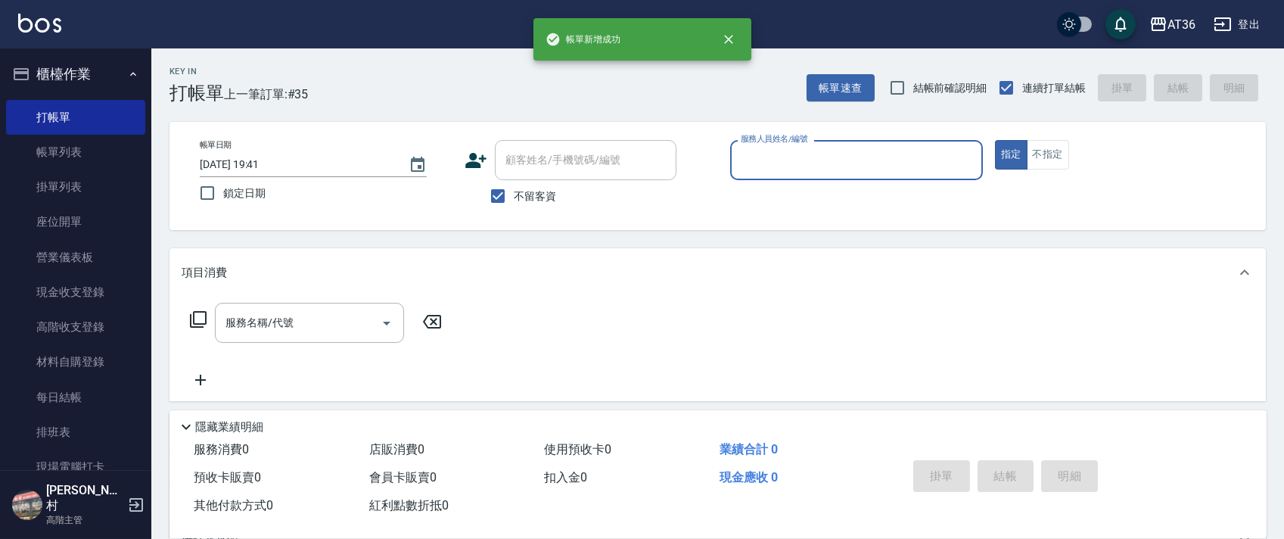
click at [750, 165] on input "服務人員姓名/編號" at bounding box center [856, 160] width 239 height 26
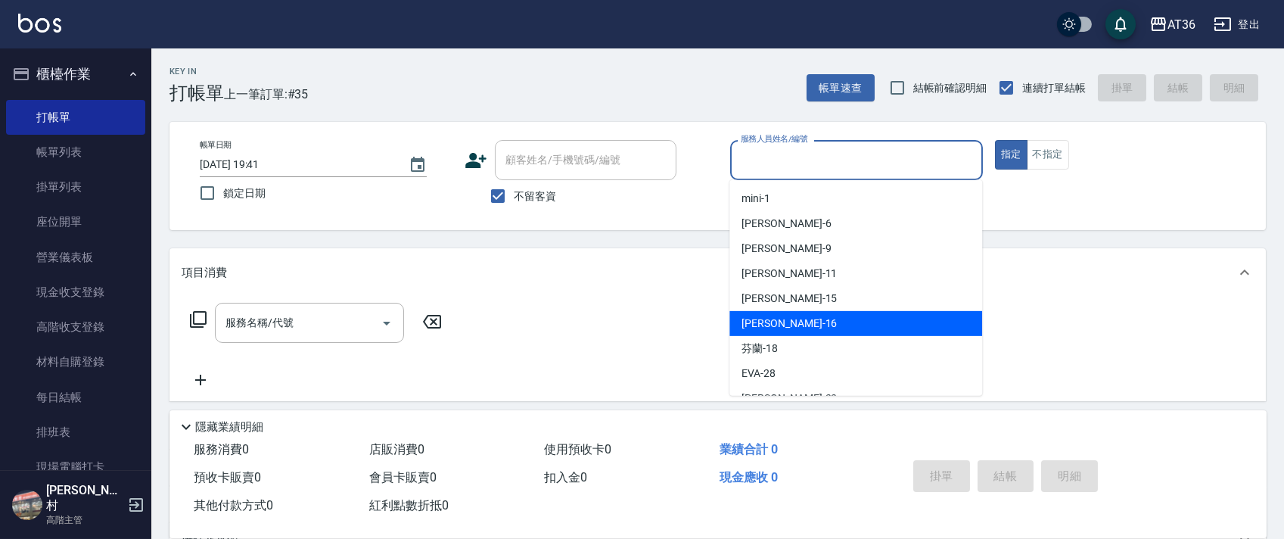
click at [771, 325] on span "[PERSON_NAME] -16" at bounding box center [788, 323] width 95 height 16
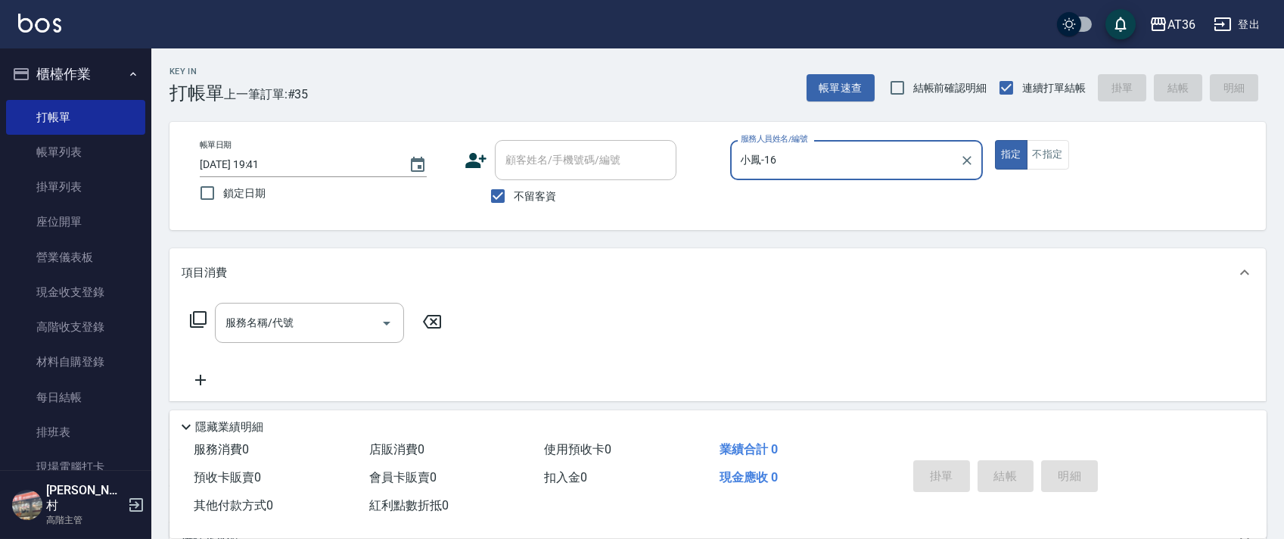
click at [200, 318] on icon at bounding box center [198, 319] width 18 height 18
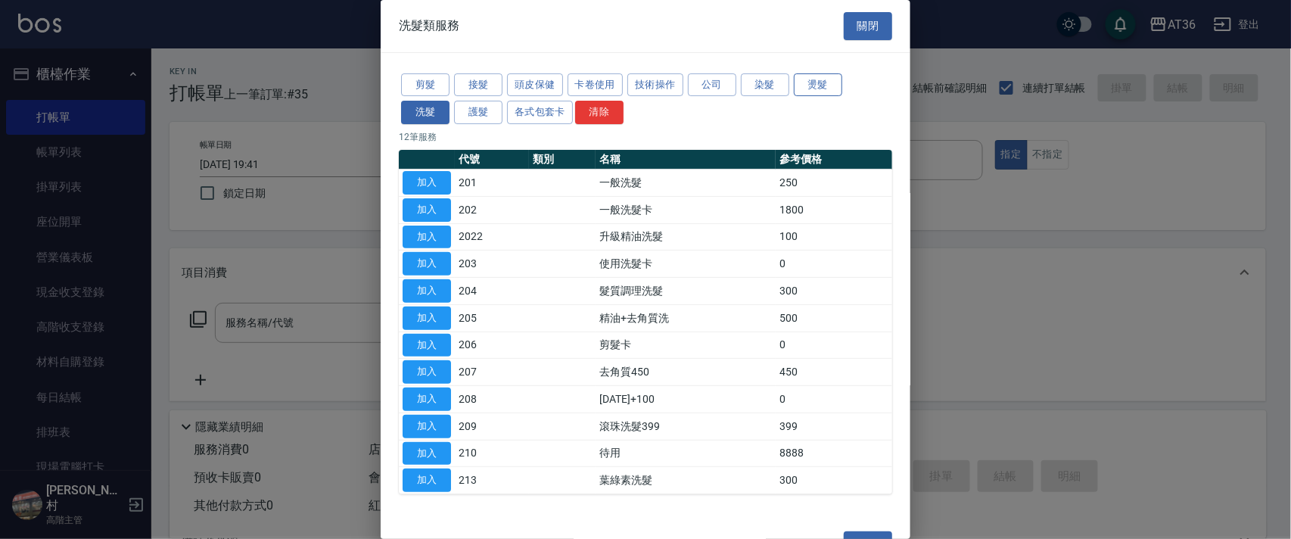
click at [822, 92] on button "燙髮" at bounding box center [818, 84] width 48 height 23
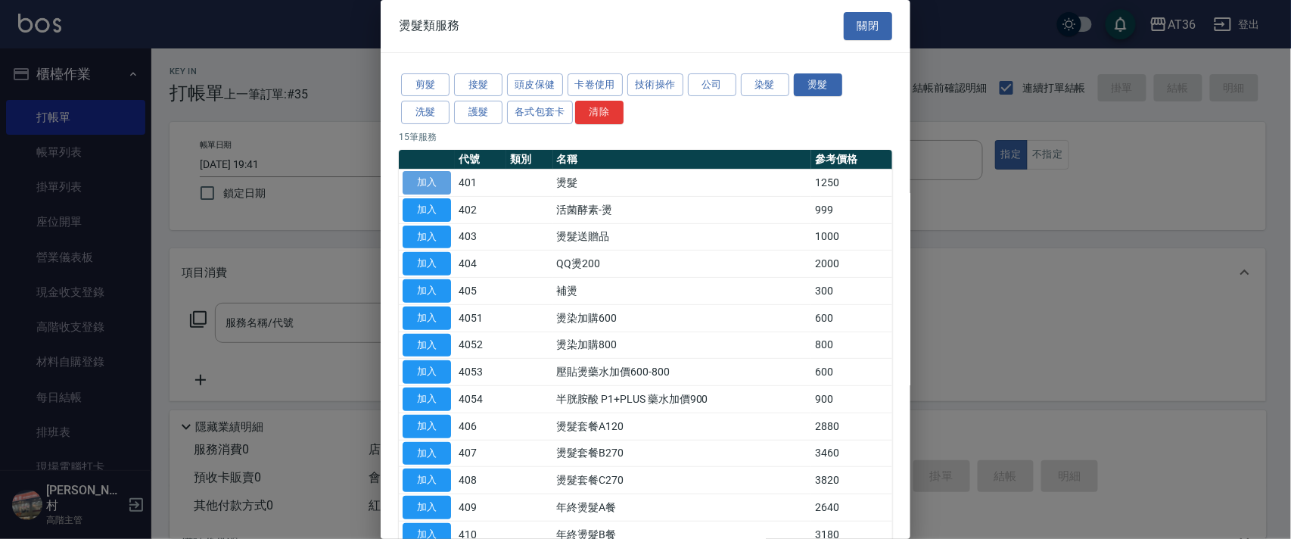
click at [428, 179] on button "加入" at bounding box center [426, 182] width 48 height 23
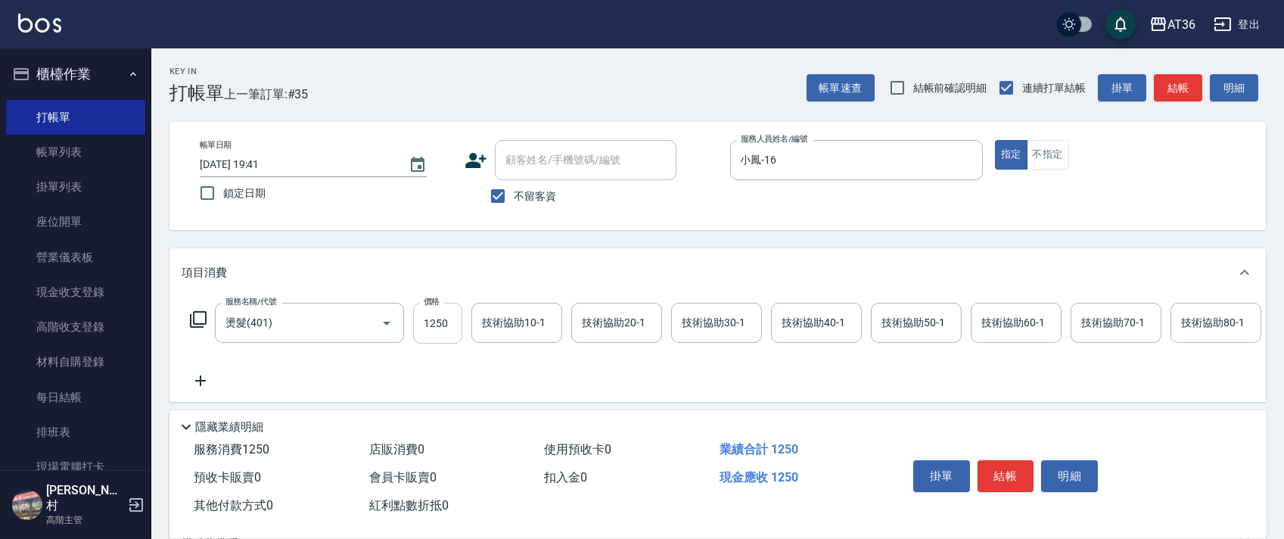
click at [427, 318] on input "1250" at bounding box center [437, 323] width 49 height 41
click at [781, 321] on div "技術協助40-1 技術協助40-1" at bounding box center [816, 323] width 91 height 40
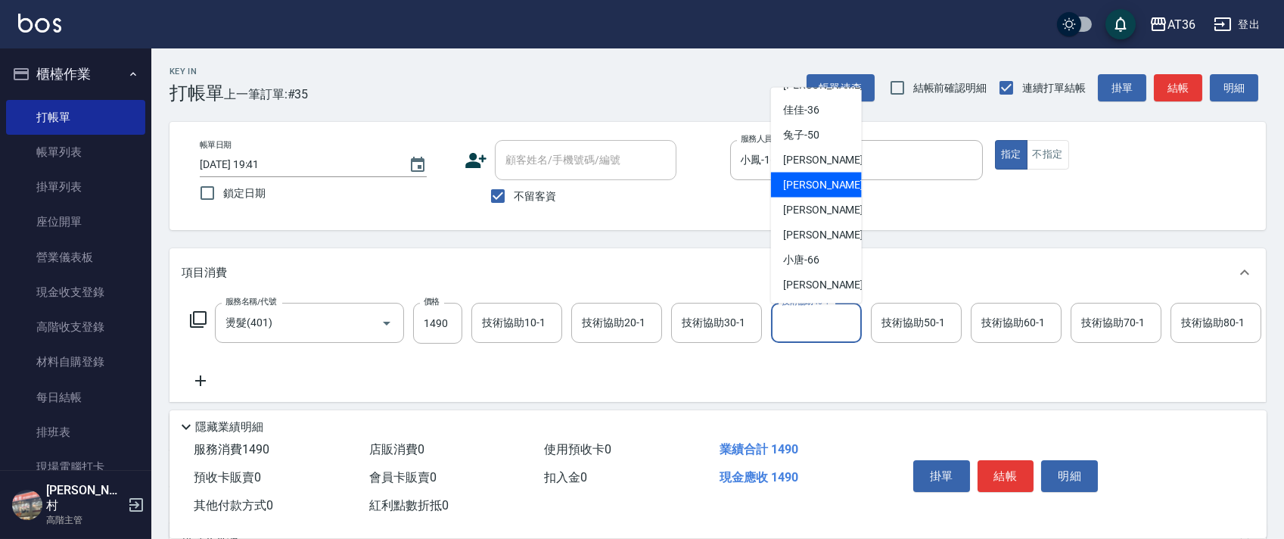
click at [820, 181] on div "[PERSON_NAME] -56" at bounding box center [816, 184] width 91 height 25
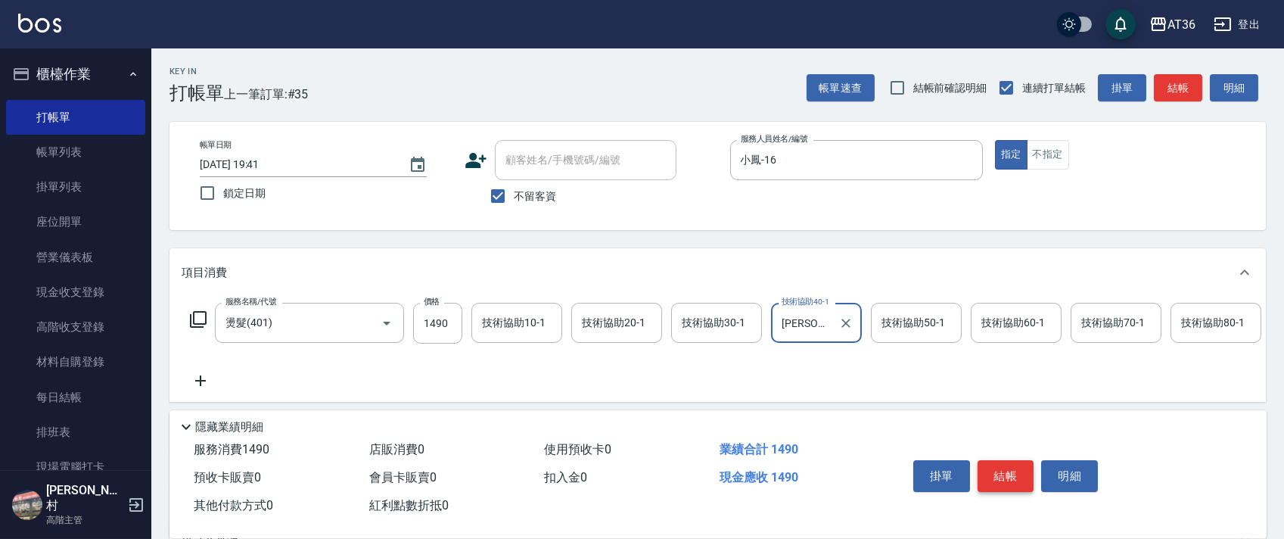
drag, startPoint x: 994, startPoint y: 470, endPoint x: 998, endPoint y: 433, distance: 36.5
click at [990, 466] on button "結帳" at bounding box center [1005, 476] width 57 height 32
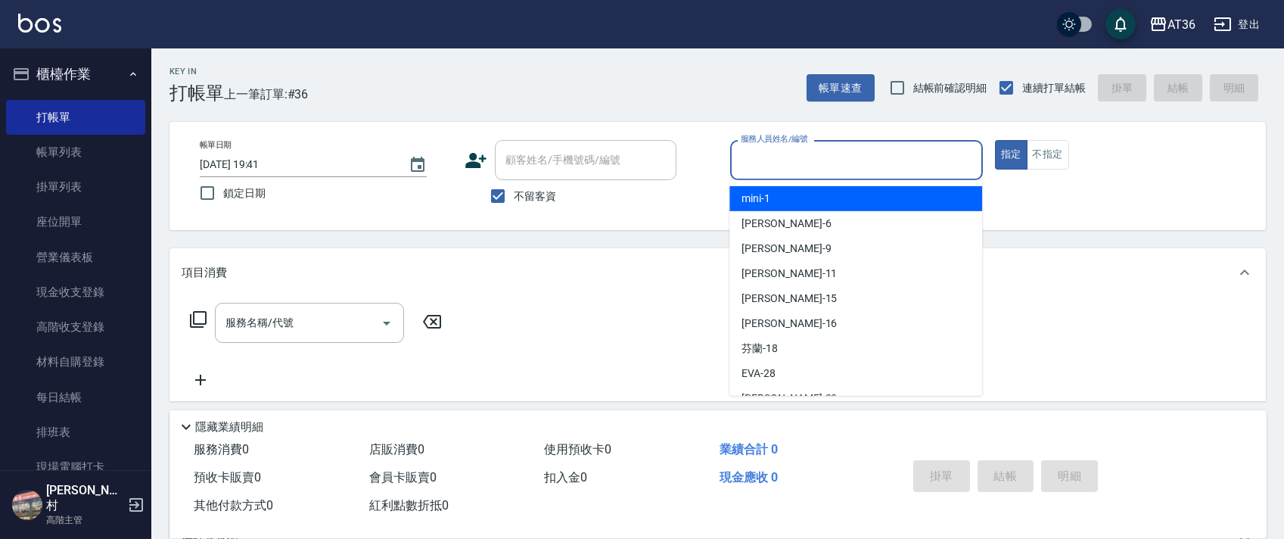
drag, startPoint x: 751, startPoint y: 161, endPoint x: 808, endPoint y: 204, distance: 71.3
click at [751, 160] on input "服務人員姓名/編號" at bounding box center [856, 160] width 239 height 26
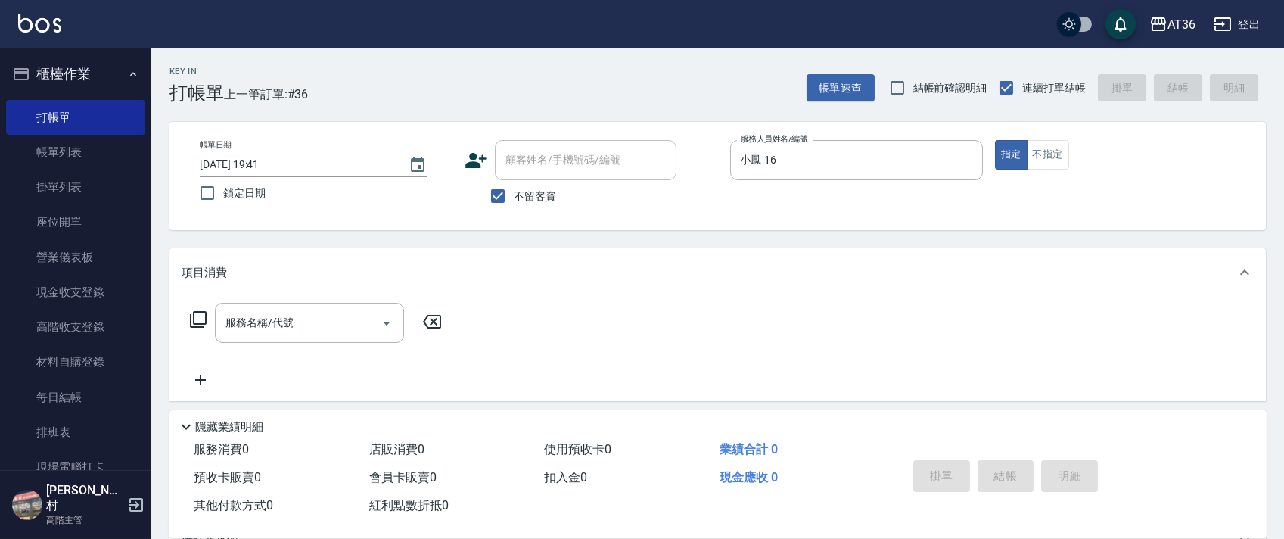
click at [203, 317] on icon at bounding box center [198, 319] width 18 height 18
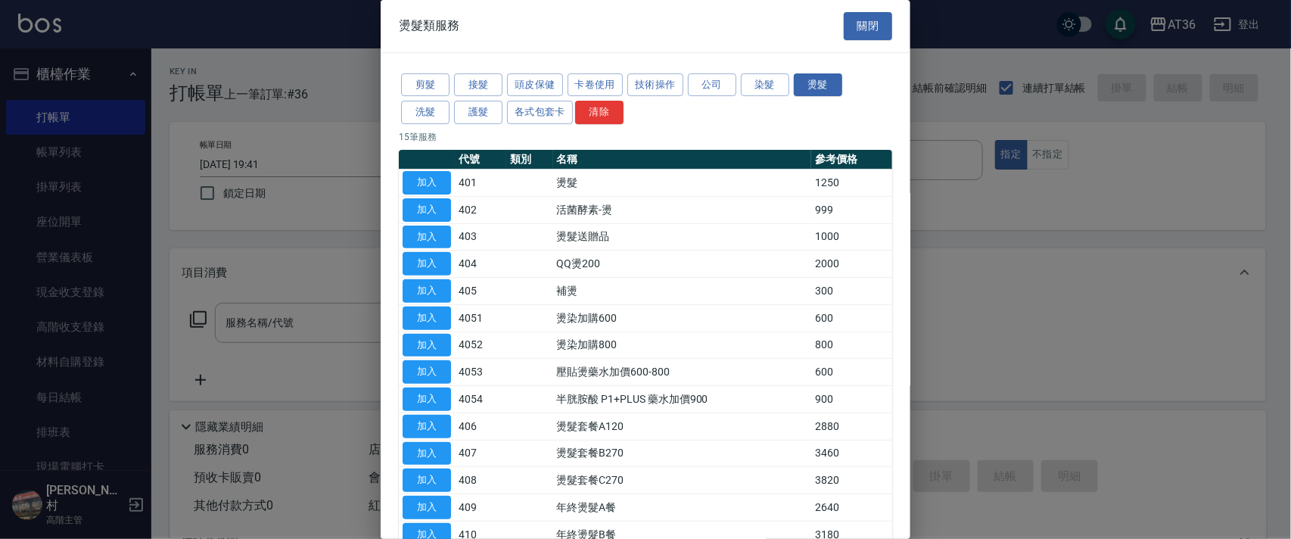
drag, startPoint x: 418, startPoint y: 88, endPoint x: 551, endPoint y: 132, distance: 141.1
click at [417, 88] on button "剪髮" at bounding box center [425, 84] width 48 height 23
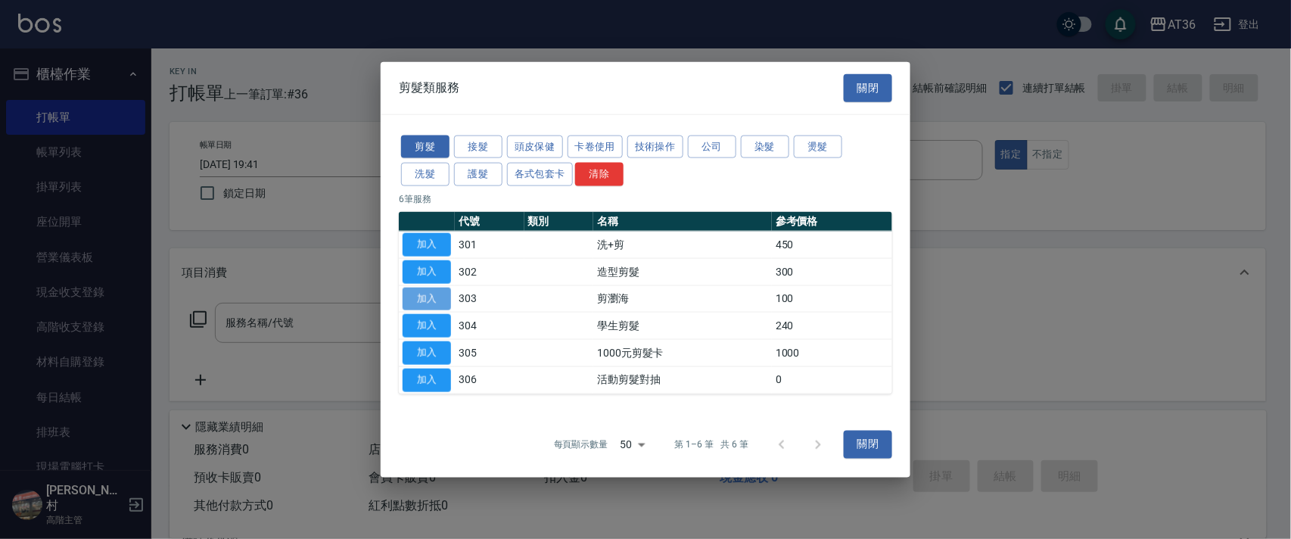
click at [426, 300] on button "加入" at bounding box center [426, 298] width 48 height 23
type input "剪瀏海(303)"
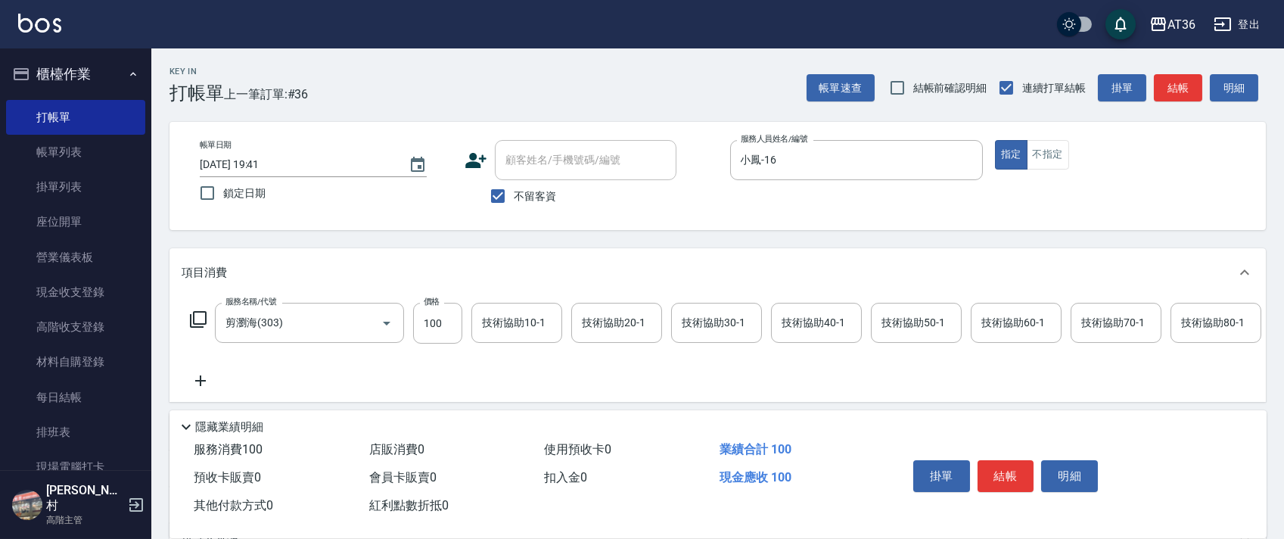
click at [196, 318] on icon at bounding box center [198, 319] width 18 height 18
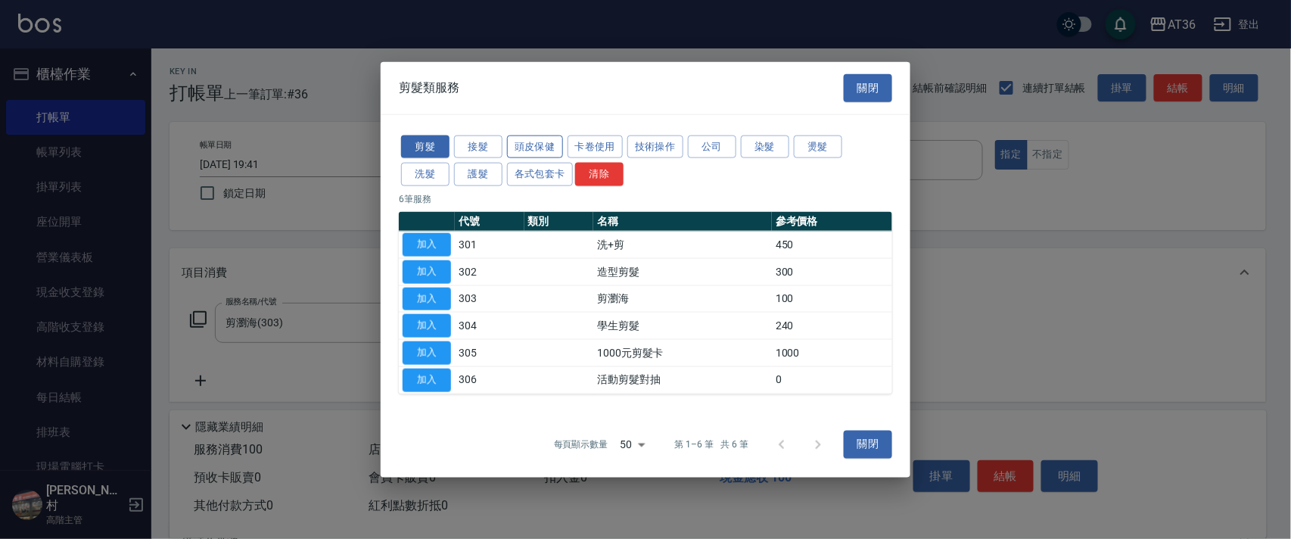
click at [546, 148] on button "頭皮保健" at bounding box center [535, 146] width 56 height 23
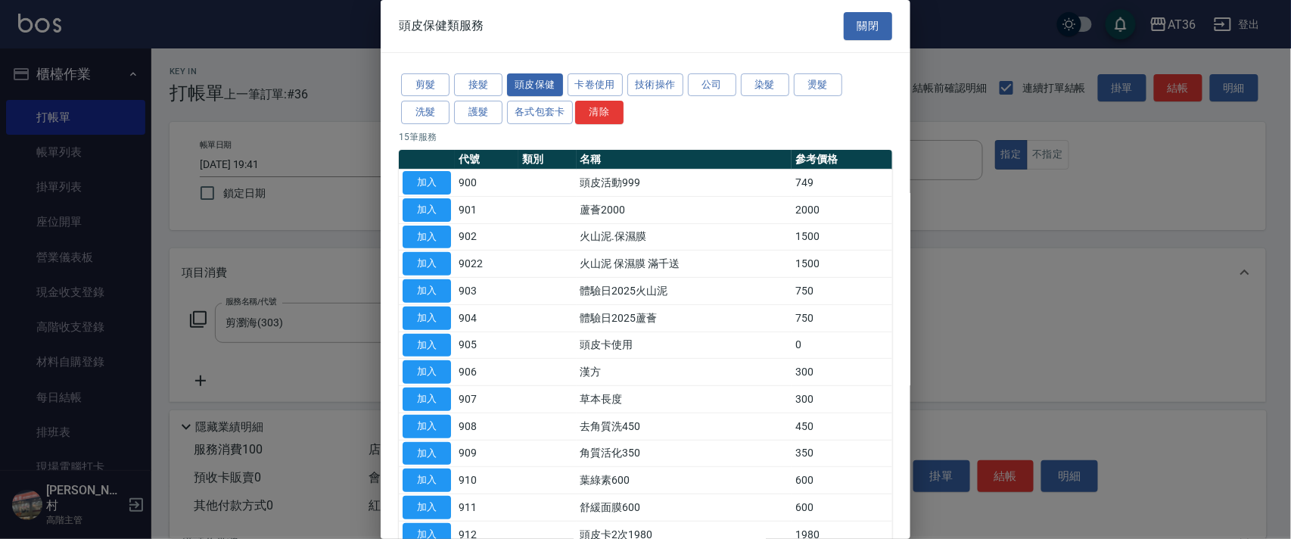
drag, startPoint x: 424, startPoint y: 344, endPoint x: 316, endPoint y: 284, distance: 123.6
click at [424, 343] on button "加入" at bounding box center [426, 345] width 48 height 23
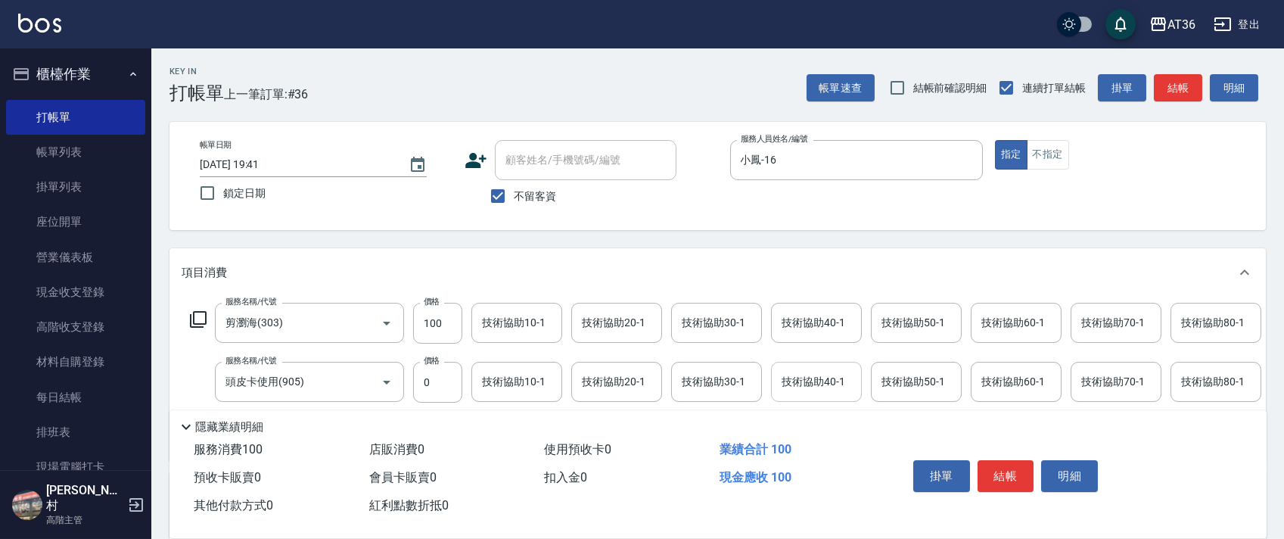
click at [803, 380] on div "技術協助40-1 技術協助40-1" at bounding box center [816, 382] width 91 height 40
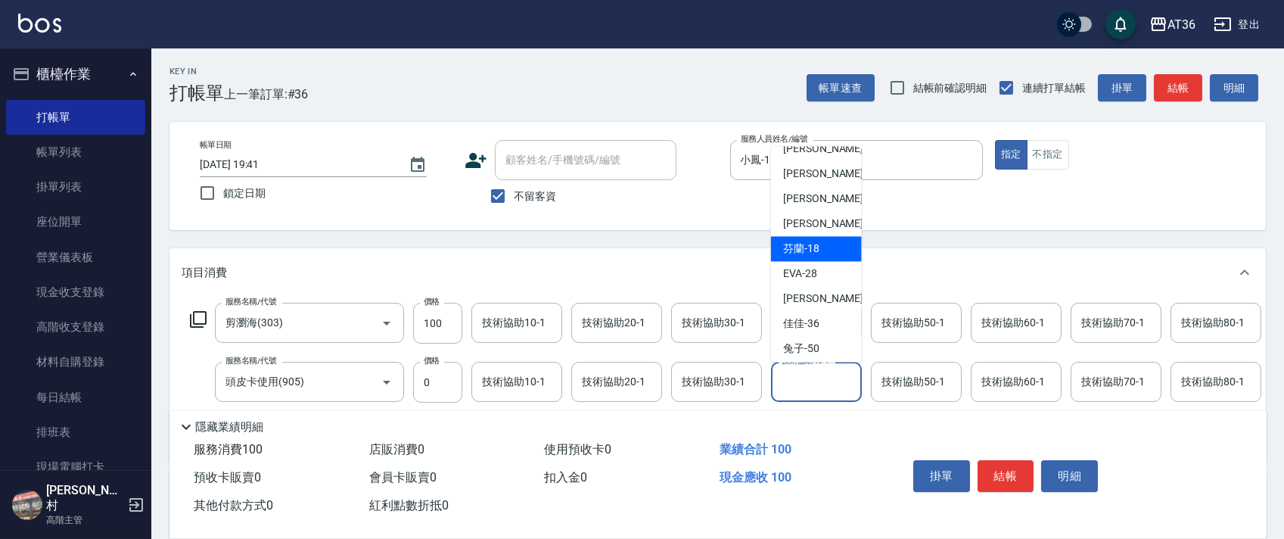
scroll to position [101, 0]
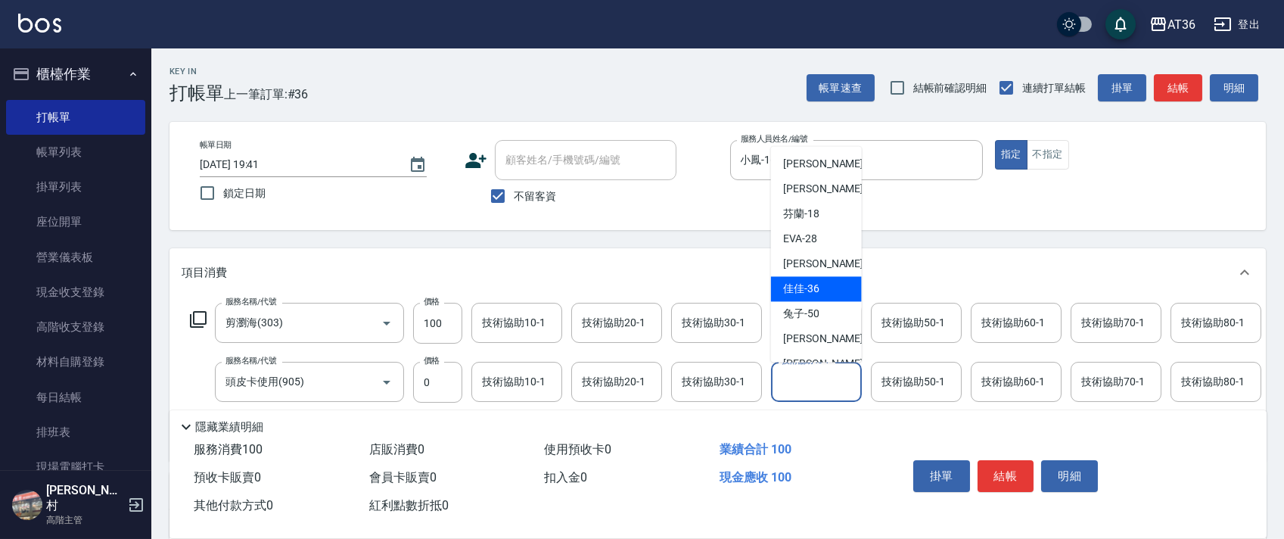
click at [811, 281] on span "佳佳 -36" at bounding box center [801, 289] width 36 height 16
type input "佳佳-36"
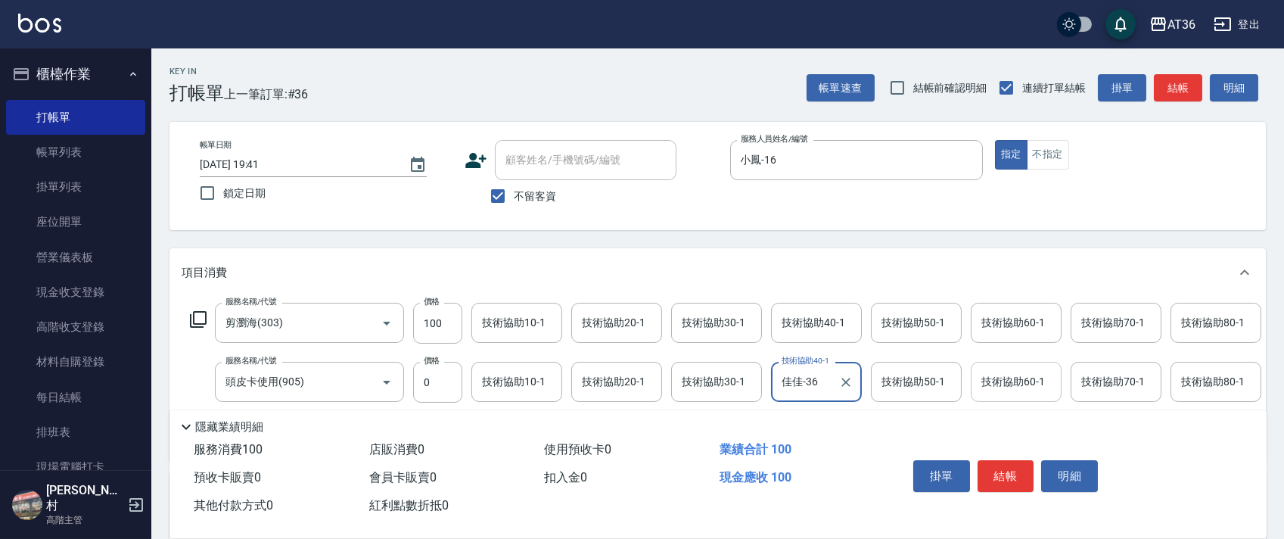
click at [1003, 381] on div "技術協助60-1 技術協助60-1" at bounding box center [1016, 382] width 91 height 40
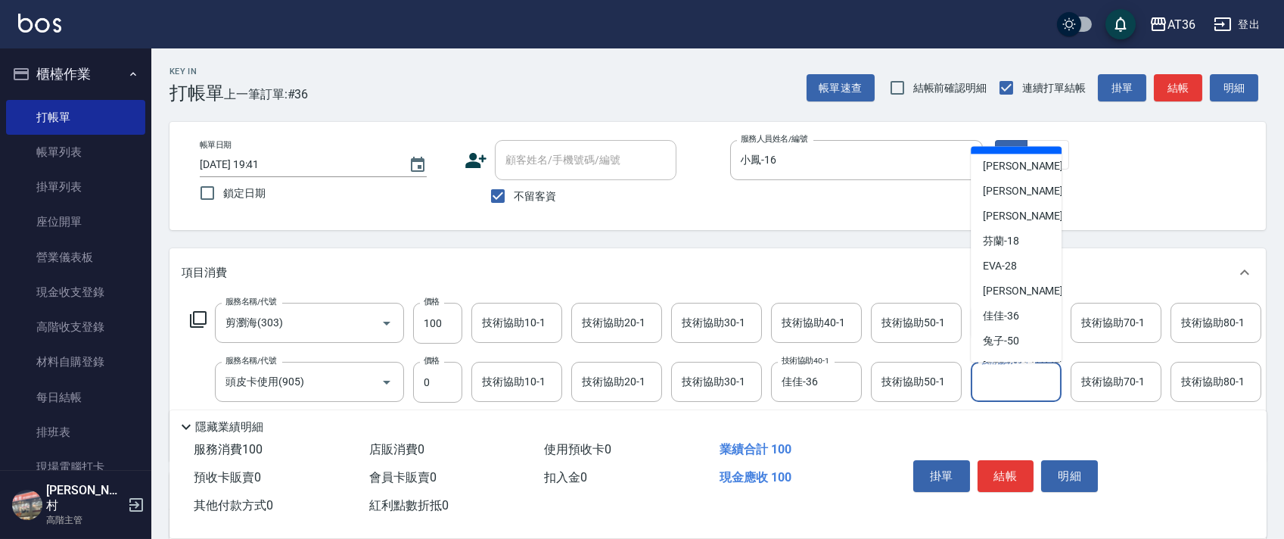
scroll to position [201, 0]
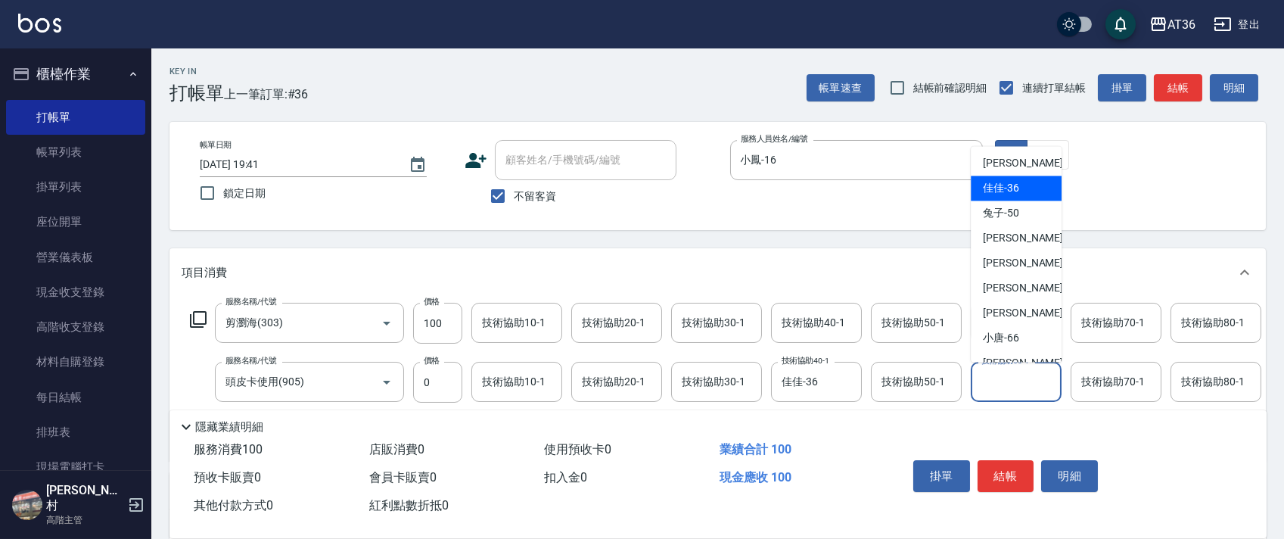
click at [1011, 188] on span "佳佳 -36" at bounding box center [1001, 189] width 36 height 16
click at [1011, 188] on div "帳單日期 2025/09/14 19:41 鎖定日期 顧客姓名/手機號碼/編號 顧客姓名/手機號碼/編號 不留客資 服務人員姓名/編號 小鳳-16 服務人員姓…" at bounding box center [718, 176] width 1060 height 72
type input "佳佳-36"
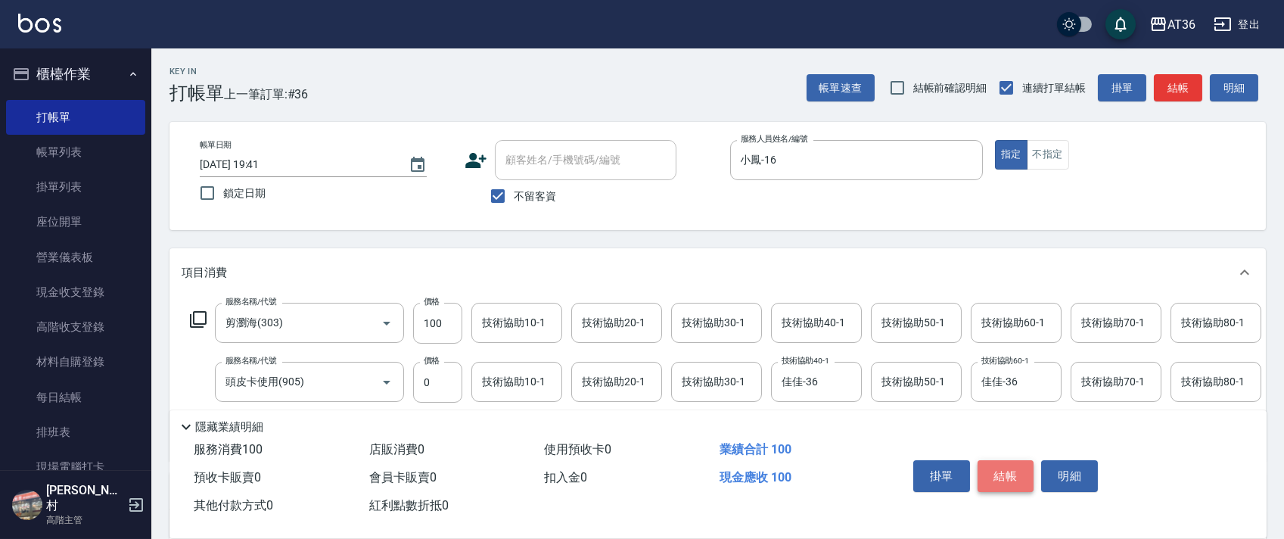
click at [997, 472] on button "結帳" at bounding box center [1005, 476] width 57 height 32
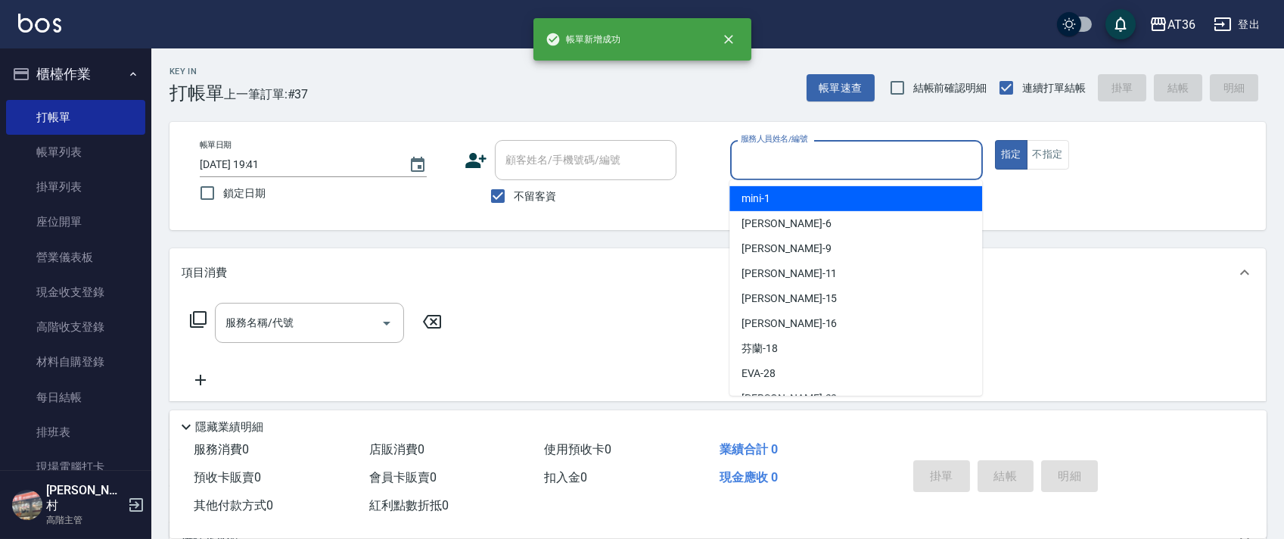
click at [750, 158] on input "服務人員姓名/編號" at bounding box center [856, 160] width 239 height 26
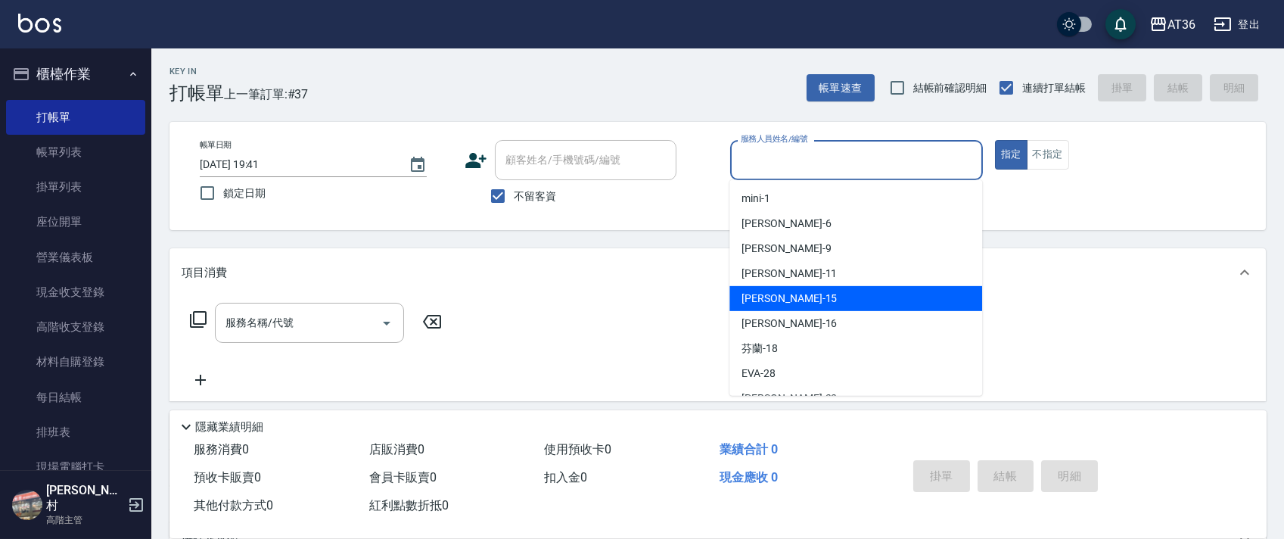
click at [776, 297] on span "[PERSON_NAME] -15" at bounding box center [788, 298] width 95 height 16
type input "阡慧-15"
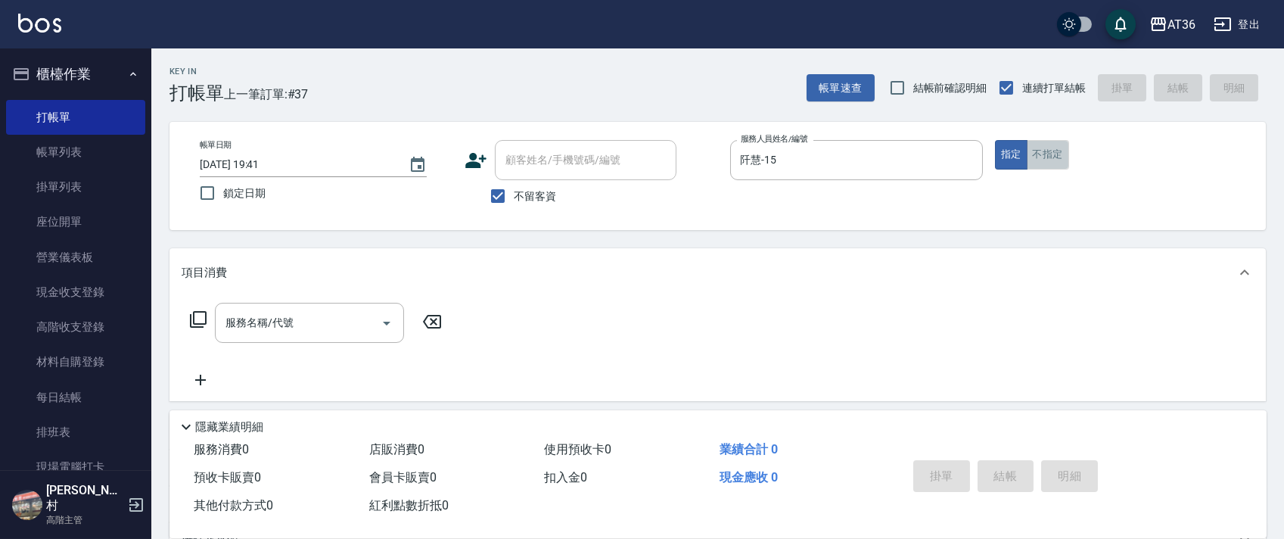
click at [1050, 148] on button "不指定" at bounding box center [1048, 155] width 42 height 30
click at [200, 321] on icon at bounding box center [198, 319] width 18 height 18
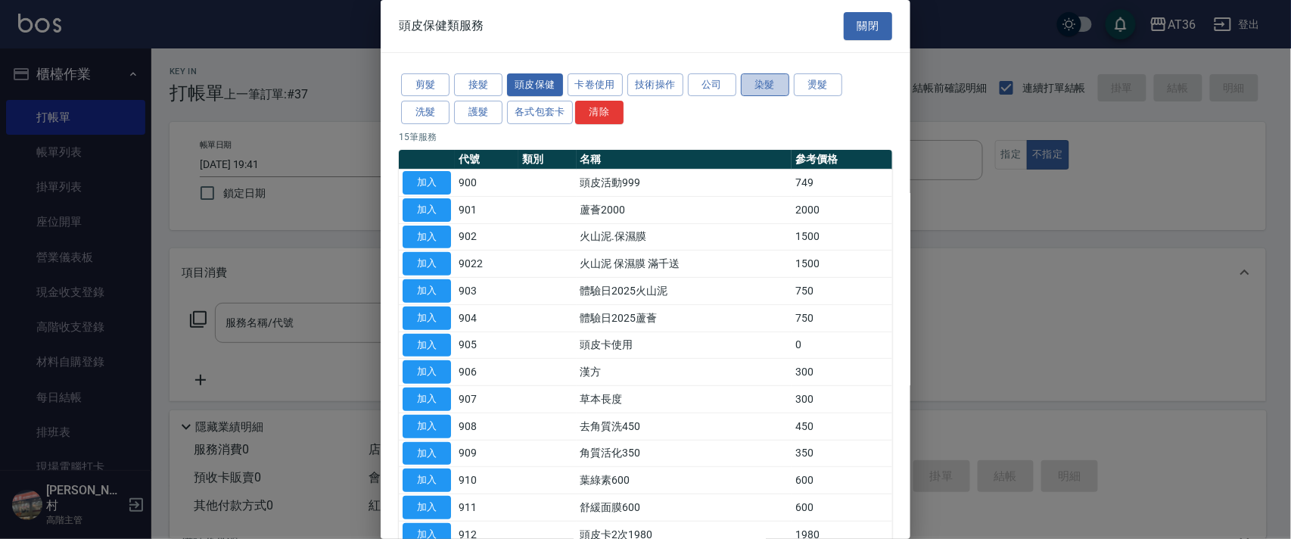
click at [761, 78] on button "染髮" at bounding box center [765, 84] width 48 height 23
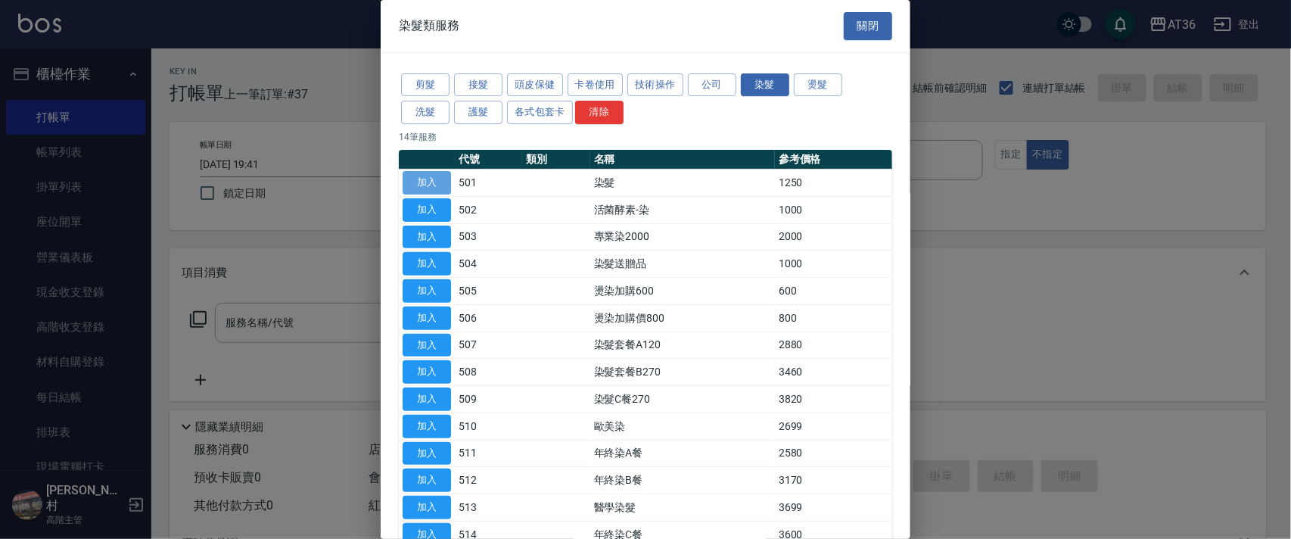
click at [421, 177] on button "加入" at bounding box center [426, 182] width 48 height 23
type input "染髮(501)"
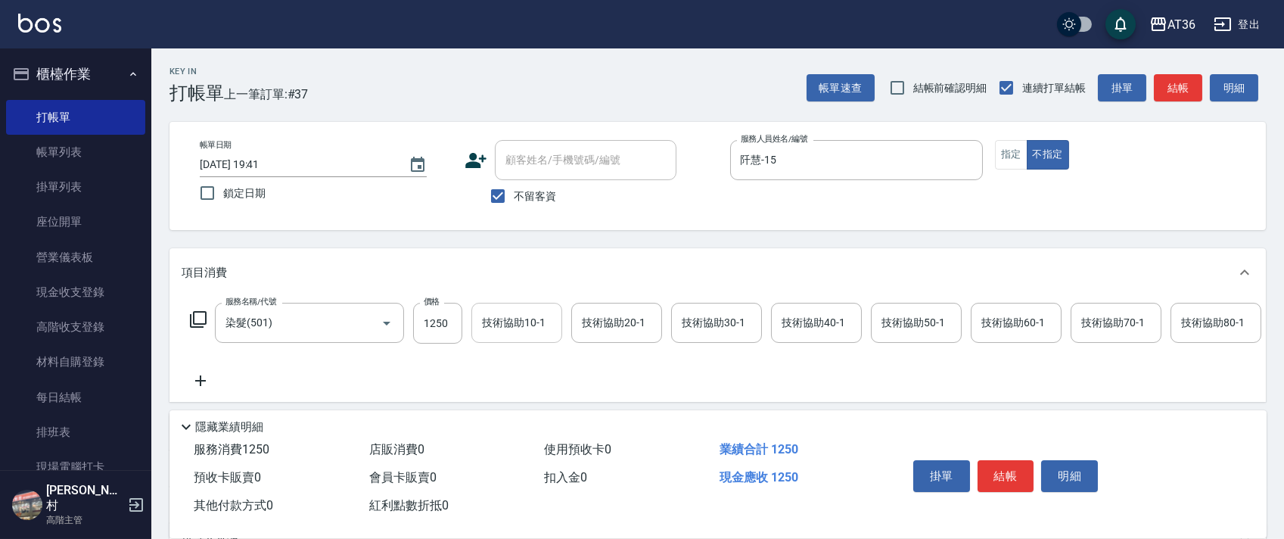
click at [441, 334] on input "1250" at bounding box center [437, 323] width 49 height 41
type input "2390"
click at [796, 318] on div "技術協助40-1 技術協助40-1" at bounding box center [816, 323] width 91 height 40
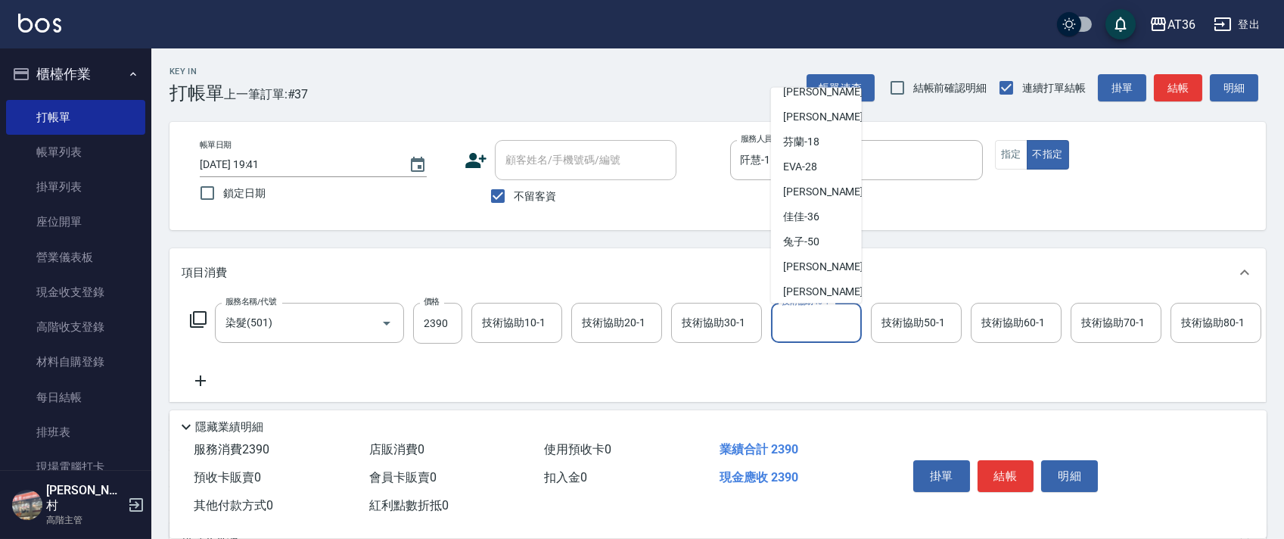
scroll to position [221, 0]
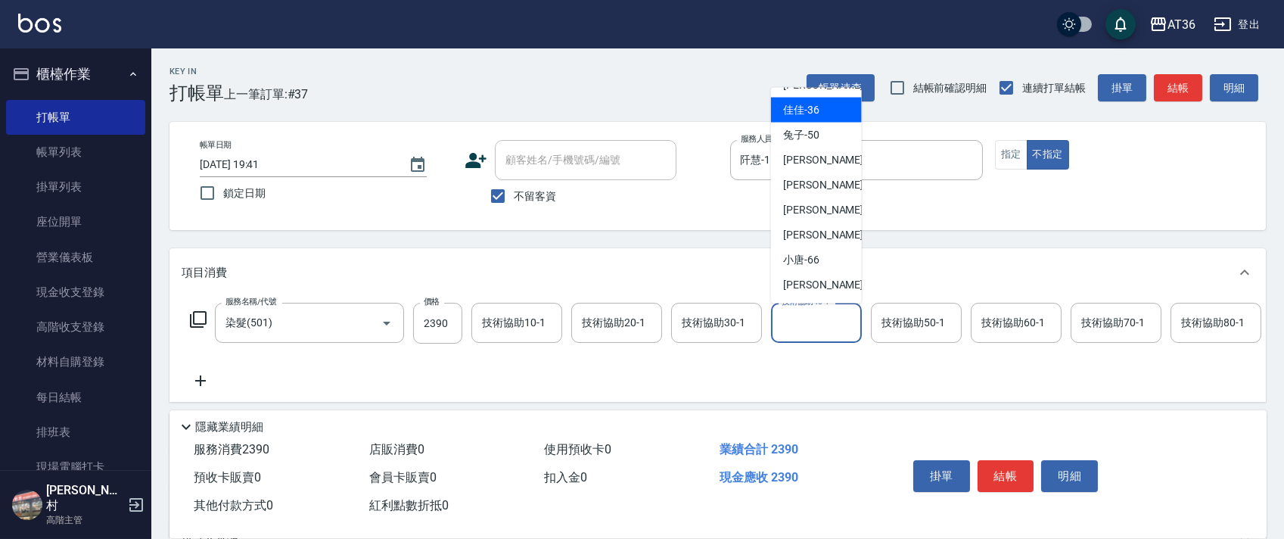
click at [822, 111] on div "佳佳 -36" at bounding box center [816, 110] width 91 height 25
type input "佳佳-36"
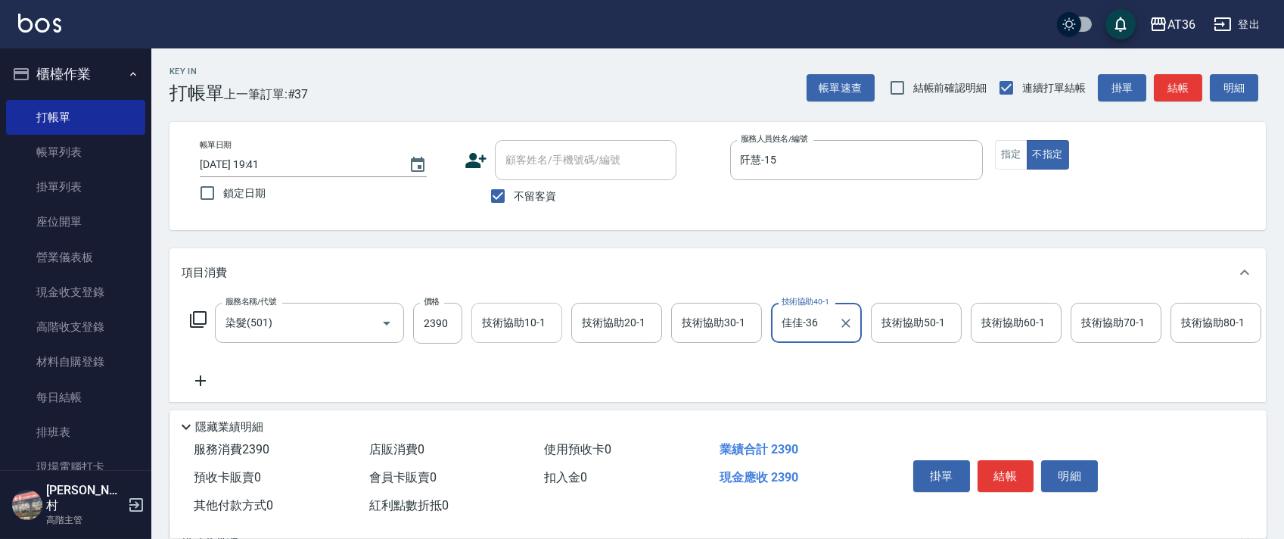
click at [473, 324] on div "技術協助10-1" at bounding box center [516, 323] width 91 height 40
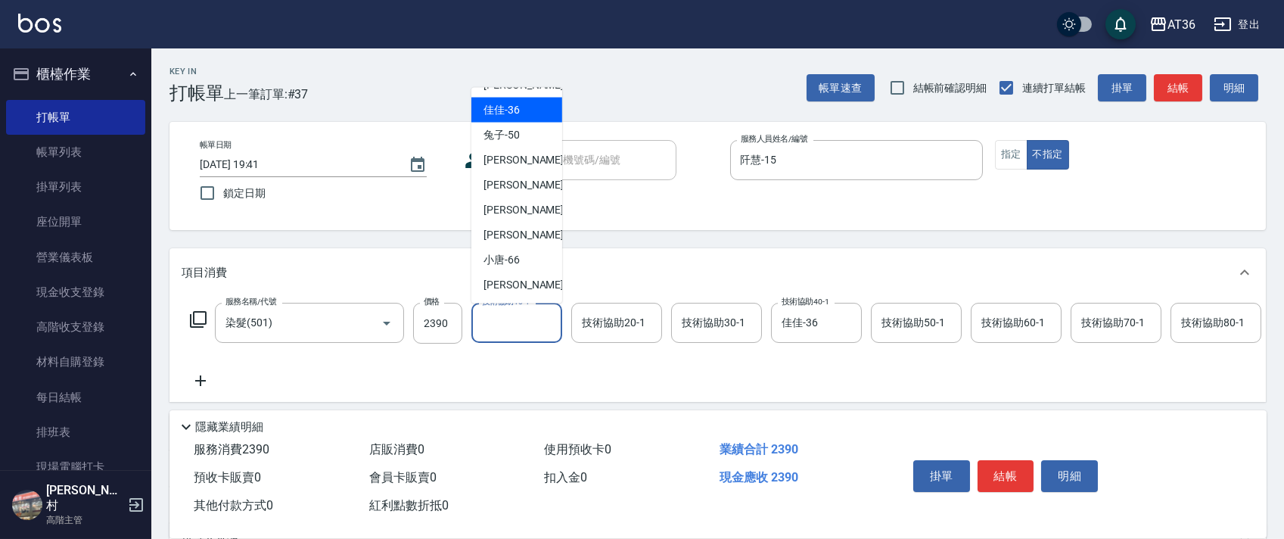
click at [522, 98] on div "佳佳 -36" at bounding box center [516, 110] width 91 height 25
type input "佳佳-36"
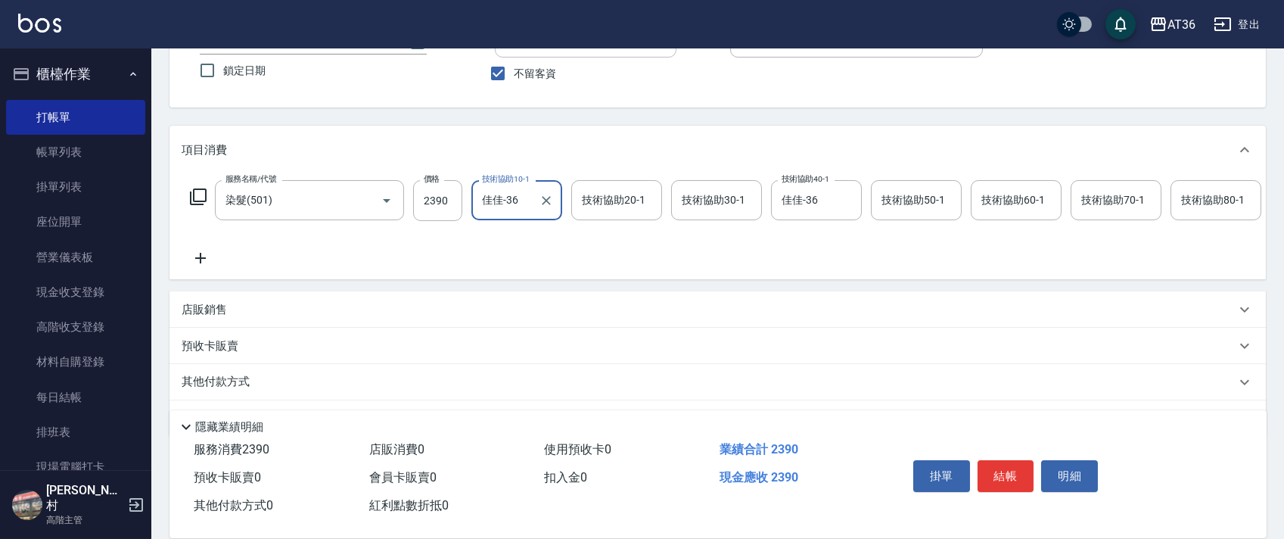
scroll to position [178, 0]
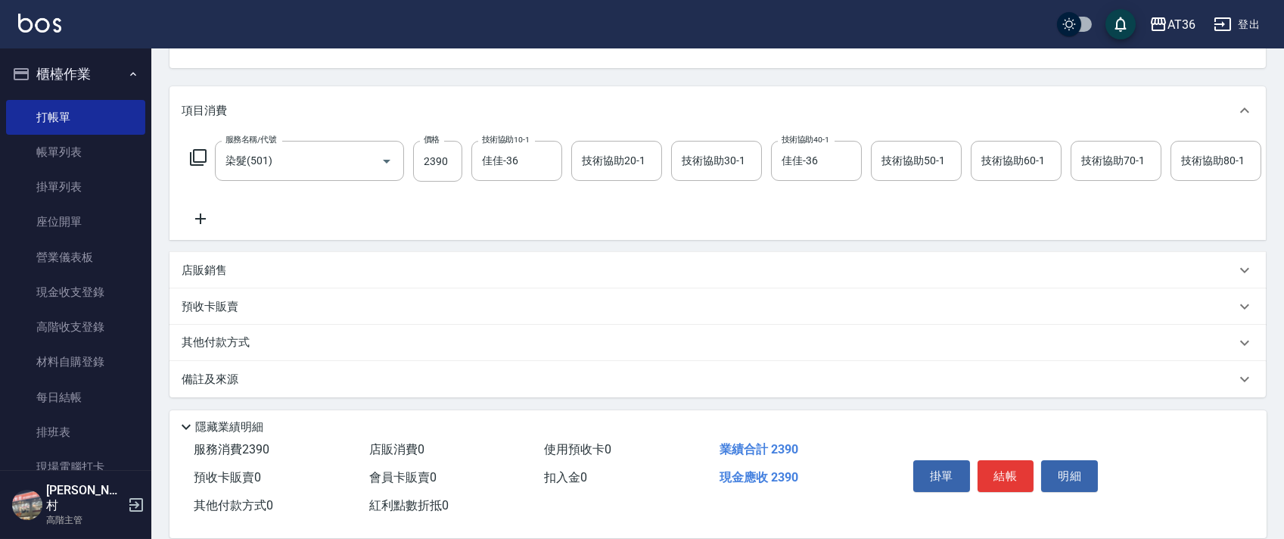
click at [234, 344] on p "其他付款方式" at bounding box center [220, 342] width 76 height 17
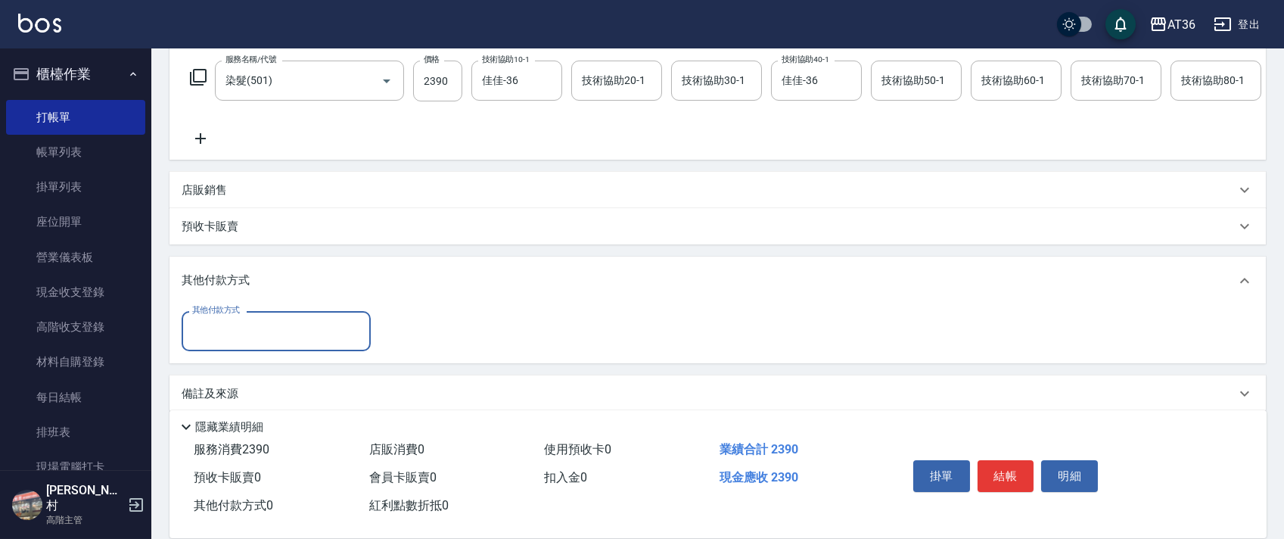
scroll to position [273, 0]
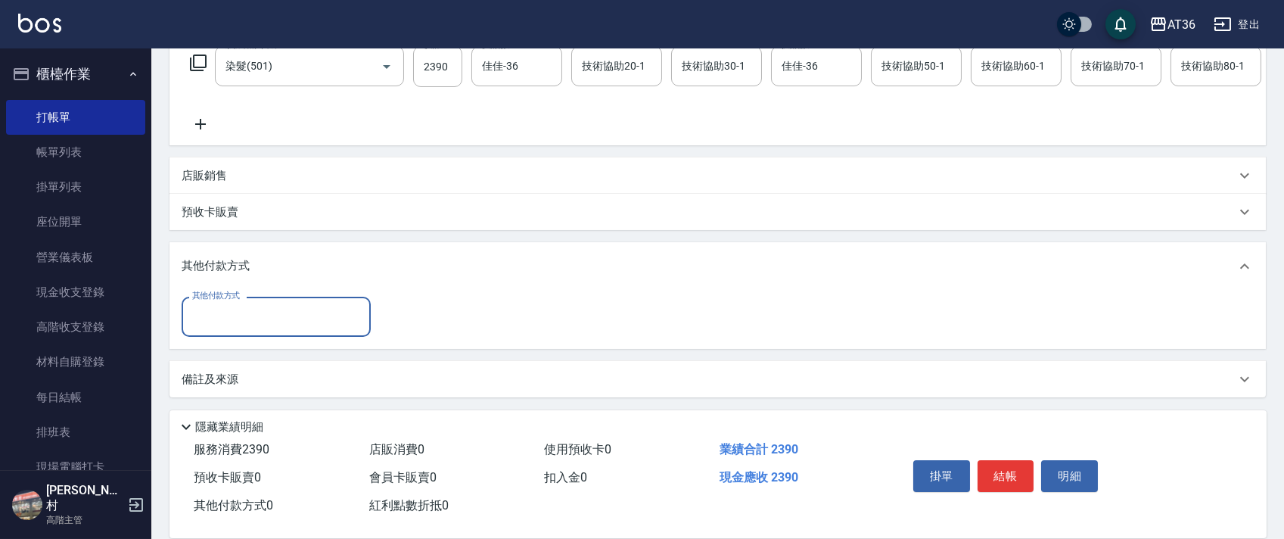
click at [260, 326] on input "其他付款方式" at bounding box center [276, 316] width 176 height 26
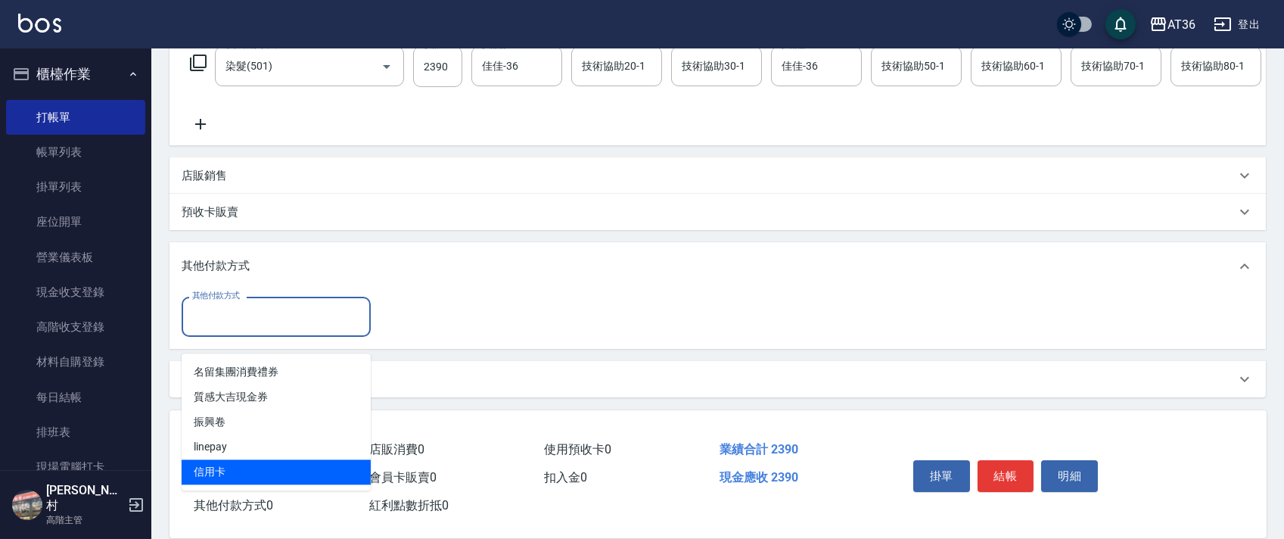
drag, startPoint x: 198, startPoint y: 457, endPoint x: 421, endPoint y: 269, distance: 291.6
click at [208, 440] on ul "名留集團消費禮券 質感大吉現金券 振興卷 linepay 信用卡" at bounding box center [276, 421] width 189 height 137
drag, startPoint x: 219, startPoint y: 454, endPoint x: 410, endPoint y: 283, distance: 256.1
click at [226, 459] on span "信用卡" at bounding box center [276, 471] width 189 height 25
type input "信用卡"
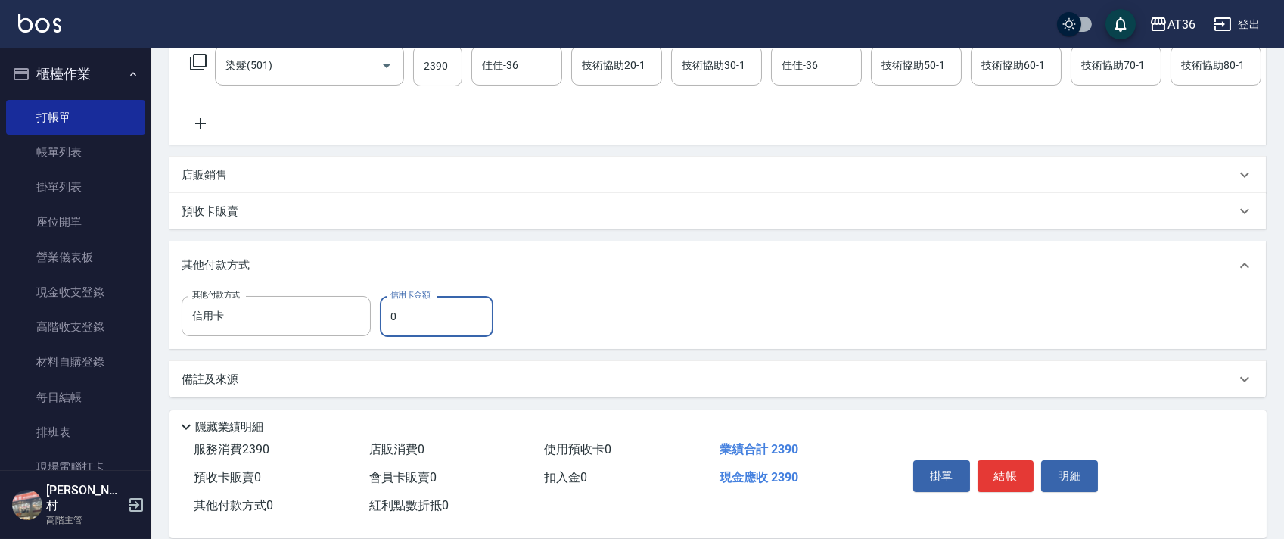
click at [384, 328] on input "0" at bounding box center [436, 316] width 113 height 41
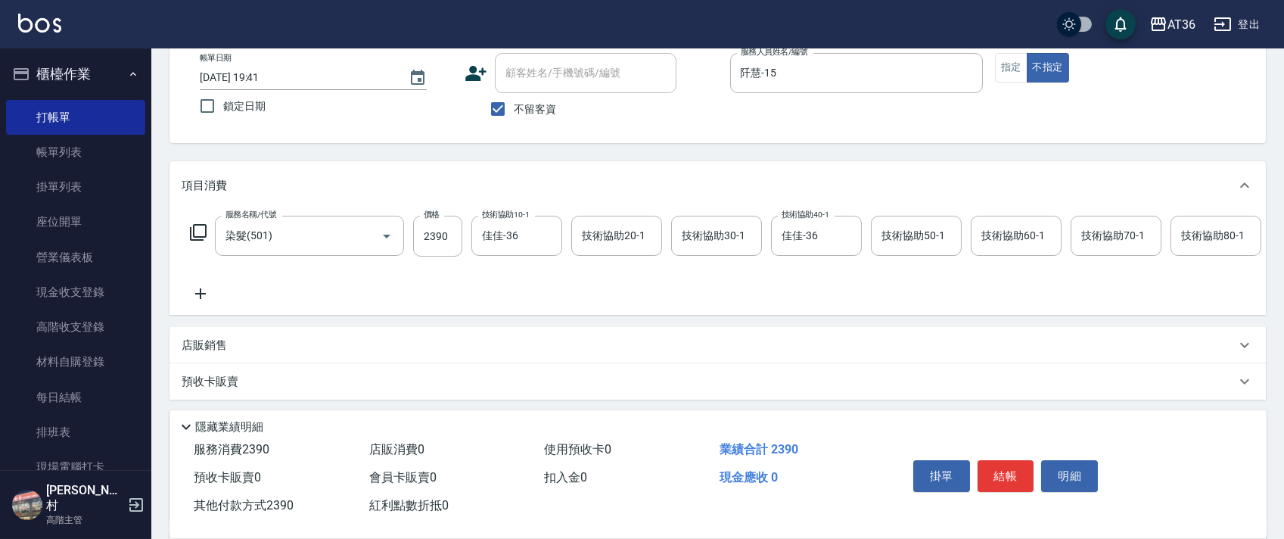
scroll to position [0, 0]
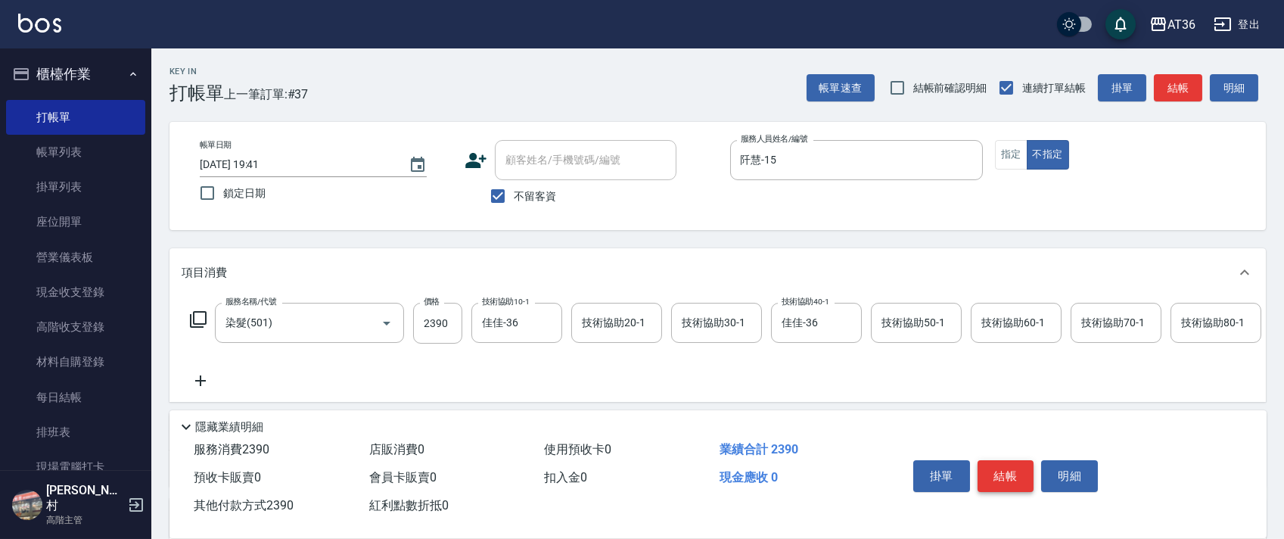
type input "2390"
click at [997, 476] on button "結帳" at bounding box center [1005, 476] width 57 height 32
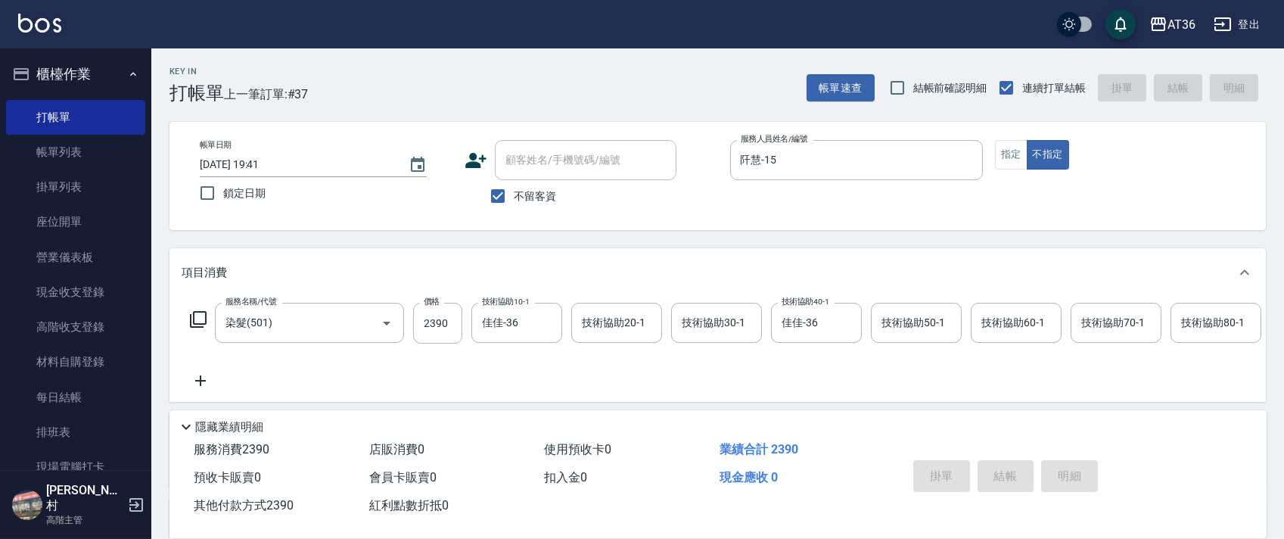
type input "2025/09/14 19:42"
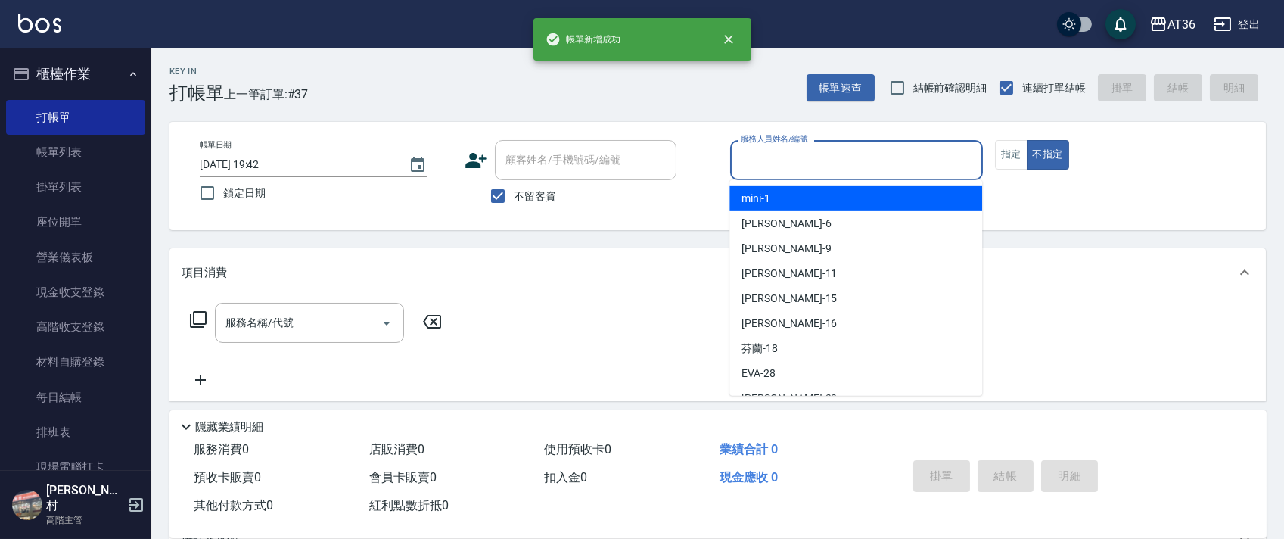
drag, startPoint x: 755, startPoint y: 151, endPoint x: 753, endPoint y: 160, distance: 8.5
click at [753, 153] on input "服務人員姓名/編號" at bounding box center [856, 160] width 239 height 26
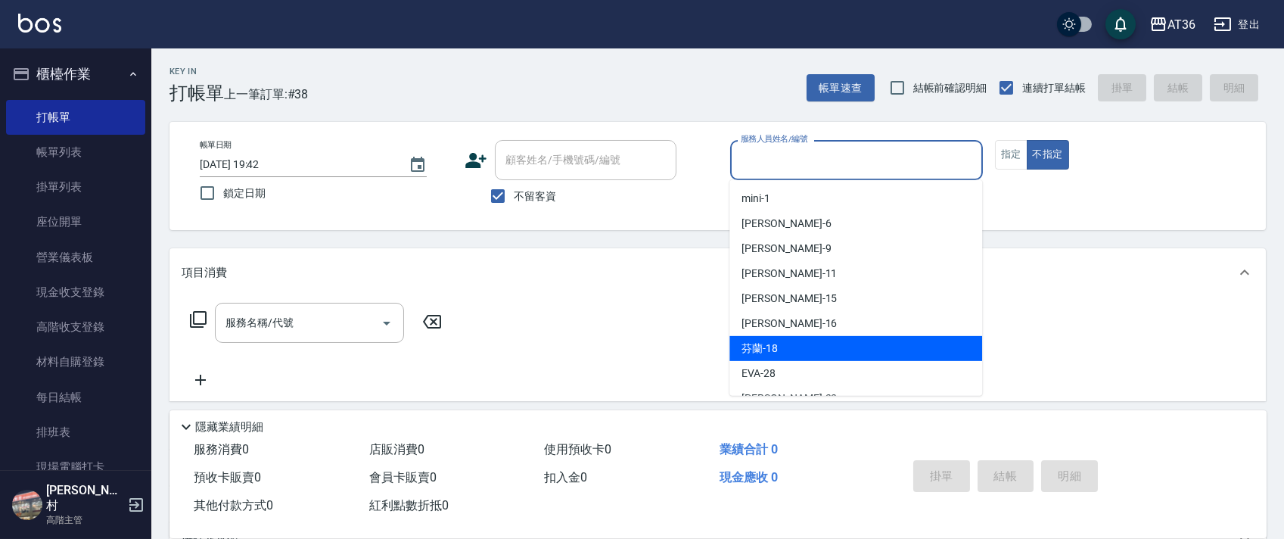
click at [788, 345] on div "芬蘭 -18" at bounding box center [855, 348] width 253 height 25
type input "芬蘭-18"
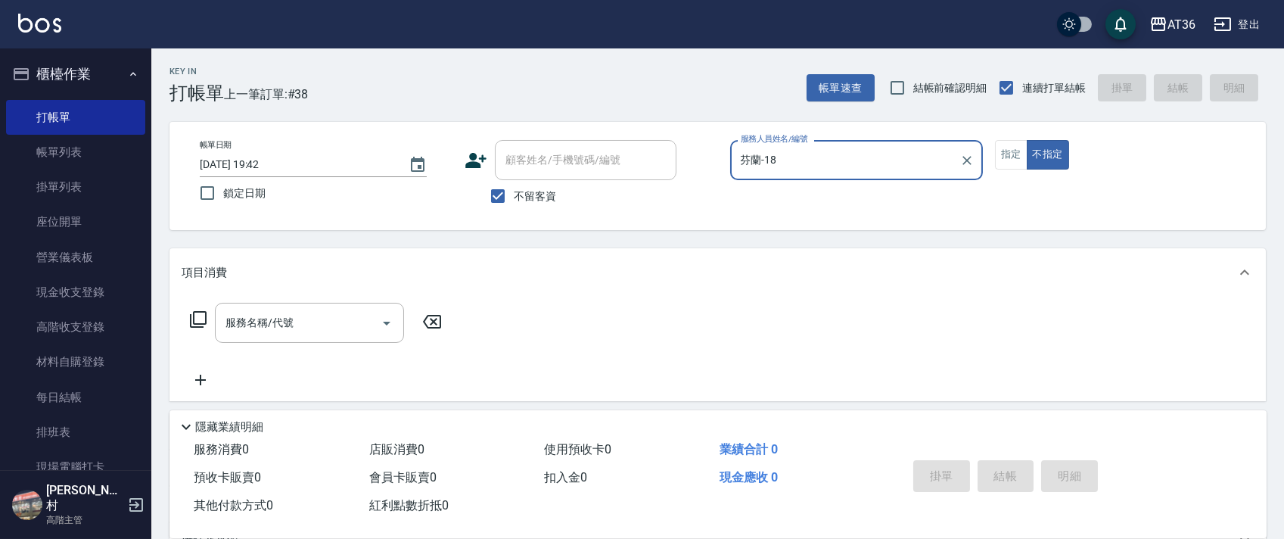
click at [200, 325] on icon at bounding box center [198, 319] width 17 height 17
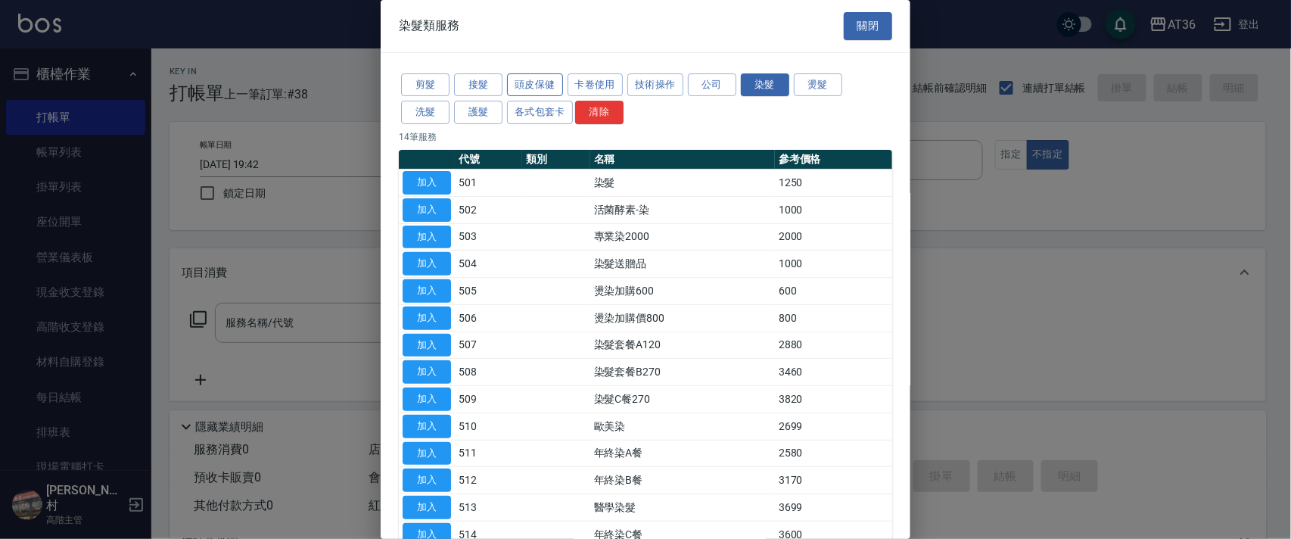
click at [534, 82] on button "頭皮保健" at bounding box center [535, 84] width 56 height 23
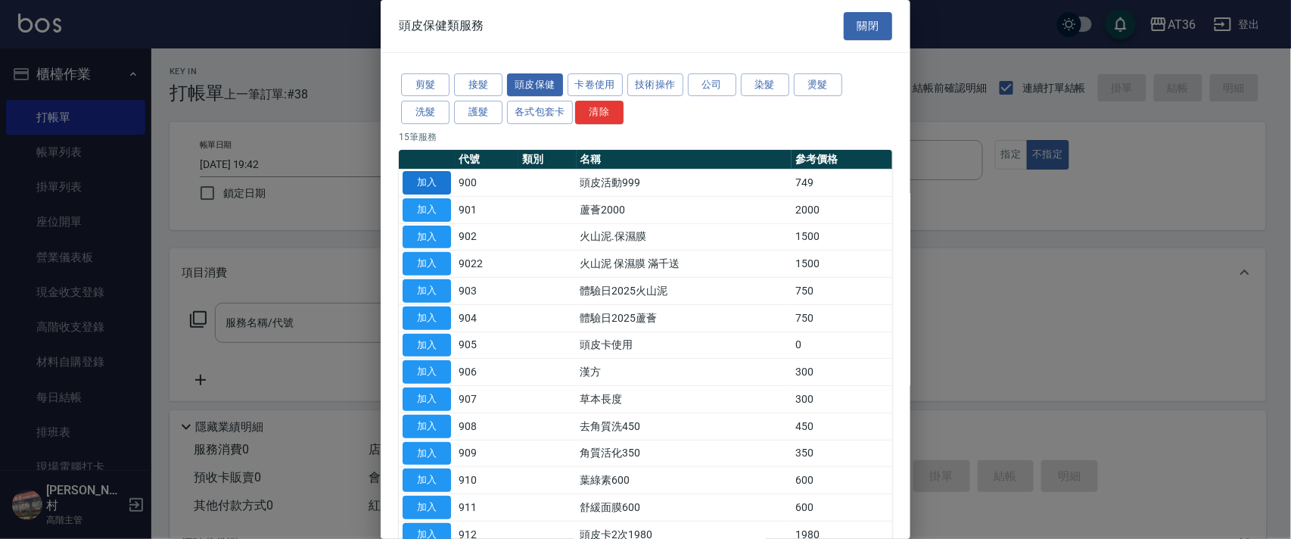
click at [421, 183] on button "加入" at bounding box center [426, 182] width 48 height 23
type input "頭皮活動999(900)"
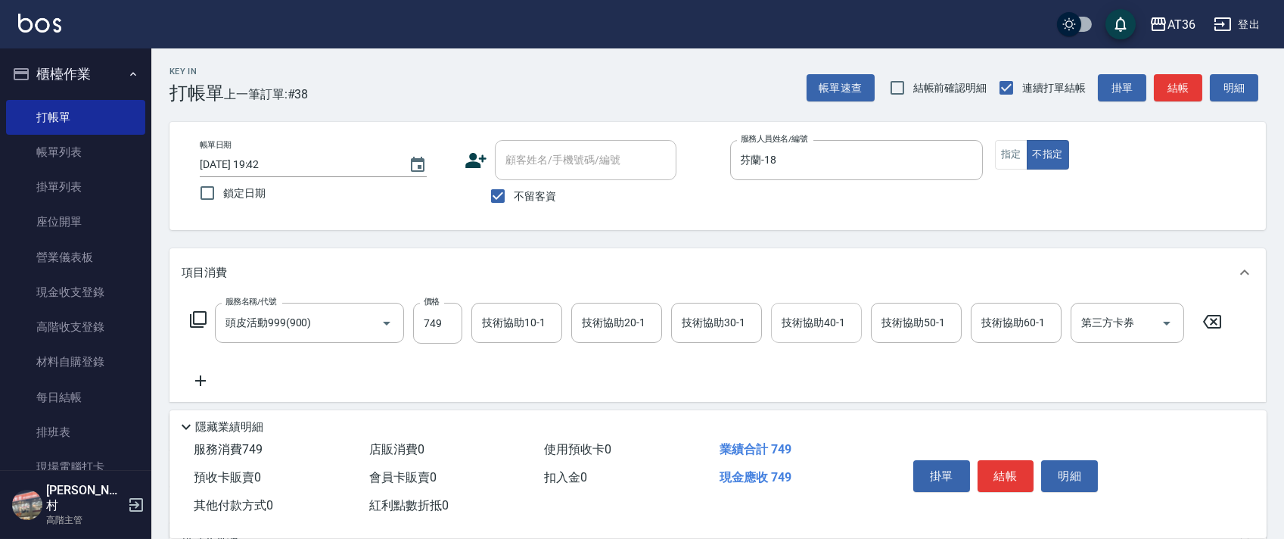
click at [793, 333] on input "技術協助40-1" at bounding box center [816, 322] width 77 height 26
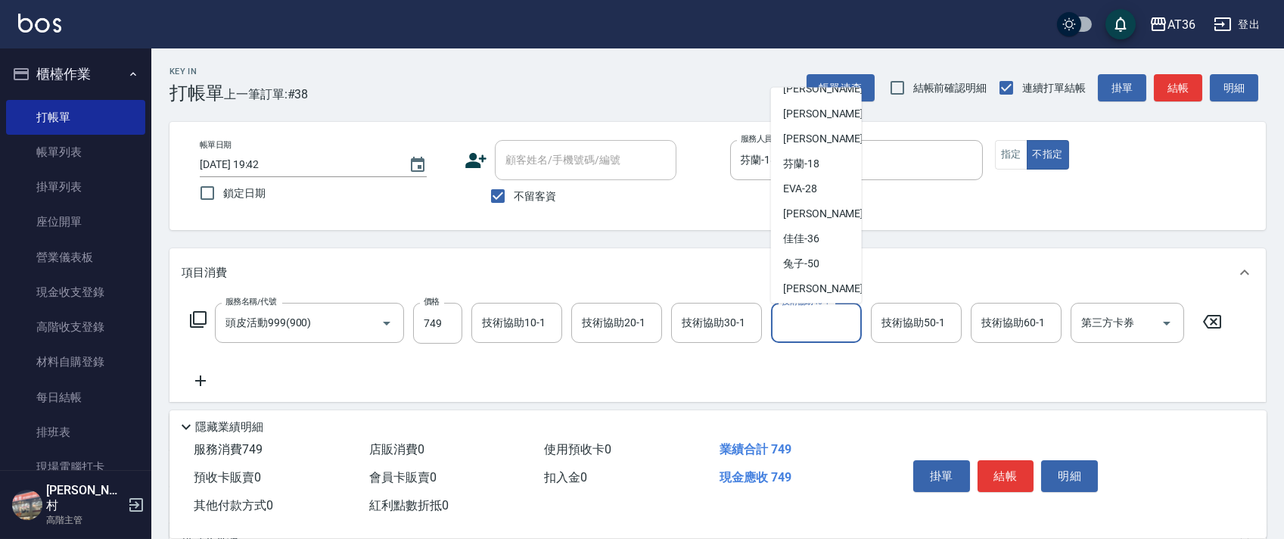
scroll to position [221, 0]
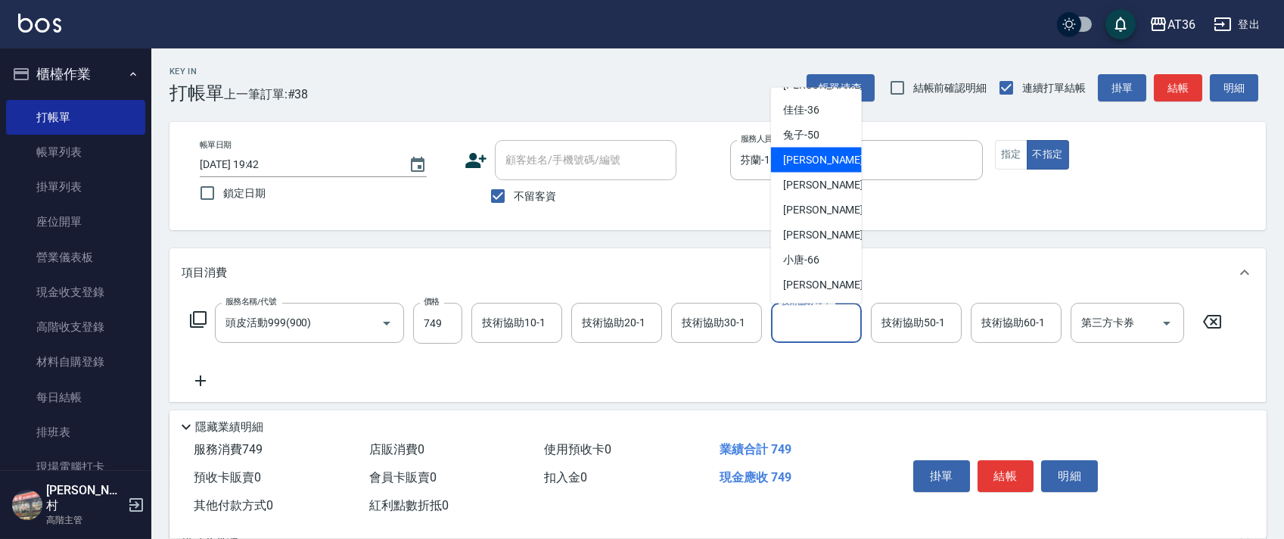
click at [827, 166] on div "[PERSON_NAME] -55" at bounding box center [816, 160] width 91 height 25
type input "[PERSON_NAME]-55"
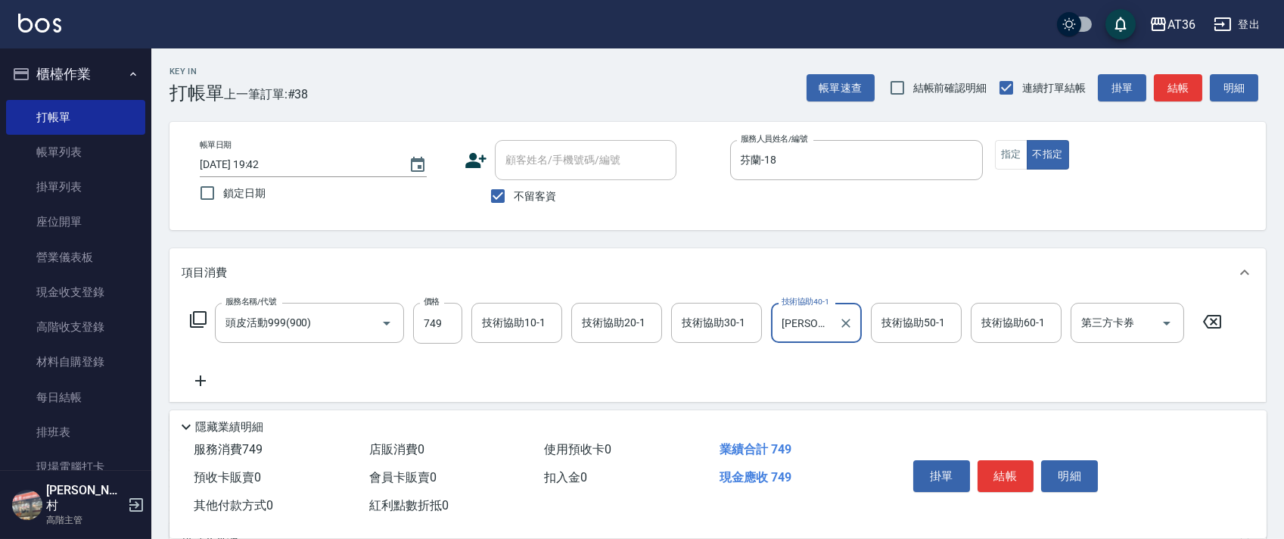
click at [591, 315] on div "技術協助20-1 技術協助20-1" at bounding box center [616, 323] width 91 height 40
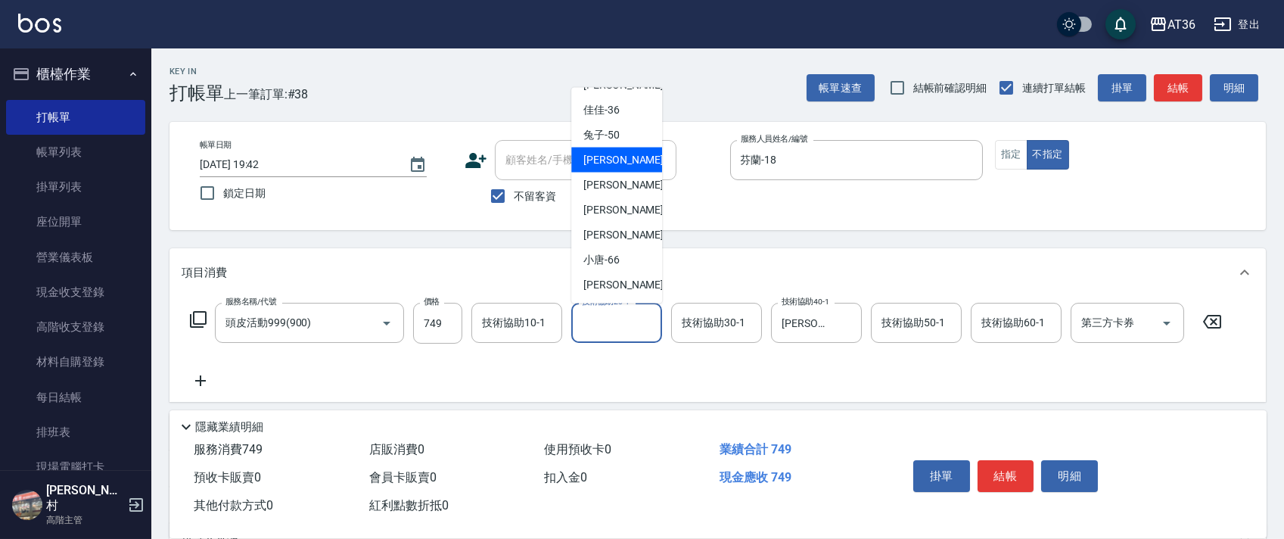
click at [617, 167] on span "[PERSON_NAME] -55" at bounding box center [630, 160] width 95 height 16
type input "[PERSON_NAME]-55"
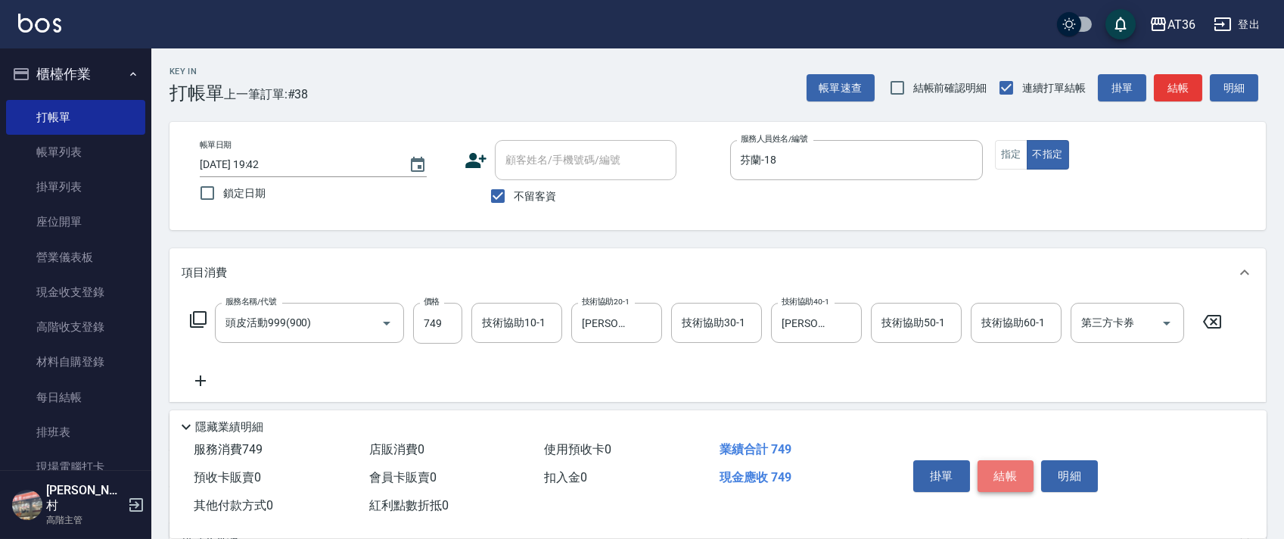
click at [995, 467] on button "結帳" at bounding box center [1005, 476] width 57 height 32
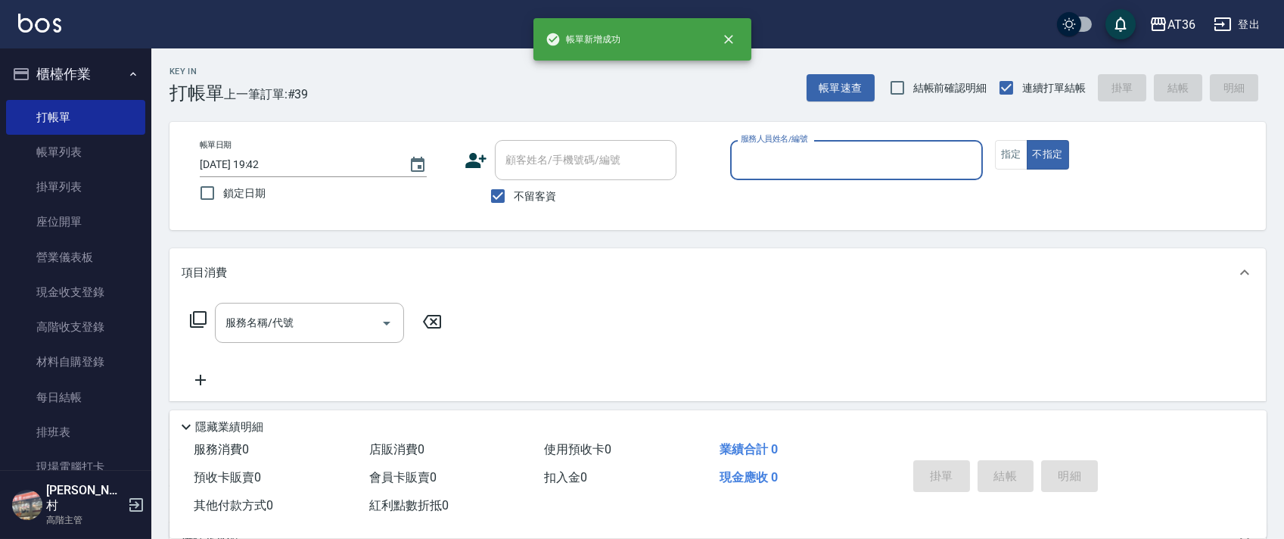
click at [746, 155] on input "服務人員姓名/編號" at bounding box center [856, 160] width 239 height 26
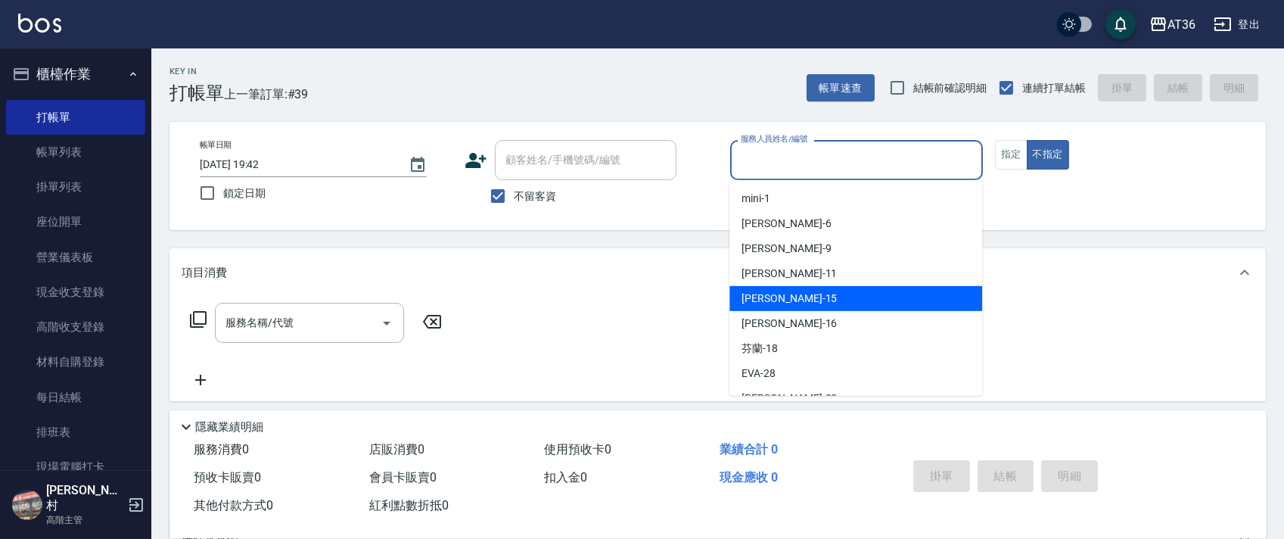
click at [763, 297] on span "[PERSON_NAME] -15" at bounding box center [788, 298] width 95 height 16
type input "阡慧-15"
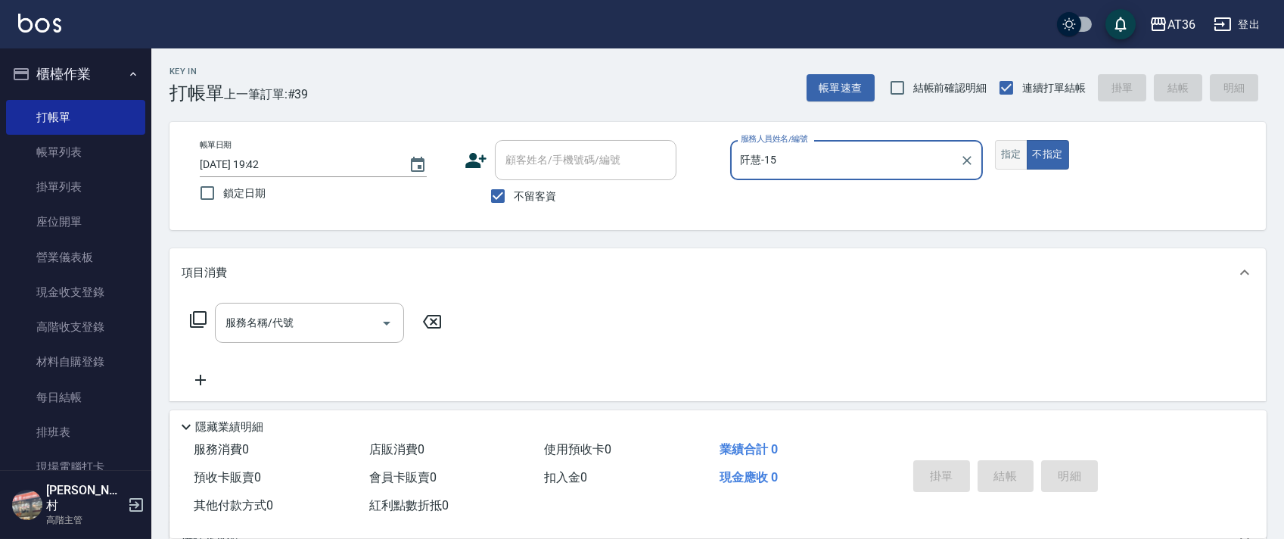
click at [1009, 157] on button "指定" at bounding box center [1011, 155] width 33 height 30
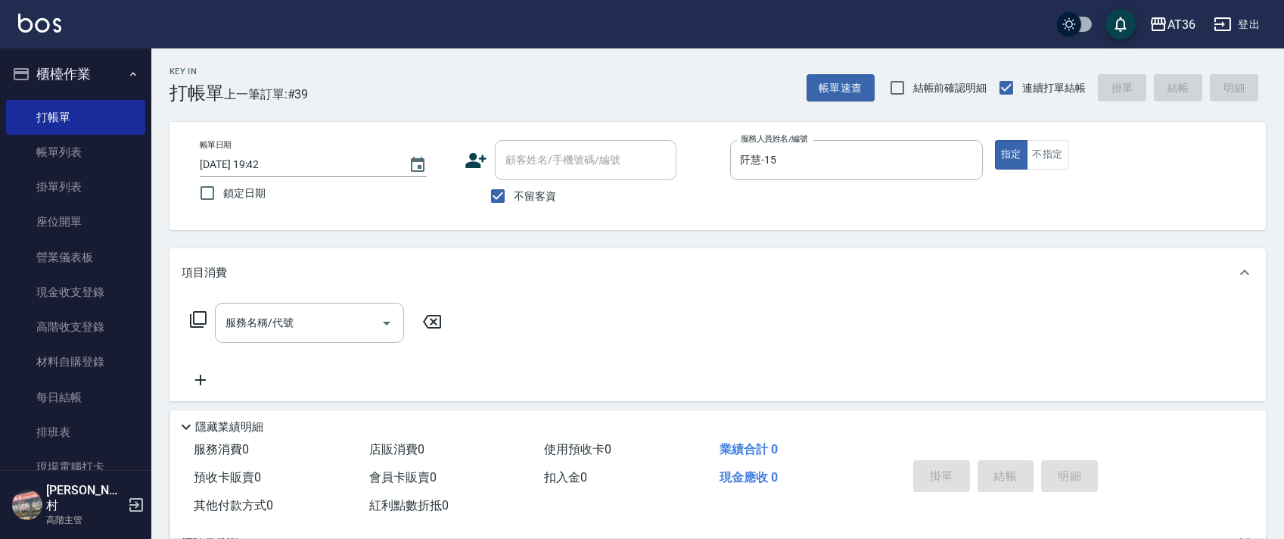
click at [196, 319] on icon at bounding box center [198, 319] width 18 height 18
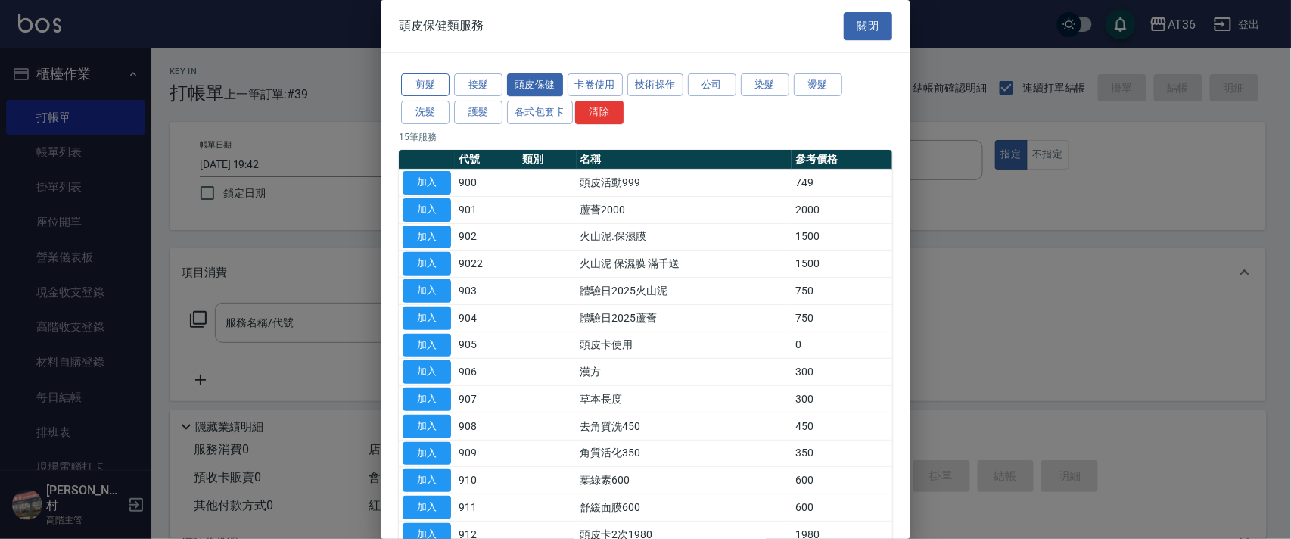
click at [421, 76] on button "剪髮" at bounding box center [425, 84] width 48 height 23
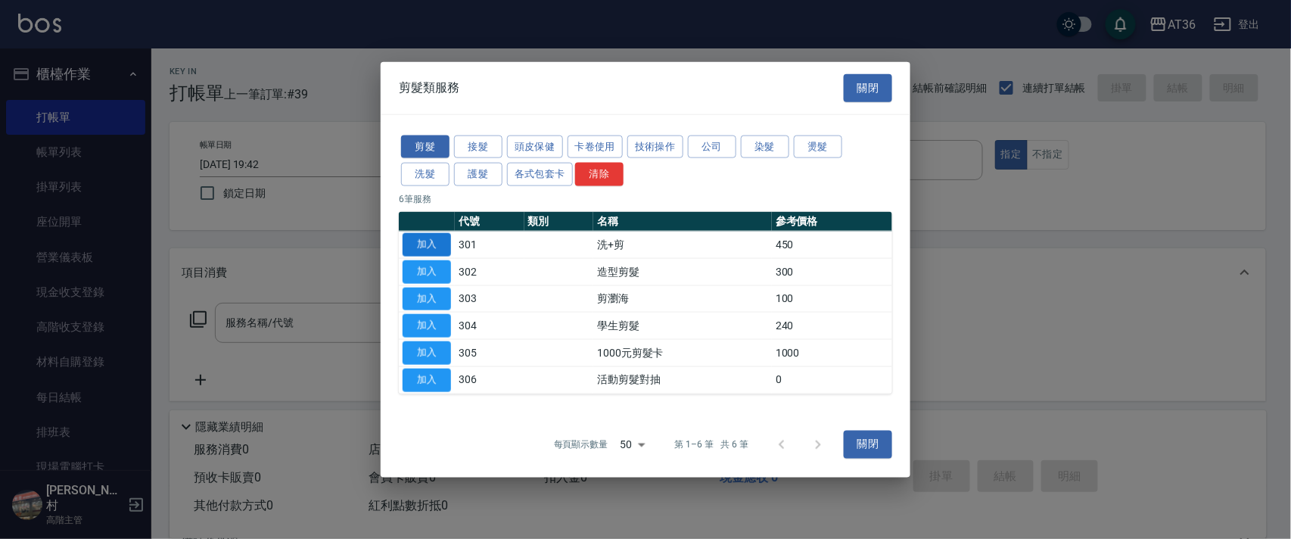
click at [434, 244] on button "加入" at bounding box center [426, 244] width 48 height 23
type input "洗+剪(301)"
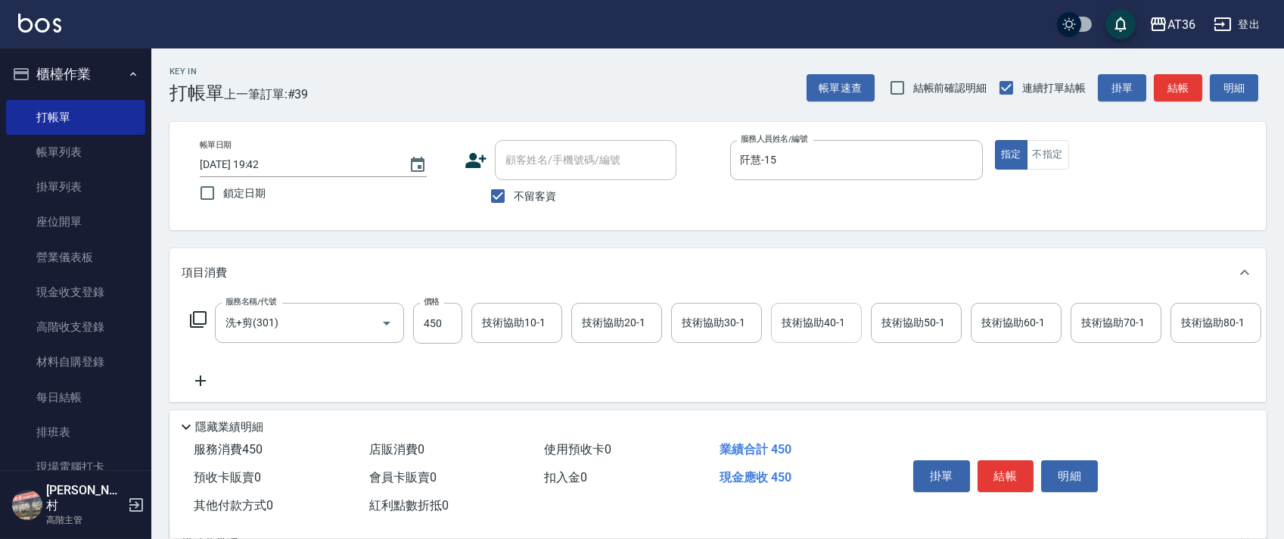
click at [794, 318] on div "技術協助40-1 技術協助40-1" at bounding box center [816, 323] width 91 height 40
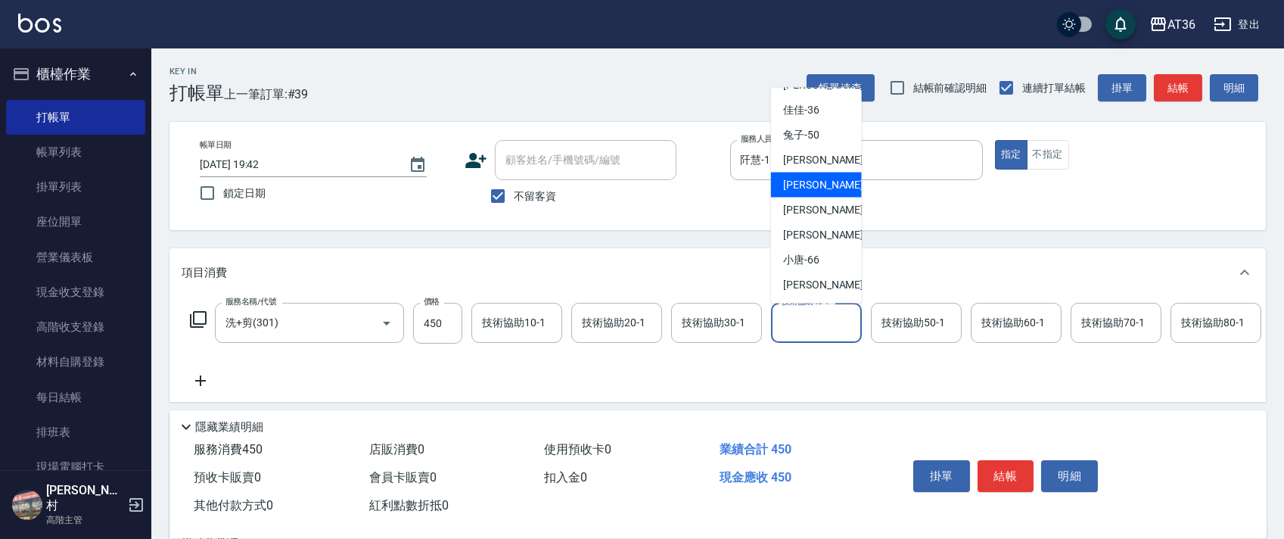
click at [822, 175] on div "[PERSON_NAME] -56" at bounding box center [816, 184] width 91 height 25
type input "[PERSON_NAME]-56"
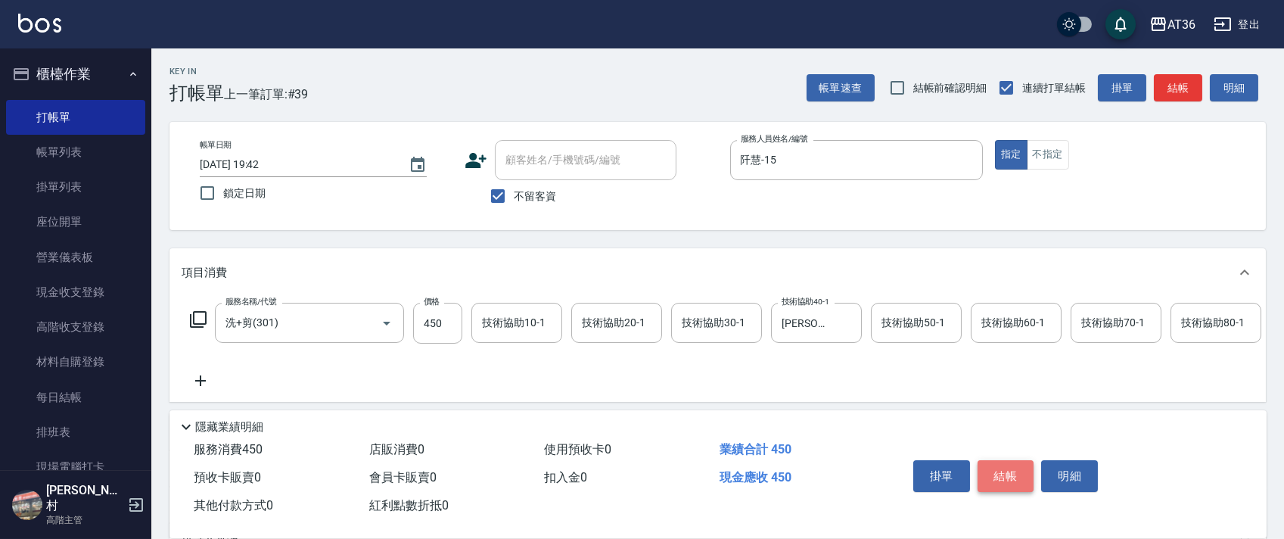
click at [1003, 475] on button "結帳" at bounding box center [1005, 476] width 57 height 32
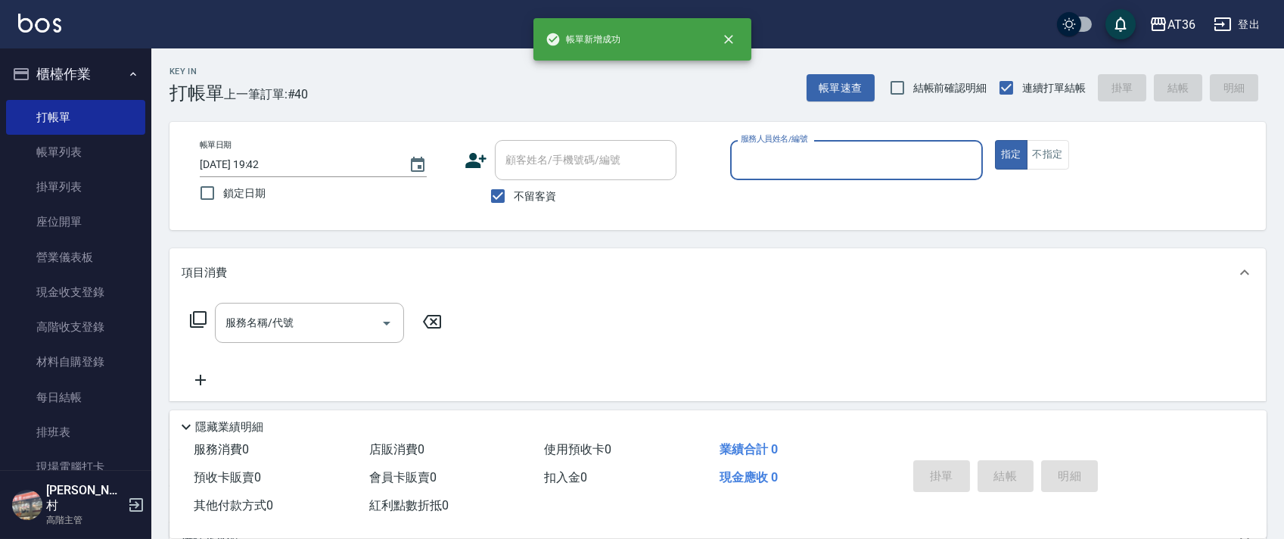
click at [734, 159] on div "服務人員姓名/編號" at bounding box center [856, 160] width 253 height 40
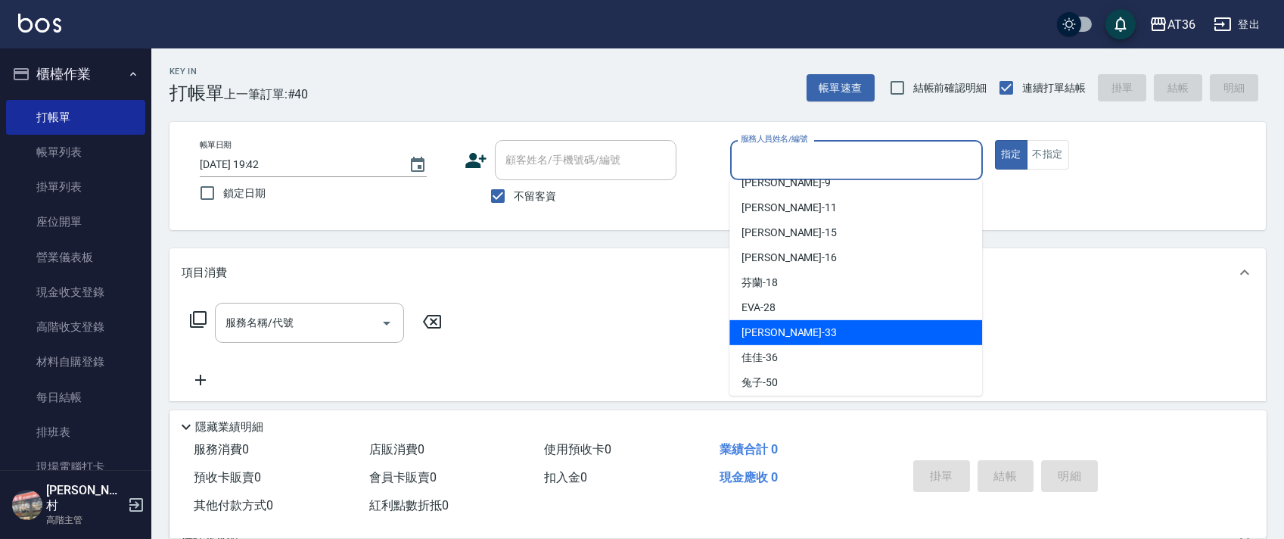
scroll to position [101, 0]
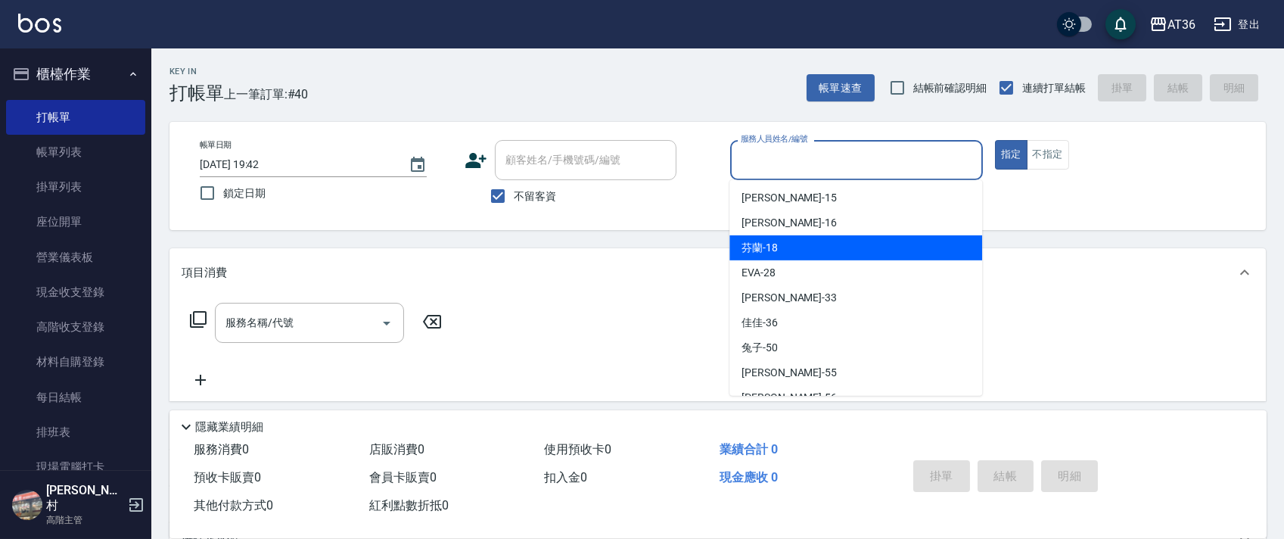
click at [784, 248] on div "芬蘭 -18" at bounding box center [855, 247] width 253 height 25
type input "芬蘭-18"
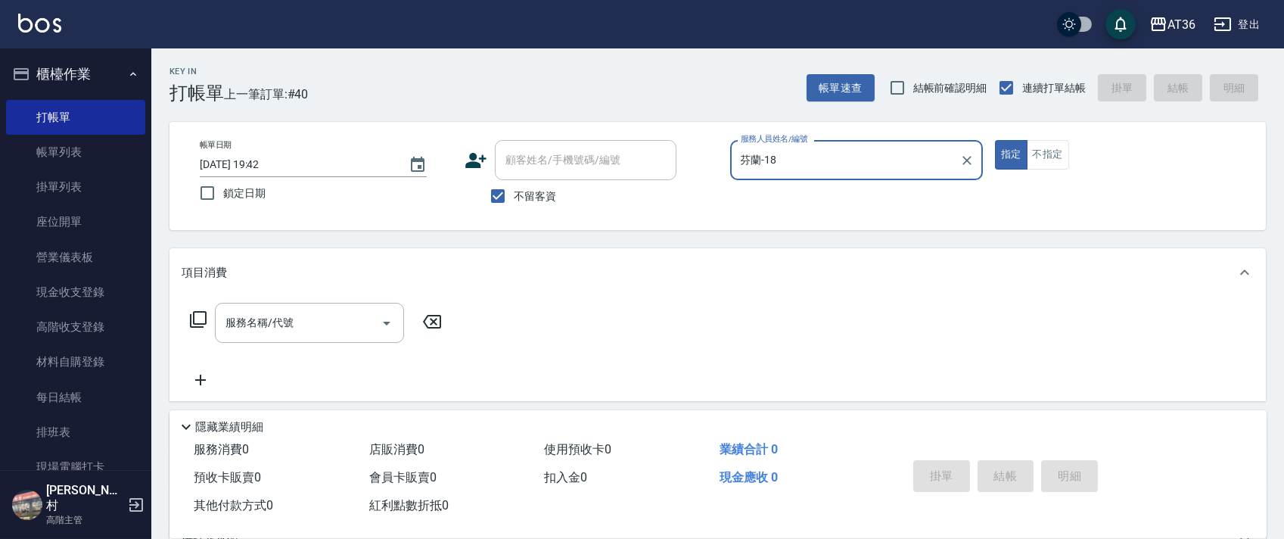
click at [200, 322] on icon at bounding box center [198, 319] width 18 height 18
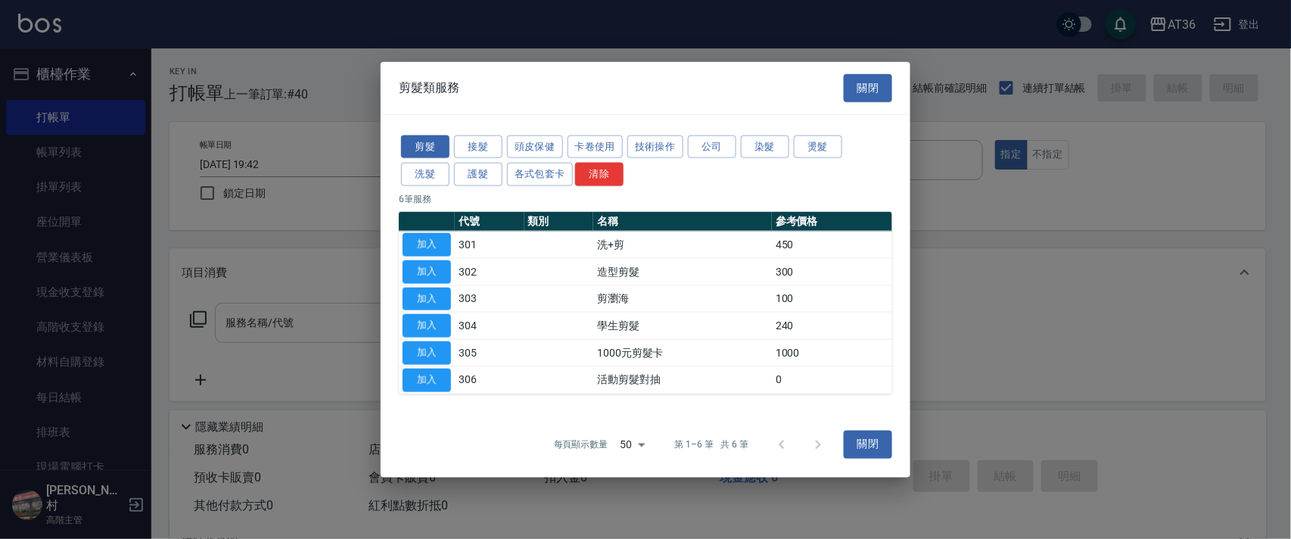
drag, startPoint x: 426, startPoint y: 261, endPoint x: 396, endPoint y: 327, distance: 72.1
click at [425, 264] on button "加入" at bounding box center [426, 270] width 48 height 23
type input "造型剪髮(302)"
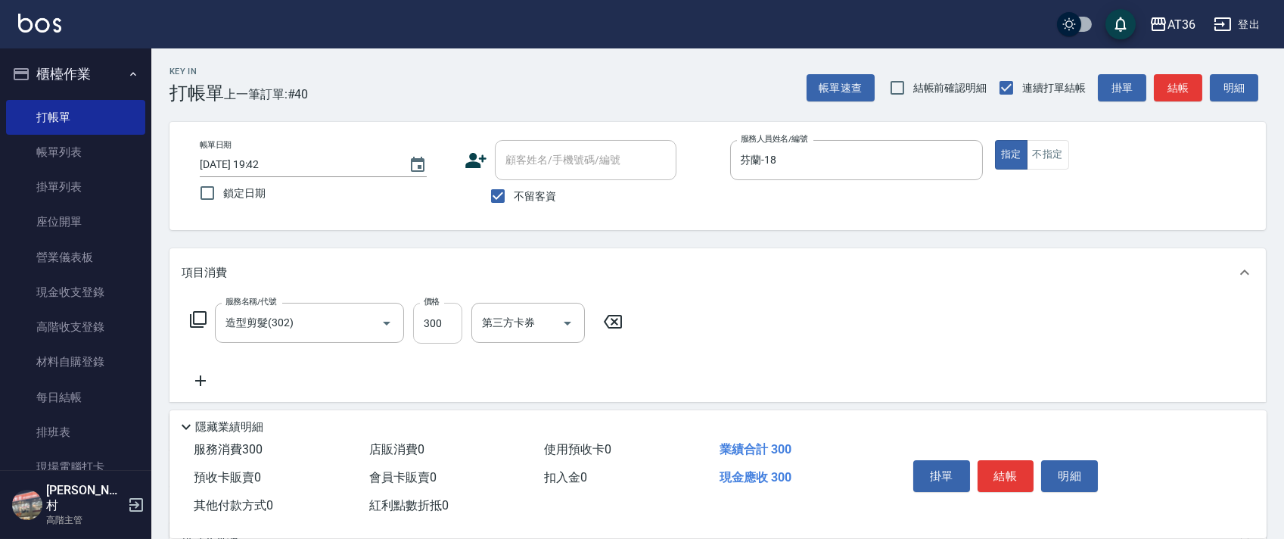
click at [425, 326] on input "300" at bounding box center [437, 323] width 49 height 41
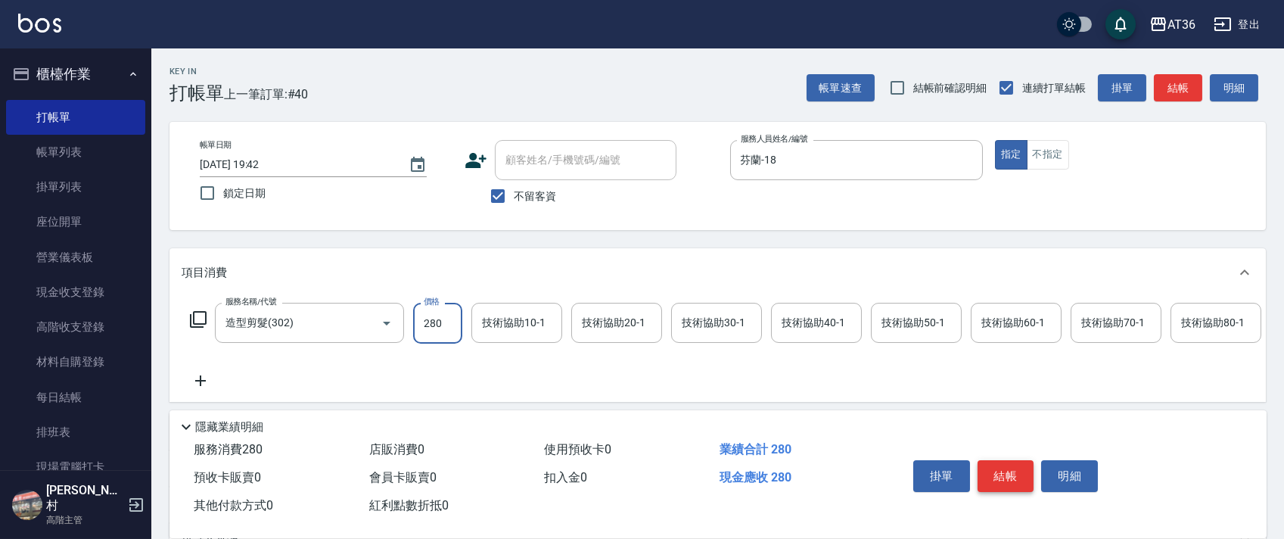
type input "280"
click at [1011, 475] on button "結帳" at bounding box center [1005, 476] width 57 height 32
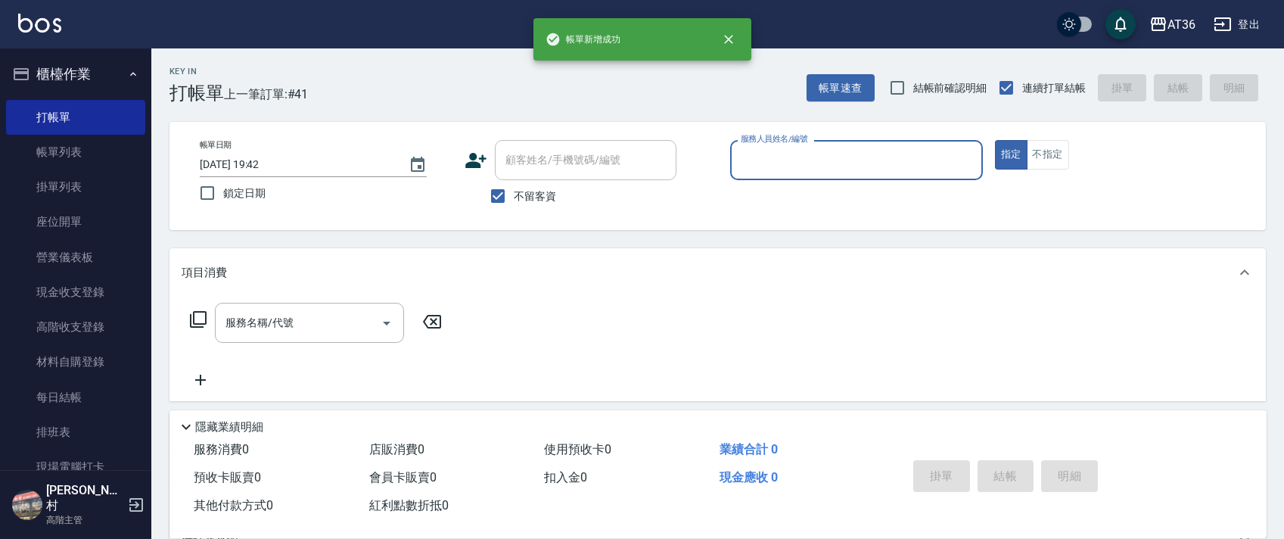
click at [751, 151] on input "服務人員姓名/編號" at bounding box center [856, 160] width 239 height 26
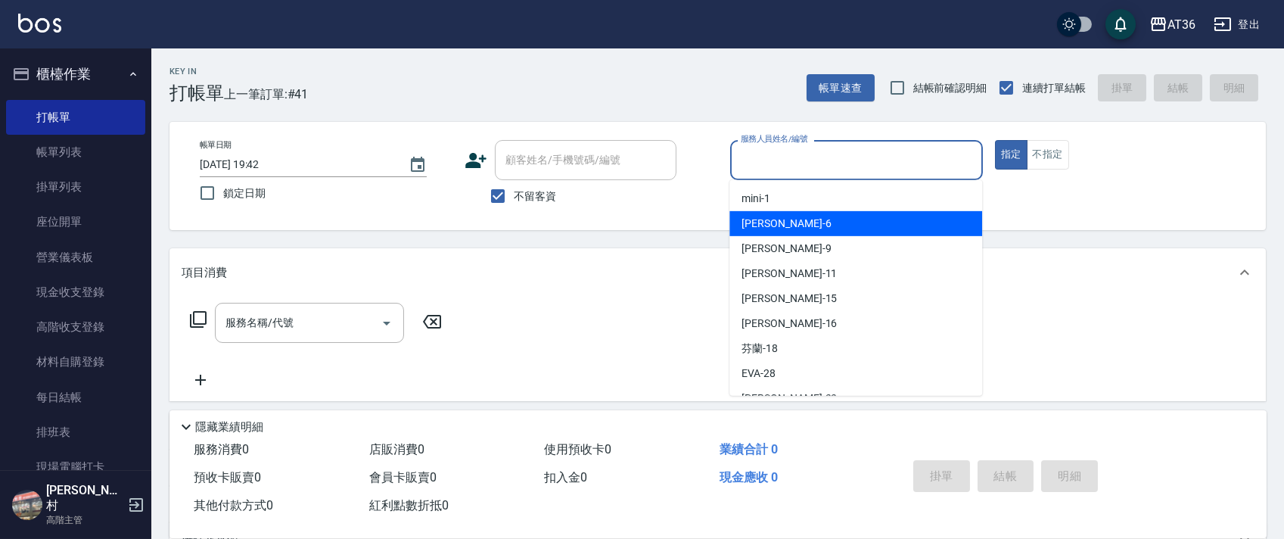
click at [767, 224] on span "[PERSON_NAME] -6" at bounding box center [785, 224] width 89 height 16
type input "[PERSON_NAME]-6"
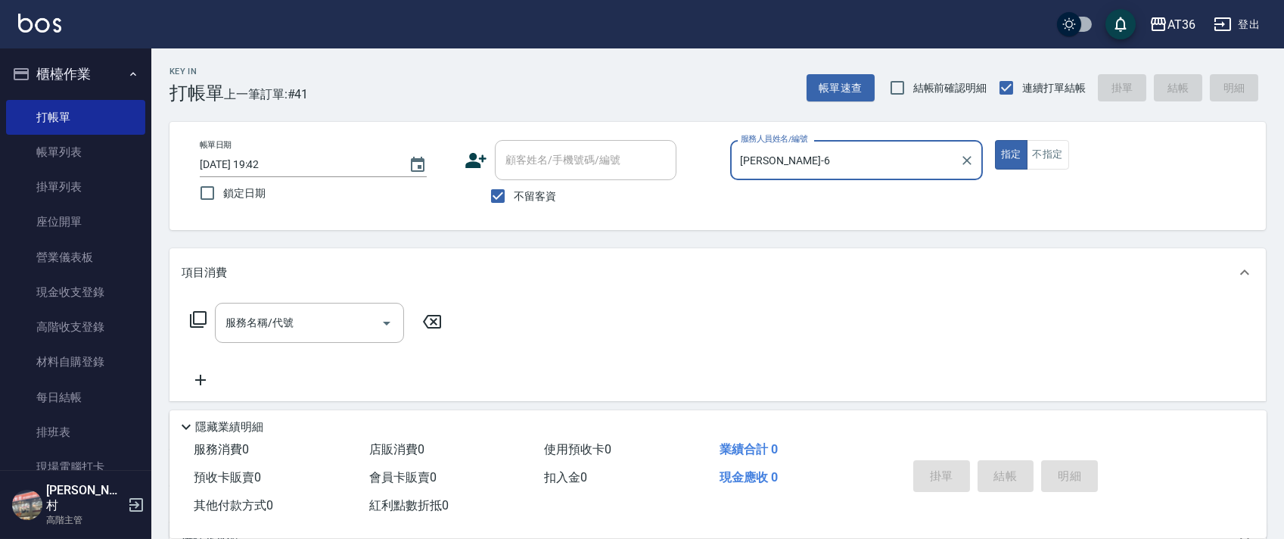
click at [1039, 153] on button "不指定" at bounding box center [1048, 155] width 42 height 30
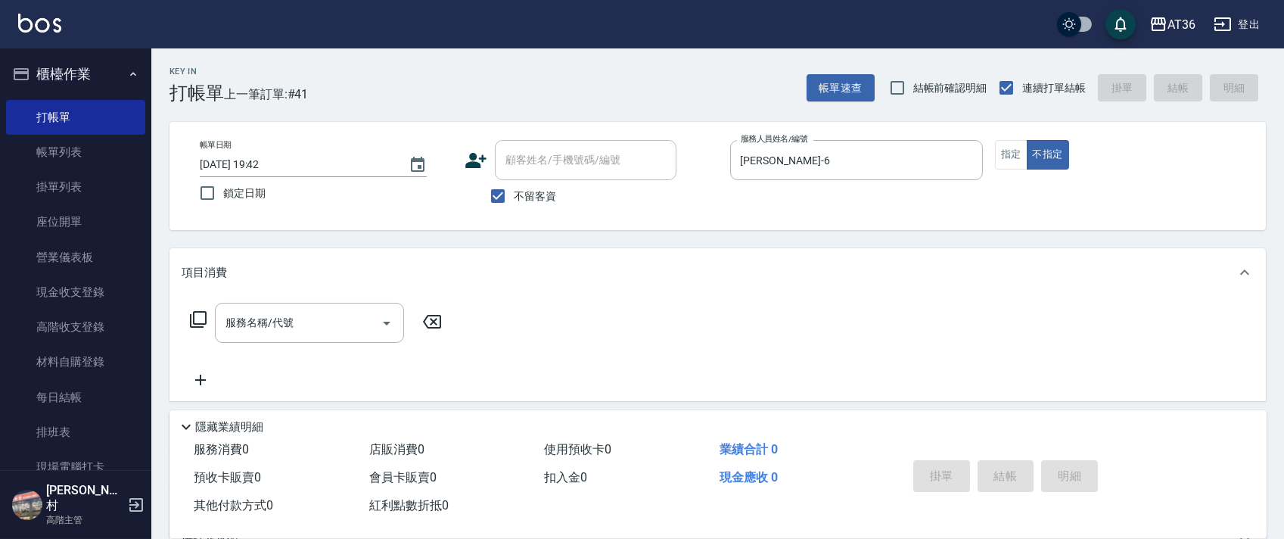
click at [202, 318] on icon at bounding box center [198, 319] width 18 height 18
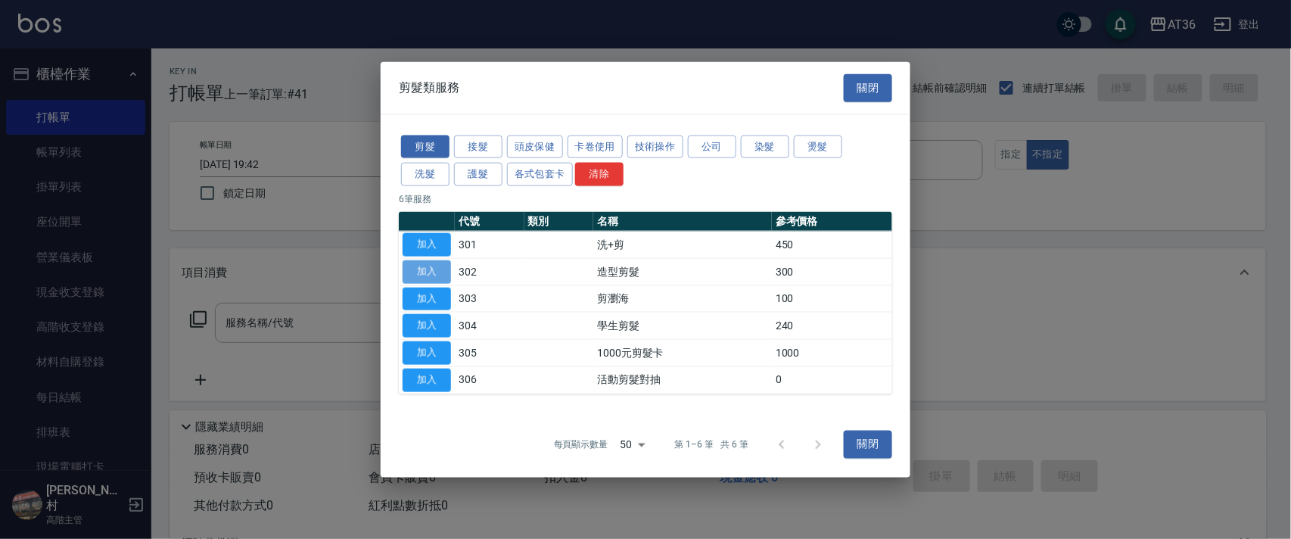
click at [427, 272] on button "加入" at bounding box center [426, 270] width 48 height 23
type input "造型剪髮(302)"
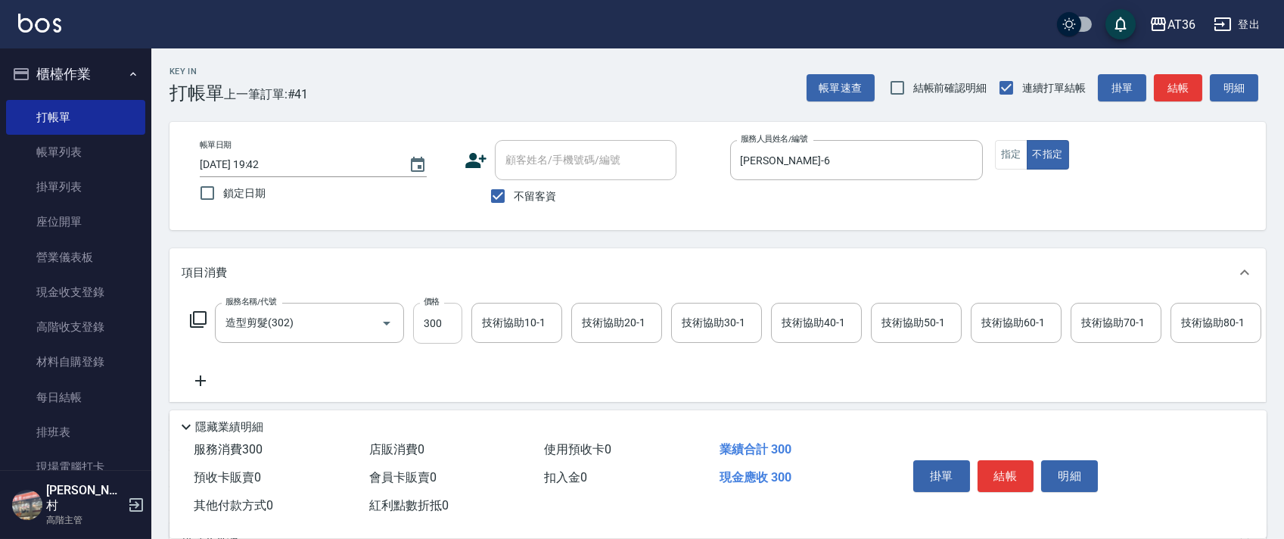
click at [437, 337] on input "300" at bounding box center [437, 323] width 49 height 41
type input "299"
click at [1002, 479] on button "結帳" at bounding box center [1005, 476] width 57 height 32
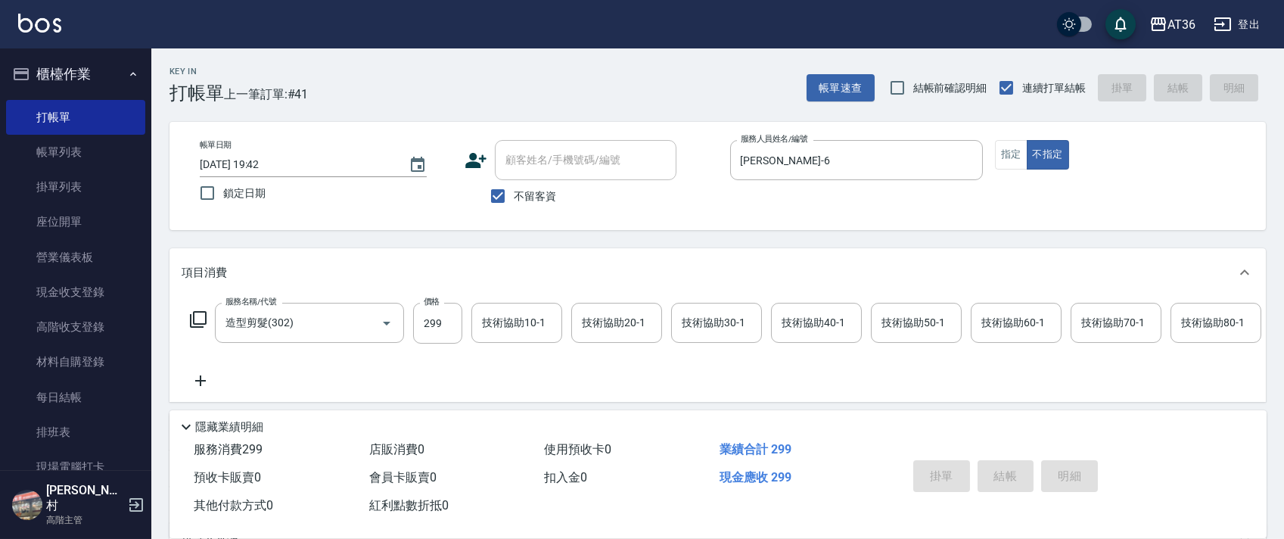
type input "2025/09/14 19:43"
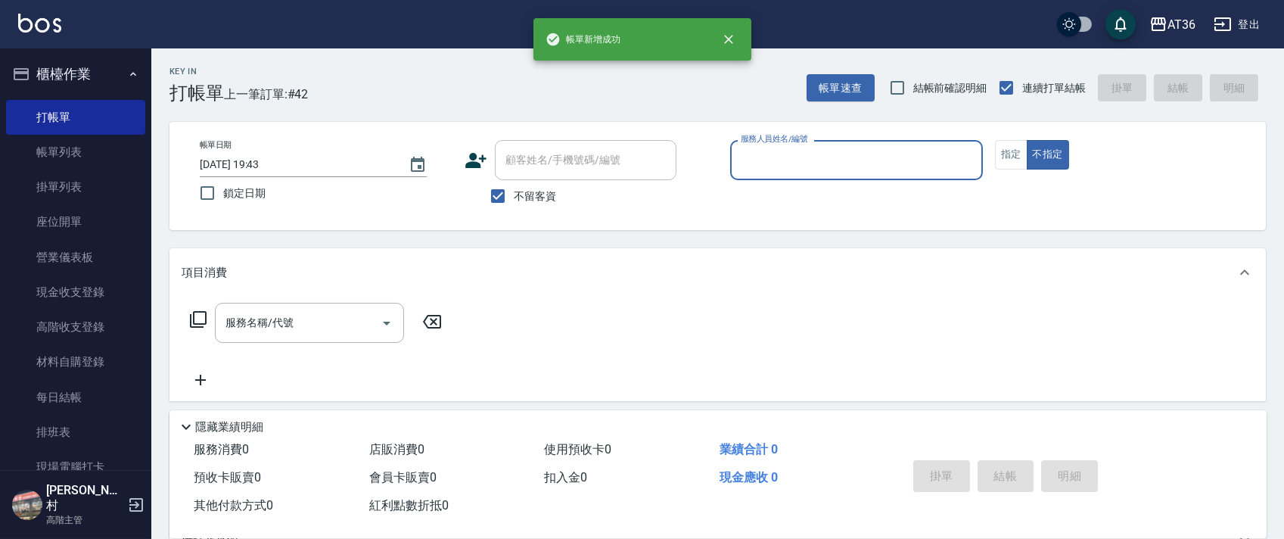
drag, startPoint x: 732, startPoint y: 153, endPoint x: 751, endPoint y: 169, distance: 25.8
click at [731, 157] on div "服務人員姓名/編號" at bounding box center [856, 160] width 253 height 40
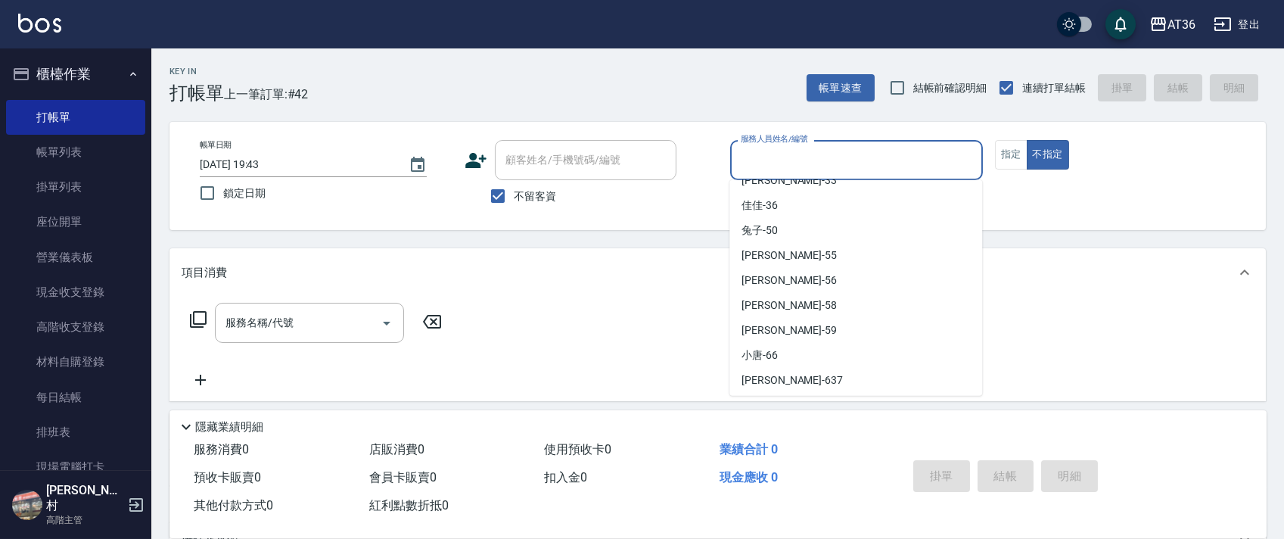
scroll to position [221, 0]
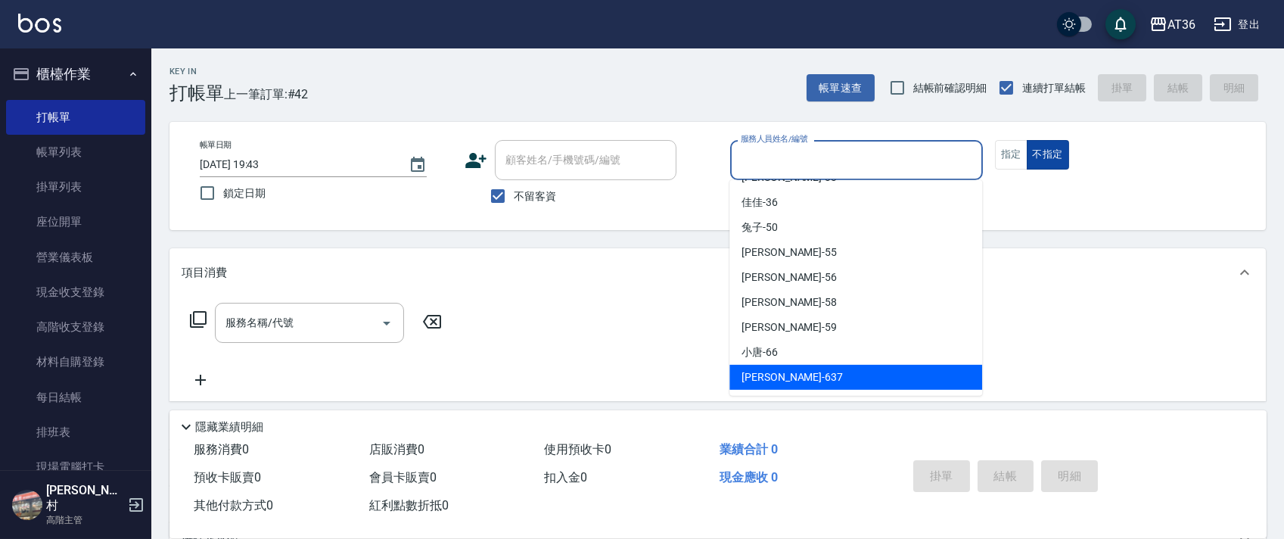
drag, startPoint x: 764, startPoint y: 377, endPoint x: 1038, endPoint y: 166, distance: 345.3
click at [772, 372] on span "憶琳 -637" at bounding box center [791, 377] width 101 height 16
type input "憶琳-637"
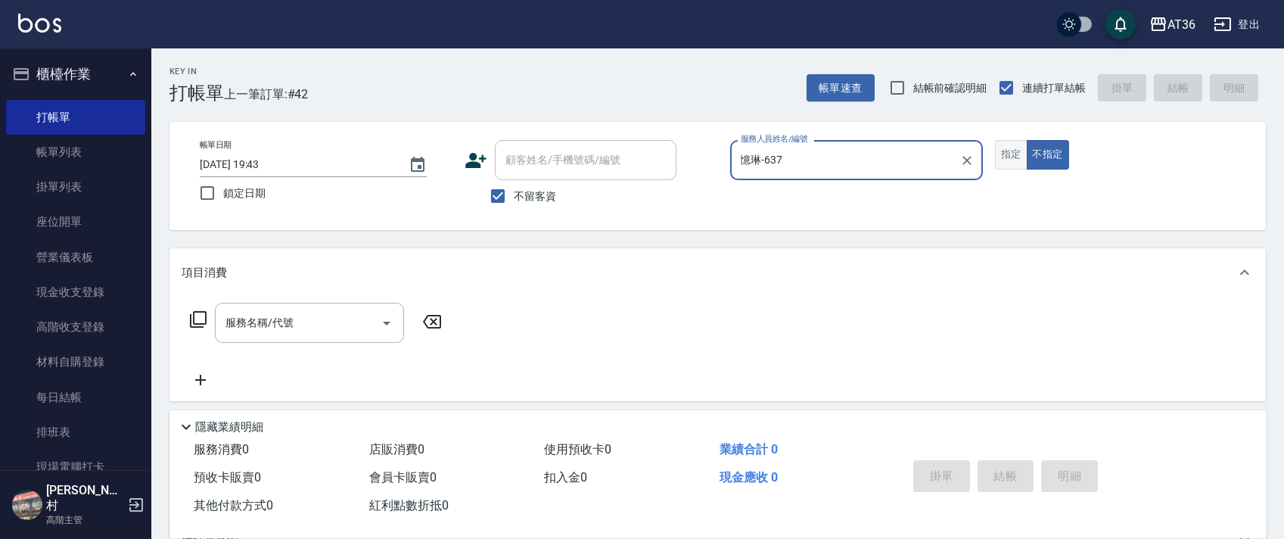
click at [1021, 144] on button "指定" at bounding box center [1011, 155] width 33 height 30
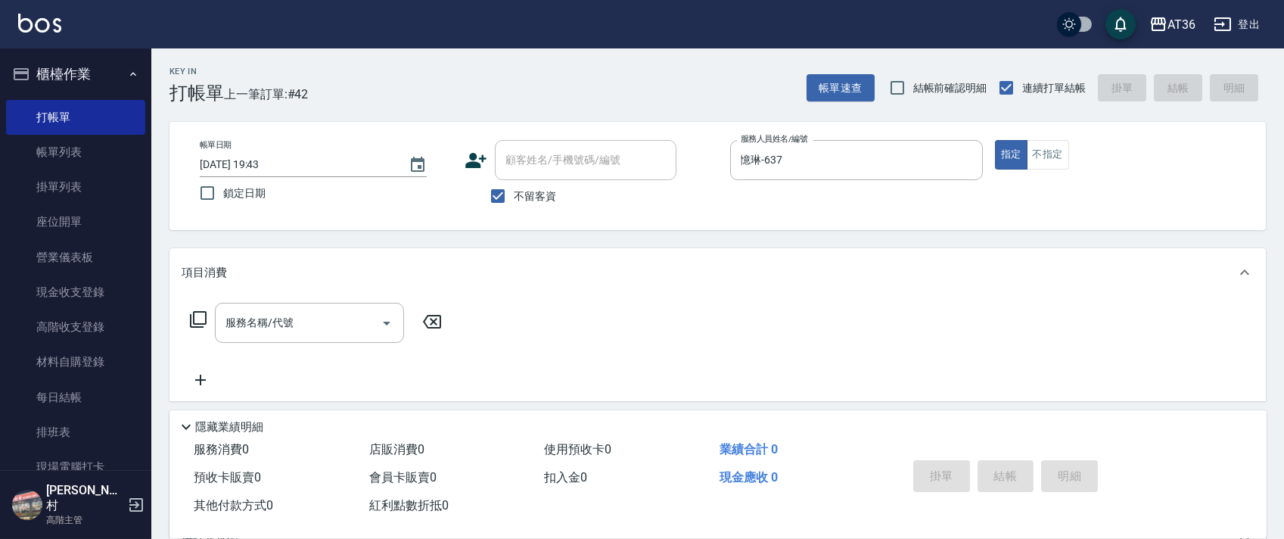
click at [197, 322] on icon at bounding box center [198, 319] width 18 height 18
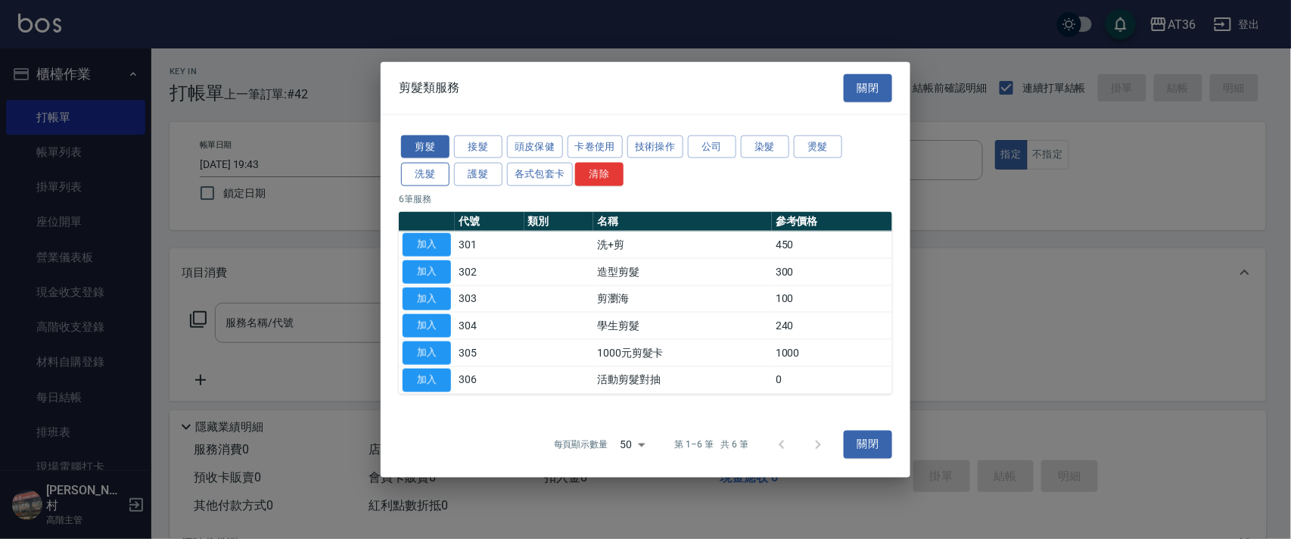
click at [430, 185] on button "洗髮" at bounding box center [425, 174] width 48 height 23
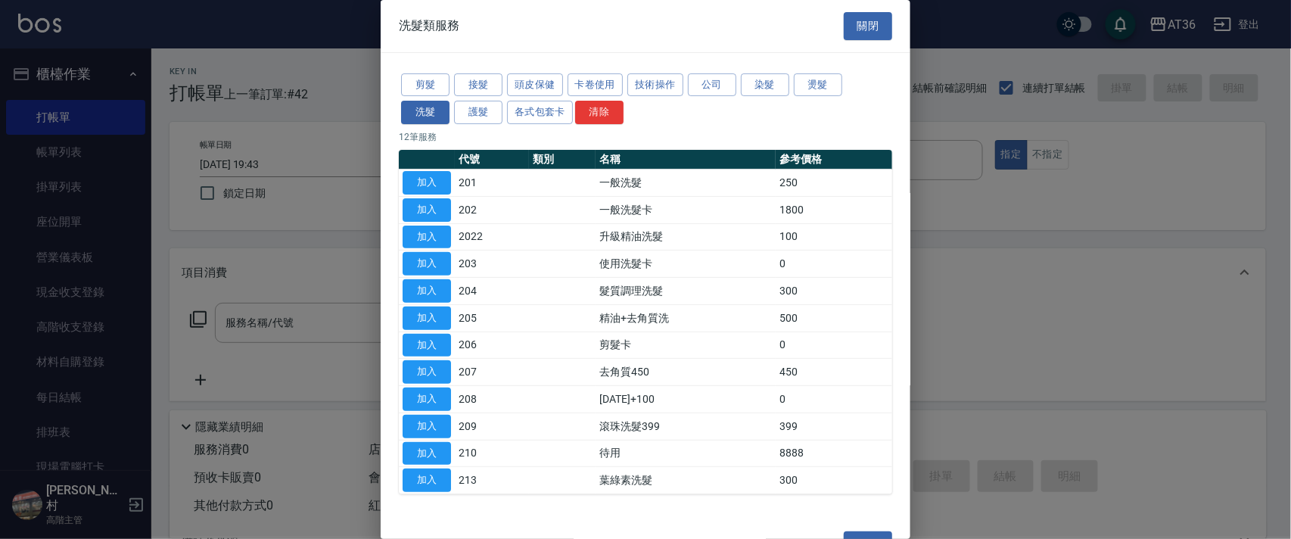
drag, startPoint x: 432, startPoint y: 176, endPoint x: 216, endPoint y: 363, distance: 285.3
click at [431, 176] on button "加入" at bounding box center [426, 182] width 48 height 23
type input "一般洗髮(201)"
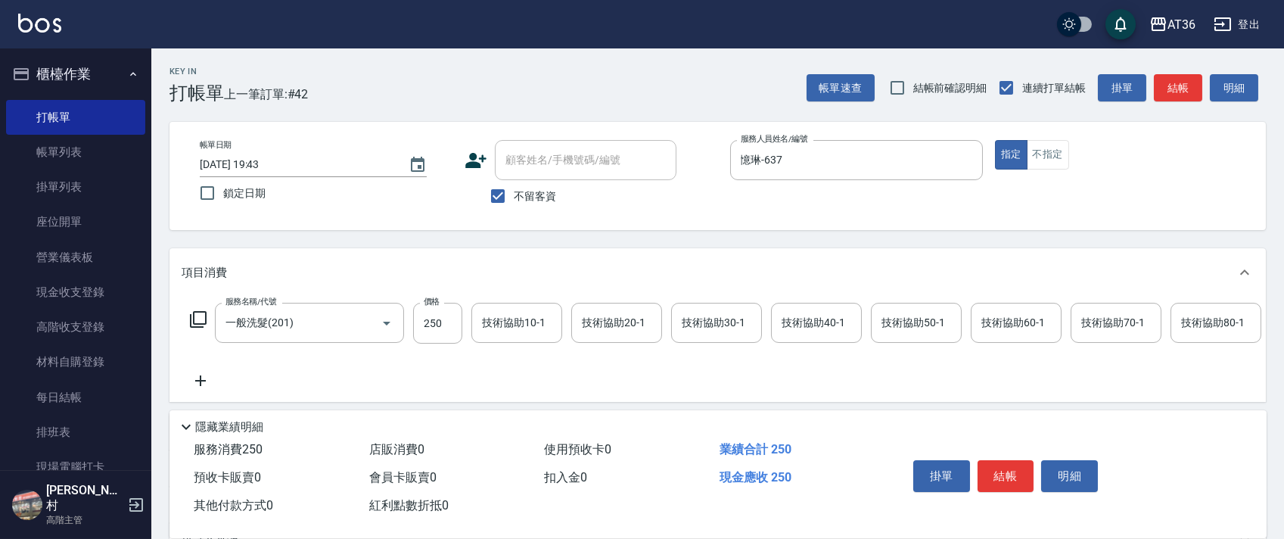
click at [196, 324] on icon at bounding box center [198, 319] width 17 height 17
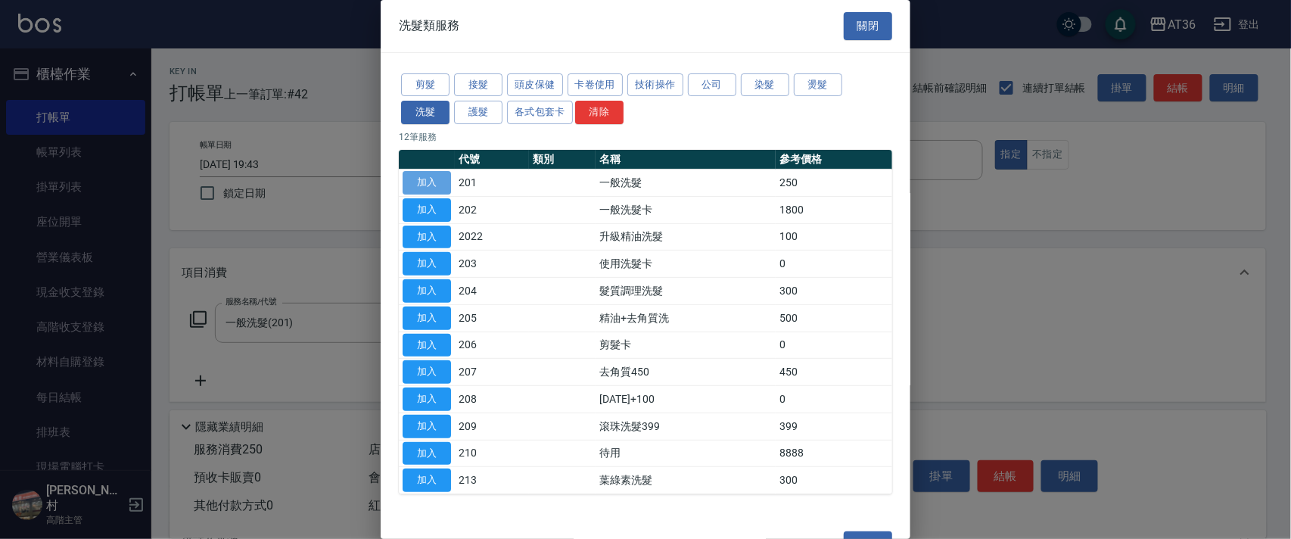
click at [434, 187] on button "加入" at bounding box center [426, 182] width 48 height 23
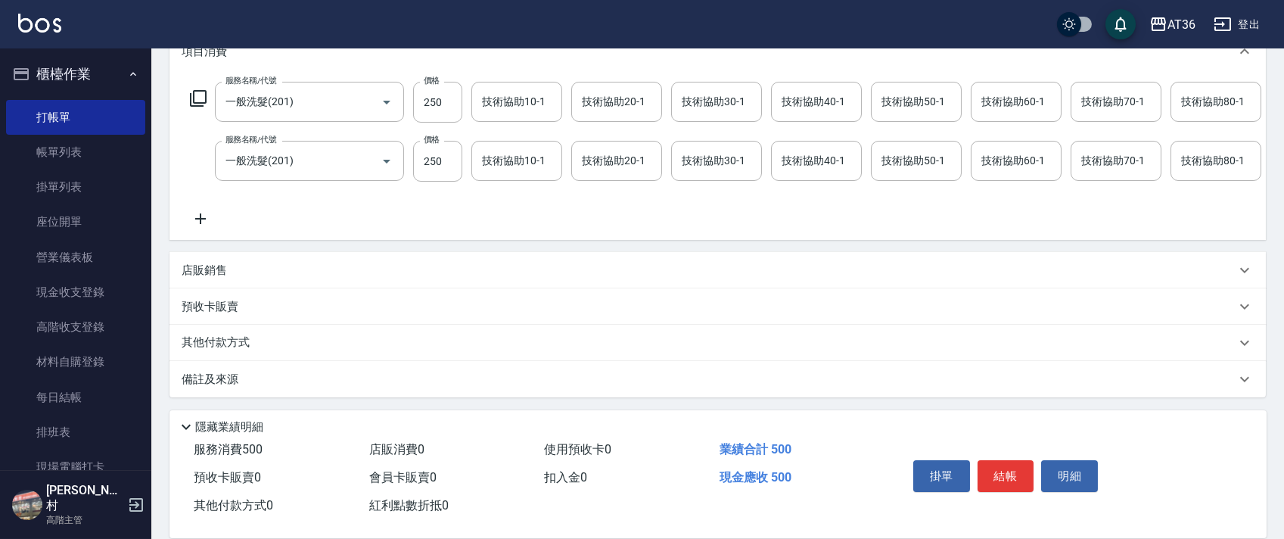
scroll to position [238, 0]
click at [240, 343] on p "其他付款方式" at bounding box center [220, 342] width 76 height 17
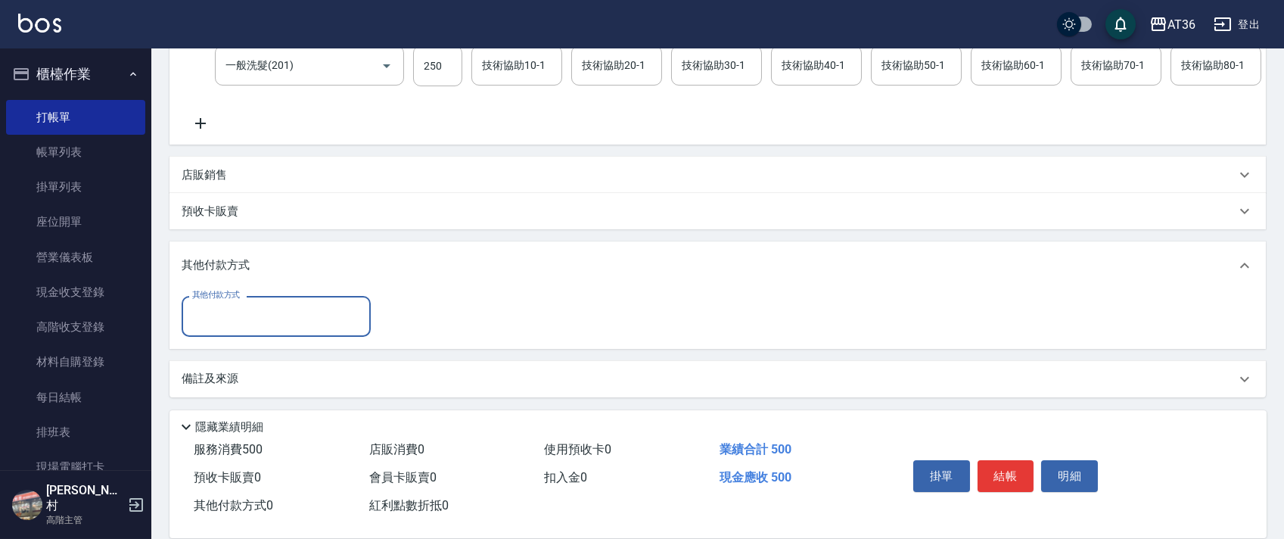
scroll to position [331, 0]
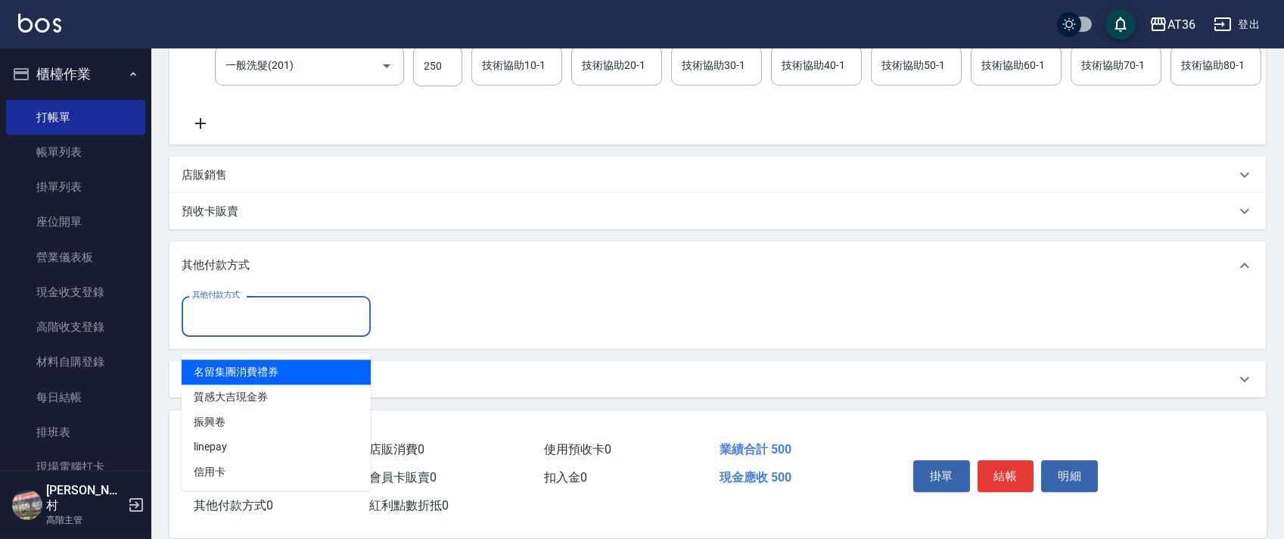
click at [270, 314] on input "其他付款方式" at bounding box center [276, 316] width 176 height 26
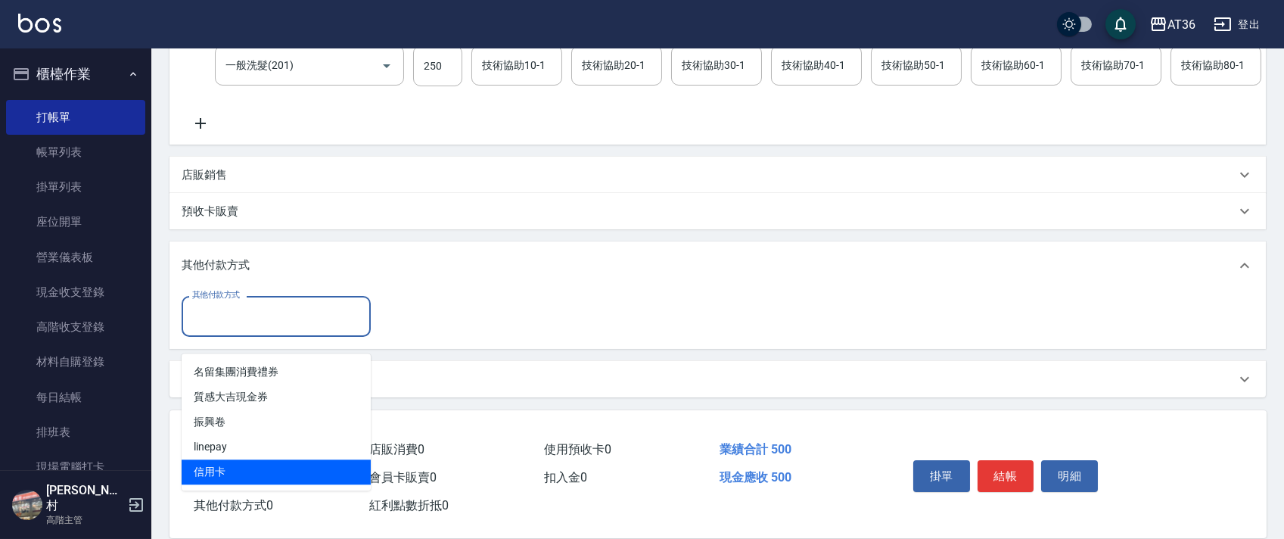
drag, startPoint x: 218, startPoint y: 452, endPoint x: 449, endPoint y: 251, distance: 306.7
click at [219, 459] on span "信用卡" at bounding box center [276, 471] width 189 height 25
type input "信用卡"
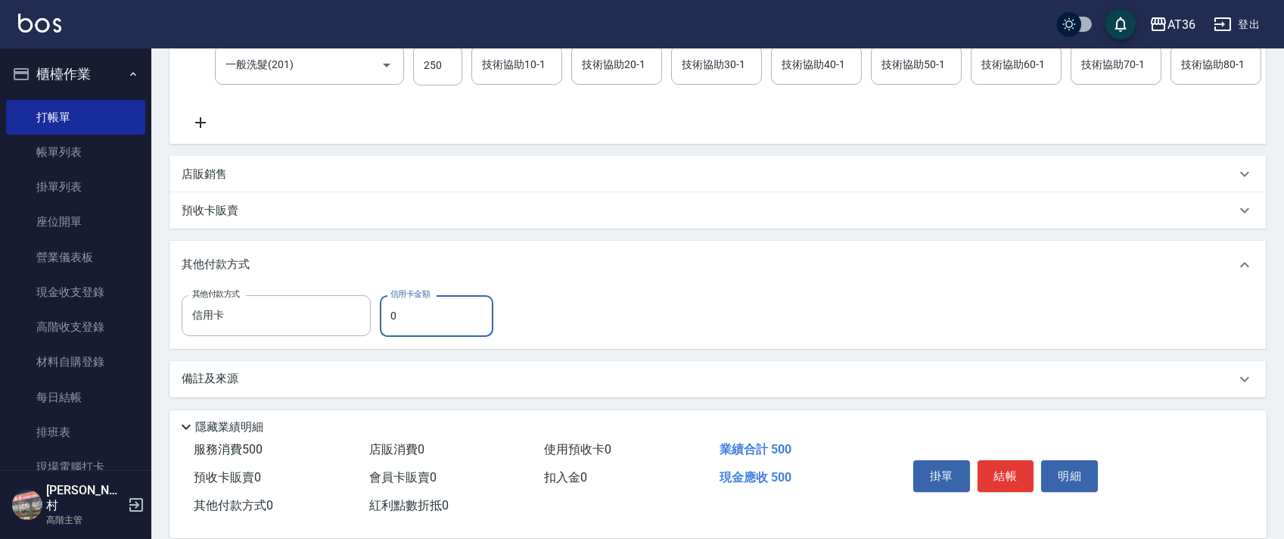
click at [377, 318] on div "其他付款方式 信用卡 其他付款方式 信用卡金額 0 信用卡金額" at bounding box center [342, 315] width 321 height 41
click at [390, 318] on input "0" at bounding box center [436, 315] width 113 height 41
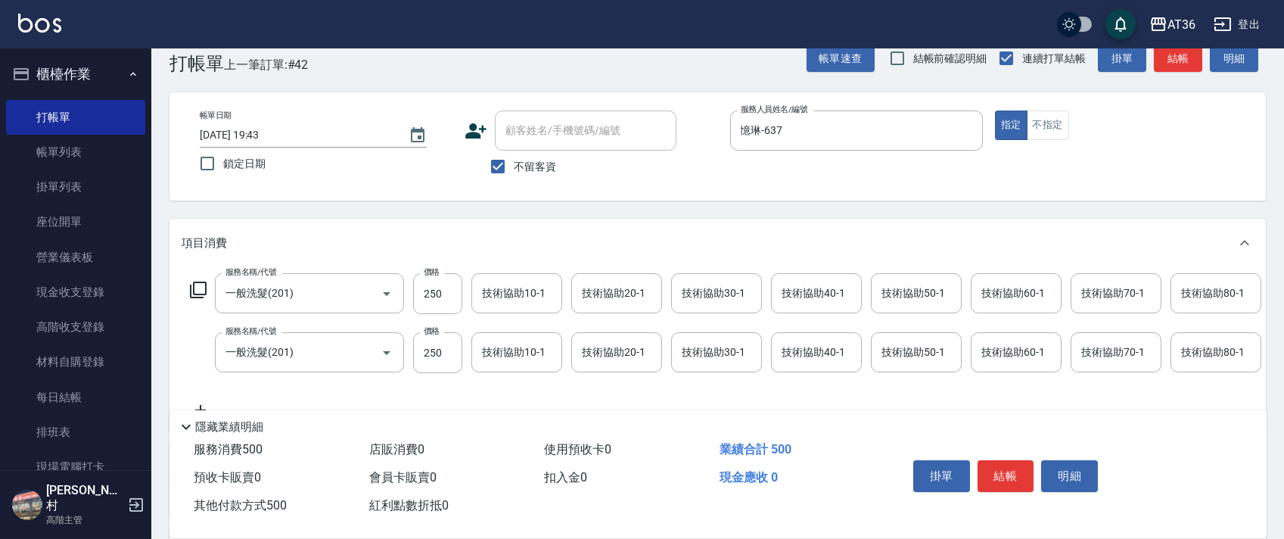
scroll to position [29, 0]
type input "500"
drag, startPoint x: 1010, startPoint y: 478, endPoint x: 1005, endPoint y: 460, distance: 18.9
click at [1009, 478] on button "結帳" at bounding box center [1005, 476] width 57 height 32
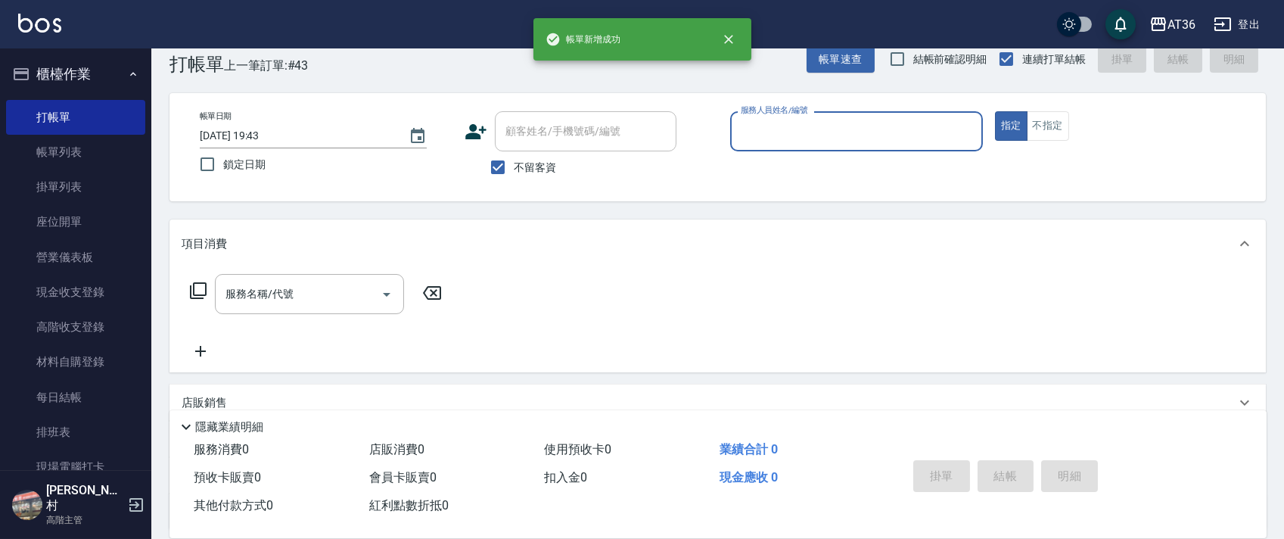
click at [772, 129] on input "服務人員姓名/編號" at bounding box center [856, 131] width 239 height 26
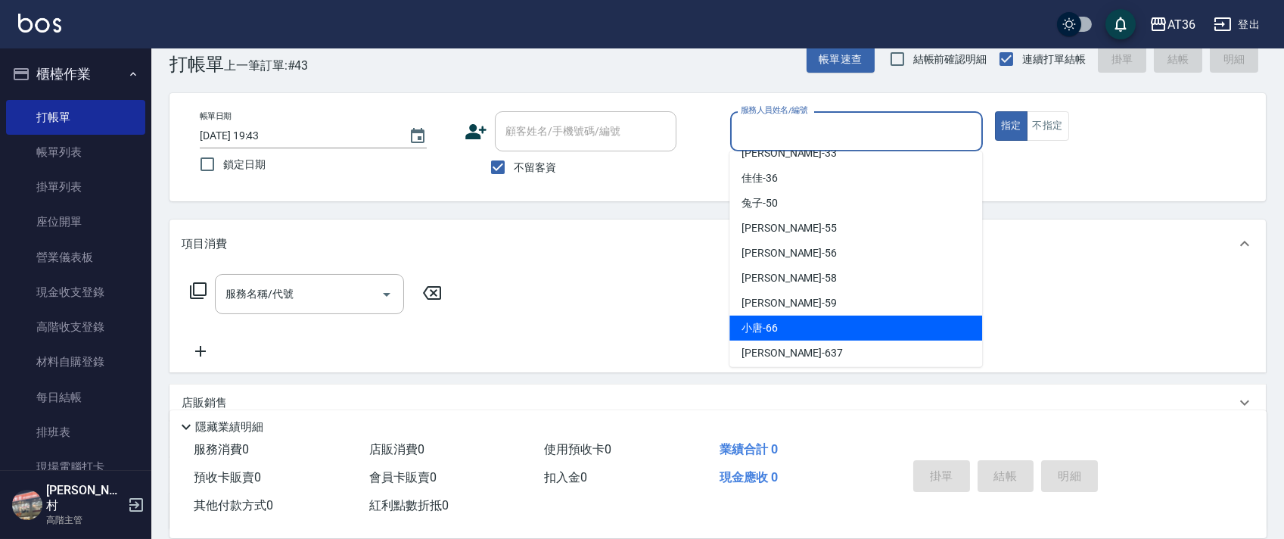
scroll to position [221, 0]
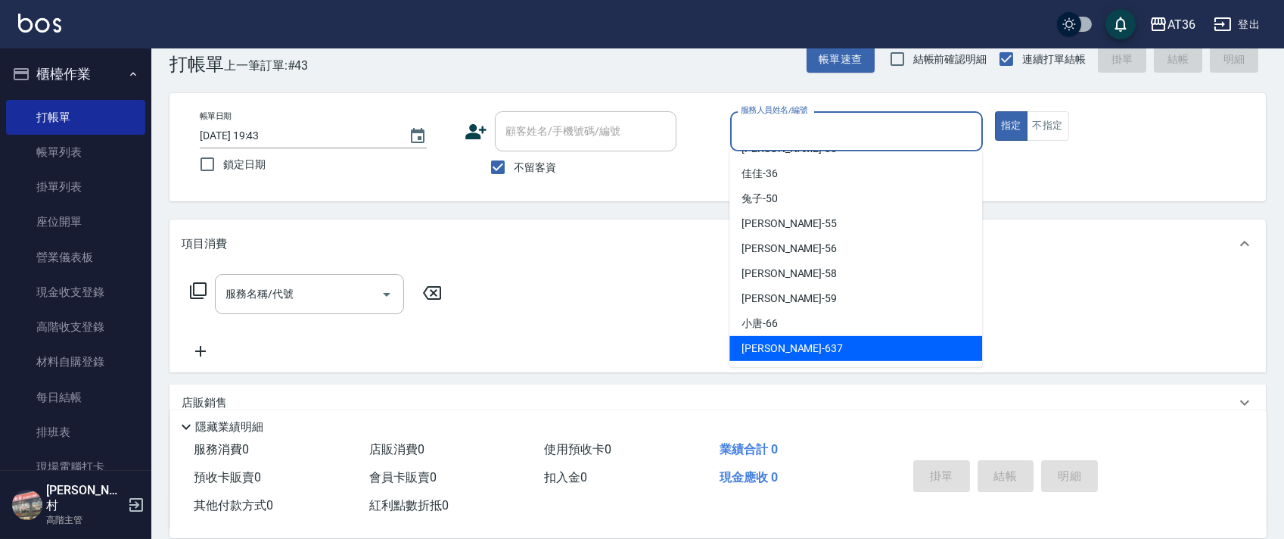
drag, startPoint x: 790, startPoint y: 336, endPoint x: 916, endPoint y: 272, distance: 141.4
click at [789, 337] on div "憶琳 -637" at bounding box center [855, 348] width 253 height 25
type input "憶琳-637"
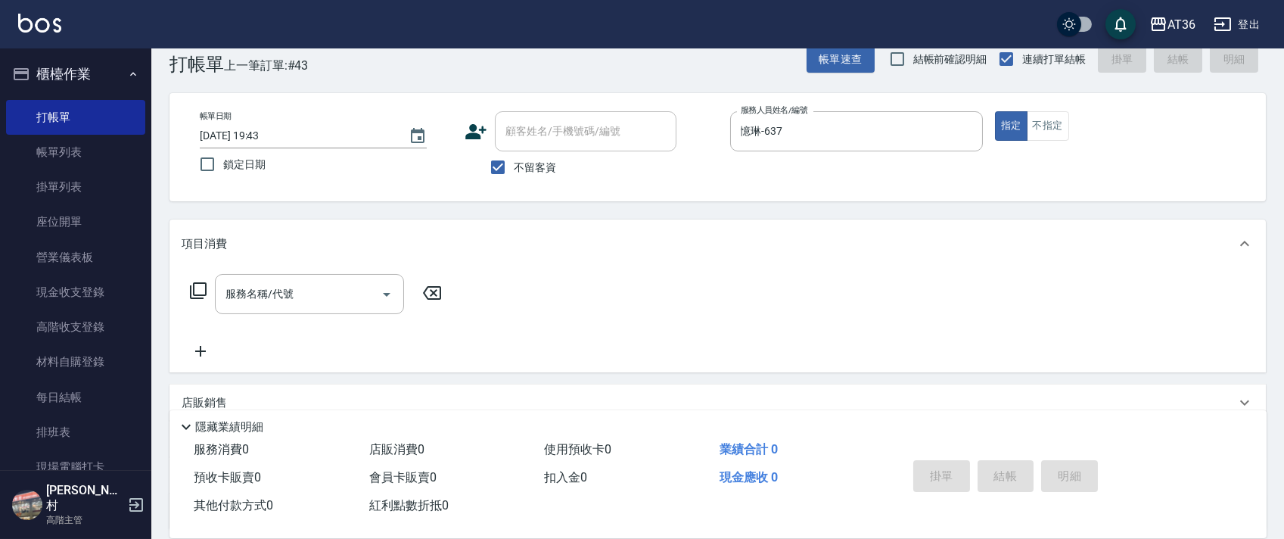
click at [198, 294] on icon at bounding box center [198, 290] width 18 height 18
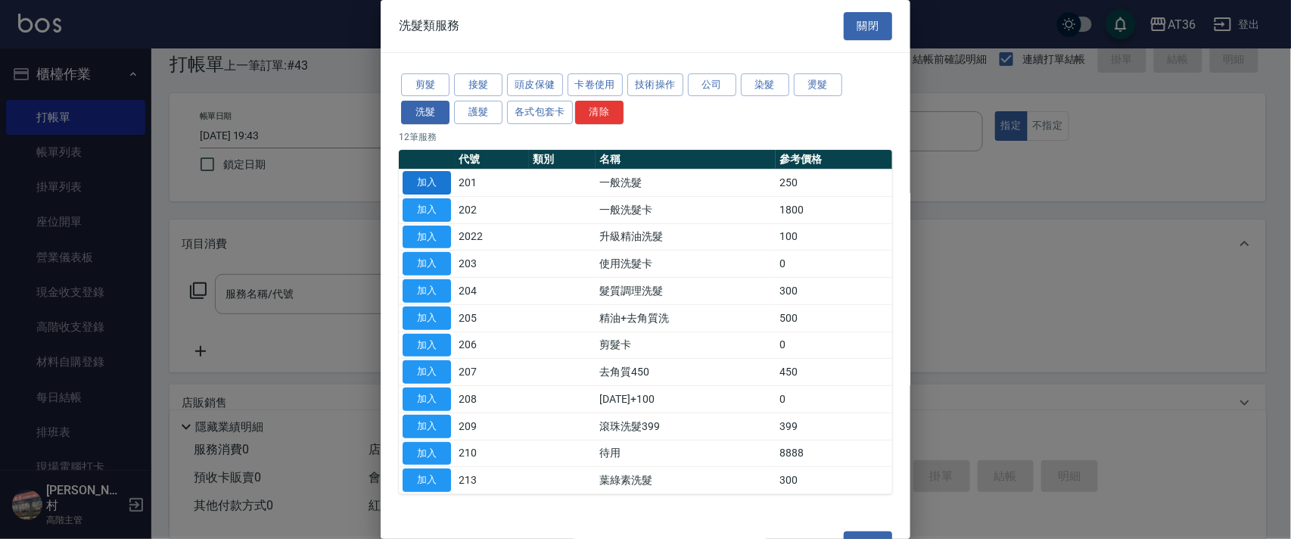
click at [418, 174] on button "加入" at bounding box center [426, 182] width 48 height 23
type input "一般洗髮(201)"
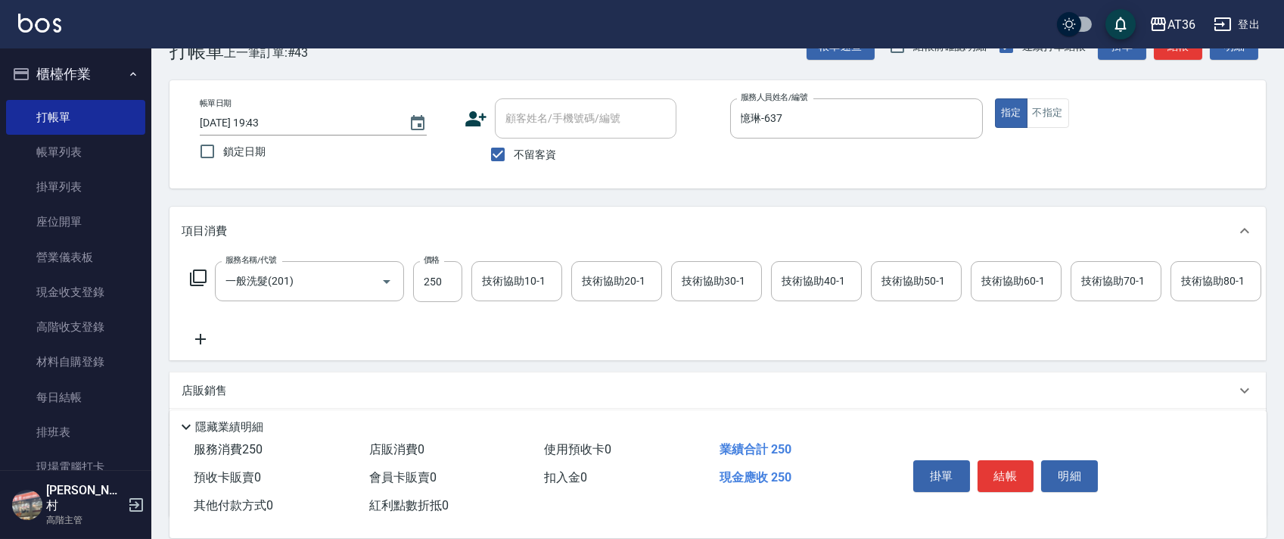
scroll to position [178, 0]
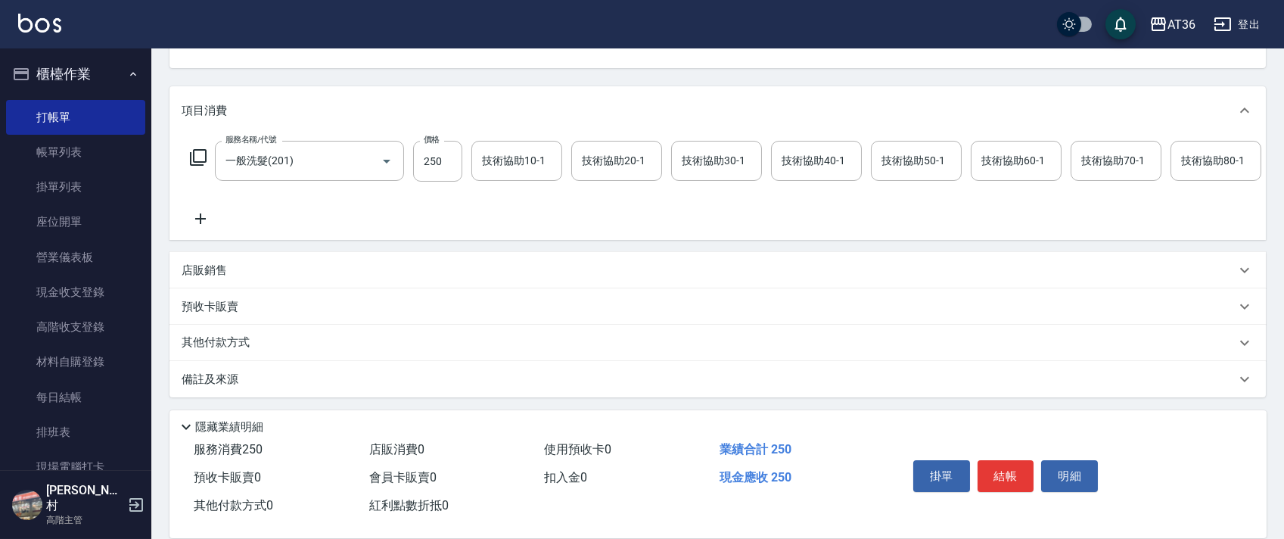
click at [259, 350] on div "其他付款方式" at bounding box center [709, 342] width 1054 height 17
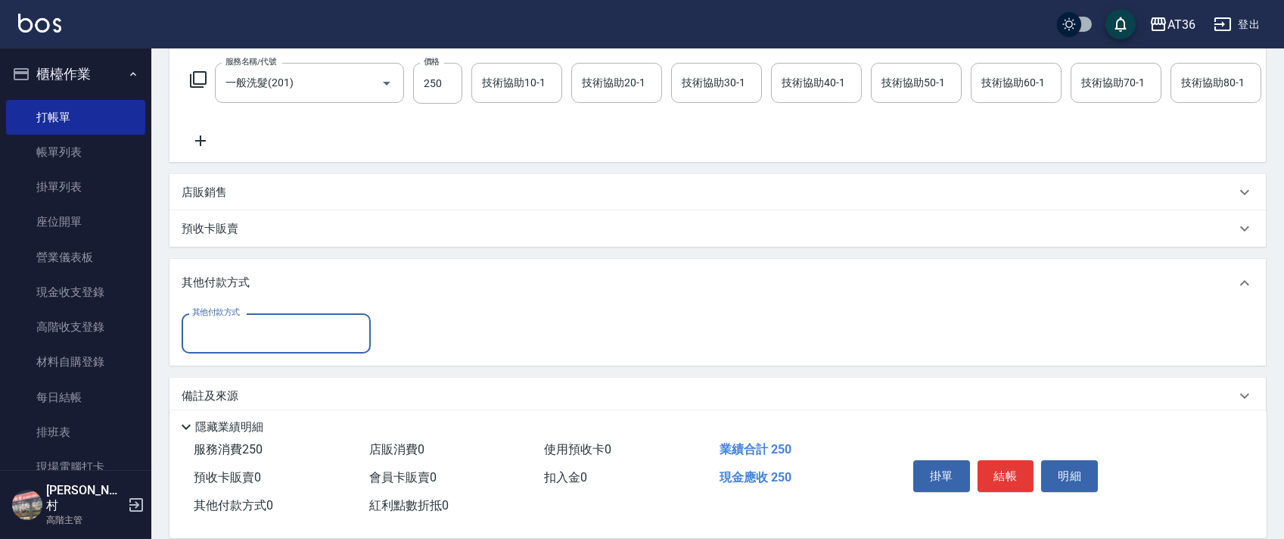
scroll to position [273, 0]
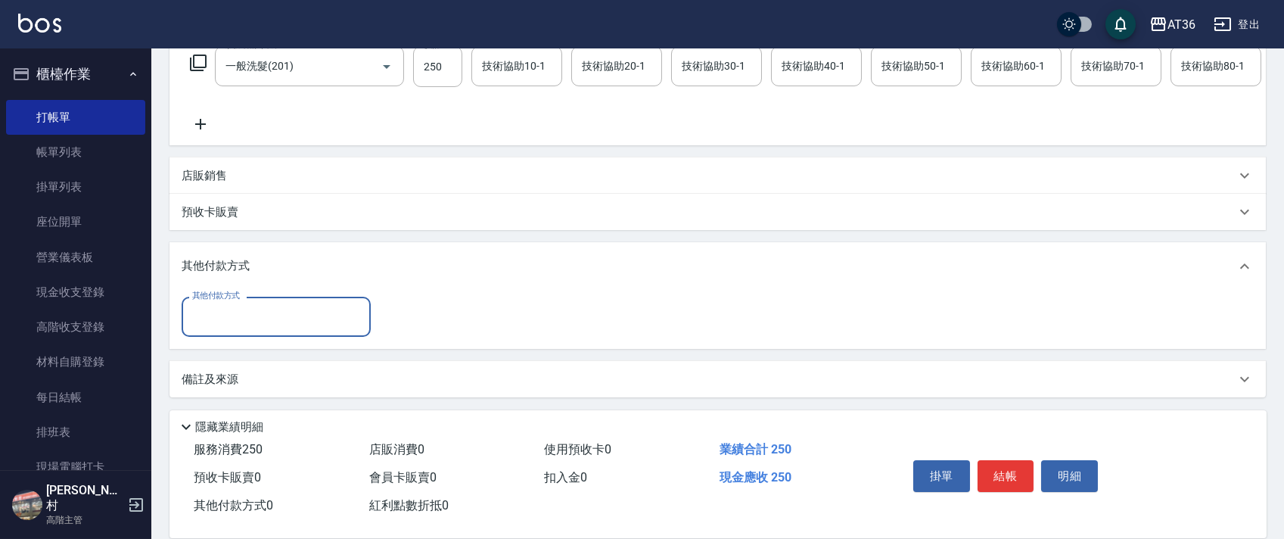
click at [253, 307] on input "其他付款方式" at bounding box center [276, 316] width 176 height 26
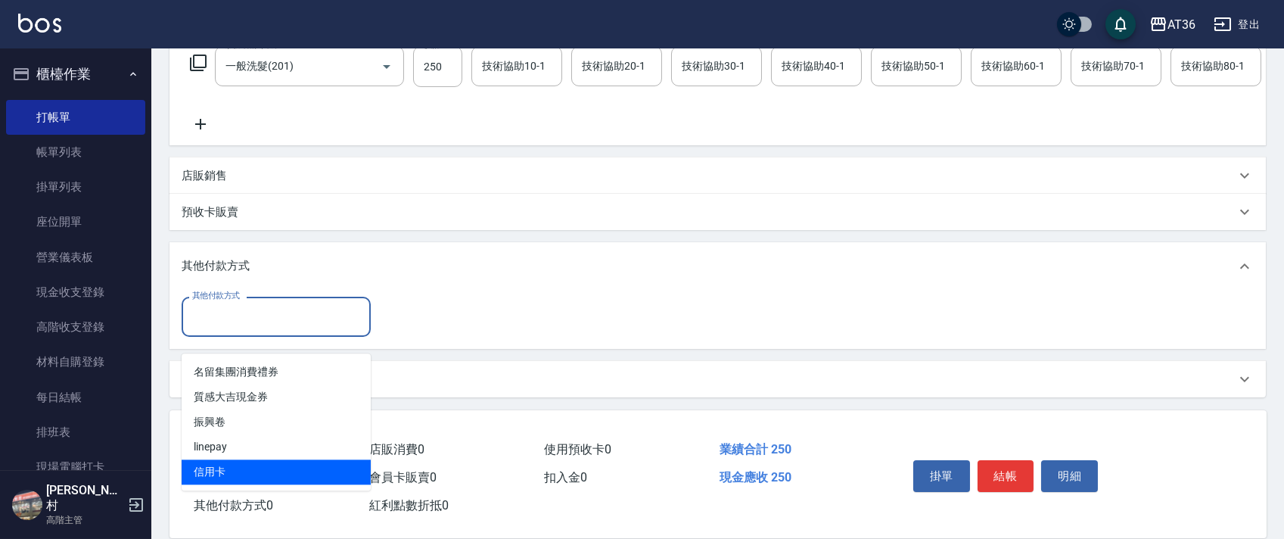
drag, startPoint x: 247, startPoint y: 457, endPoint x: 258, endPoint y: 445, distance: 16.1
click at [258, 459] on span "信用卡" at bounding box center [276, 471] width 189 height 25
type input "信用卡"
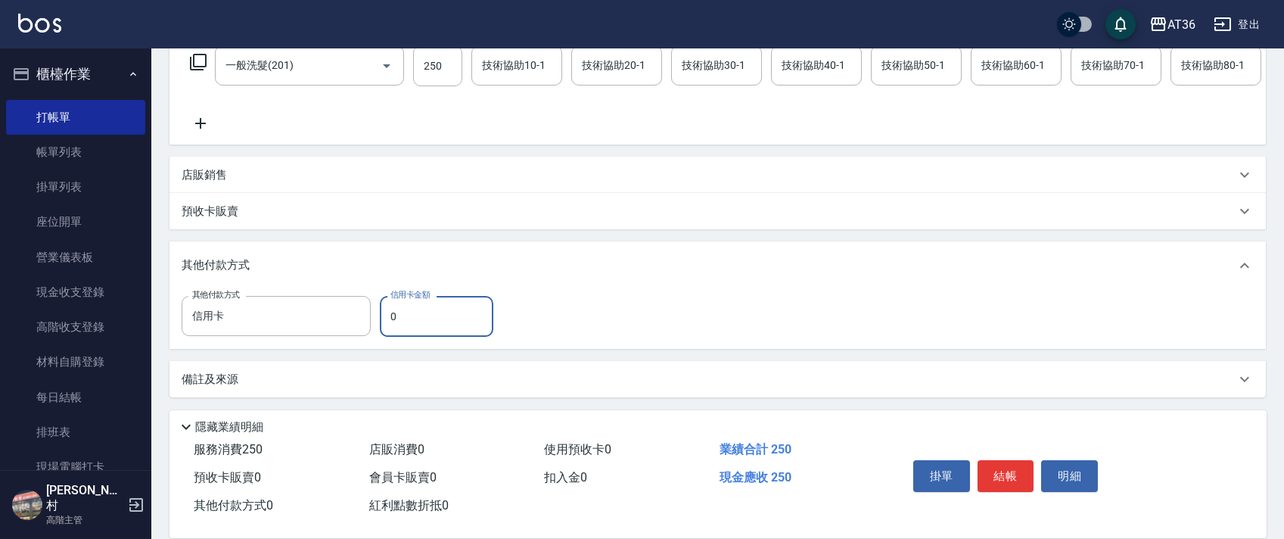
drag, startPoint x: 381, startPoint y: 316, endPoint x: 458, endPoint y: 291, distance: 81.1
click at [381, 317] on input "0" at bounding box center [436, 316] width 113 height 41
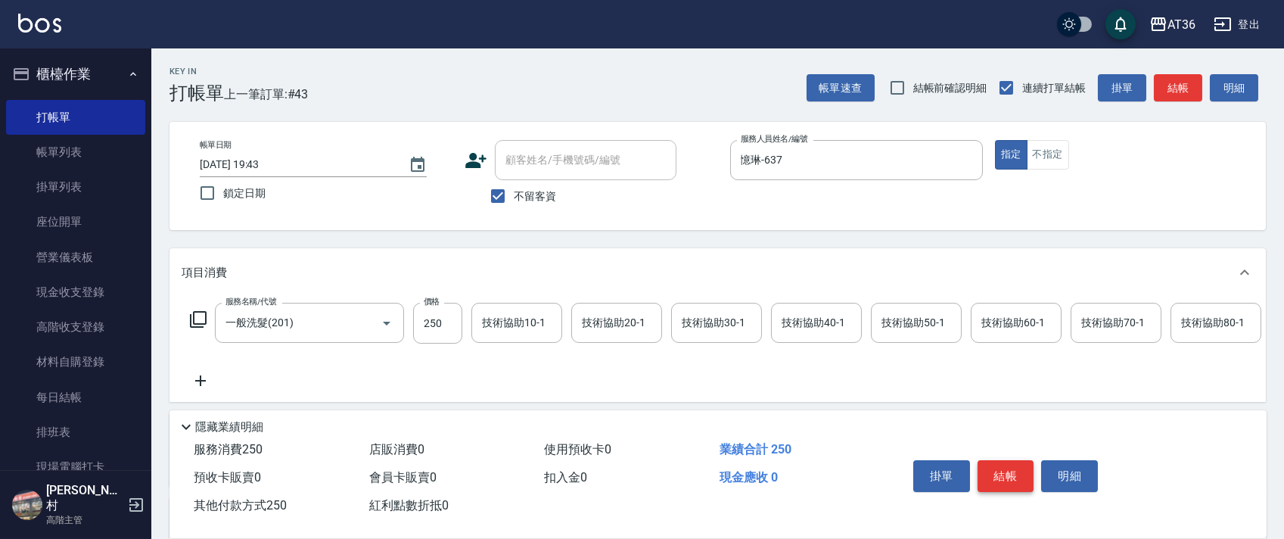
type input "250"
click at [1011, 477] on button "結帳" at bounding box center [1005, 476] width 57 height 32
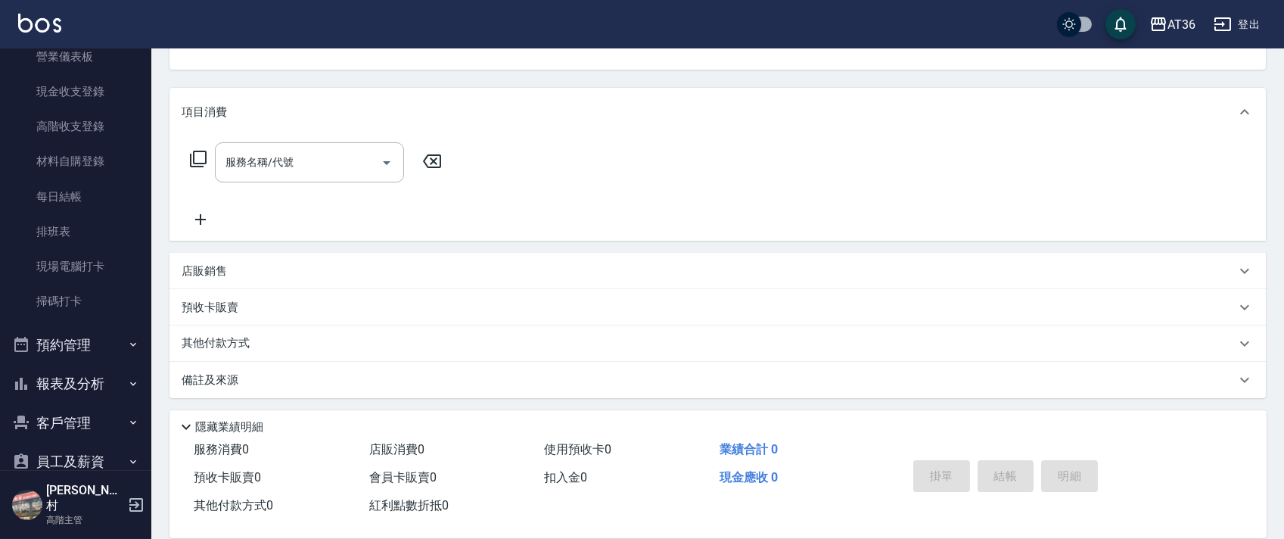
scroll to position [332, 0]
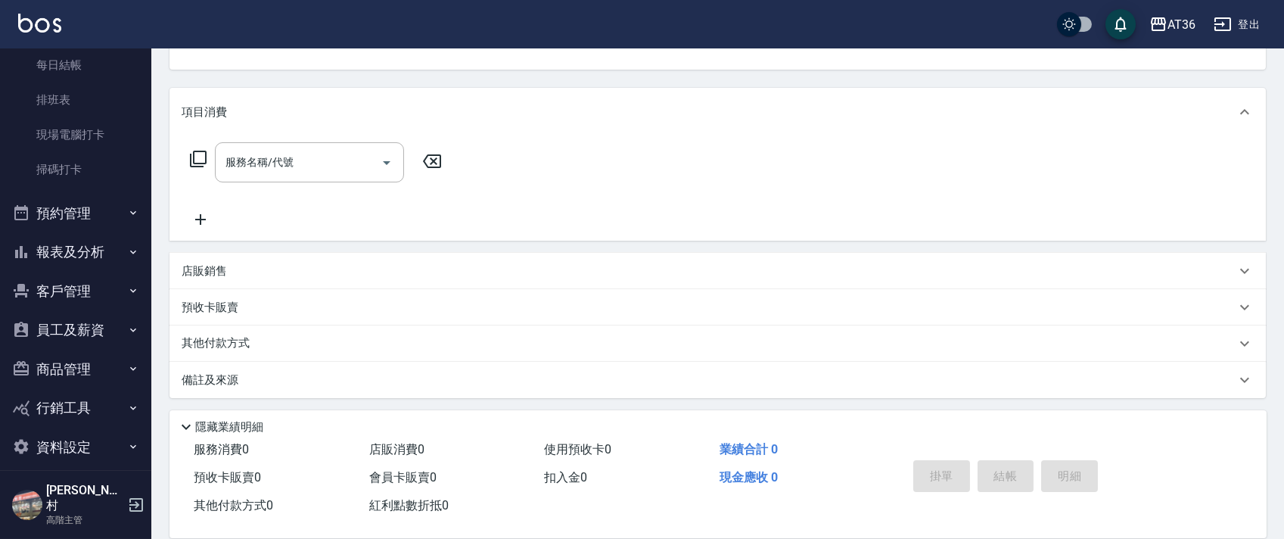
click at [71, 248] on button "報表及分析" at bounding box center [75, 251] width 139 height 39
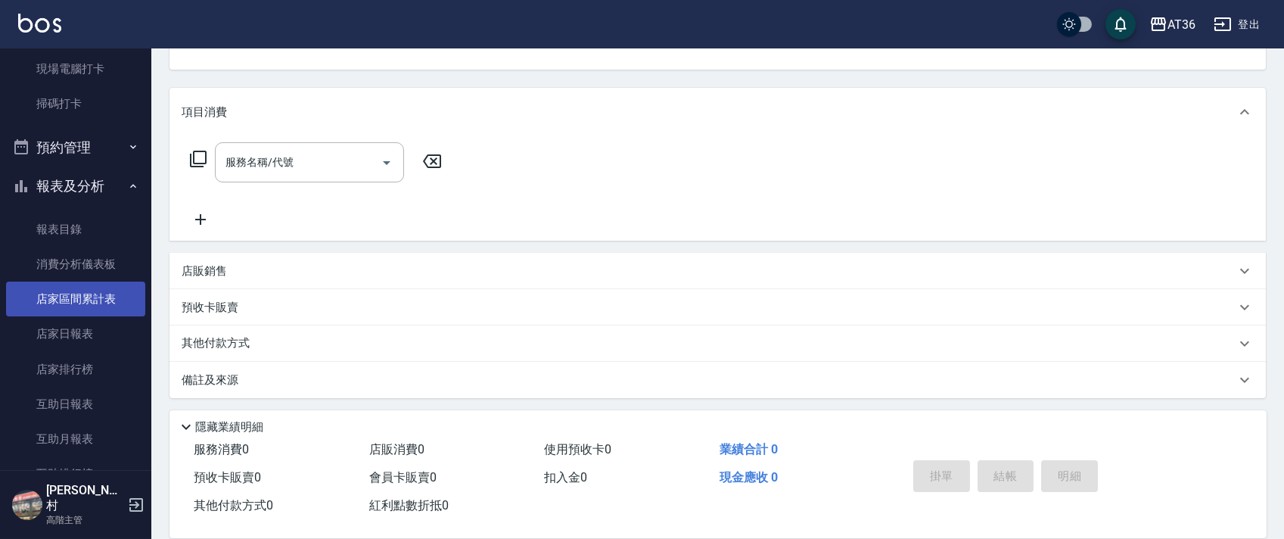
scroll to position [433, 0]
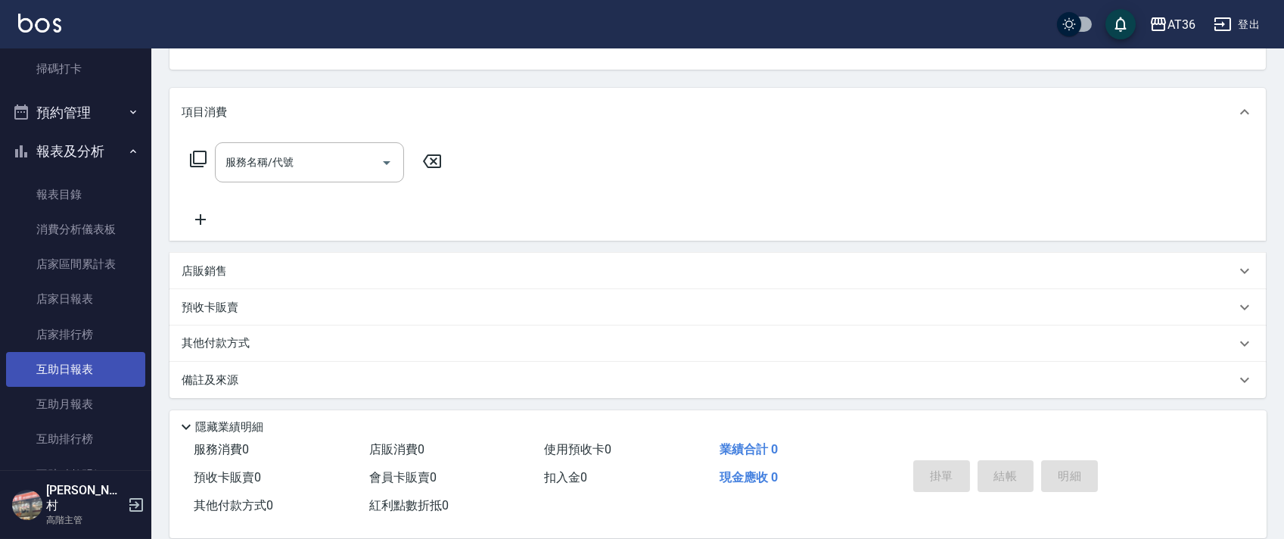
click at [81, 362] on link "互助日報表" at bounding box center [75, 369] width 139 height 35
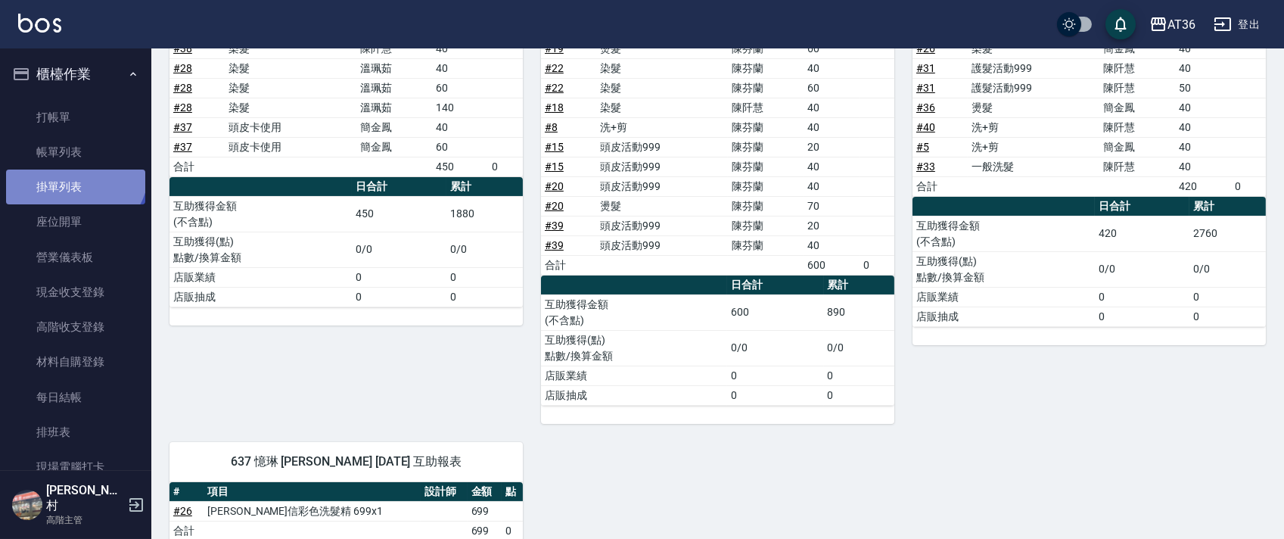
click at [73, 169] on link "掛單列表" at bounding box center [75, 186] width 139 height 35
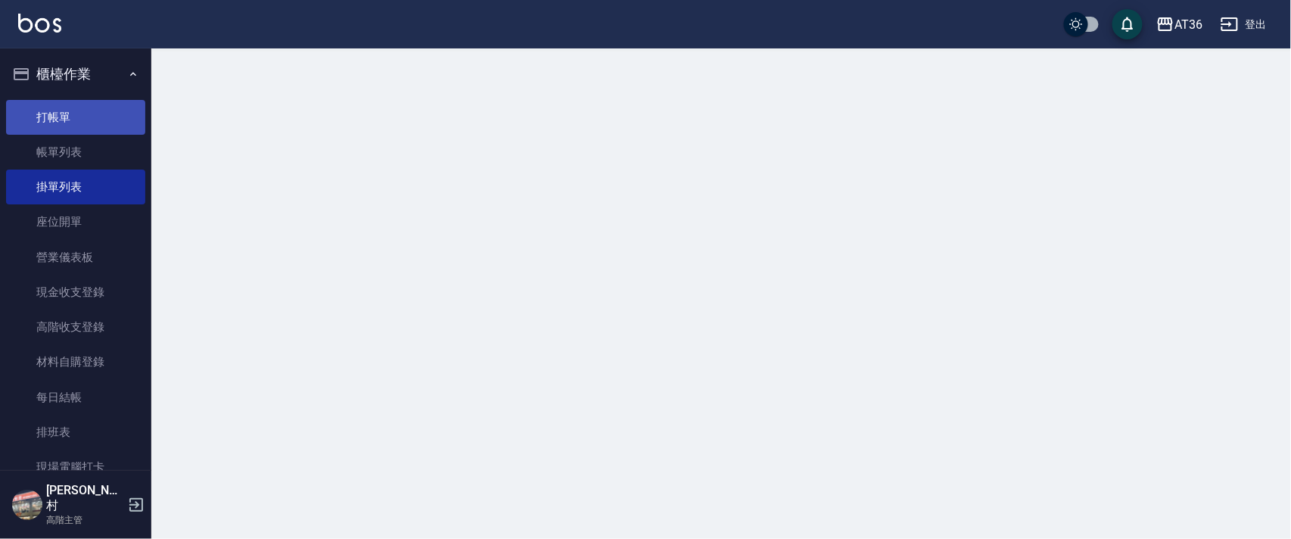
click at [94, 151] on link "帳單列表" at bounding box center [75, 152] width 139 height 35
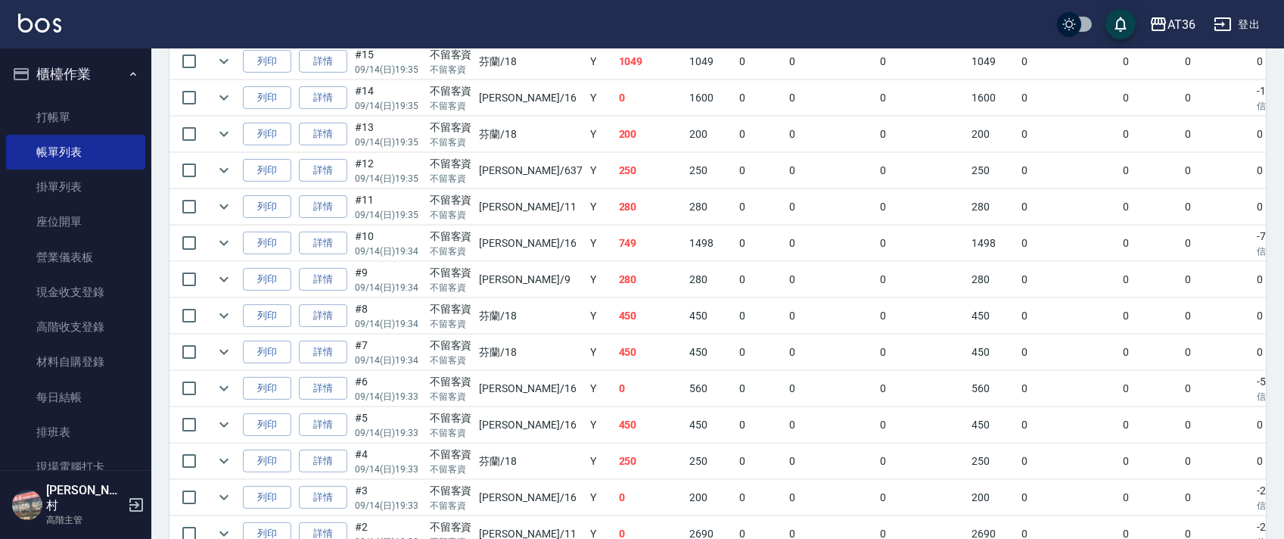
scroll to position [1594, 0]
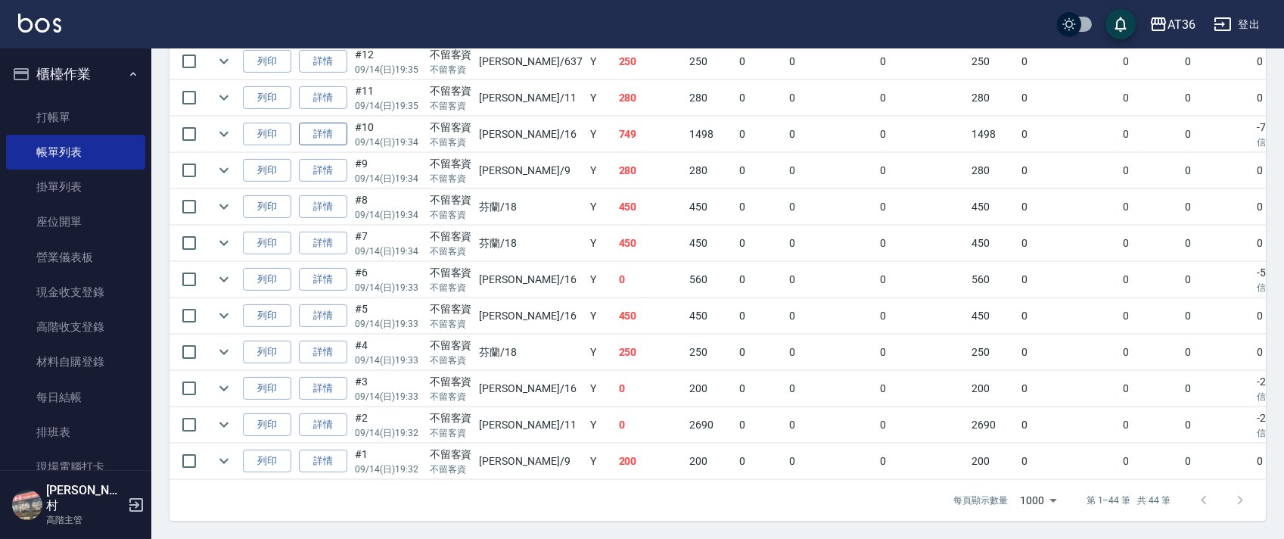
click at [331, 123] on link "詳情" at bounding box center [323, 134] width 48 height 23
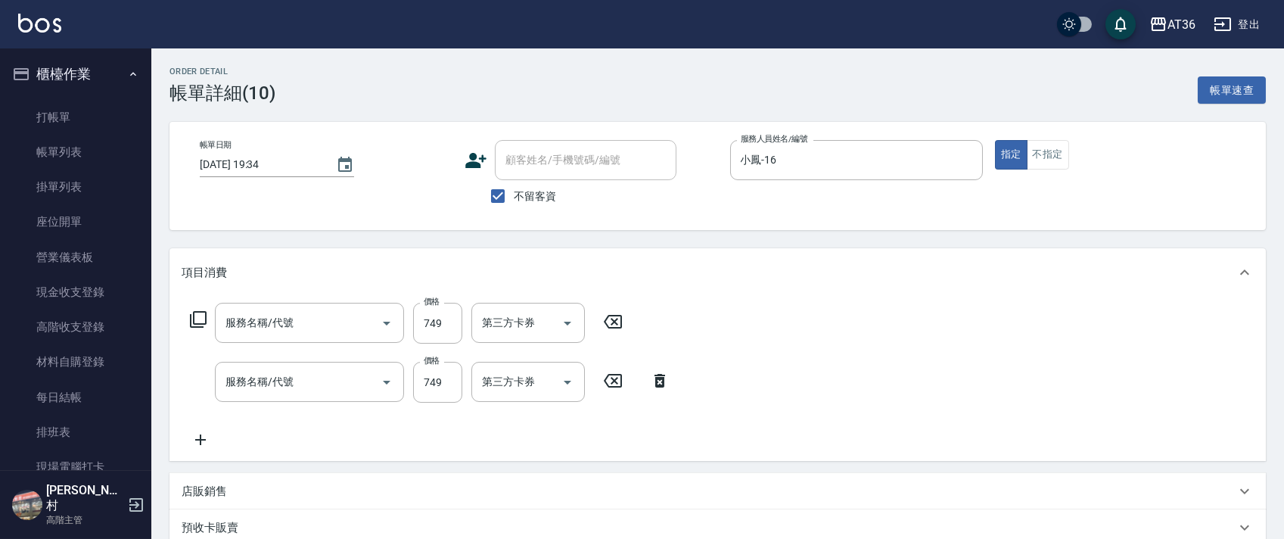
type input "[DATE] 19:34"
checkbox input "true"
type input "小鳳-16"
type input "頭皮活動999(900)"
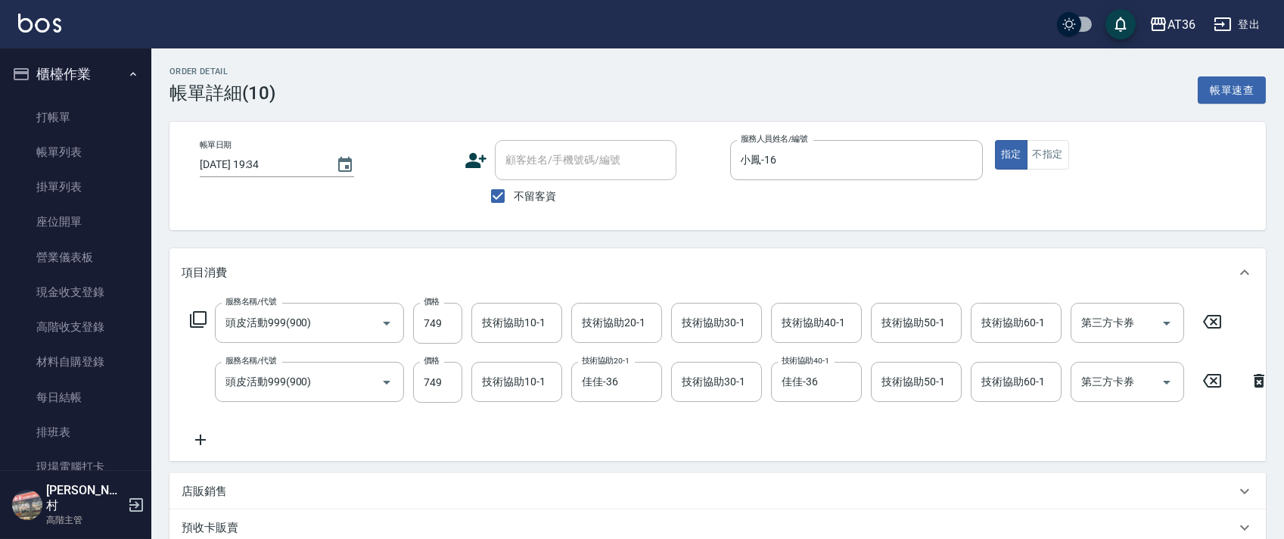
scroll to position [0, 23]
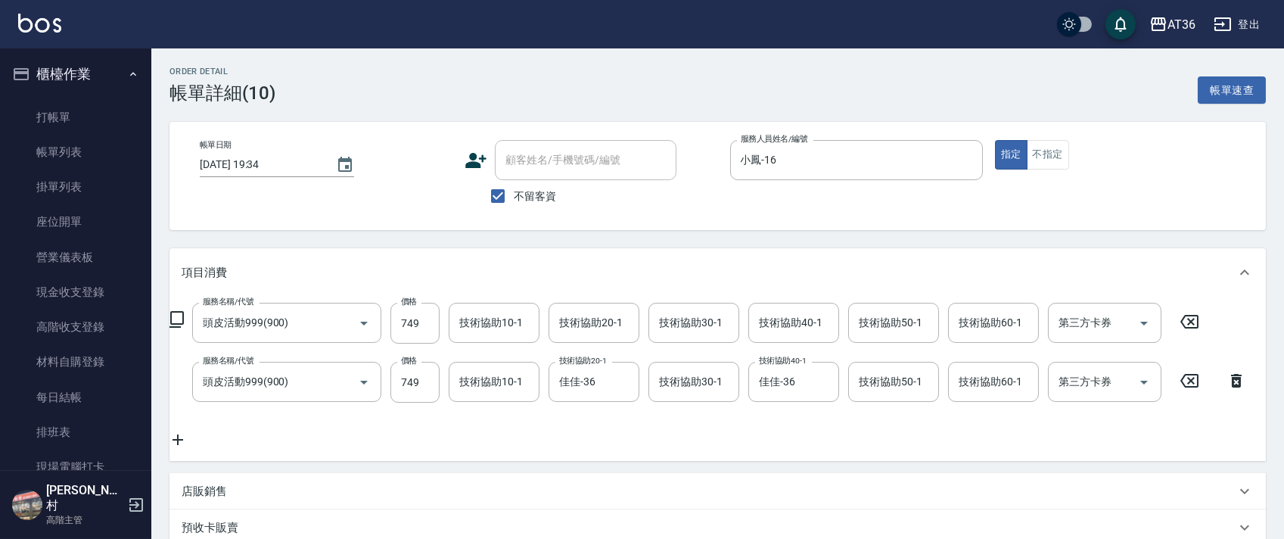
click at [1184, 317] on icon at bounding box center [1189, 321] width 38 height 18
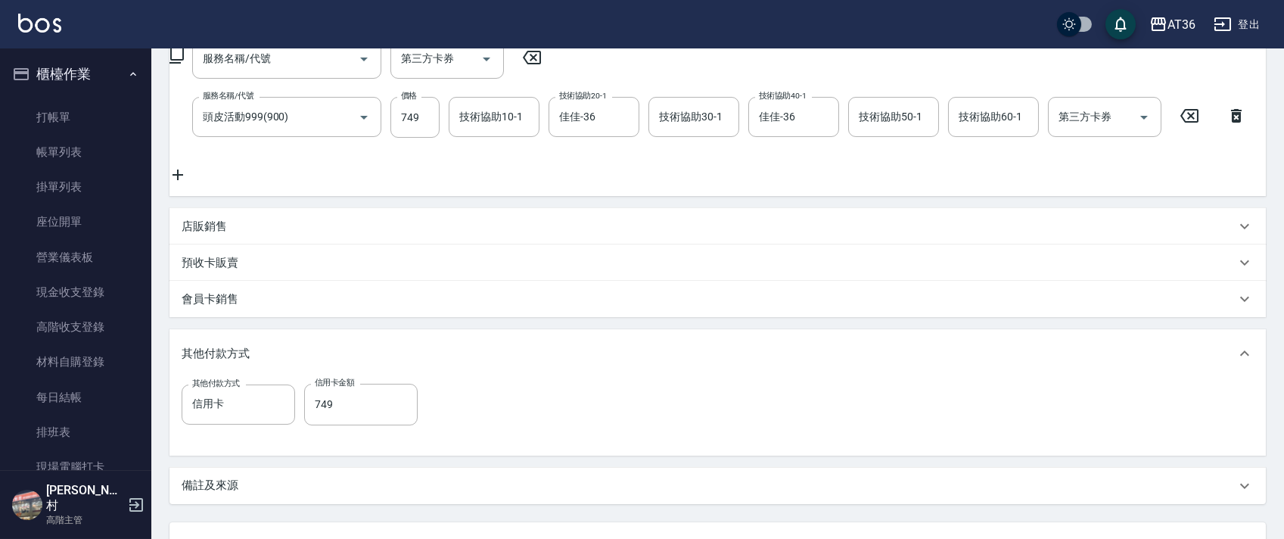
scroll to position [405, 0]
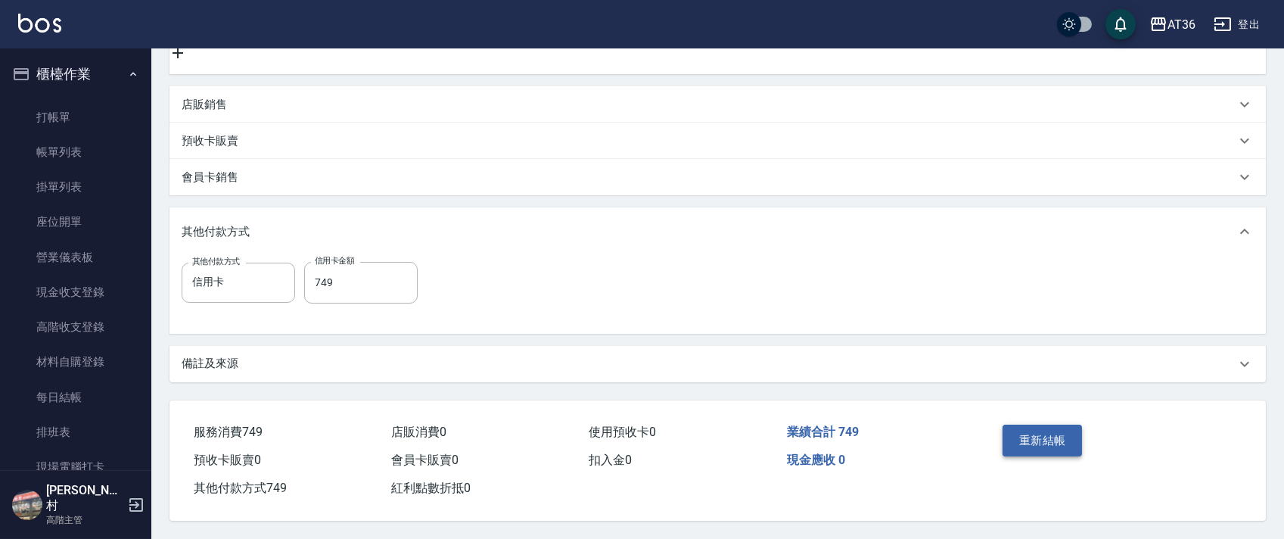
click at [1023, 430] on button "重新結帳" at bounding box center [1042, 440] width 80 height 32
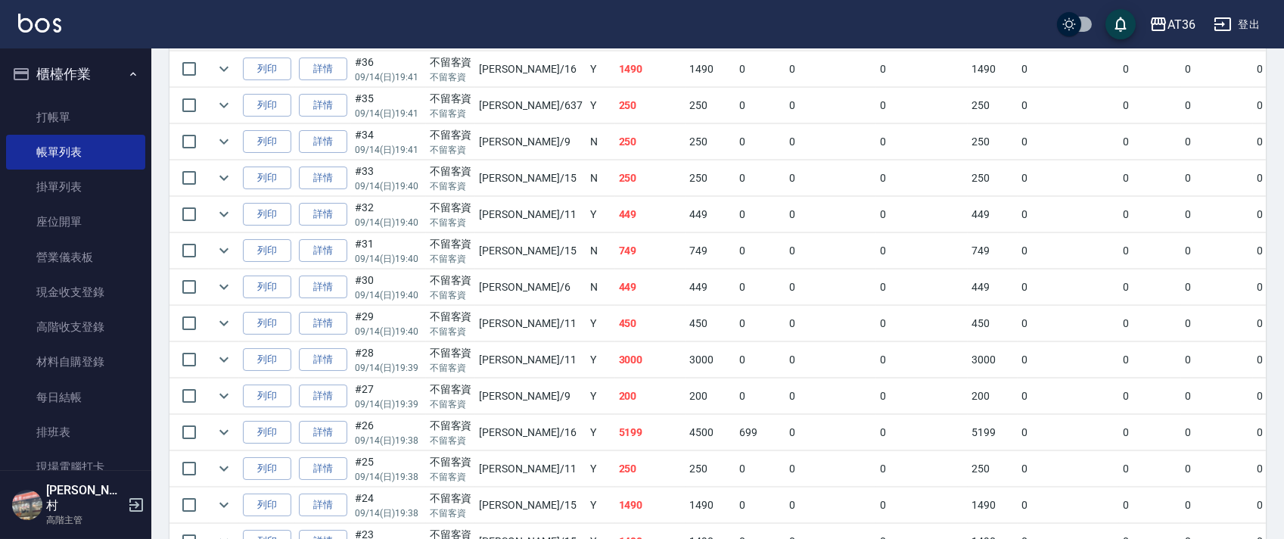
scroll to position [706, 0]
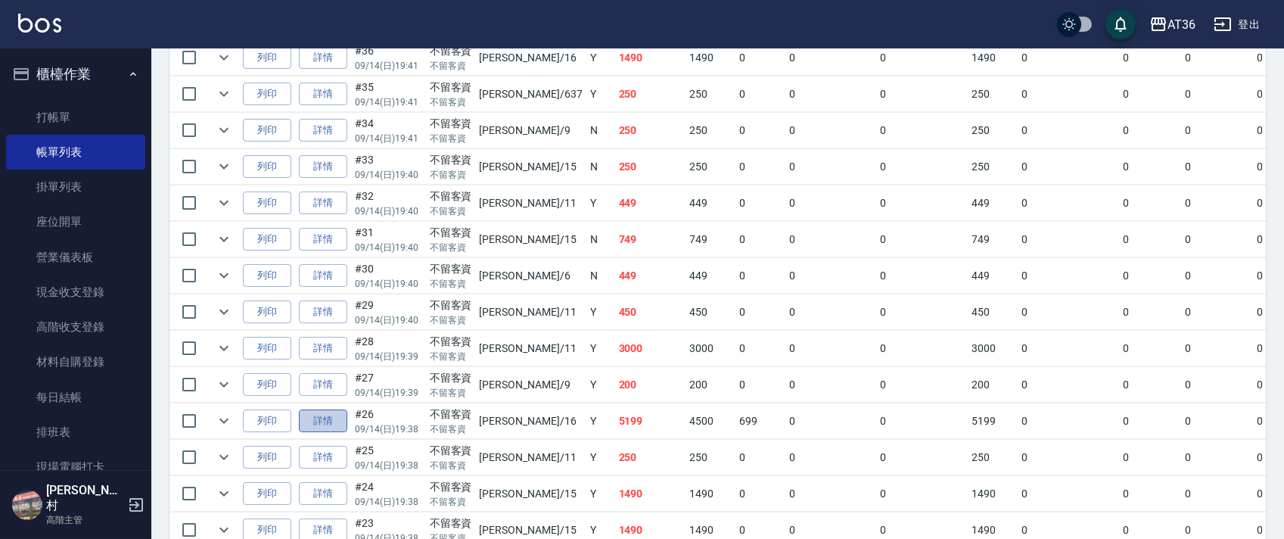
click at [331, 423] on link "詳情" at bounding box center [323, 420] width 48 height 23
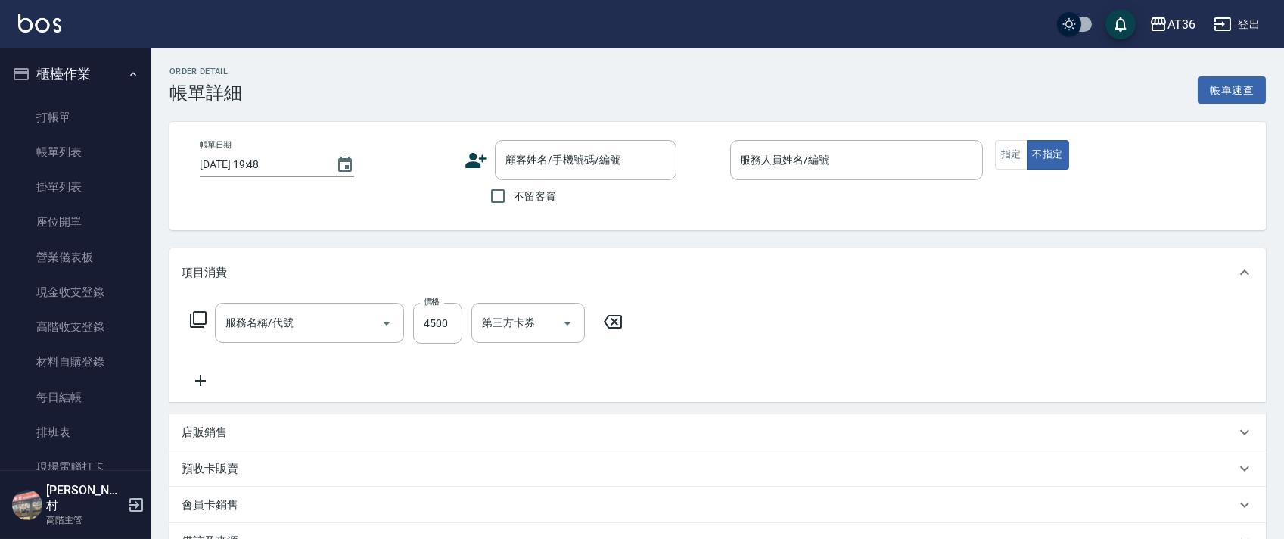
type input "[DATE] 19:38"
checkbox input "true"
type input "小鳳-16"
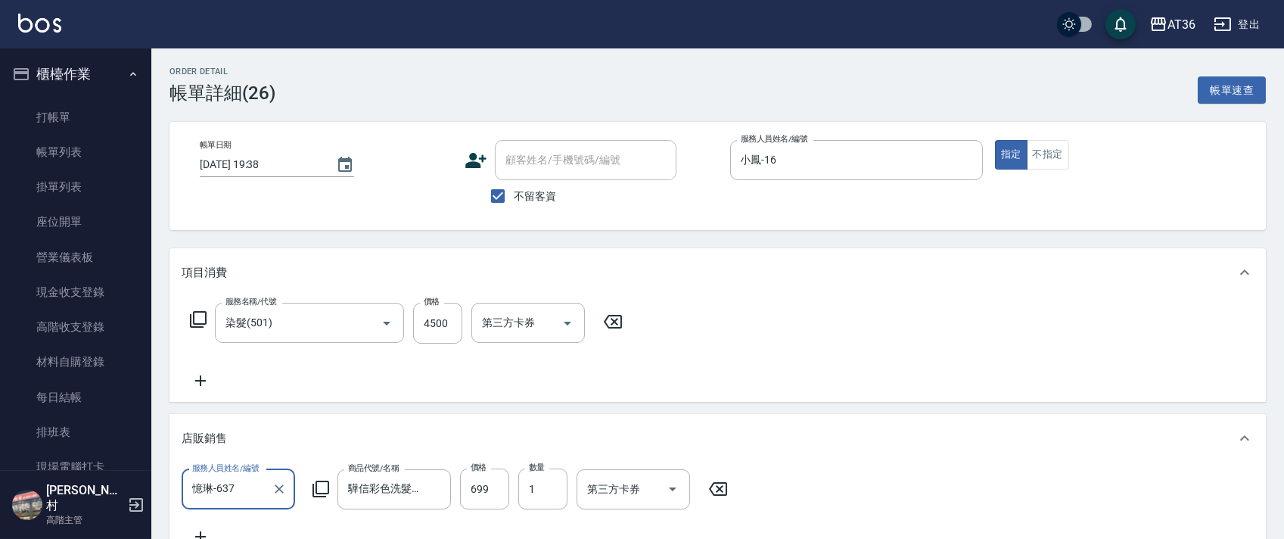
scroll to position [215, 0]
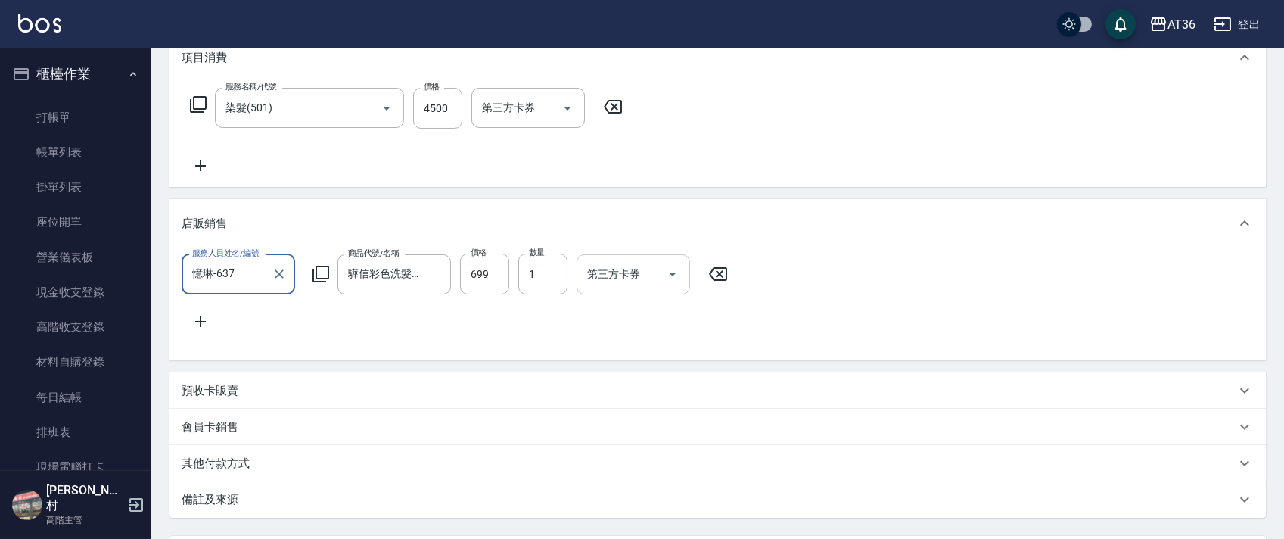
type input "染髮(501)"
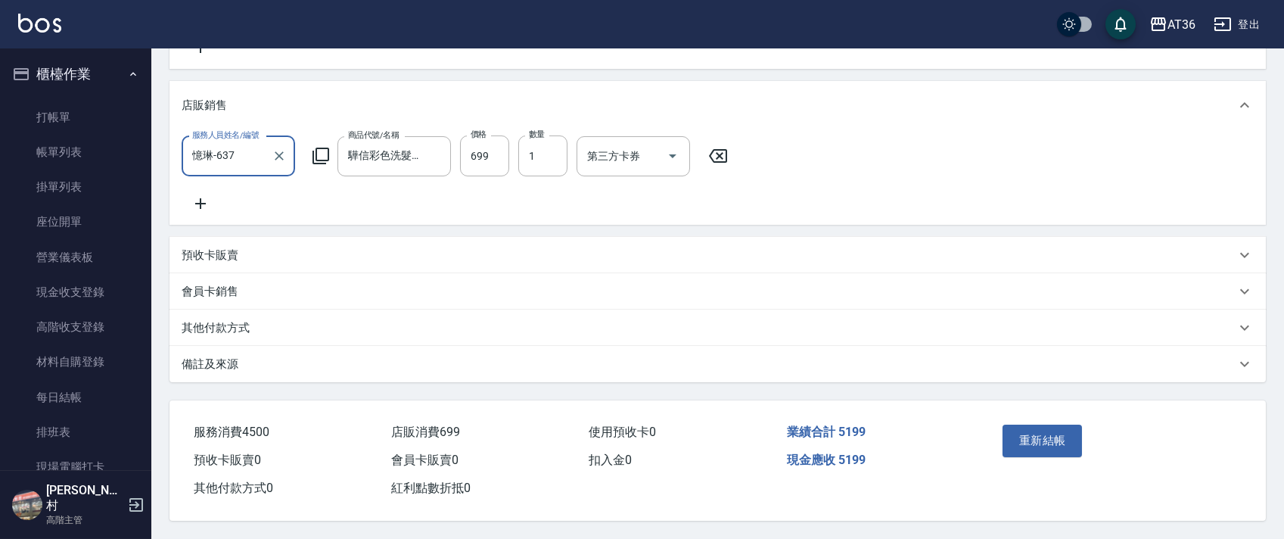
scroll to position [369, 0]
click at [241, 327] on p "其他付款方式" at bounding box center [216, 328] width 68 height 16
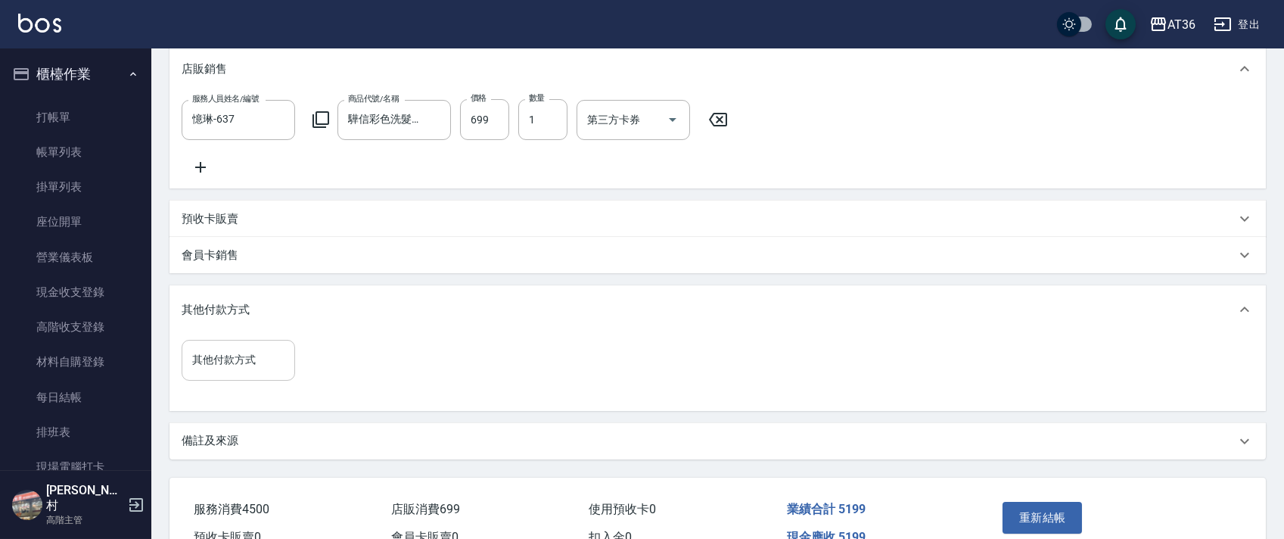
click at [208, 380] on div "其他付款方式 其他付款方式" at bounding box center [238, 360] width 113 height 40
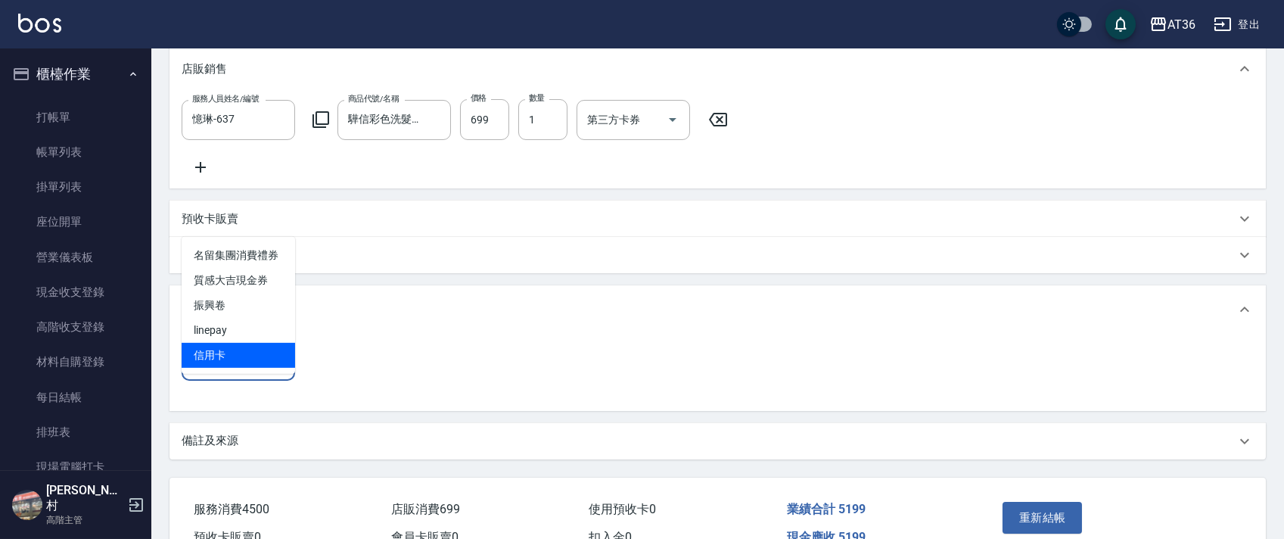
click at [219, 352] on span "信用卡" at bounding box center [238, 355] width 113 height 25
type input "信用卡"
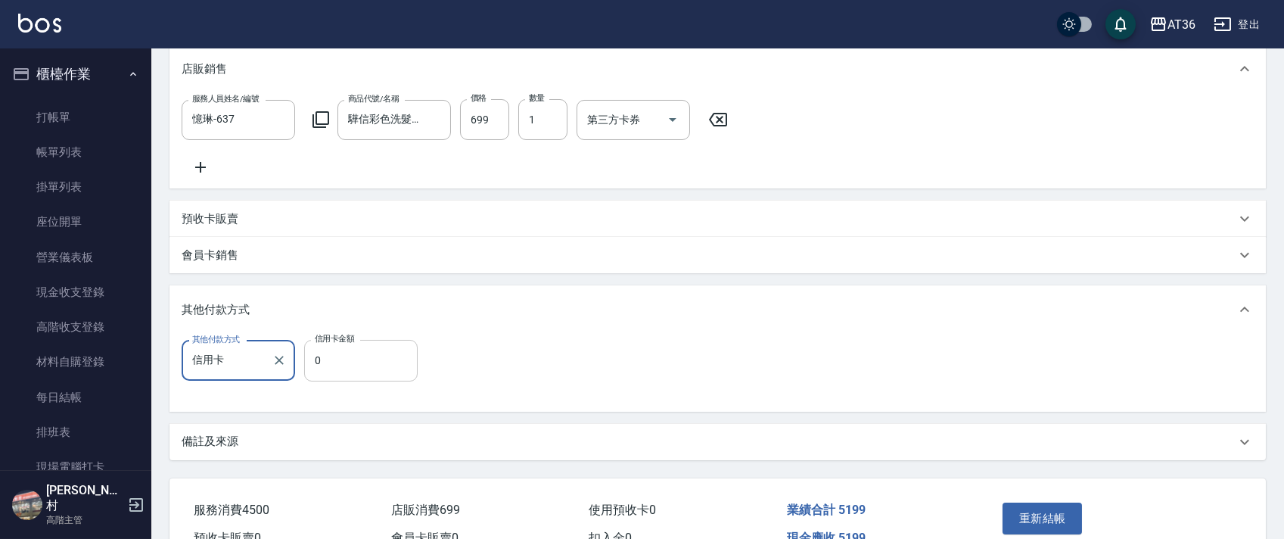
click at [318, 381] on input "0" at bounding box center [360, 360] width 113 height 41
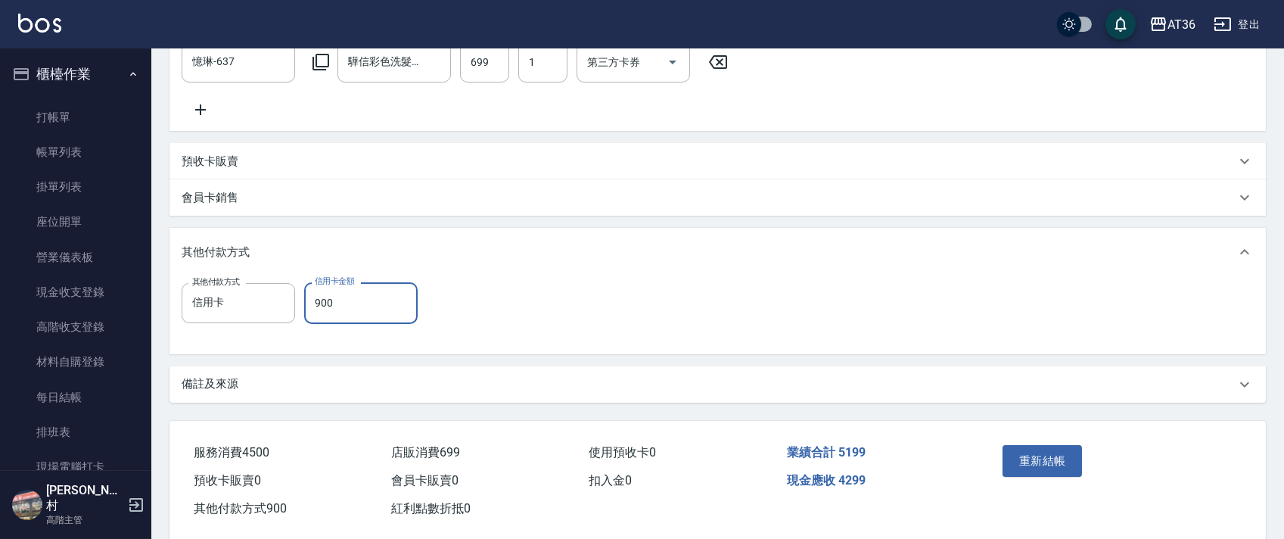
scroll to position [483, 0]
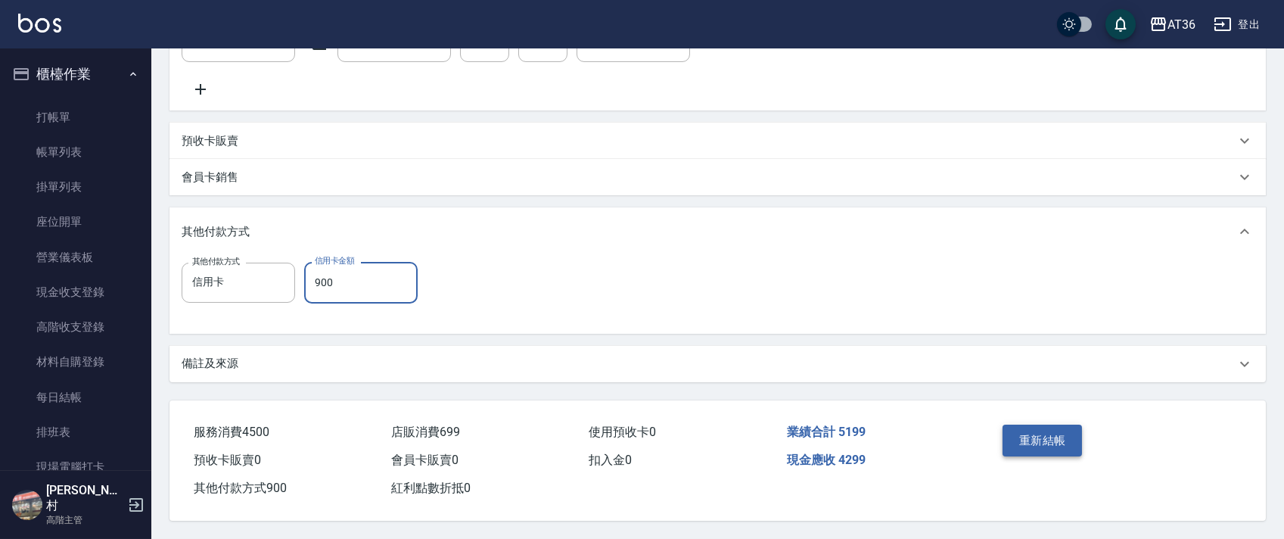
type input "900"
click at [1027, 436] on button "重新結帳" at bounding box center [1042, 440] width 80 height 32
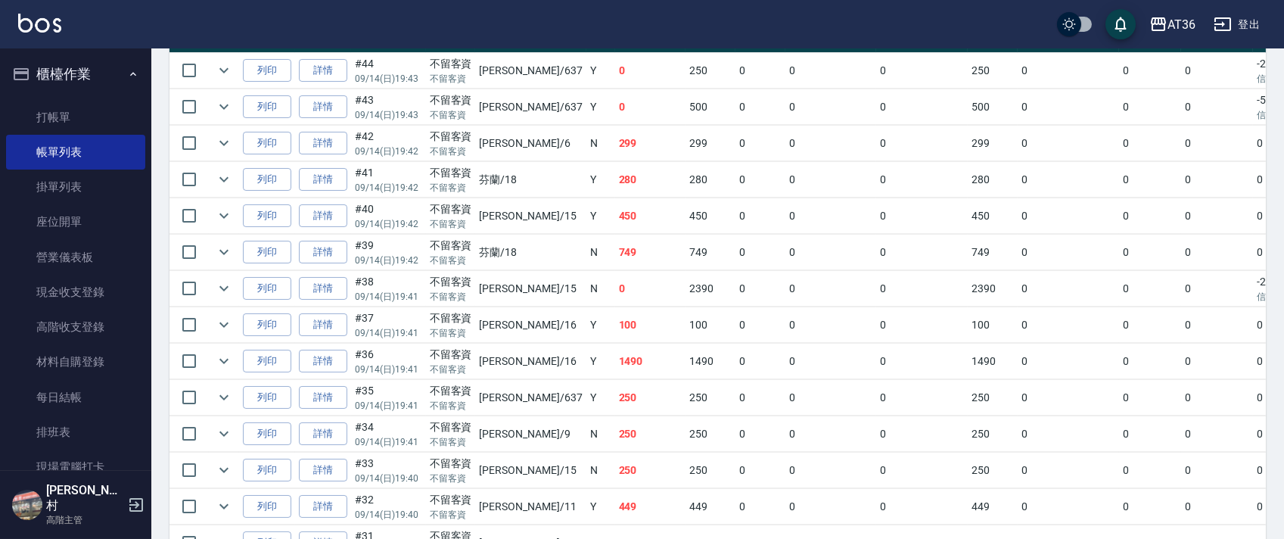
scroll to position [403, 0]
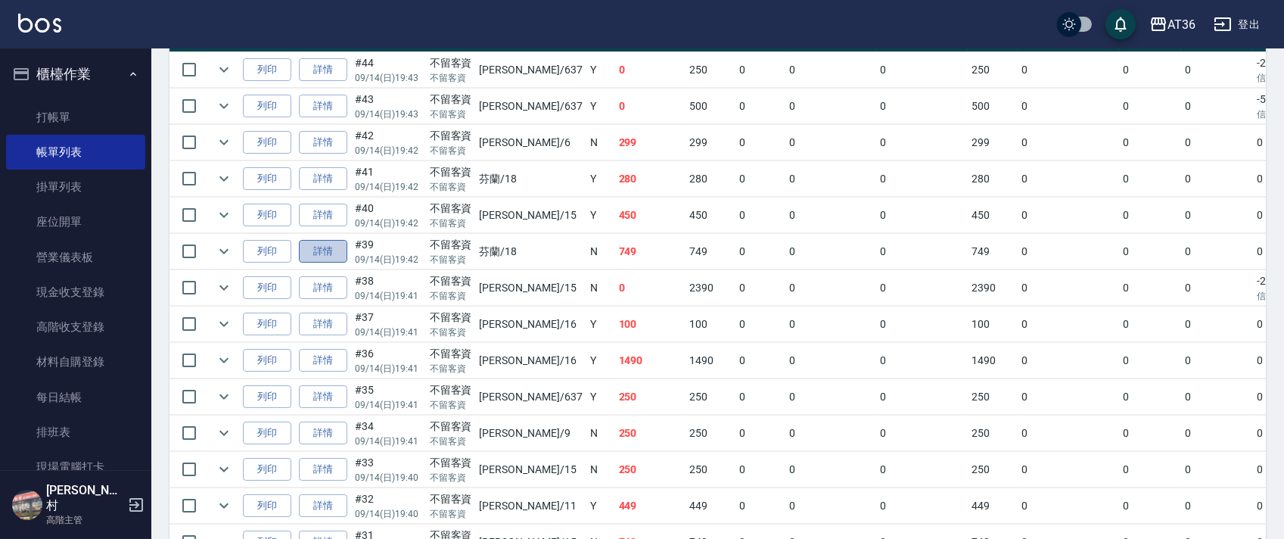
click at [328, 249] on link "詳情" at bounding box center [323, 251] width 48 height 23
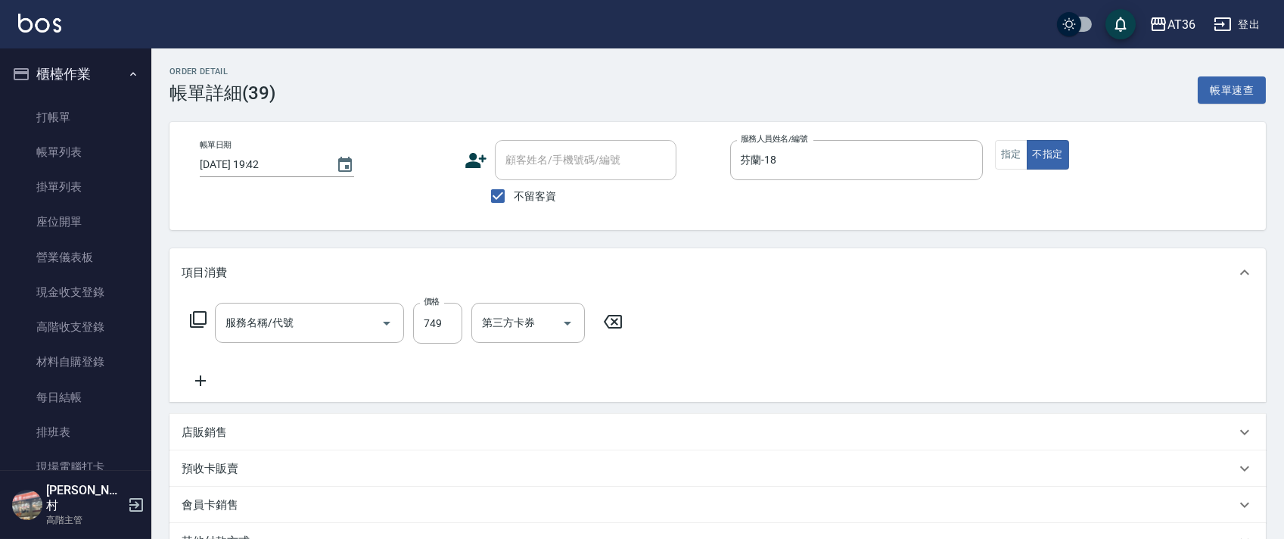
type input "2025/09/14 19:42"
checkbox input "true"
type input "芬蘭-18"
type input "頭皮活動999(900)"
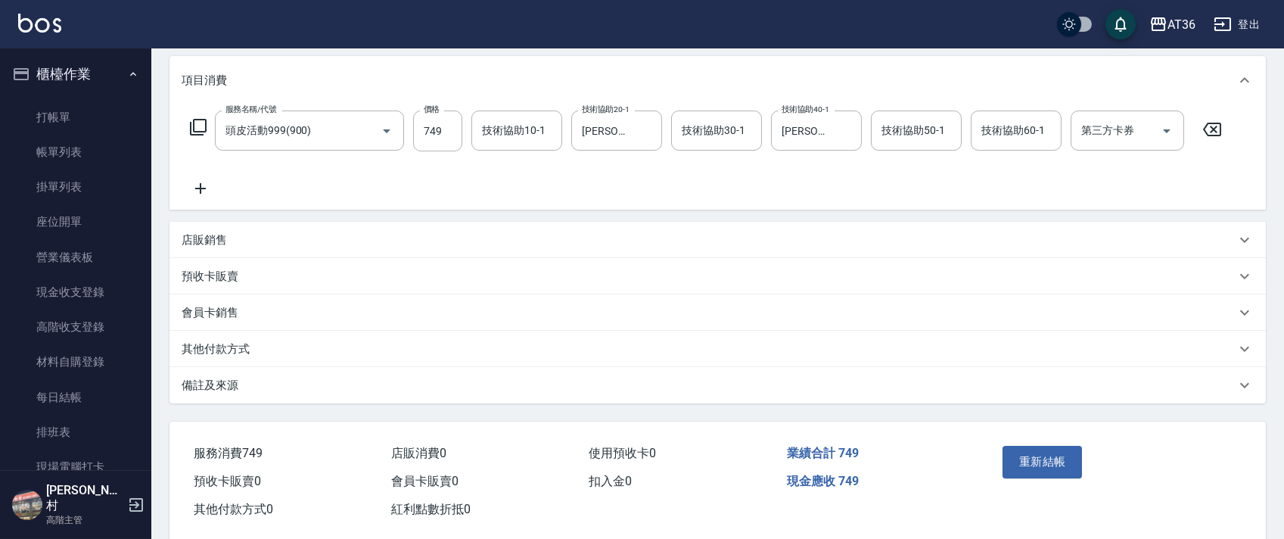
scroll to position [216, 0]
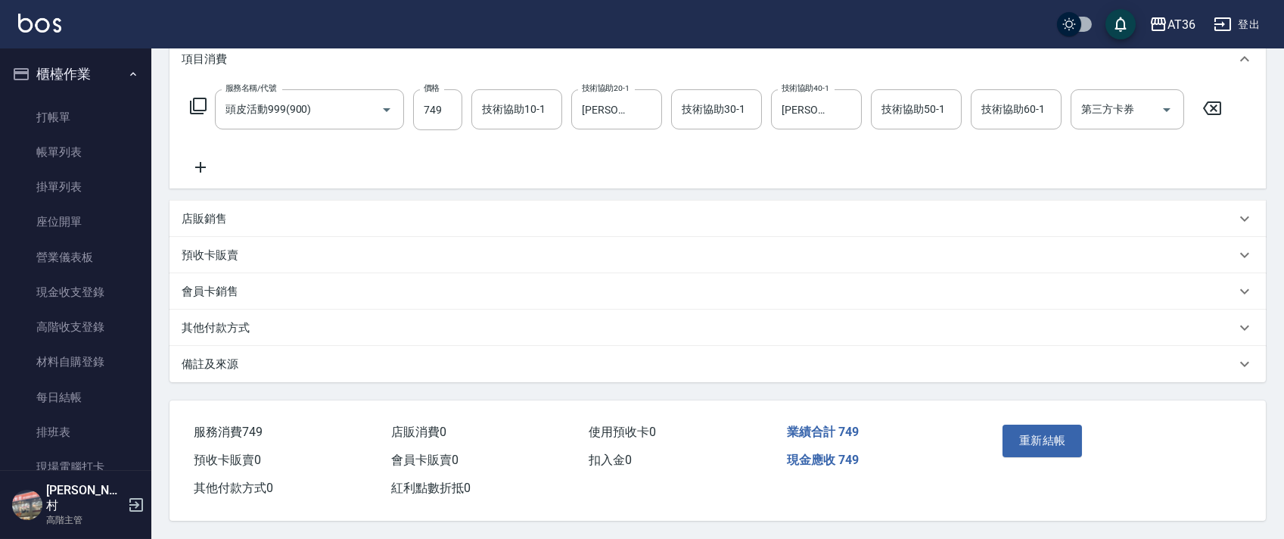
click at [245, 331] on p "其他付款方式" at bounding box center [216, 328] width 68 height 16
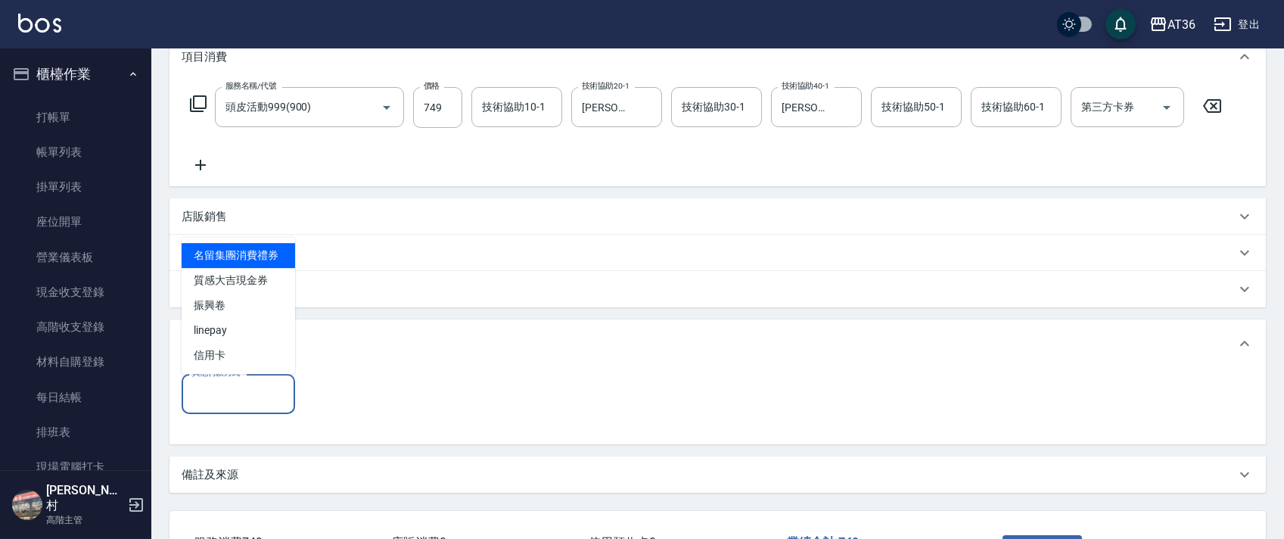
click at [251, 394] on input "其他付款方式" at bounding box center [238, 394] width 100 height 26
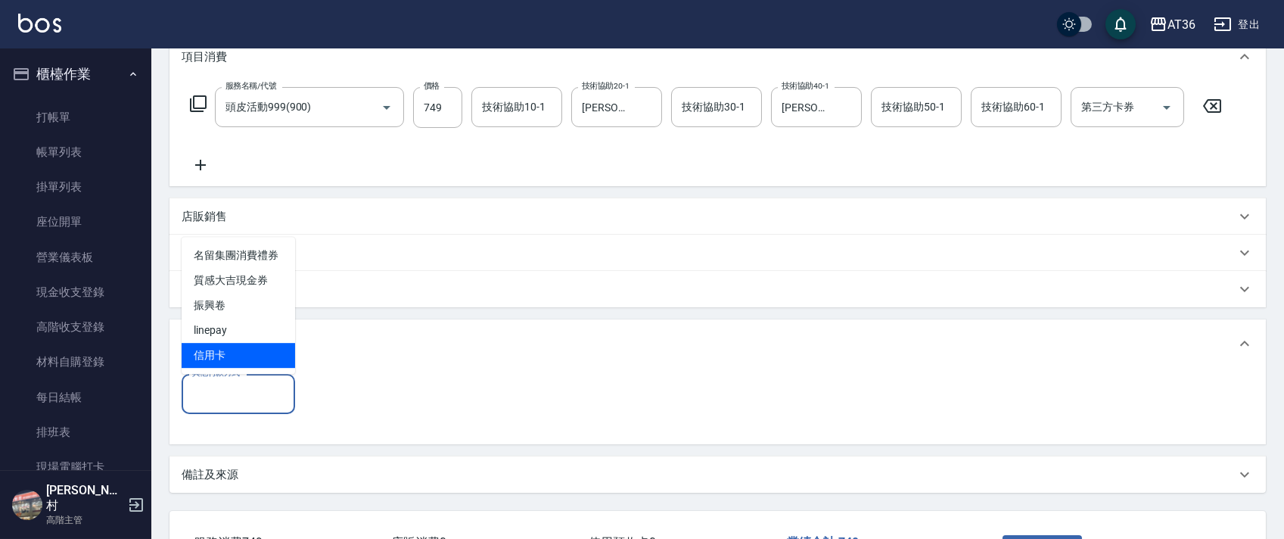
drag, startPoint x: 241, startPoint y: 346, endPoint x: 395, endPoint y: 350, distance: 154.4
click at [241, 349] on span "信用卡" at bounding box center [238, 355] width 113 height 25
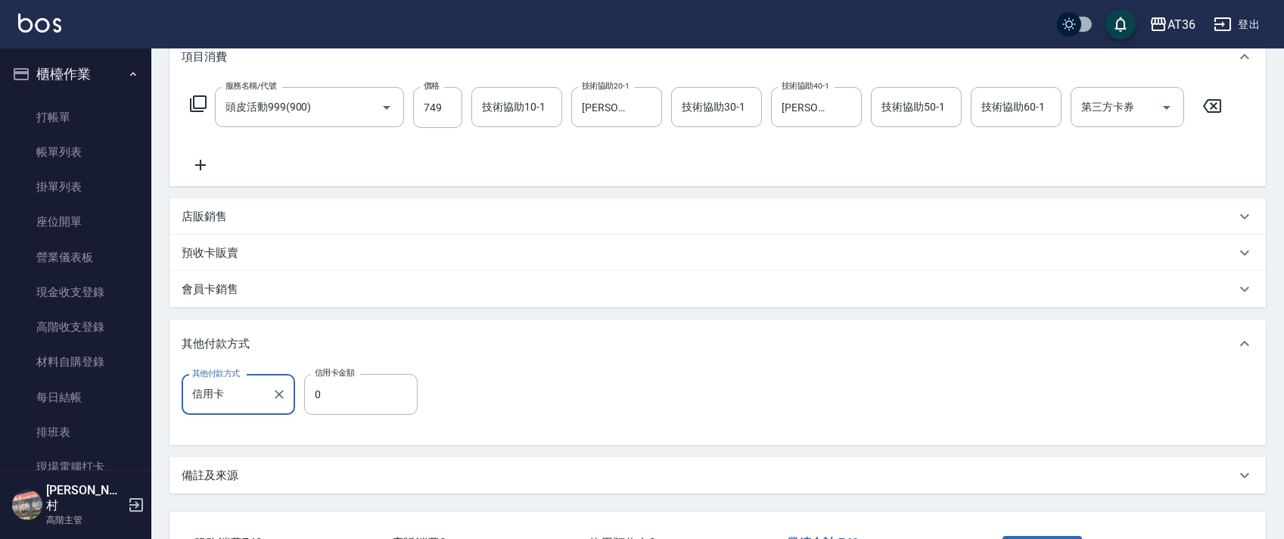
type input "信用卡"
click at [313, 391] on input "0" at bounding box center [360, 394] width 113 height 41
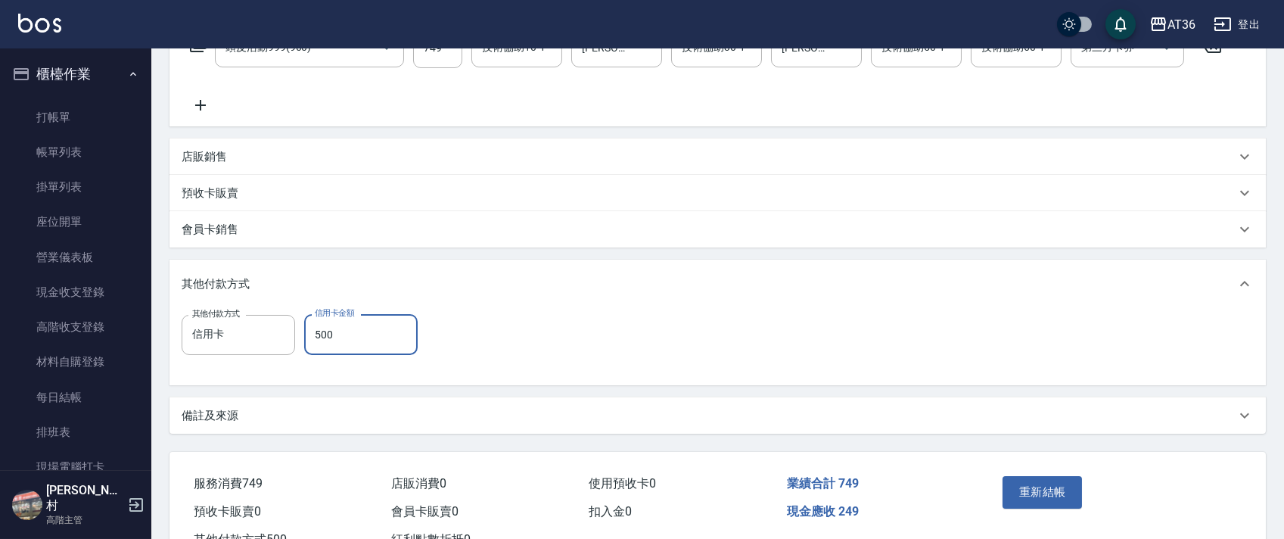
scroll to position [330, 0]
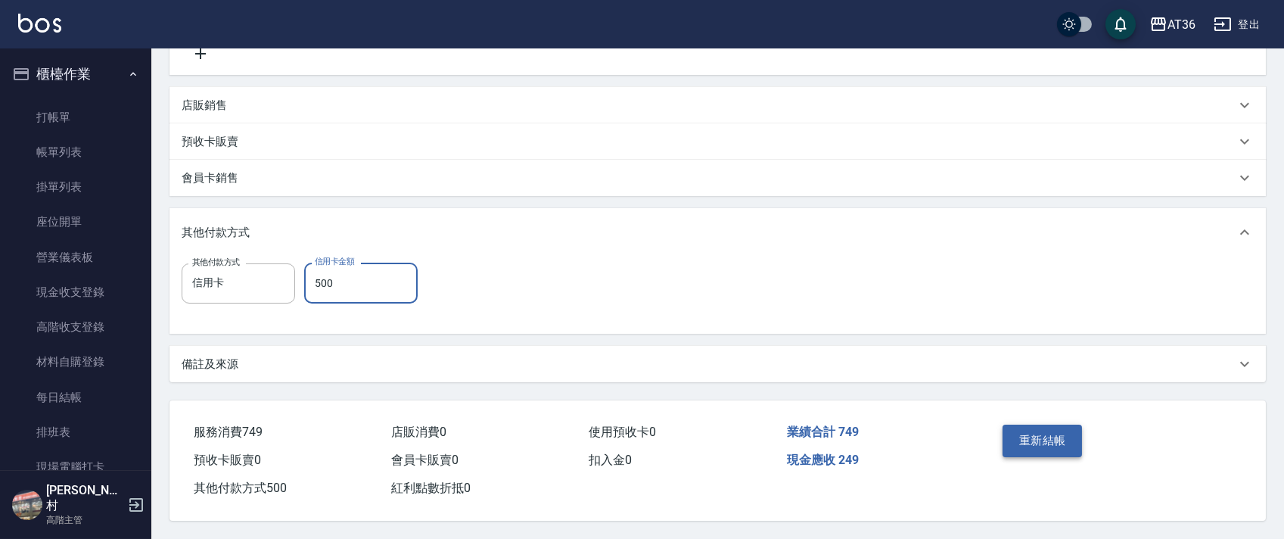
type input "500"
click at [1027, 439] on button "重新結帳" at bounding box center [1042, 440] width 80 height 32
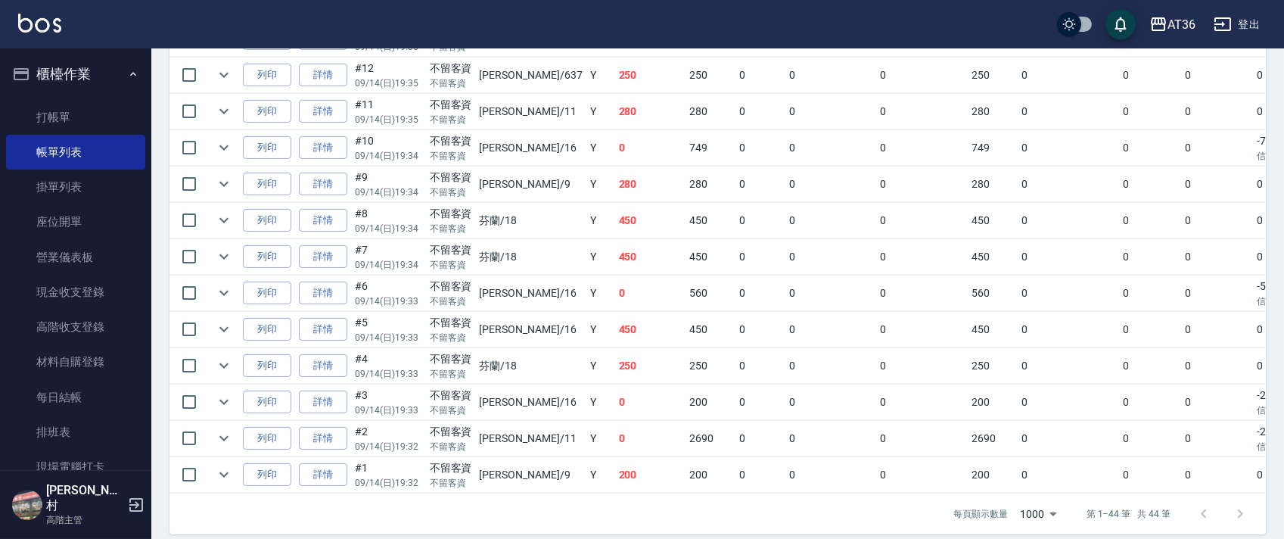
scroll to position [1594, 0]
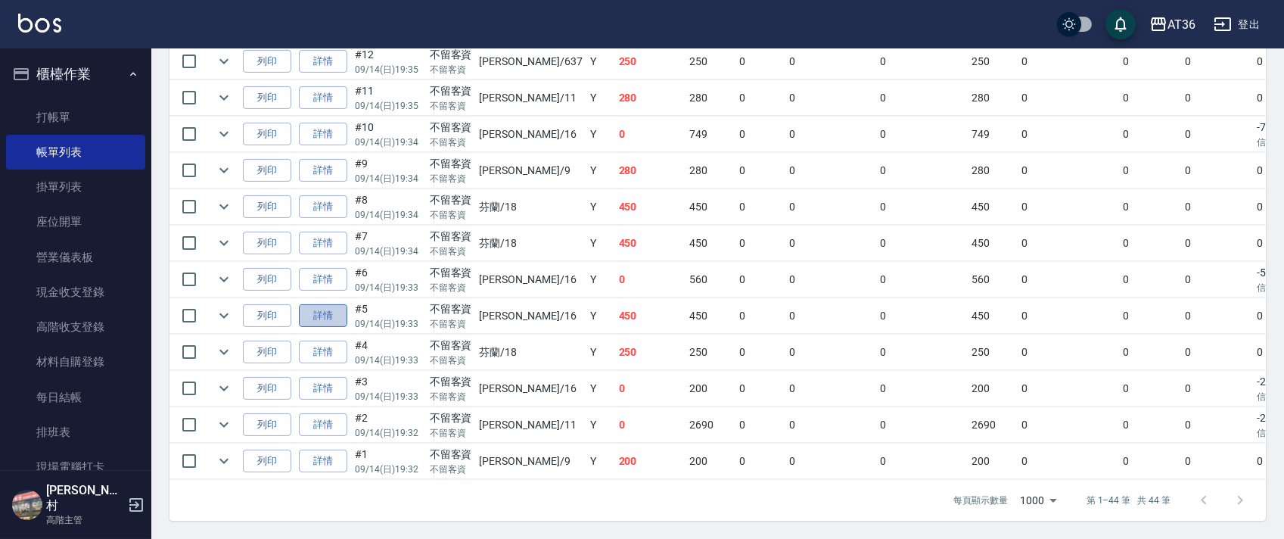
click at [315, 304] on link "詳情" at bounding box center [323, 315] width 48 height 23
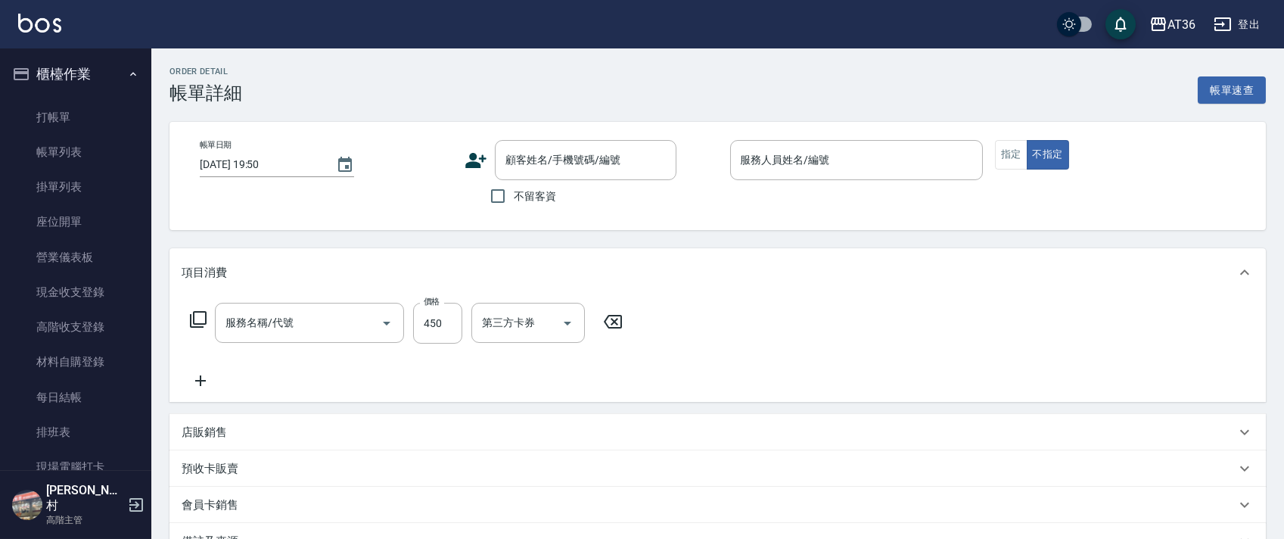
type input "[DATE] 19:33"
checkbox input "true"
type input "小鳳-16"
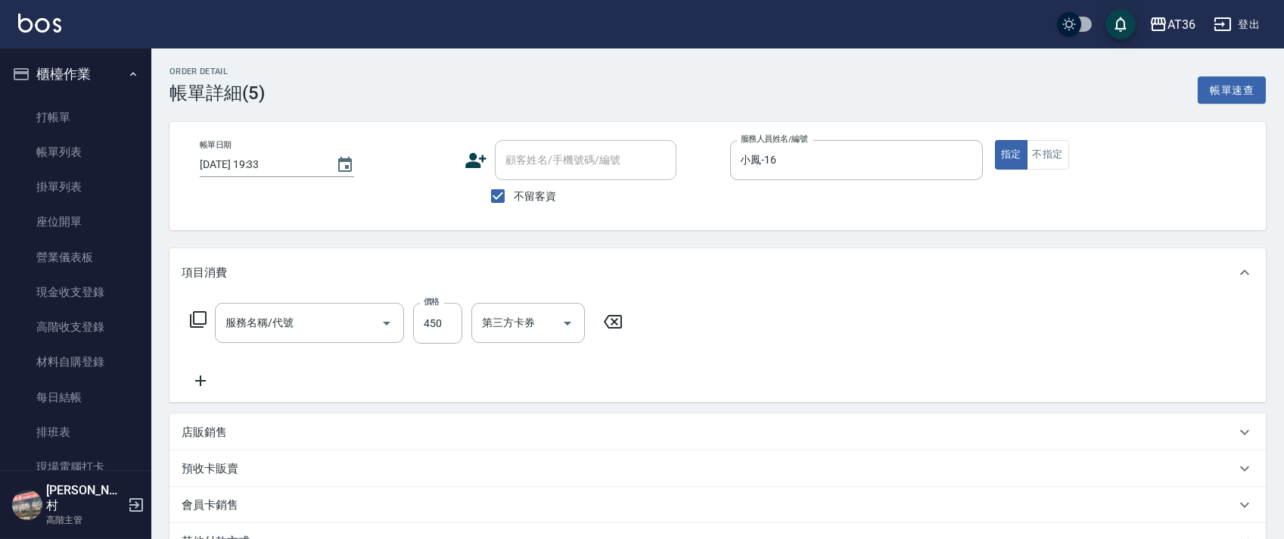
type input "洗+剪(301)"
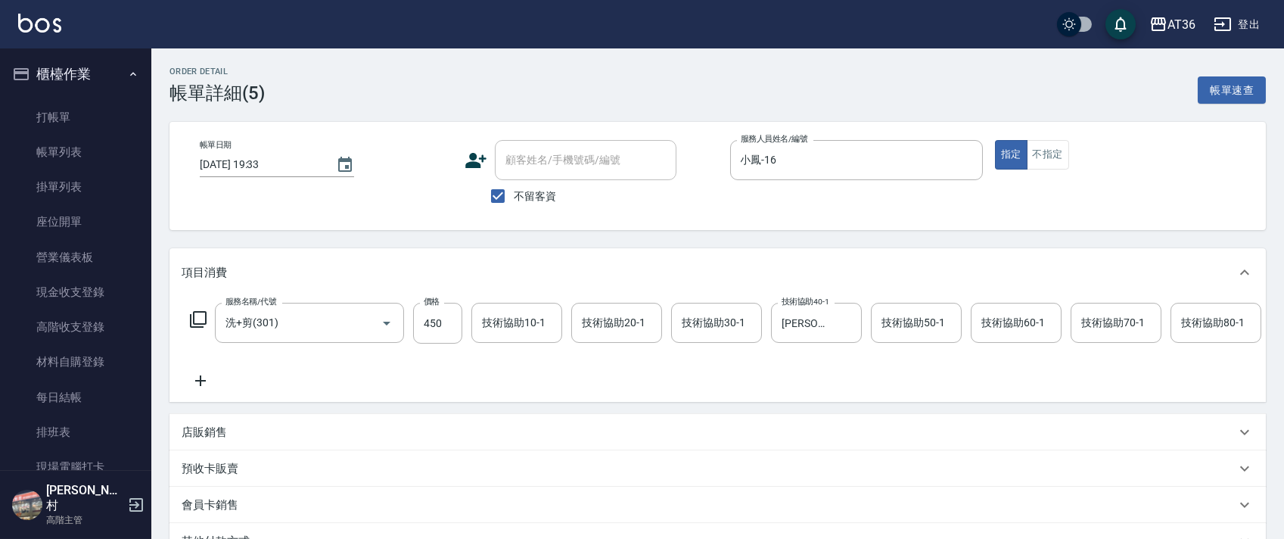
scroll to position [216, 0]
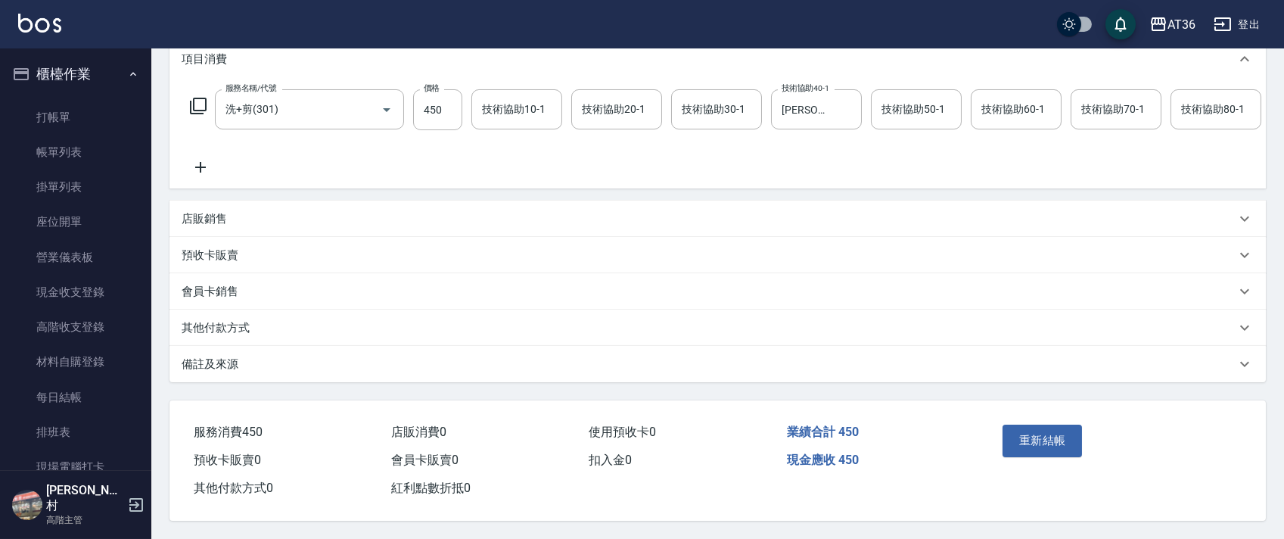
click at [247, 336] on p "其他付款方式" at bounding box center [216, 328] width 68 height 16
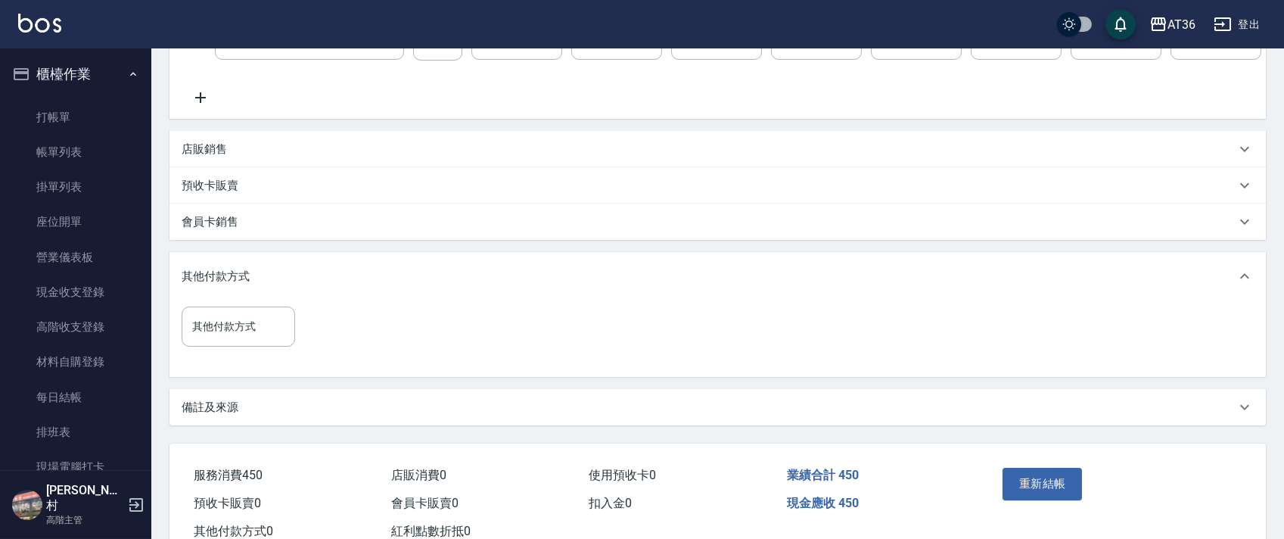
scroll to position [346, 0]
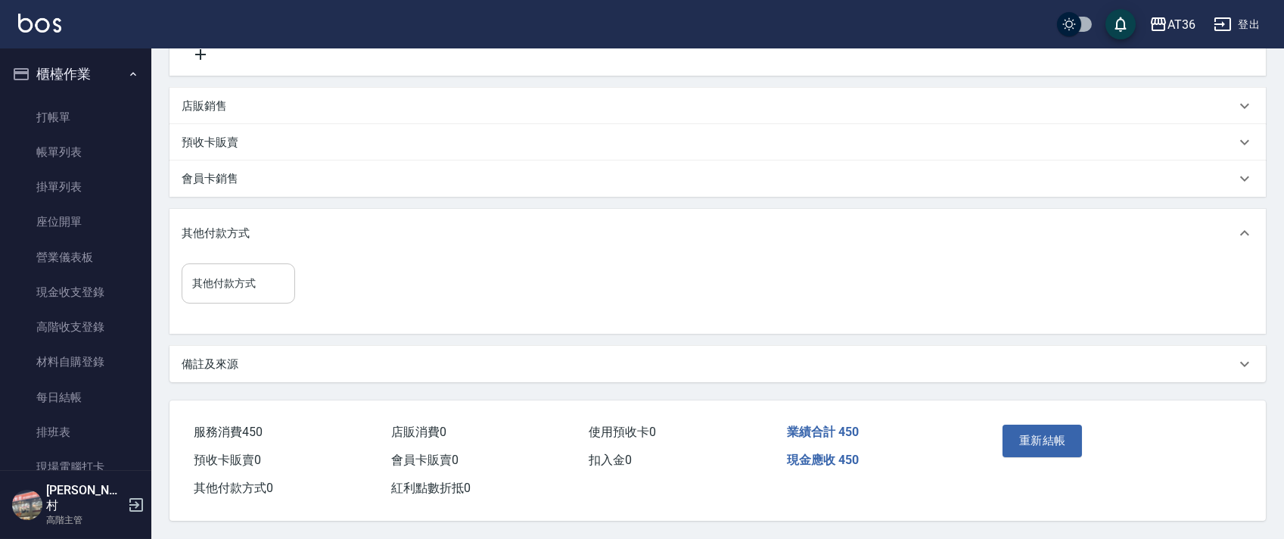
click at [260, 282] on input "其他付款方式" at bounding box center [238, 283] width 100 height 26
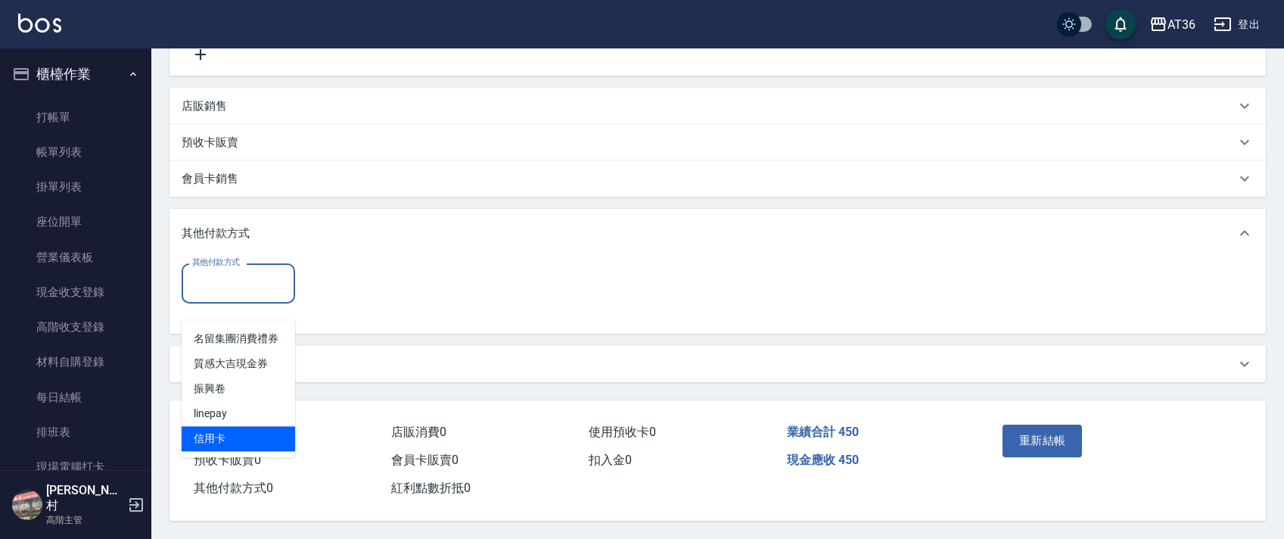
click at [231, 426] on span "信用卡" at bounding box center [238, 438] width 113 height 25
type input "信用卡"
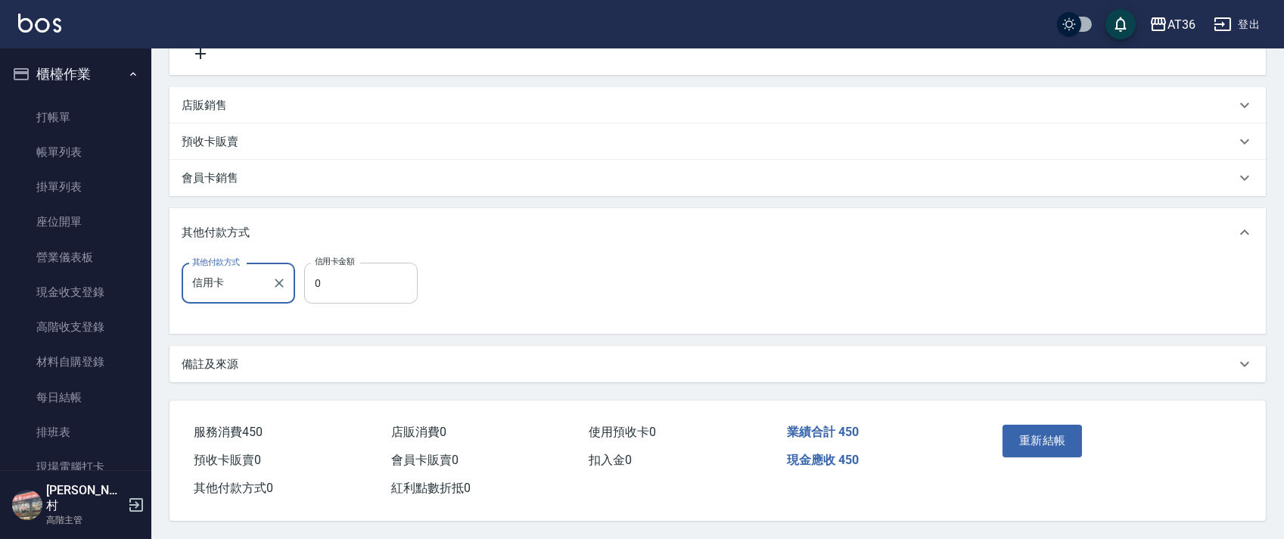
drag, startPoint x: 312, startPoint y: 284, endPoint x: 359, endPoint y: 269, distance: 48.6
click at [313, 284] on input "0" at bounding box center [360, 283] width 113 height 41
type input "250"
click at [1021, 436] on button "重新結帳" at bounding box center [1042, 440] width 80 height 32
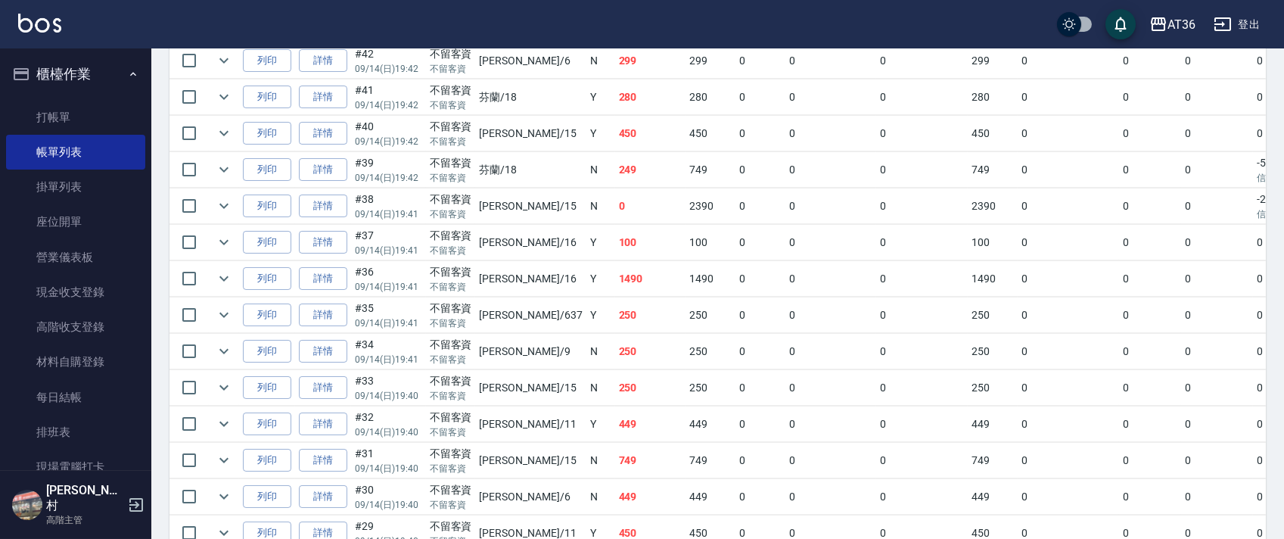
scroll to position [283, 0]
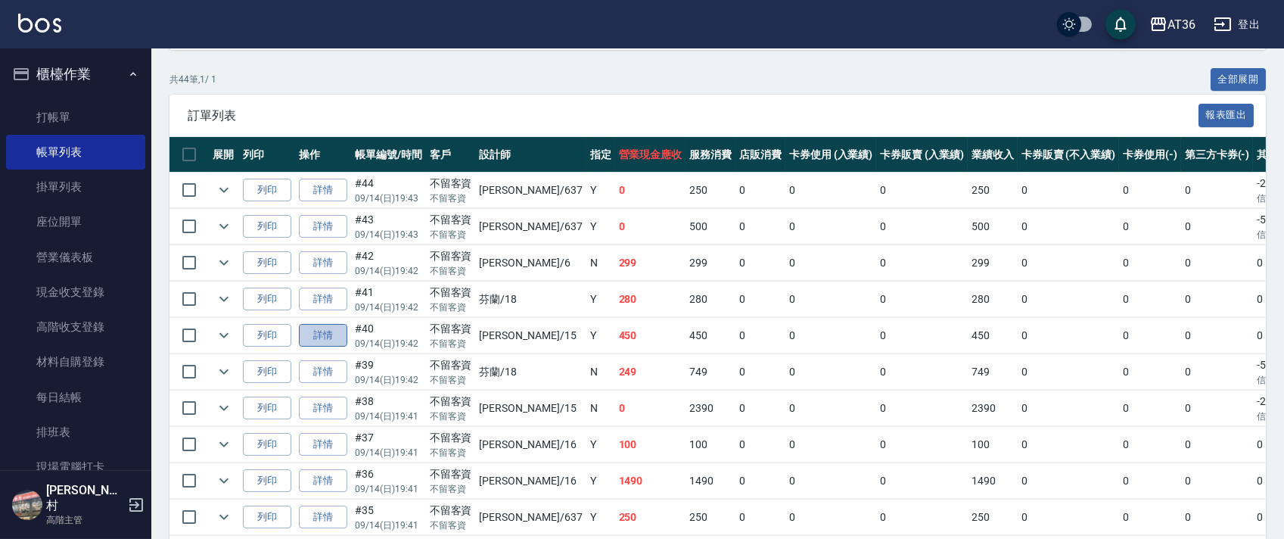
click at [328, 329] on link "詳情" at bounding box center [323, 335] width 48 height 23
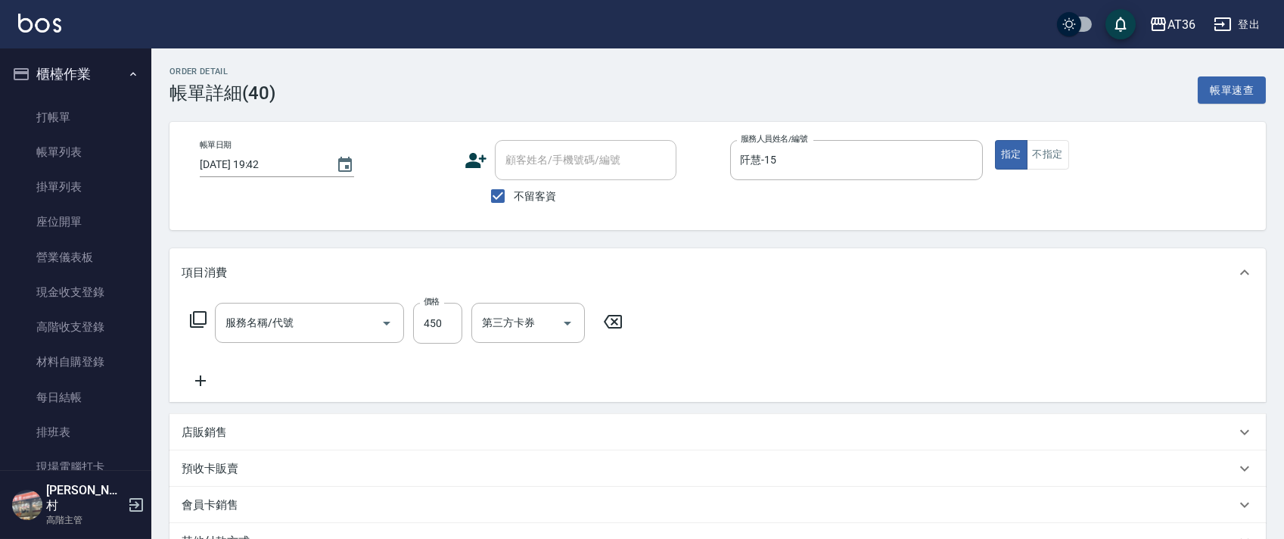
type input "2025/09/14 19:42"
checkbox input "true"
type input "阡慧-15"
type input "洗+剪(301)"
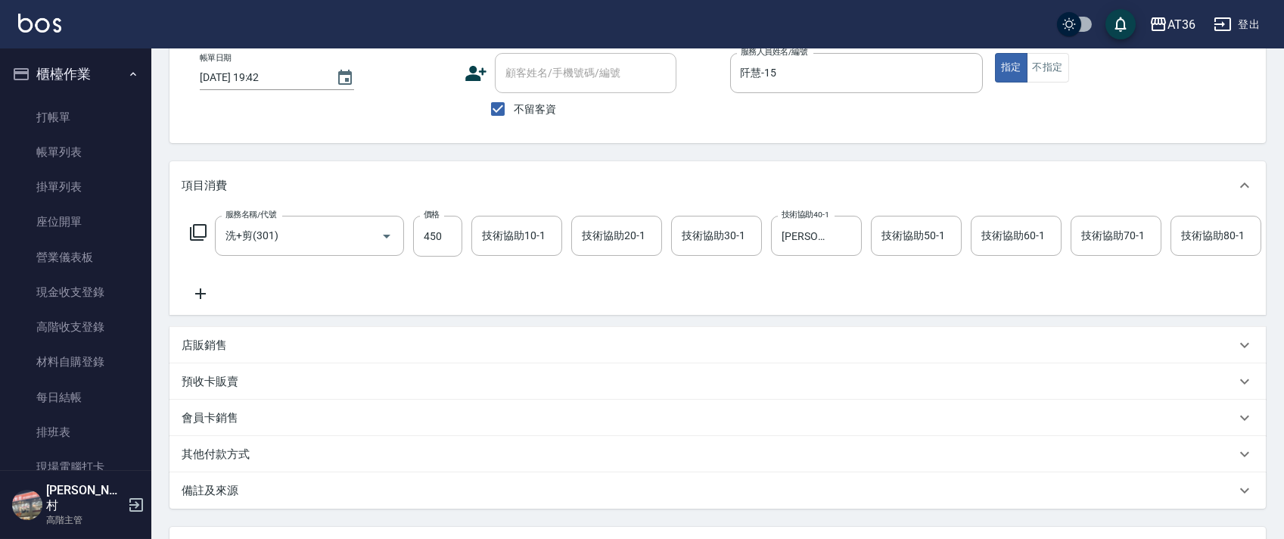
scroll to position [233, 0]
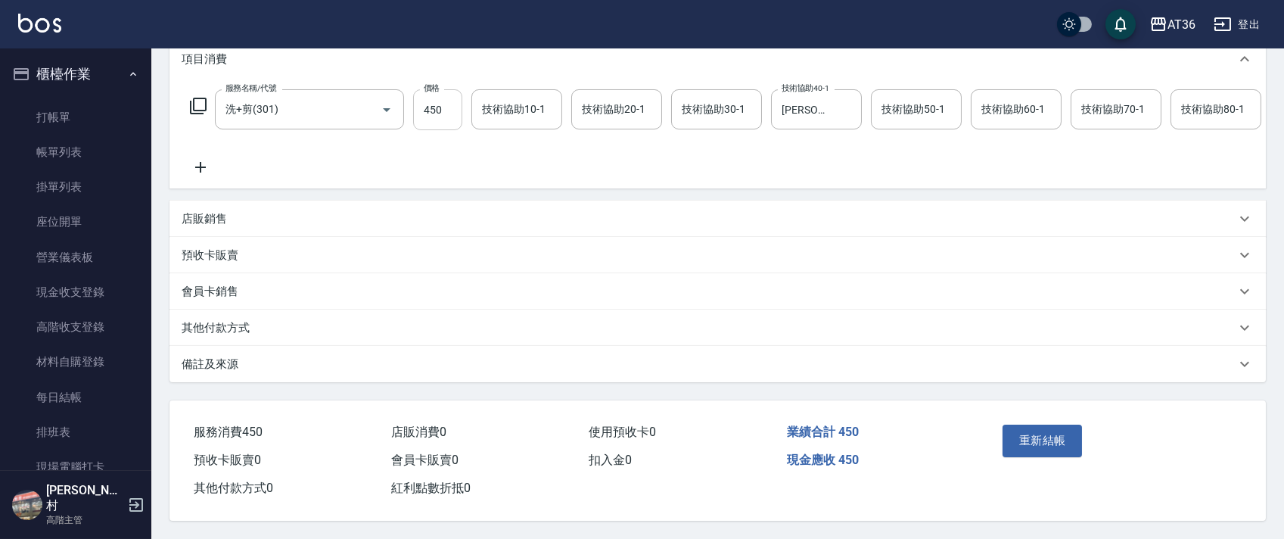
click at [427, 95] on input "450" at bounding box center [437, 109] width 49 height 41
type input "400"
drag, startPoint x: 1021, startPoint y: 446, endPoint x: 1003, endPoint y: 403, distance: 45.8
click at [1020, 445] on button "重新結帳" at bounding box center [1042, 440] width 80 height 32
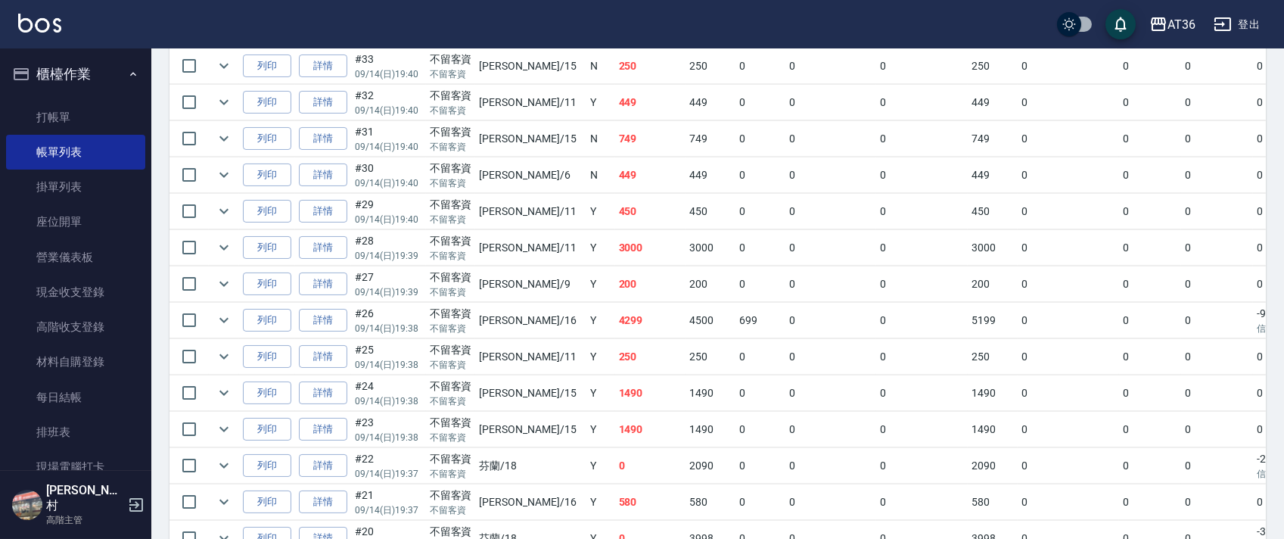
scroll to position [1008, 0]
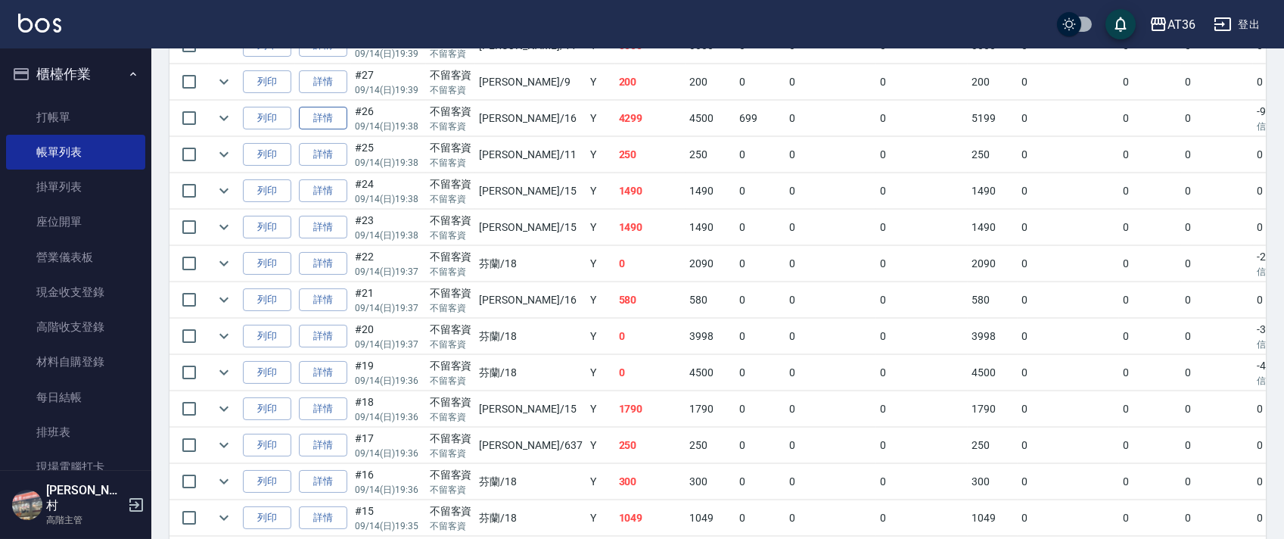
click at [342, 121] on link "詳情" at bounding box center [323, 118] width 48 height 23
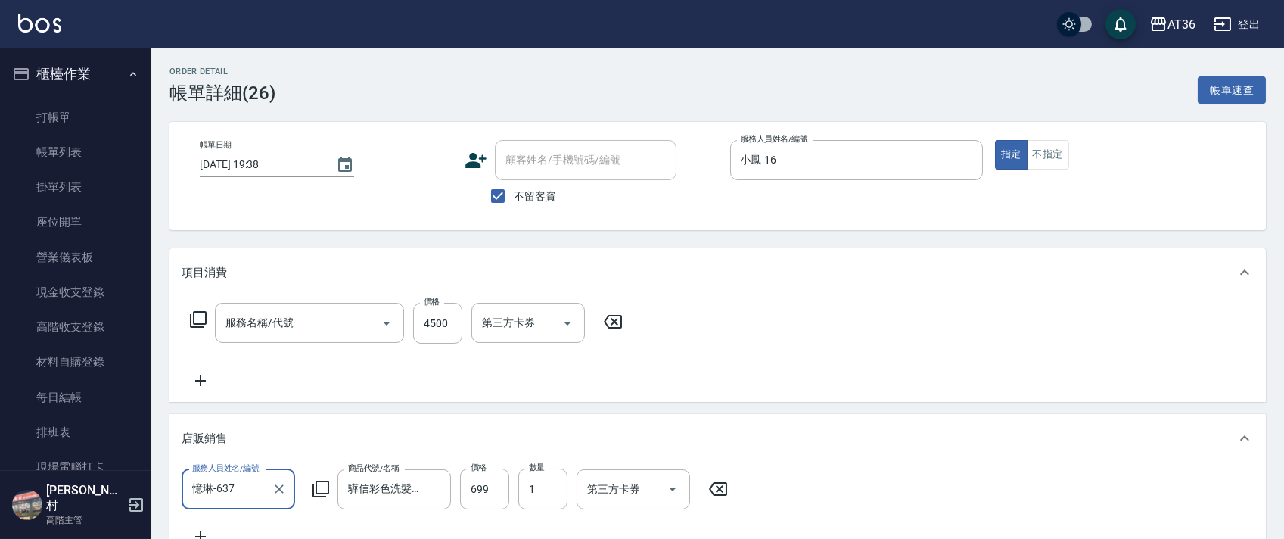
type input "[DATE] 19:38"
checkbox input "true"
type input "小鳳-16"
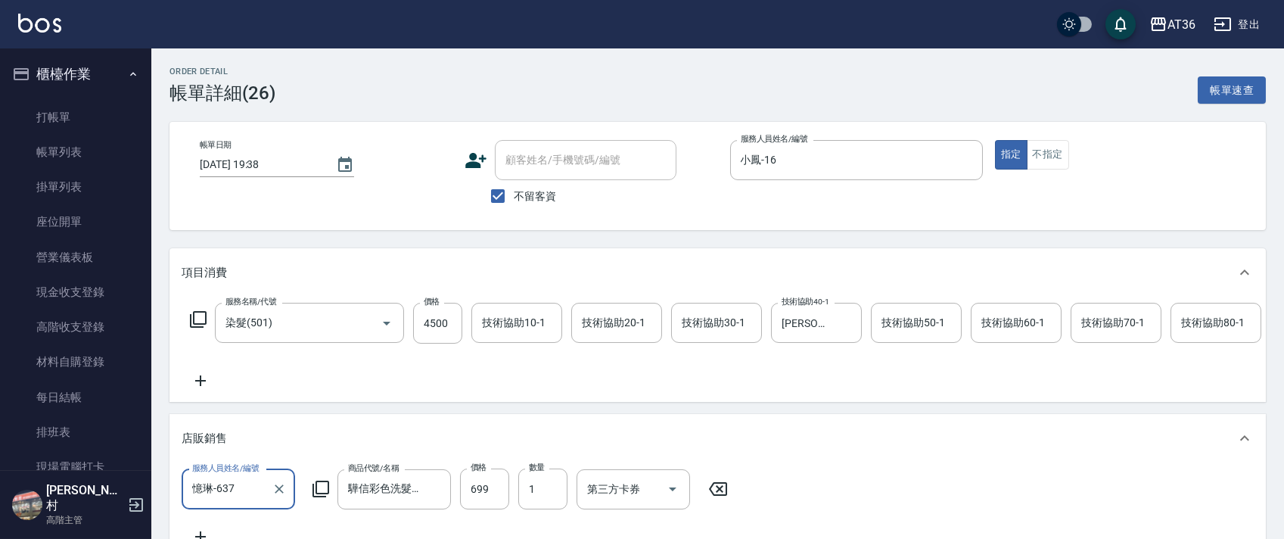
type input "染髮(501)"
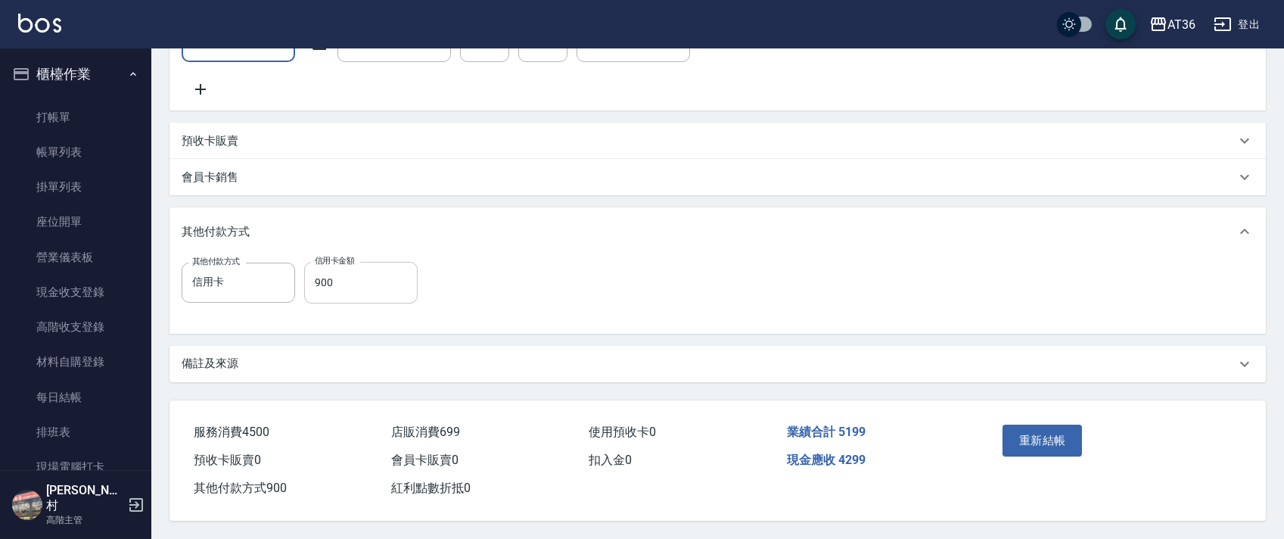
click at [318, 284] on input "900" at bounding box center [360, 282] width 113 height 41
type input "1549"
click at [1036, 441] on button "重新結帳" at bounding box center [1042, 440] width 80 height 32
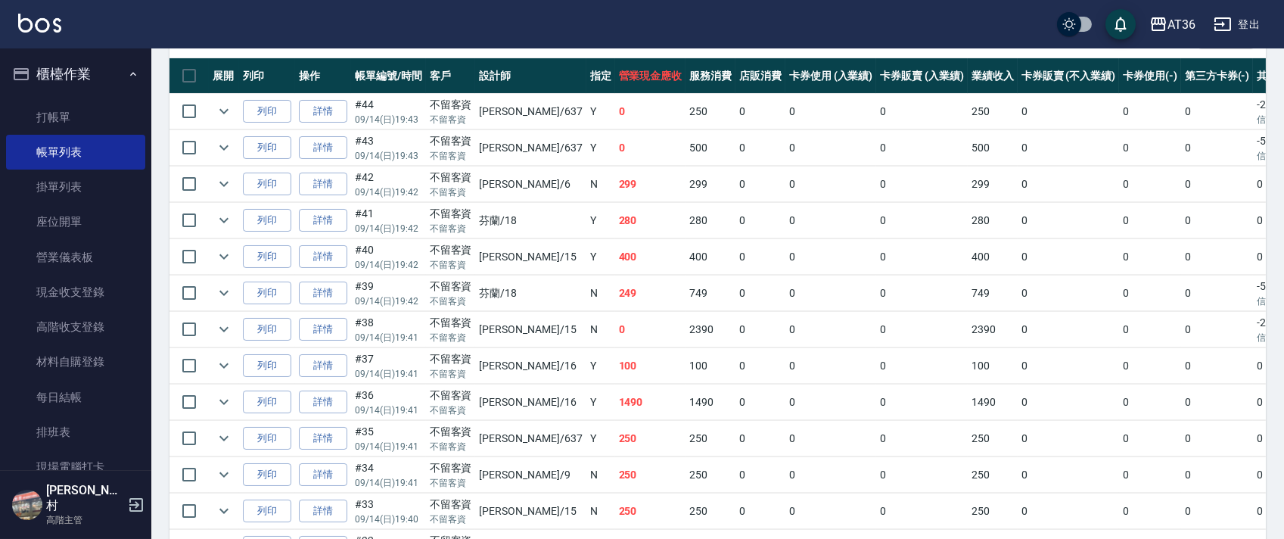
scroll to position [403, 0]
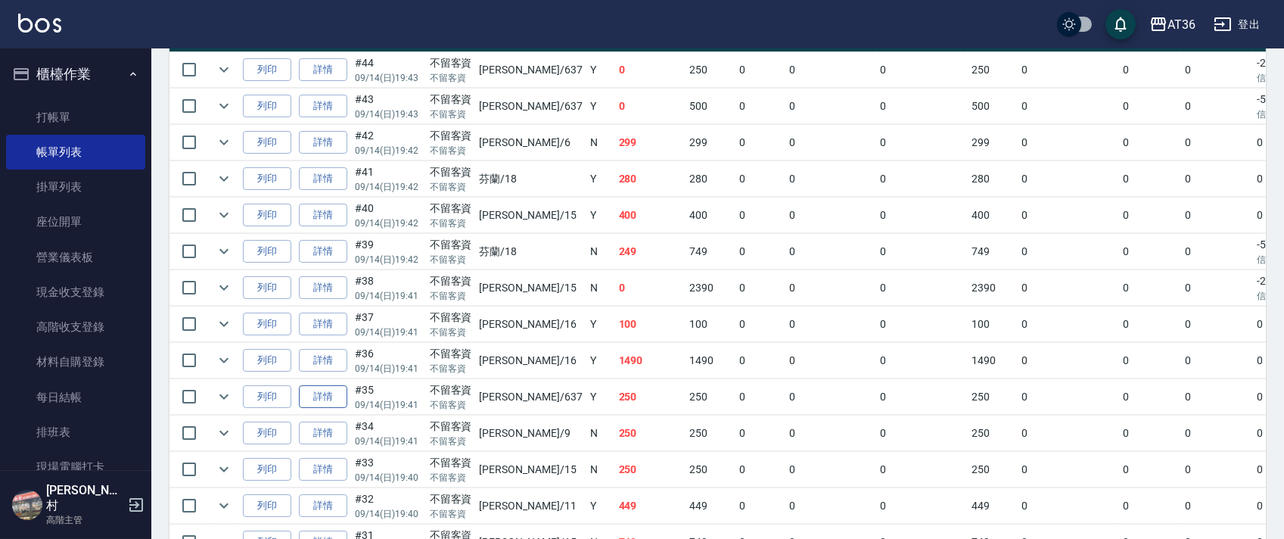
click at [328, 400] on link "詳情" at bounding box center [323, 396] width 48 height 23
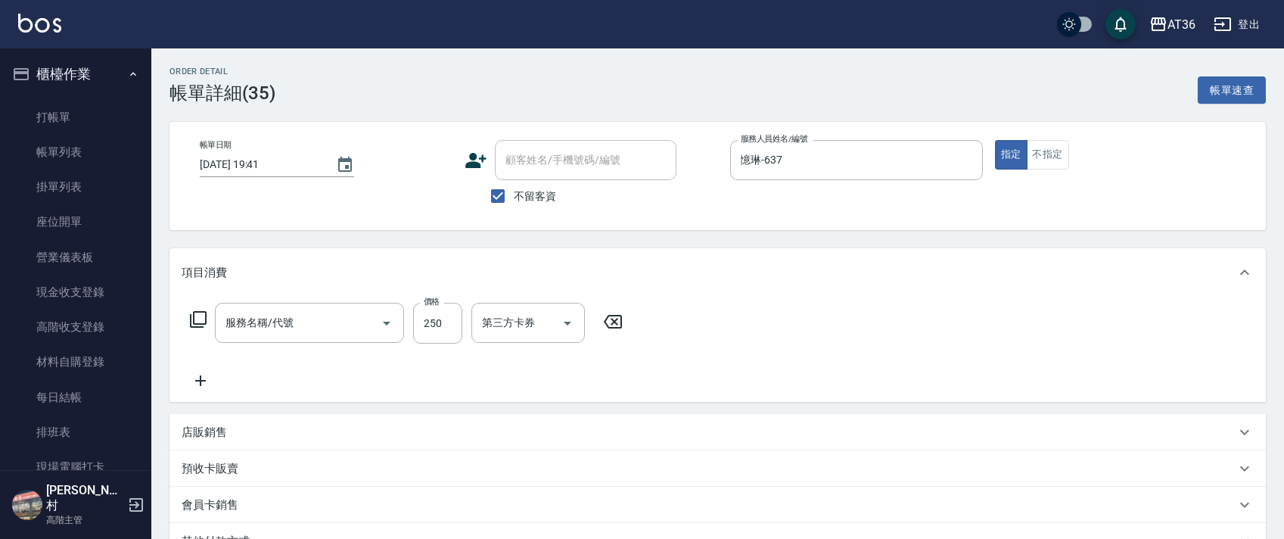
type input "[DATE] 19:41"
checkbox input "true"
type input "憶琳-637"
type input "一般洗髮(201)"
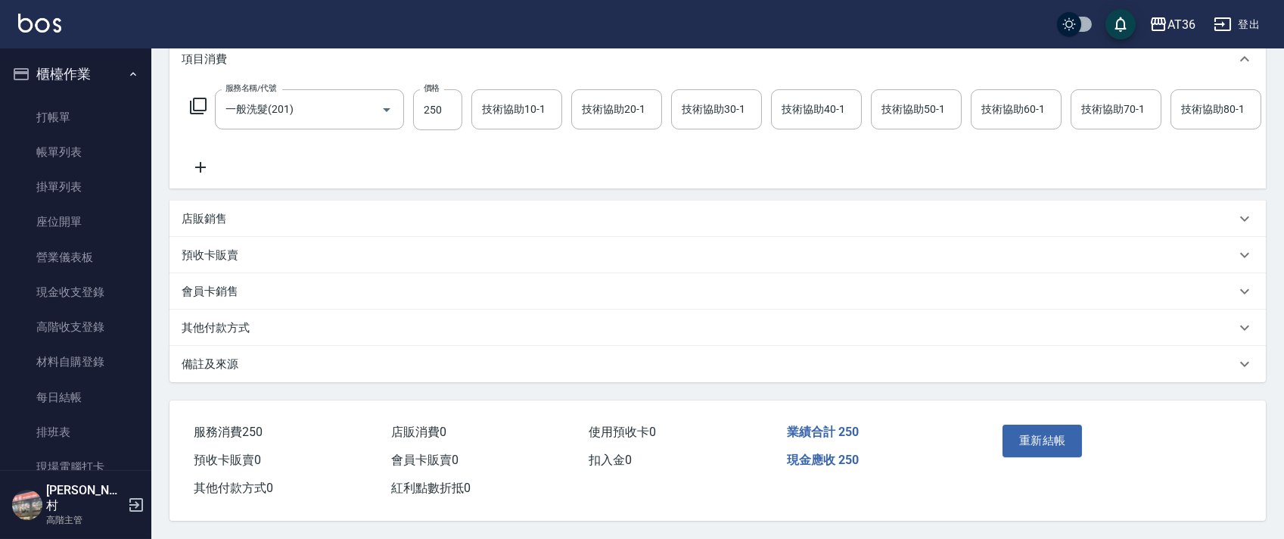
scroll to position [233, 0]
click at [243, 320] on p "其他付款方式" at bounding box center [216, 328] width 68 height 16
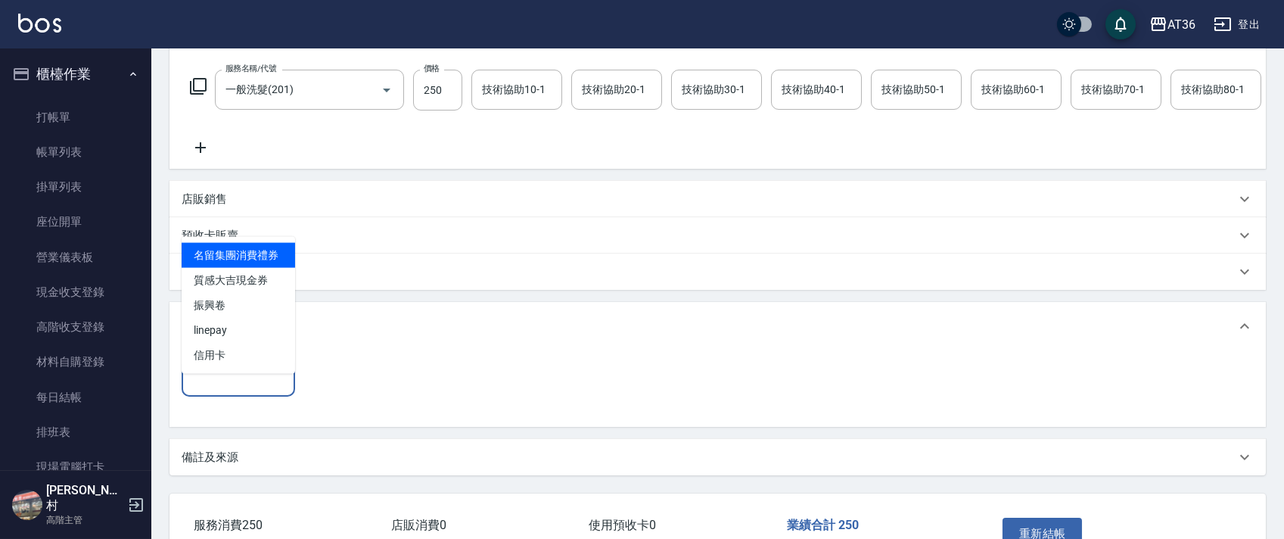
drag, startPoint x: 234, startPoint y: 390, endPoint x: 250, endPoint y: 443, distance: 56.2
click at [231, 390] on input "其他付款方式" at bounding box center [238, 376] width 100 height 26
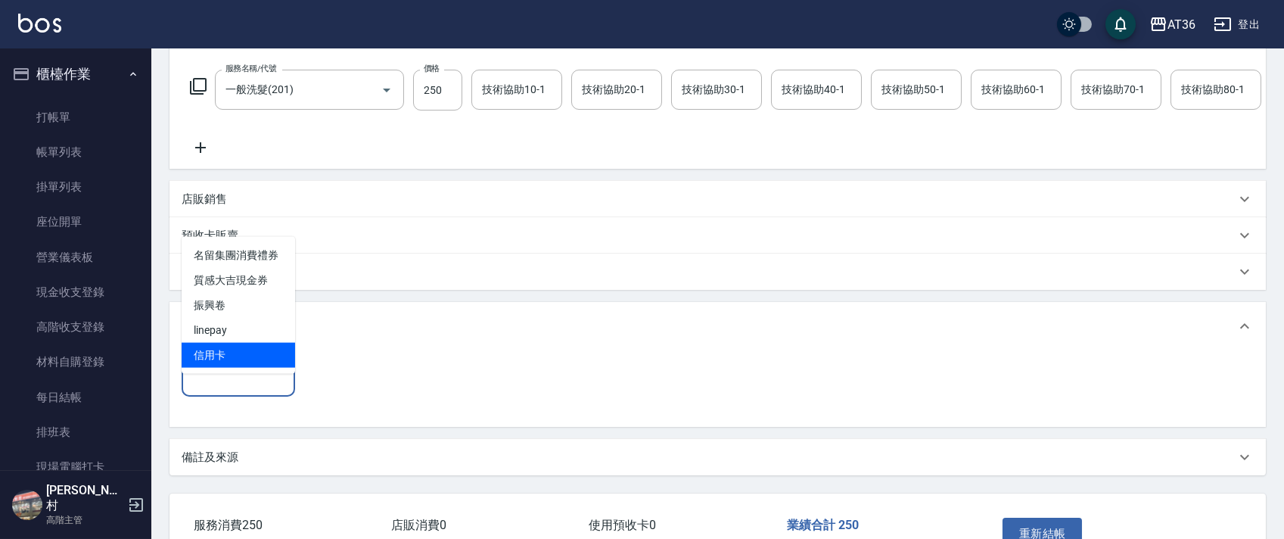
click at [204, 356] on span "信用卡" at bounding box center [238, 355] width 113 height 25
type input "信用卡"
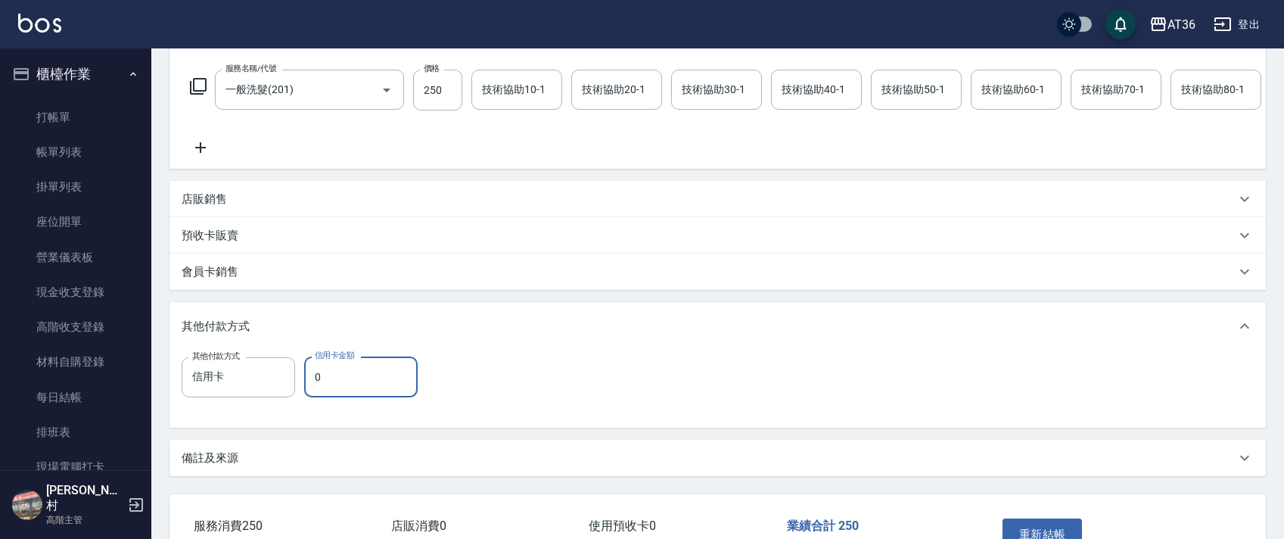
click at [306, 391] on input "0" at bounding box center [360, 376] width 113 height 41
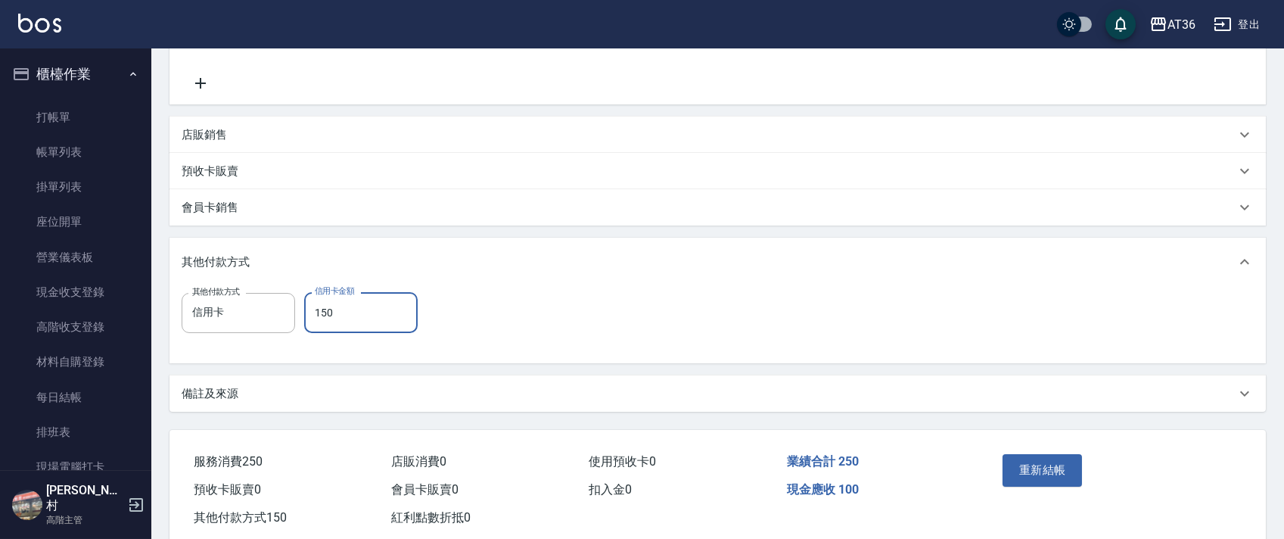
scroll to position [346, 0]
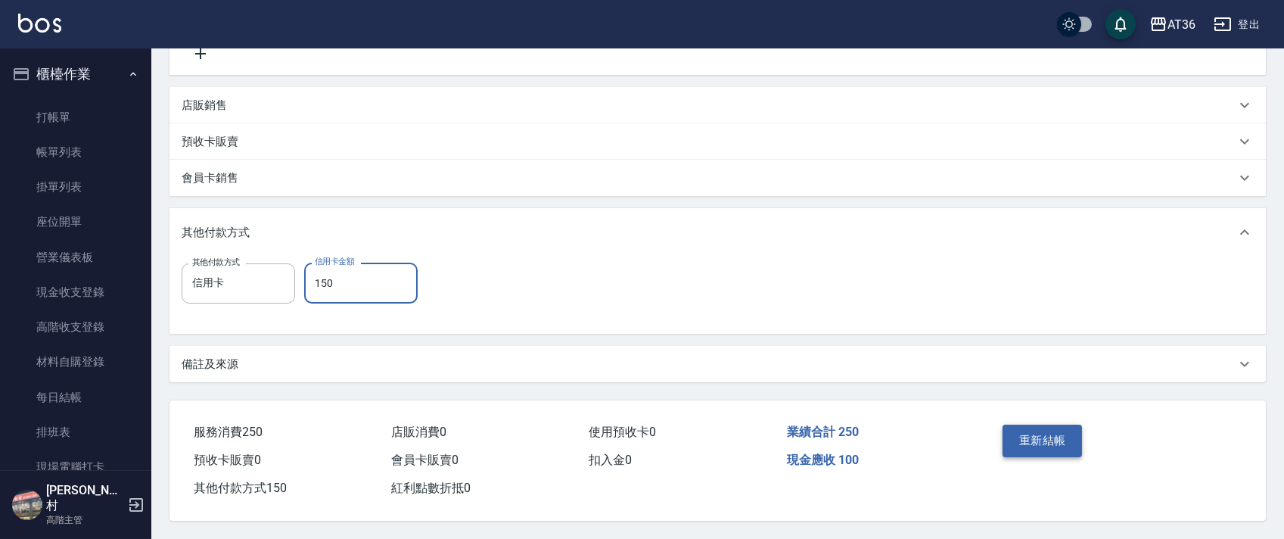
type input "150"
click at [1045, 437] on button "重新結帳" at bounding box center [1042, 440] width 80 height 32
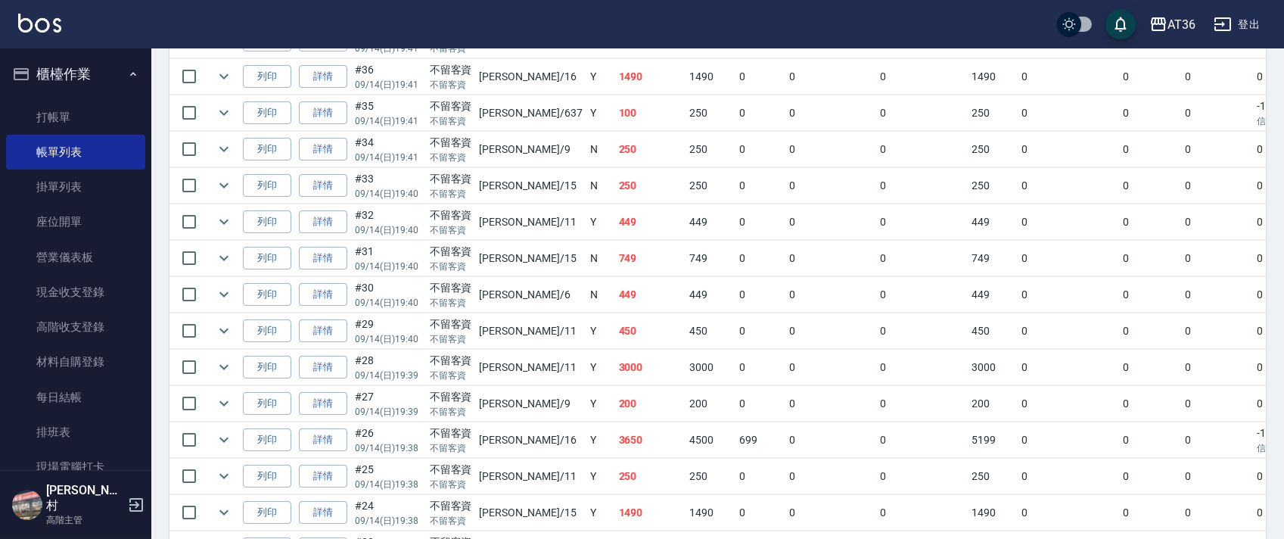
scroll to position [806, 0]
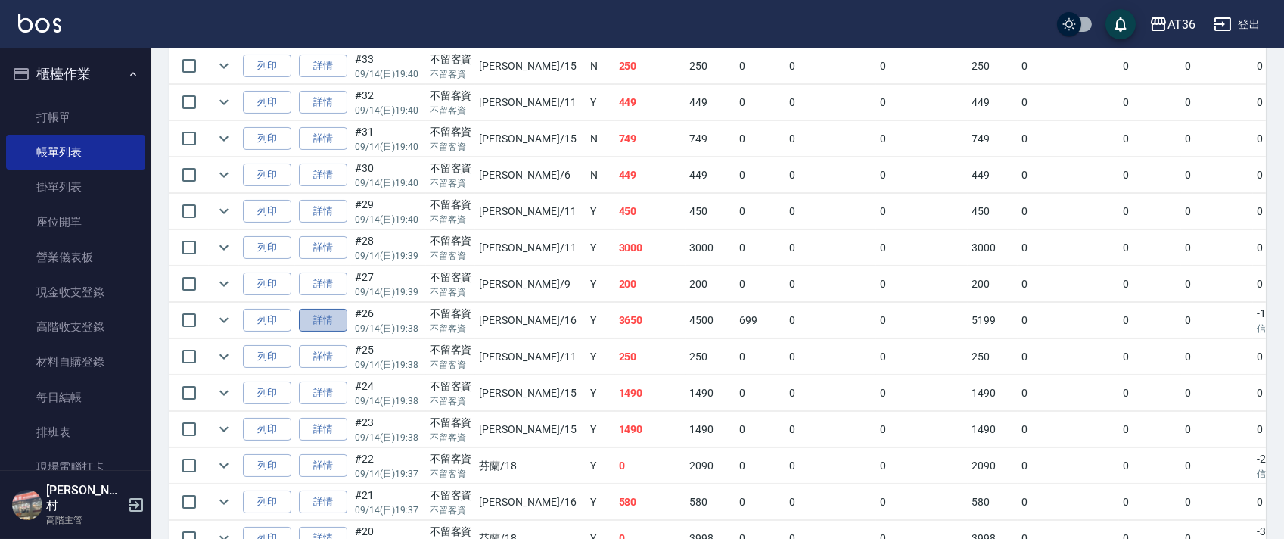
click at [321, 321] on link "詳情" at bounding box center [323, 320] width 48 height 23
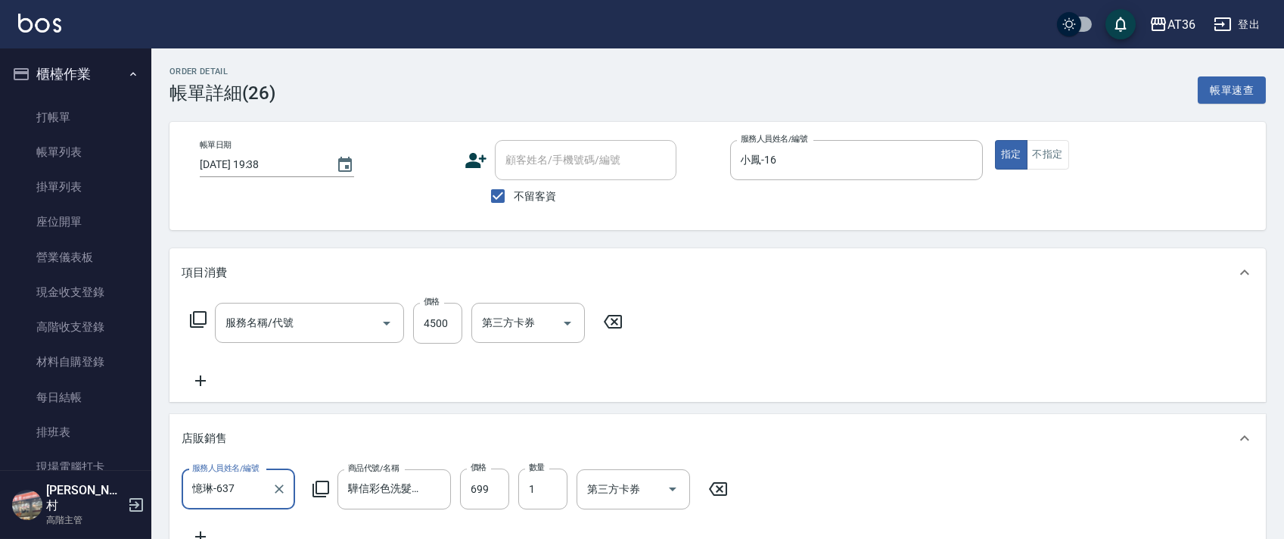
type input "[DATE] 19:38"
checkbox input "true"
type input "小鳳-16"
type input "染髮(501)"
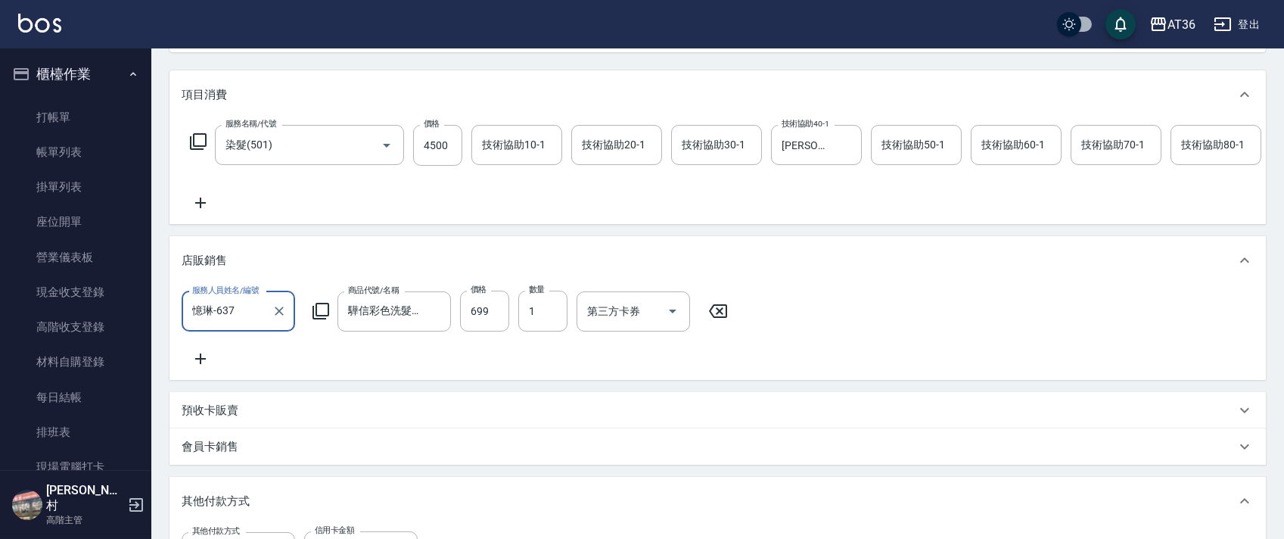
scroll to position [483, 0]
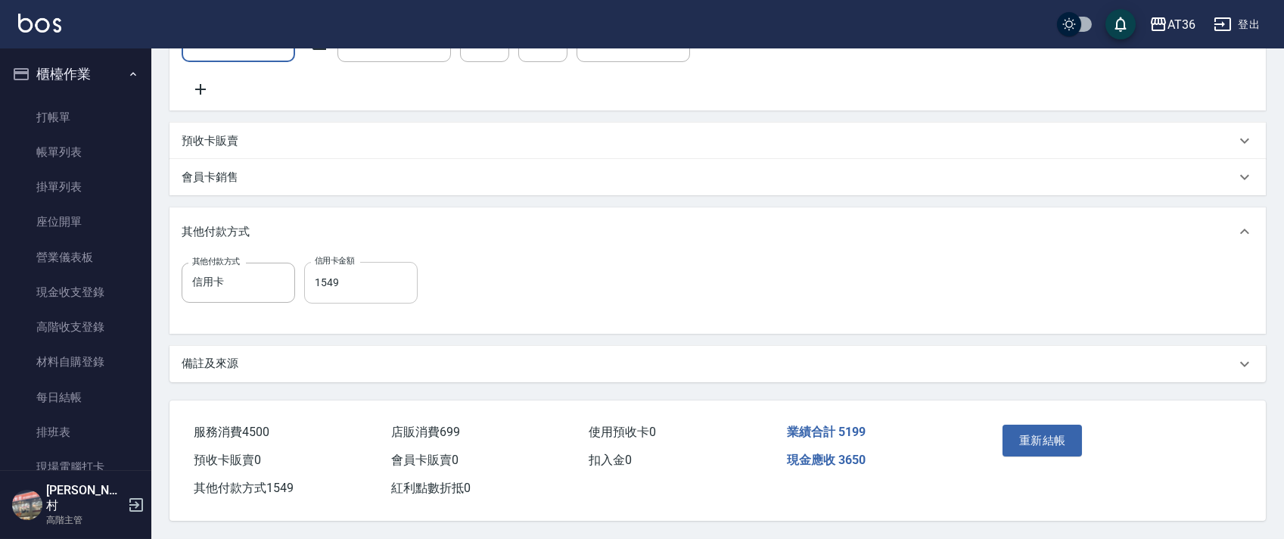
click at [331, 277] on input "1549" at bounding box center [360, 282] width 113 height 41
type input "1399"
click at [1061, 441] on button "重新結帳" at bounding box center [1042, 440] width 80 height 32
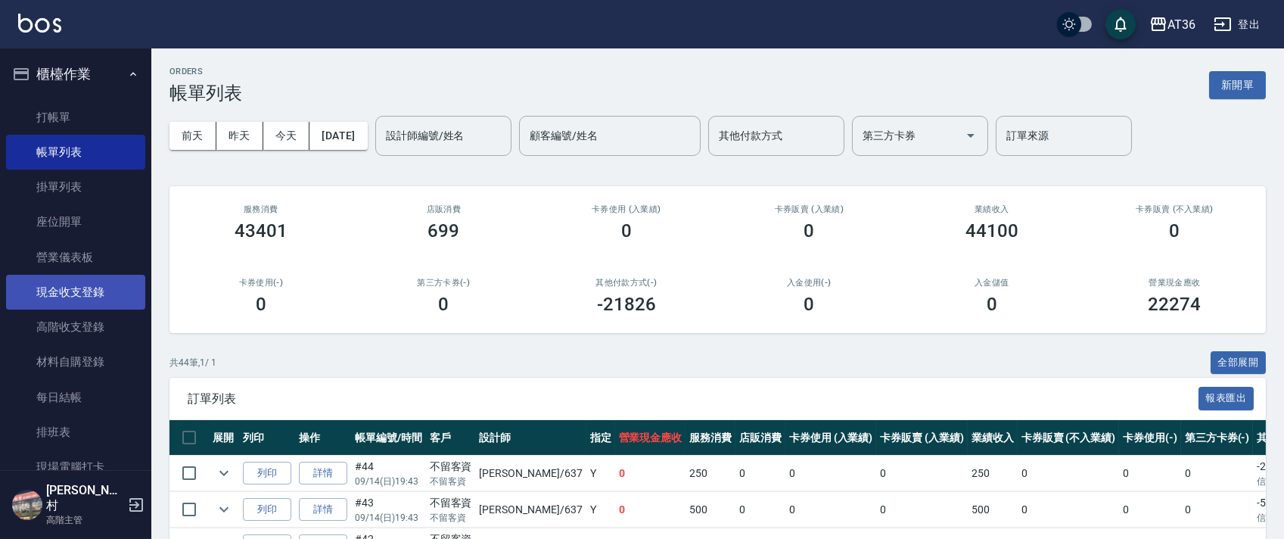
click at [71, 284] on link "現金收支登錄" at bounding box center [75, 292] width 139 height 35
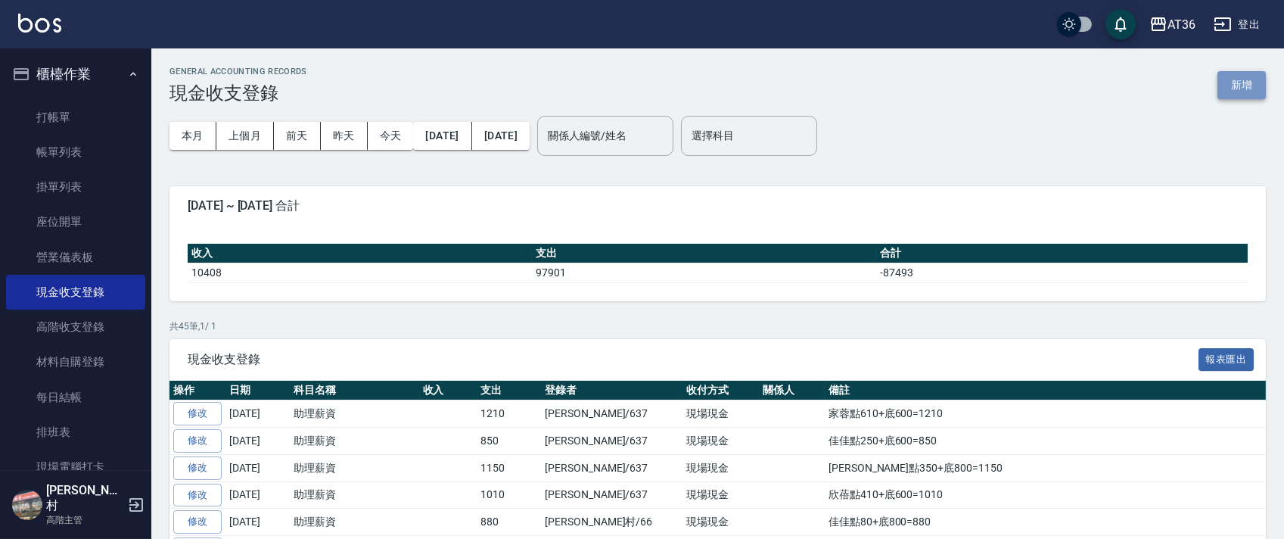
click at [1229, 85] on button "新增" at bounding box center [1241, 85] width 48 height 28
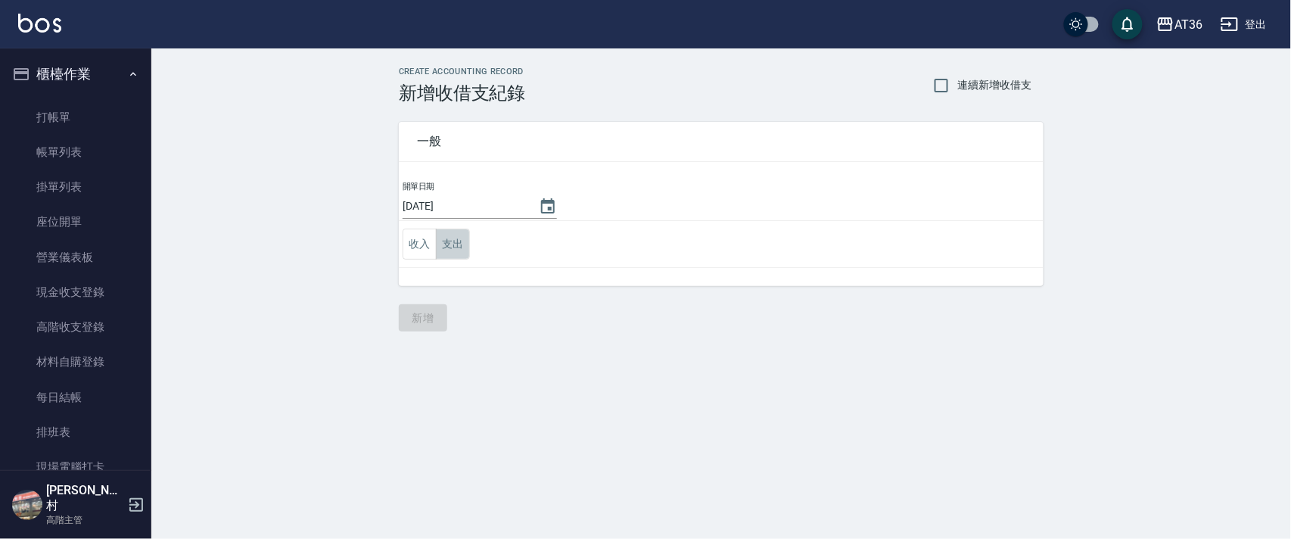
drag, startPoint x: 458, startPoint y: 241, endPoint x: 490, endPoint y: 266, distance: 40.9
click at [458, 242] on button "支出" at bounding box center [453, 243] width 34 height 31
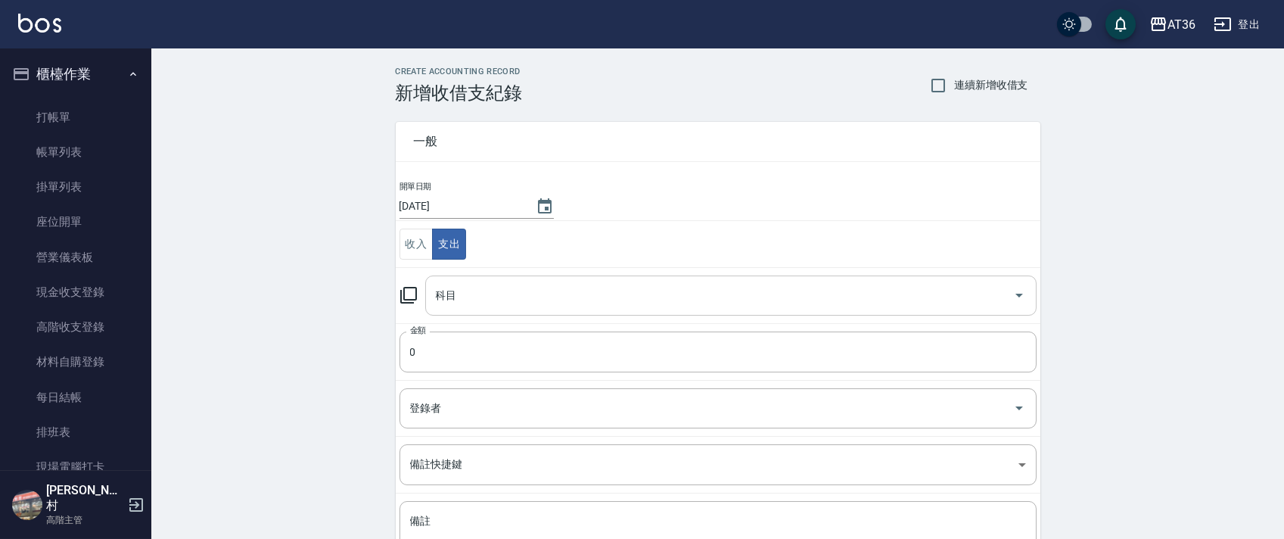
click at [442, 300] on div "科目 科目" at bounding box center [730, 295] width 611 height 40
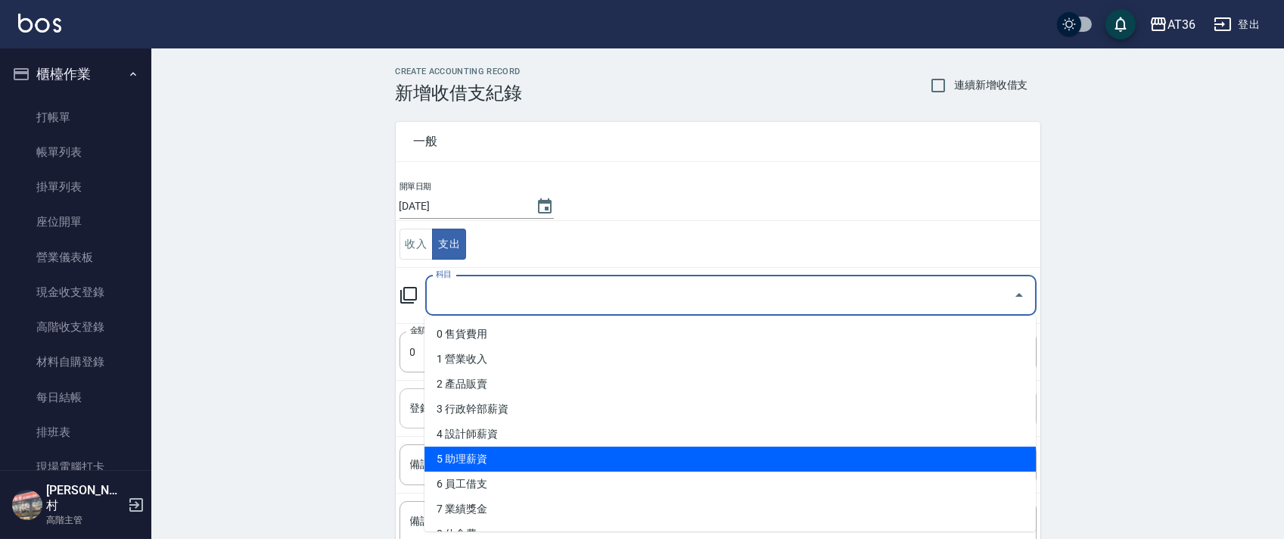
drag, startPoint x: 473, startPoint y: 453, endPoint x: 499, endPoint y: 403, distance: 56.2
click at [473, 454] on li "5 助理薪資" at bounding box center [729, 458] width 611 height 25
type input "5 助理薪資"
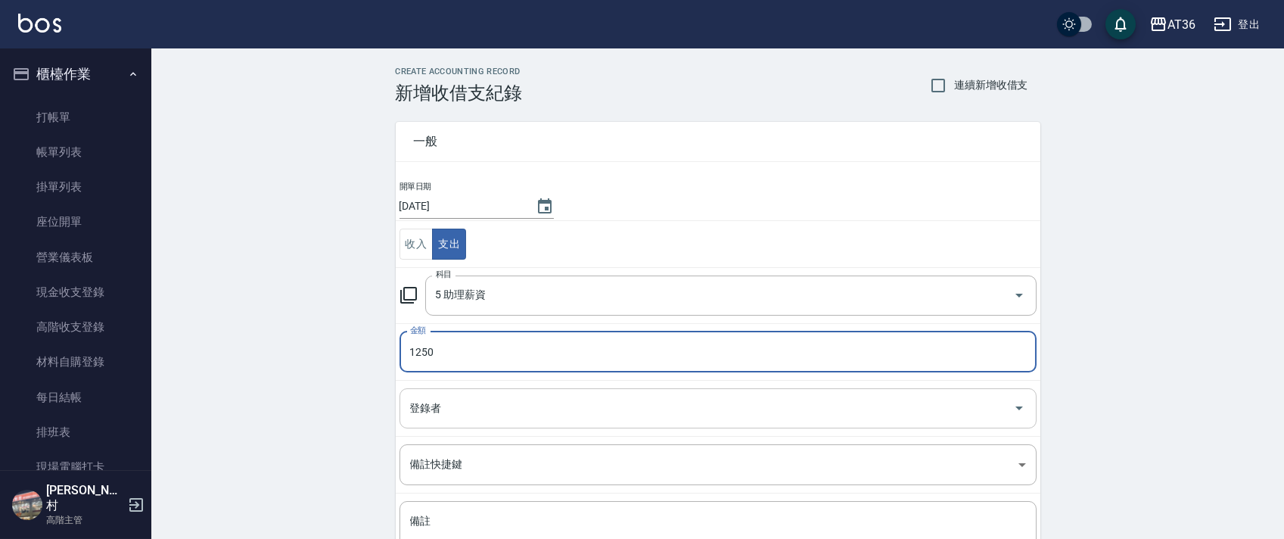
type input "1250"
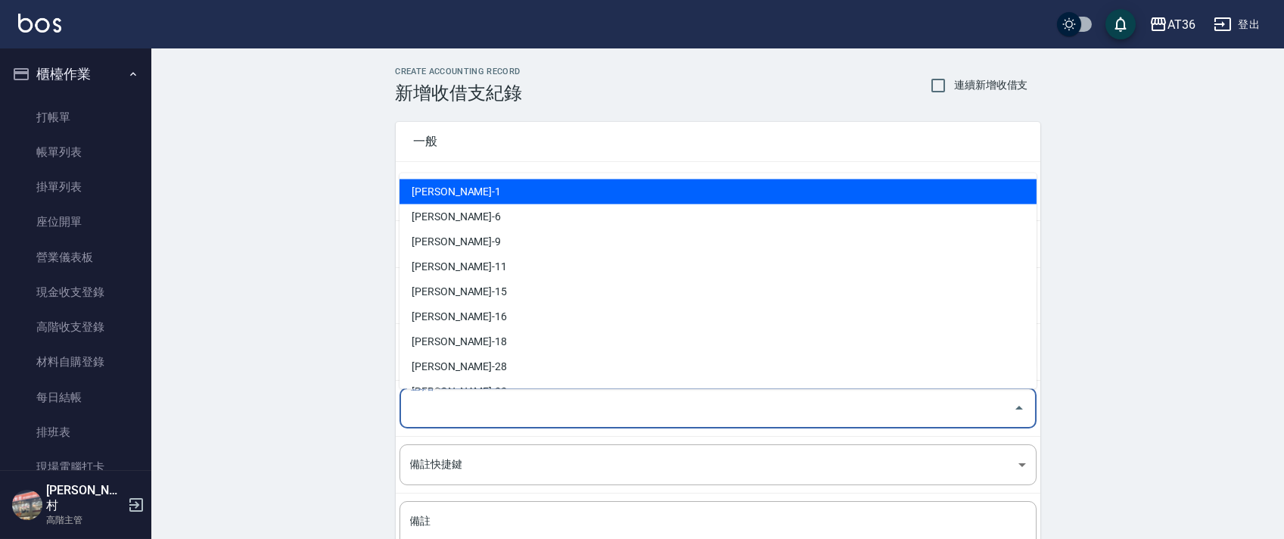
click at [426, 413] on div "登錄者 登錄者" at bounding box center [717, 408] width 637 height 40
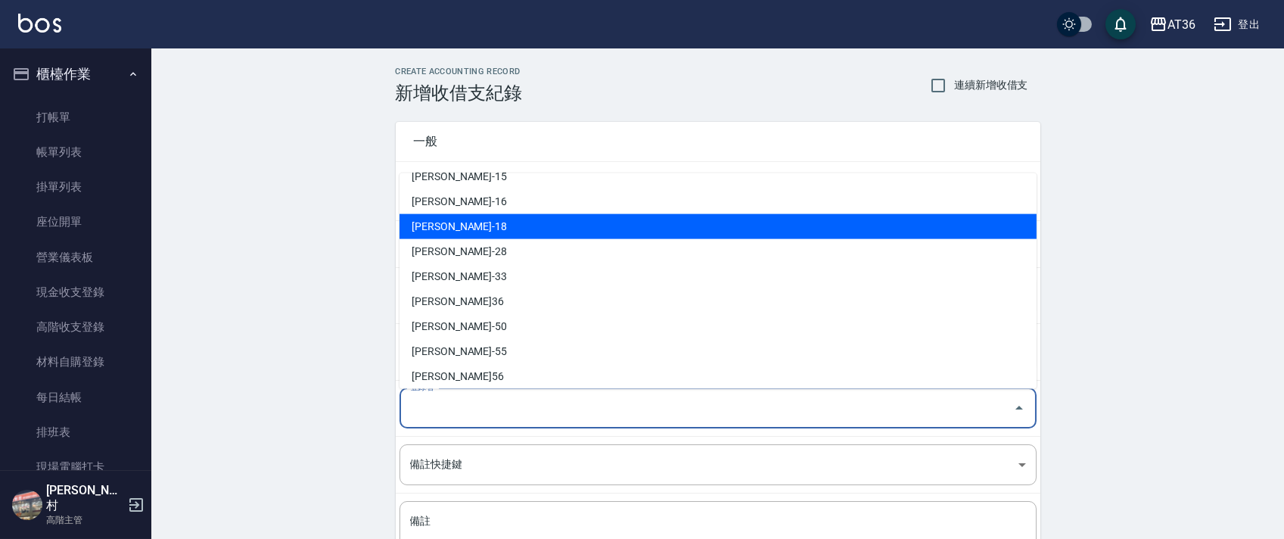
scroll to position [271, 0]
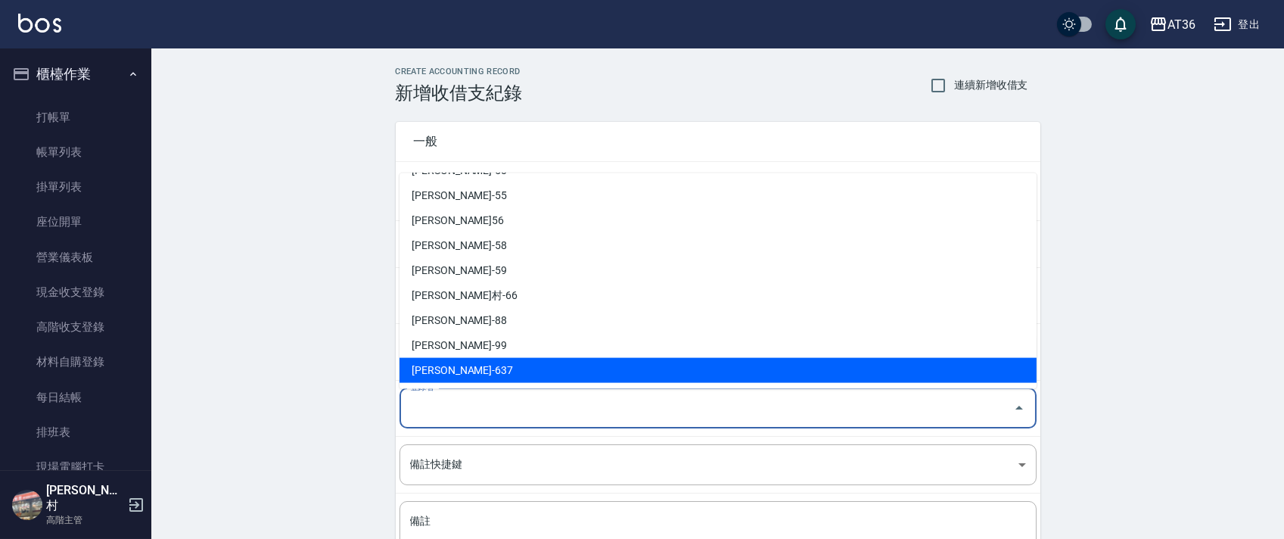
click at [446, 367] on li "蘇憶琳-637" at bounding box center [717, 370] width 637 height 25
type input "蘇憶琳-637"
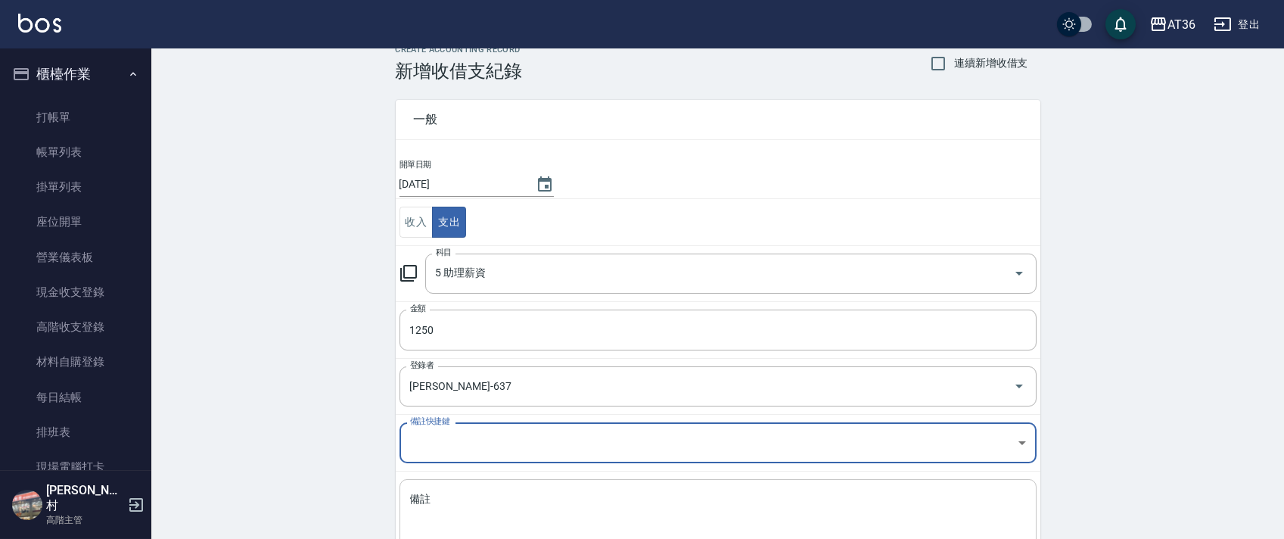
scroll to position [129, 0]
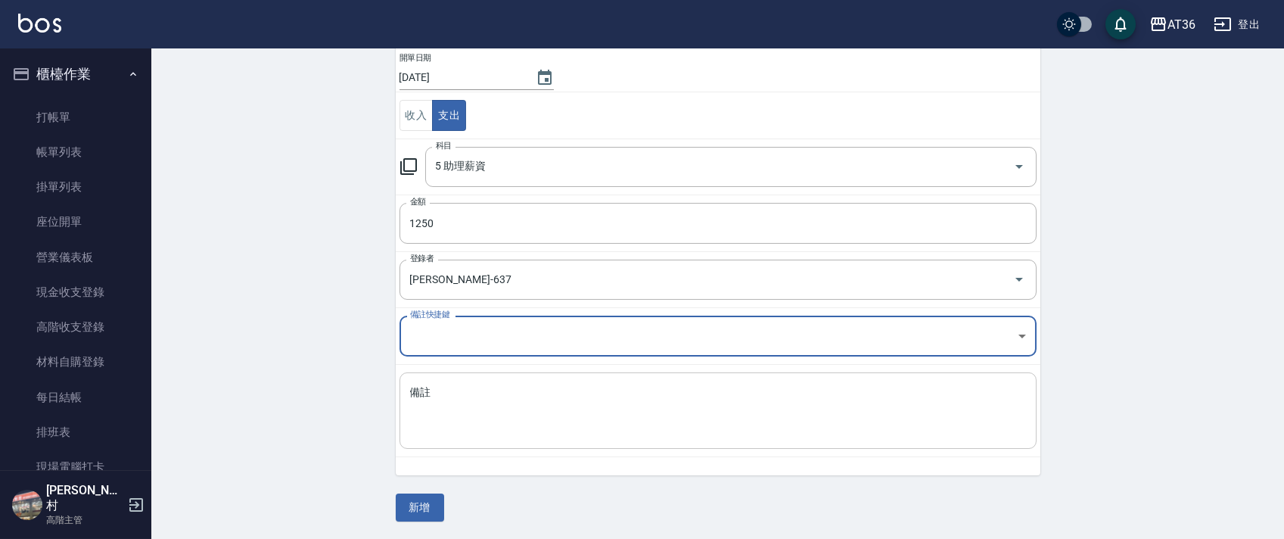
click at [446, 409] on textarea "備註" at bounding box center [718, 410] width 616 height 51
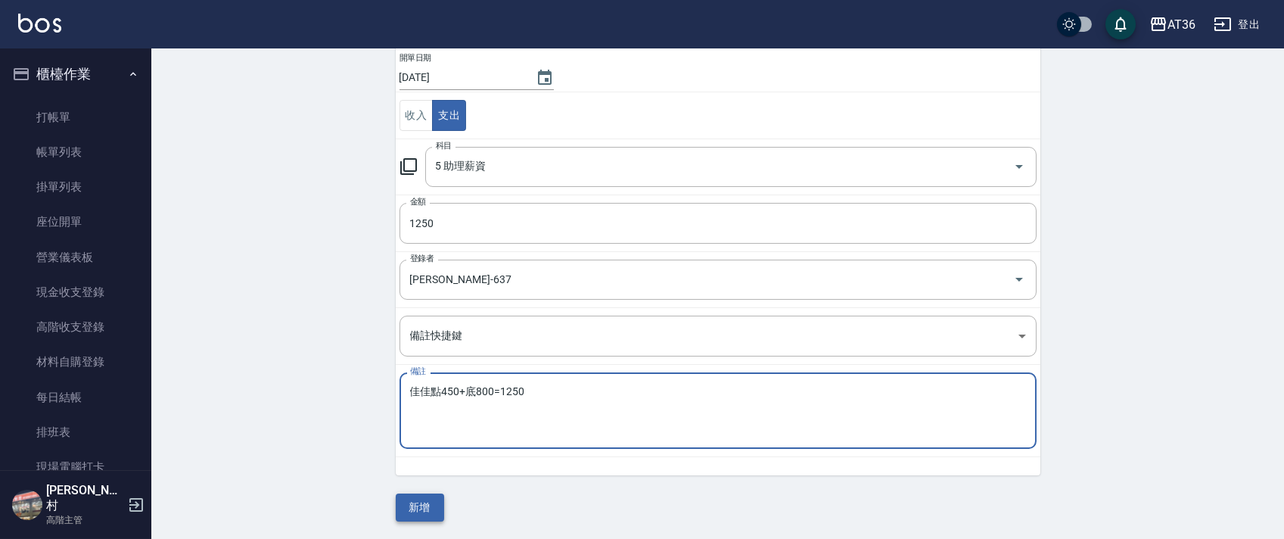
type textarea "佳佳點450+底800=1250"
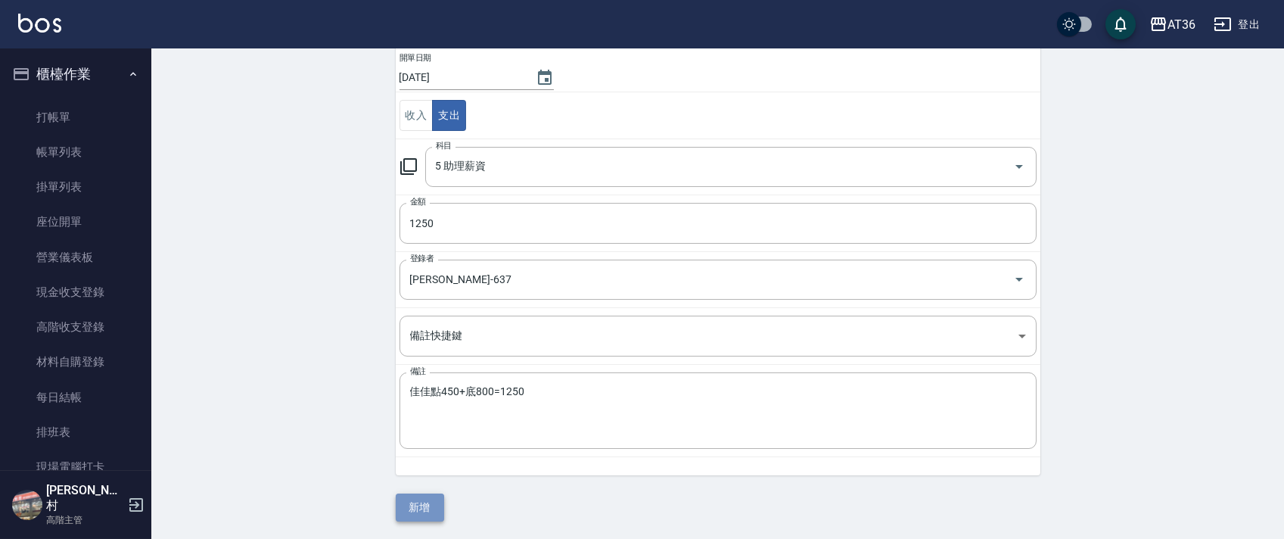
click at [407, 515] on button "新增" at bounding box center [420, 507] width 48 height 28
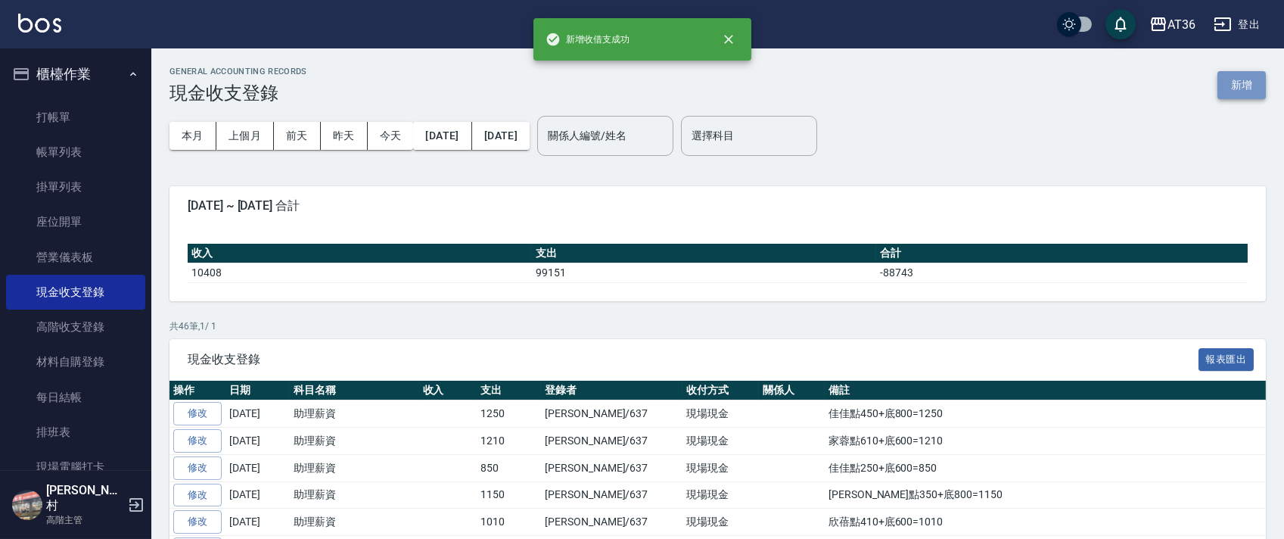
click at [1237, 94] on button "新增" at bounding box center [1241, 85] width 48 height 28
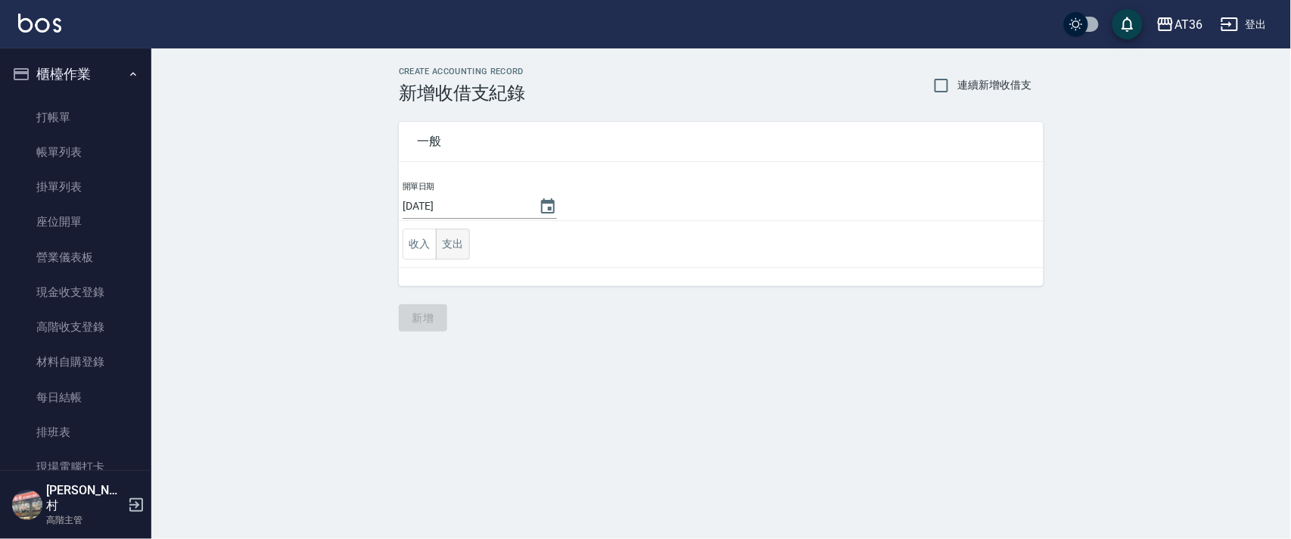
click at [452, 242] on button "支出" at bounding box center [453, 243] width 34 height 31
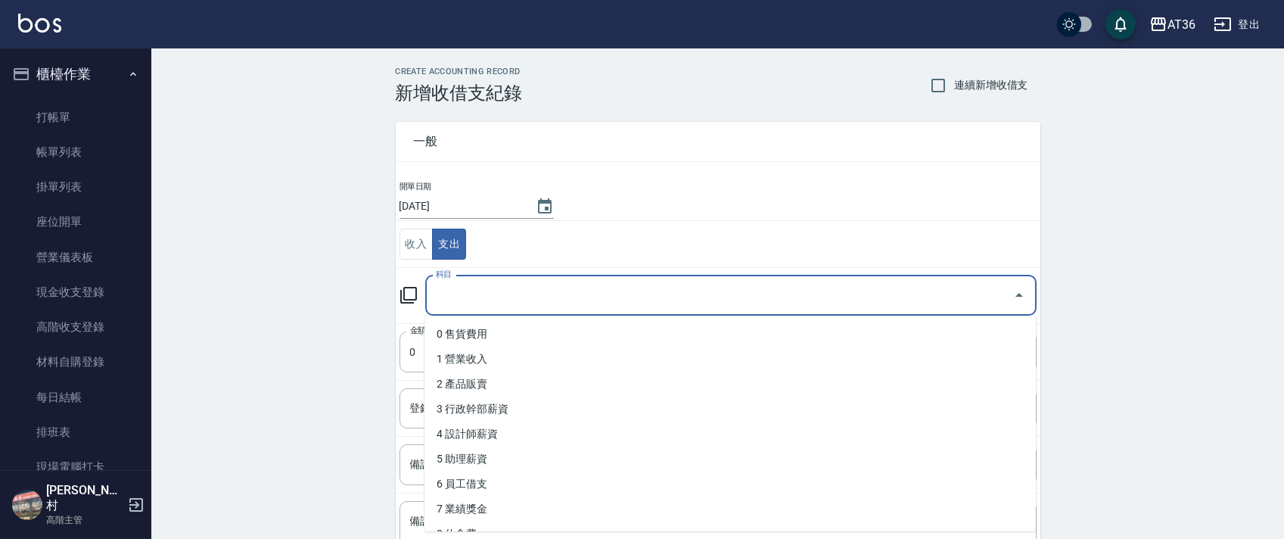
click at [454, 298] on div "科目 科目" at bounding box center [730, 295] width 611 height 40
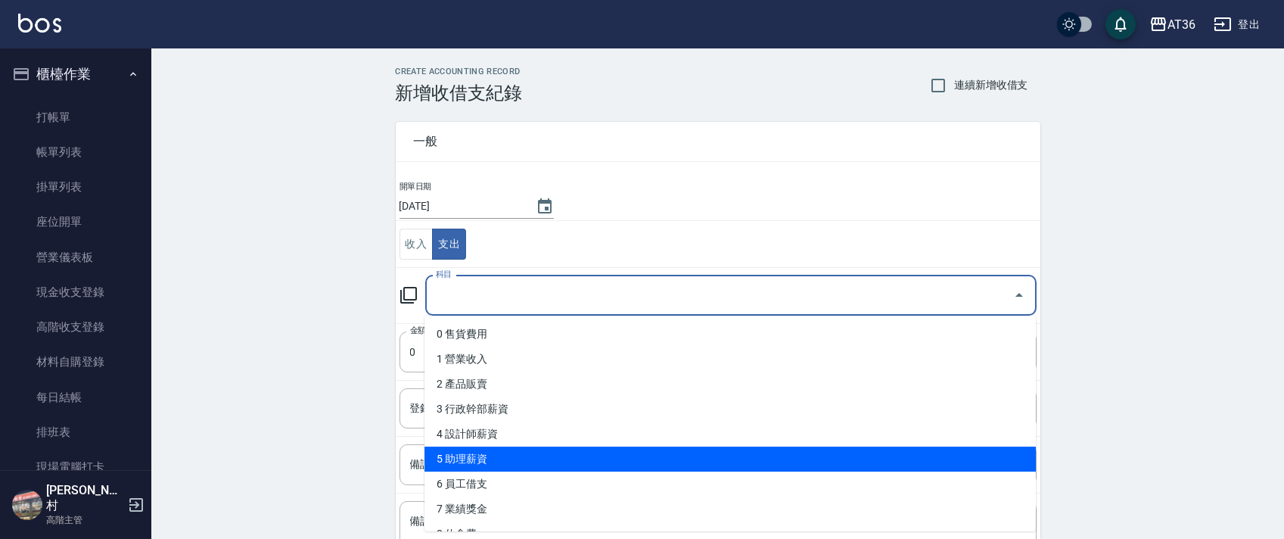
click at [478, 458] on li "5 助理薪資" at bounding box center [729, 458] width 611 height 25
type input "5 助理薪資"
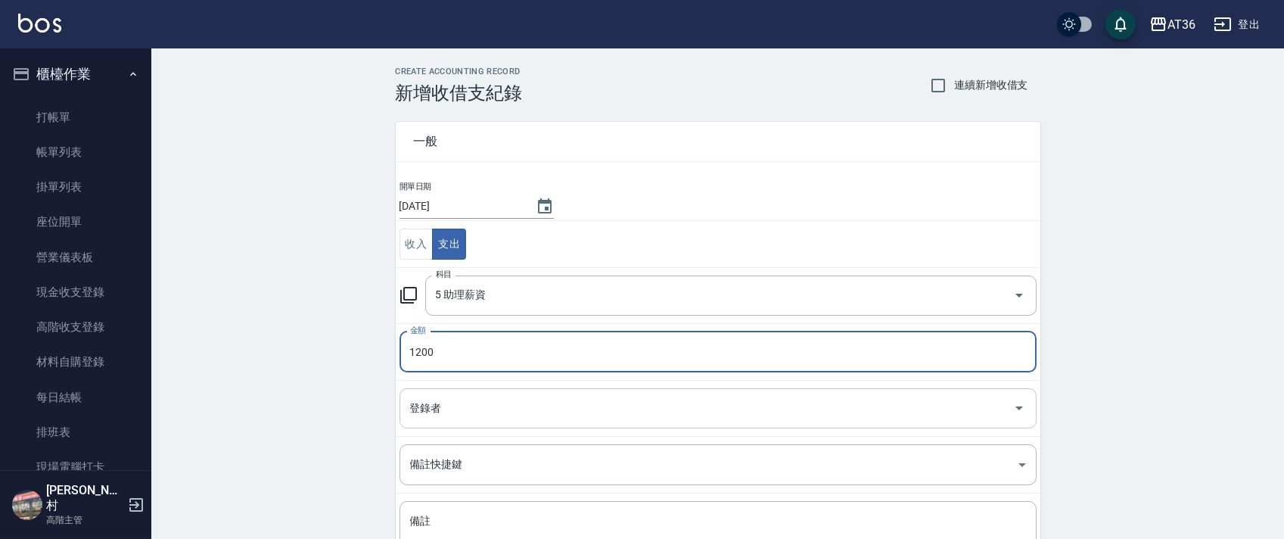
type input "1200"
click at [426, 410] on div "登錄者 登錄者" at bounding box center [717, 408] width 637 height 40
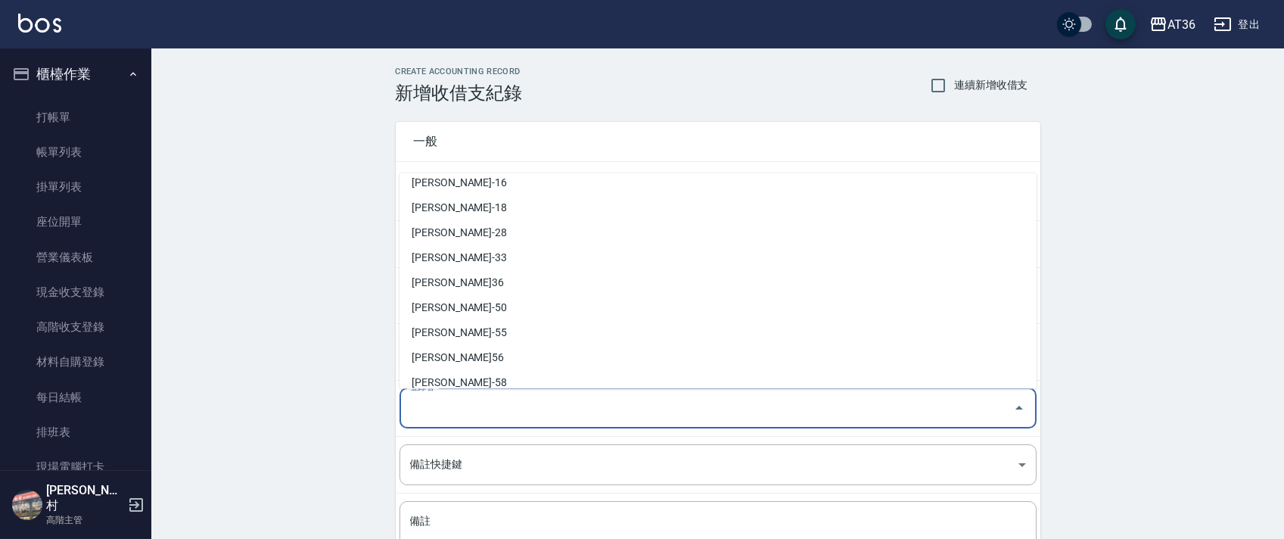
scroll to position [271, 0]
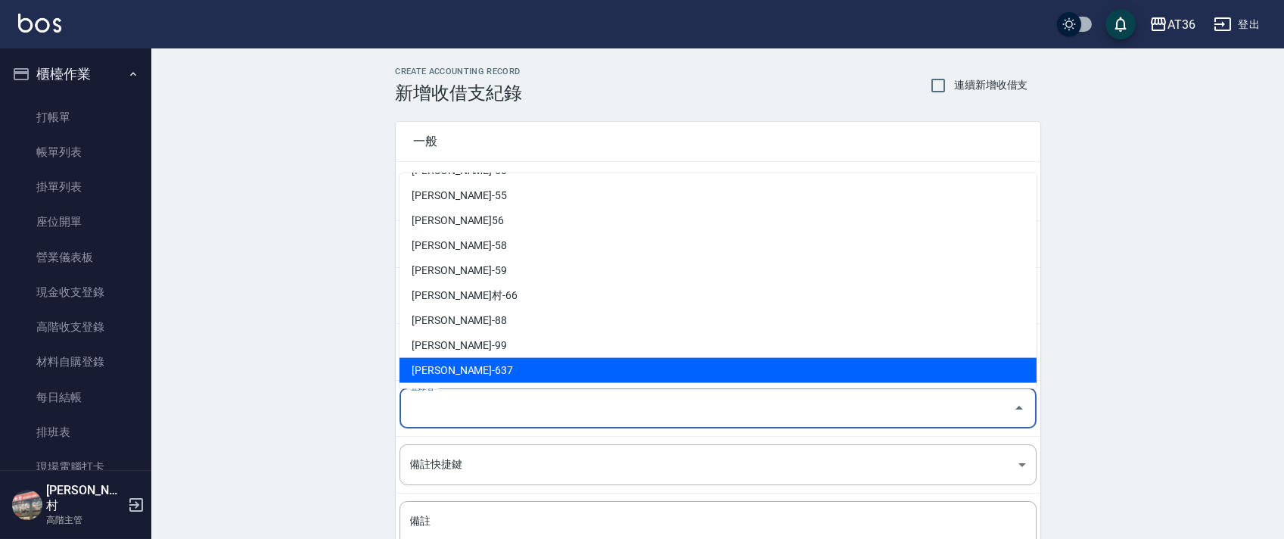
click at [455, 368] on li "蘇憶琳-637" at bounding box center [717, 370] width 637 height 25
type input "蘇憶琳-637"
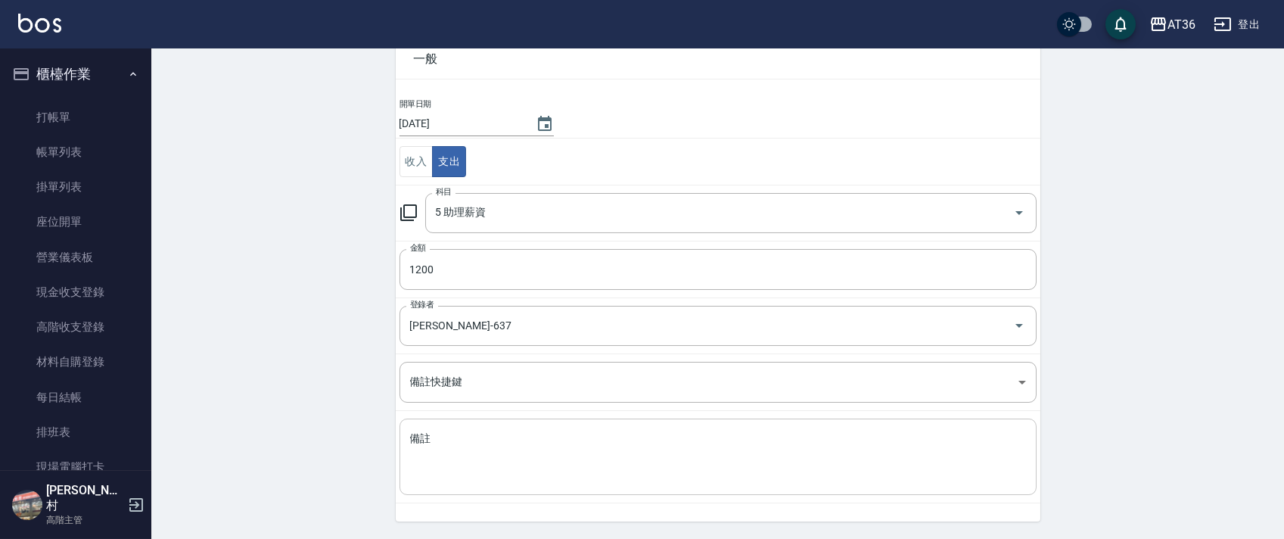
scroll to position [129, 0]
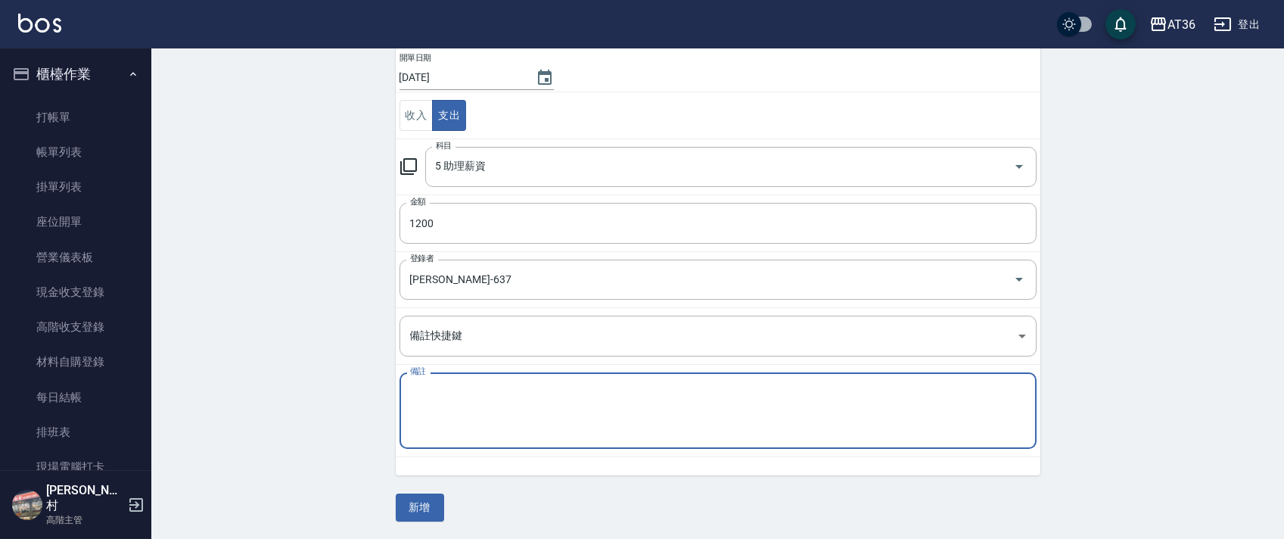
drag, startPoint x: 453, startPoint y: 416, endPoint x: 519, endPoint y: 321, distance: 115.8
click at [457, 410] on textarea "備註" at bounding box center [718, 410] width 616 height 51
type textarea "莉莉點600+底600=1200"
click at [413, 505] on button "新增" at bounding box center [420, 507] width 48 height 28
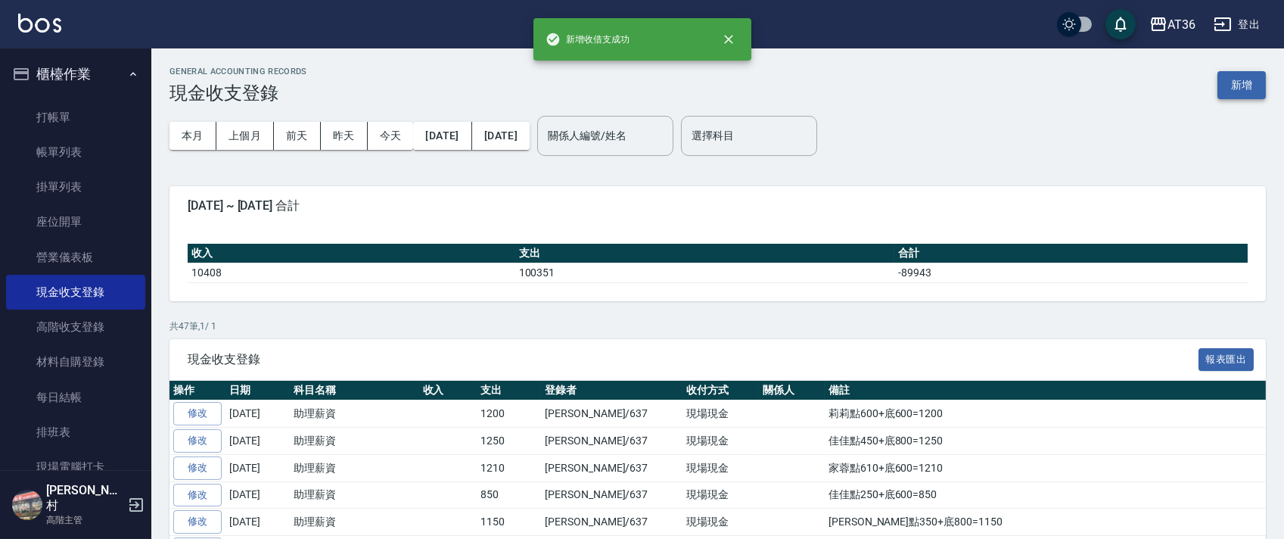
click at [1235, 76] on button "新增" at bounding box center [1241, 85] width 48 height 28
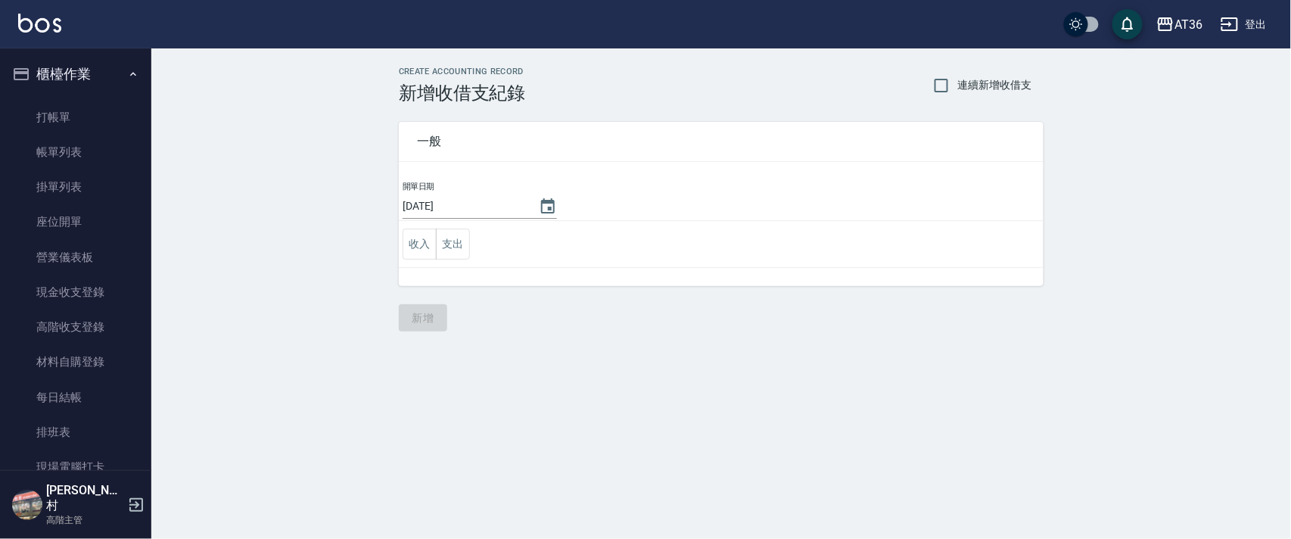
drag, startPoint x: 446, startPoint y: 246, endPoint x: 505, endPoint y: 262, distance: 61.8
click at [446, 245] on button "支出" at bounding box center [453, 243] width 34 height 31
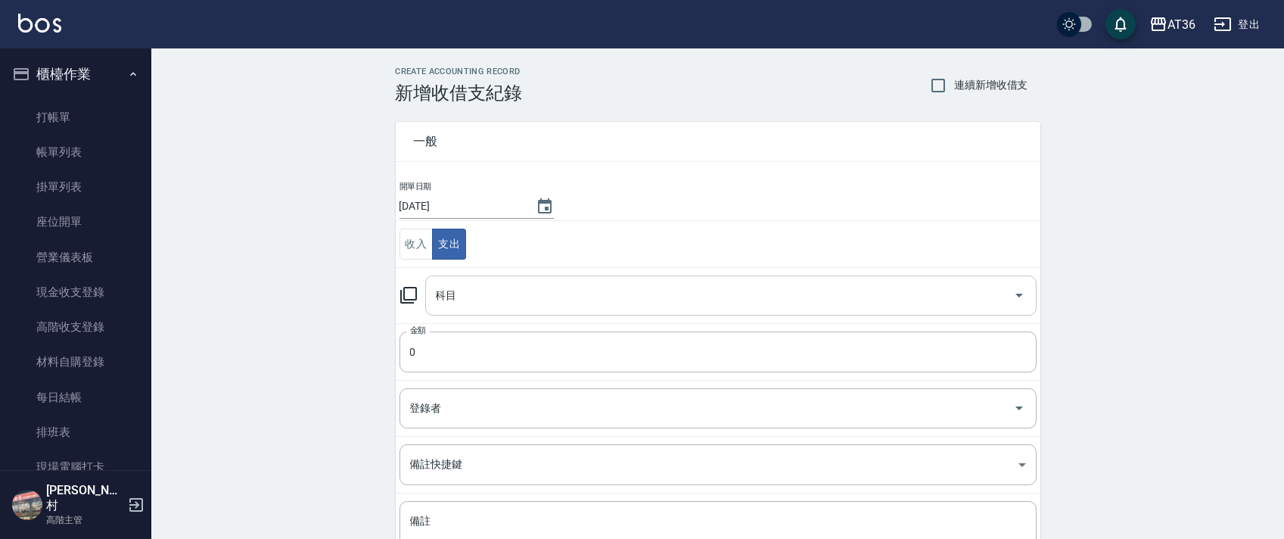
click at [452, 295] on input "科目" at bounding box center [719, 295] width 575 height 26
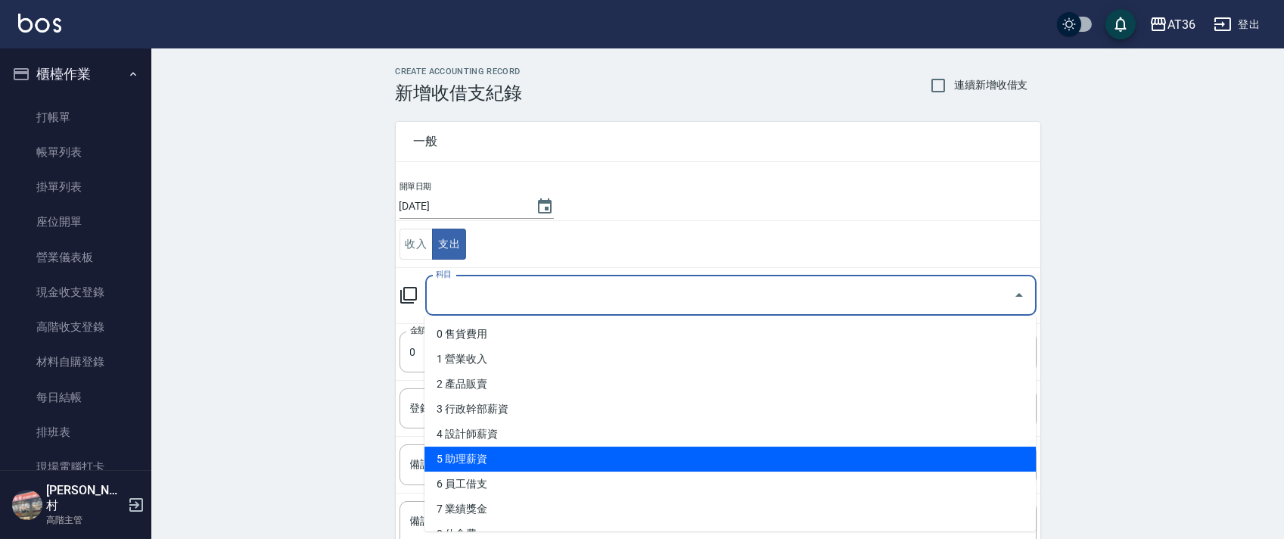
click at [519, 459] on li "5 助理薪資" at bounding box center [729, 458] width 611 height 25
type input "5 助理薪資"
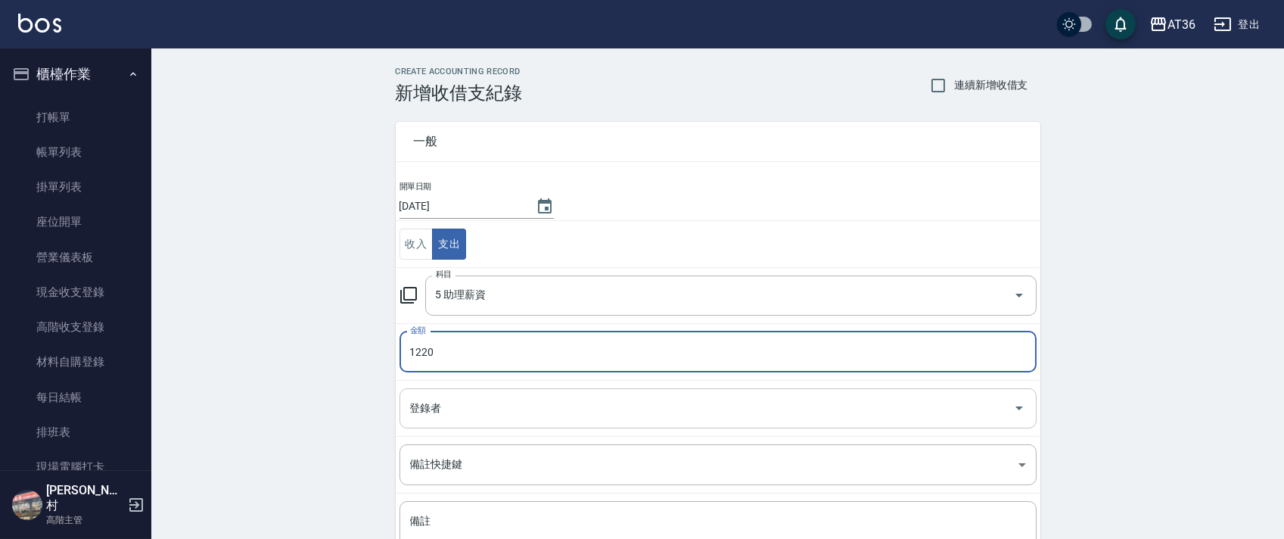
type input "1220"
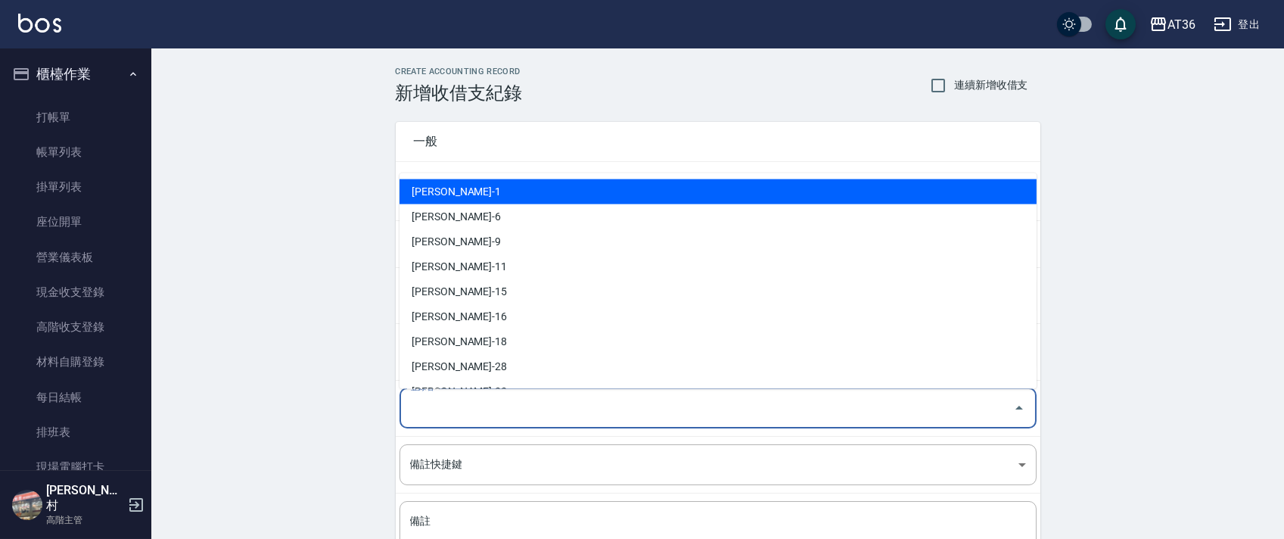
click at [429, 406] on input "登錄者" at bounding box center [706, 408] width 601 height 26
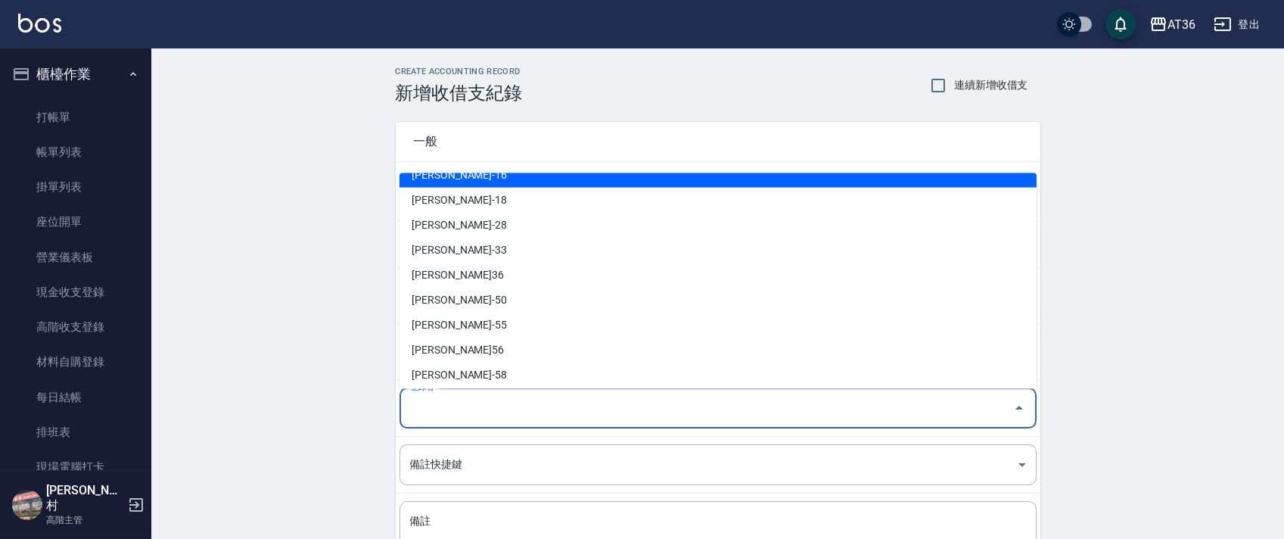
scroll to position [271, 0]
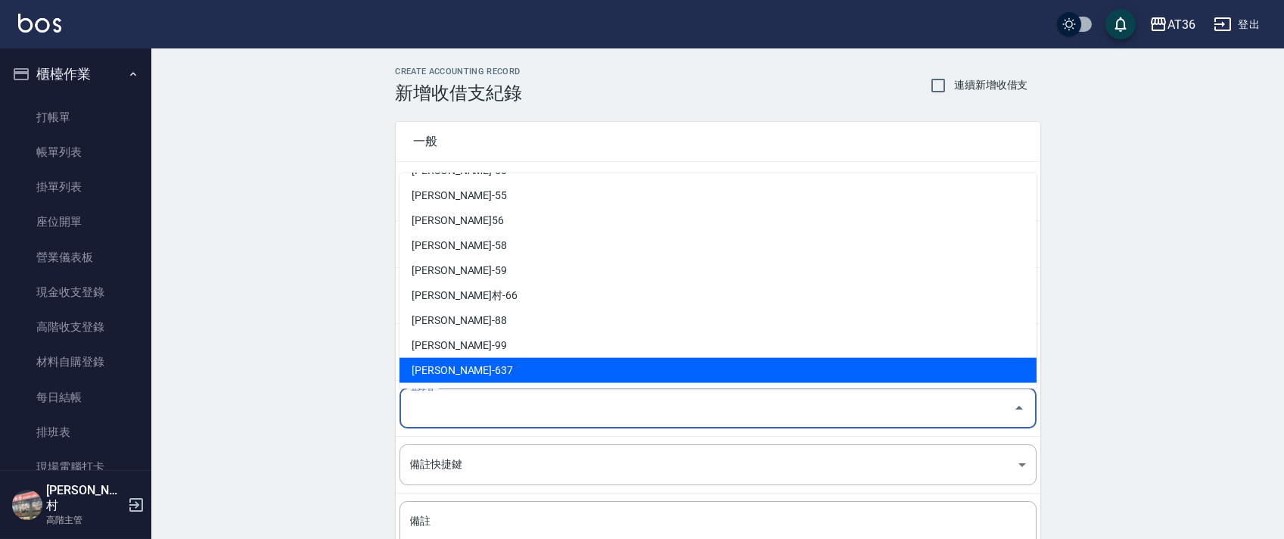
click at [458, 368] on li "蘇憶琳-637" at bounding box center [717, 370] width 637 height 25
type input "蘇憶琳-637"
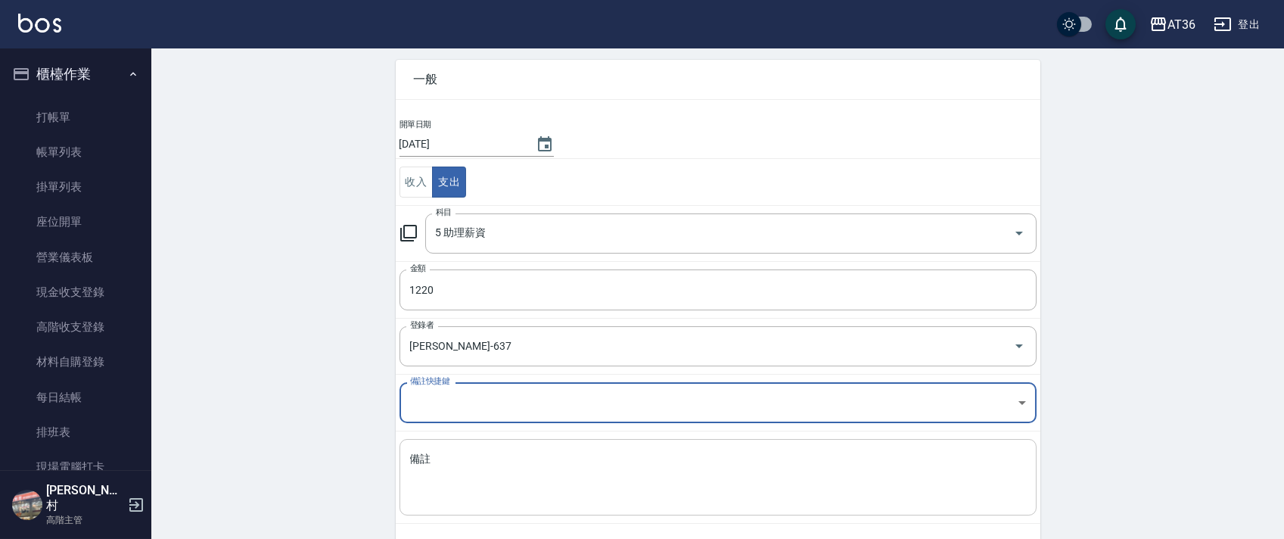
scroll to position [129, 0]
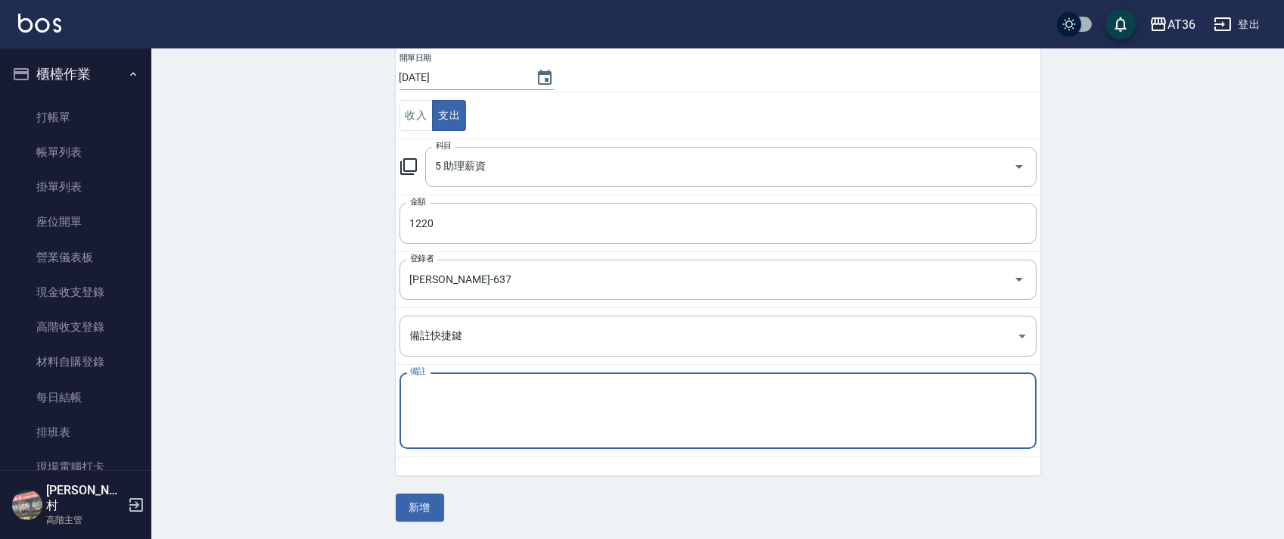
click at [446, 419] on textarea "備註" at bounding box center [718, 410] width 616 height 51
type textarea "欣蓓點420+底600=1220"
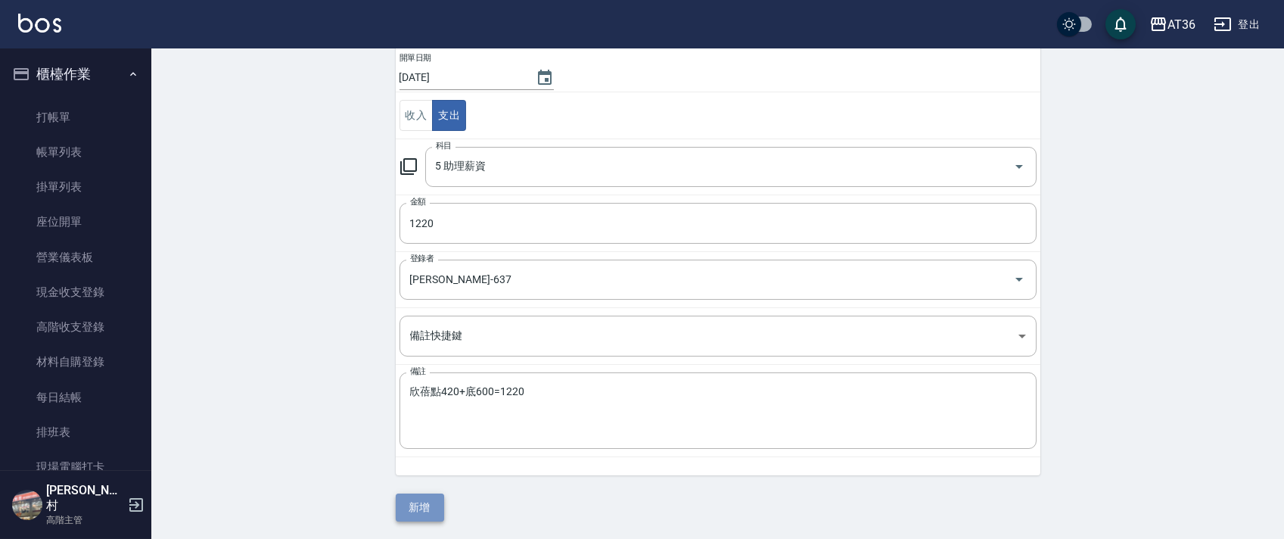
click at [409, 516] on button "新增" at bounding box center [420, 507] width 48 height 28
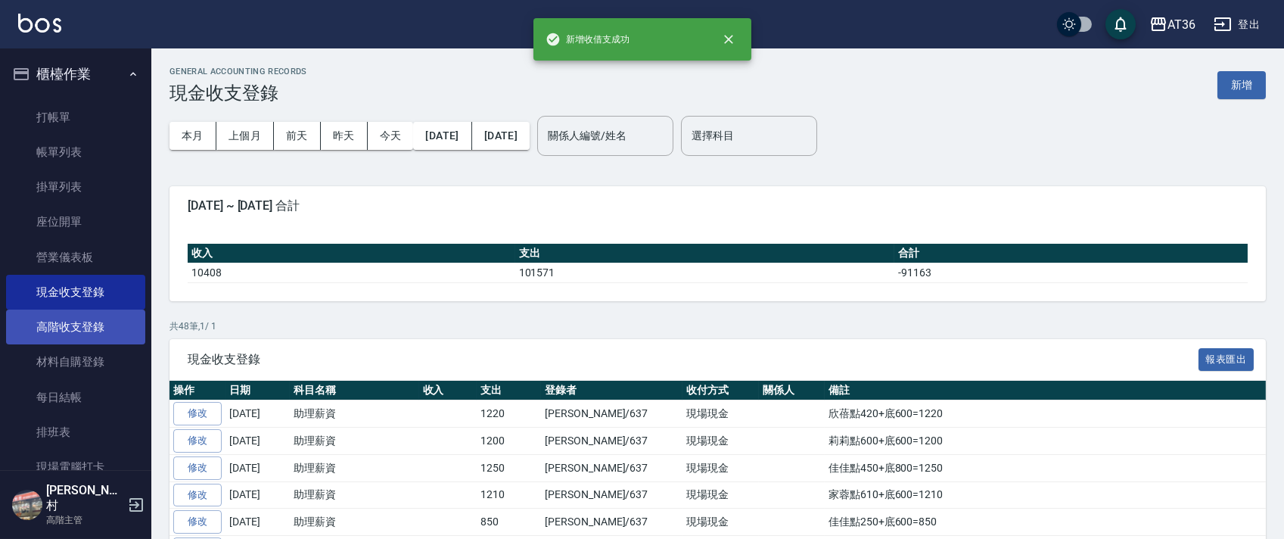
scroll to position [303, 0]
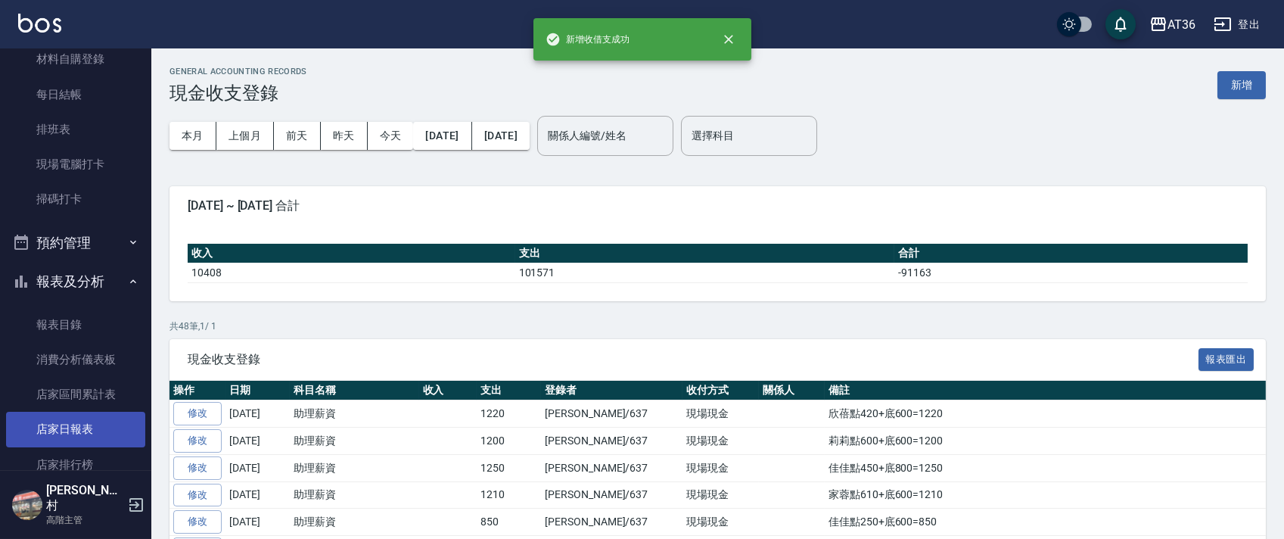
click at [75, 425] on link "店家日報表" at bounding box center [75, 429] width 139 height 35
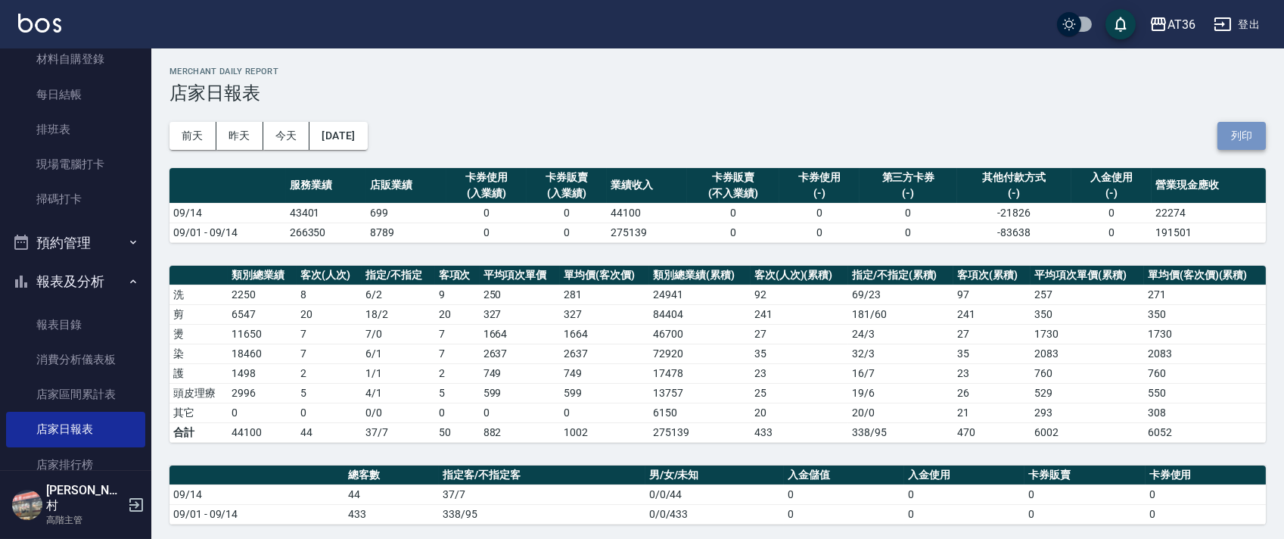
click at [1243, 144] on button "列印" at bounding box center [1241, 136] width 48 height 28
click at [56, 130] on link "排班表" at bounding box center [75, 129] width 139 height 35
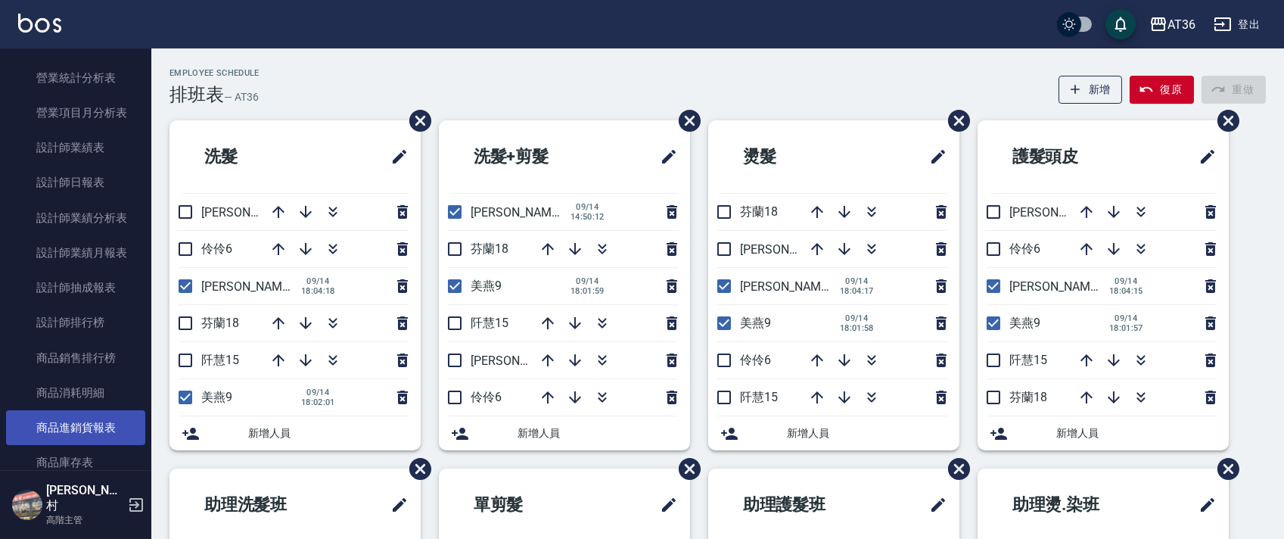
scroll to position [1008, 0]
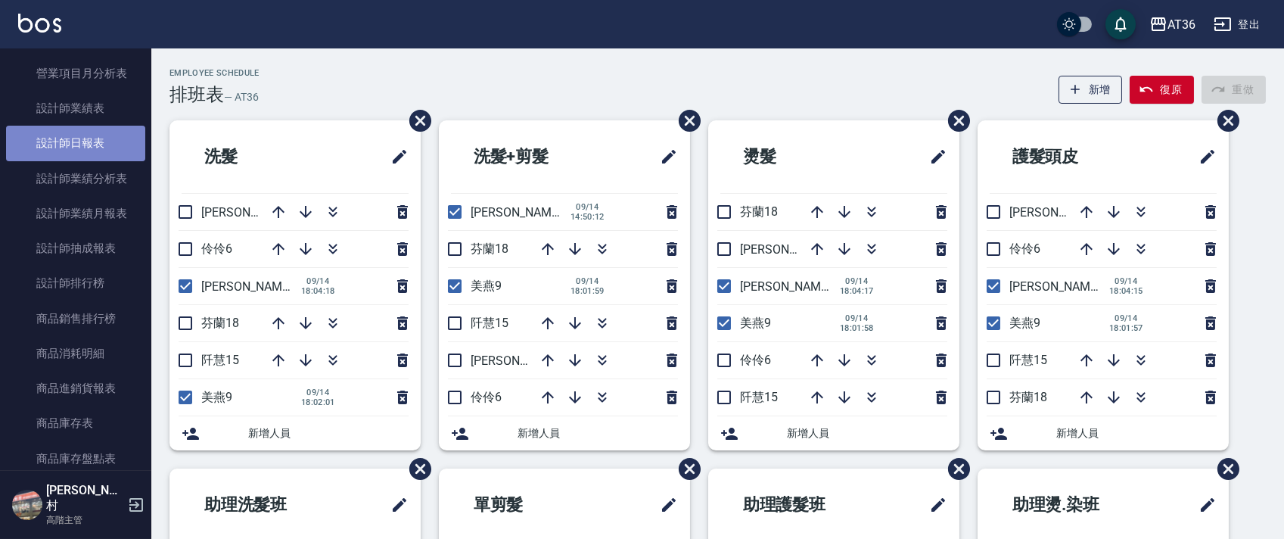
click at [92, 133] on link "設計師日報表" at bounding box center [75, 143] width 139 height 35
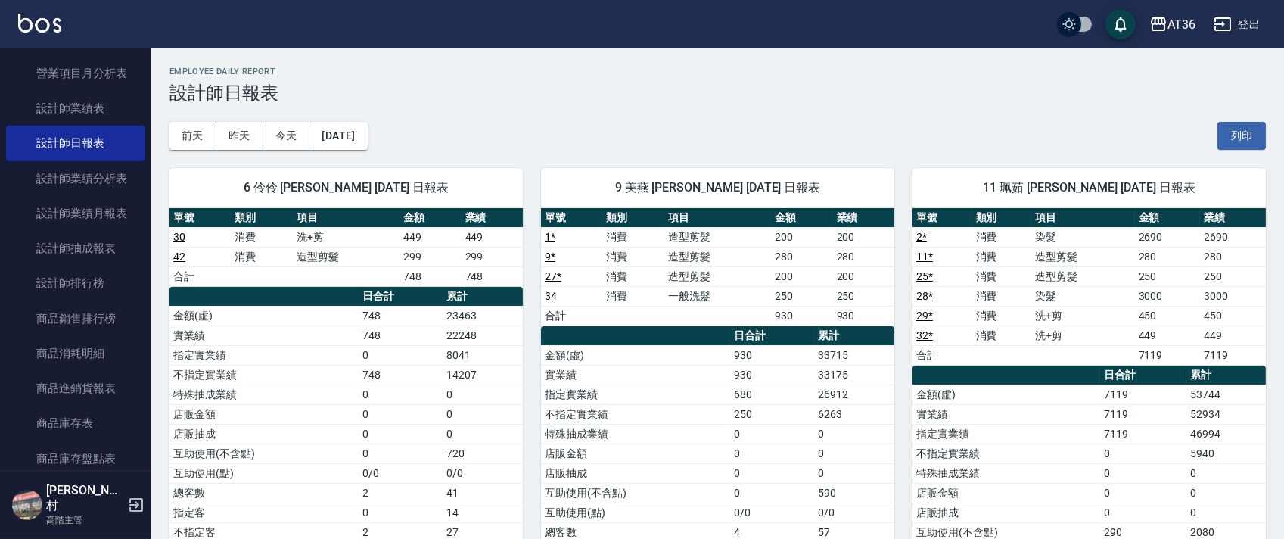
drag, startPoint x: 1244, startPoint y: 135, endPoint x: 1021, endPoint y: 366, distance: 321.0
click at [1244, 135] on button "列印" at bounding box center [1241, 136] width 48 height 28
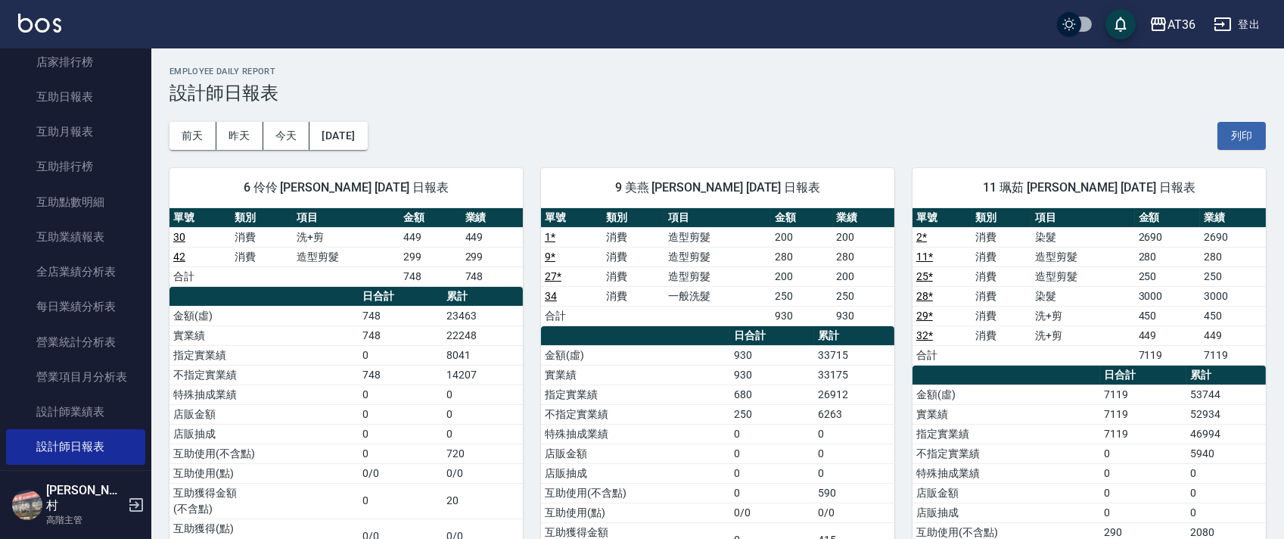
scroll to position [504, 0]
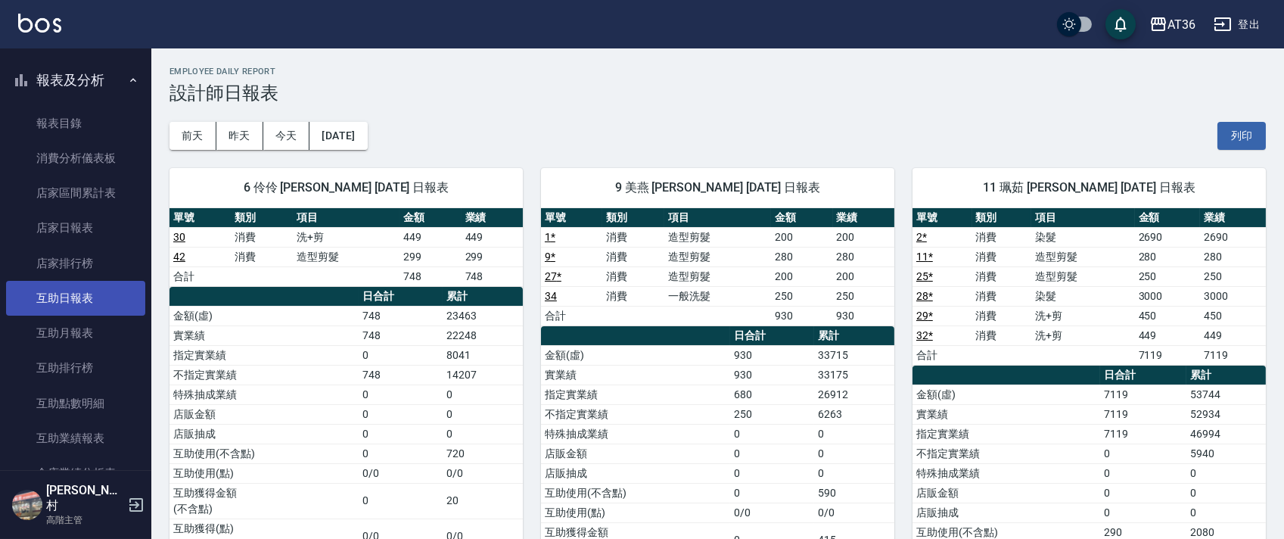
click at [89, 303] on link "互助日報表" at bounding box center [75, 298] width 139 height 35
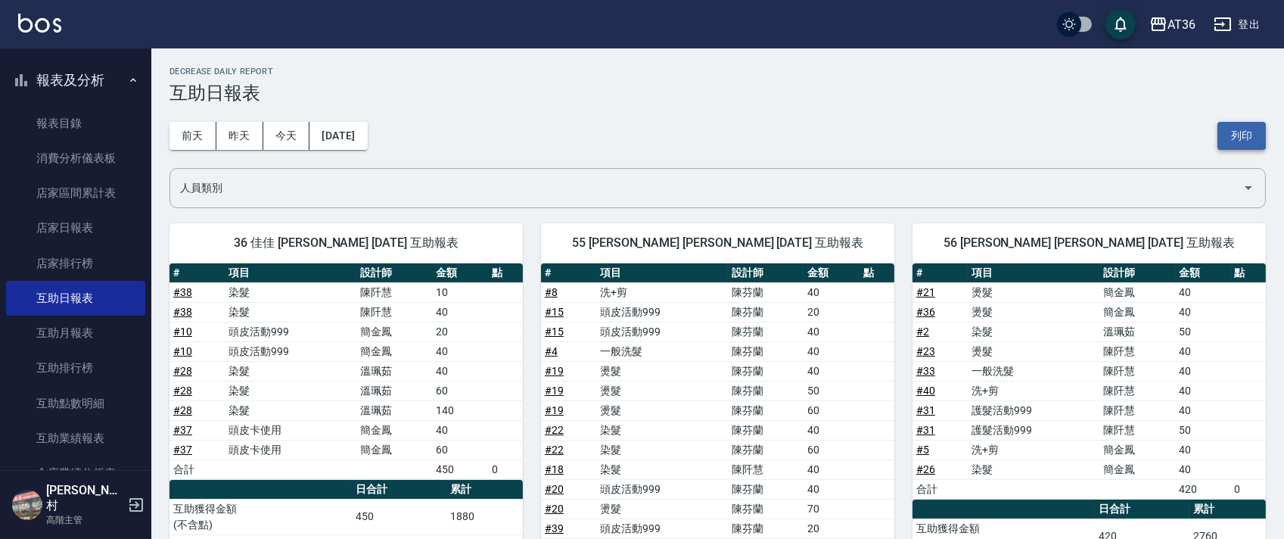
click at [1251, 135] on button "列印" at bounding box center [1241, 136] width 48 height 28
